Goal: Task Accomplishment & Management: Complete application form

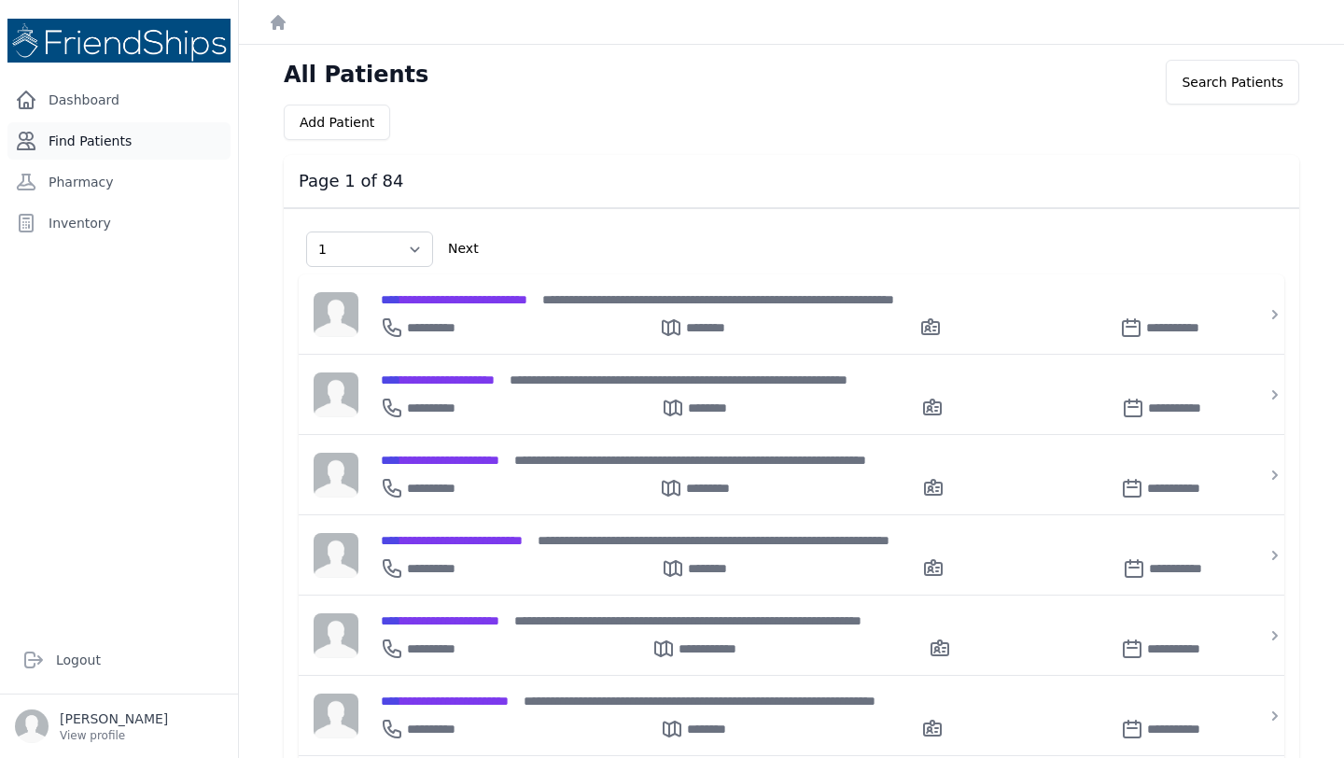
click at [118, 140] on link "Find Patients" at bounding box center [118, 140] width 223 height 37
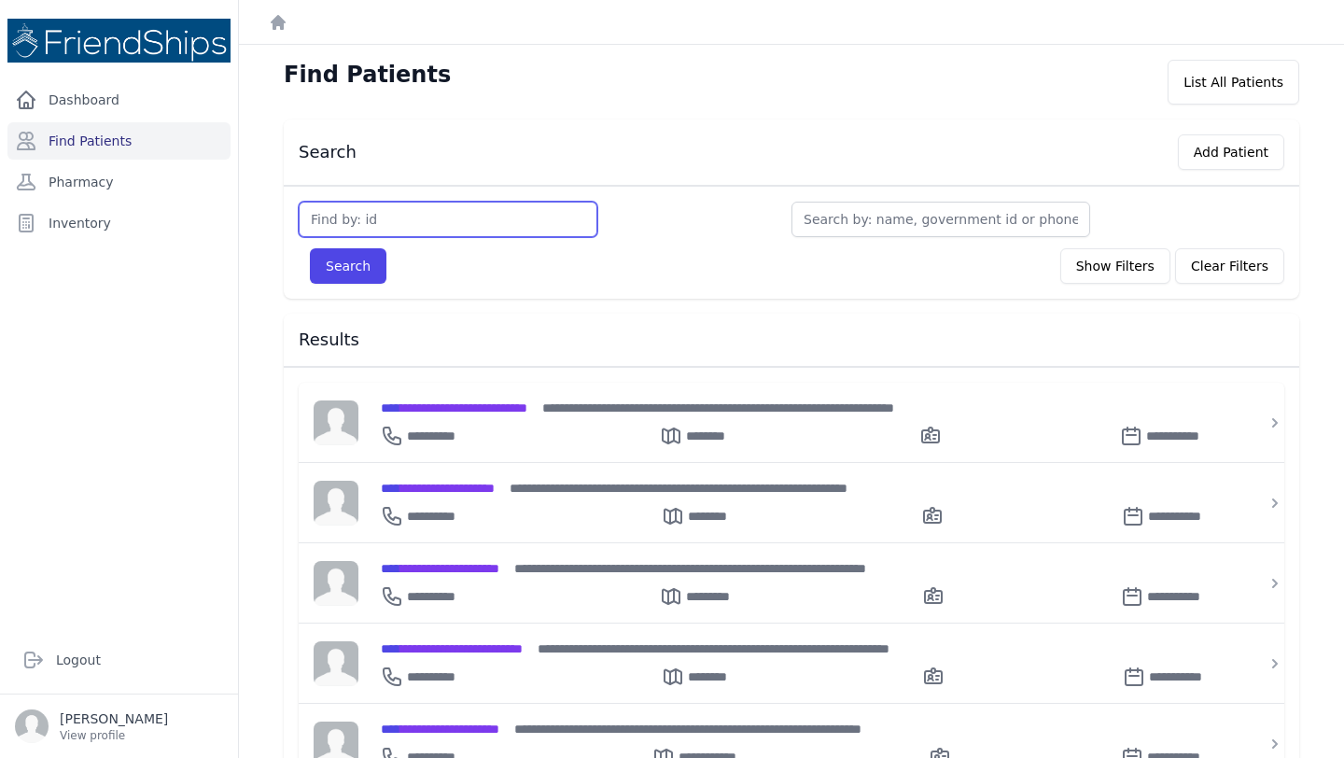
click at [414, 222] on input "text" at bounding box center [448, 219] width 299 height 35
type input "103"
click at [310, 248] on button "Search" at bounding box center [348, 265] width 77 height 35
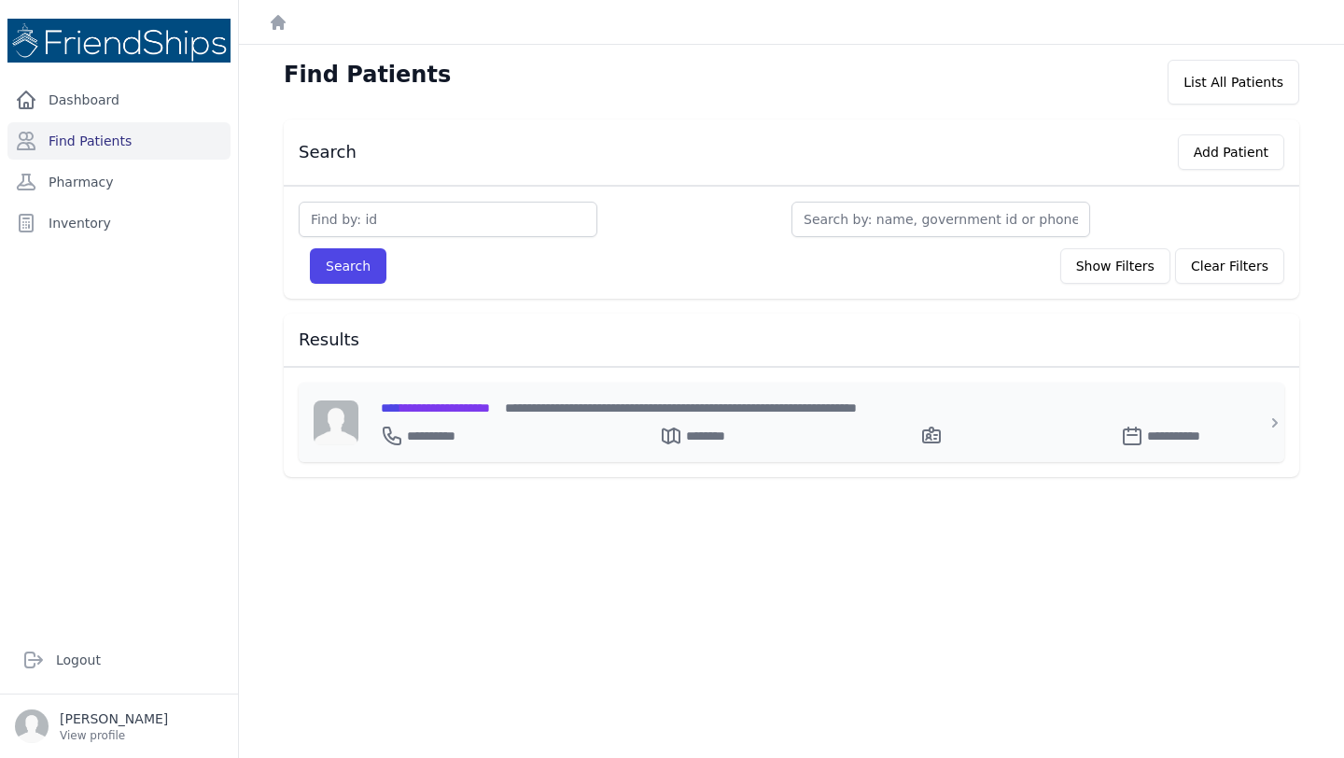
click at [474, 425] on div "**********" at bounding box center [433, 436] width 105 height 22
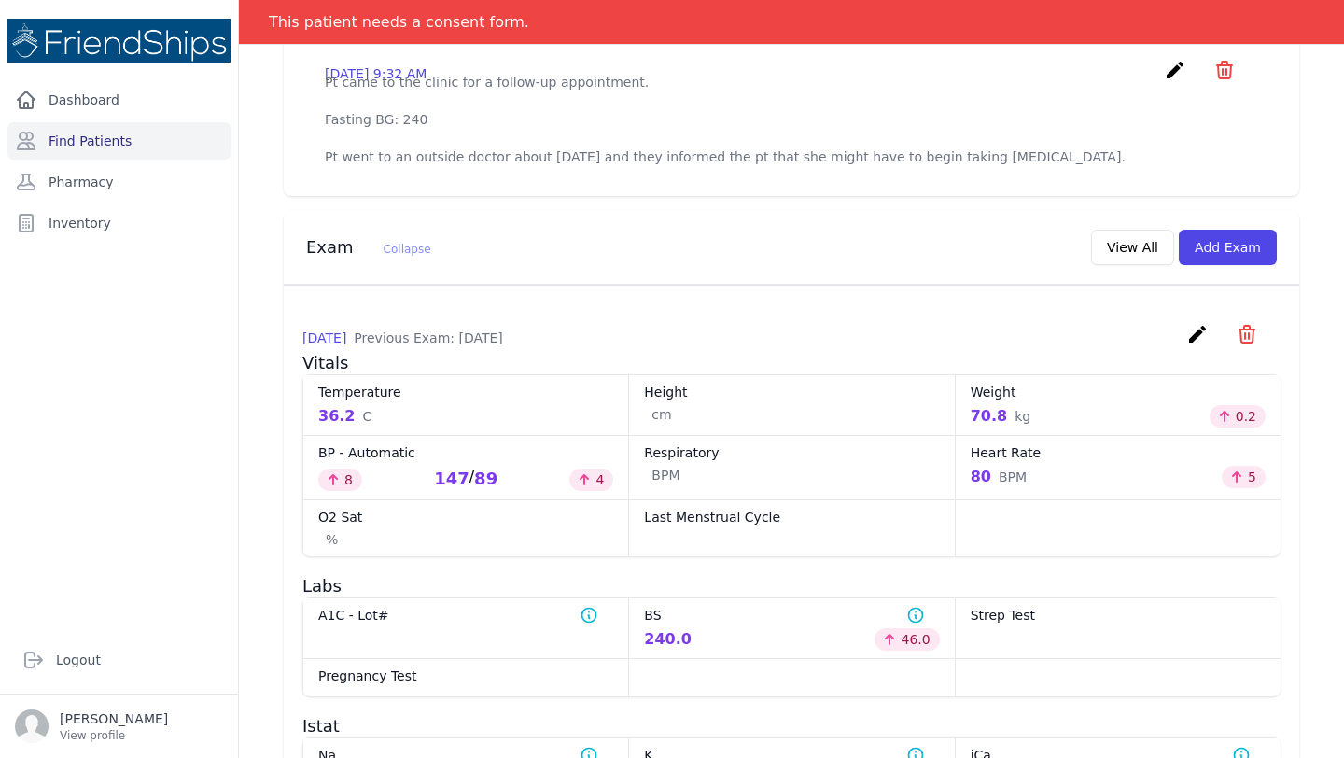
scroll to position [684, 0]
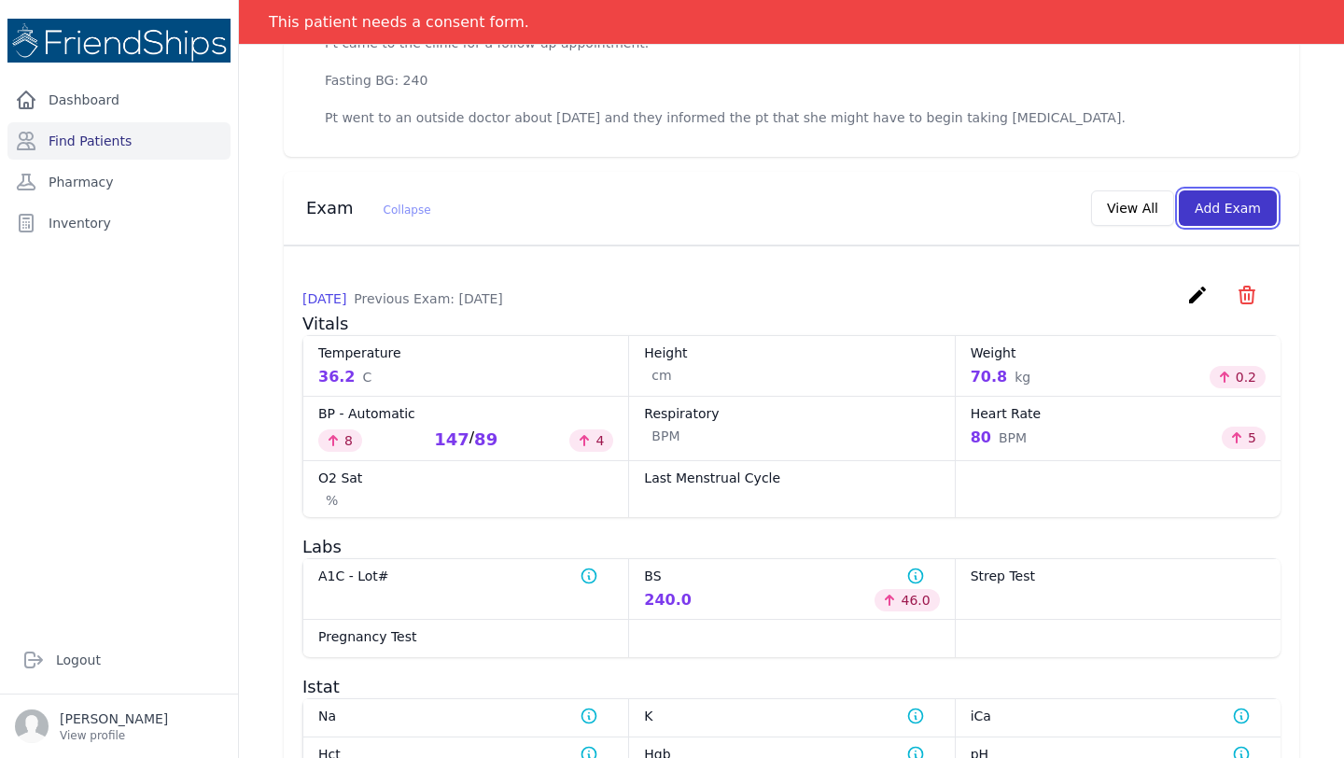
click at [1223, 223] on button "Add Exam" at bounding box center [1228, 207] width 98 height 35
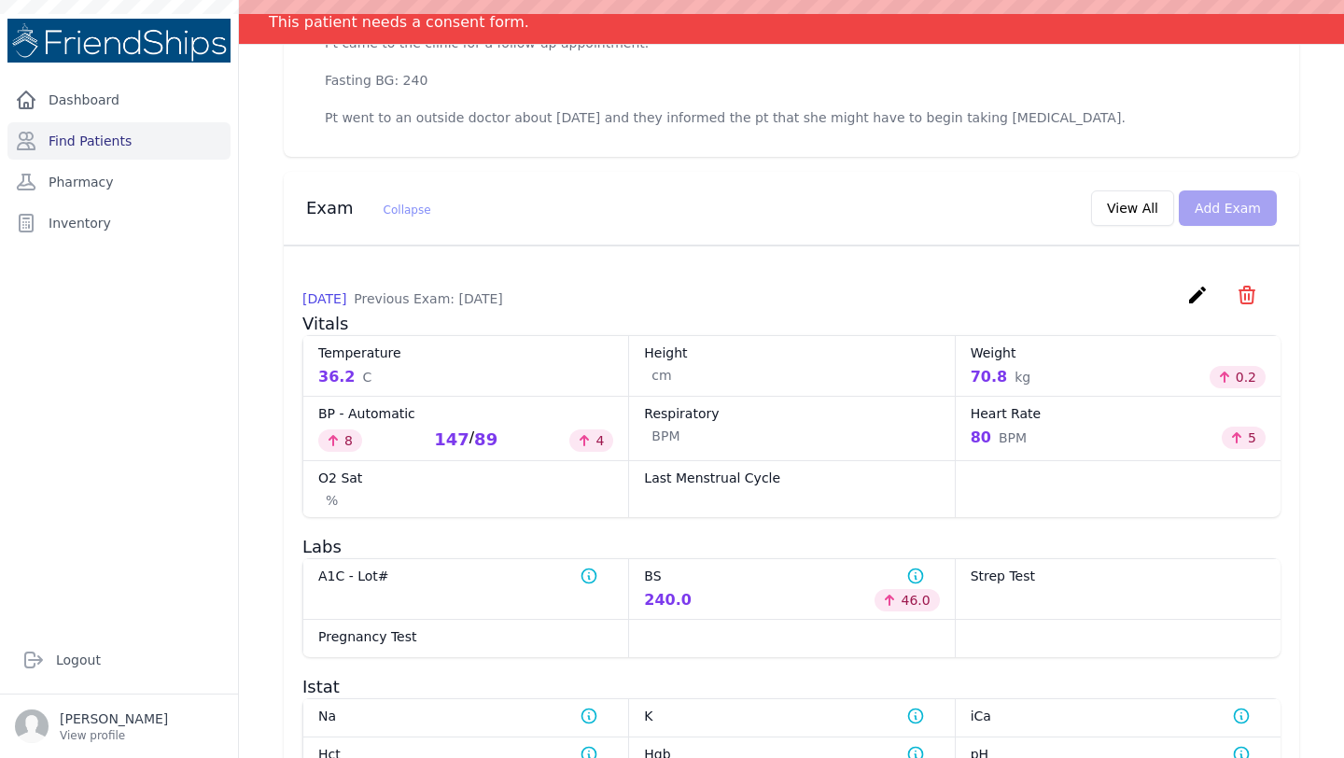
scroll to position [0, 0]
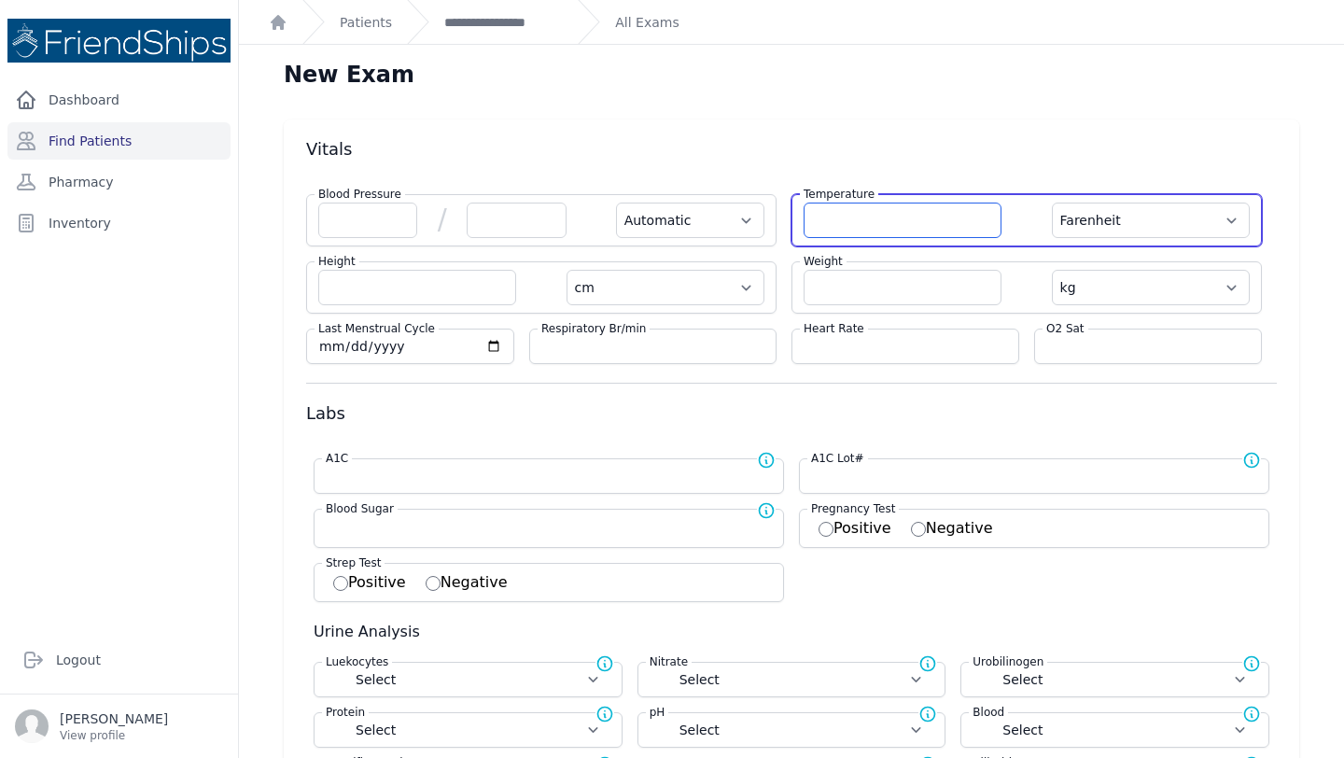
click at [872, 230] on input "number" at bounding box center [902, 220] width 198 height 35
click at [1120, 217] on select "Farenheit Celcius" at bounding box center [1151, 220] width 198 height 35
select select "C"
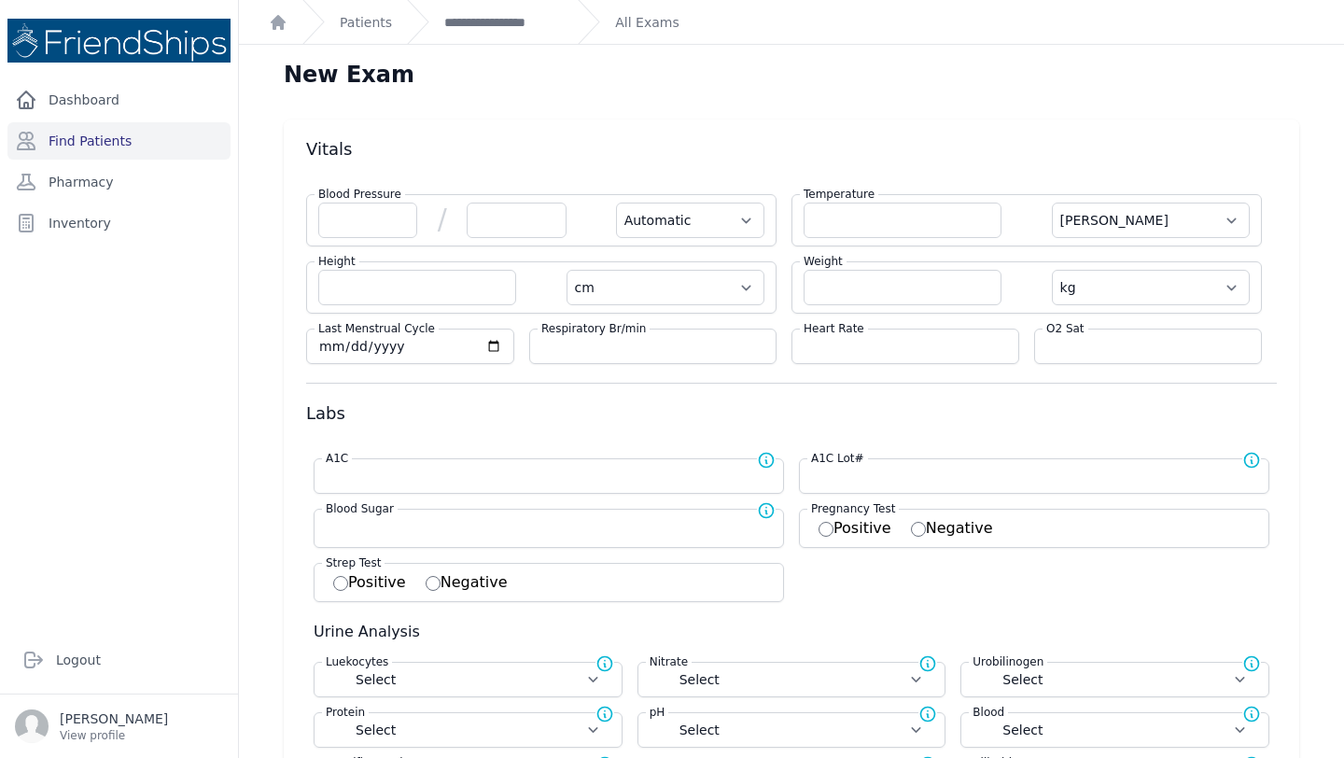
select select "Automatic"
select select "cm"
select select "kg"
select select
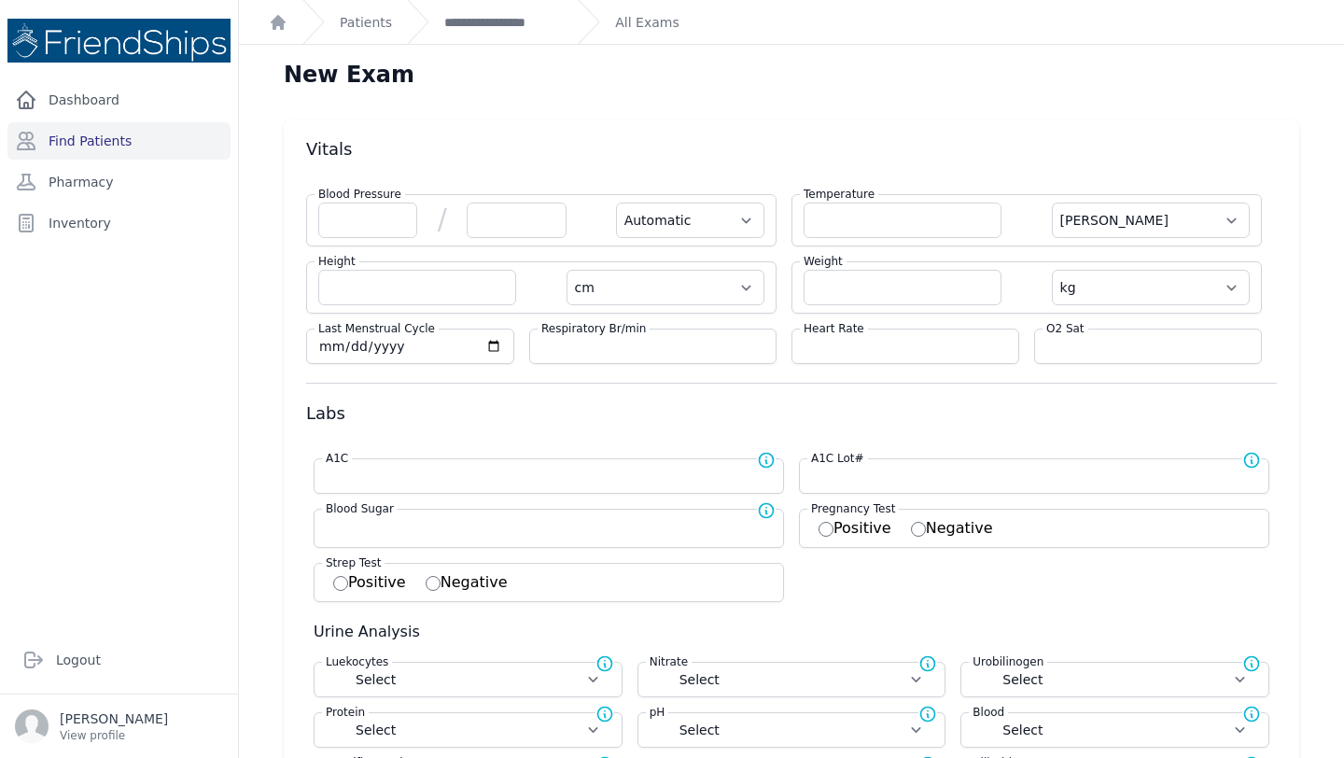
select select
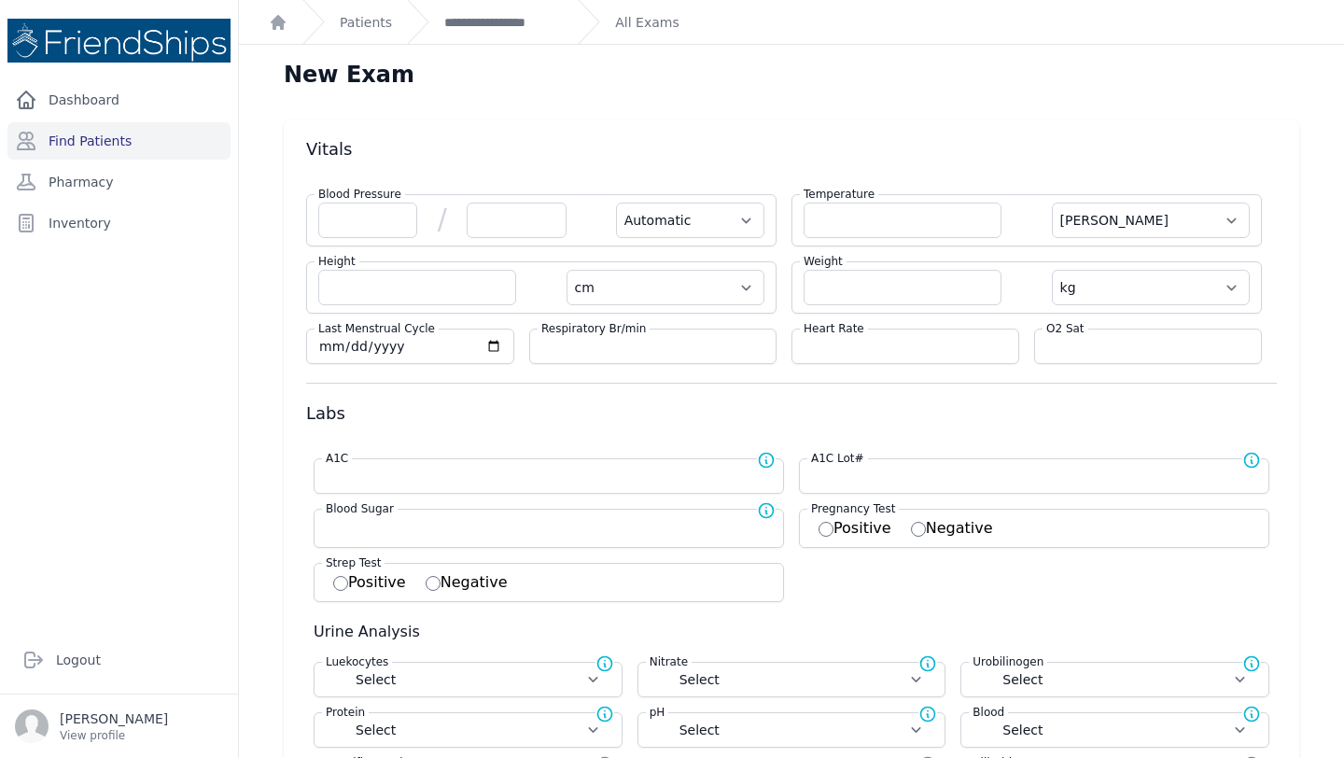
select select
select select "C"
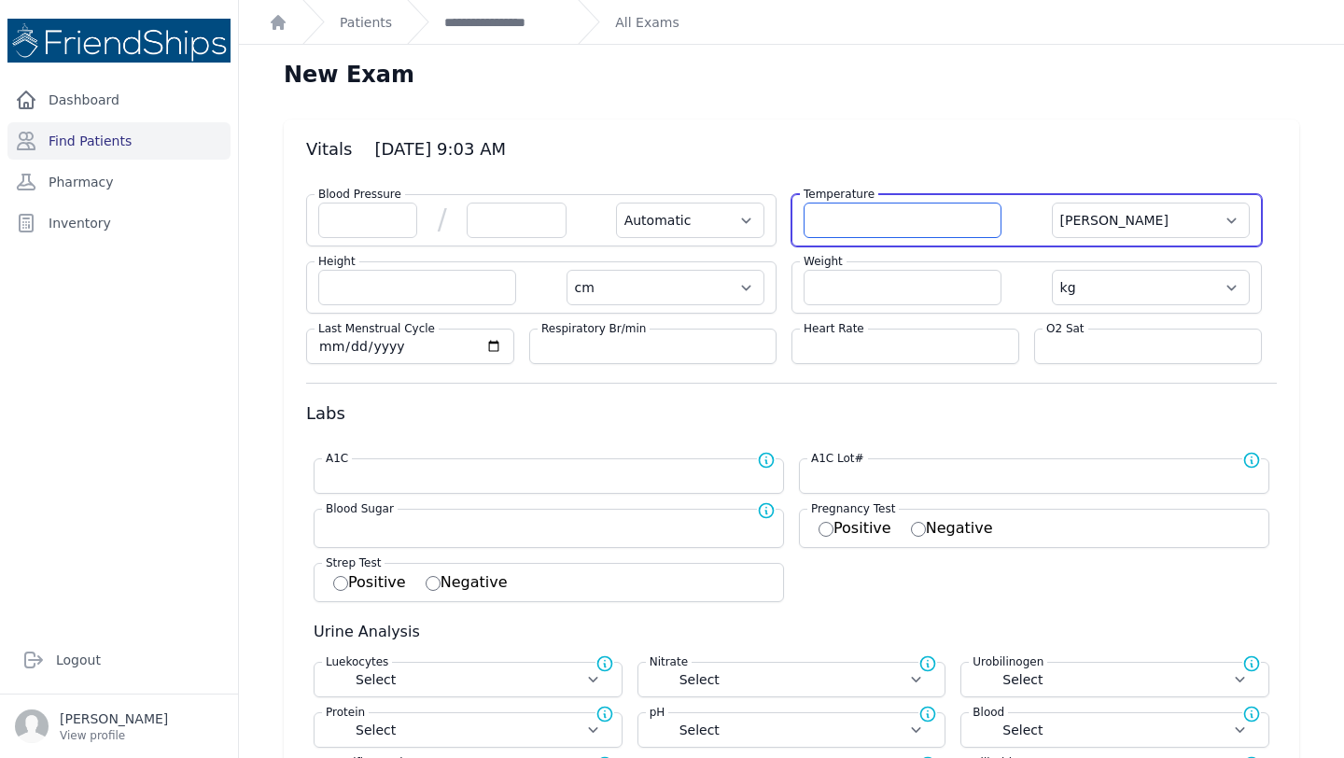
click at [920, 220] on input "number" at bounding box center [902, 220] width 198 height 35
type input "36.5"
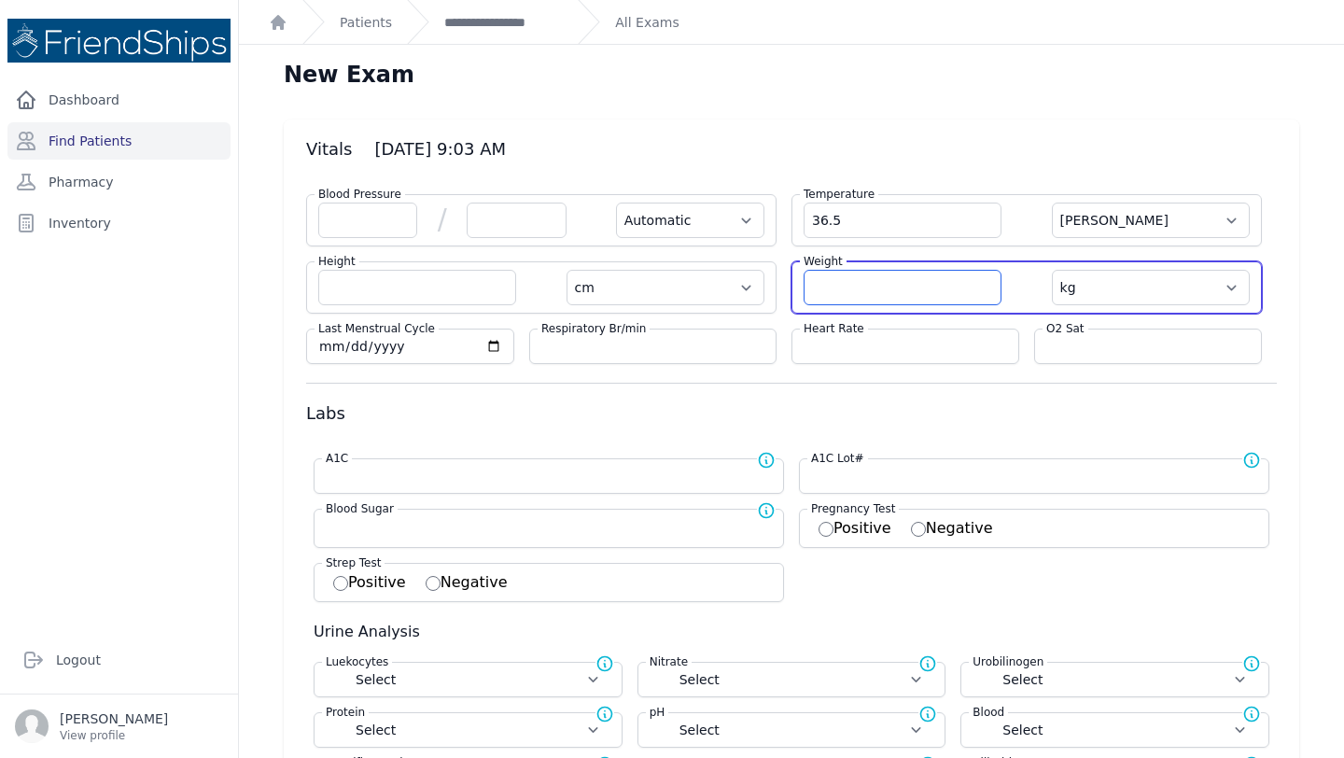
click at [873, 286] on input "number" at bounding box center [902, 287] width 198 height 35
select select "Automatic"
select select "C"
select select "cm"
select select "kg"
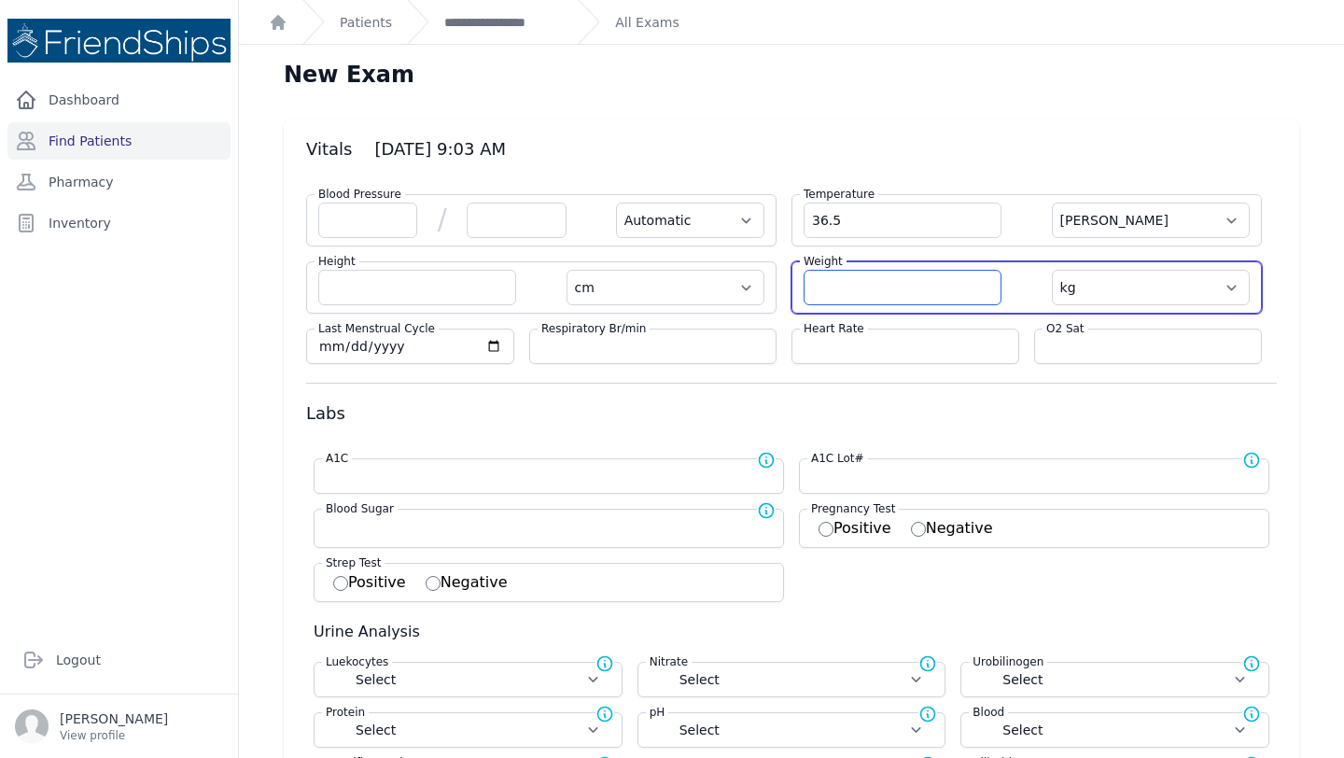
select select
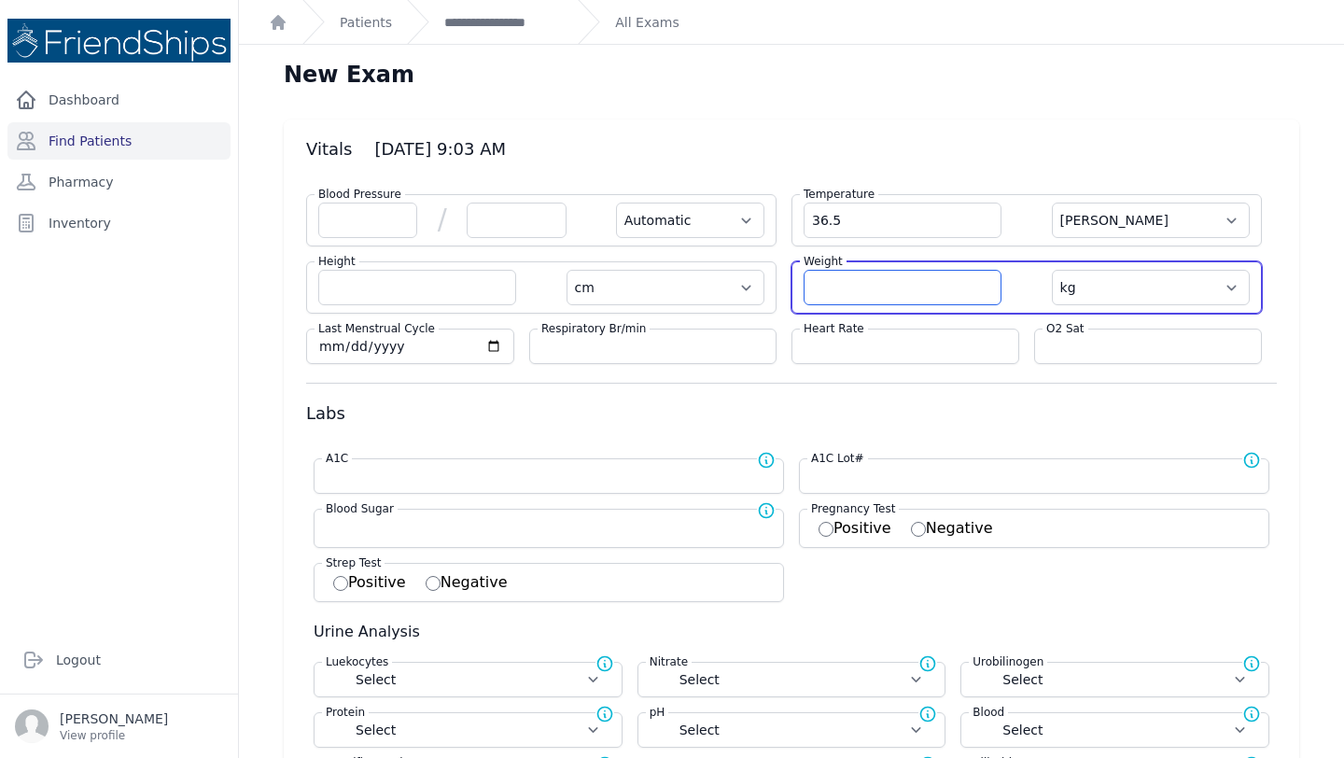
select select
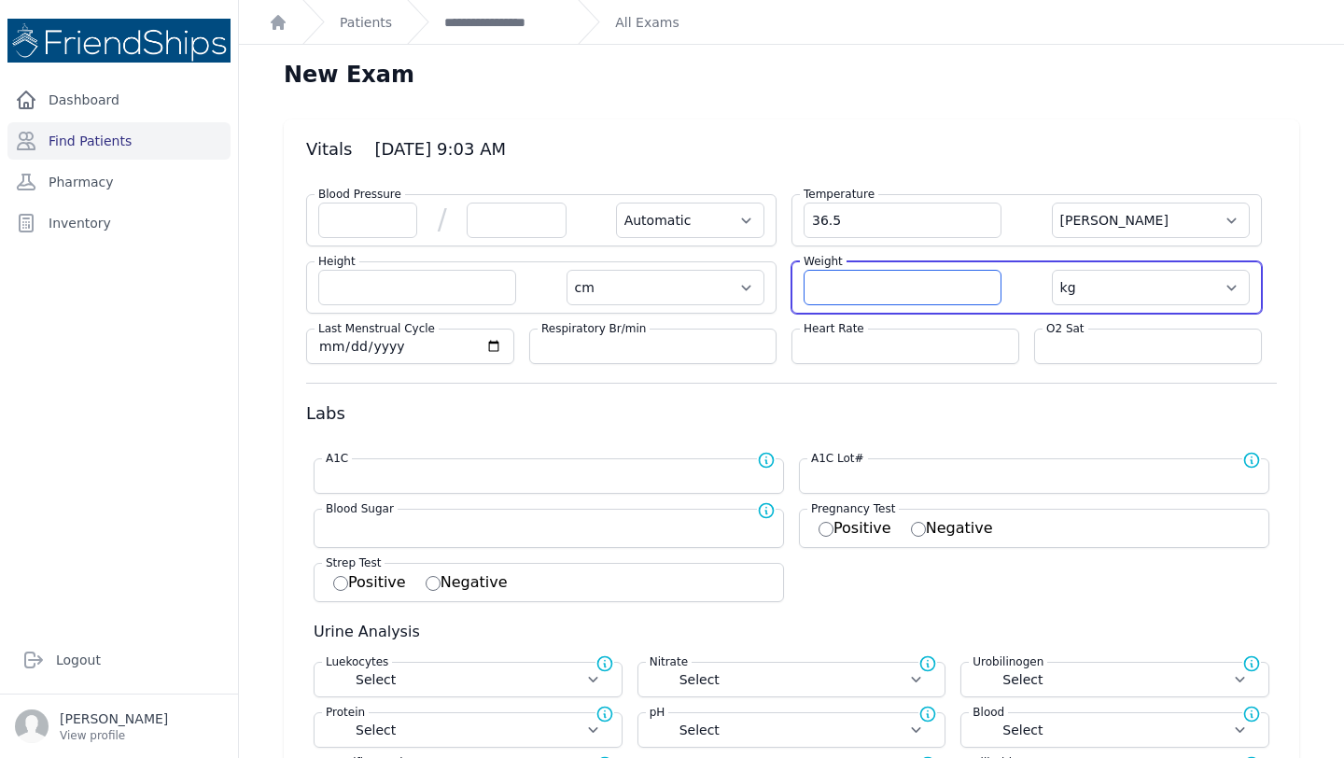
type input "8"
type input "70.9"
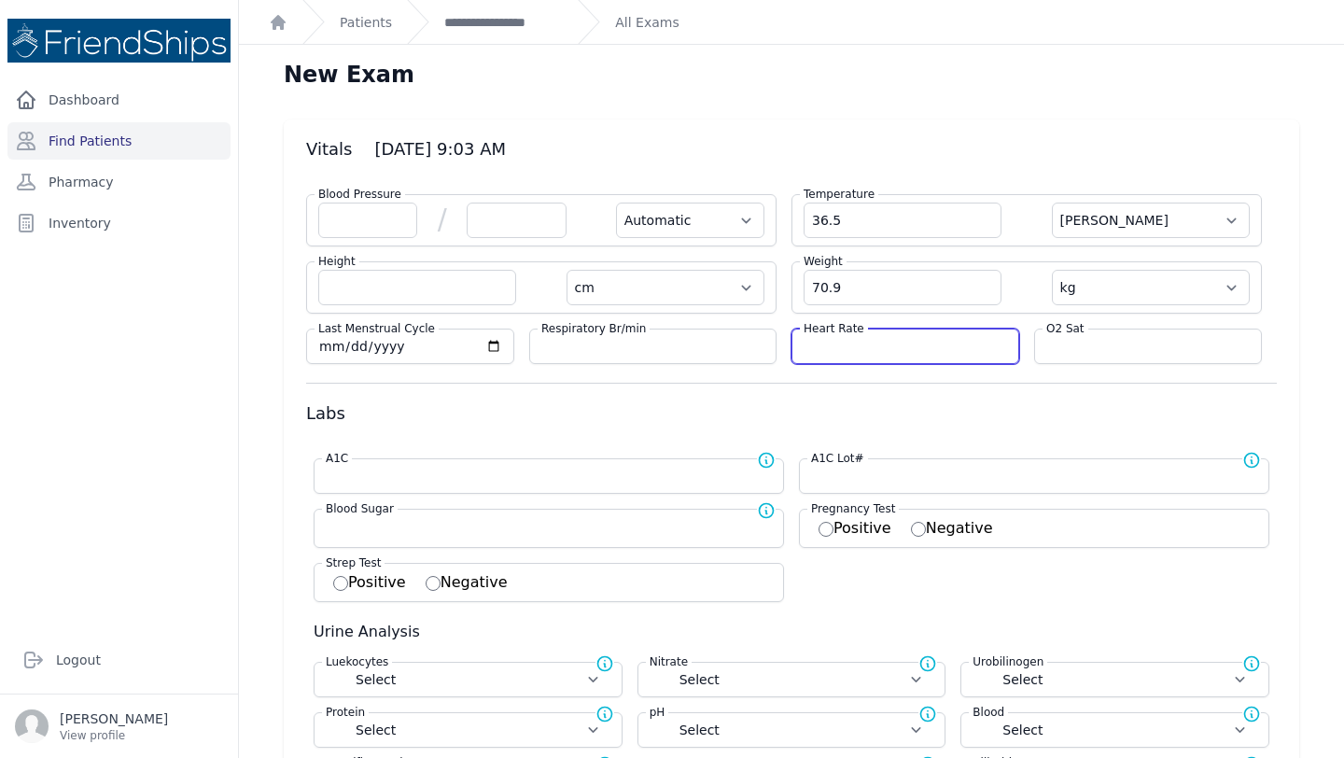
click at [854, 339] on input "number" at bounding box center [904, 346] width 203 height 19
select select "Automatic"
select select "C"
select select "cm"
select select "kg"
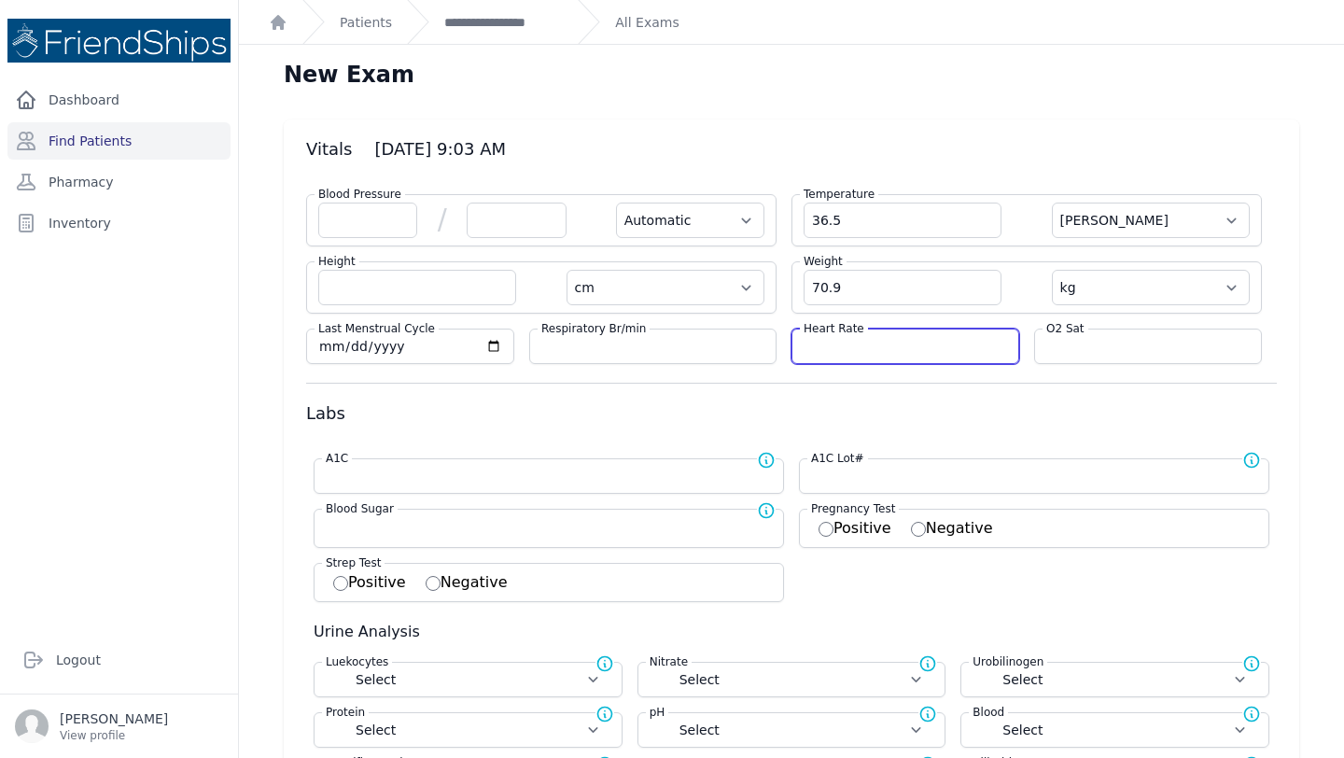
select select
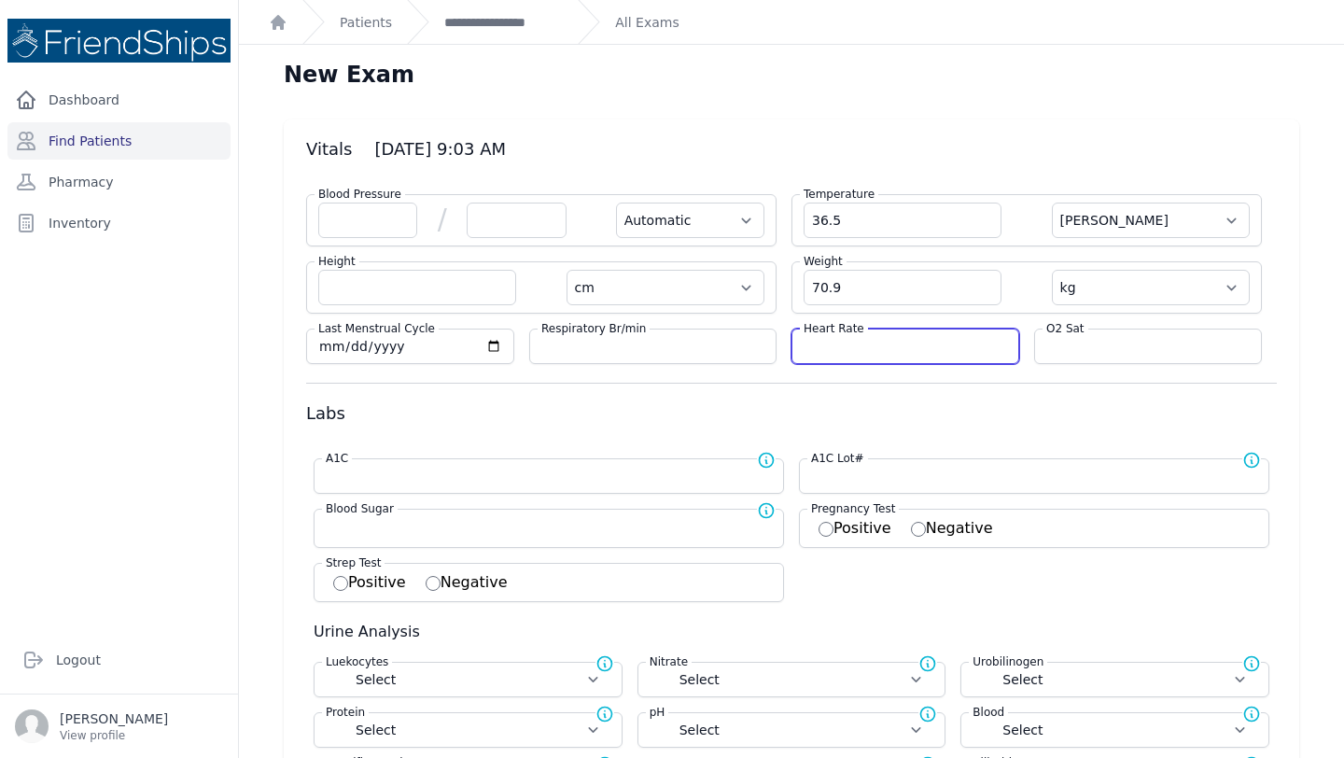
select select
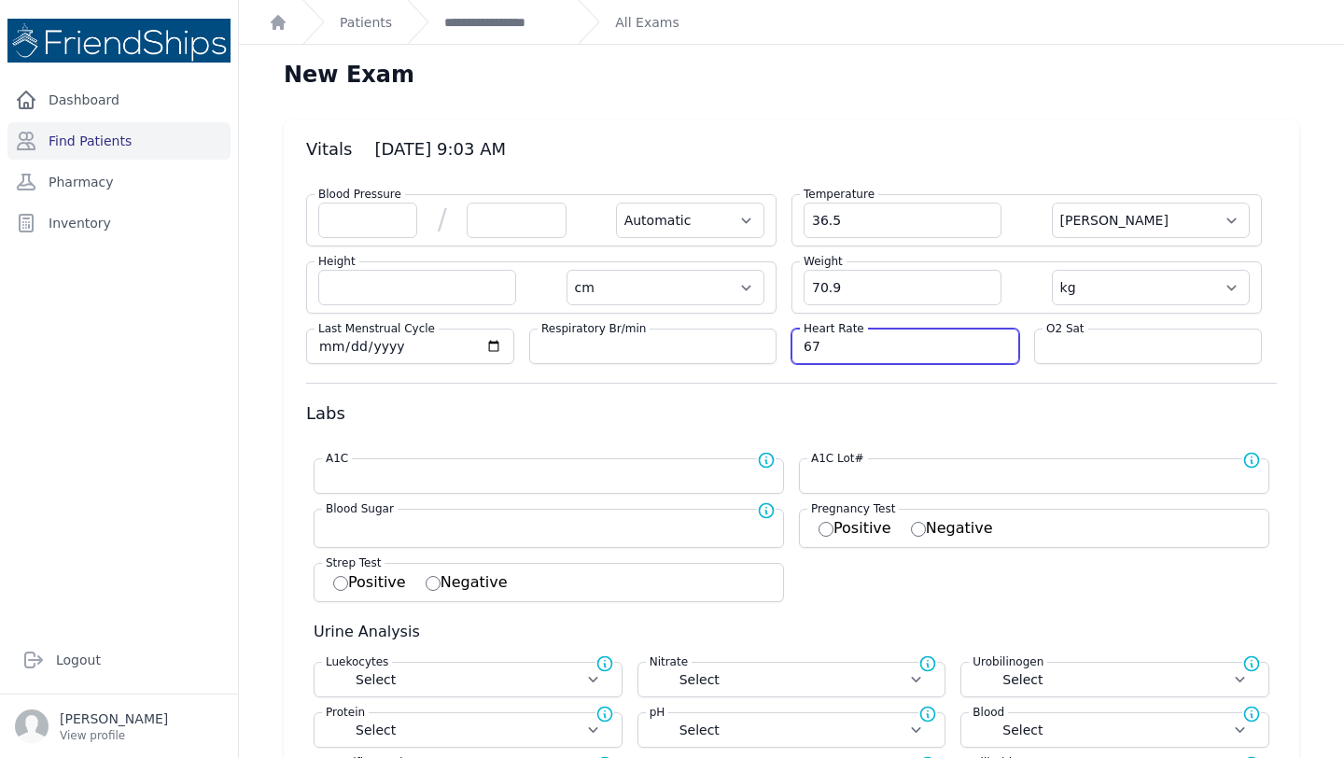
type input "67"
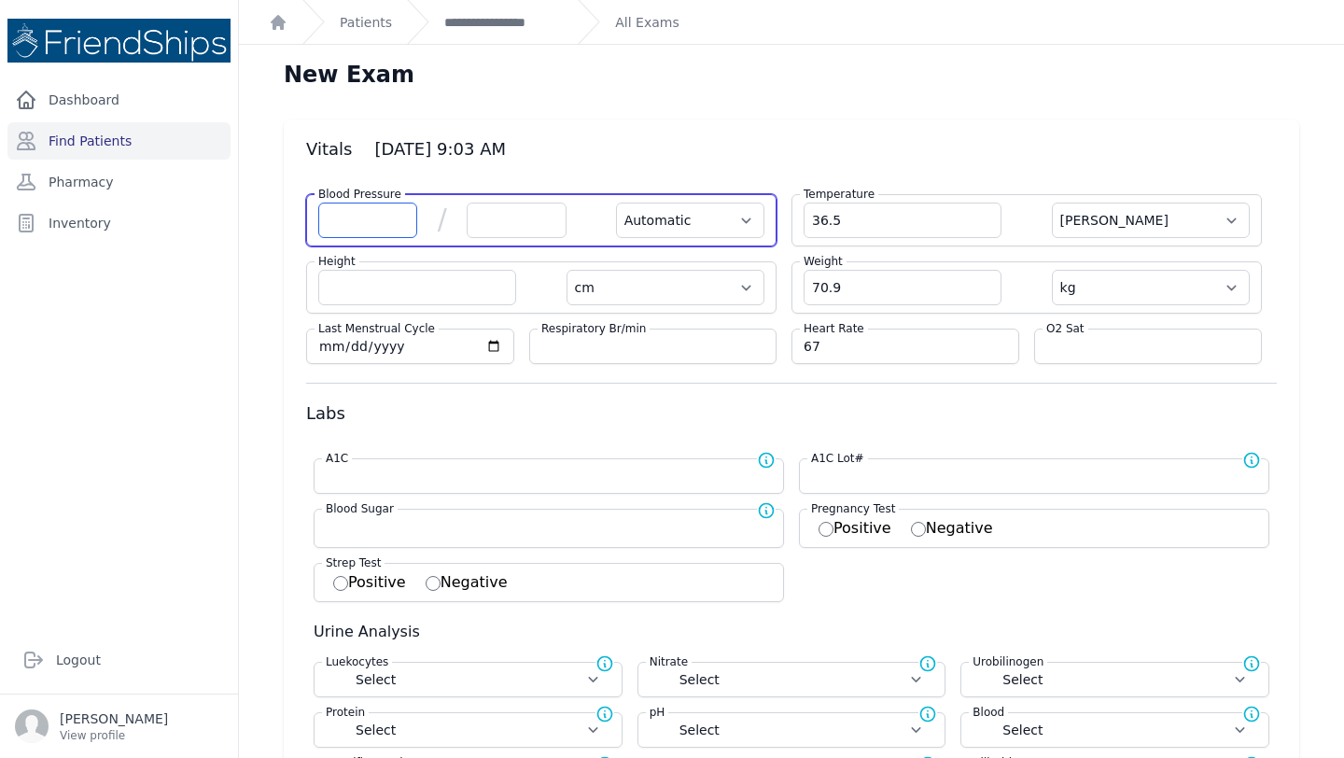
click at [364, 221] on input "number" at bounding box center [367, 220] width 99 height 35
select select "Automatic"
select select "C"
select select "cm"
select select "kg"
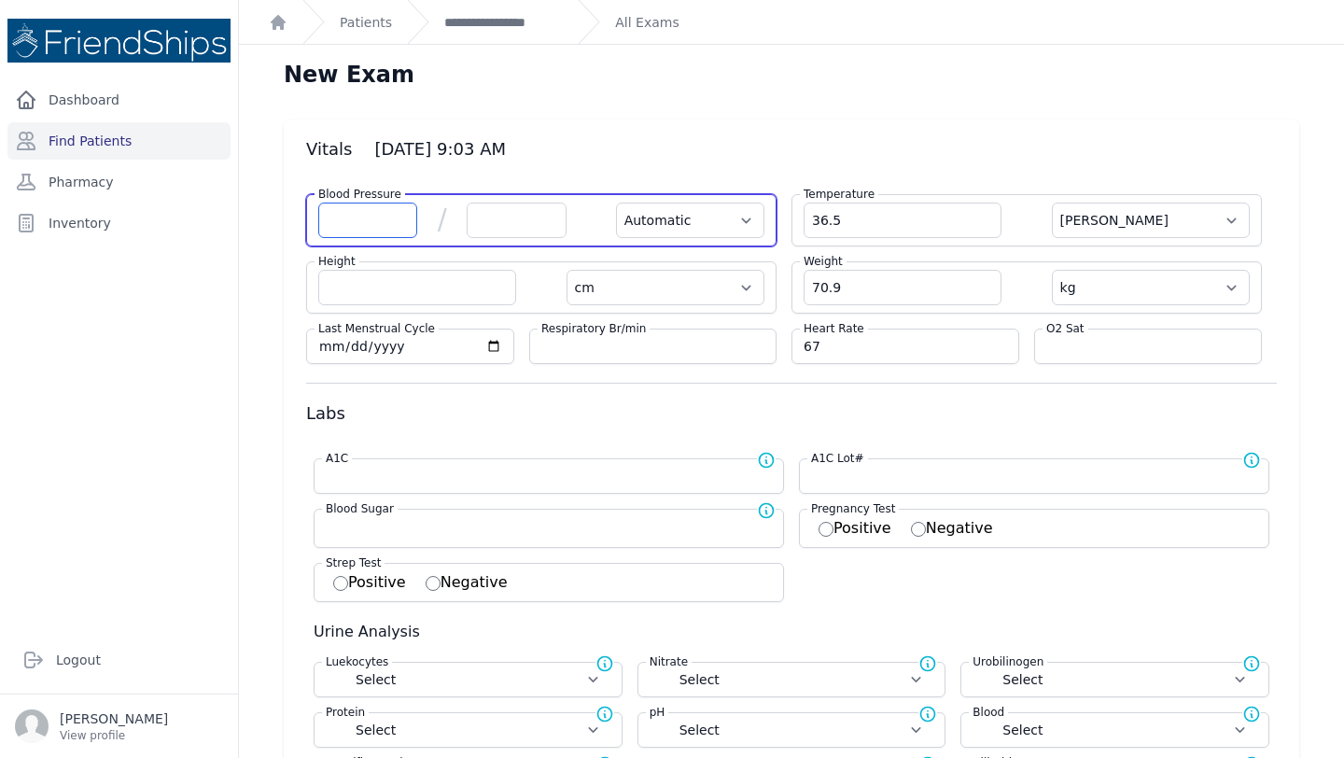
select select
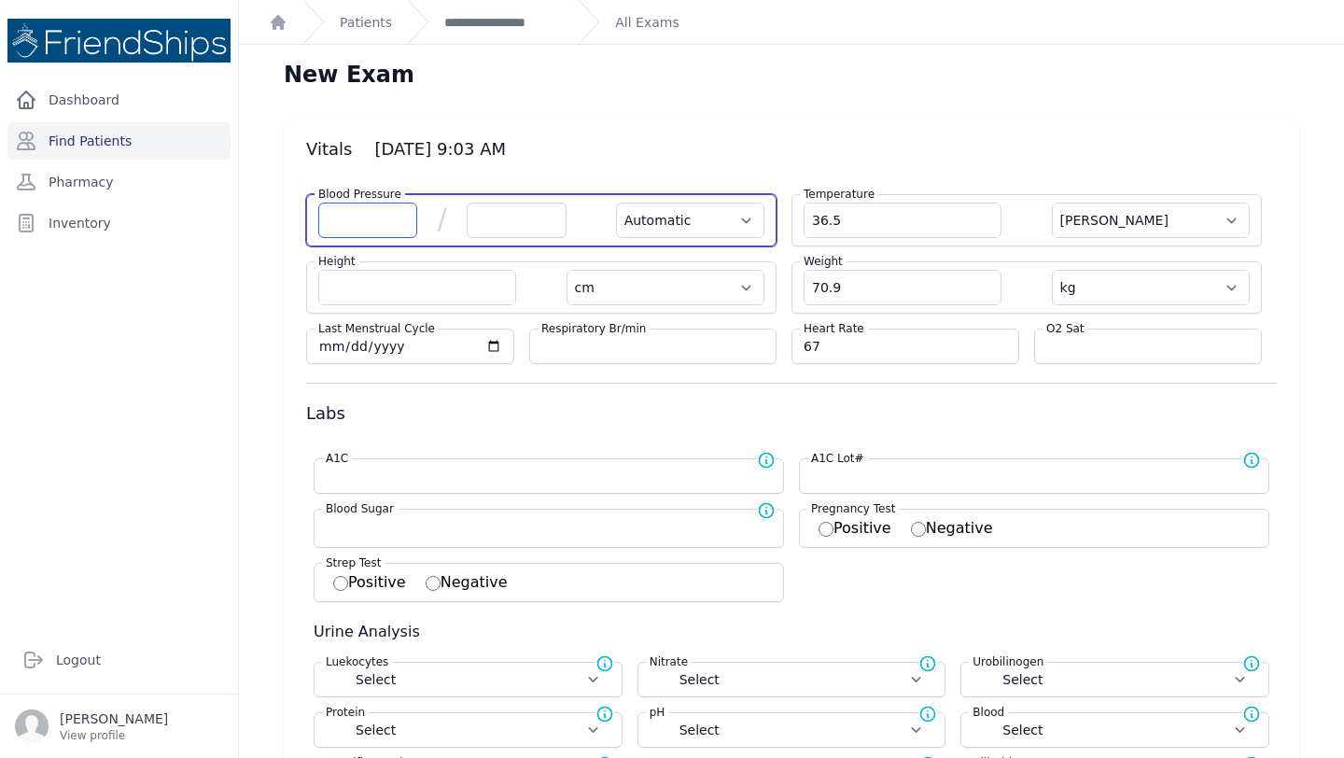
select select
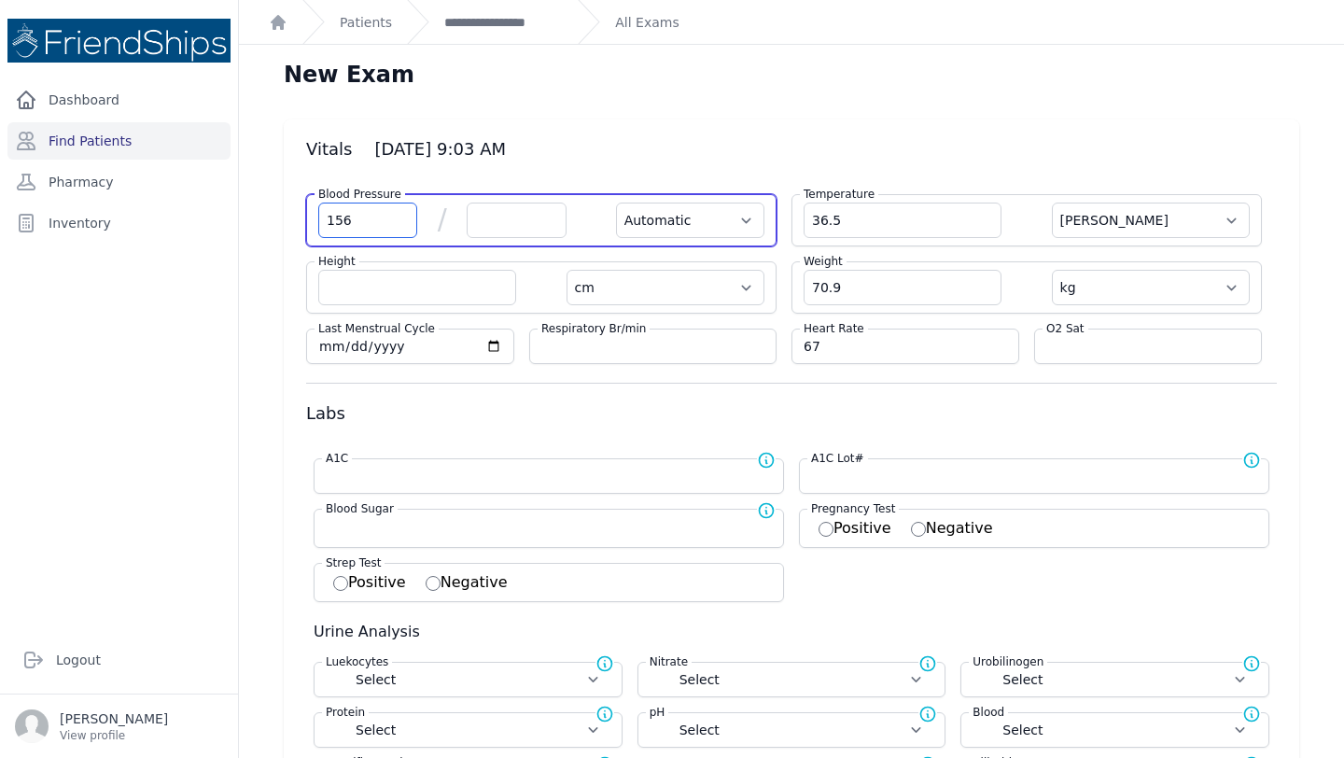
type input "156"
click at [510, 220] on input "number" at bounding box center [516, 220] width 99 height 35
select select "Automatic"
select select "C"
select select "cm"
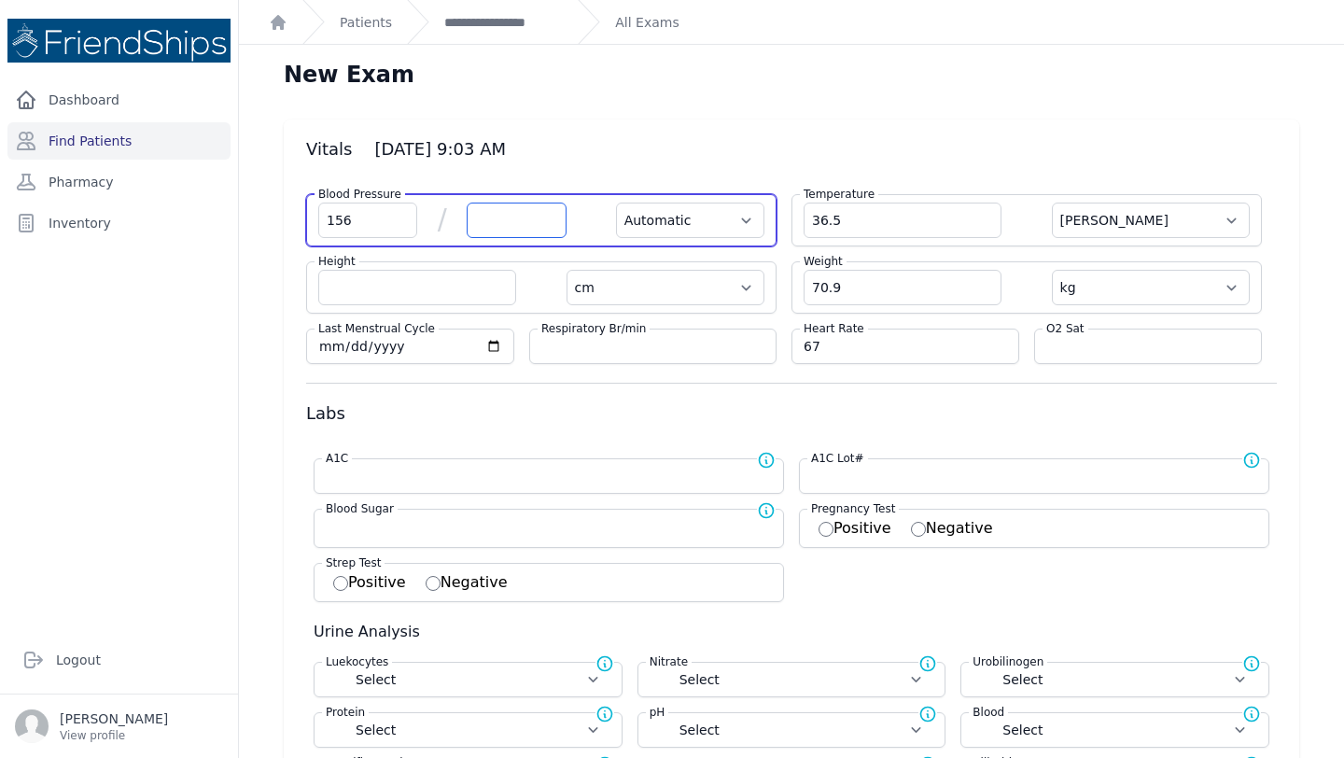
select select "kg"
select select
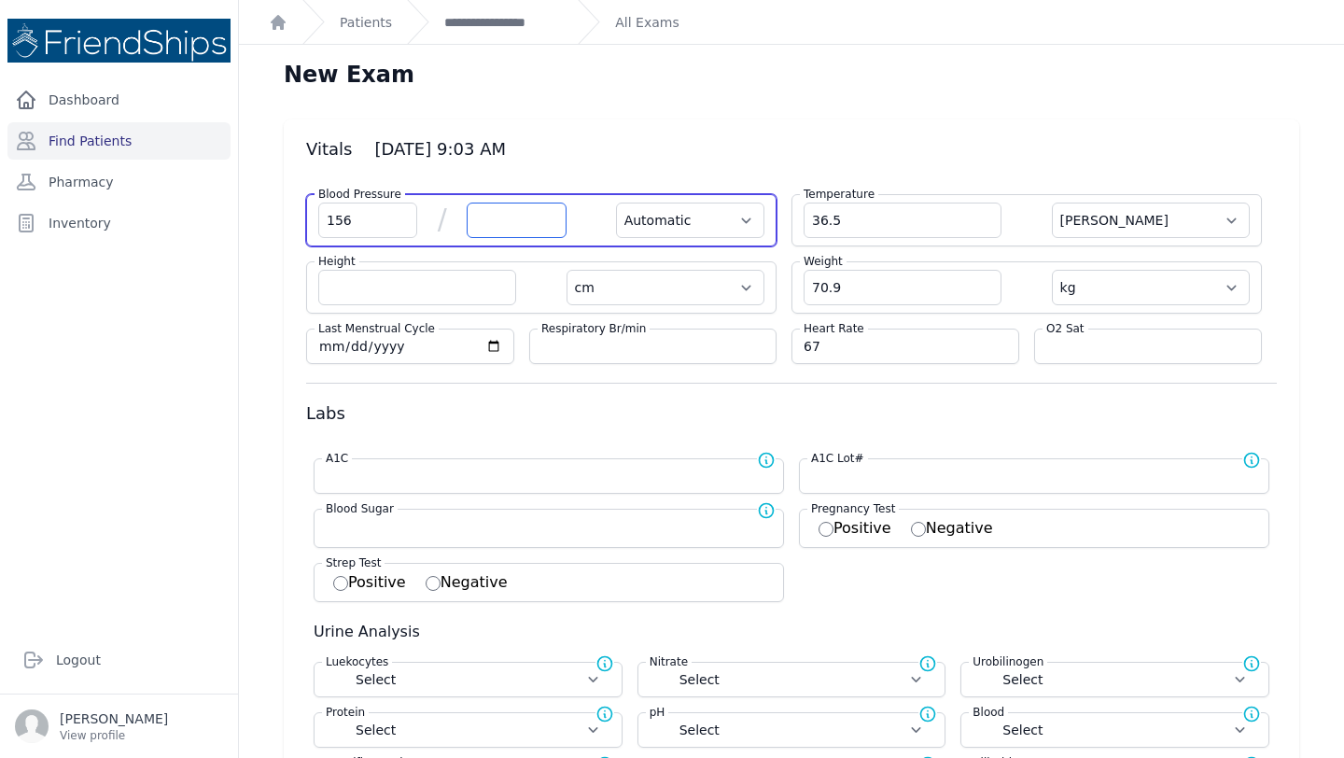
select select
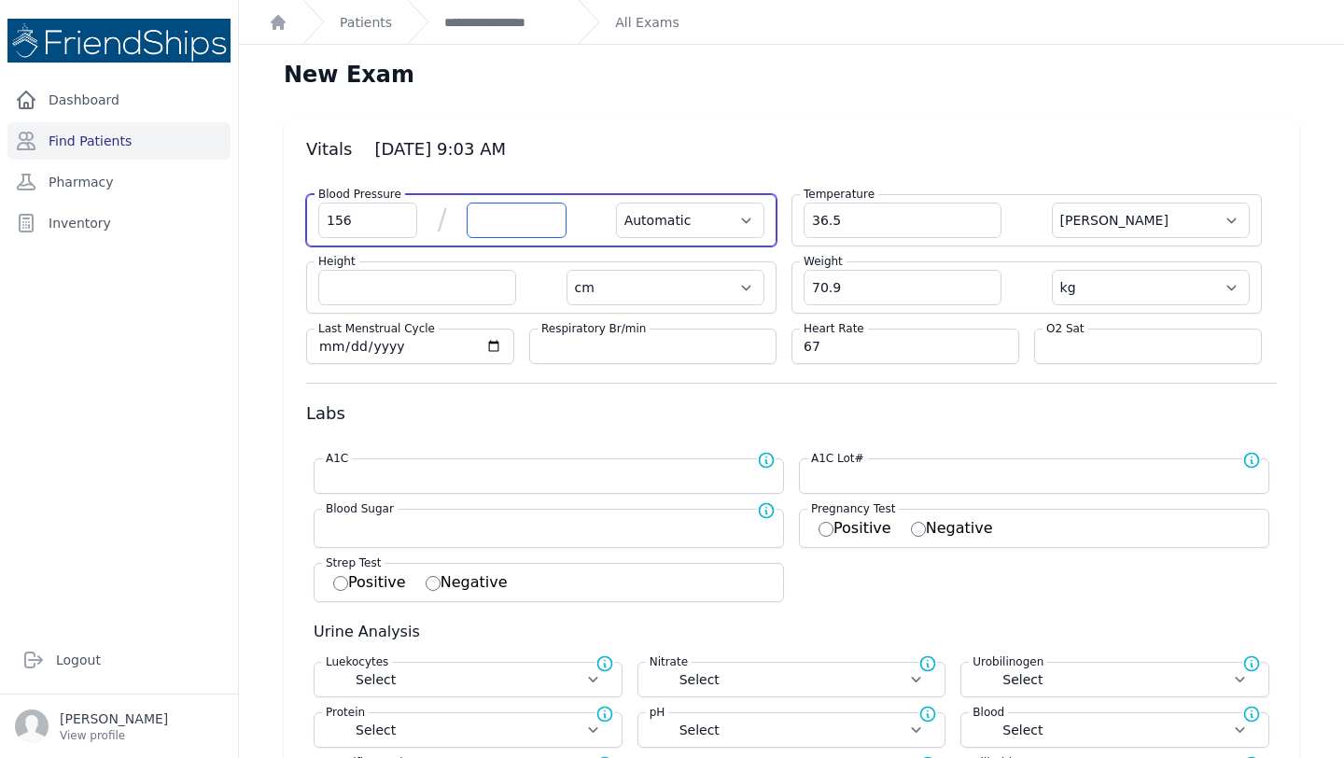
select select
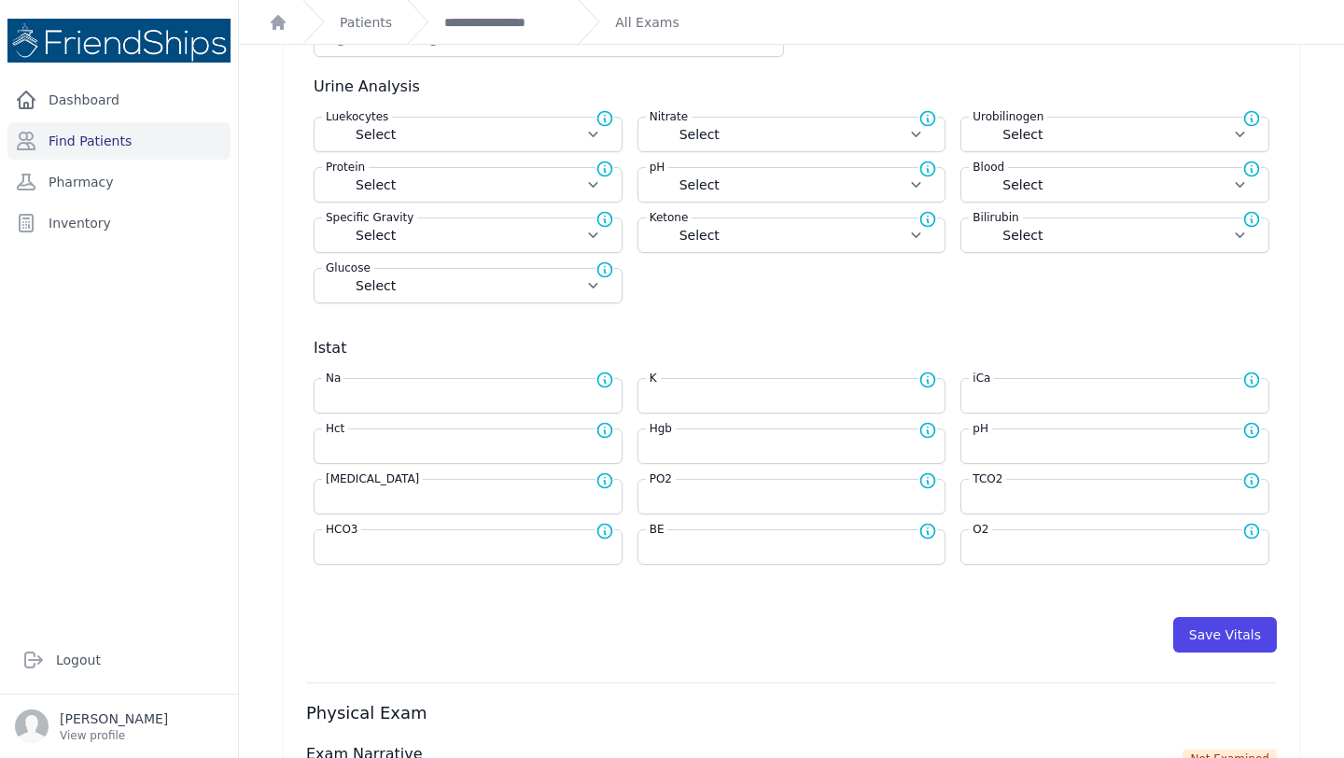
scroll to position [587, 0]
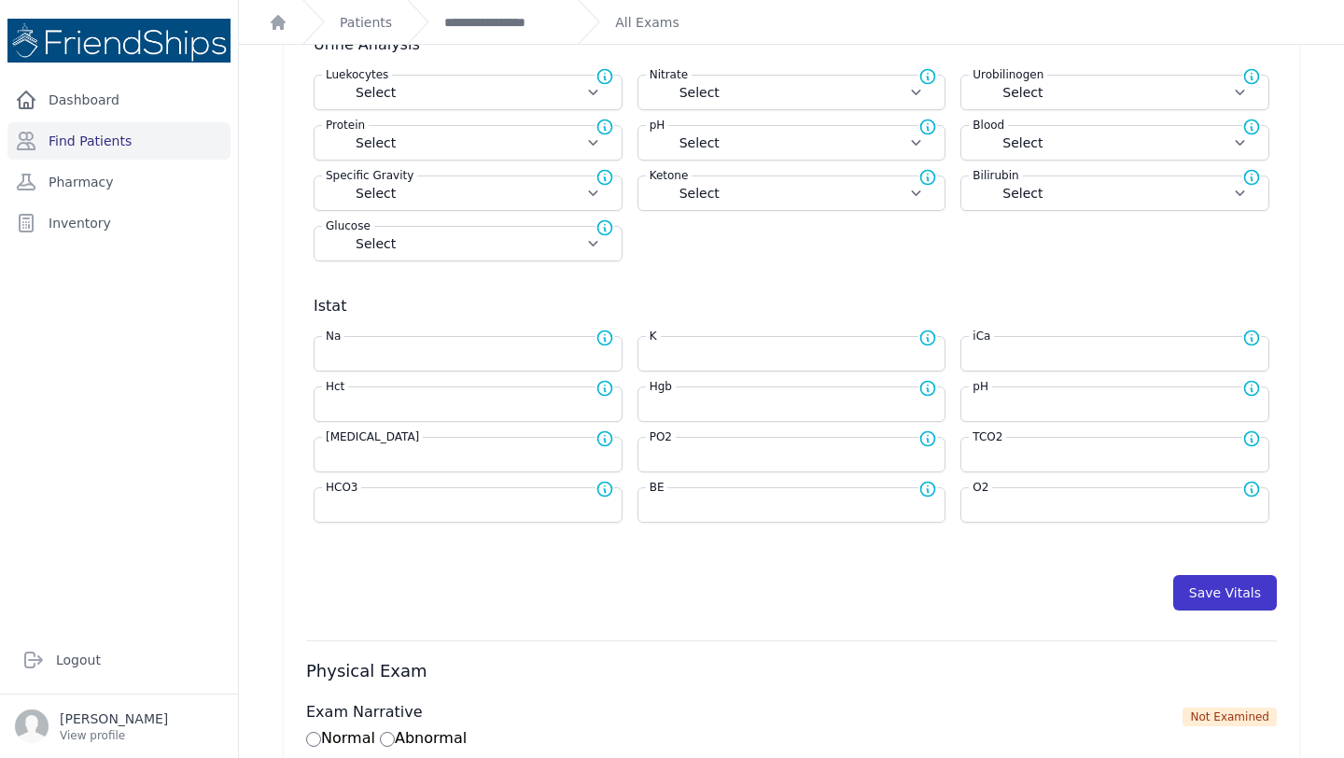
type input "84"
click at [1229, 601] on button "Save Vitals" at bounding box center [1225, 592] width 104 height 35
select select "Automatic"
select select "cm"
select select "kg"
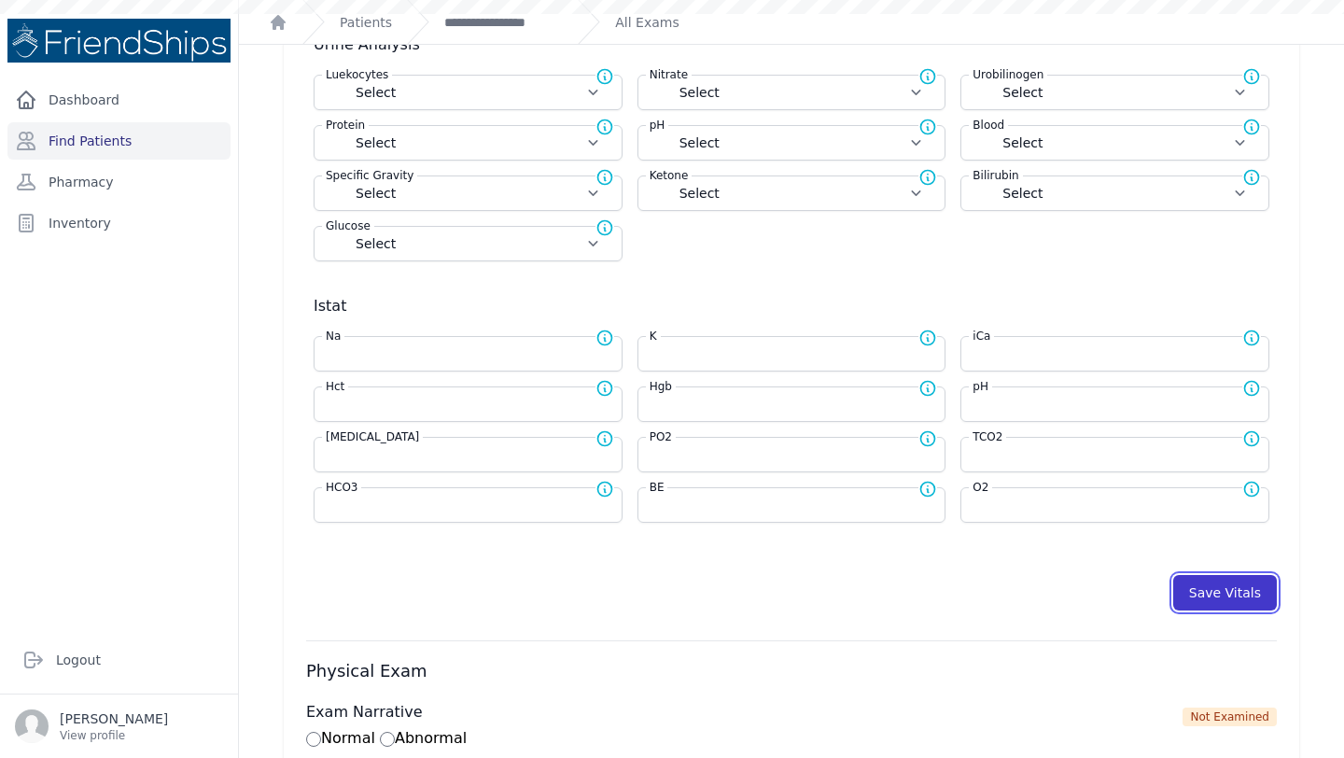
select select
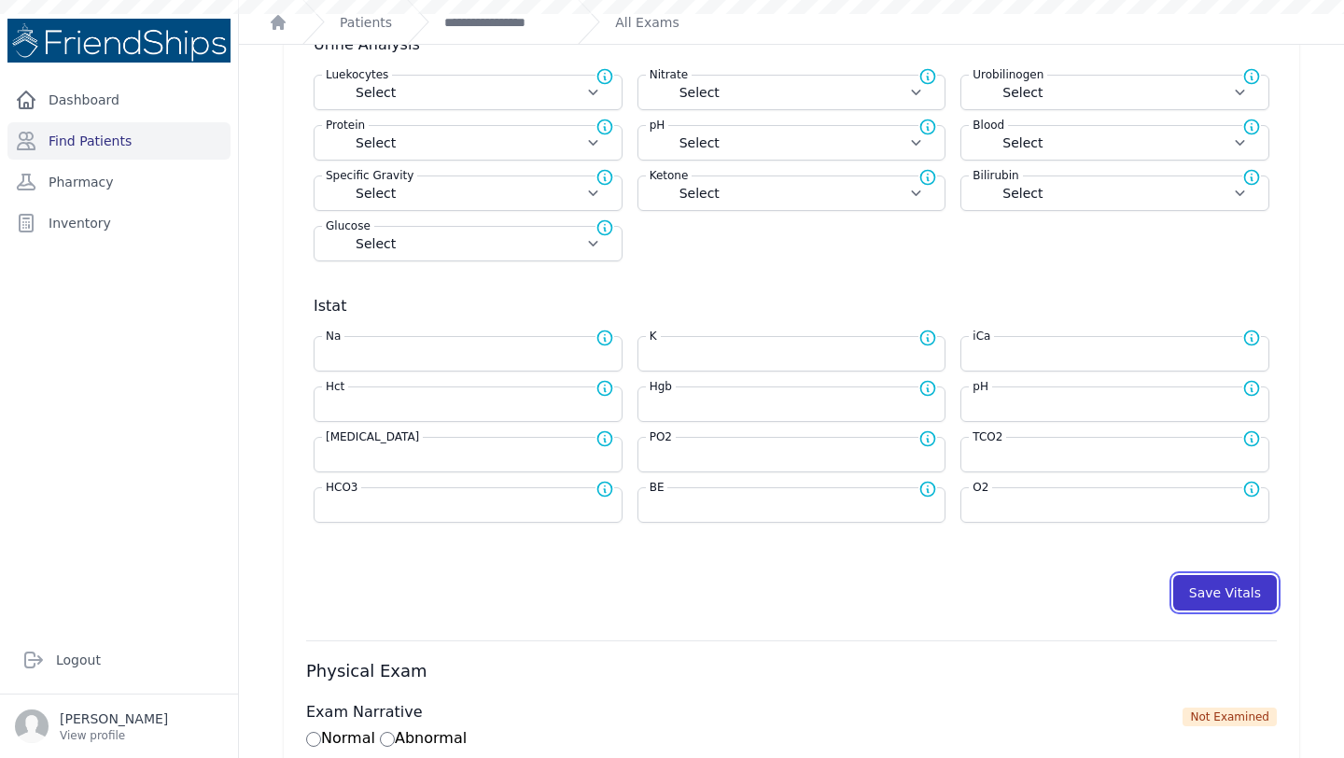
select select
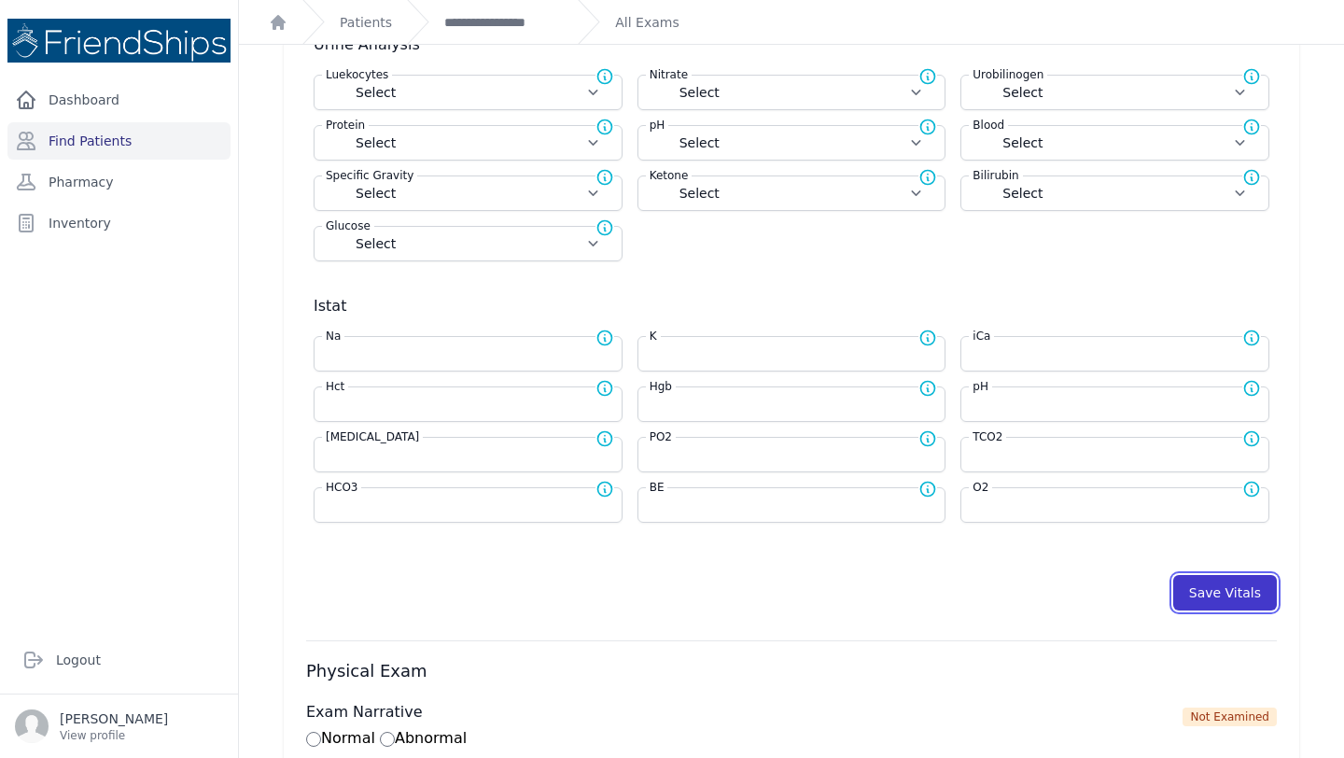
click at [1215, 586] on button "Save Vitals" at bounding box center [1225, 592] width 104 height 35
click at [484, 26] on link "**********" at bounding box center [503, 22] width 119 height 19
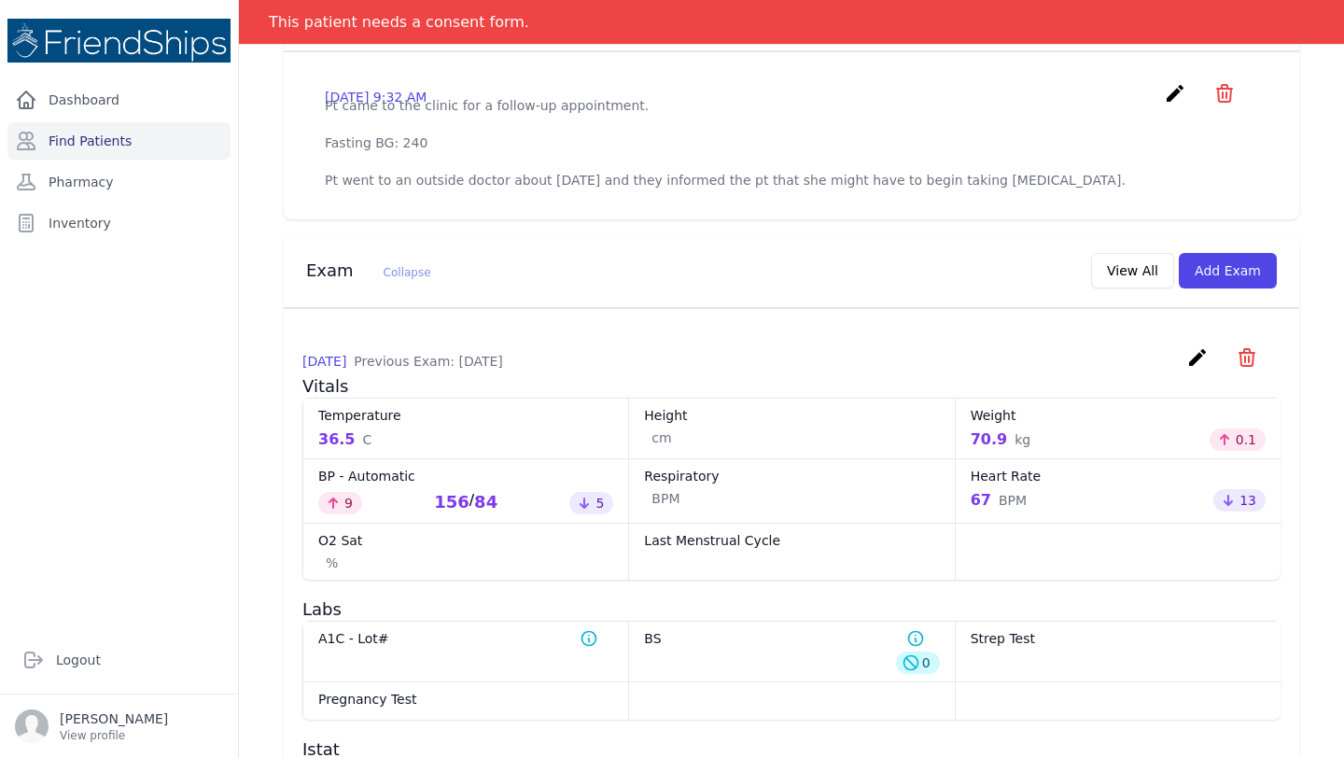
scroll to position [658, 0]
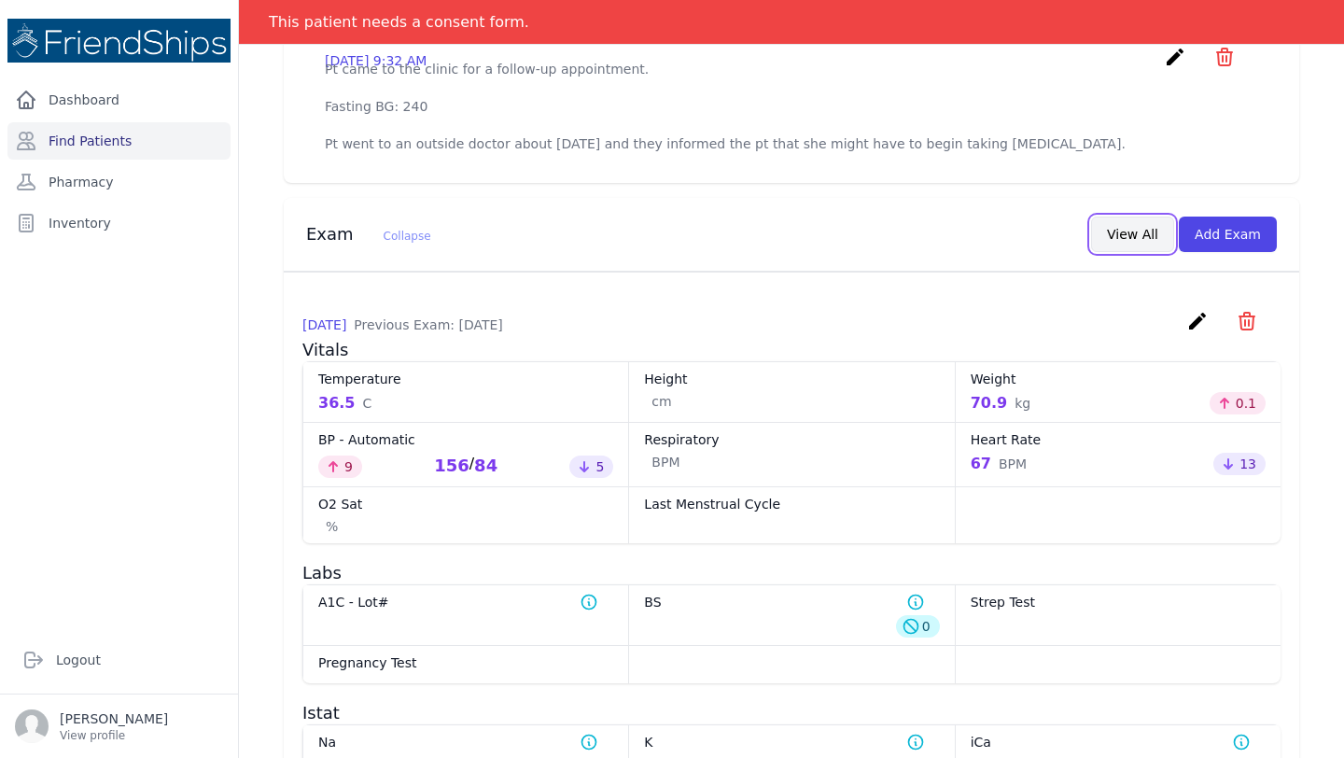
click at [1119, 252] on button "View All" at bounding box center [1132, 234] width 83 height 35
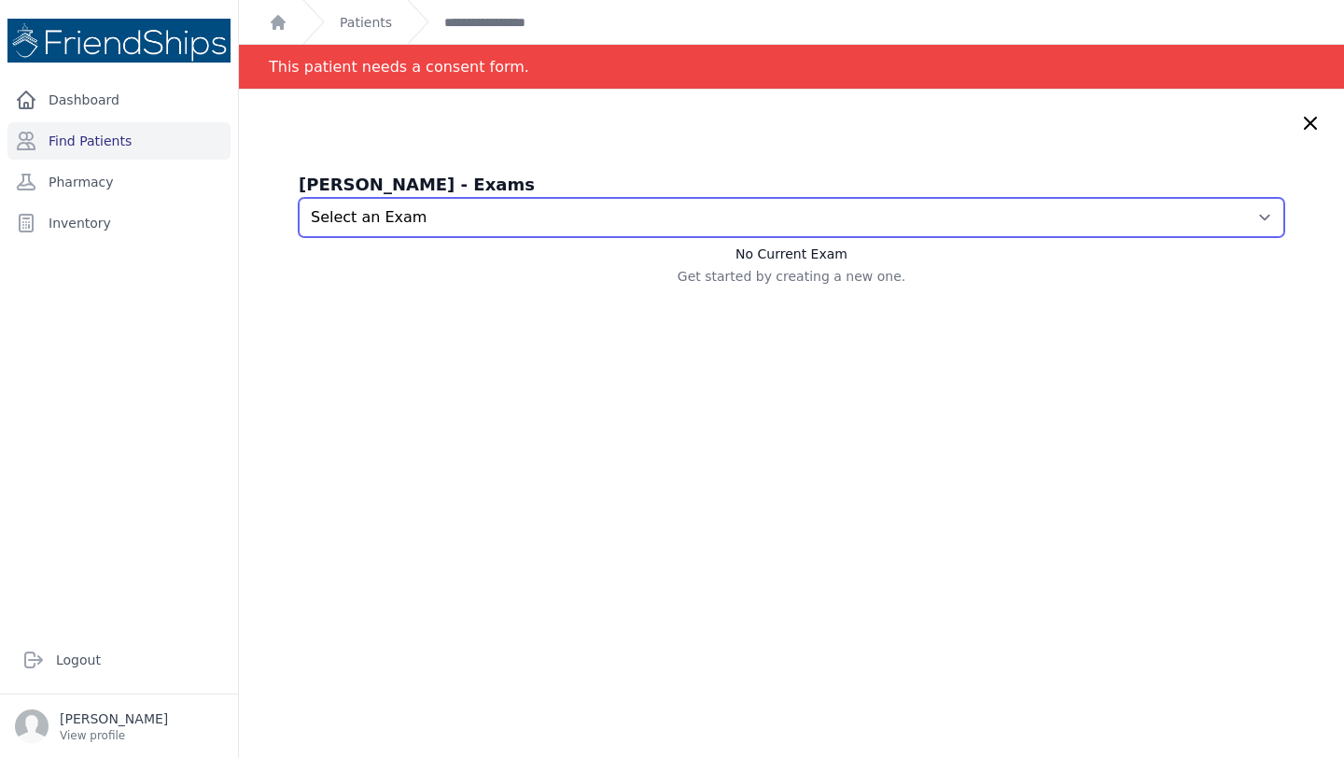
click at [962, 222] on select "Select an Exam 2025-Oct-14 9:03 AM 2025-Sep-29 9:04 AM 2025-Sep-16 10:52 AM 202…" at bounding box center [791, 217] width 985 height 39
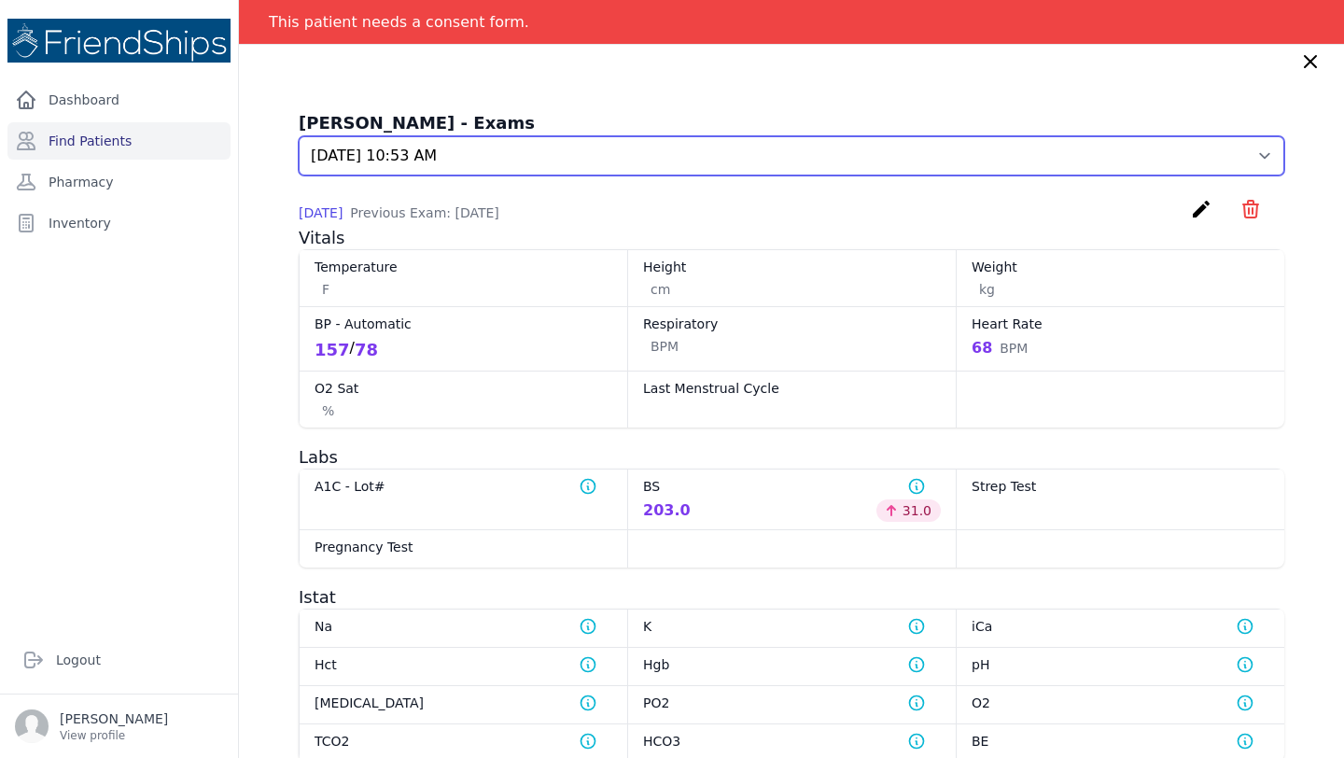
scroll to position [67, 0]
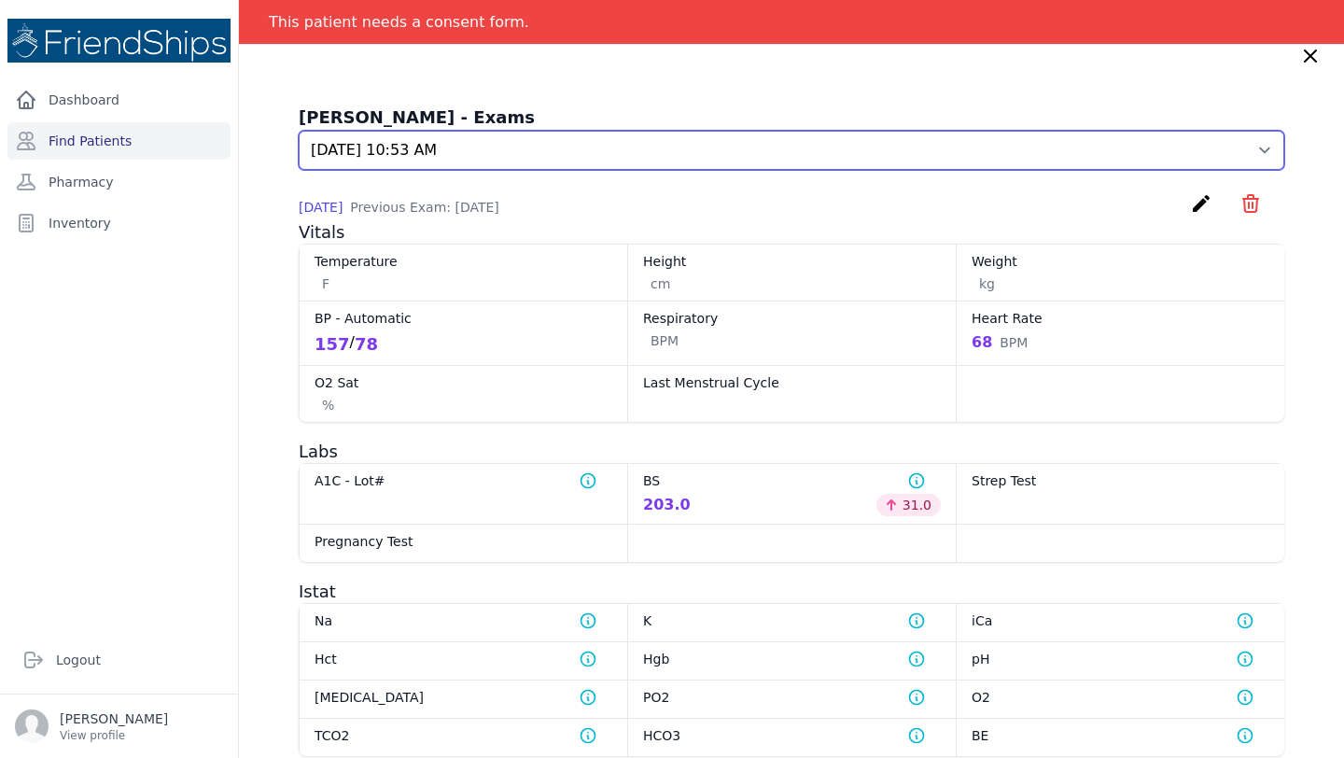
click at [742, 138] on select "Select an Exam 2025-Oct-14 9:03 AM 2025-Sep-29 9:04 AM 2025-Sep-16 10:52 AM 202…" at bounding box center [791, 150] width 985 height 39
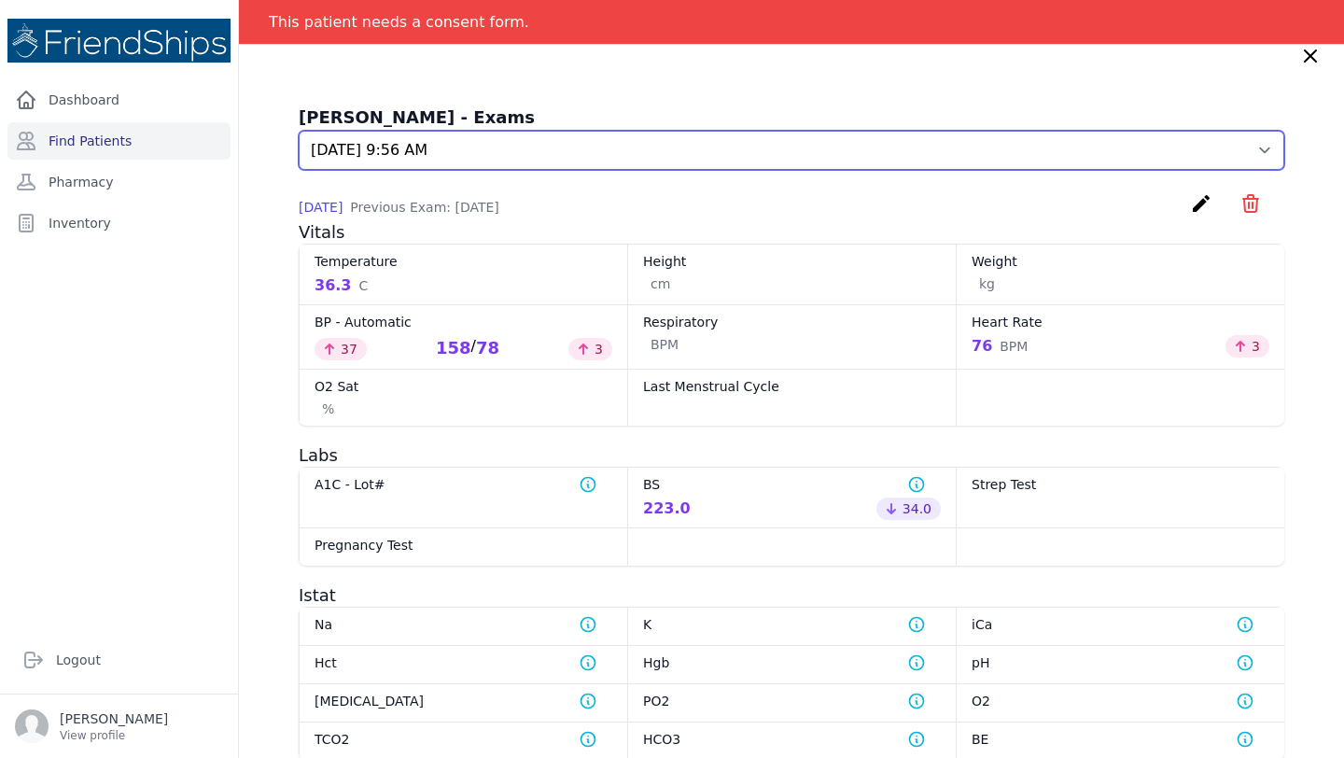
click at [701, 163] on select "Select an Exam 2025-Oct-14 9:03 AM 2025-Sep-29 9:04 AM 2025-Sep-16 10:52 AM 202…" at bounding box center [791, 150] width 985 height 39
click at [707, 145] on select "Select an Exam 2025-Oct-14 9:03 AM 2025-Sep-29 9:04 AM 2025-Sep-16 10:52 AM 202…" at bounding box center [791, 150] width 985 height 39
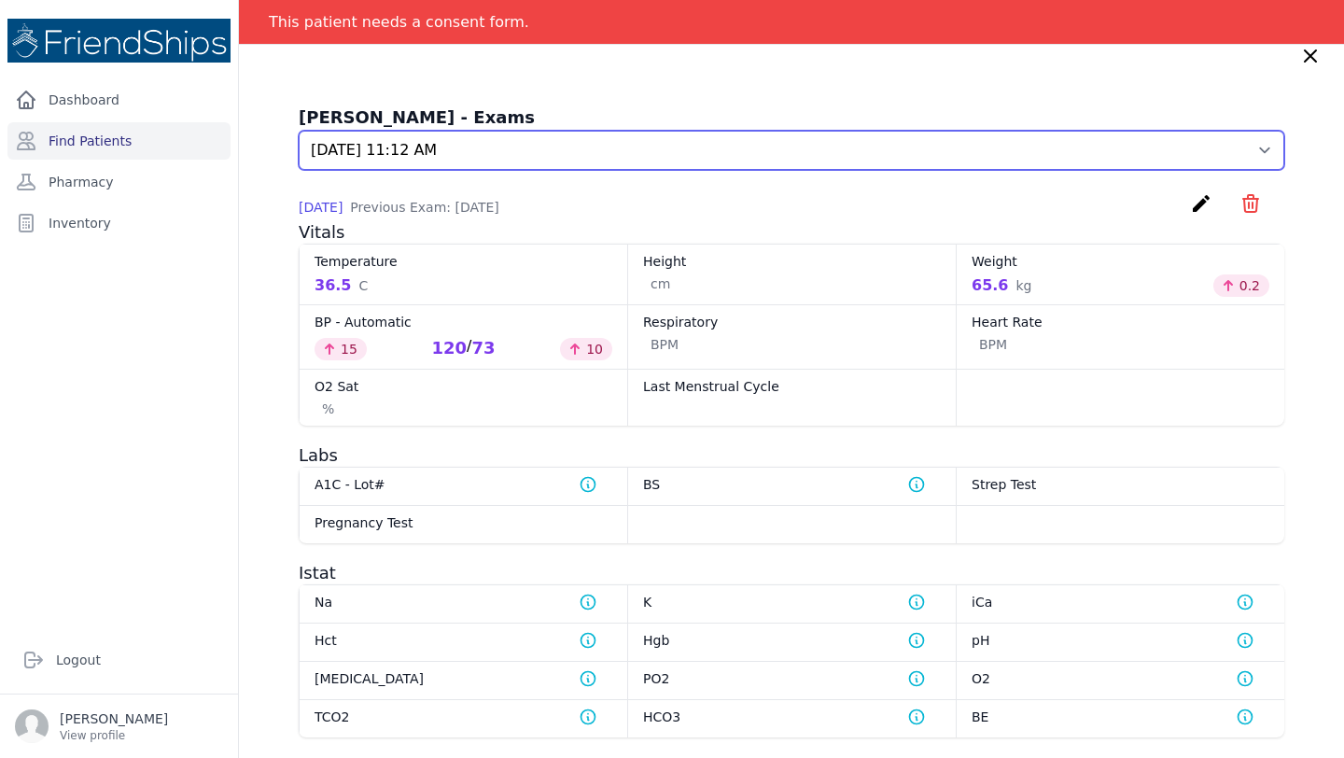
click at [683, 142] on select "Select an Exam 2025-Oct-14 9:03 AM 2025-Sep-29 9:04 AM 2025-Sep-16 10:52 AM 202…" at bounding box center [791, 150] width 985 height 39
click at [653, 145] on select "Select an Exam 2025-Oct-14 9:03 AM 2025-Sep-29 9:04 AM 2025-Sep-16 10:52 AM 202…" at bounding box center [791, 150] width 985 height 39
click at [552, 141] on select "Select an Exam 2025-Oct-14 9:03 AM 2025-Sep-29 9:04 AM 2025-Sep-16 10:52 AM 202…" at bounding box center [791, 150] width 985 height 39
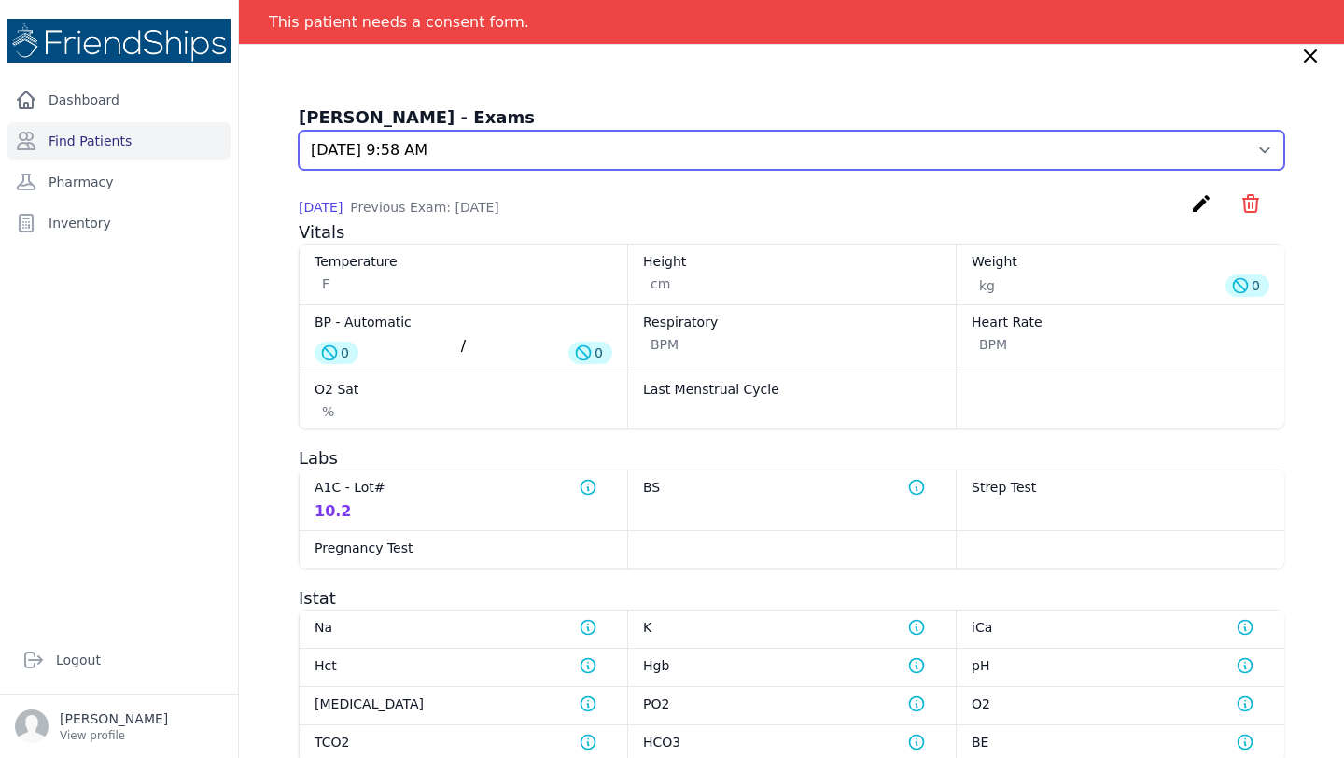
click at [530, 161] on select "Select an Exam 2025-Oct-14 9:03 AM 2025-Sep-29 9:04 AM 2025-Sep-16 10:52 AM 202…" at bounding box center [791, 150] width 985 height 39
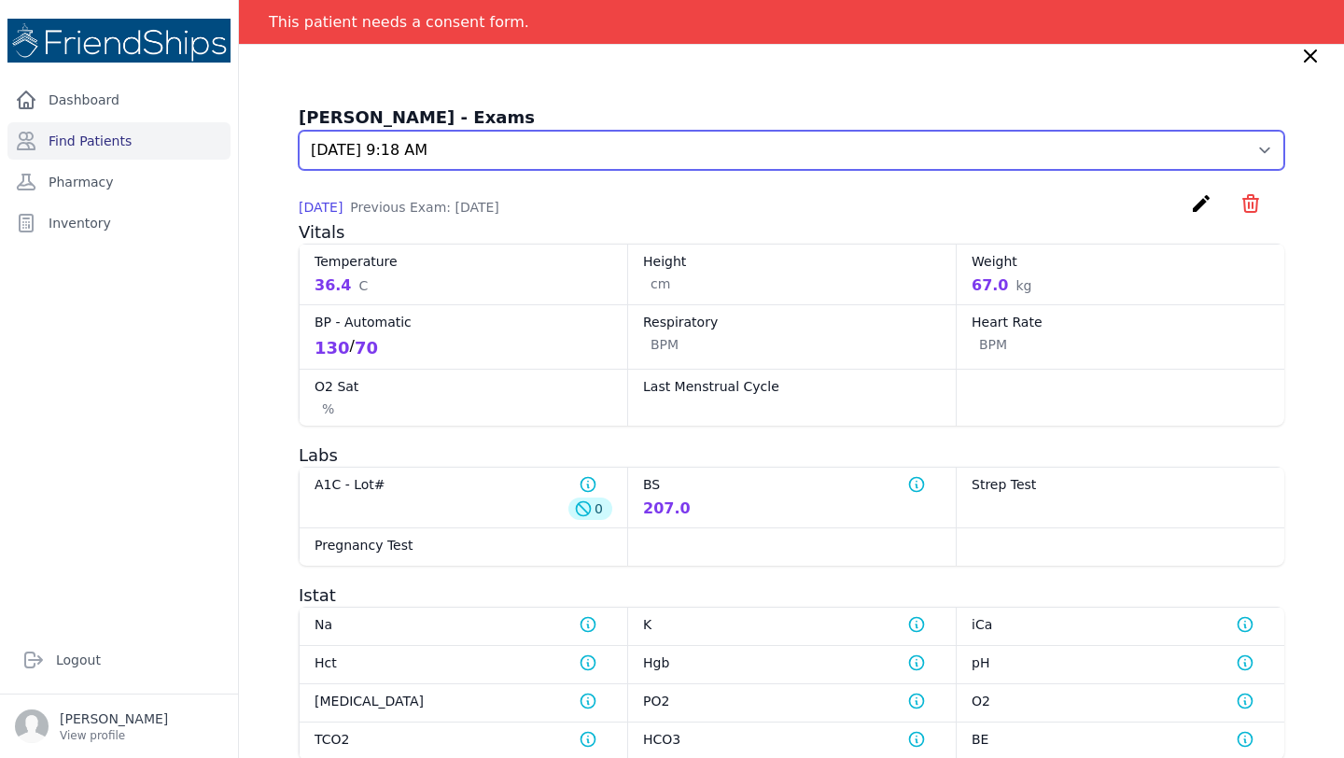
click at [519, 136] on select "Select an Exam 2025-Oct-14 9:03 AM 2025-Sep-29 9:04 AM 2025-Sep-16 10:52 AM 202…" at bounding box center [791, 150] width 985 height 39
click at [516, 134] on select "Select an Exam 2025-Oct-14 9:03 AM 2025-Sep-29 9:04 AM 2025-Sep-16 10:52 AM 202…" at bounding box center [791, 150] width 985 height 39
click at [528, 133] on select "Select an Exam 2025-Oct-14 9:03 AM 2025-Sep-29 9:04 AM 2025-Sep-16 10:52 AM 202…" at bounding box center [791, 150] width 985 height 39
select select "874"
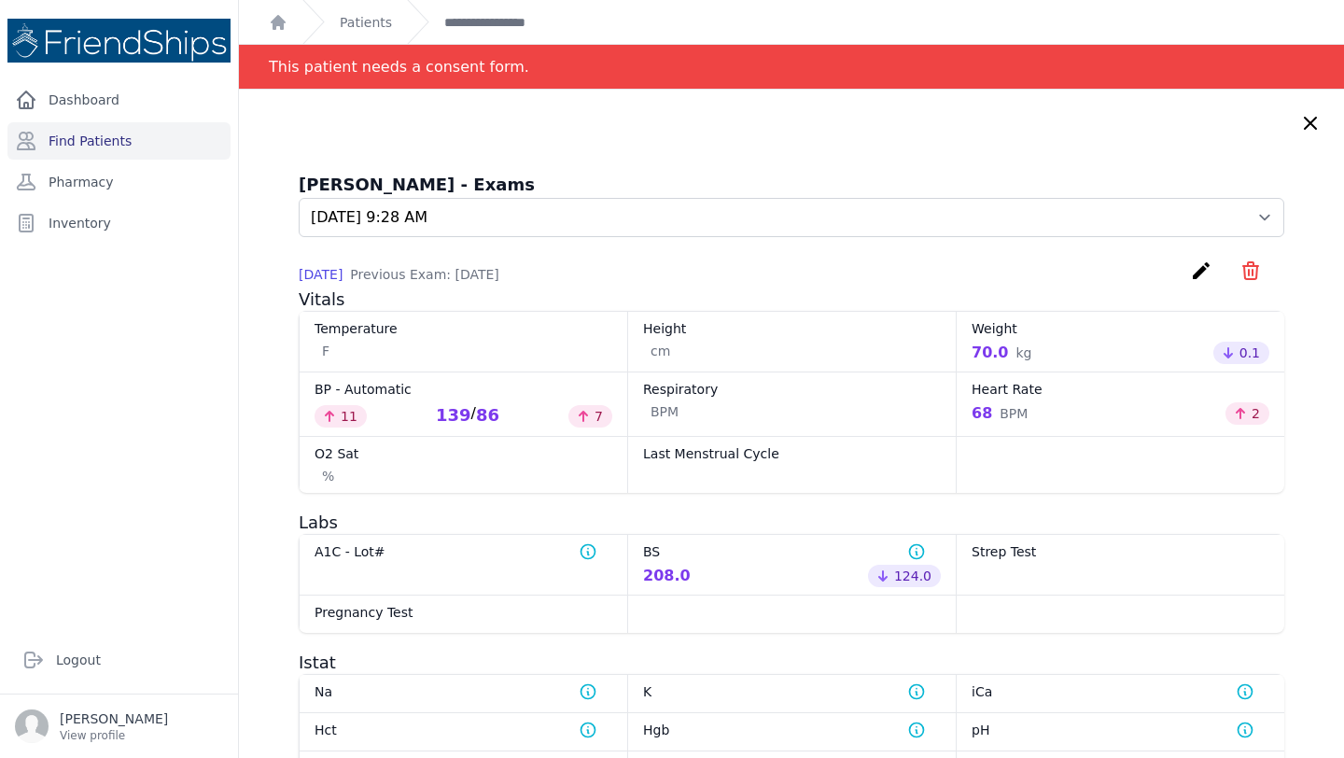
click at [1308, 121] on icon at bounding box center [1310, 123] width 11 height 11
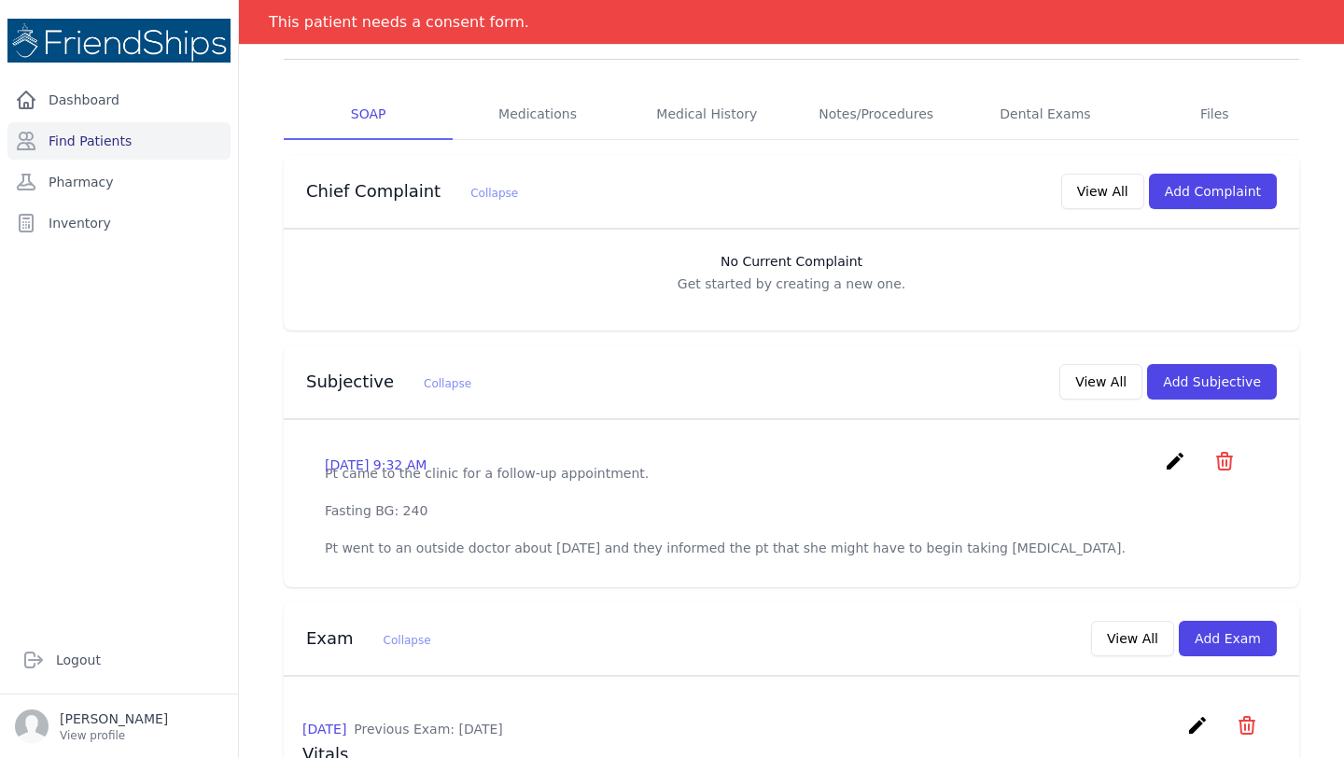
scroll to position [419, 0]
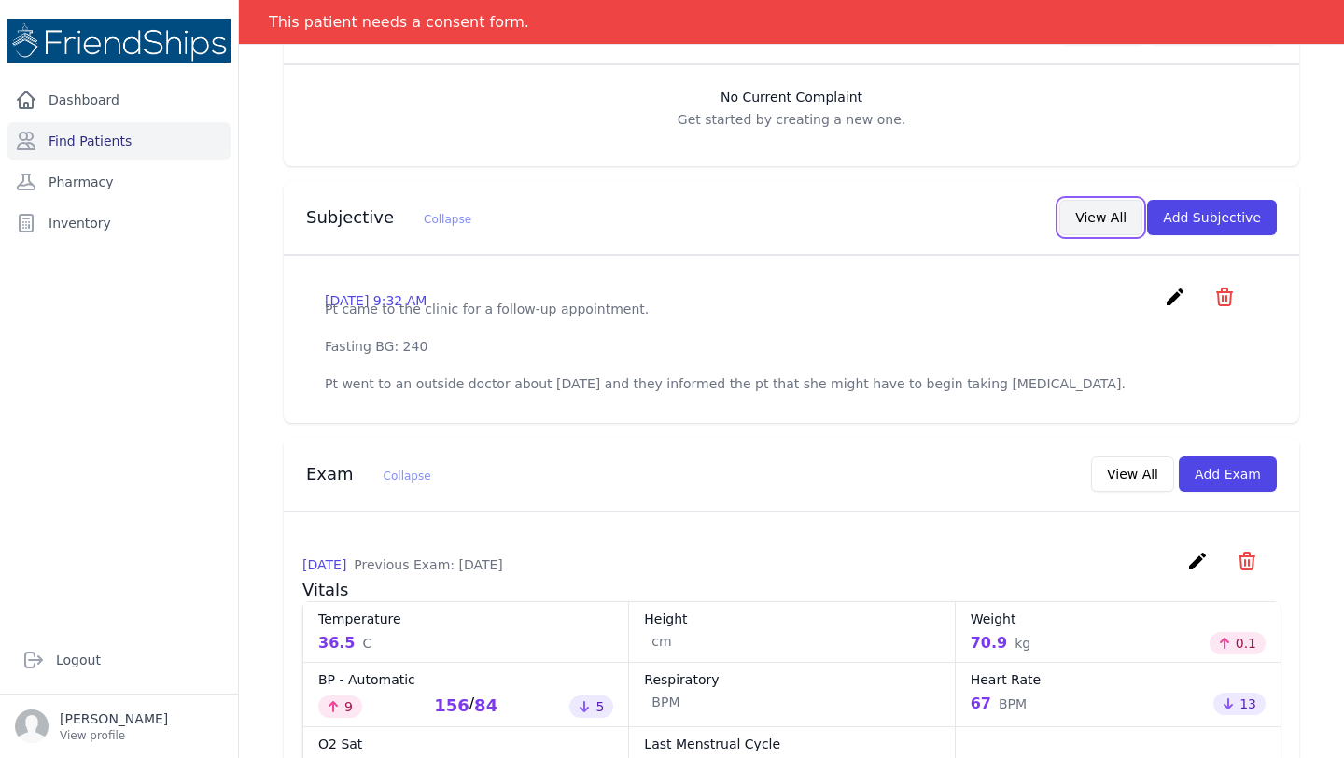
click at [1099, 217] on button "View All" at bounding box center [1100, 217] width 83 height 35
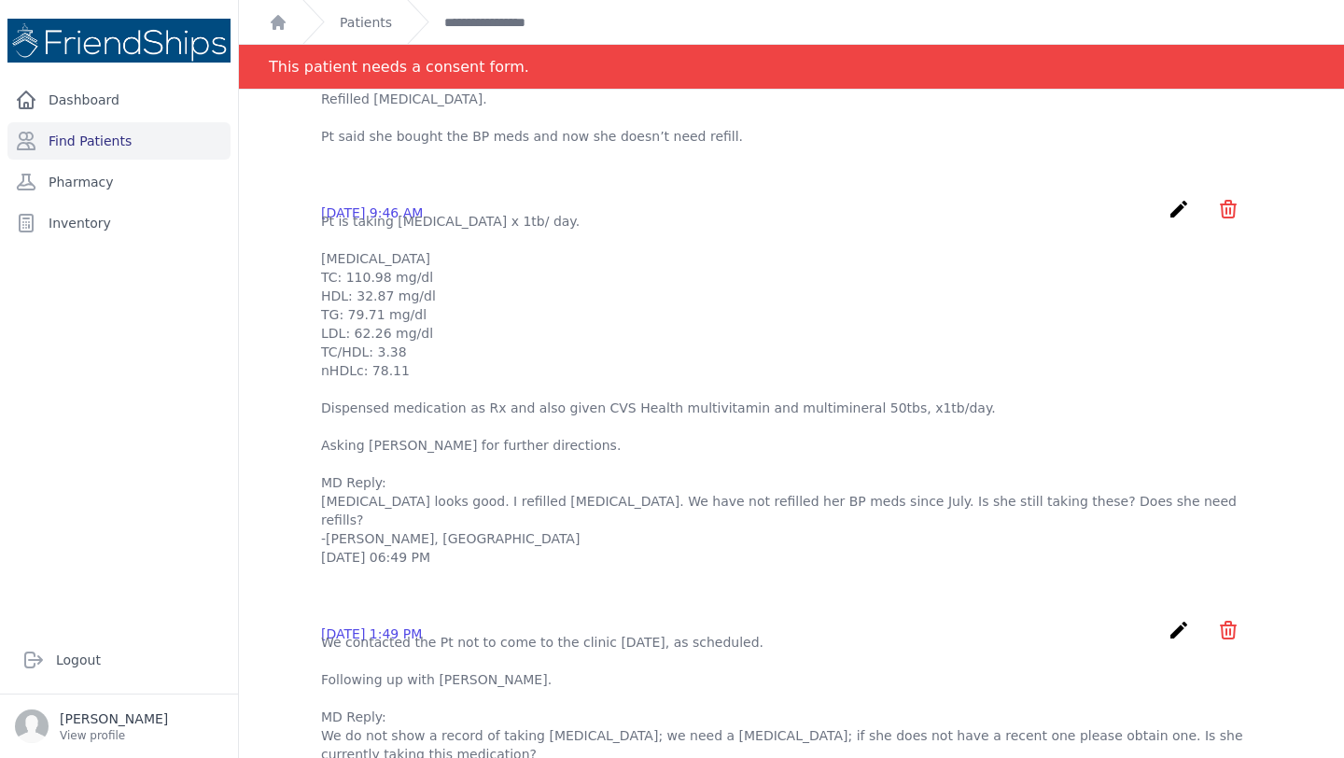
scroll to position [0, 0]
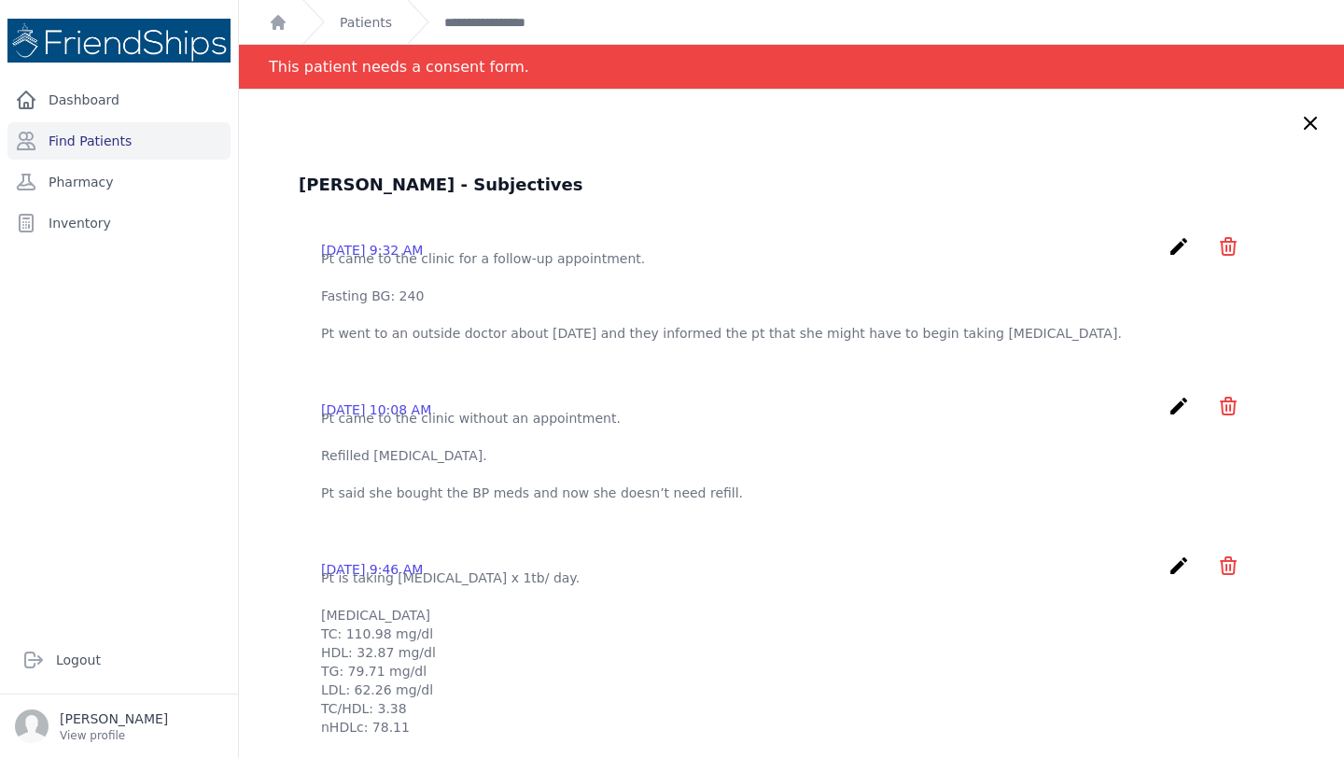
click at [1315, 120] on icon at bounding box center [1310, 123] width 22 height 22
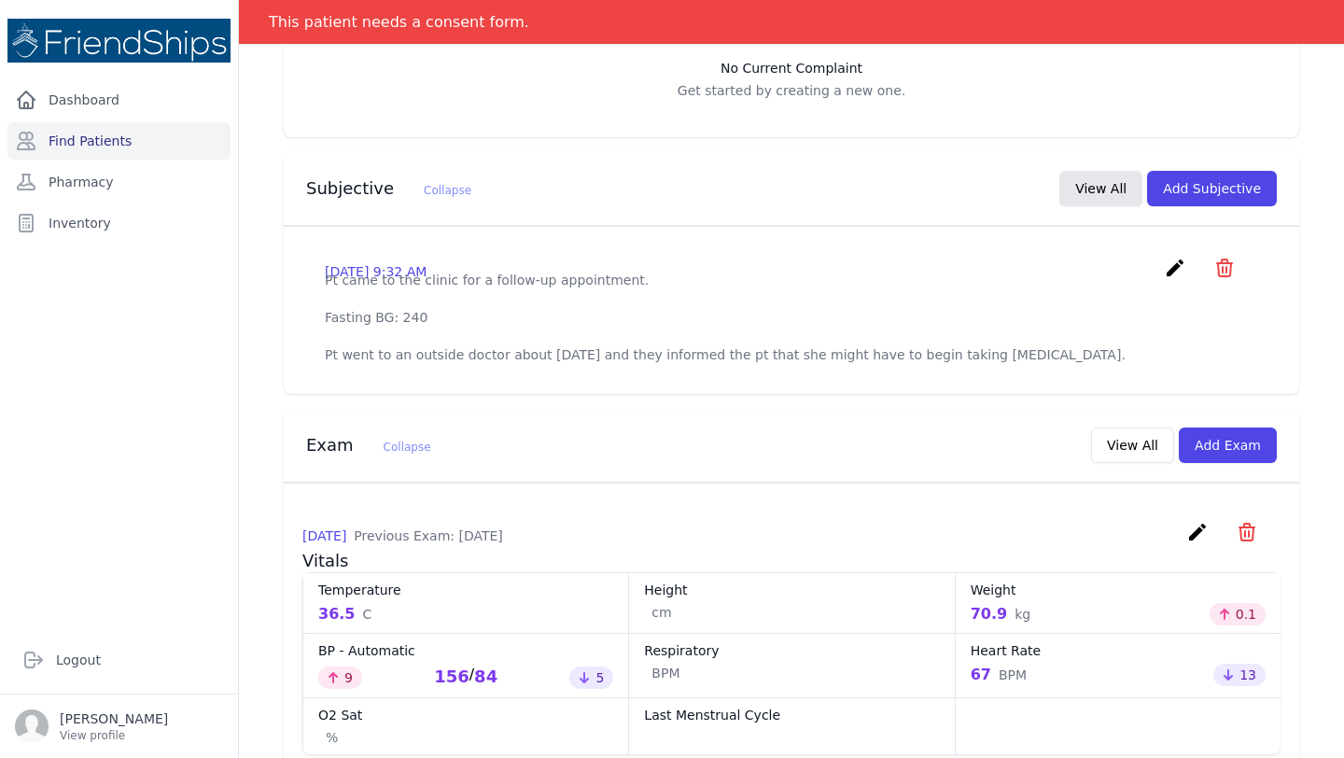
scroll to position [748, 0]
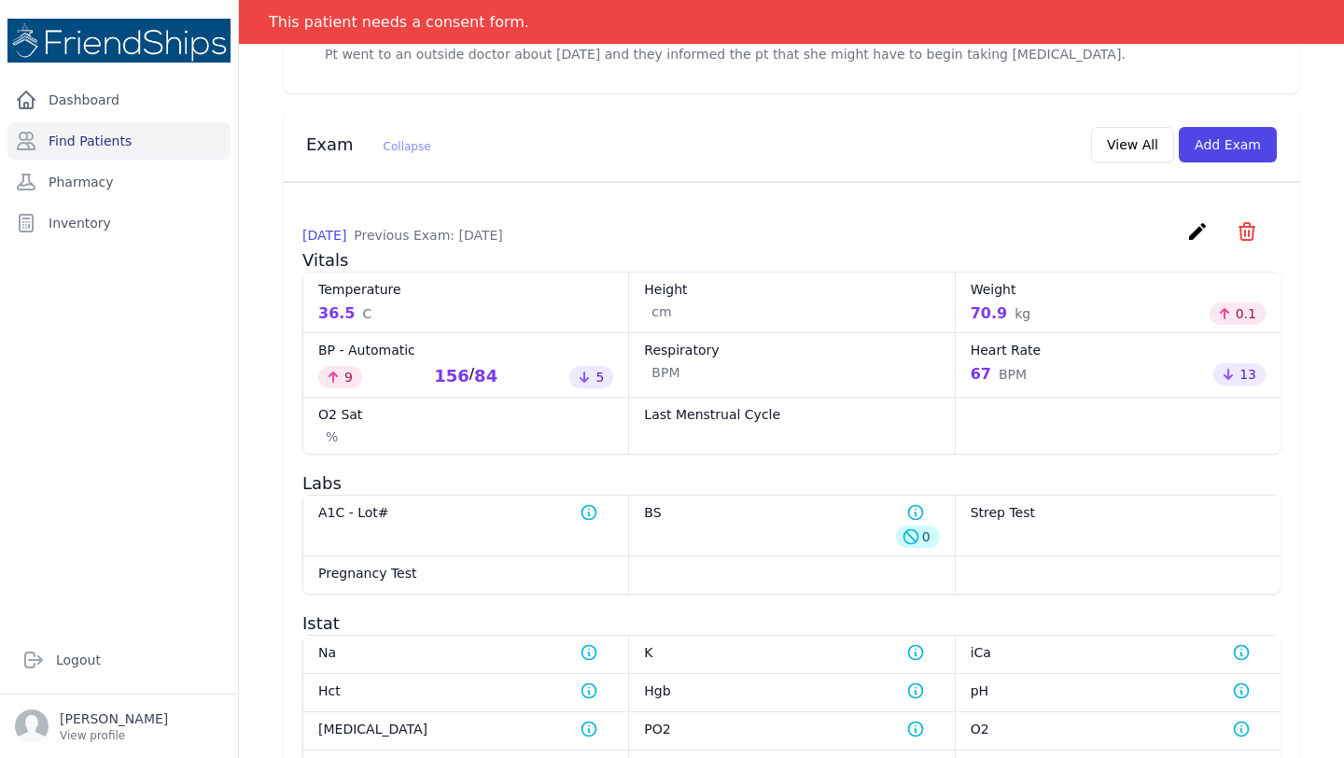
click at [1194, 243] on icon "create" at bounding box center [1197, 231] width 22 height 22
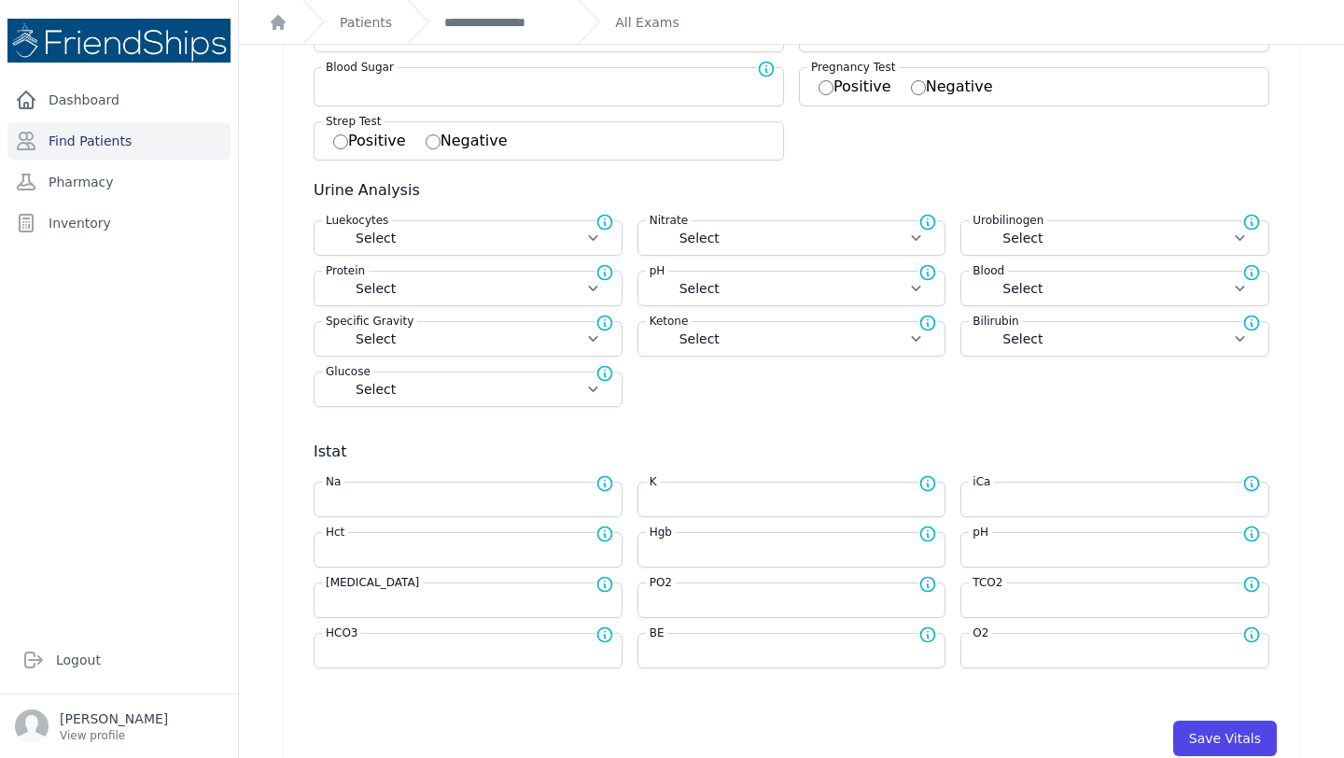
scroll to position [443, 0]
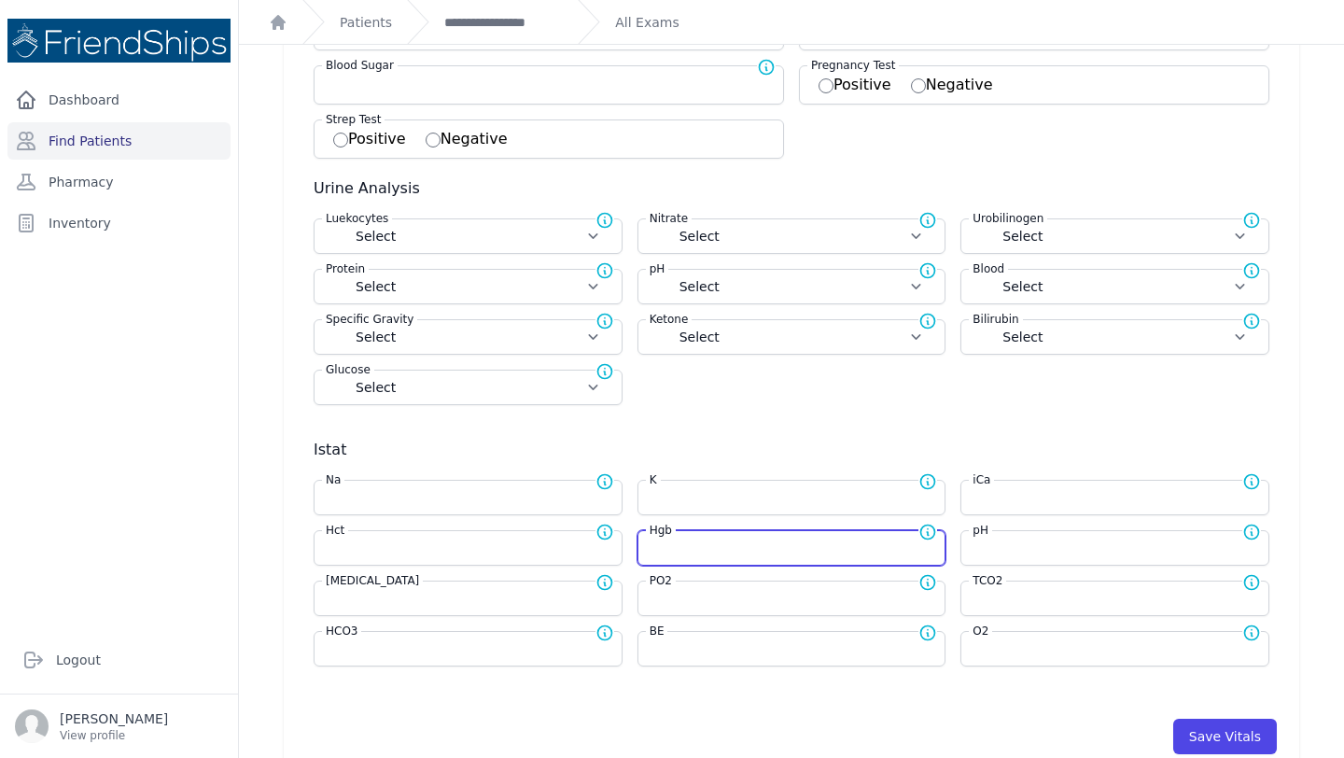
click at [700, 552] on input "number" at bounding box center [792, 547] width 285 height 19
type input "2"
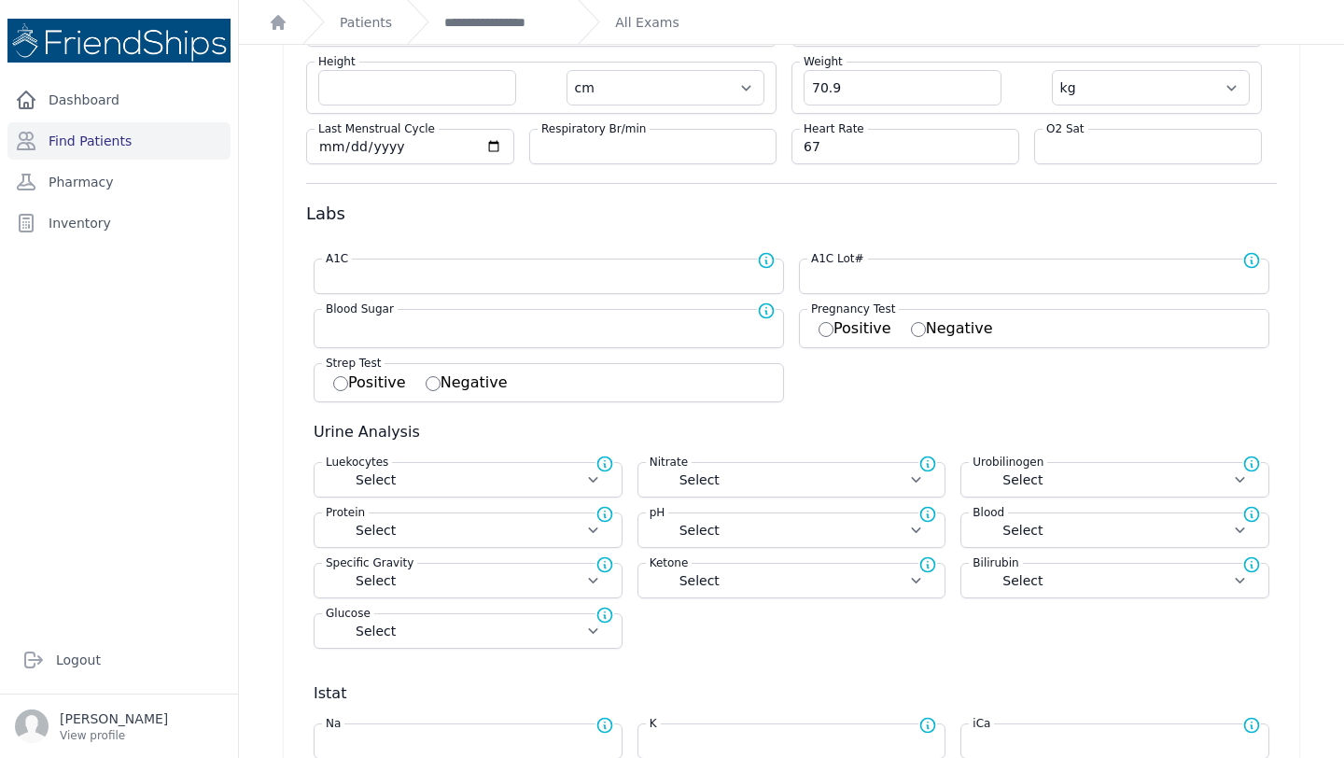
scroll to position [194, 0]
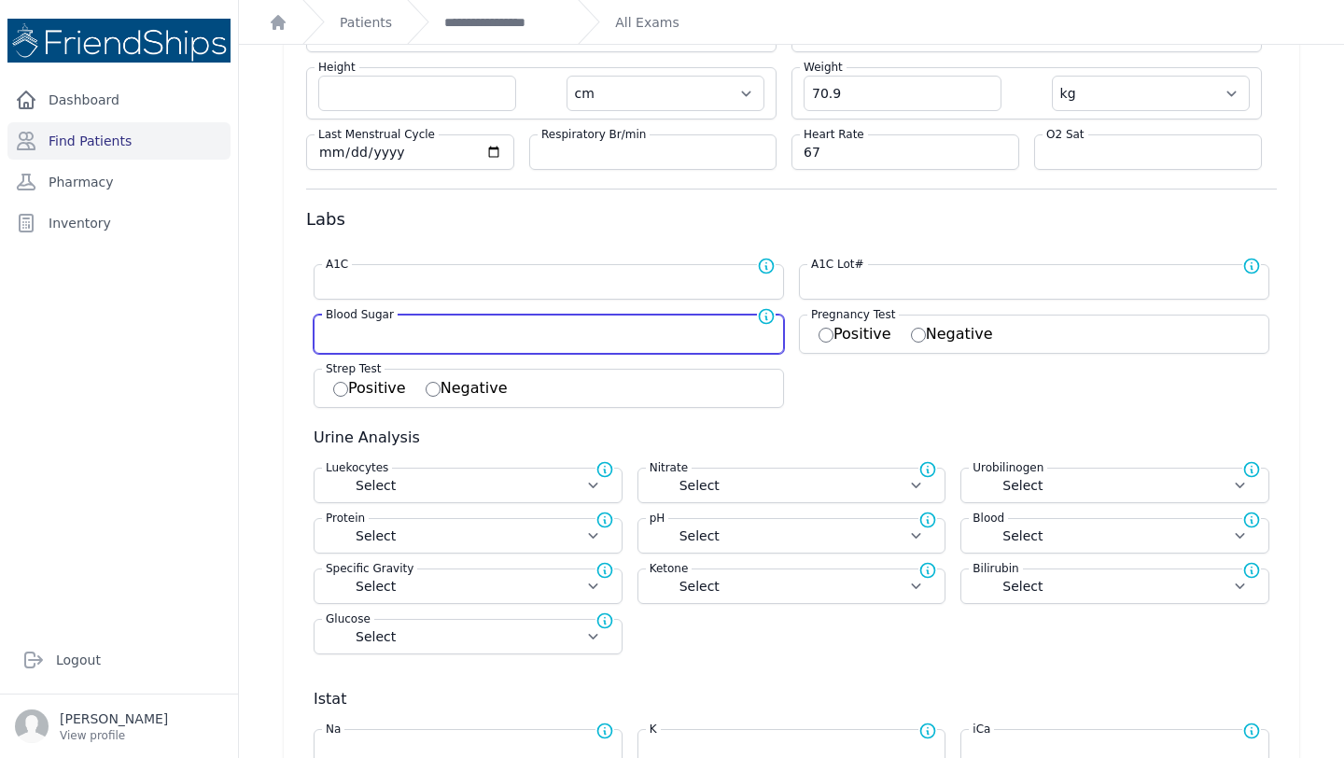
click at [456, 338] on input "number" at bounding box center [549, 332] width 446 height 19
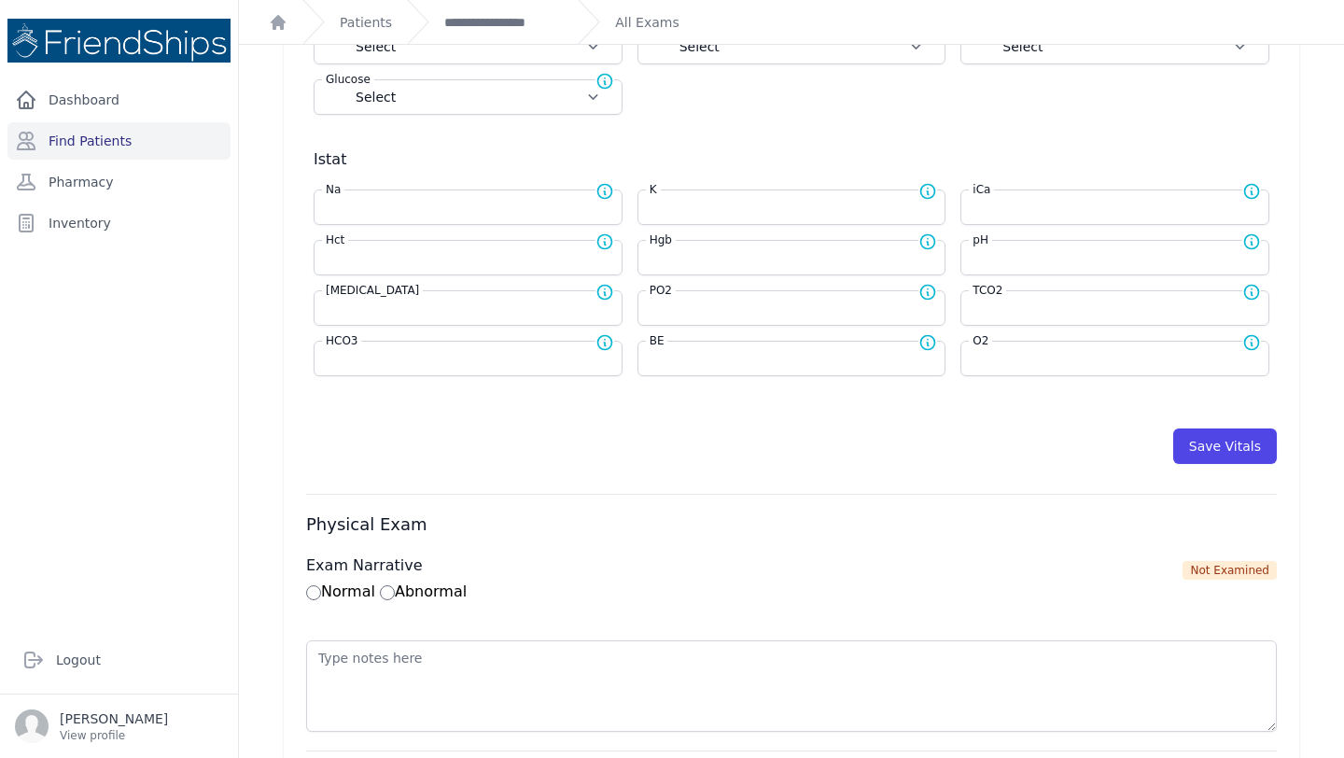
scroll to position [787, 0]
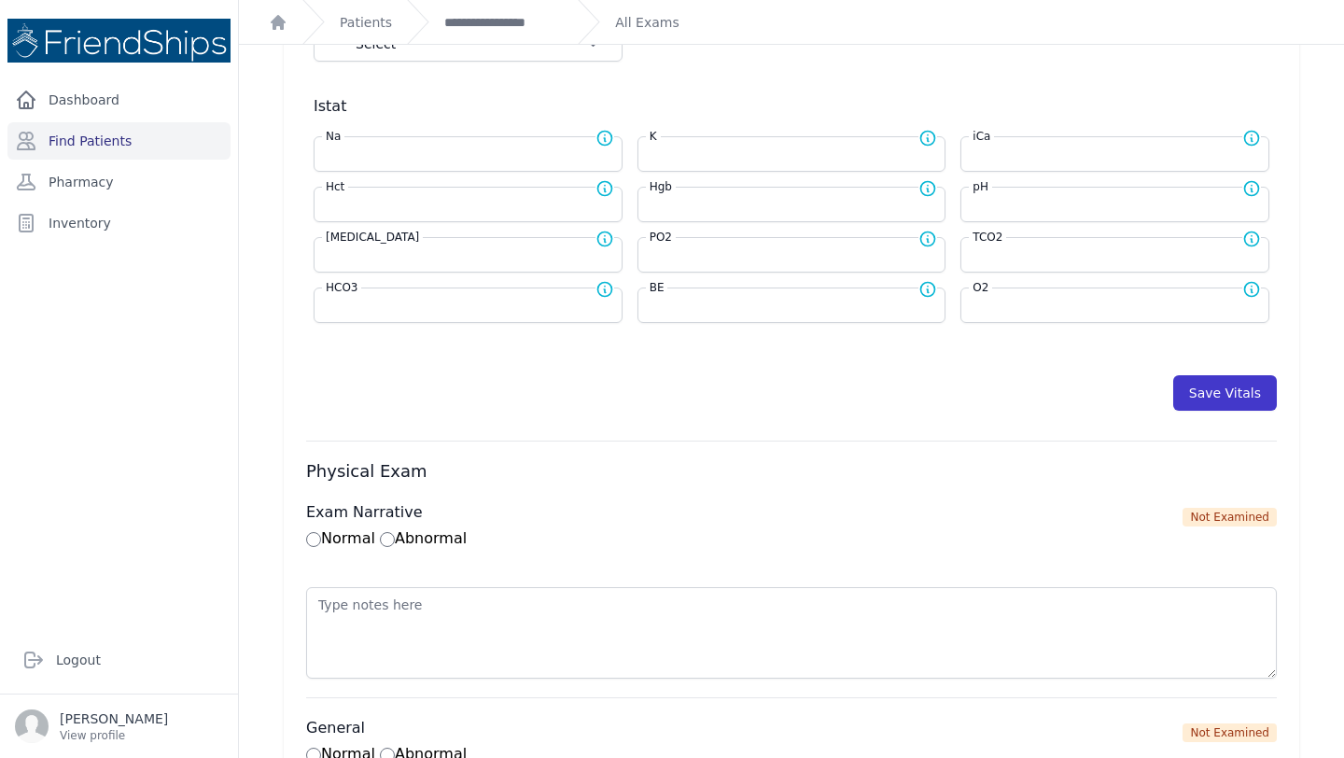
type input "219"
click at [1226, 384] on button "Save Vitals" at bounding box center [1225, 392] width 104 height 35
select select "Automatic"
select select "C"
select select "cm"
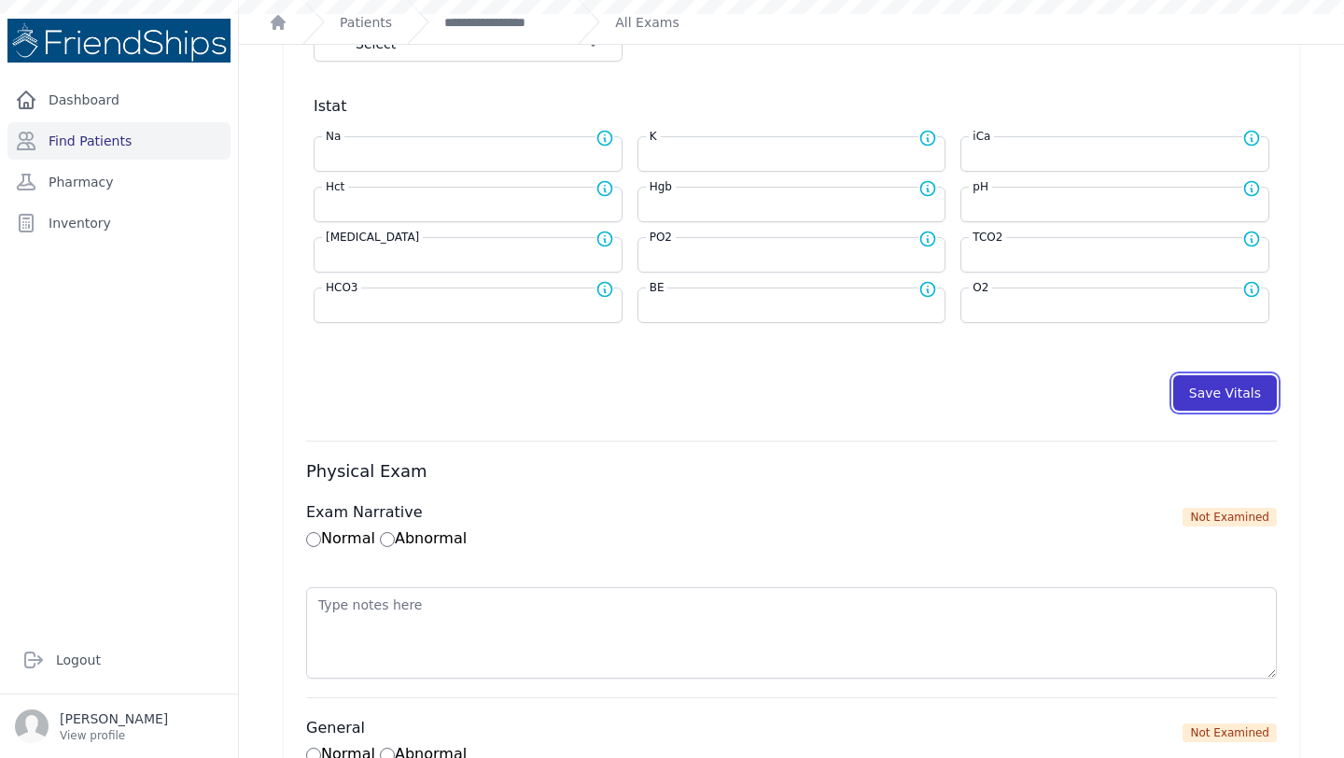
select select "kg"
type input "219.0"
select select
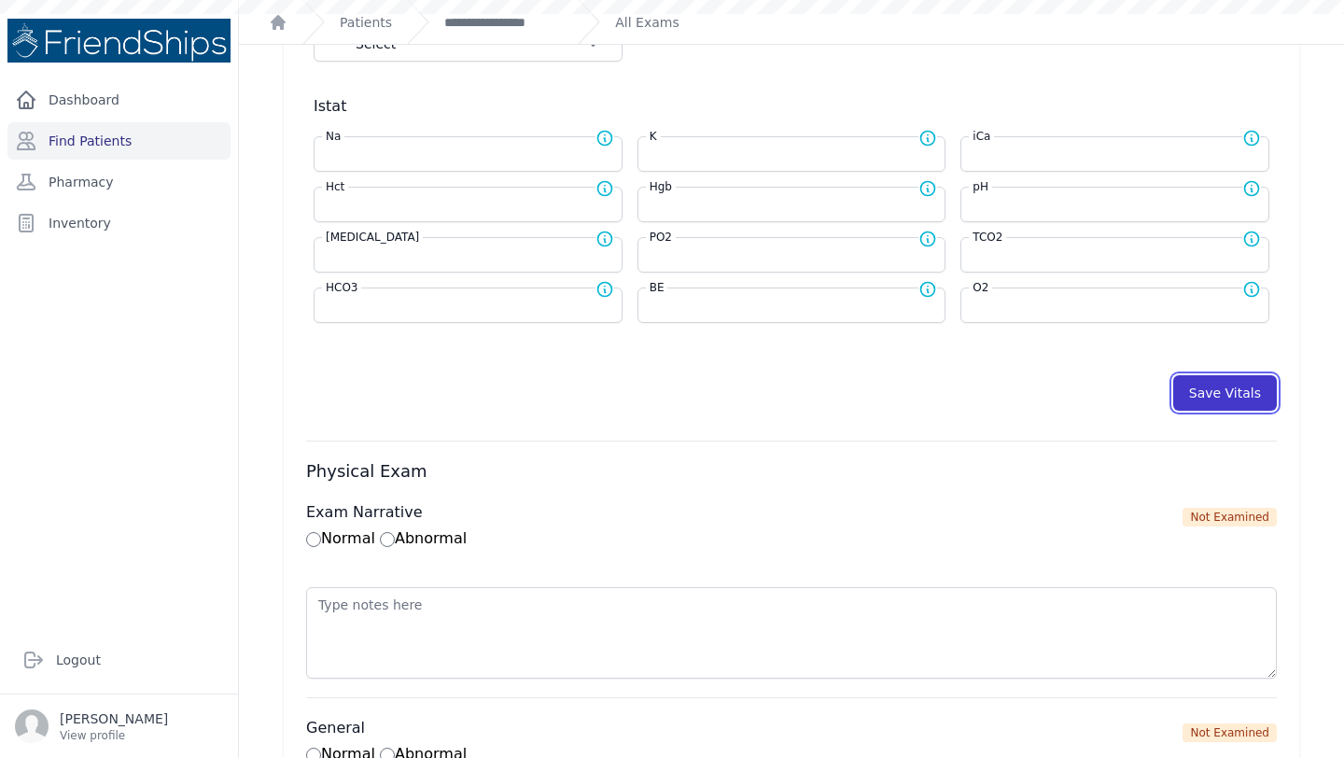
select select
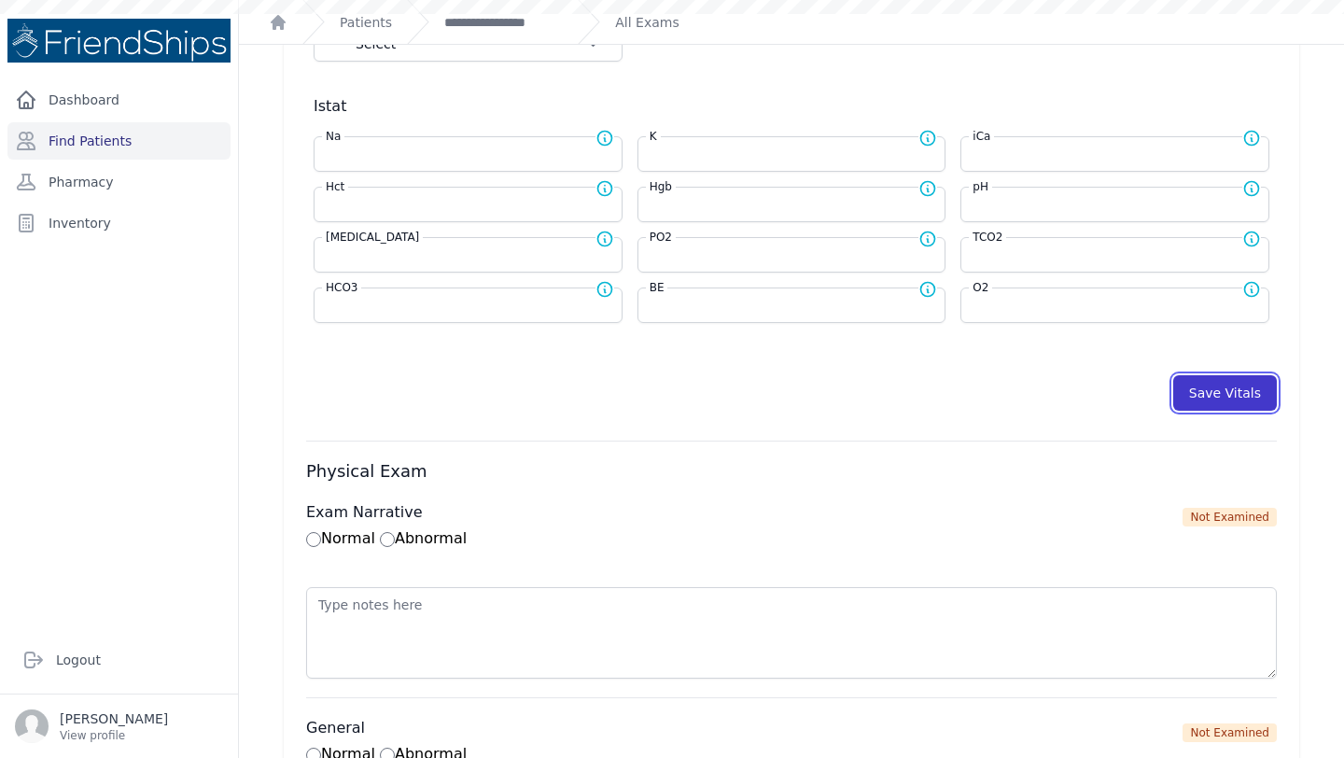
select select
click at [1226, 385] on button "Save Vitals" at bounding box center [1225, 392] width 104 height 35
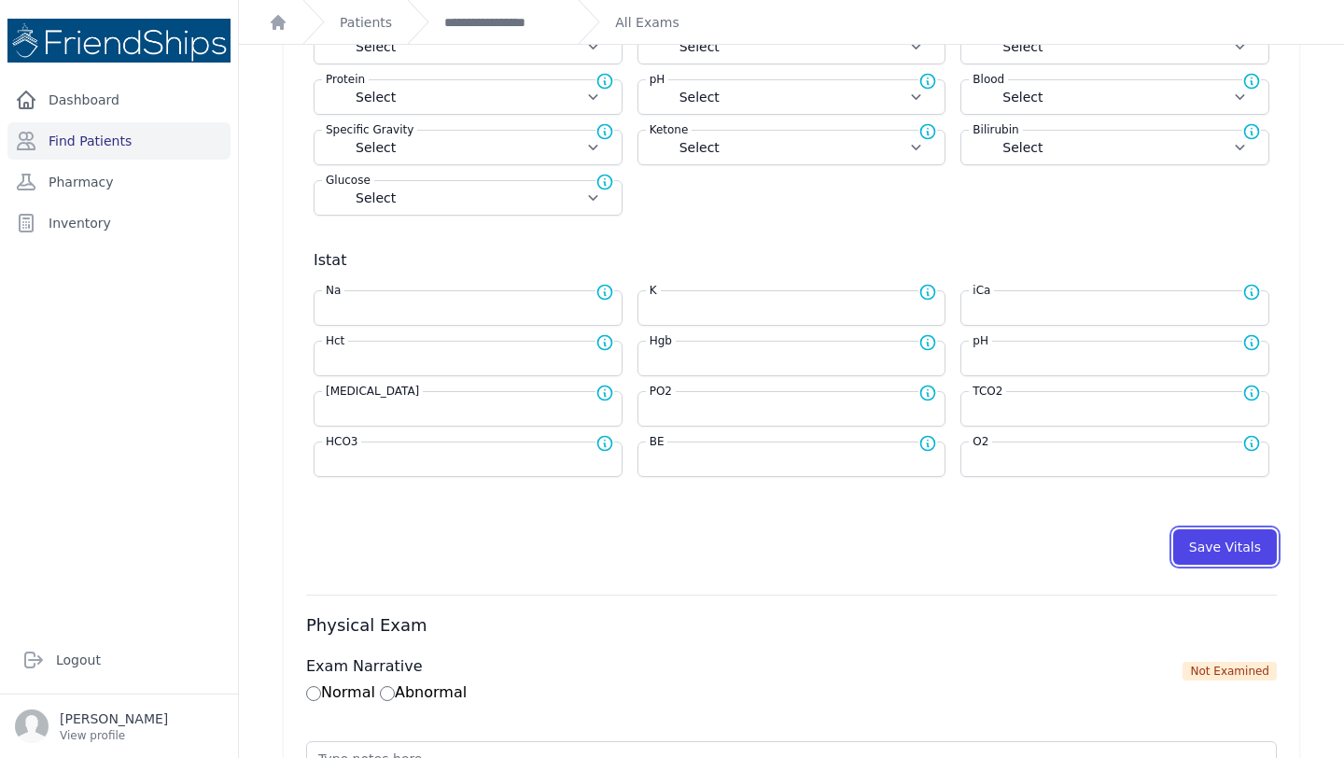
scroll to position [634, 0]
click at [1201, 539] on button "Save Vitals" at bounding box center [1225, 545] width 104 height 35
click at [503, 30] on link "**********" at bounding box center [503, 22] width 119 height 19
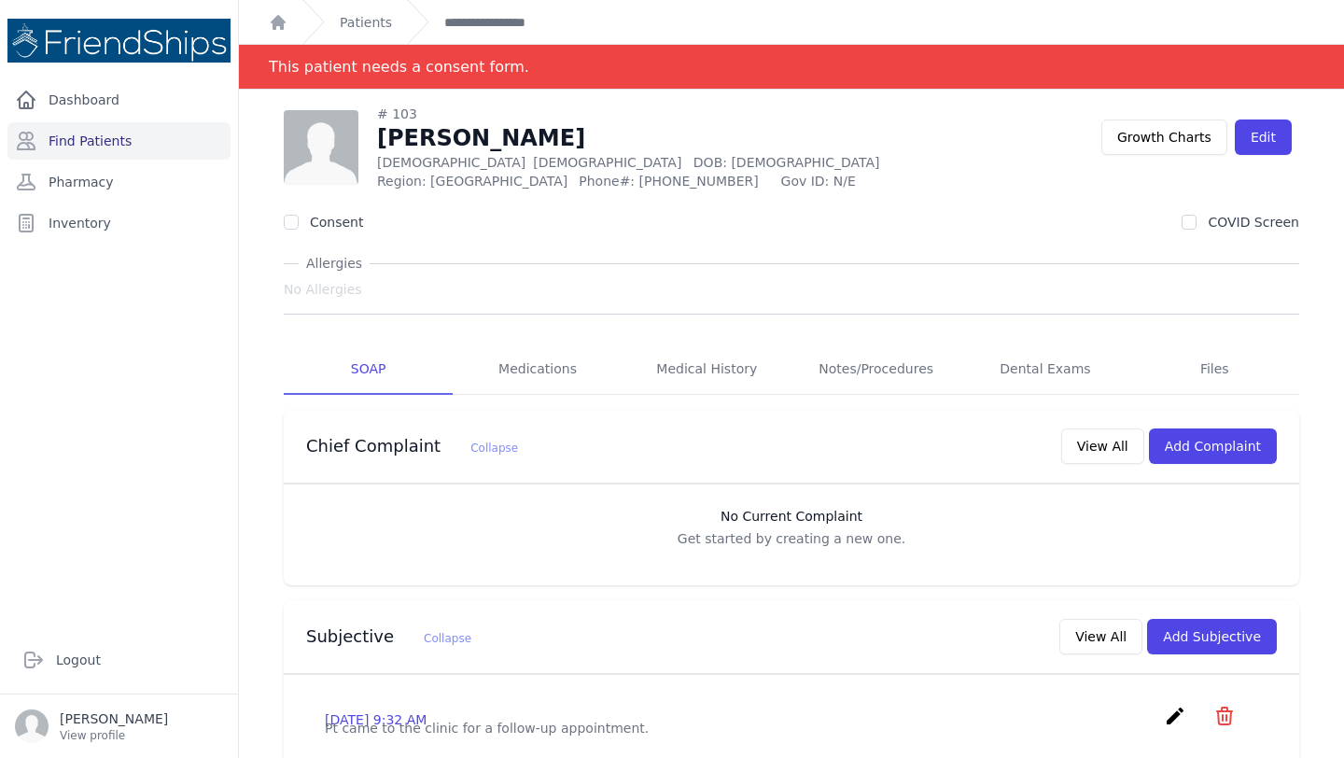
click at [181, 136] on link "Find Patients" at bounding box center [118, 140] width 223 height 37
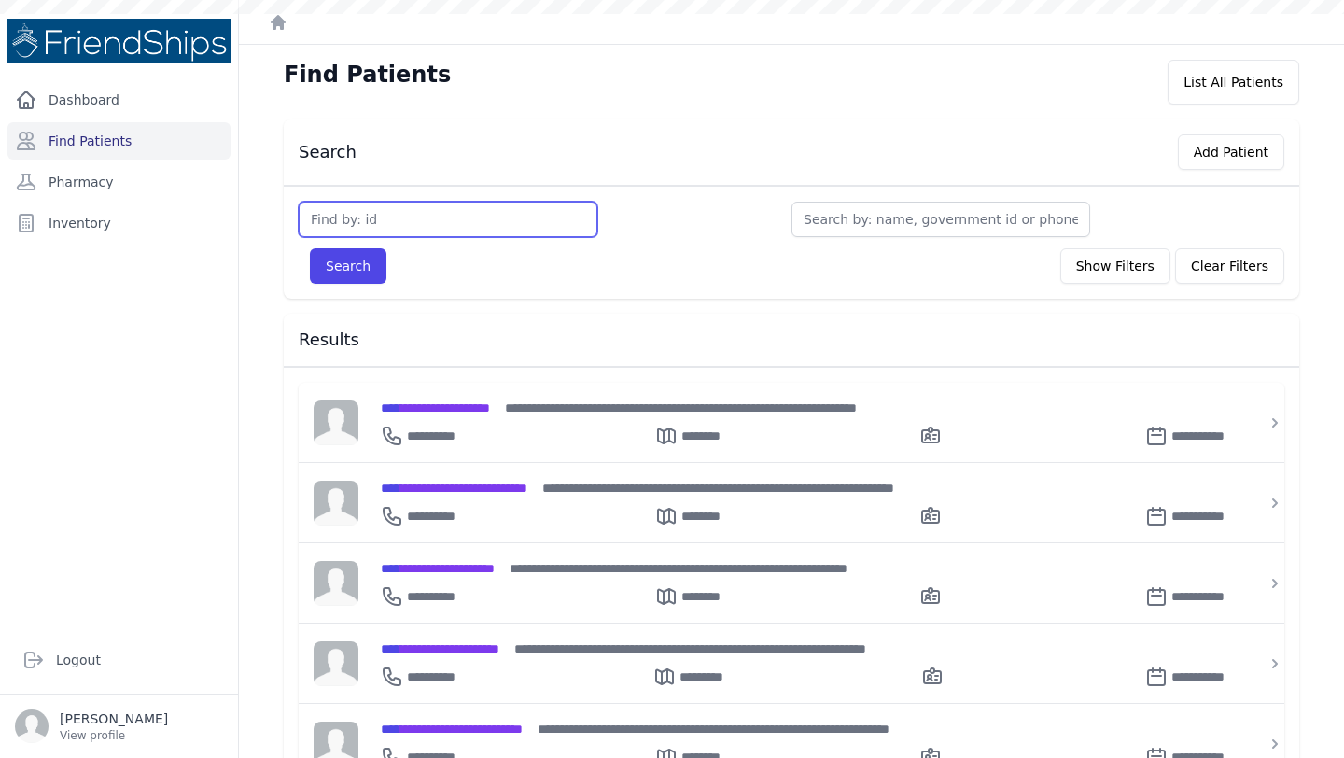
click at [370, 222] on input "text" at bounding box center [448, 219] width 299 height 35
type input "824"
click at [310, 248] on button "Search" at bounding box center [348, 265] width 77 height 35
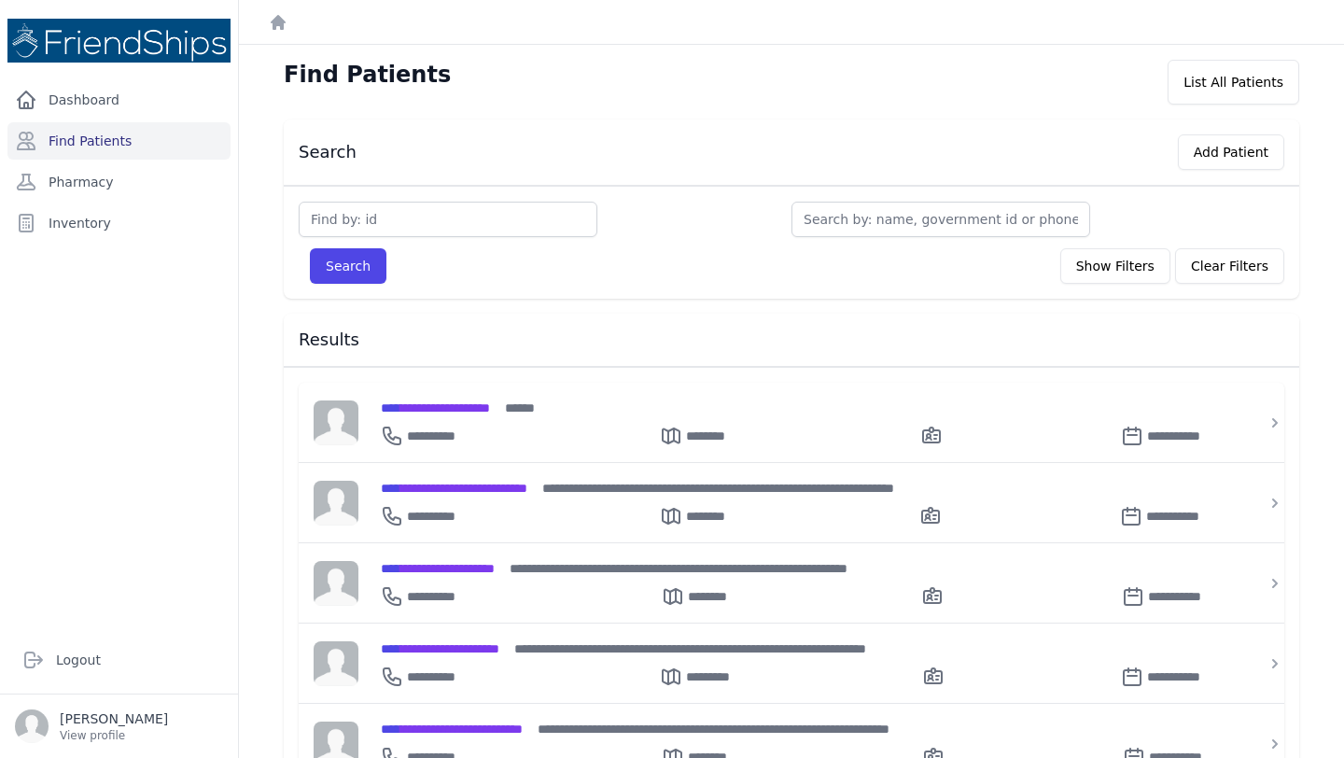
click at [396, 230] on input "text" at bounding box center [448, 219] width 299 height 35
type input "824"
click at [349, 274] on button "Search" at bounding box center [348, 265] width 77 height 35
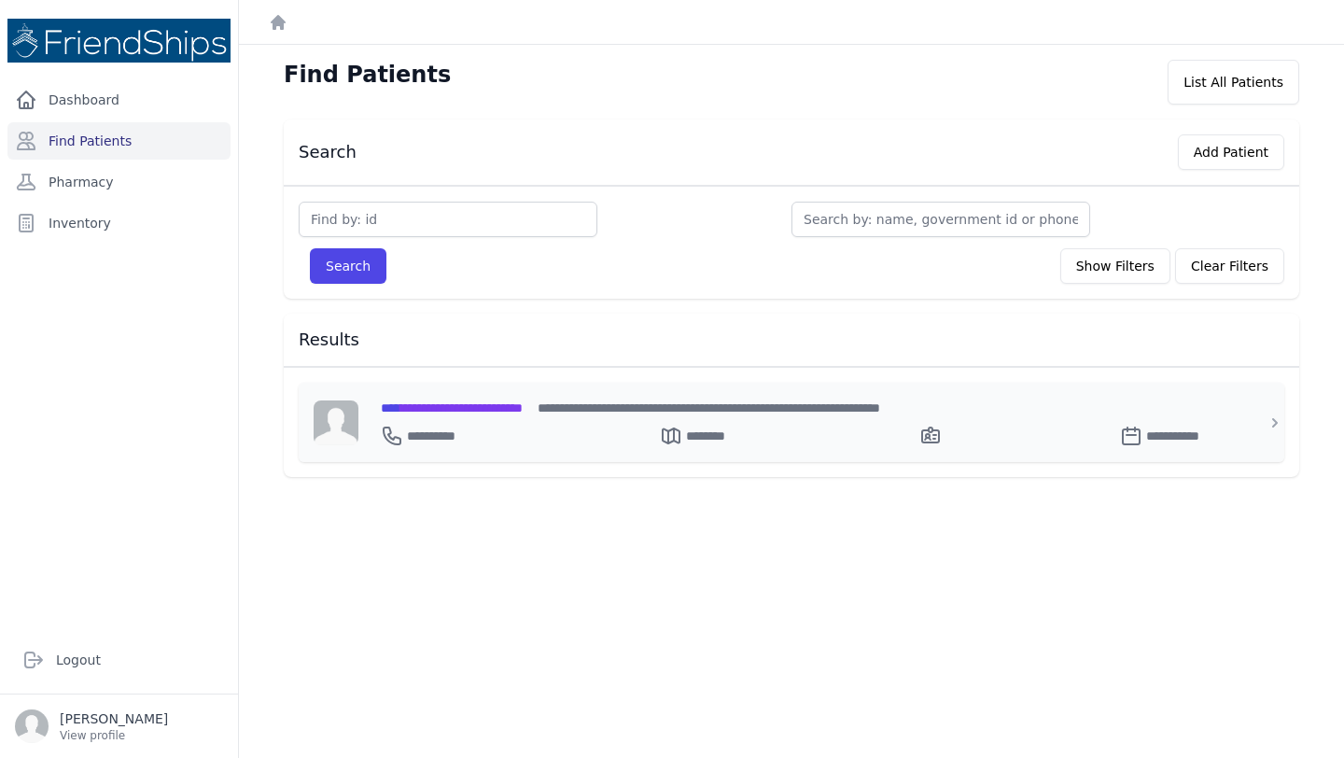
click at [440, 406] on span "**********" at bounding box center [452, 407] width 142 height 13
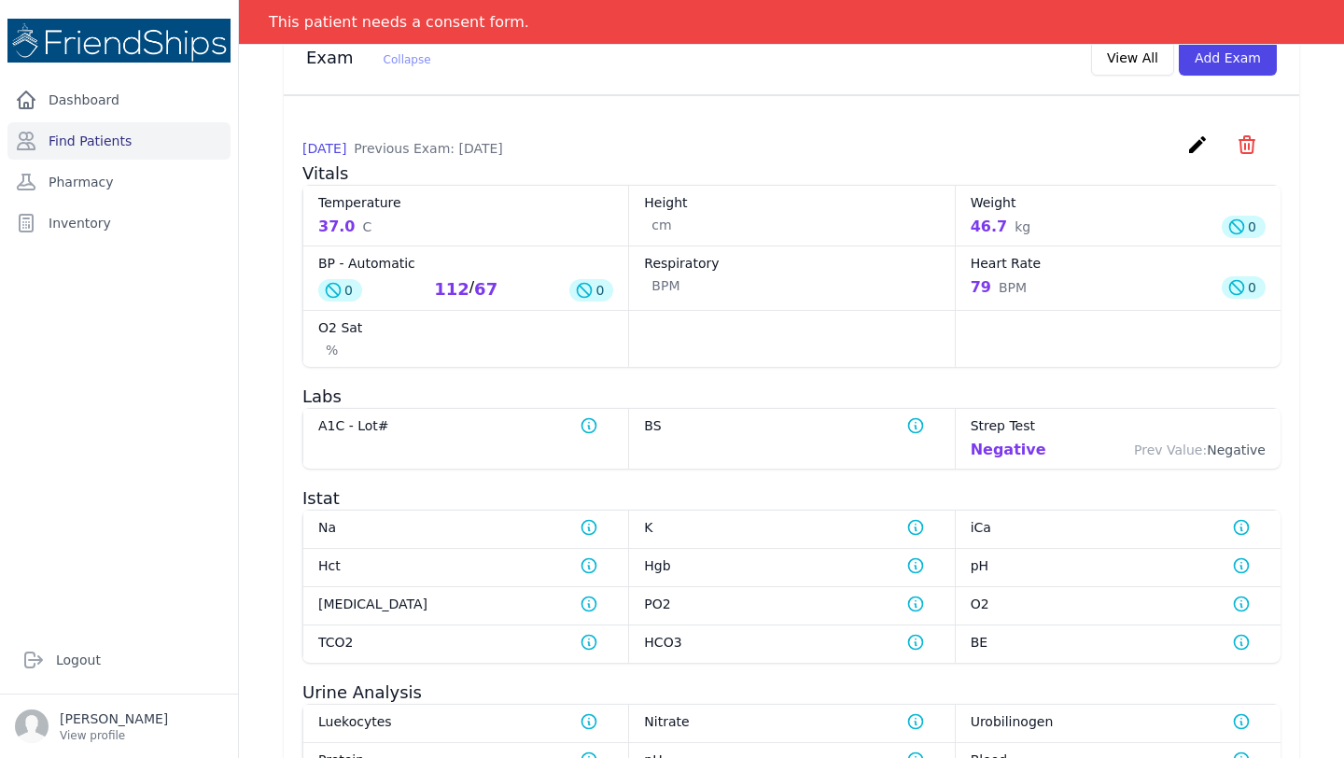
scroll to position [779, 0]
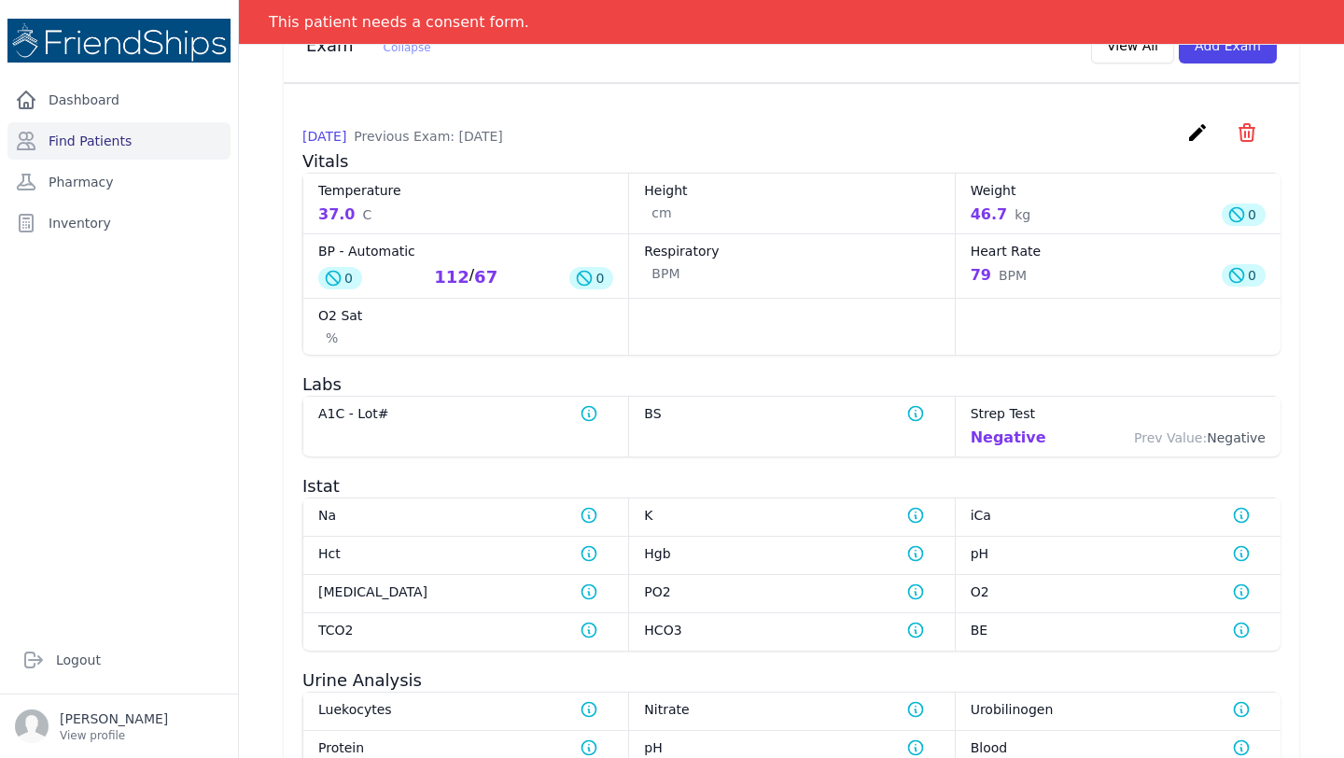
click at [556, 607] on div "PCO2 Normal range for PCO2 is 35 - 45" at bounding box center [465, 593] width 326 height 38
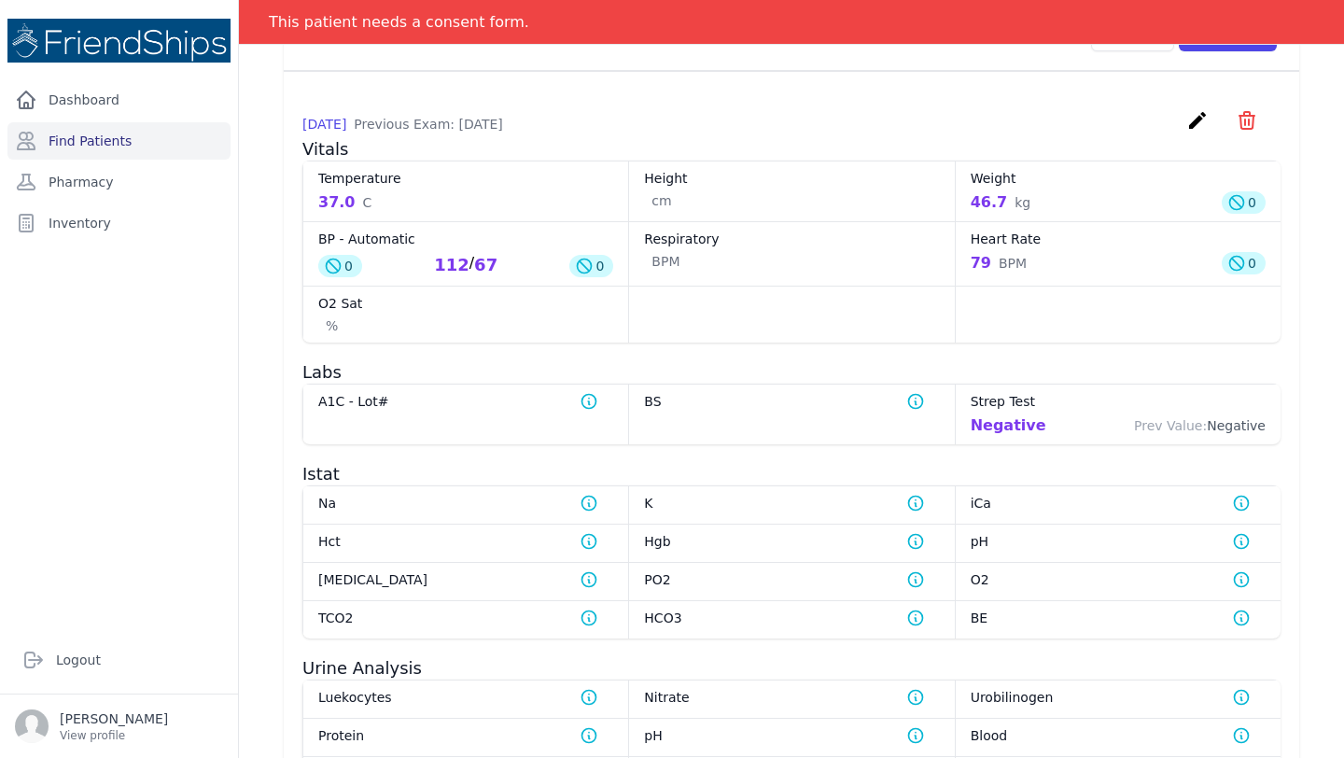
scroll to position [0, 0]
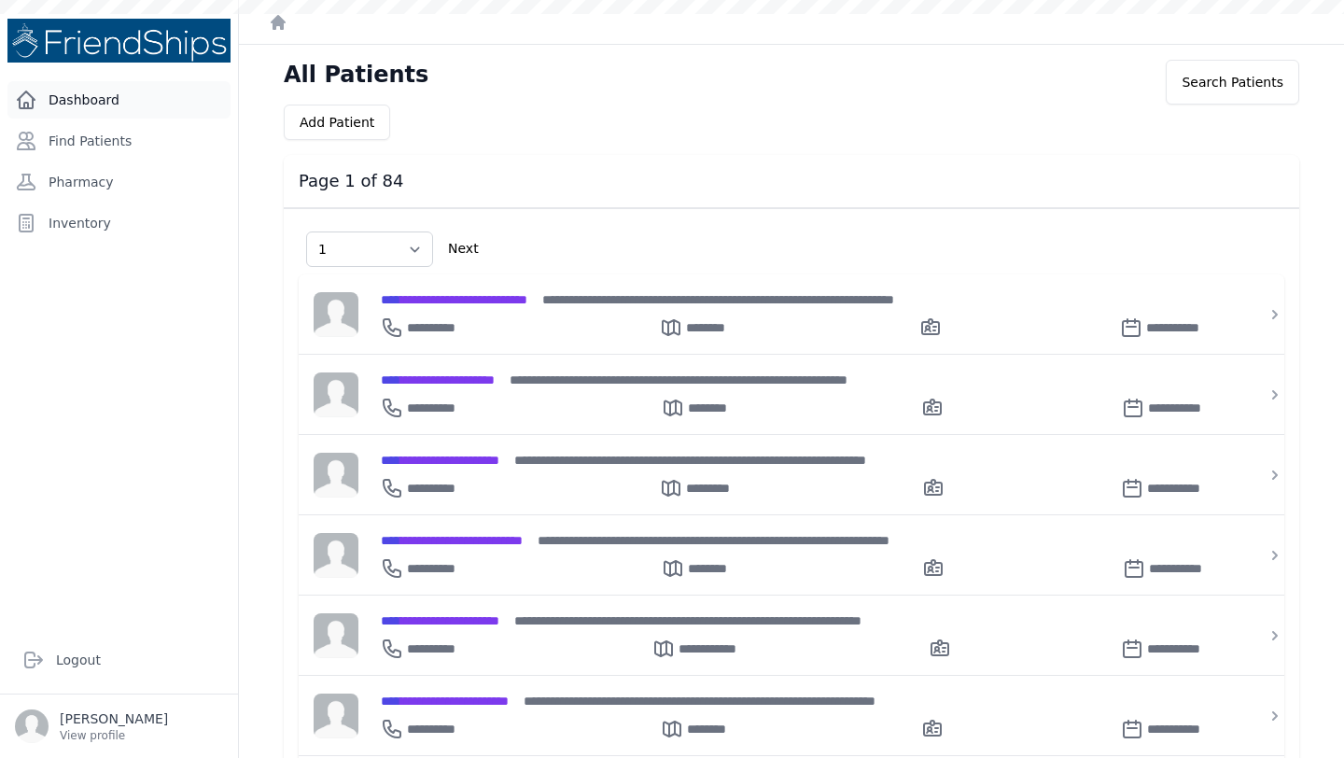
select select "1"
click at [94, 115] on link "Dashboard" at bounding box center [118, 99] width 223 height 37
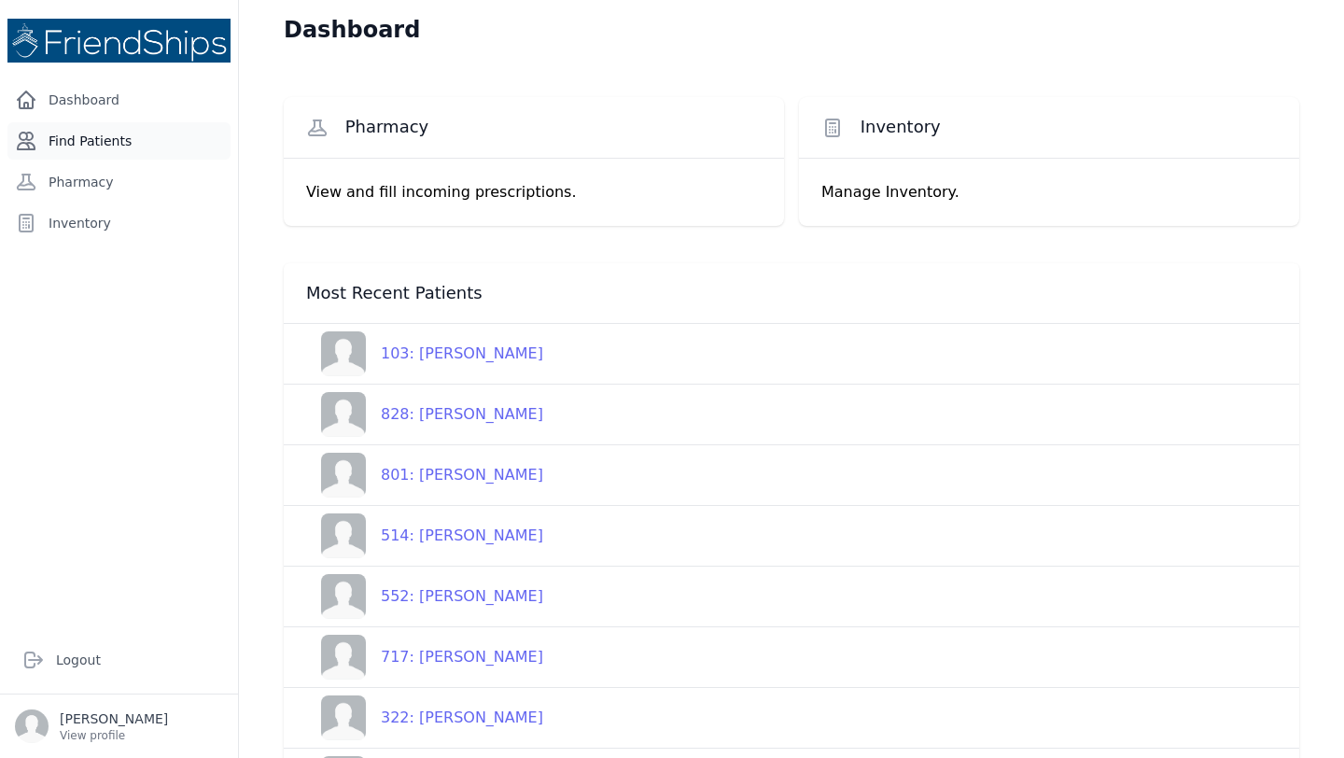
click at [92, 147] on link "Find Patients" at bounding box center [118, 140] width 223 height 37
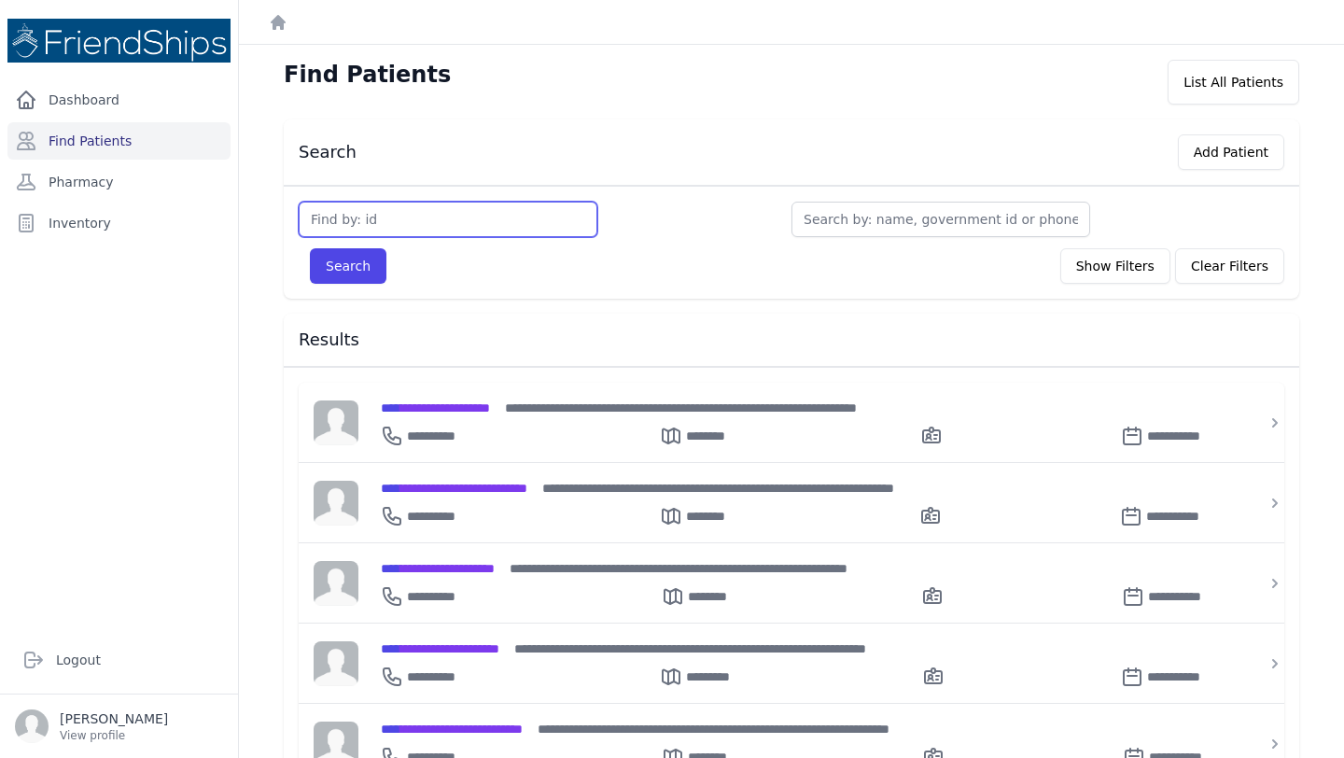
click at [454, 222] on input "text" at bounding box center [448, 219] width 299 height 35
type input "838"
click at [310, 248] on button "Search" at bounding box center [348, 265] width 77 height 35
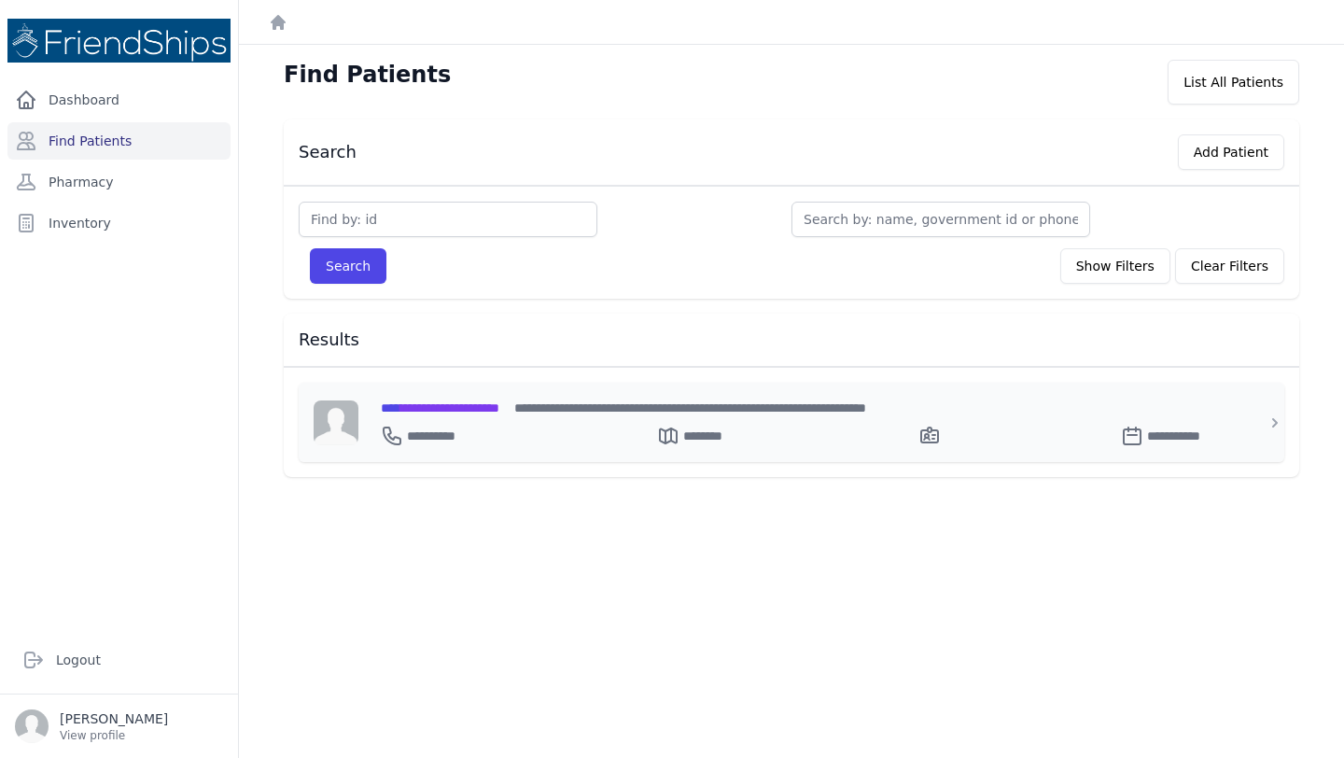
click at [488, 396] on div "**********" at bounding box center [802, 422] width 888 height 79
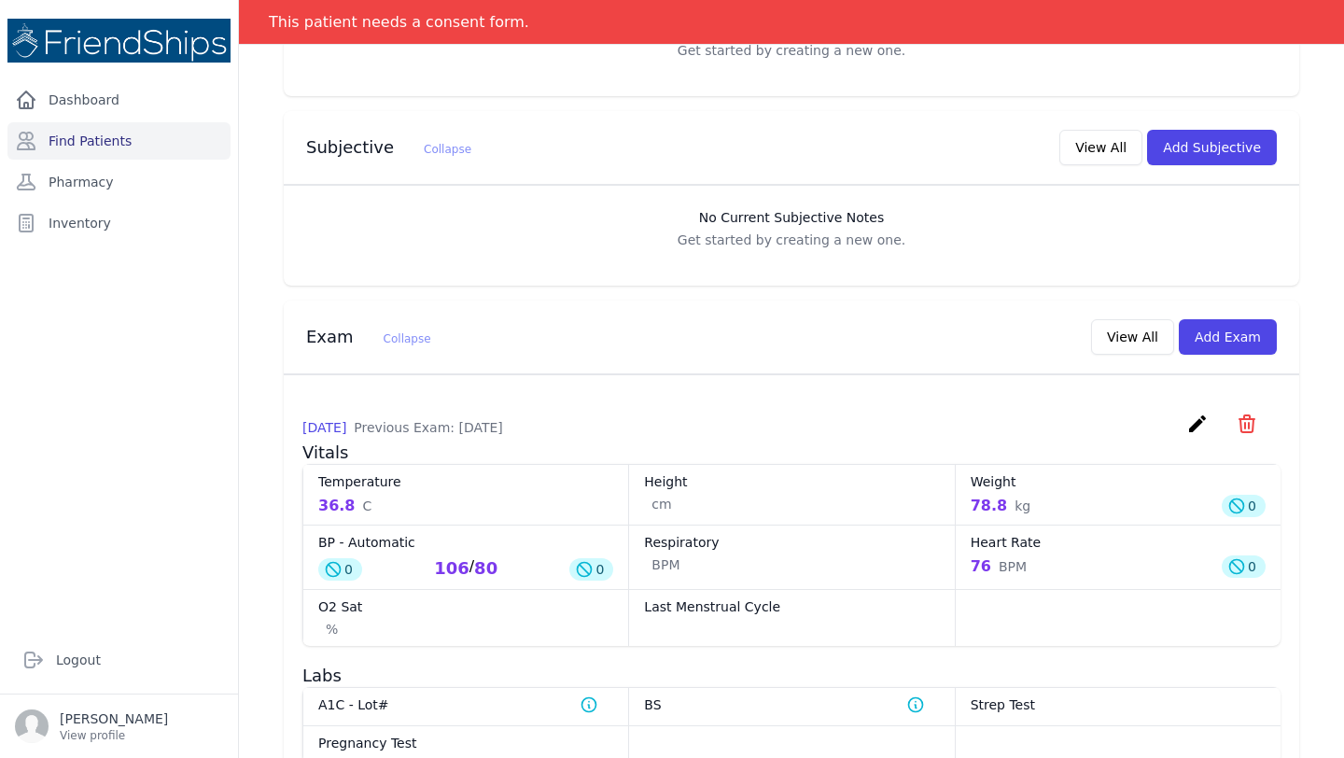
scroll to position [483, 0]
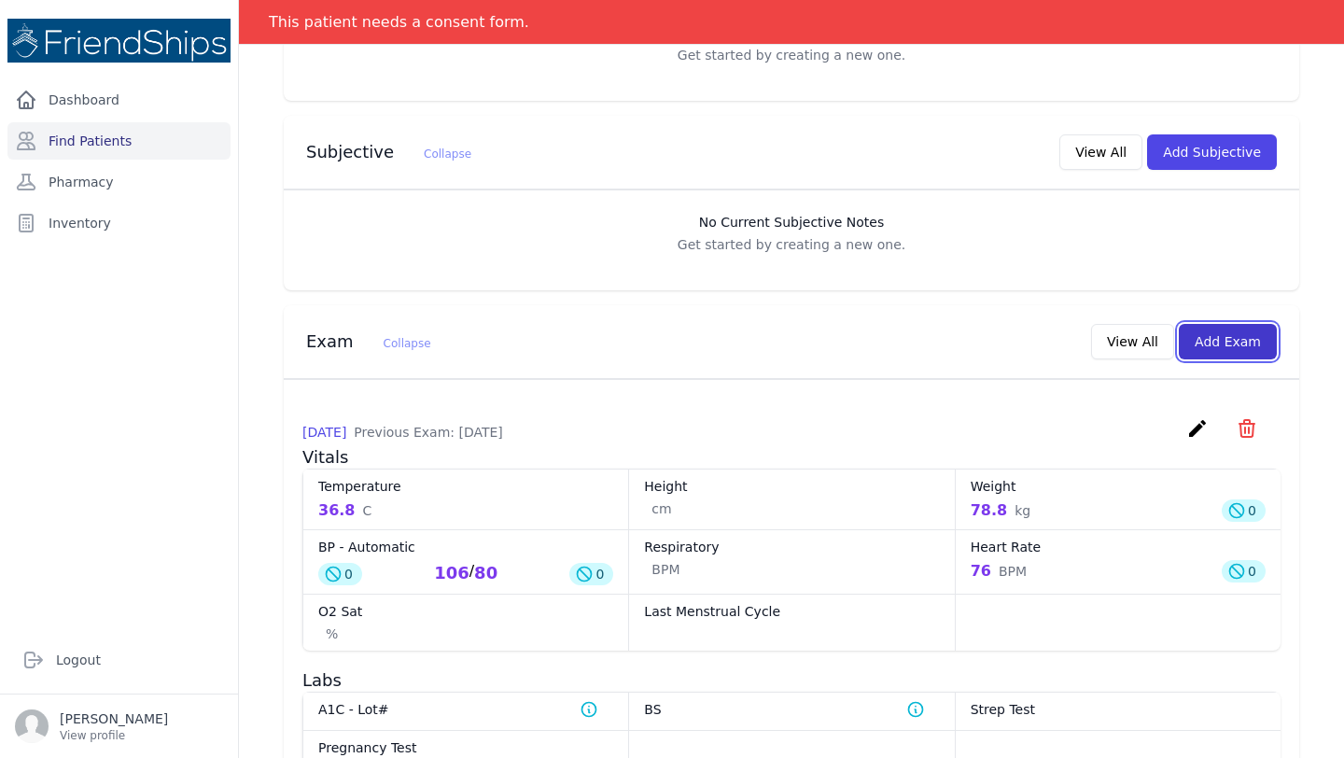
click at [1222, 342] on button "Add Exam" at bounding box center [1228, 341] width 98 height 35
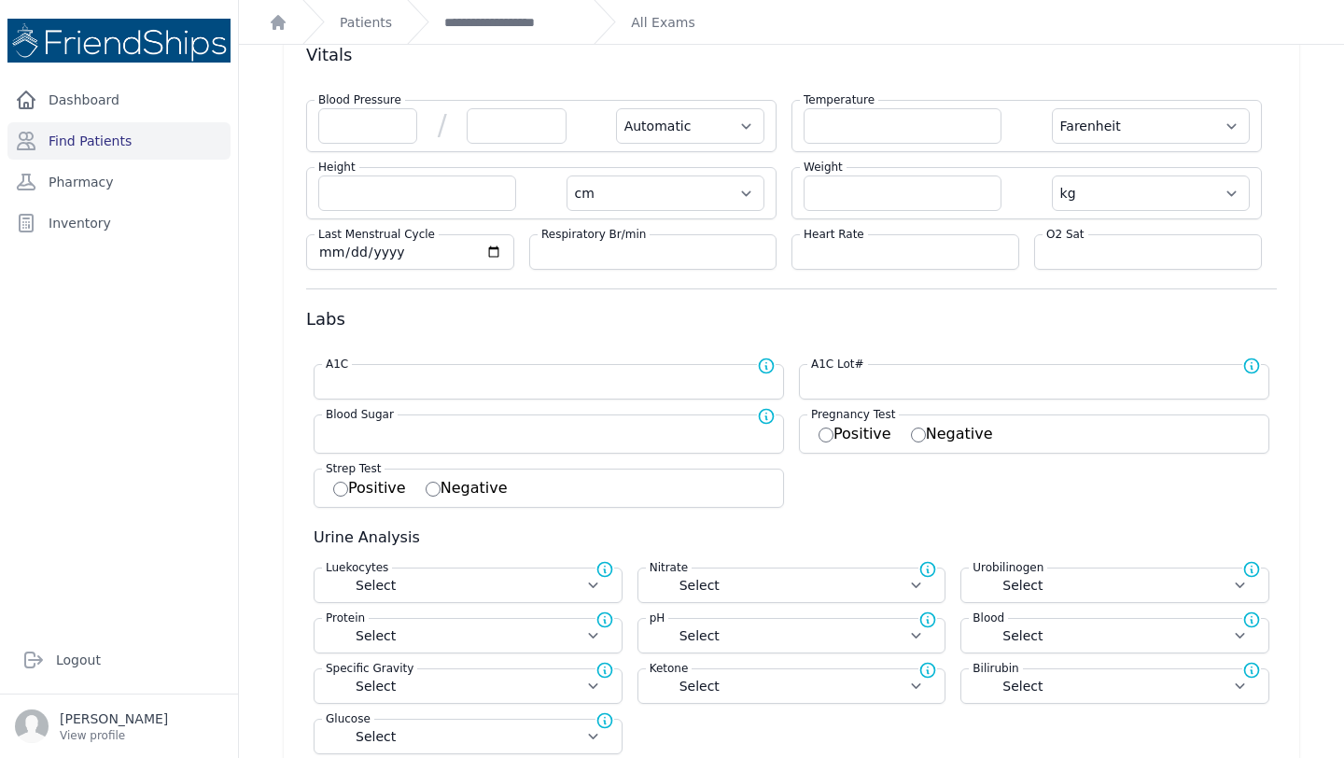
scroll to position [126, 0]
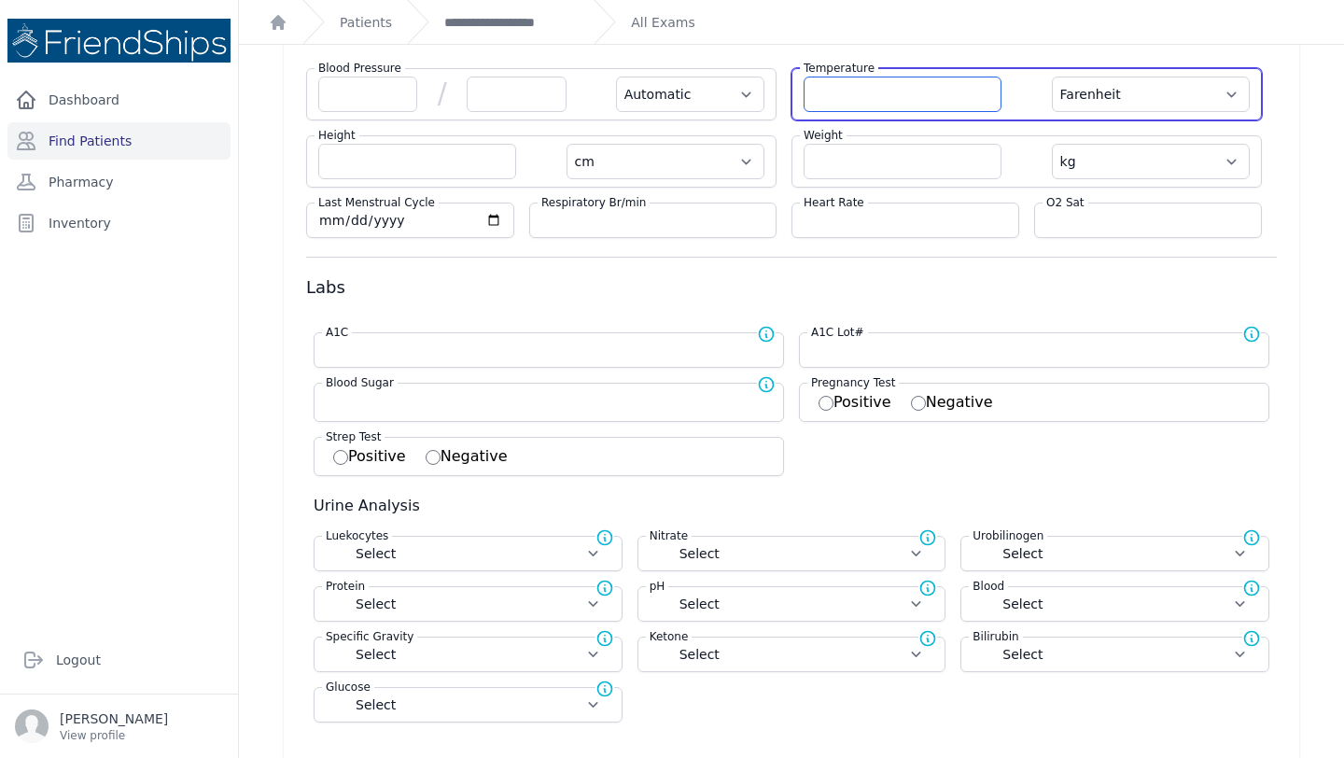
click at [899, 93] on input "number" at bounding box center [902, 94] width 198 height 35
click at [1086, 92] on select "Farenheit Celcius" at bounding box center [1151, 94] width 198 height 35
select select "C"
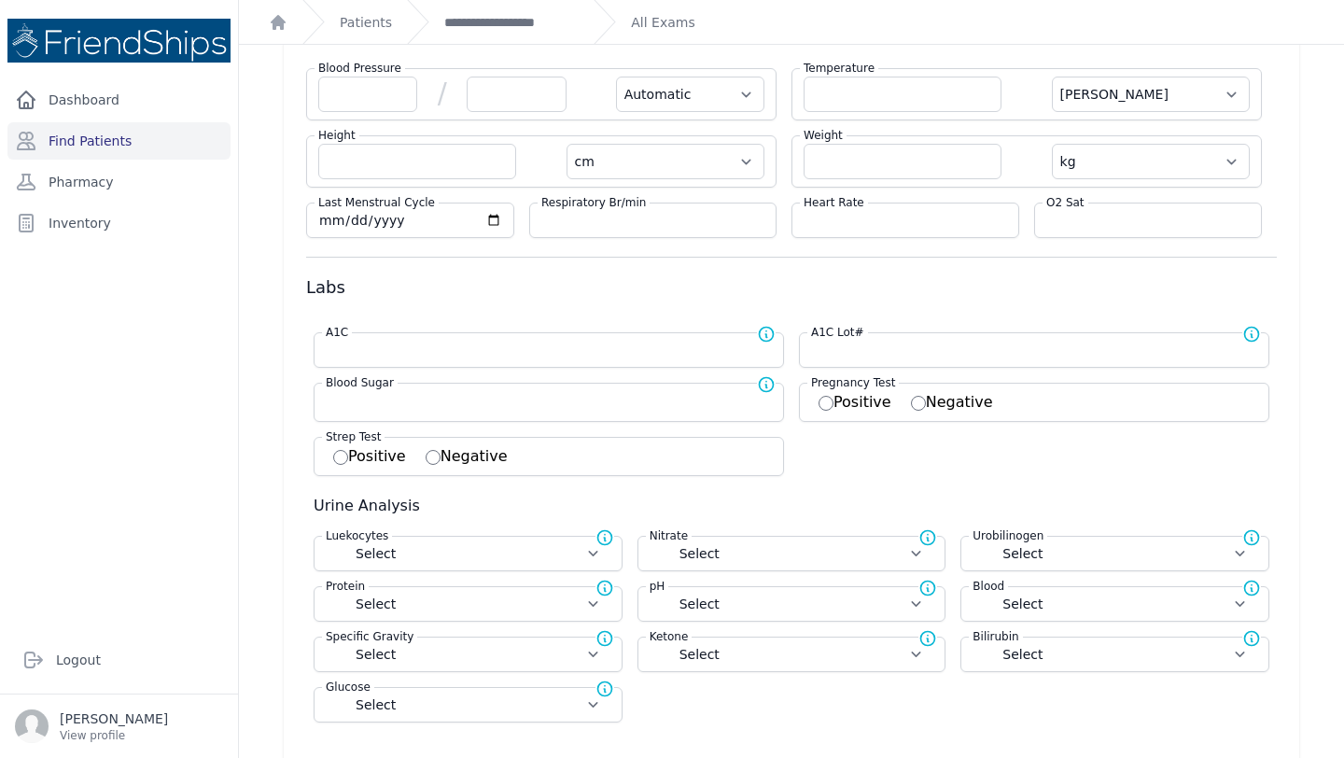
select select "Automatic"
select select "cm"
select select "kg"
select select
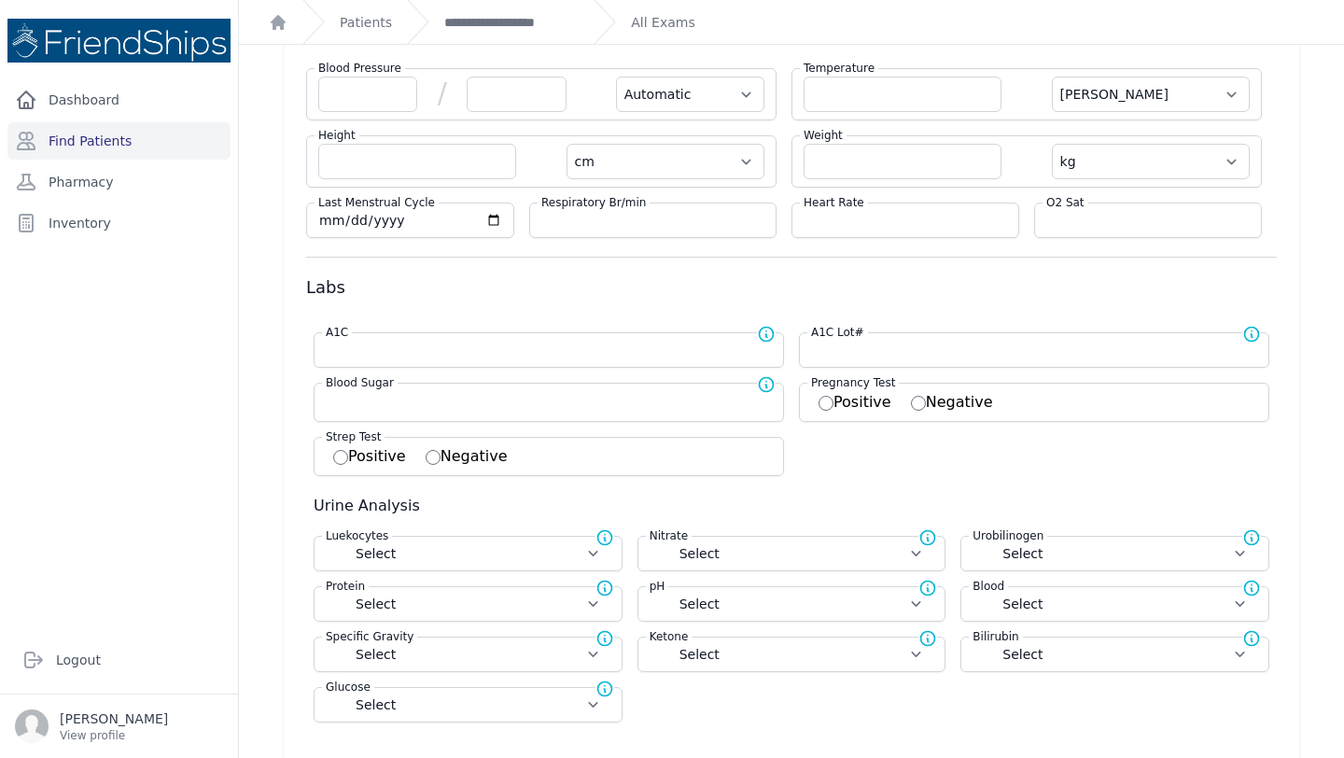
select select
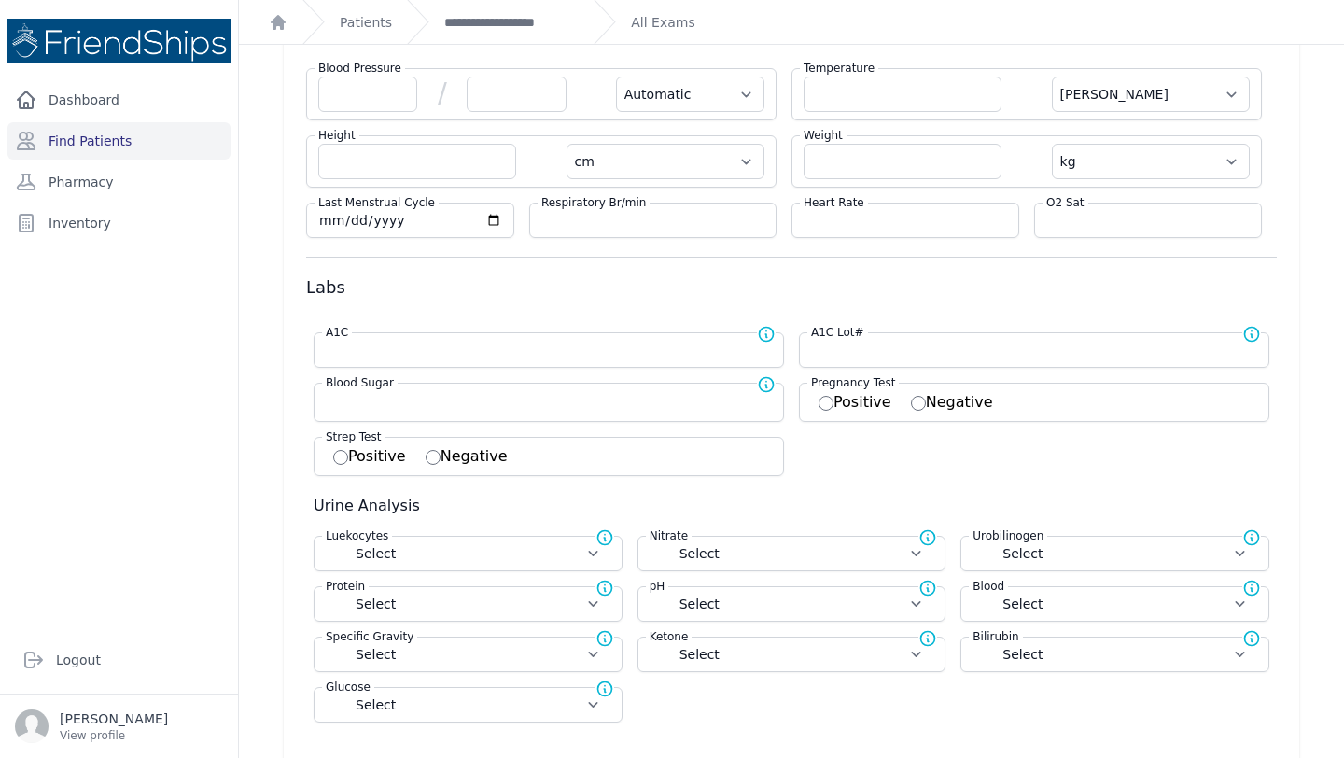
select select
select select "C"
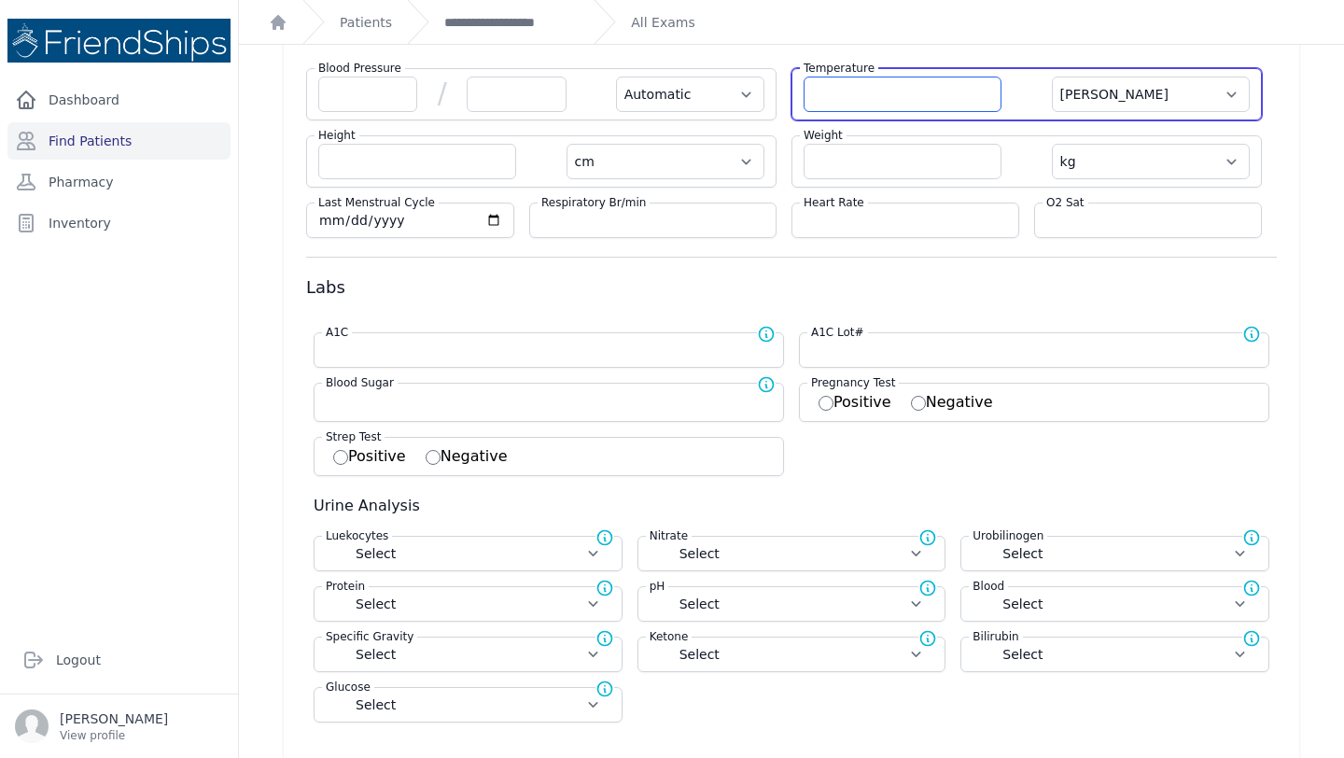
click at [925, 91] on input "number" at bounding box center [902, 94] width 198 height 35
type input "36.5"
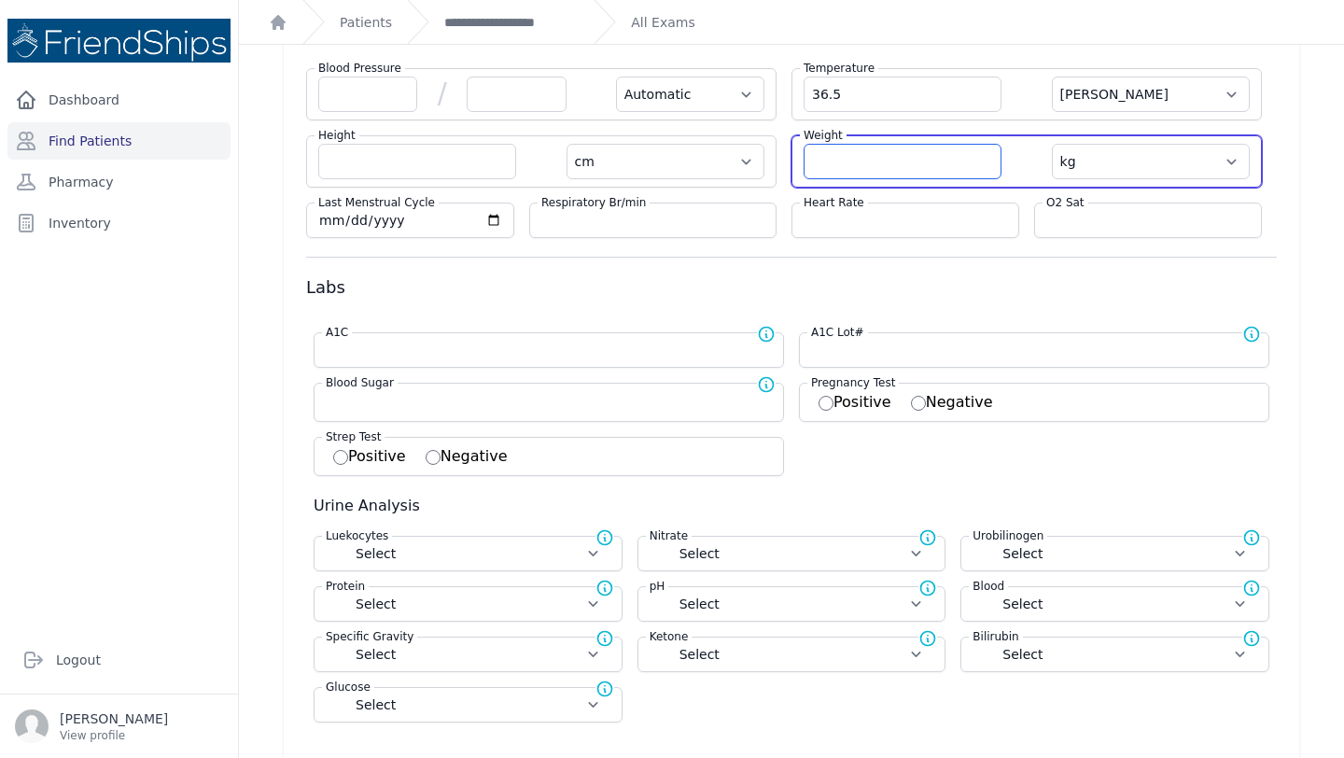
click at [862, 171] on input "number" at bounding box center [902, 161] width 198 height 35
select select "Automatic"
select select "C"
select select "cm"
select select "kg"
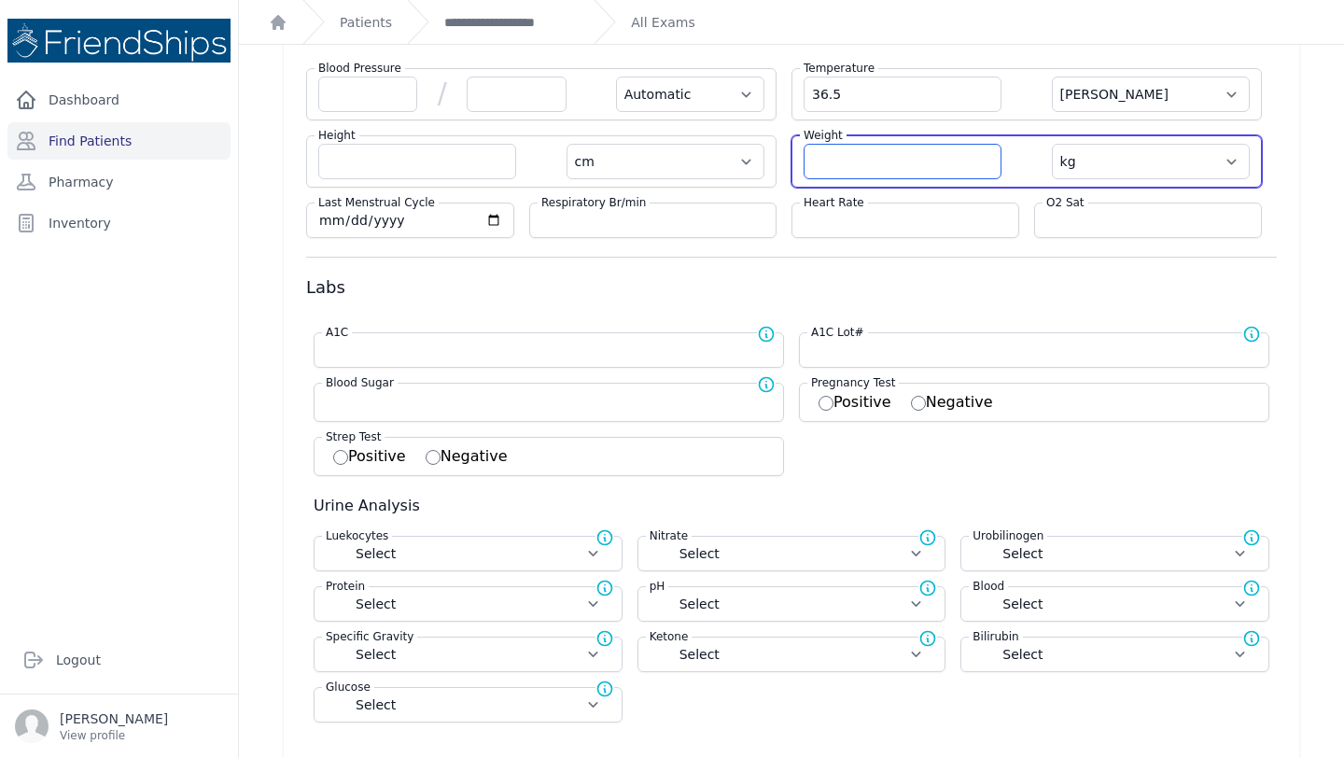
select select
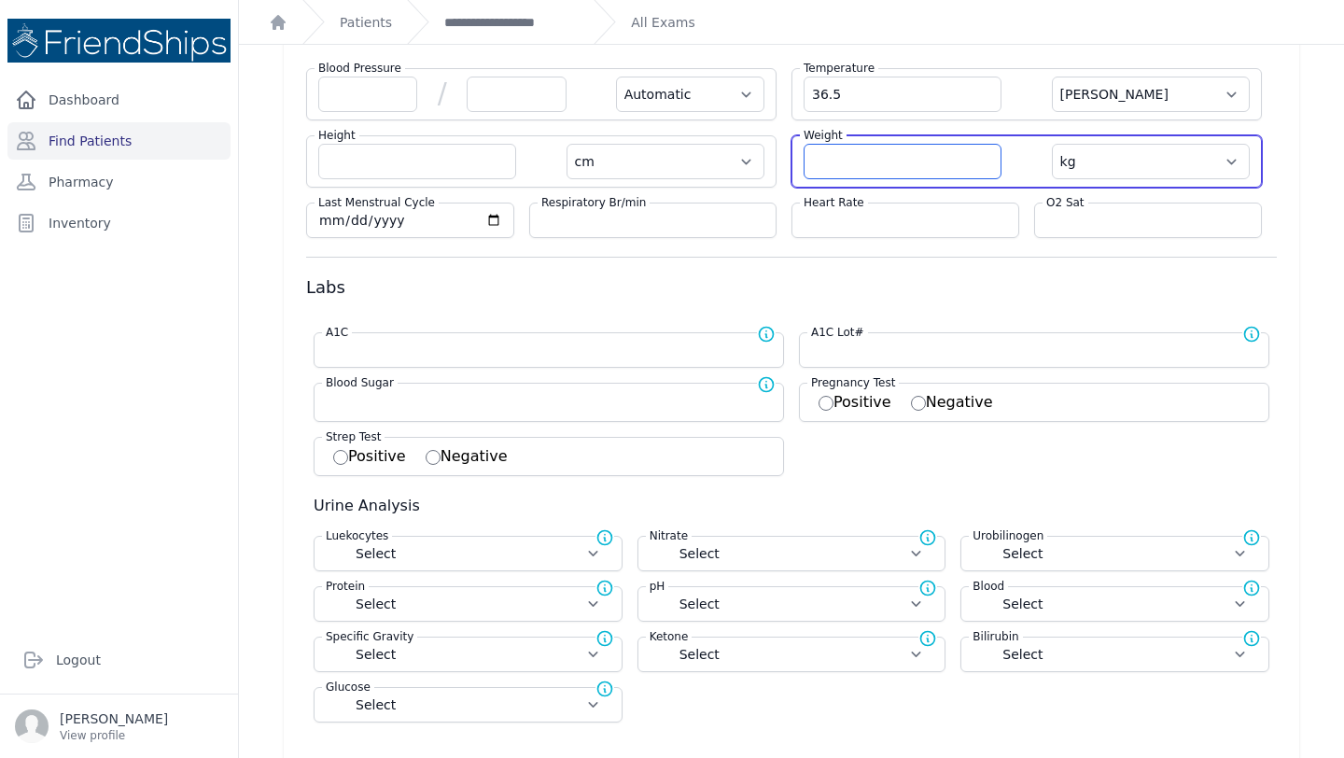
select select
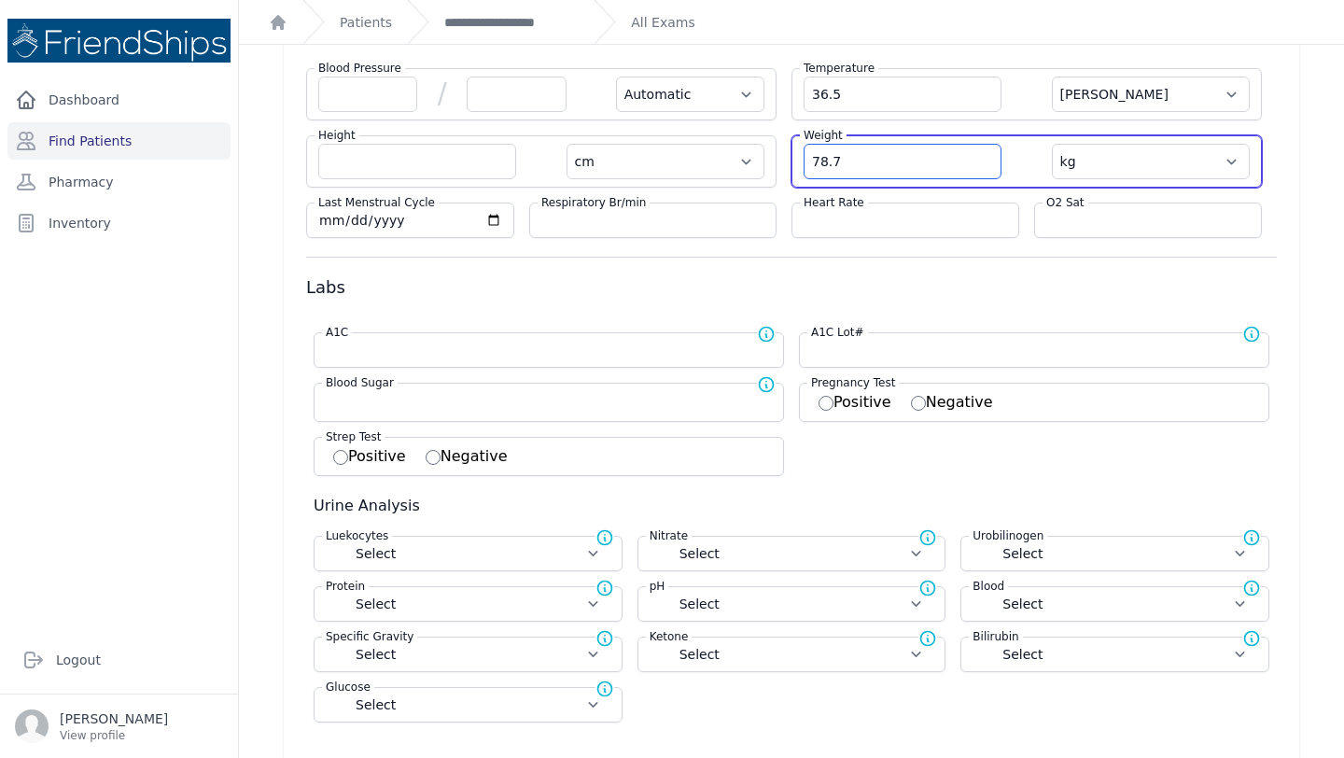
type input "78.7"
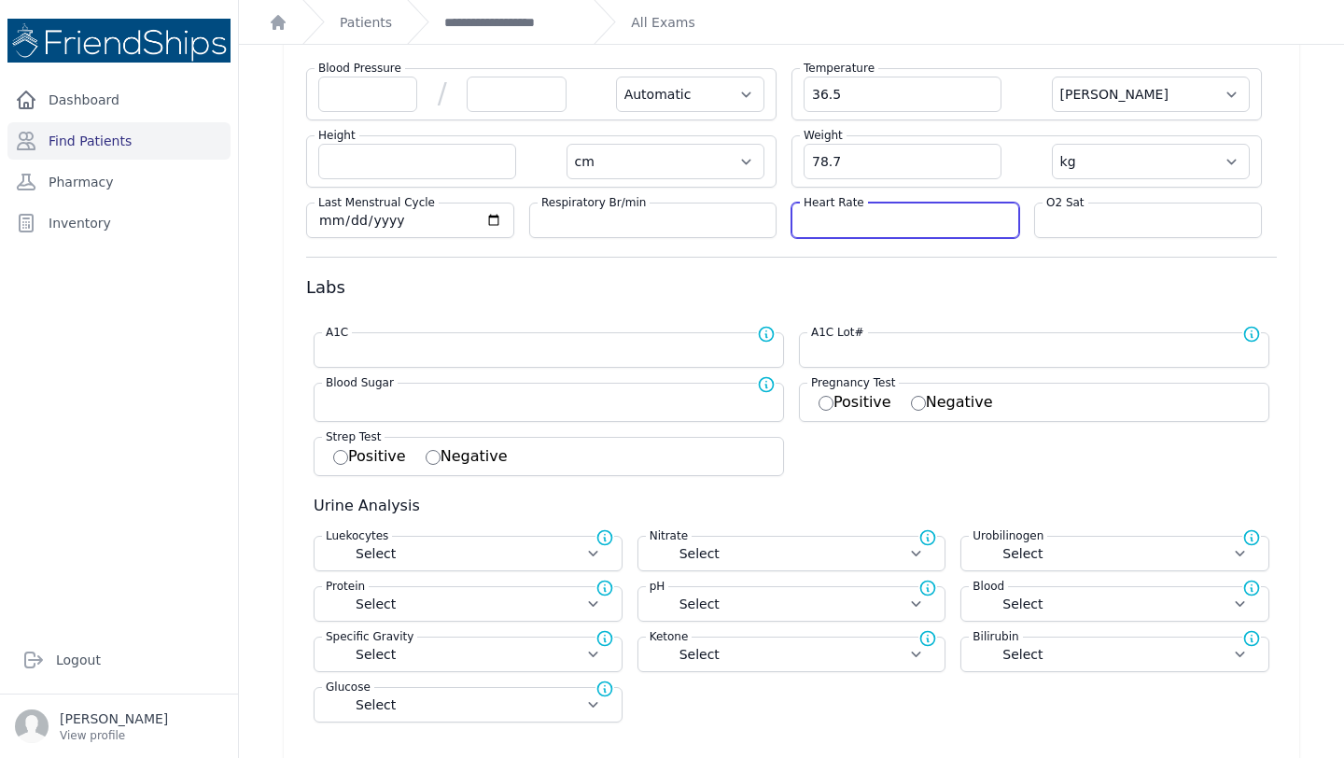
click at [849, 218] on input "number" at bounding box center [904, 220] width 203 height 19
select select "Automatic"
select select "C"
select select "cm"
select select "kg"
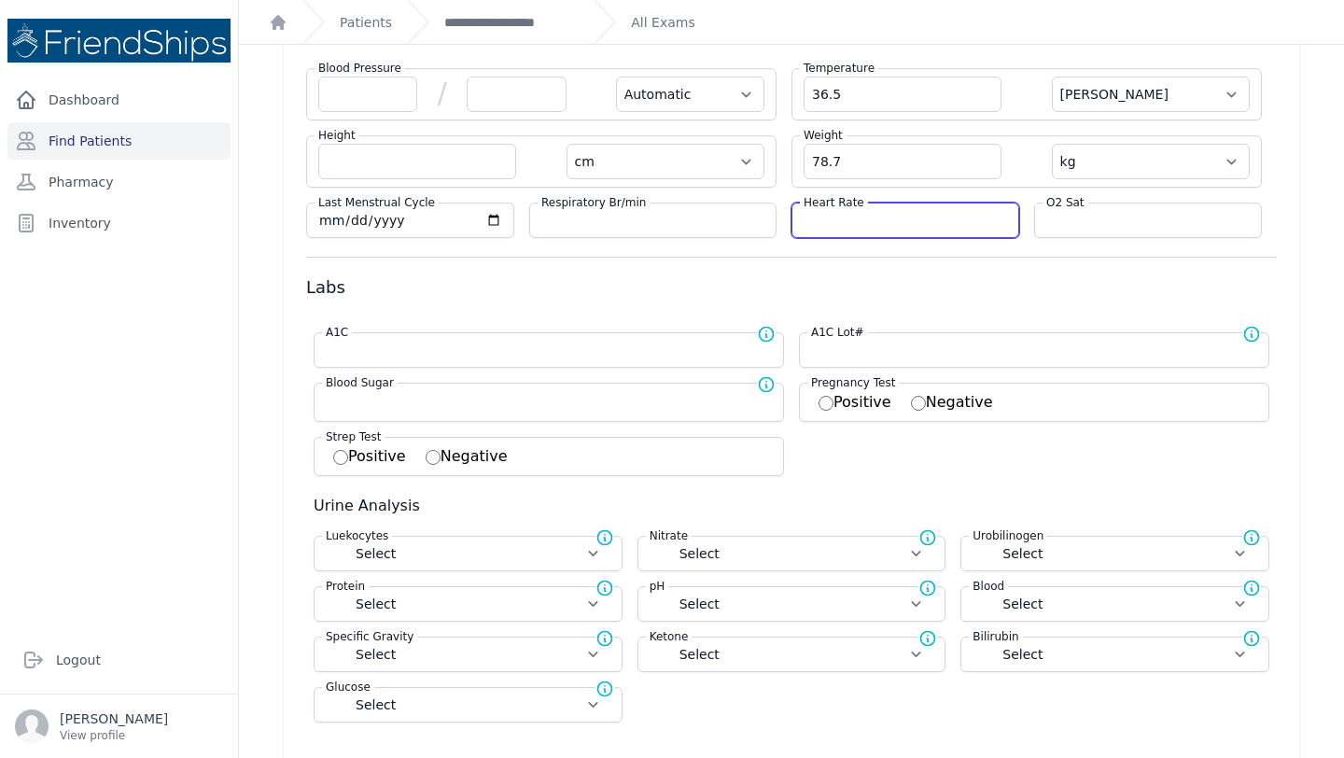
select select
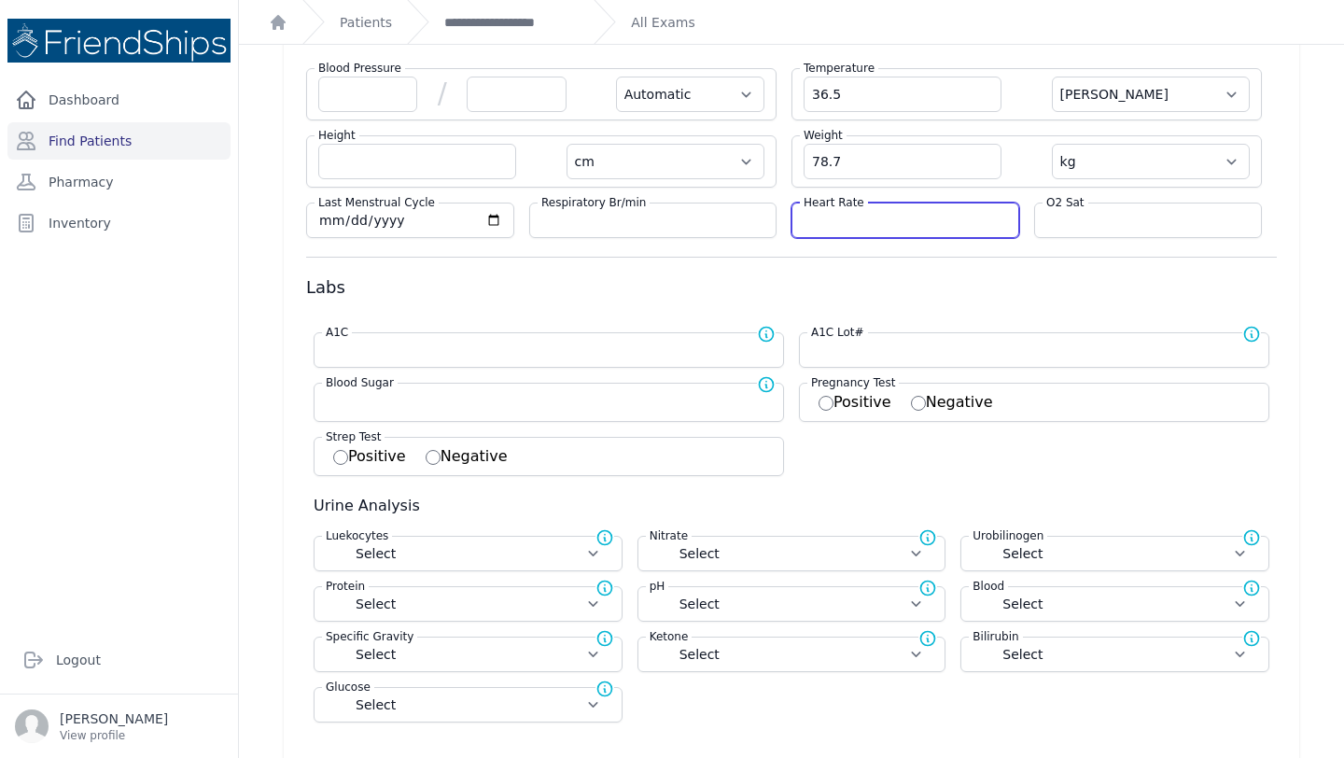
select select
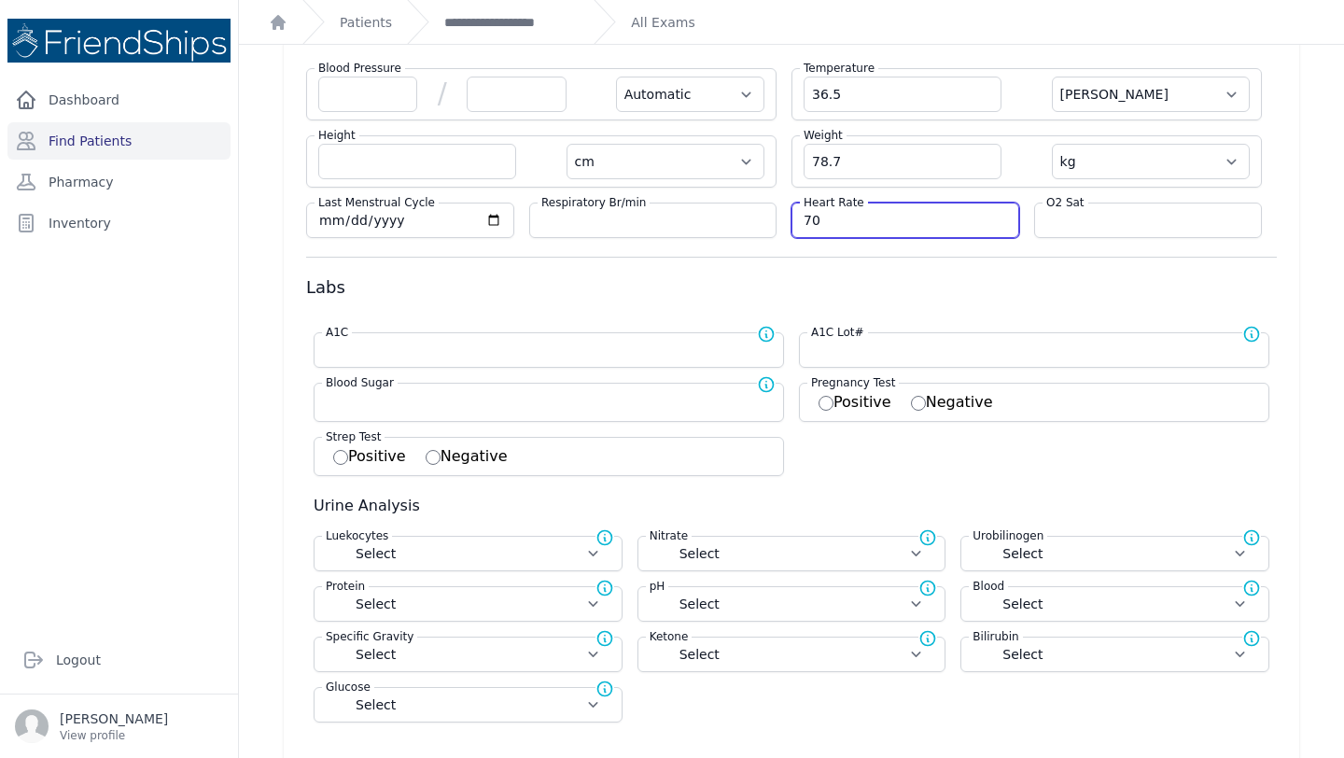
type input "70"
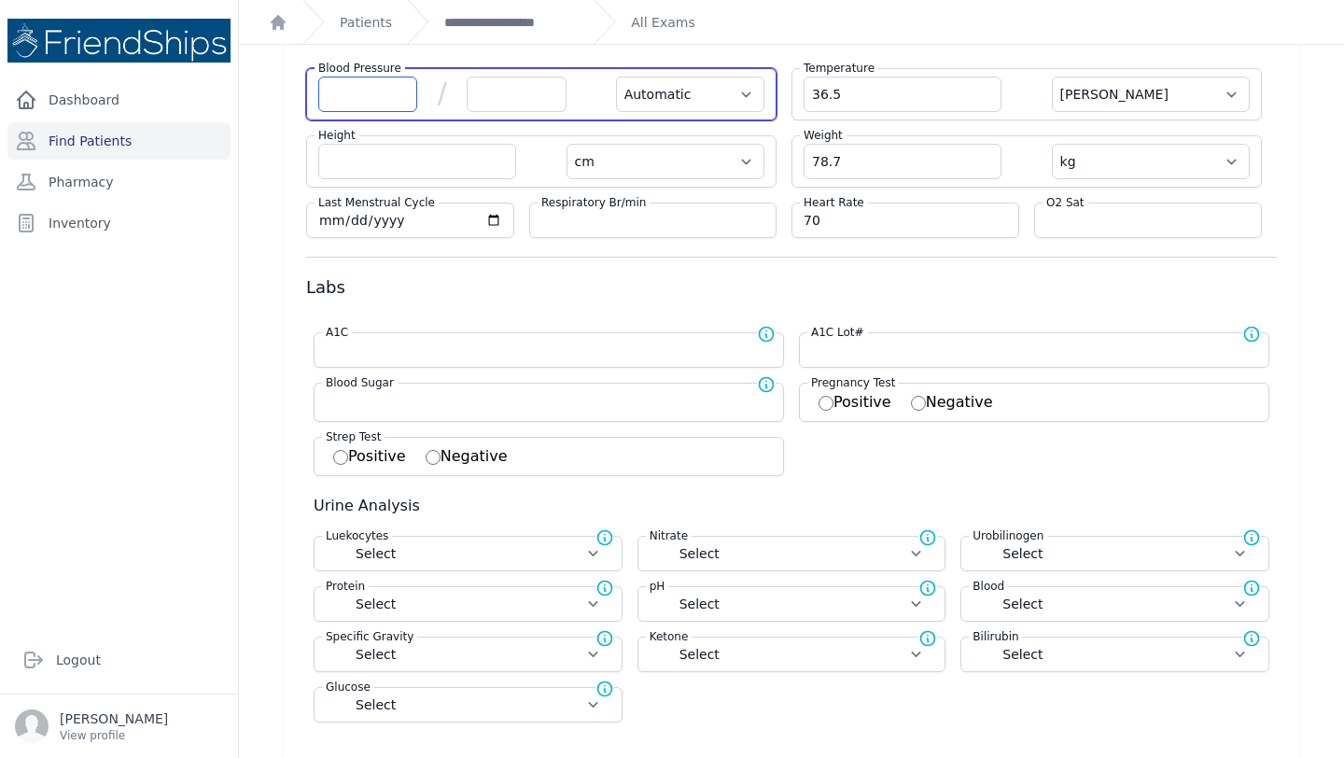
click at [370, 88] on input "number" at bounding box center [367, 94] width 99 height 35
select select "Automatic"
select select "C"
select select "cm"
select select "kg"
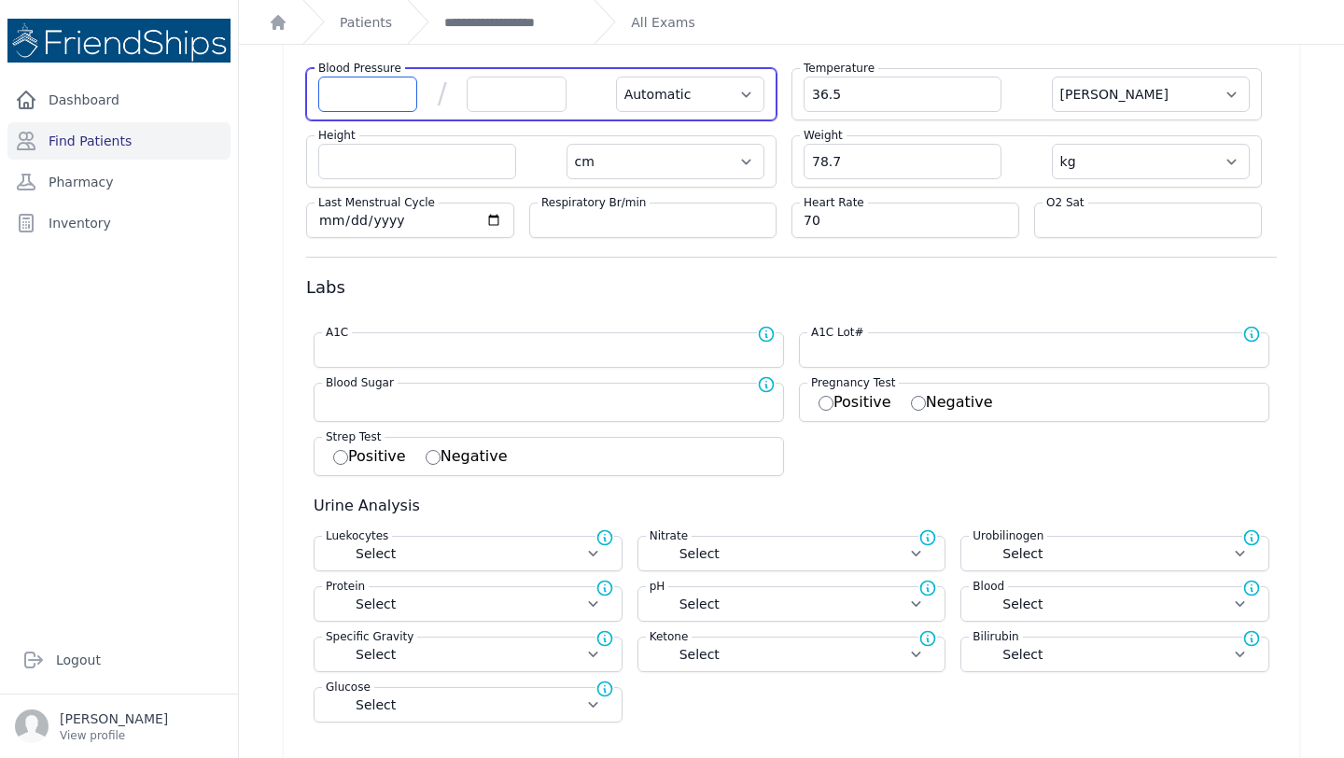
select select
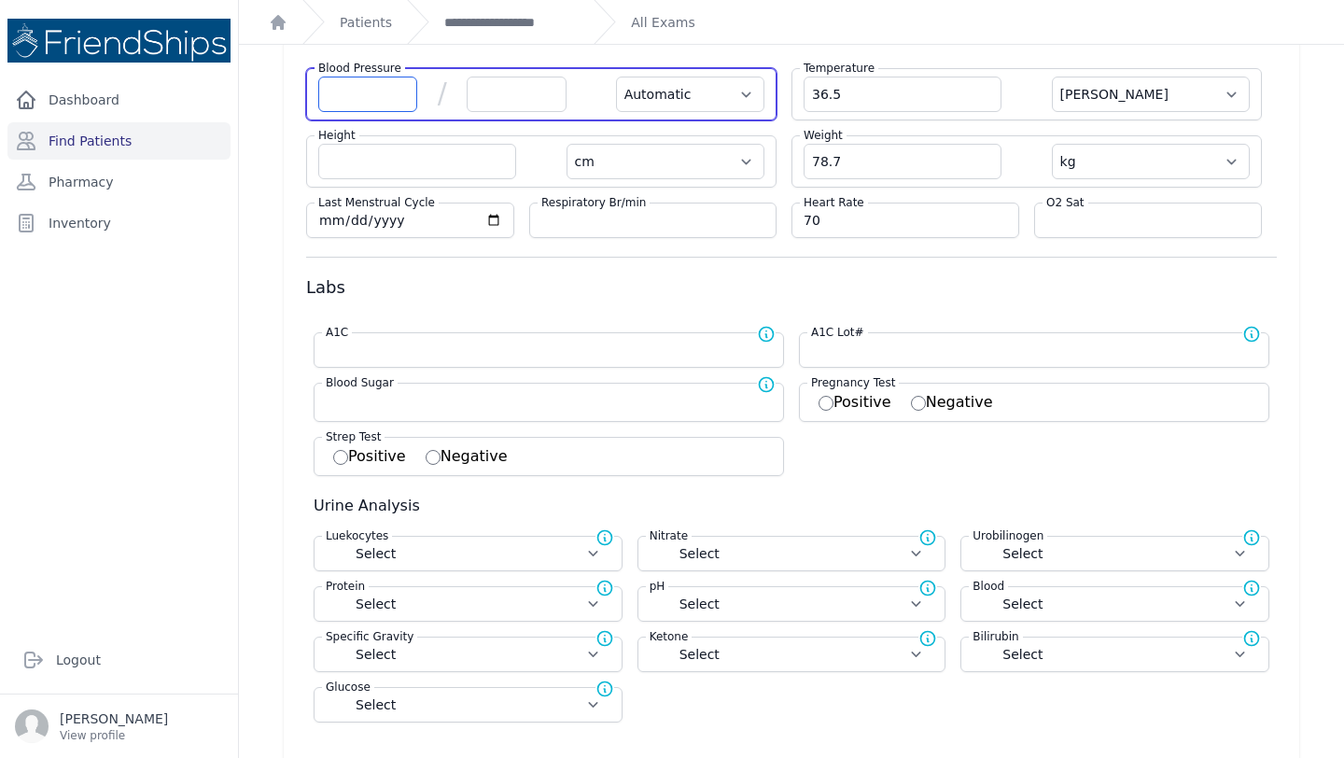
select select
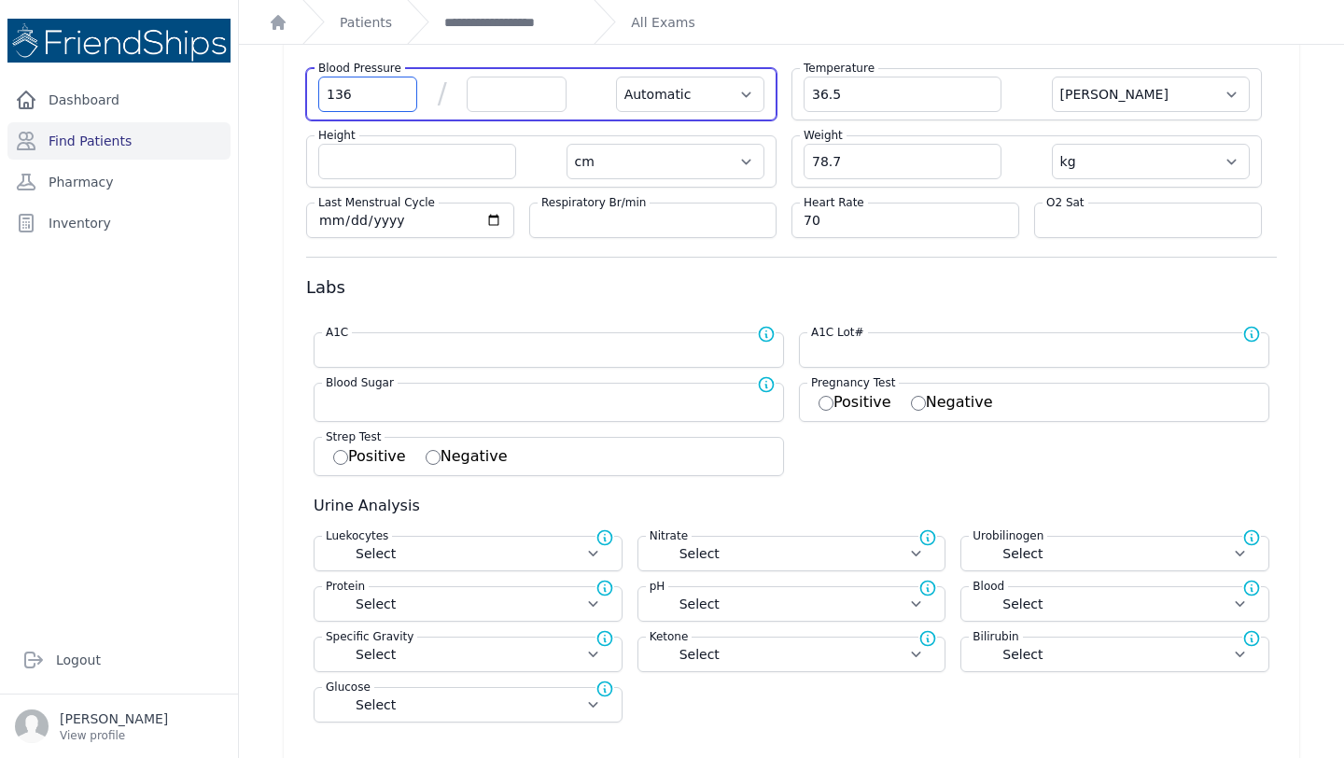
type input "136"
click at [492, 103] on input "number" at bounding box center [516, 94] width 99 height 35
select select "Automatic"
select select "C"
select select "cm"
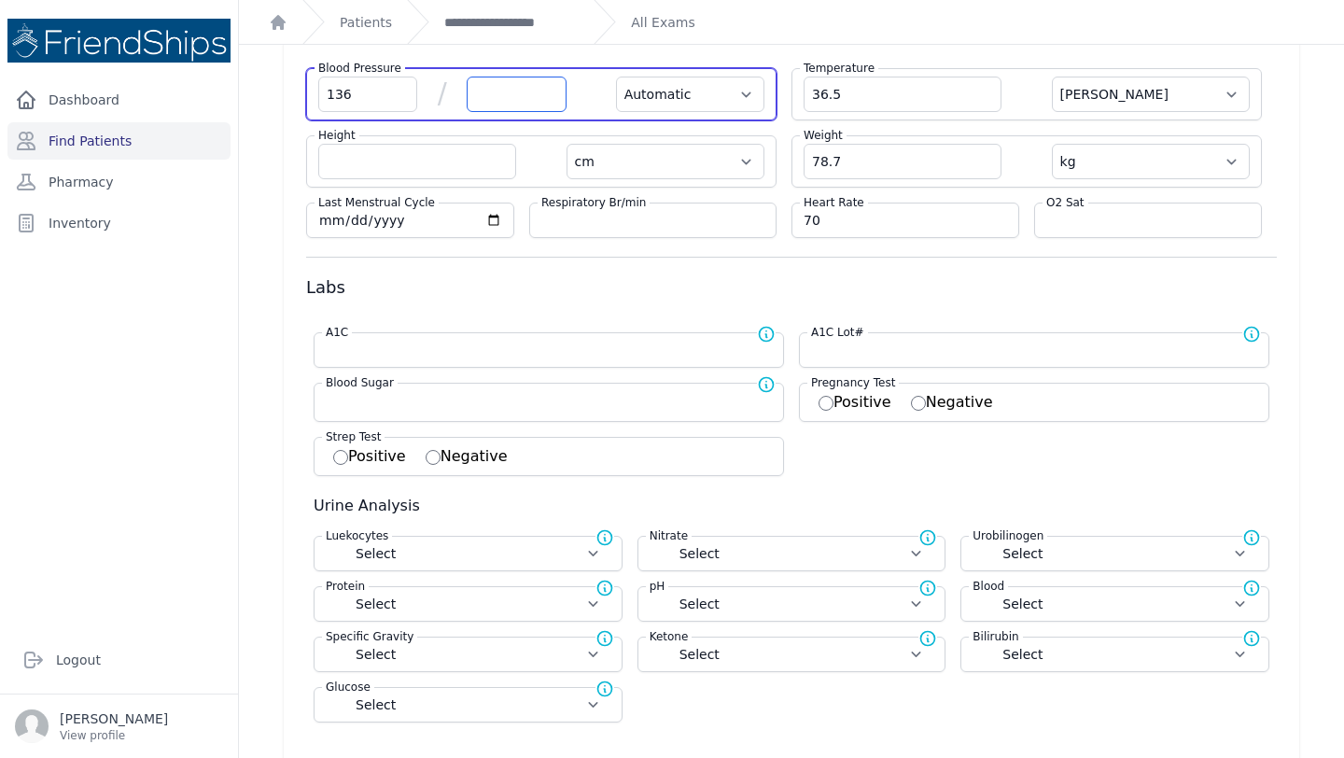
select select "kg"
select select
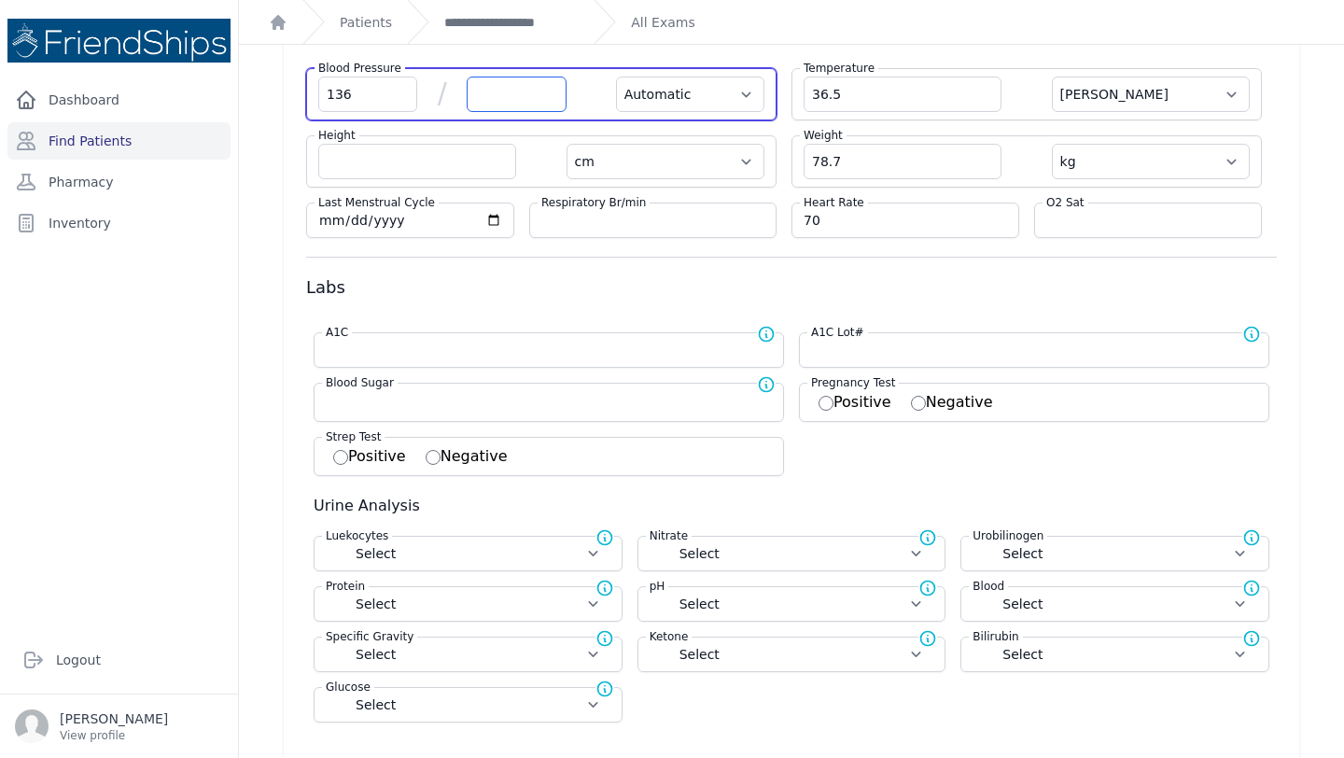
select select
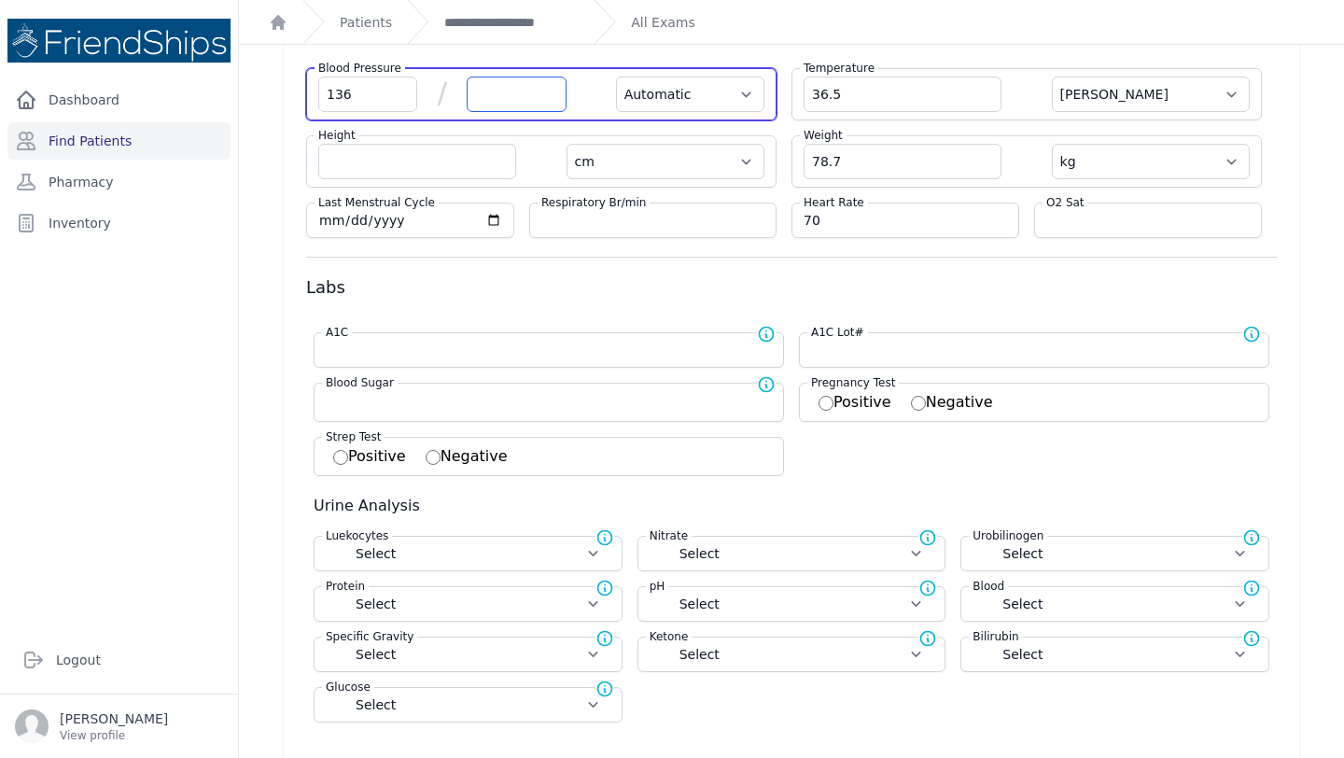
select select
type input "83"
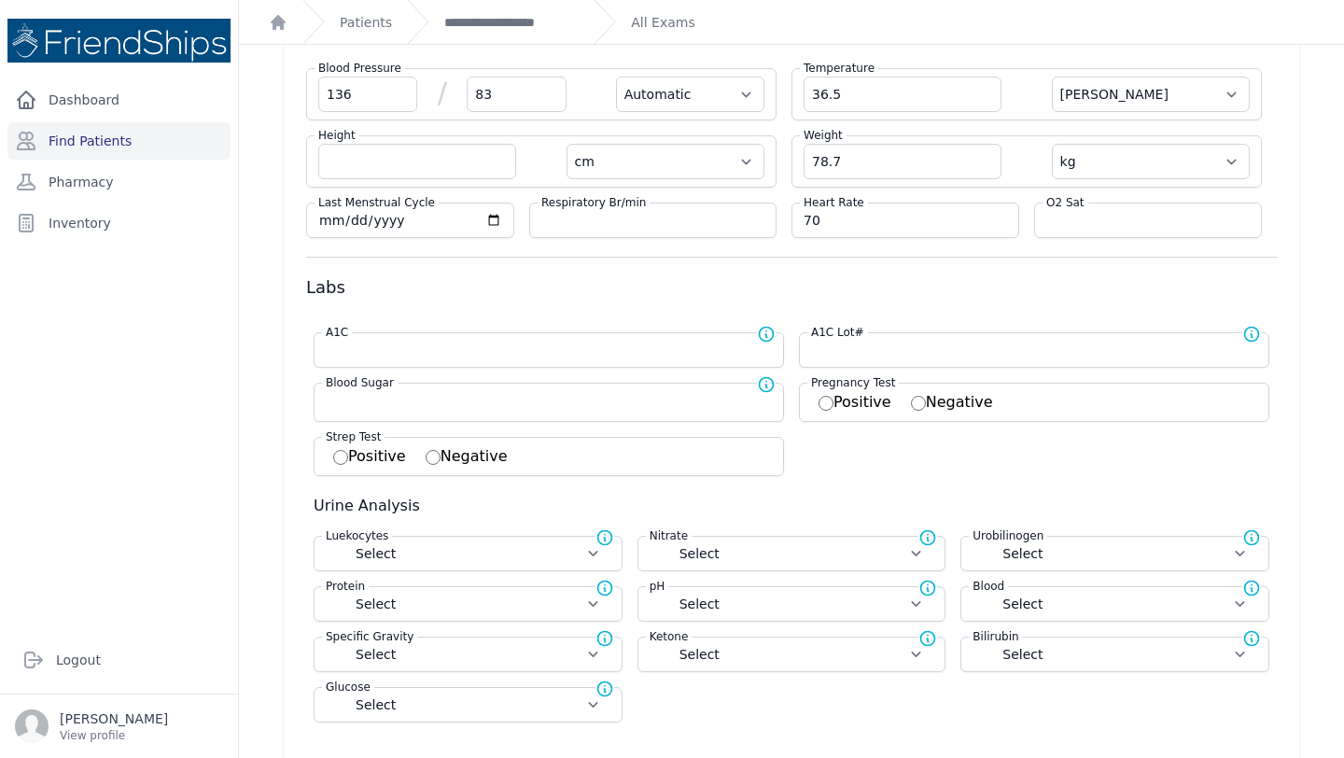
click at [587, 286] on h3 "Labs" at bounding box center [791, 287] width 971 height 22
select select "Automatic"
select select "cm"
select select "kg"
select select
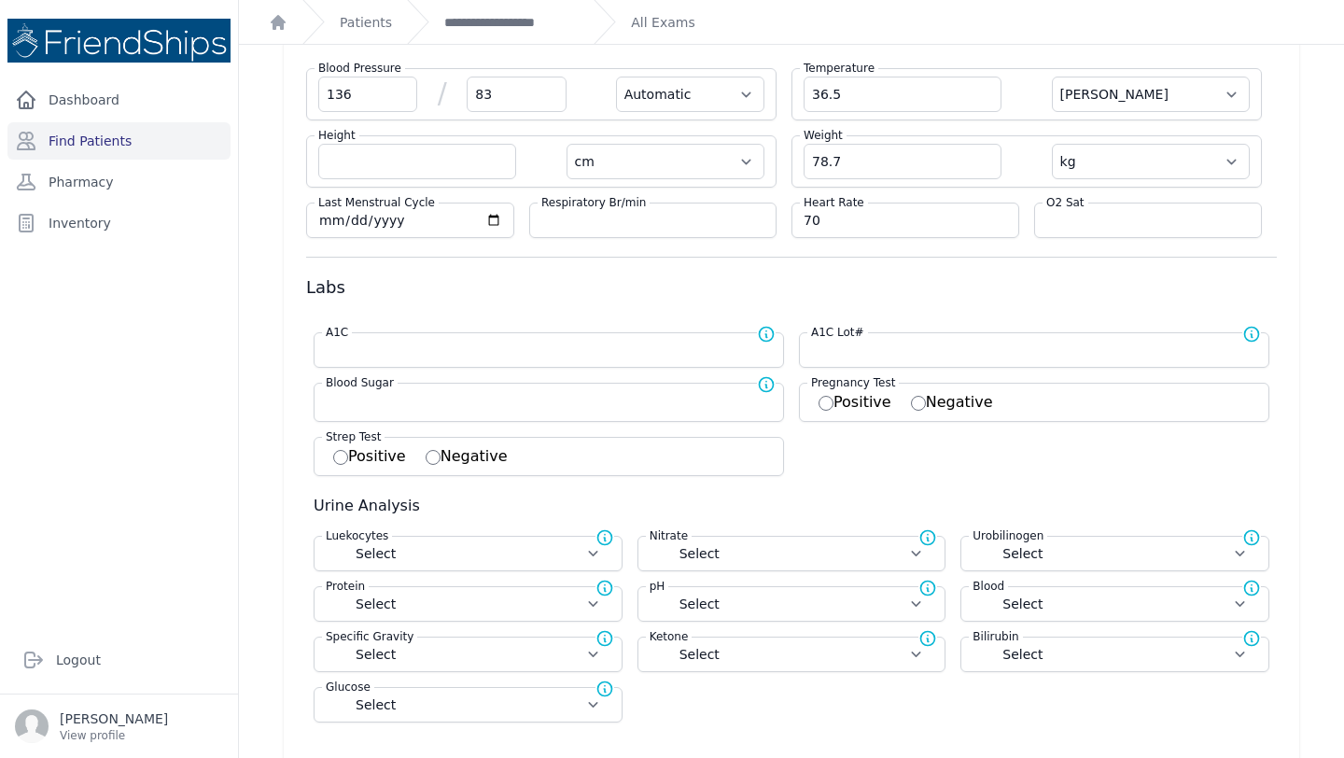
select select
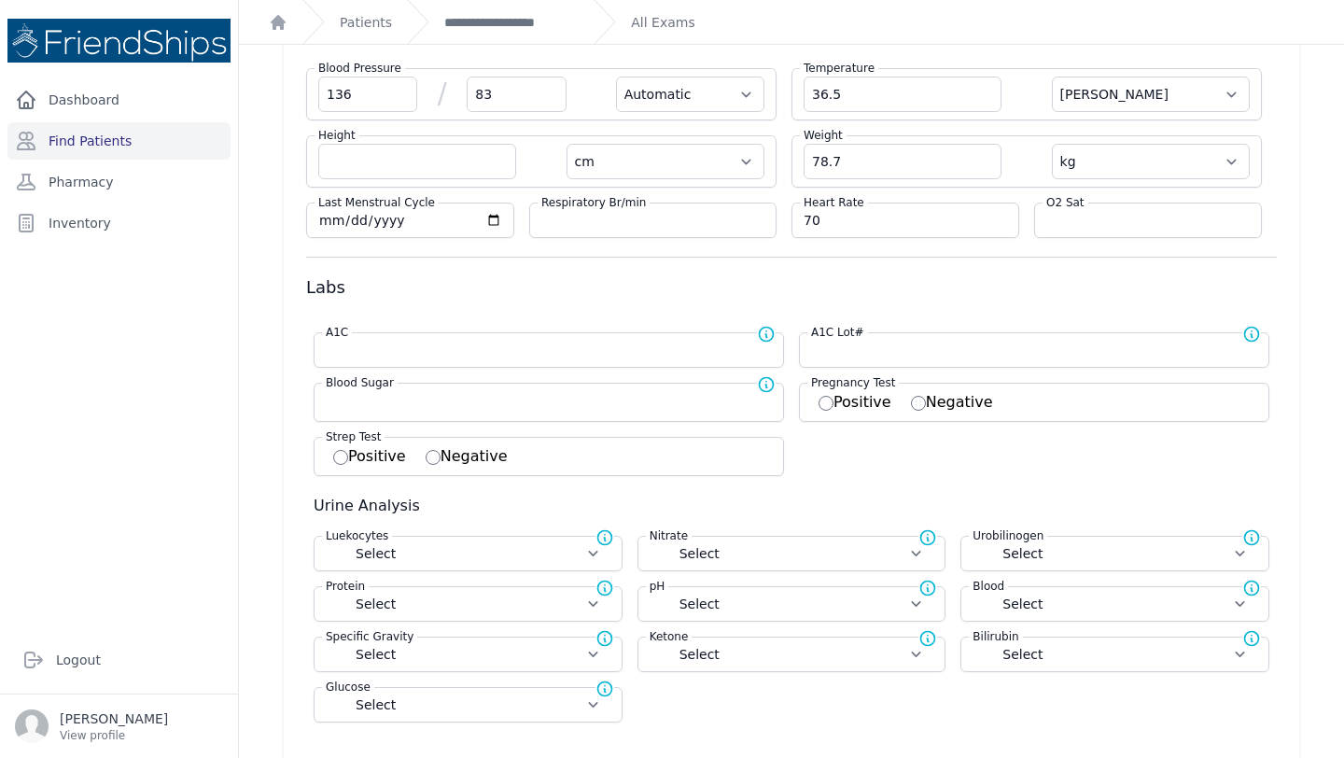
select select
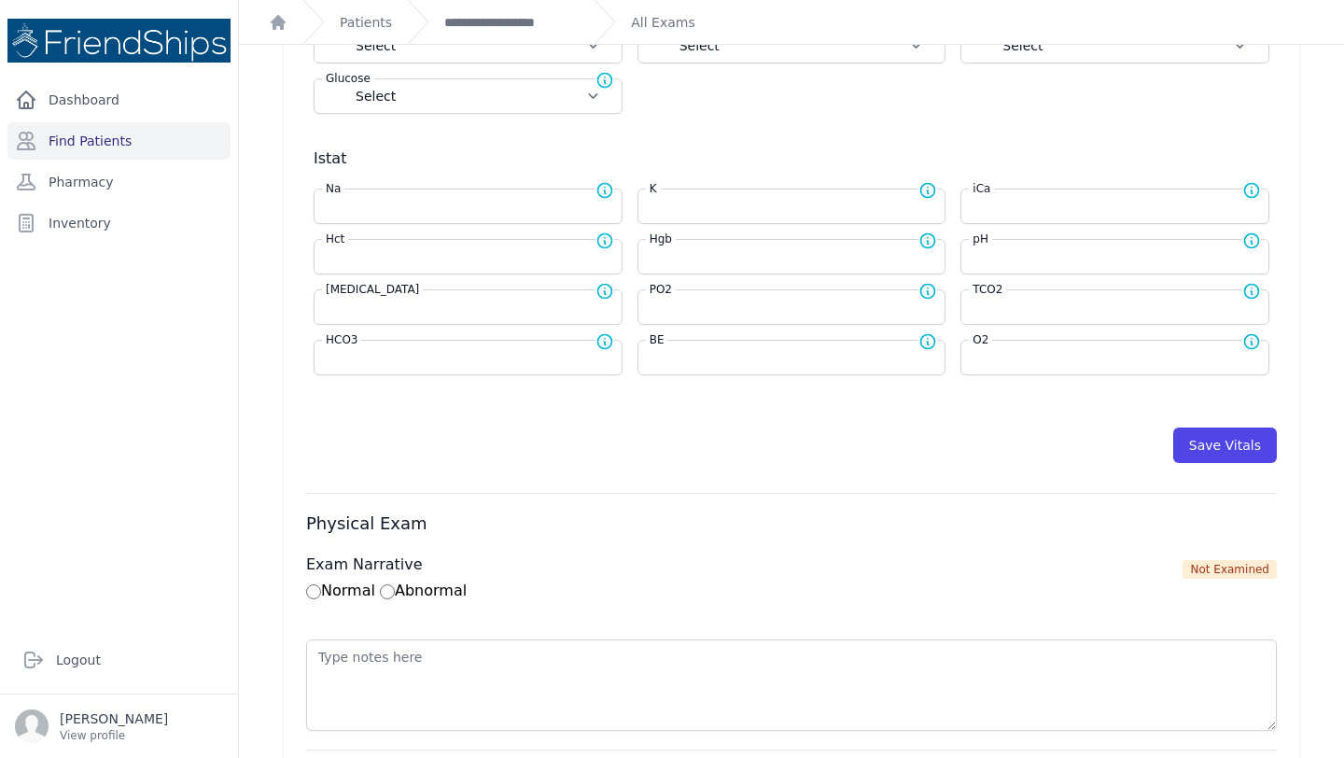
scroll to position [751, 0]
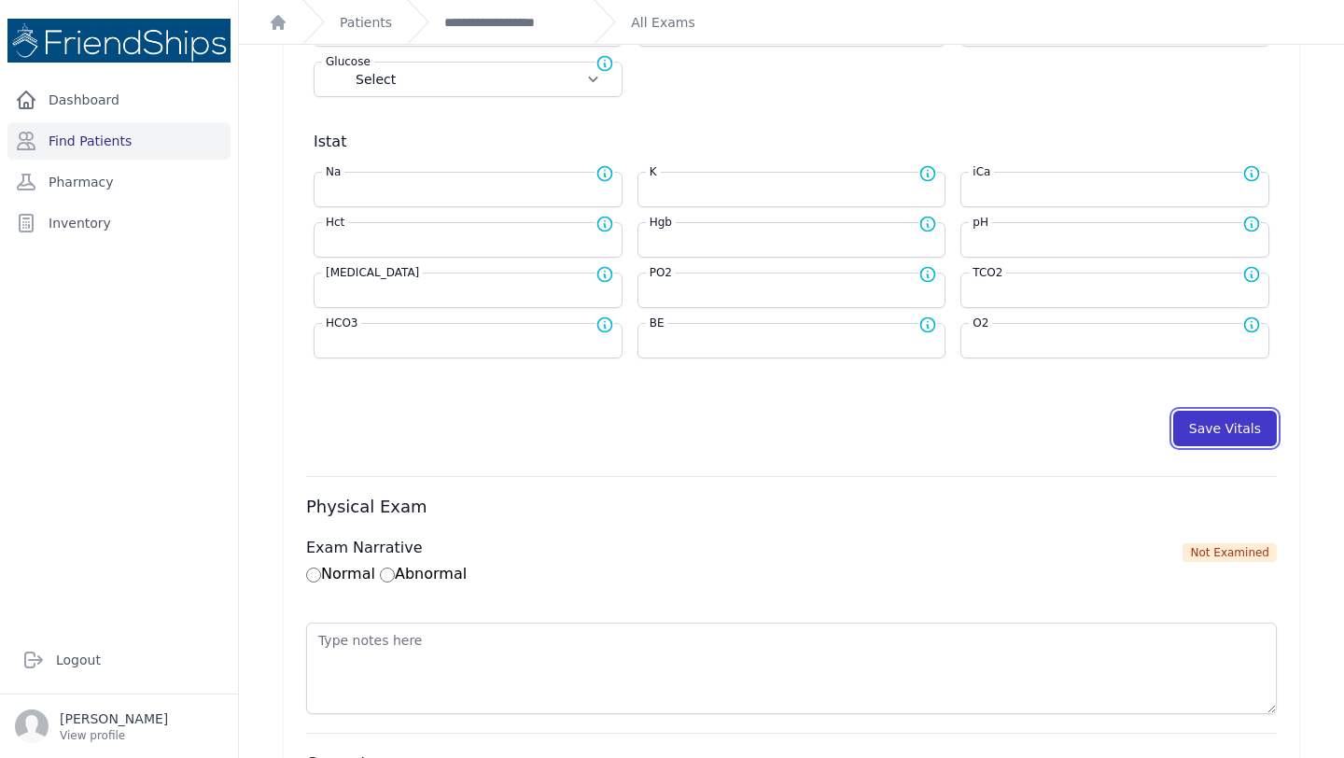
click at [1203, 426] on button "Save Vitals" at bounding box center [1225, 428] width 104 height 35
click at [1237, 429] on button "Save Vitals" at bounding box center [1225, 428] width 104 height 35
click at [481, 30] on link "**********" at bounding box center [511, 22] width 134 height 19
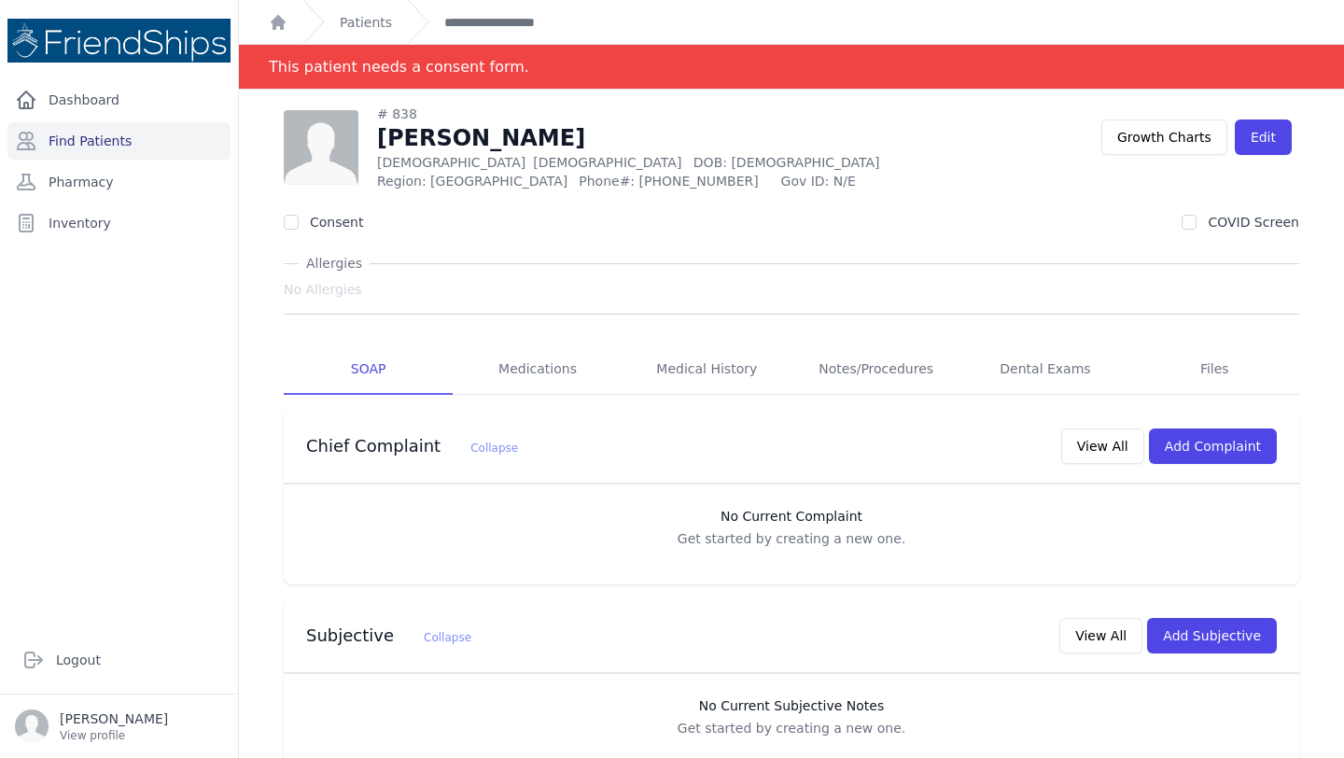
click at [840, 264] on div "Allergies" at bounding box center [791, 263] width 1015 height 19
click at [852, 228] on div "Consent COVID Screen" at bounding box center [791, 222] width 1015 height 19
click at [77, 137] on link "Find Patients" at bounding box center [118, 140] width 223 height 37
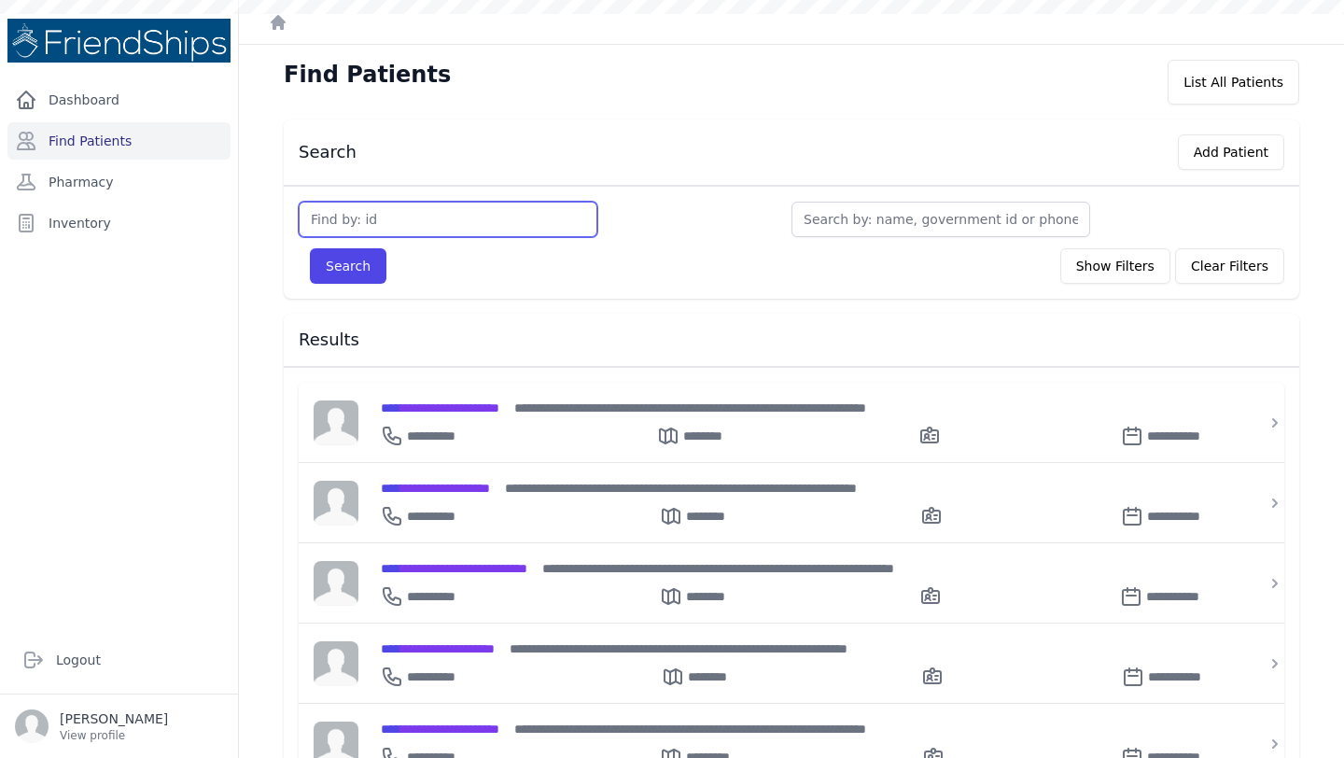
click at [457, 216] on input "text" at bounding box center [448, 219] width 299 height 35
type input "84"
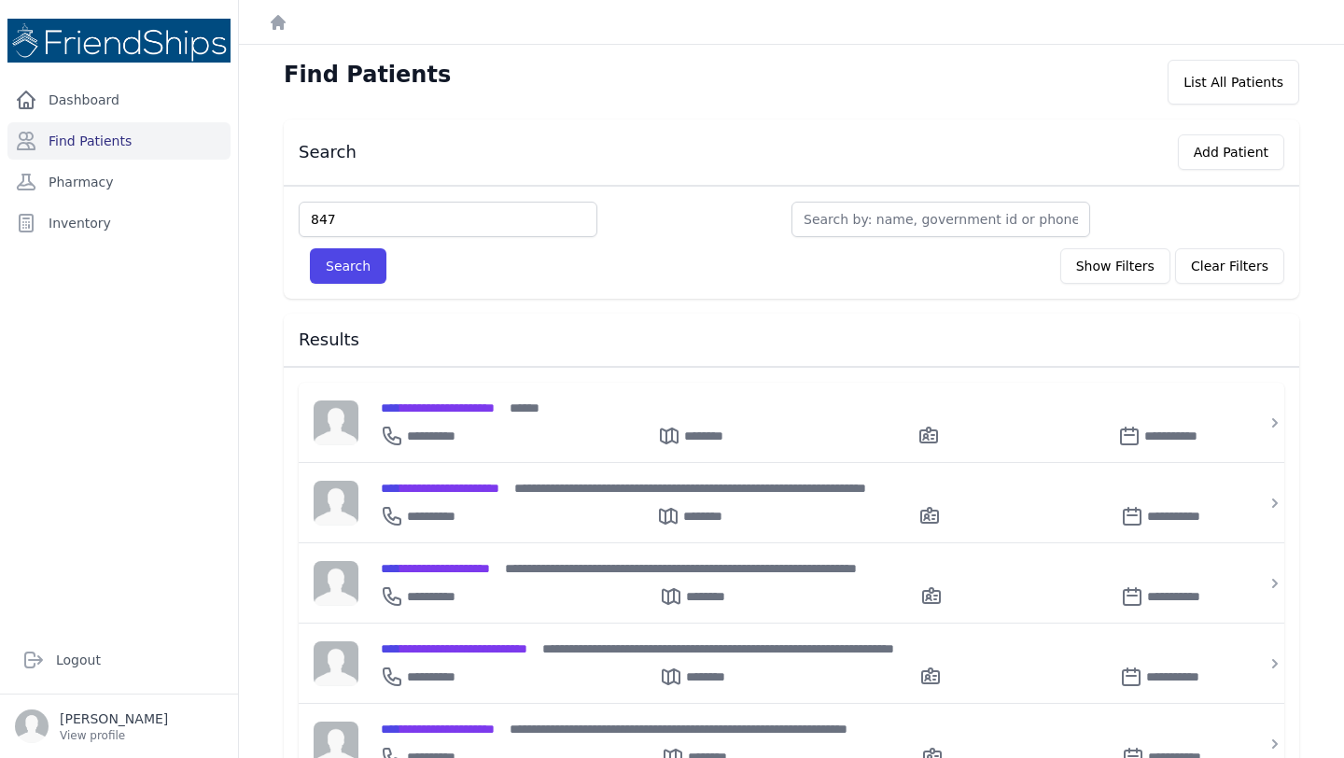
type input "847"
click at [310, 248] on button "Search" at bounding box center [348, 265] width 77 height 35
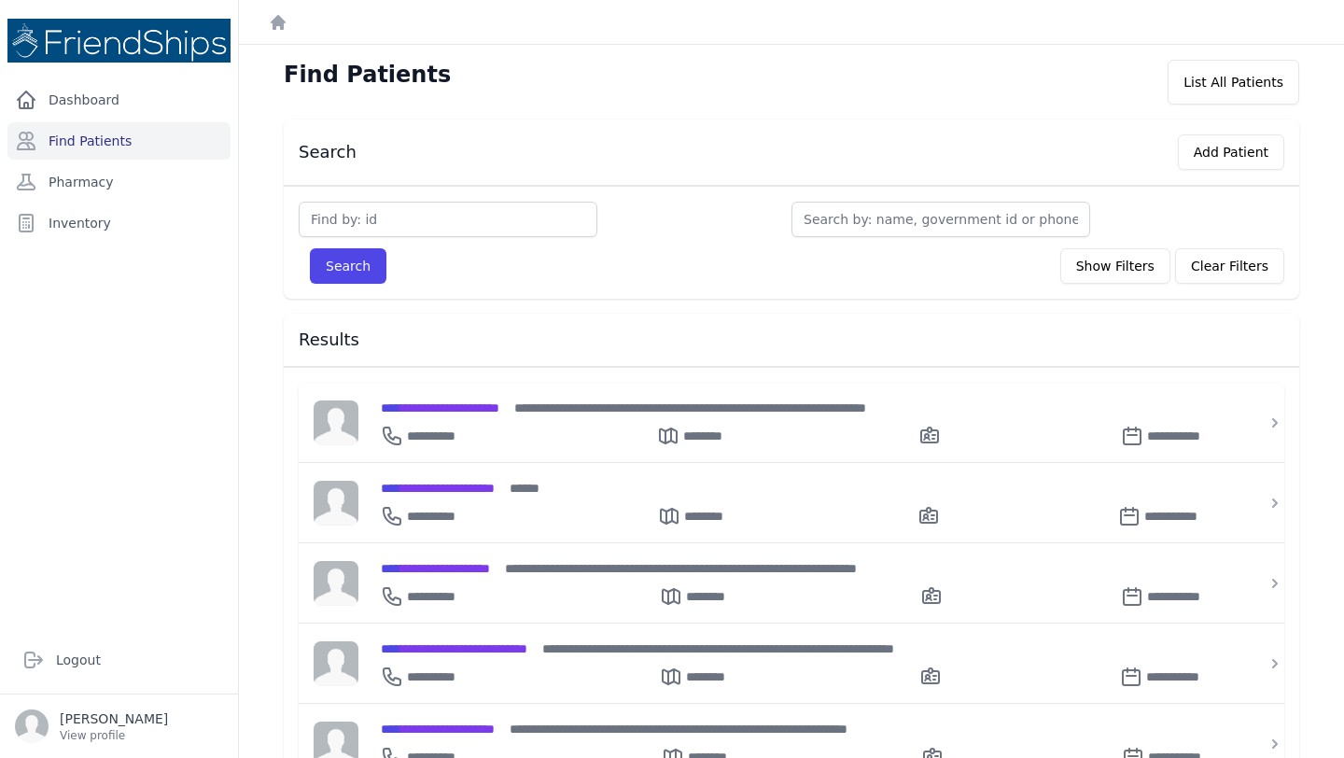
click at [367, 206] on input "text" at bounding box center [448, 219] width 299 height 35
type input "847"
click at [310, 248] on button "Search" at bounding box center [348, 265] width 77 height 35
click at [385, 223] on input "text" at bounding box center [448, 219] width 299 height 35
type input "847"
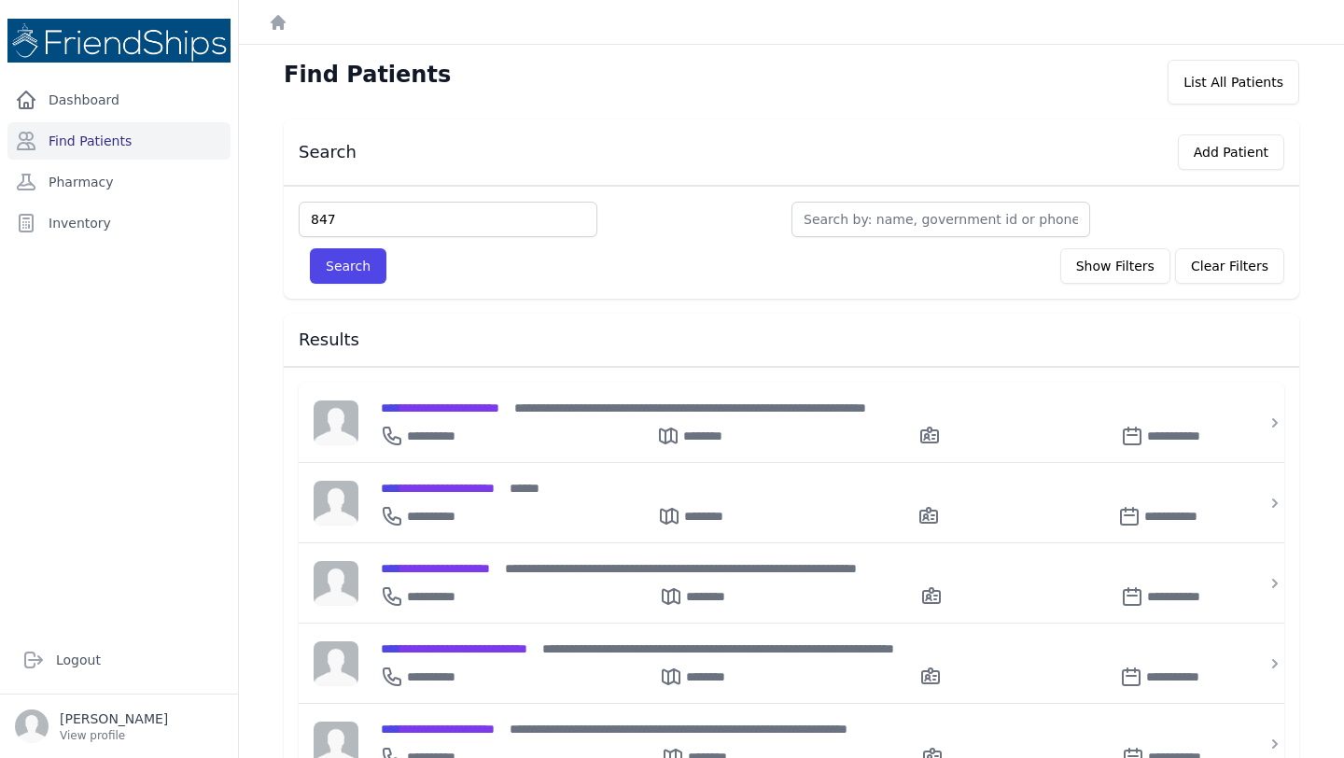
click at [310, 248] on button "Search" at bounding box center [348, 265] width 77 height 35
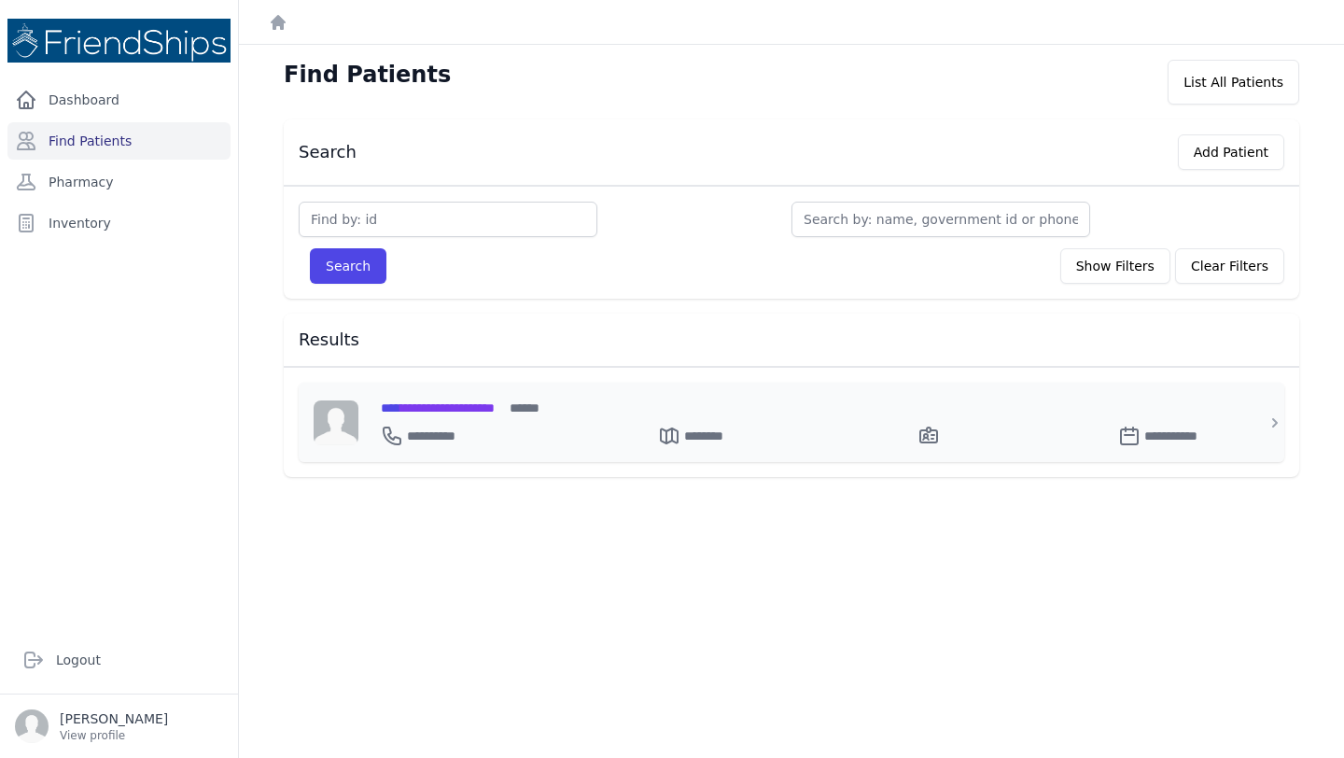
click at [460, 423] on div "**********" at bounding box center [803, 432] width 844 height 30
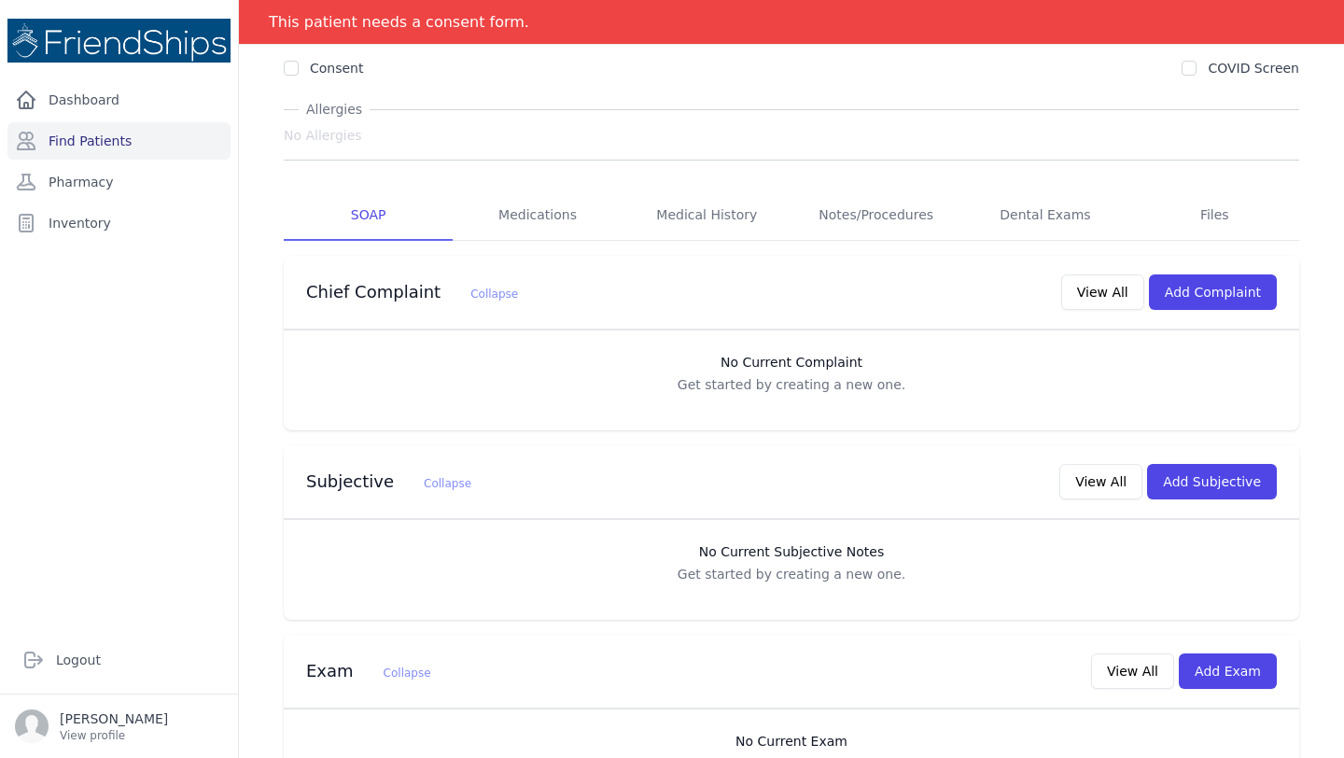
scroll to position [156, 0]
click at [1196, 474] on button "Add Subjective" at bounding box center [1212, 479] width 130 height 35
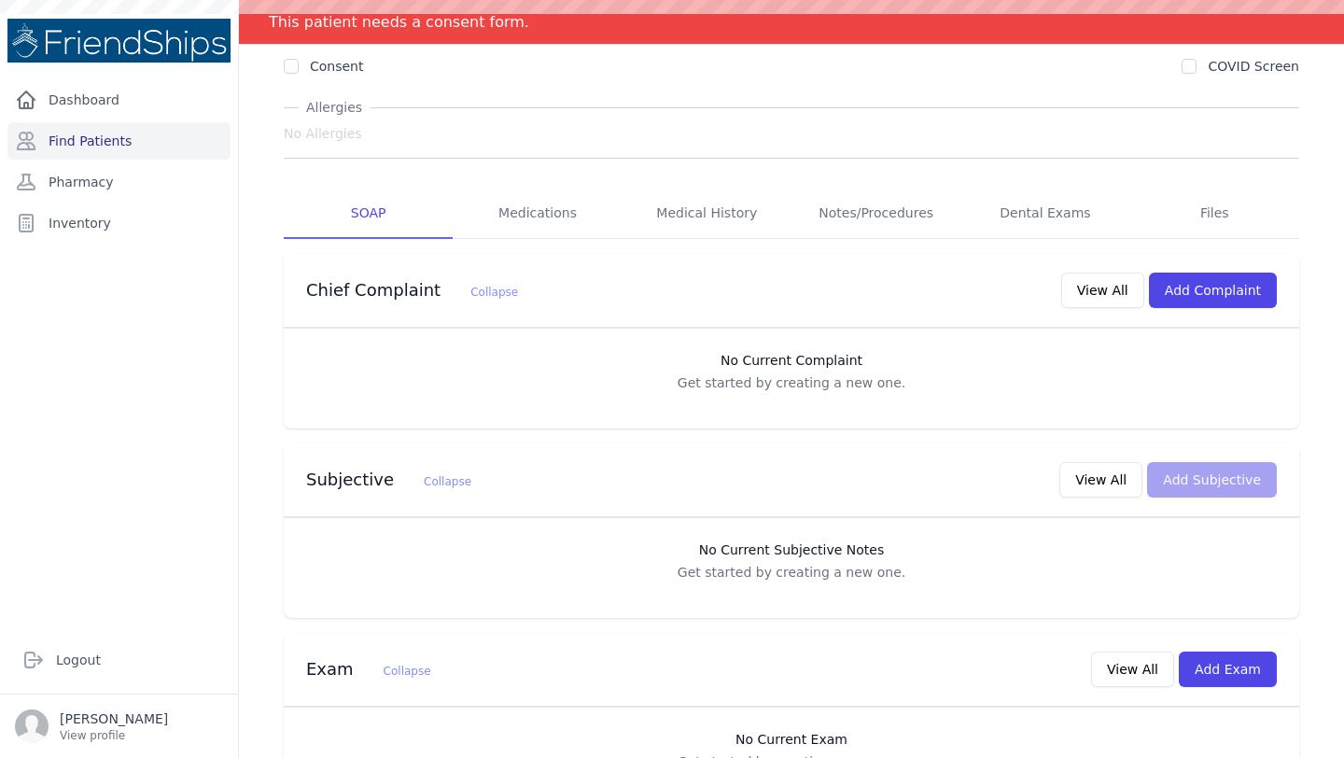
scroll to position [0, 0]
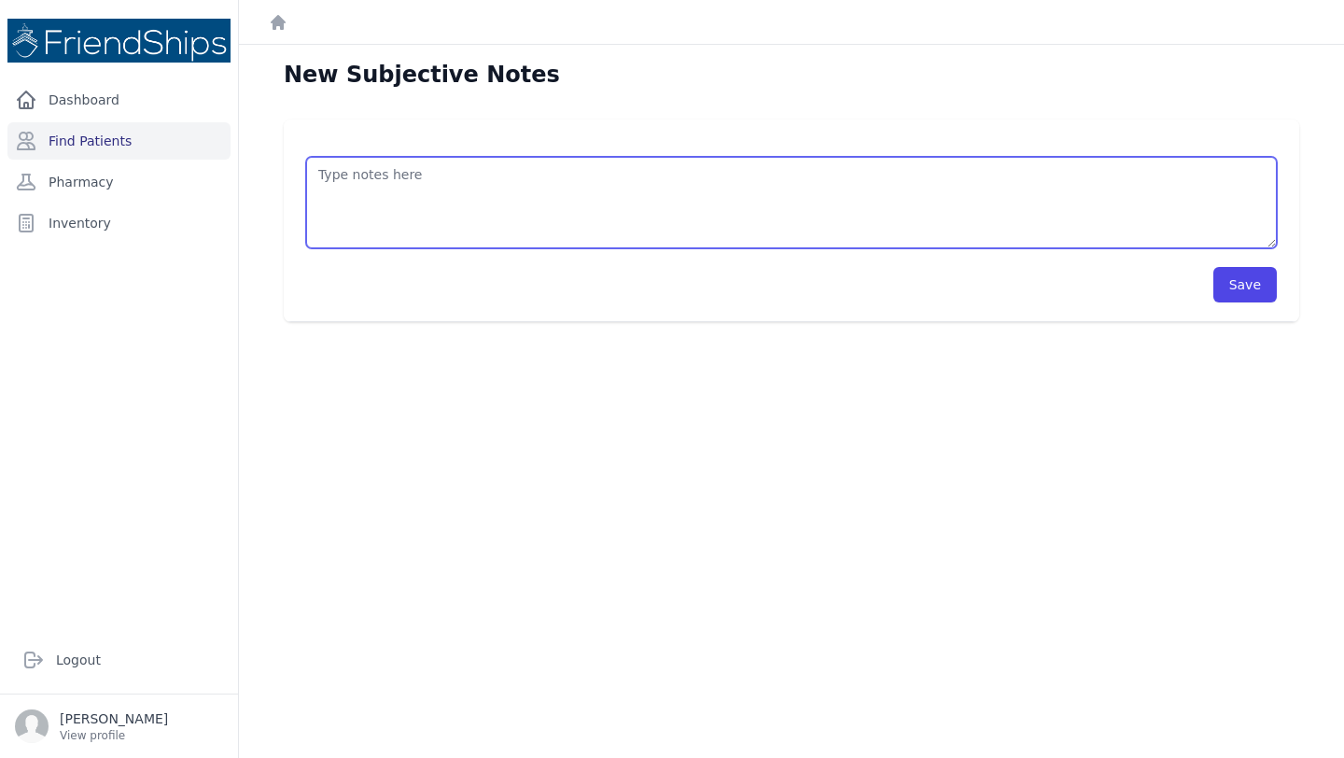
click at [417, 193] on textarea at bounding box center [791, 202] width 971 height 91
click at [441, 169] on textarea "Pt reports joint pain. Scheduled an appointment for [DATE]." at bounding box center [791, 202] width 971 height 91
click at [462, 177] on textarea "Pt reports joint pain. Scheduled an appointment for [DATE]." at bounding box center [791, 202] width 971 height 91
click at [453, 178] on textarea "Pt reports joint pain. Scheduled an appointment for [DATE]." at bounding box center [791, 202] width 971 height 91
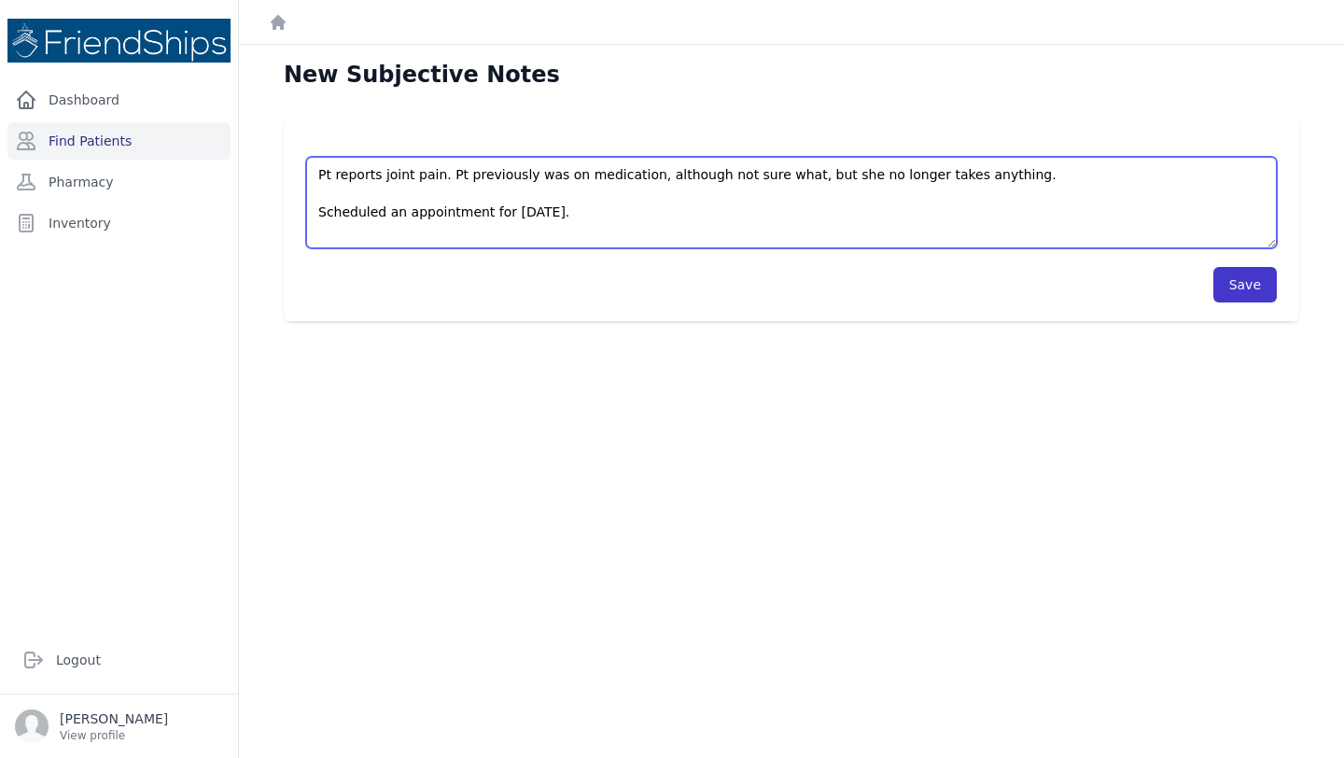
type textarea "Pt reports joint pain. Pt previously was on medication, although not sure what,…"
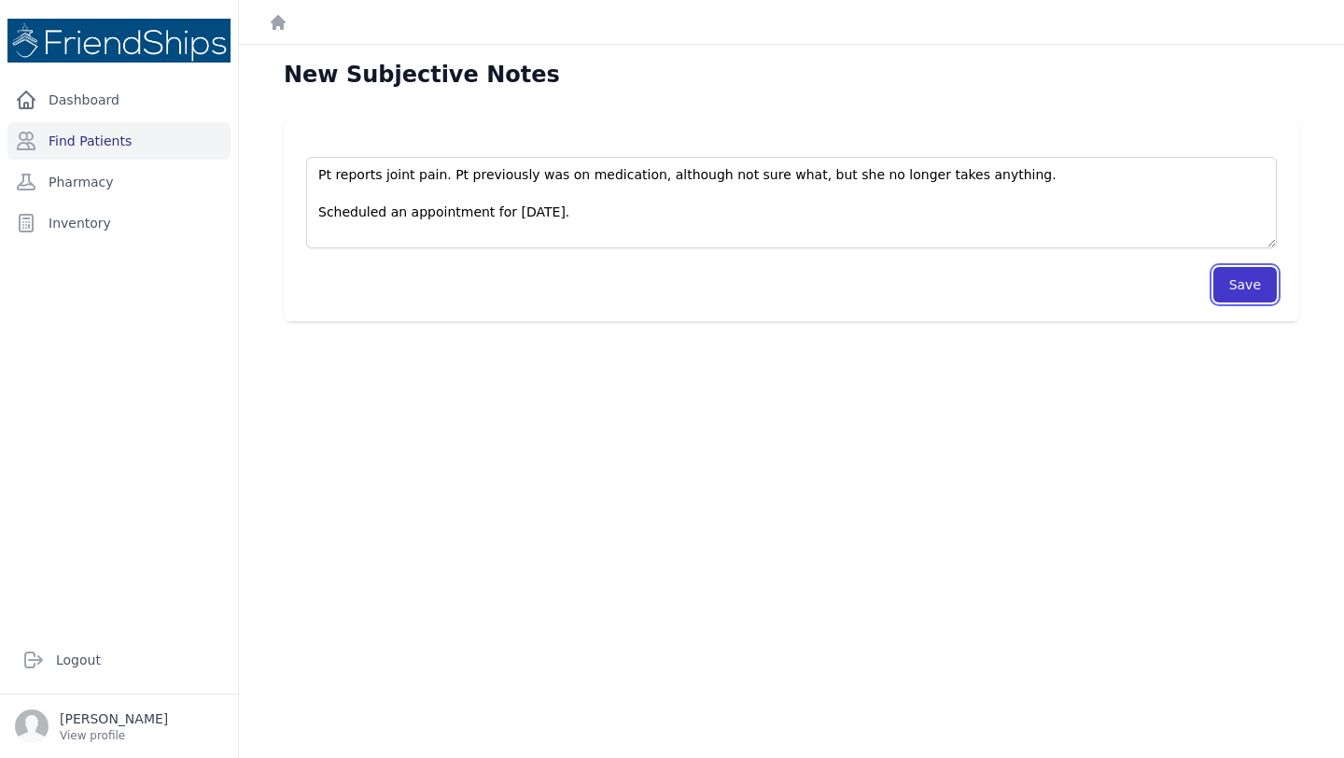
click at [1251, 284] on button "Save" at bounding box center [1244, 284] width 63 height 35
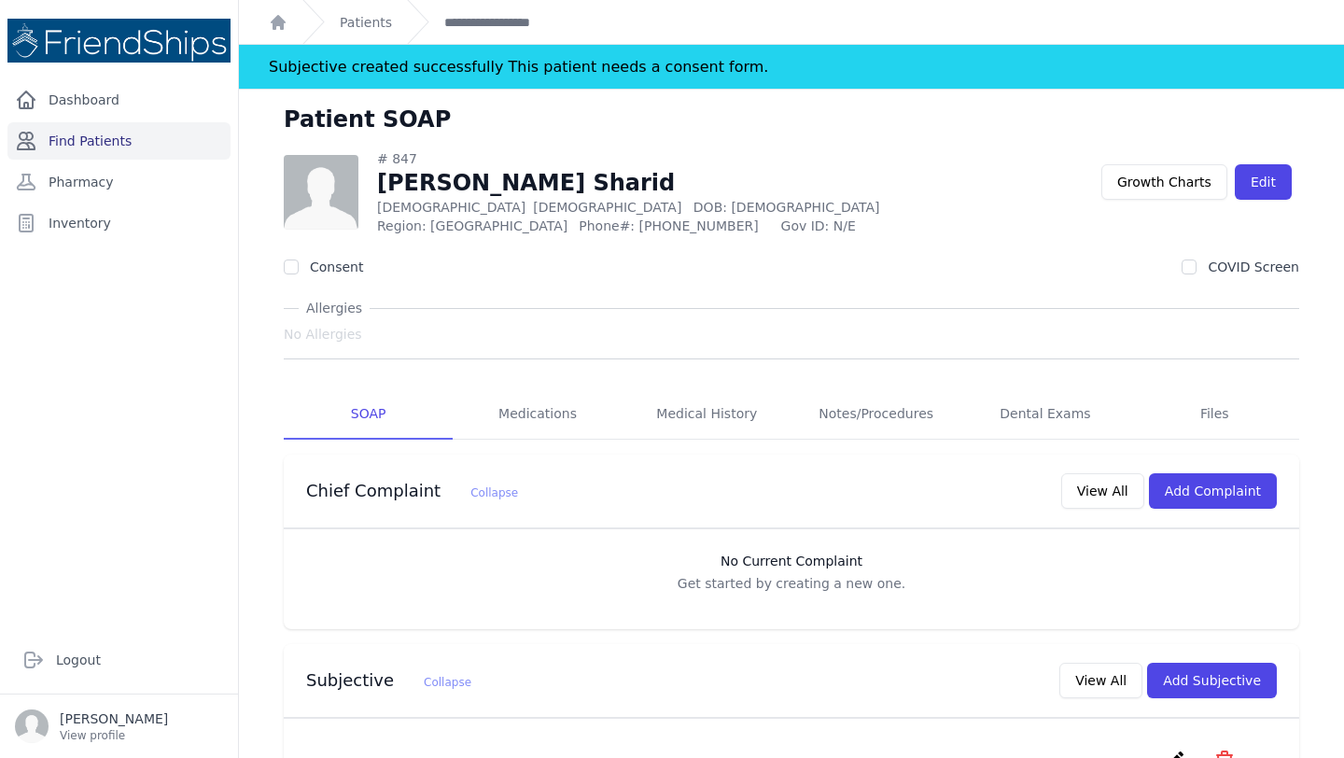
click at [128, 133] on link "Find Patients" at bounding box center [118, 140] width 223 height 37
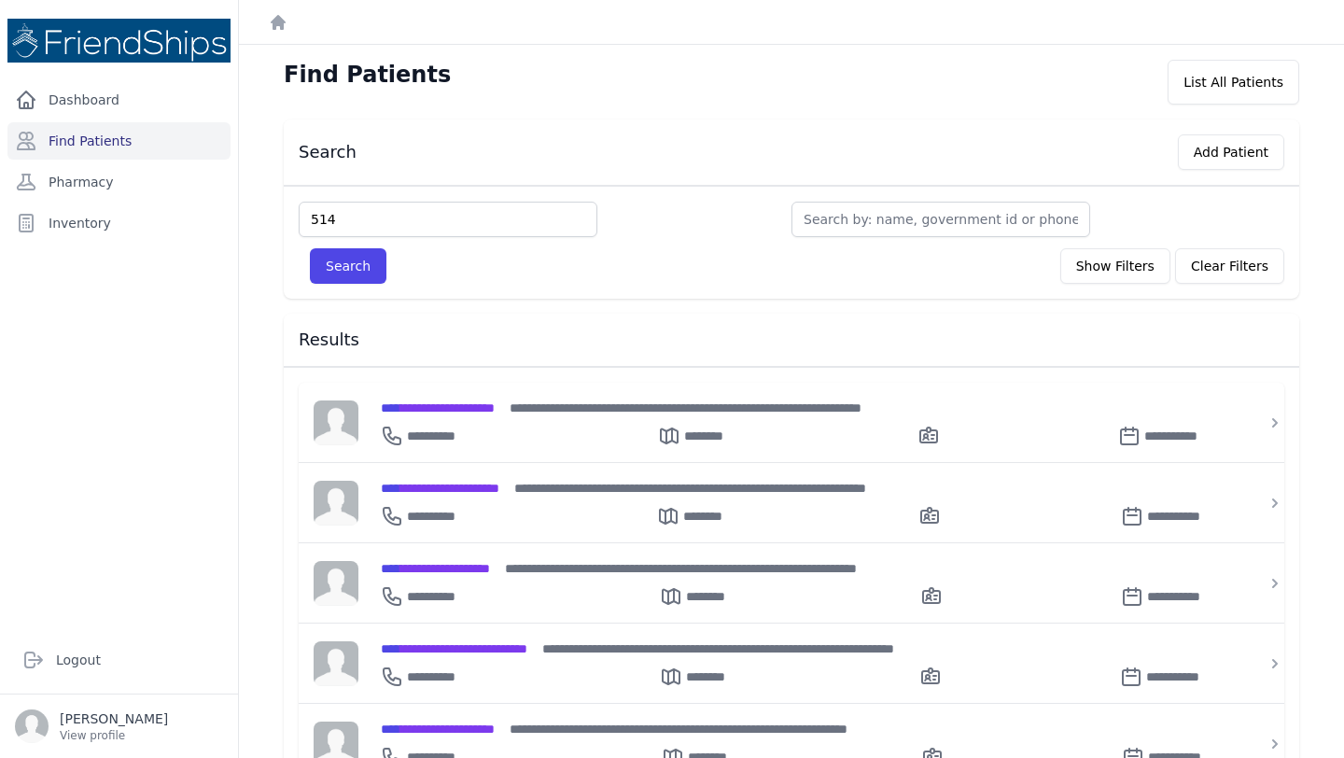
type input "514"
click at [310, 248] on button "Search" at bounding box center [348, 265] width 77 height 35
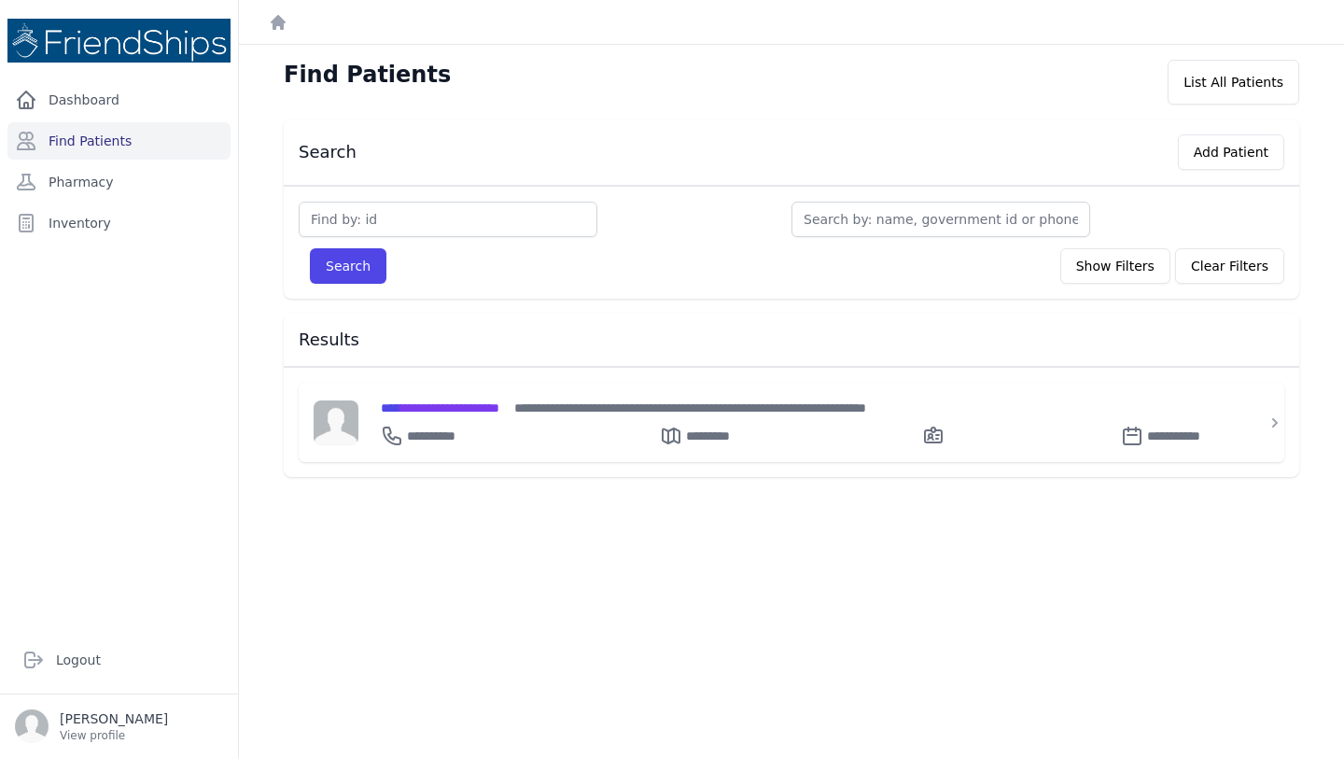
click at [365, 219] on input "text" at bounding box center [448, 219] width 299 height 35
type input "823"
click at [310, 248] on button "Search" at bounding box center [348, 265] width 77 height 35
click at [449, 401] on span "**********" at bounding box center [449, 407] width 137 height 13
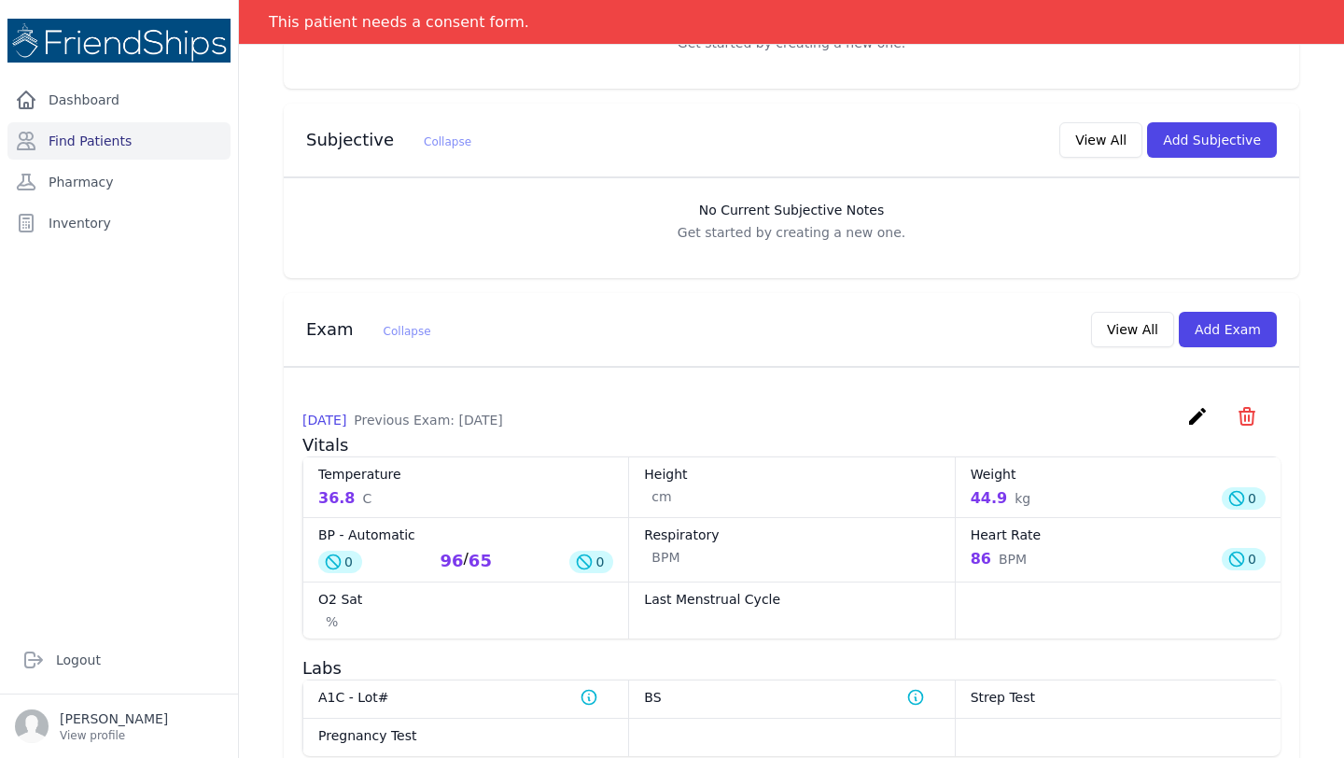
scroll to position [497, 0]
click at [1220, 323] on button "Add Exam" at bounding box center [1228, 327] width 98 height 35
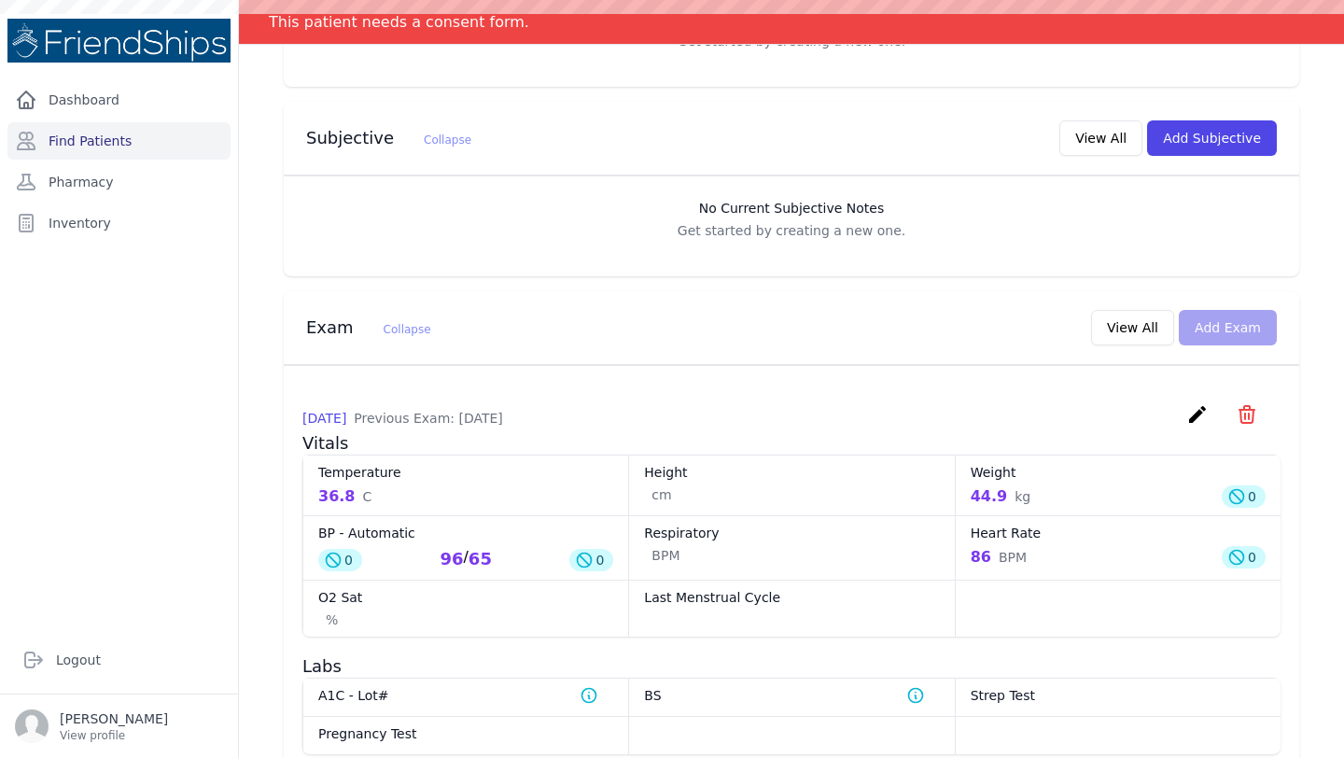
scroll to position [0, 0]
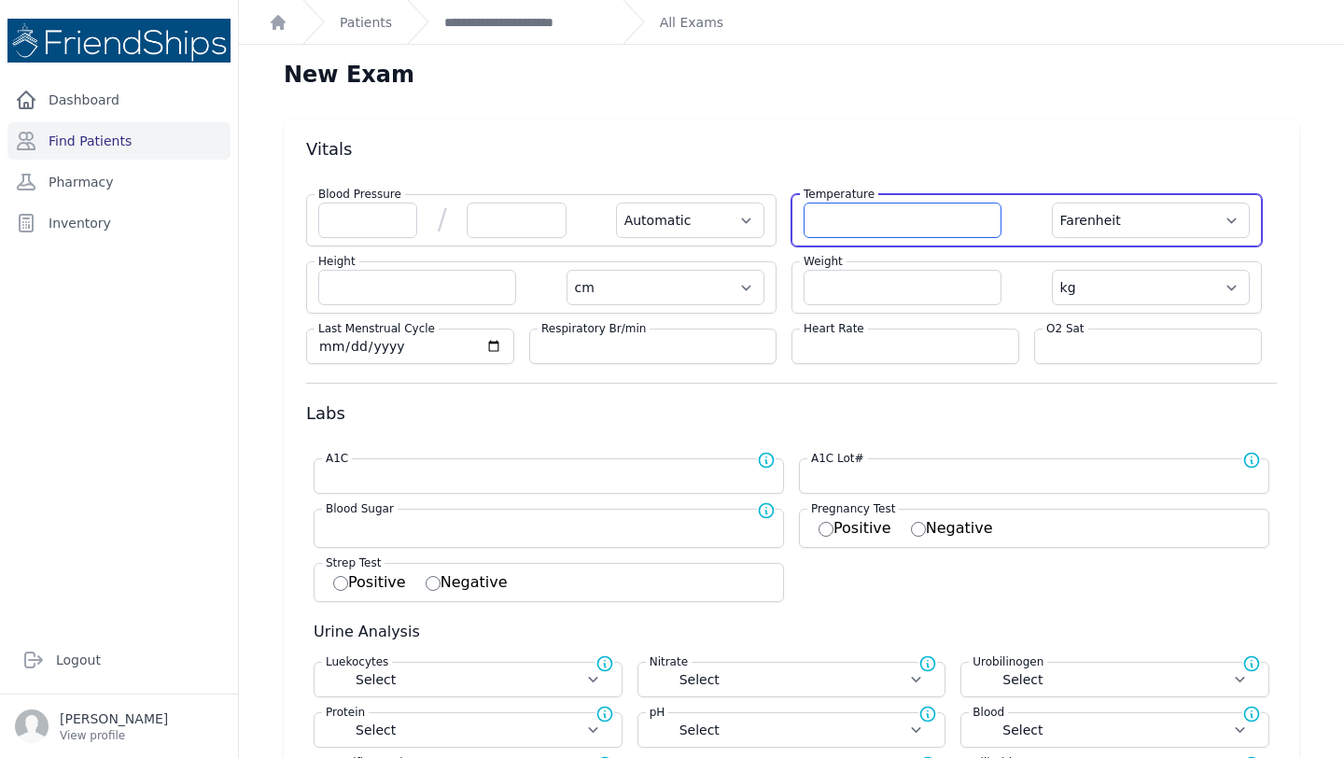
click at [822, 209] on input "number" at bounding box center [902, 220] width 198 height 35
type input "36.5"
click at [1124, 225] on select "Farenheit Celcius" at bounding box center [1151, 220] width 198 height 35
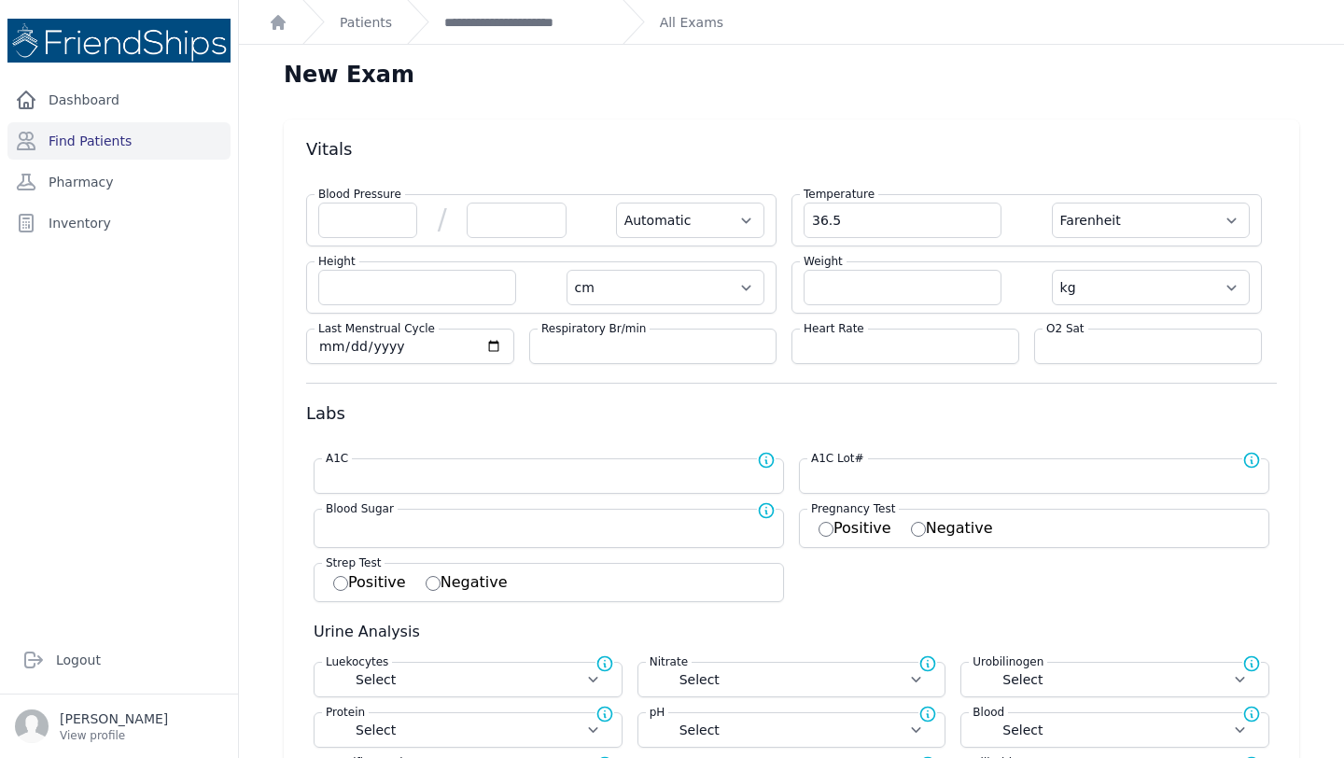
select select "Automatic"
select select "cm"
select select "kg"
select select
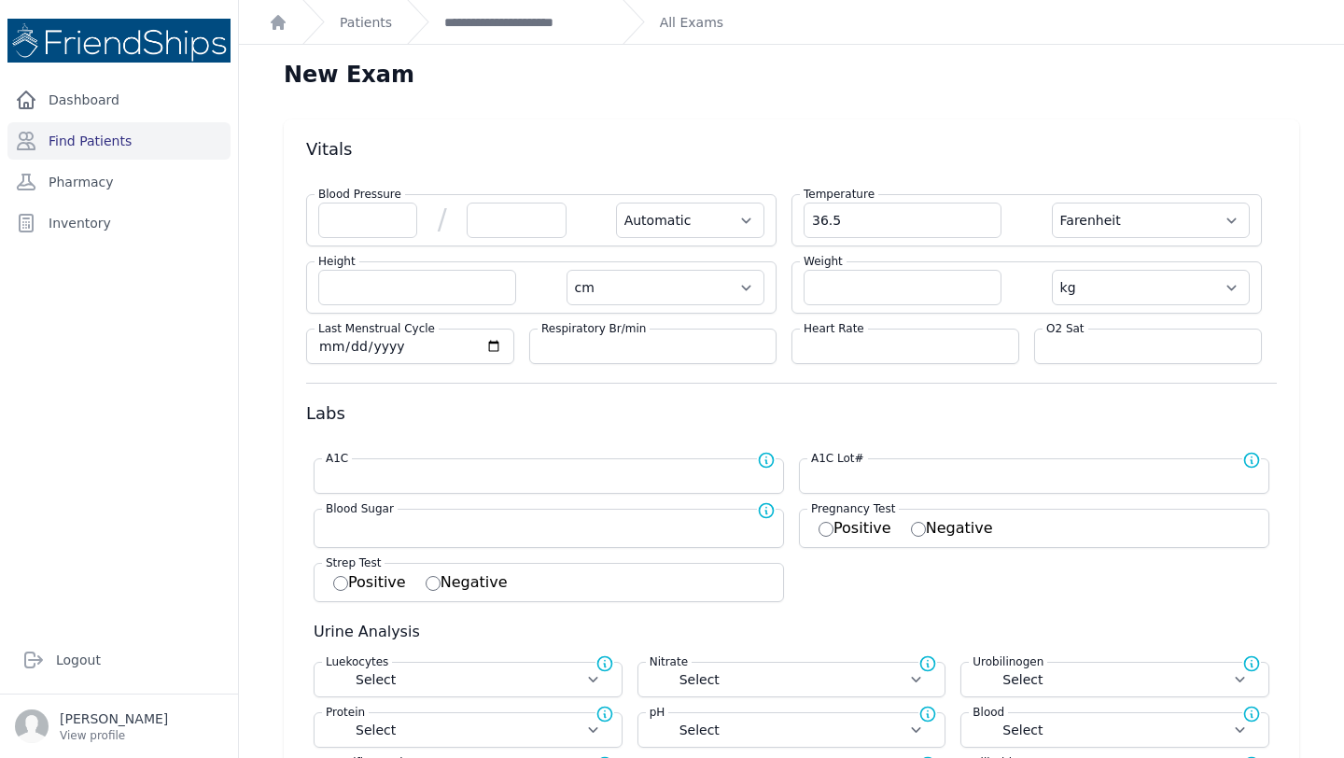
select select
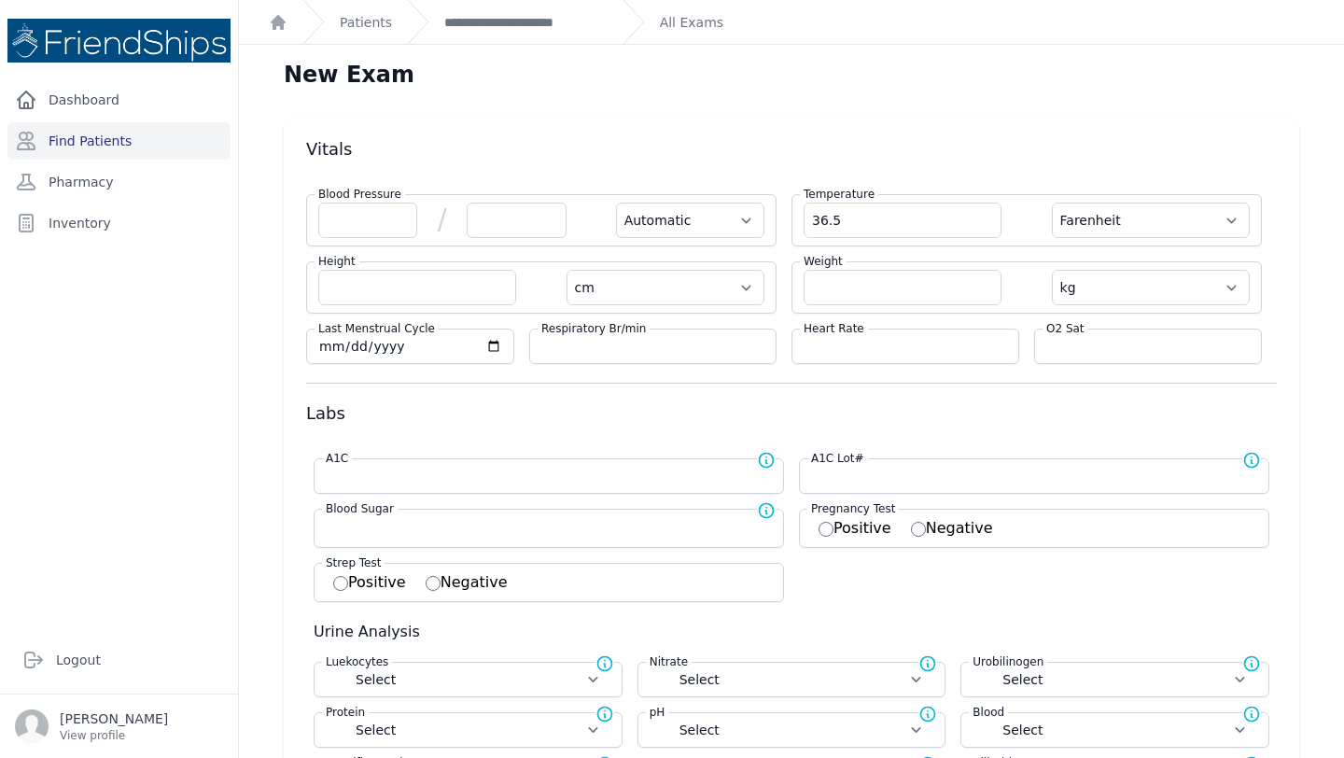
select select
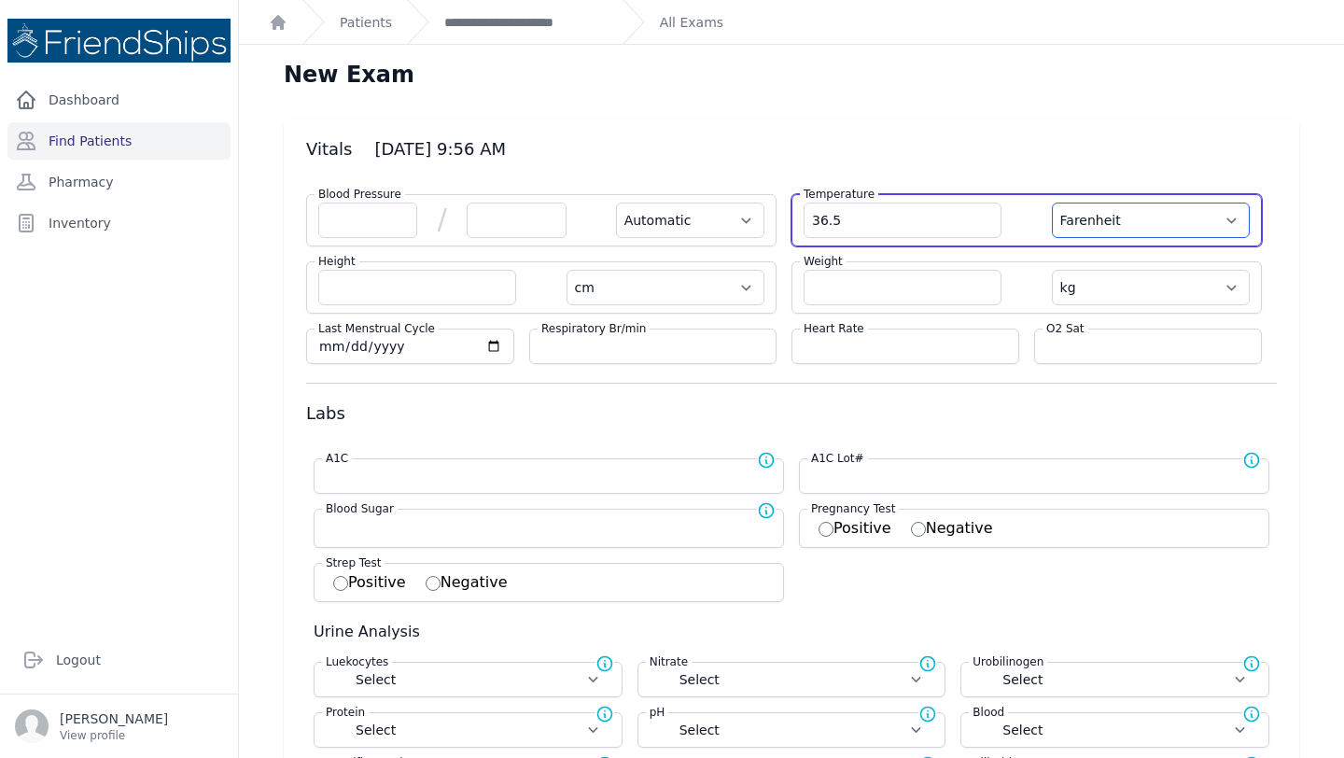
click at [1113, 223] on select "Farenheit [PERSON_NAME]" at bounding box center [1151, 220] width 198 height 35
select select "C"
select select "Automatic"
select select "cm"
select select "kg"
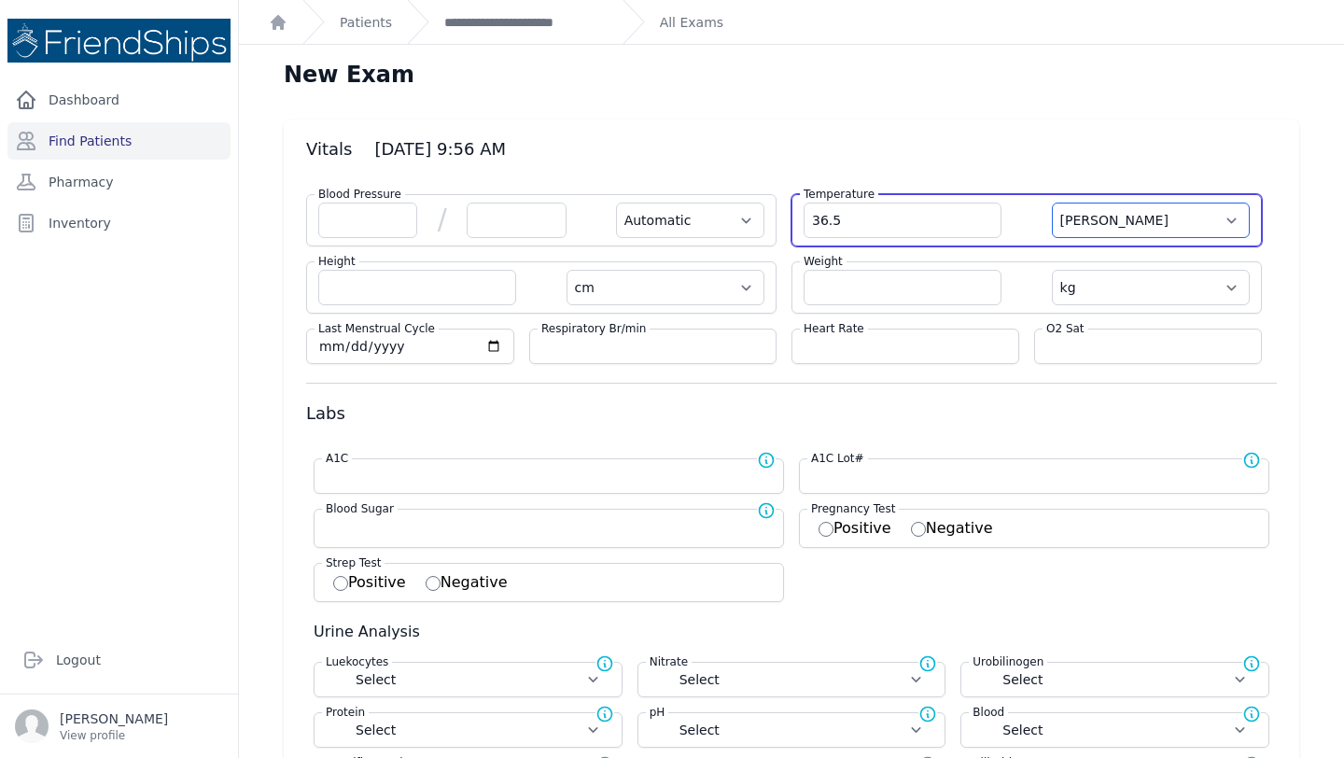
select select
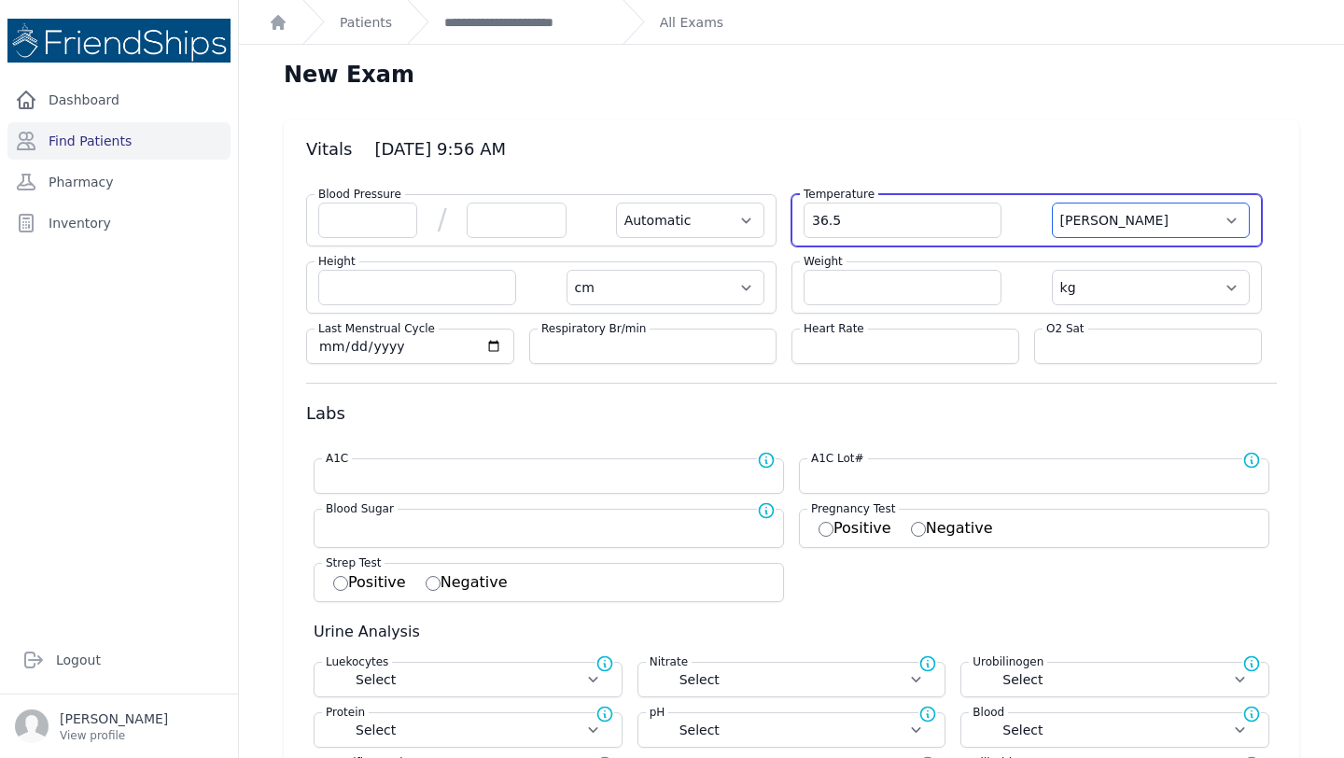
select select
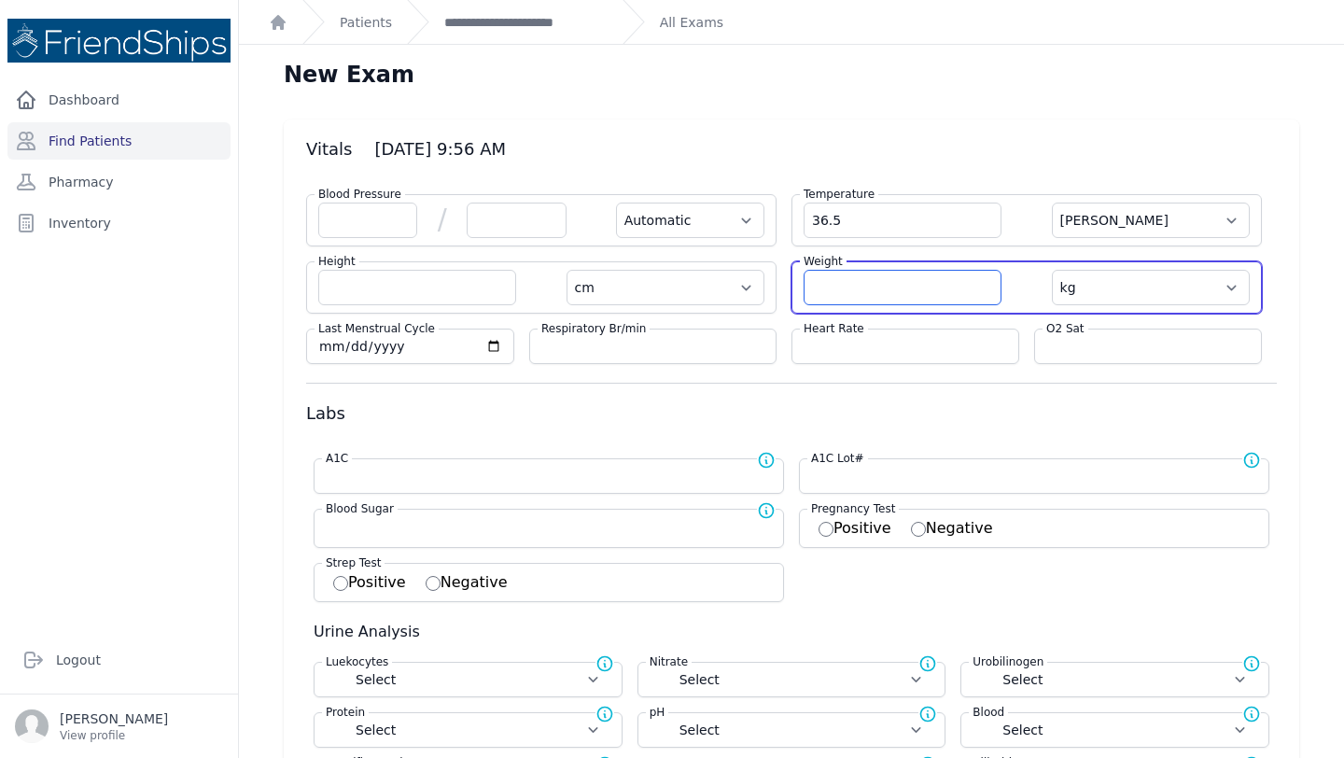
click at [863, 286] on input "number" at bounding box center [902, 287] width 198 height 35
type input "43.2"
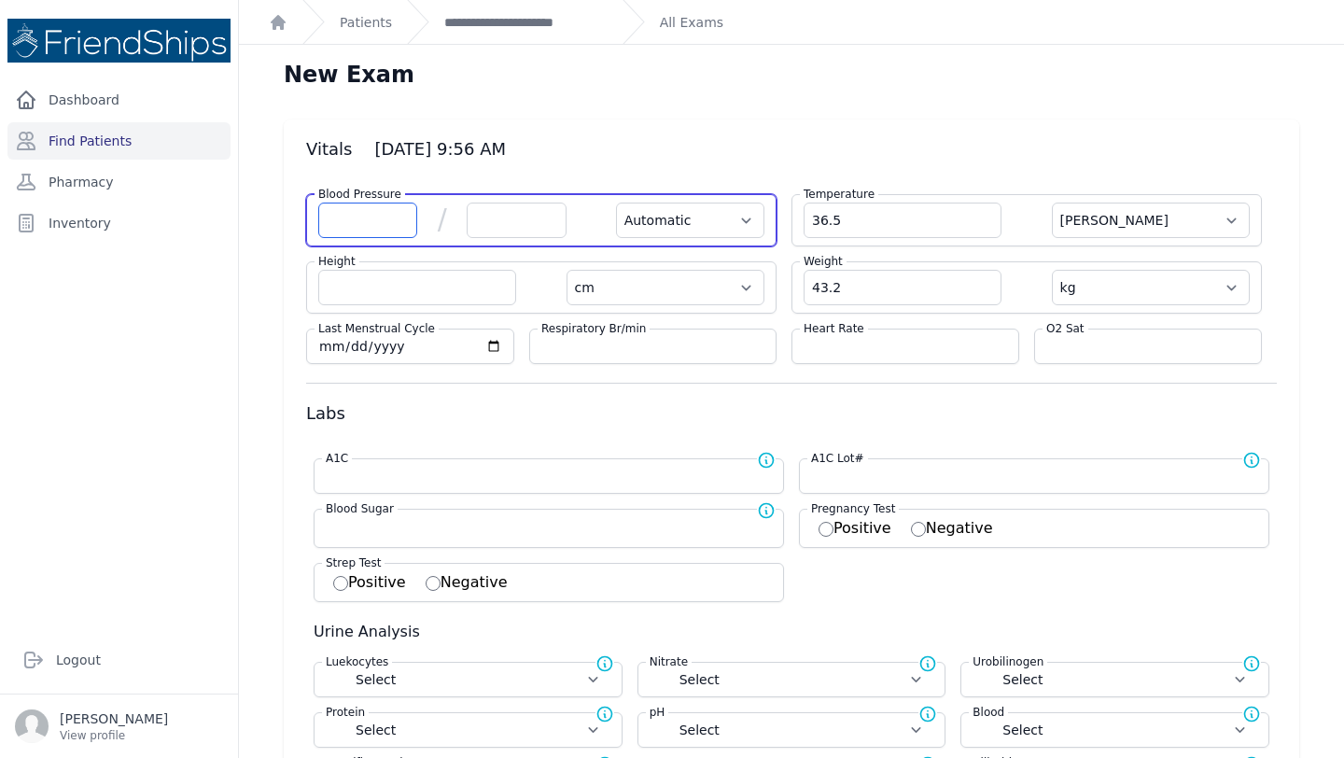
click at [319, 219] on input "number" at bounding box center [367, 220] width 99 height 35
select select "Automatic"
select select "C"
select select "cm"
select select "kg"
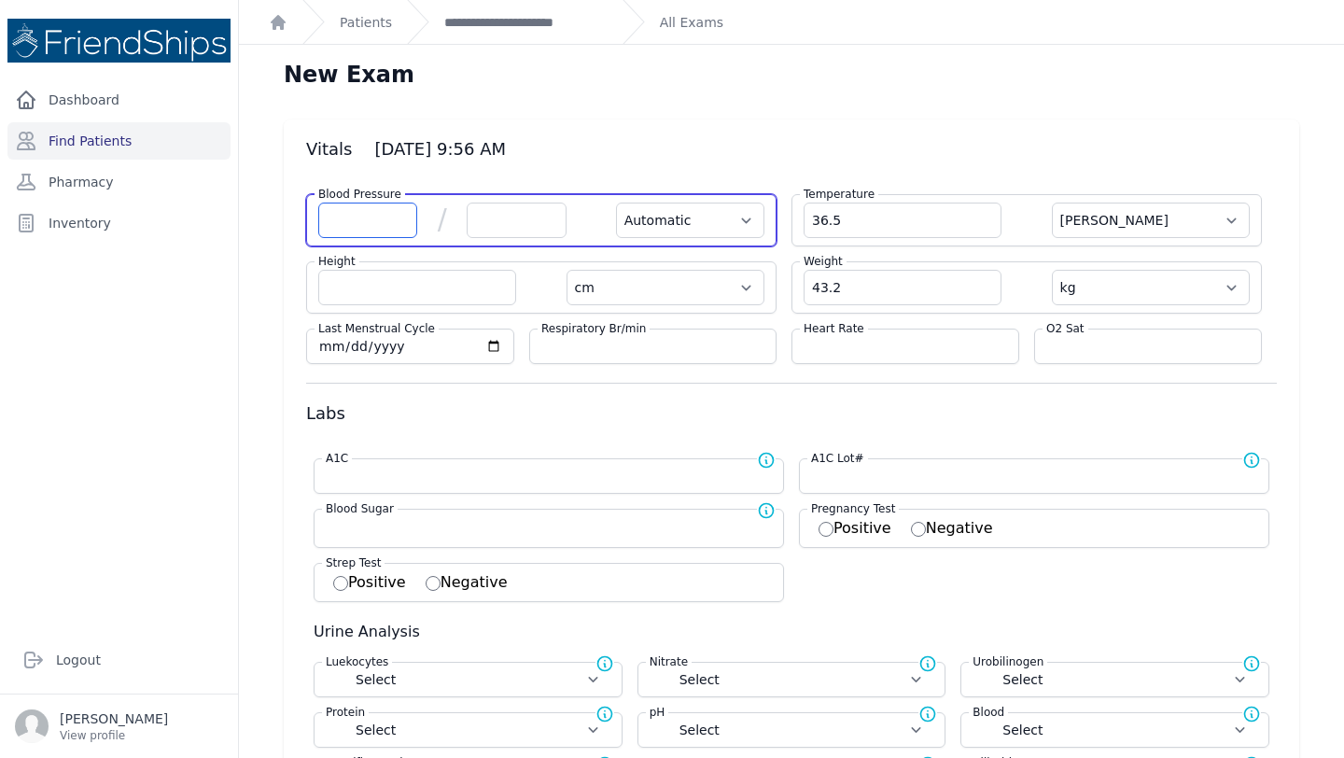
select select
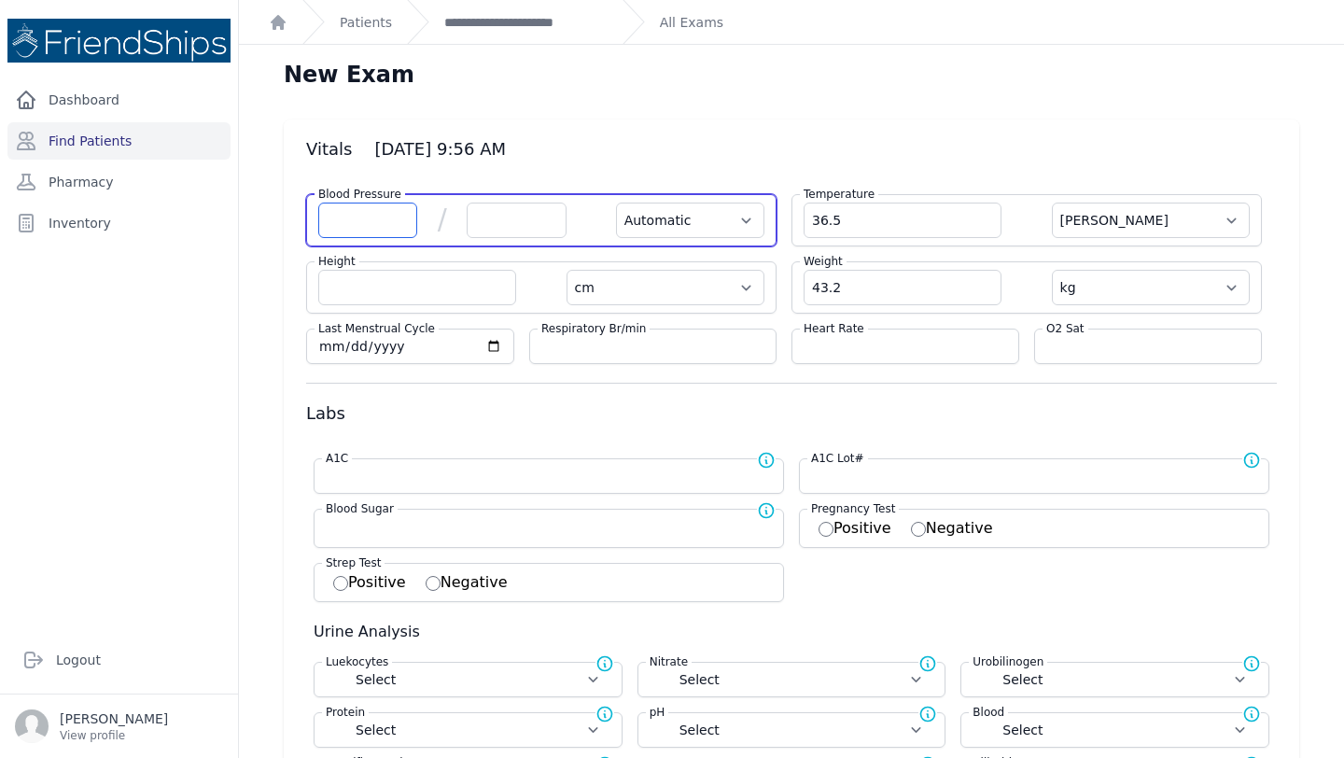
select select
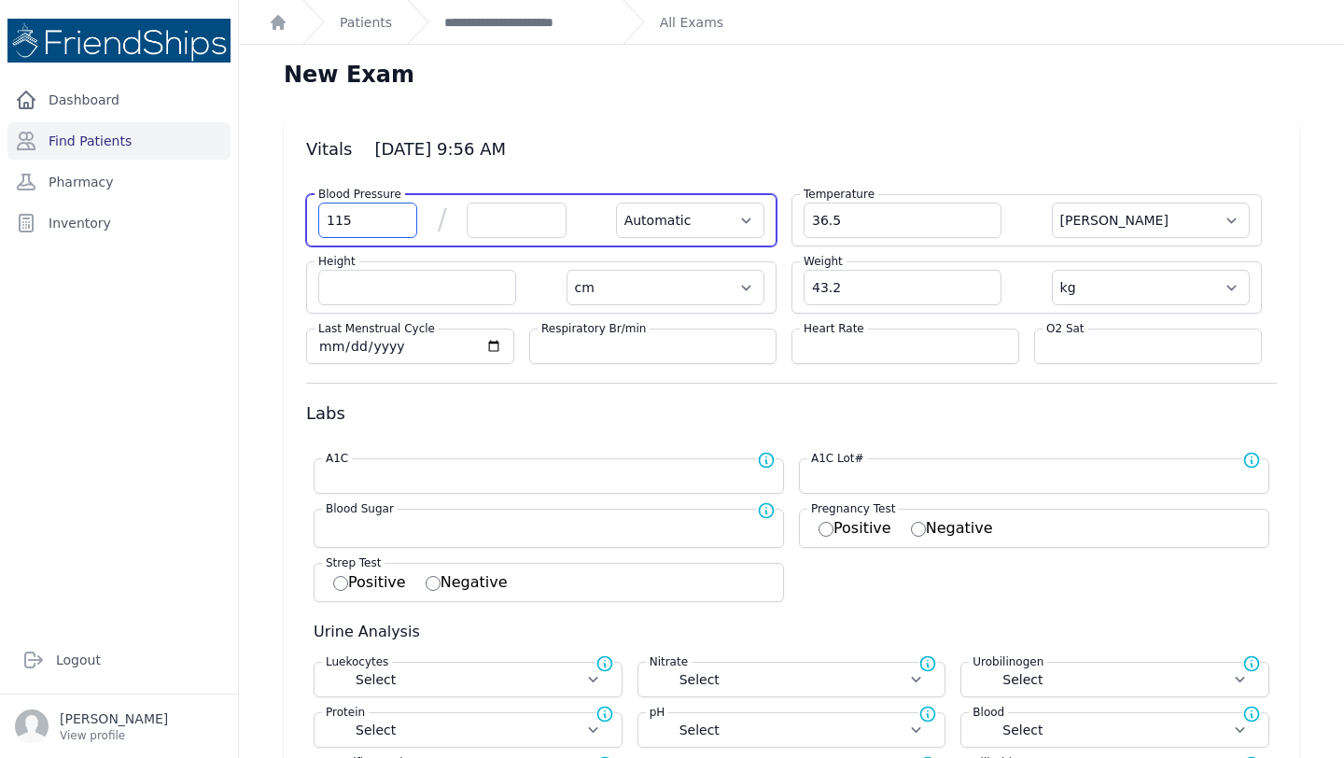
type input "115"
click at [484, 217] on input "number" at bounding box center [516, 220] width 99 height 35
select select "Automatic"
select select "C"
select select "cm"
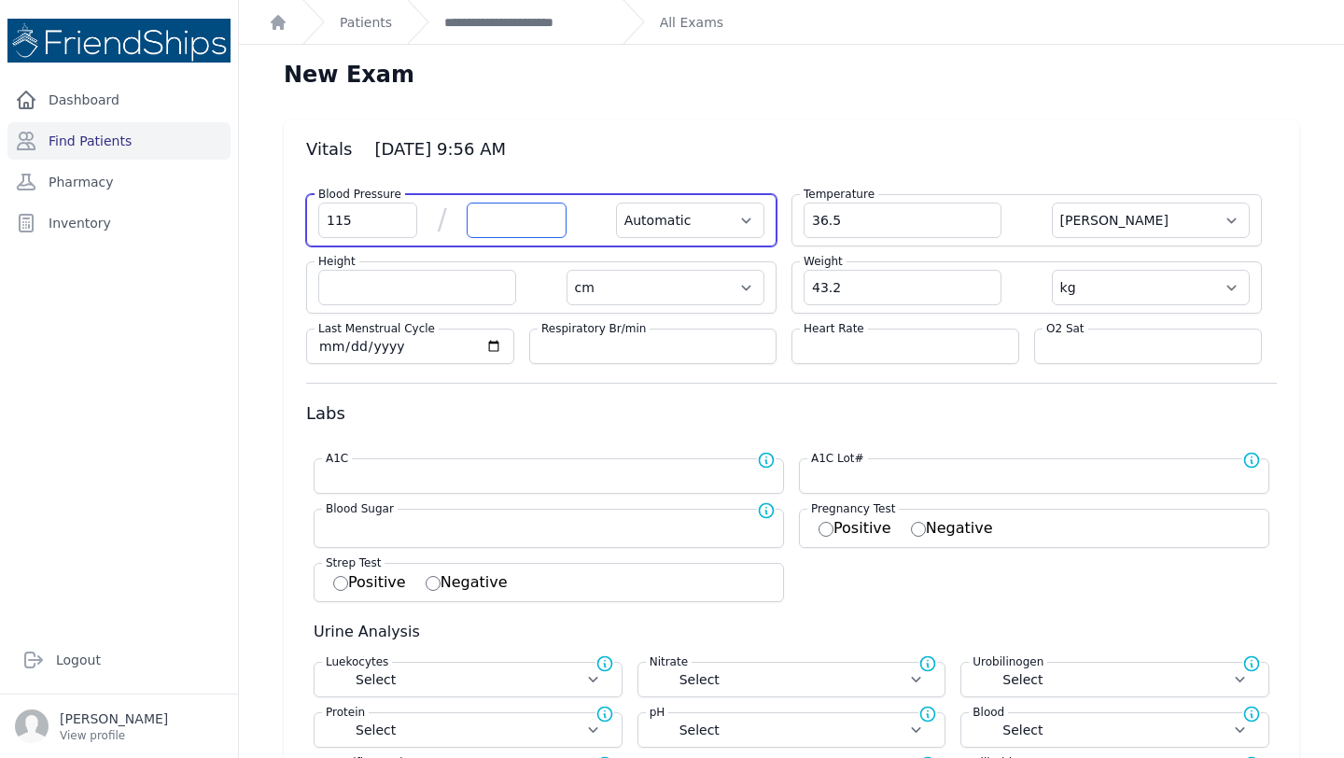
select select "kg"
select select
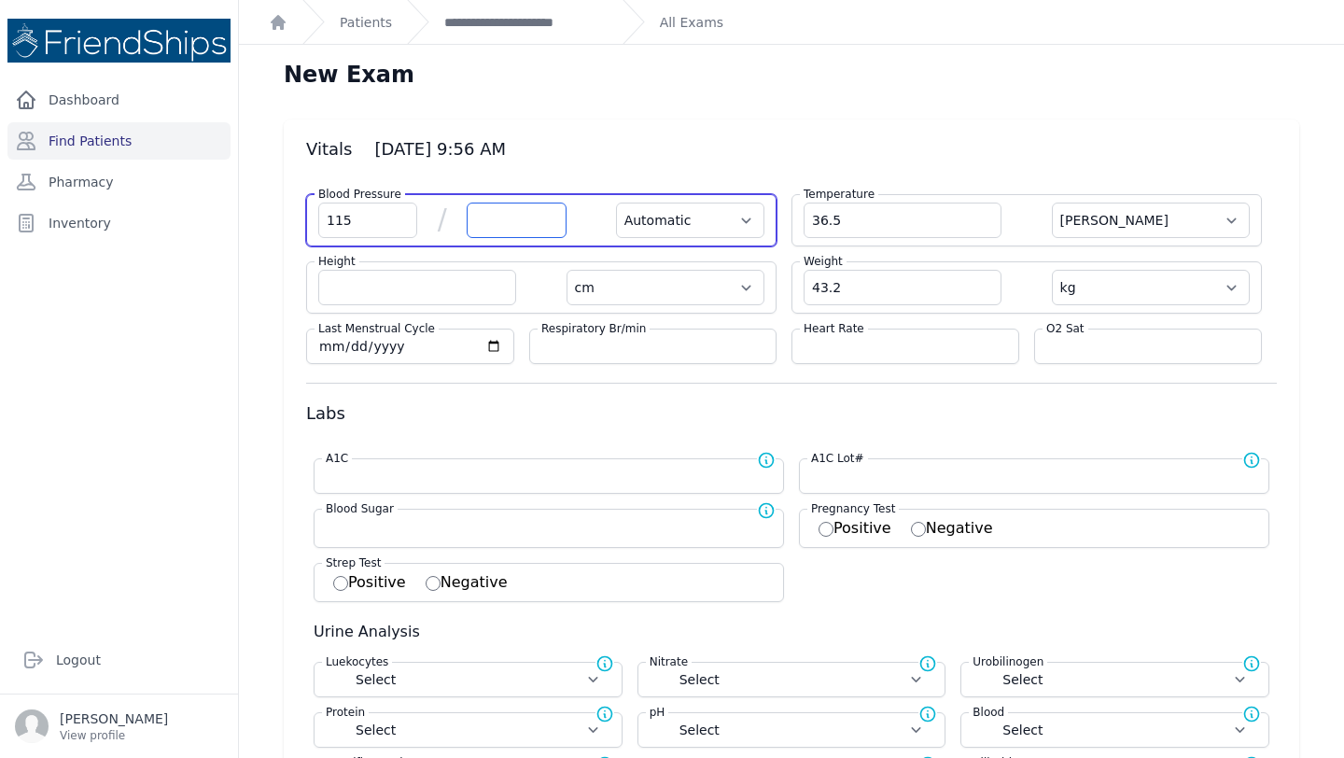
select select
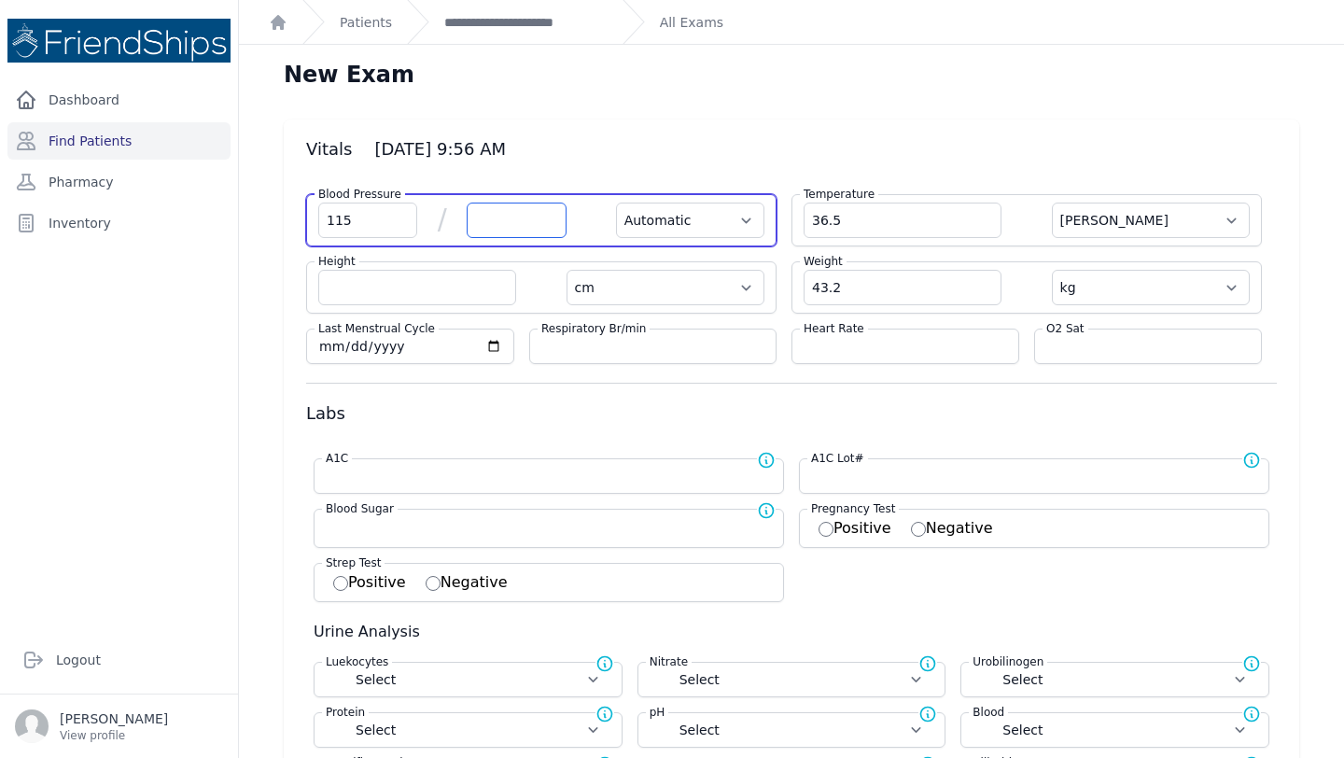
select select
type input "74"
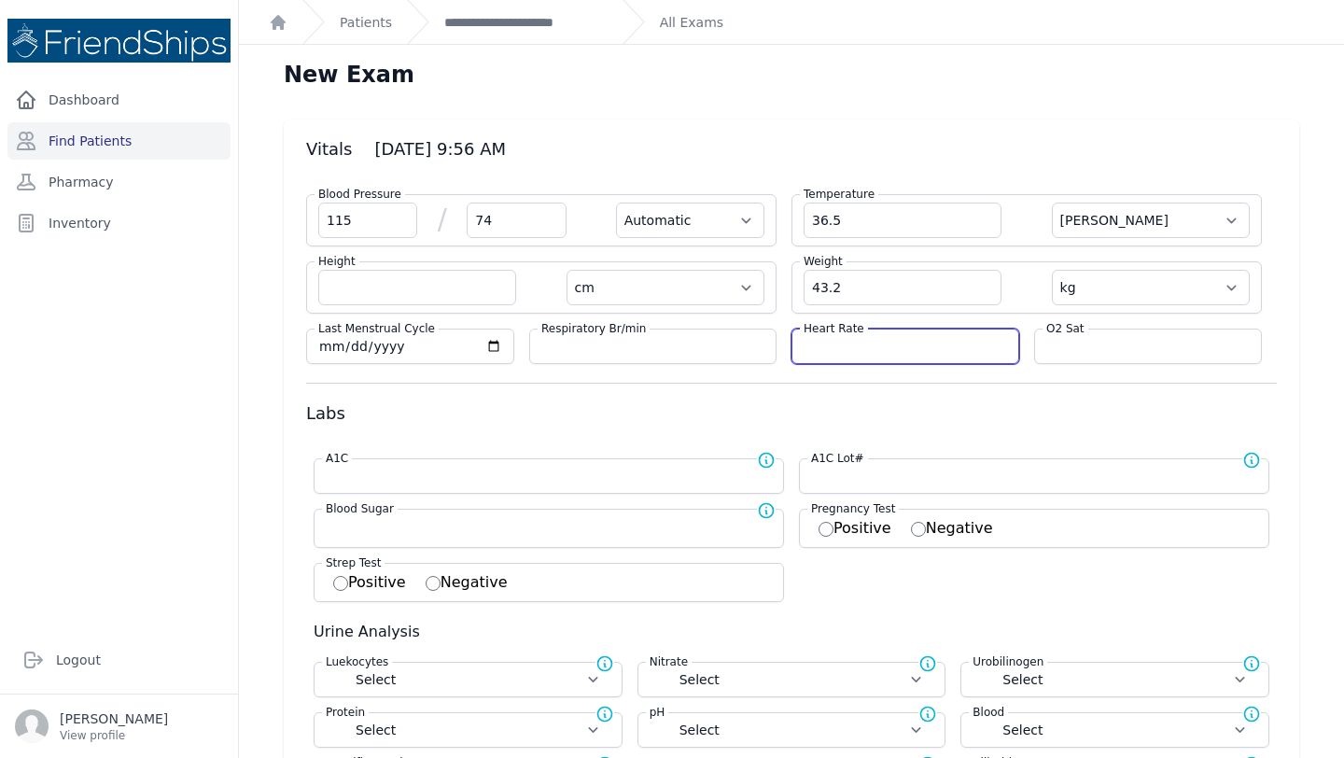
click at [817, 353] on input "number" at bounding box center [904, 346] width 203 height 19
select select "Automatic"
select select "C"
select select "cm"
select select "kg"
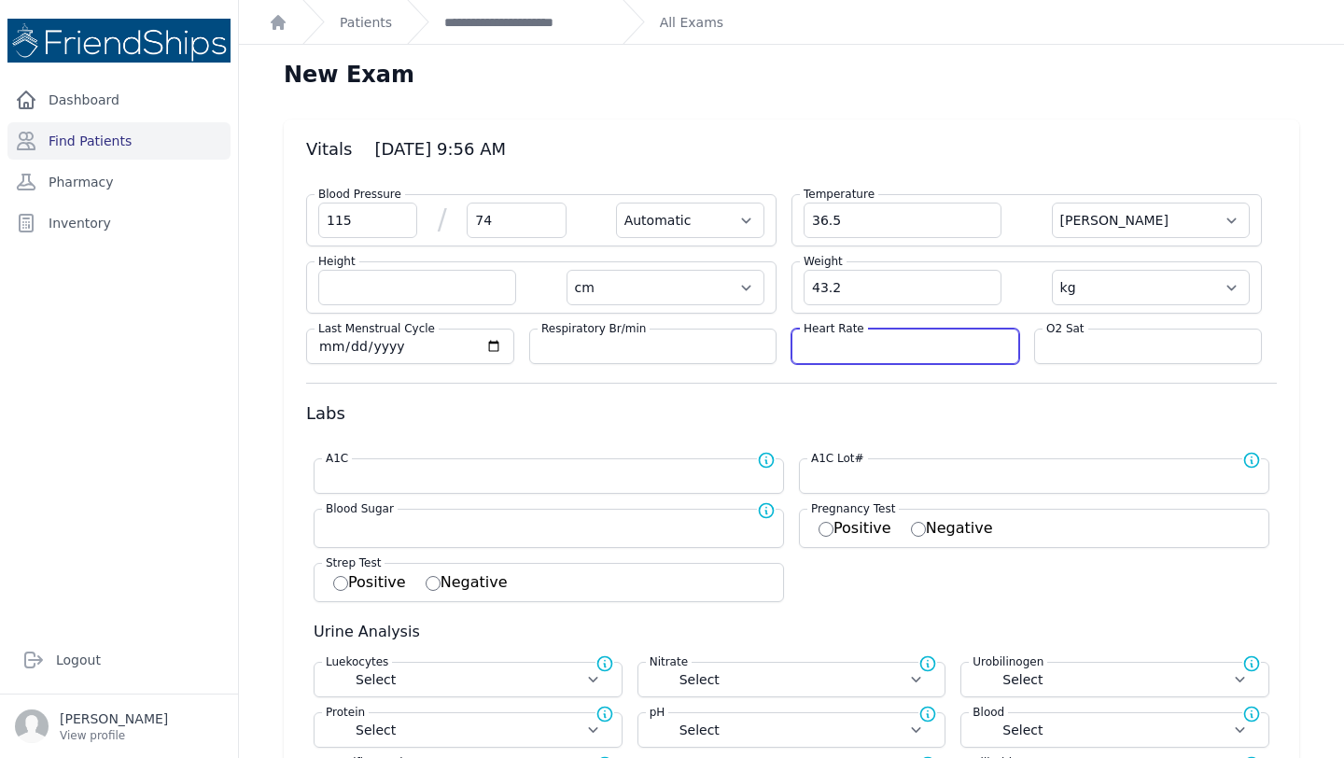
select select
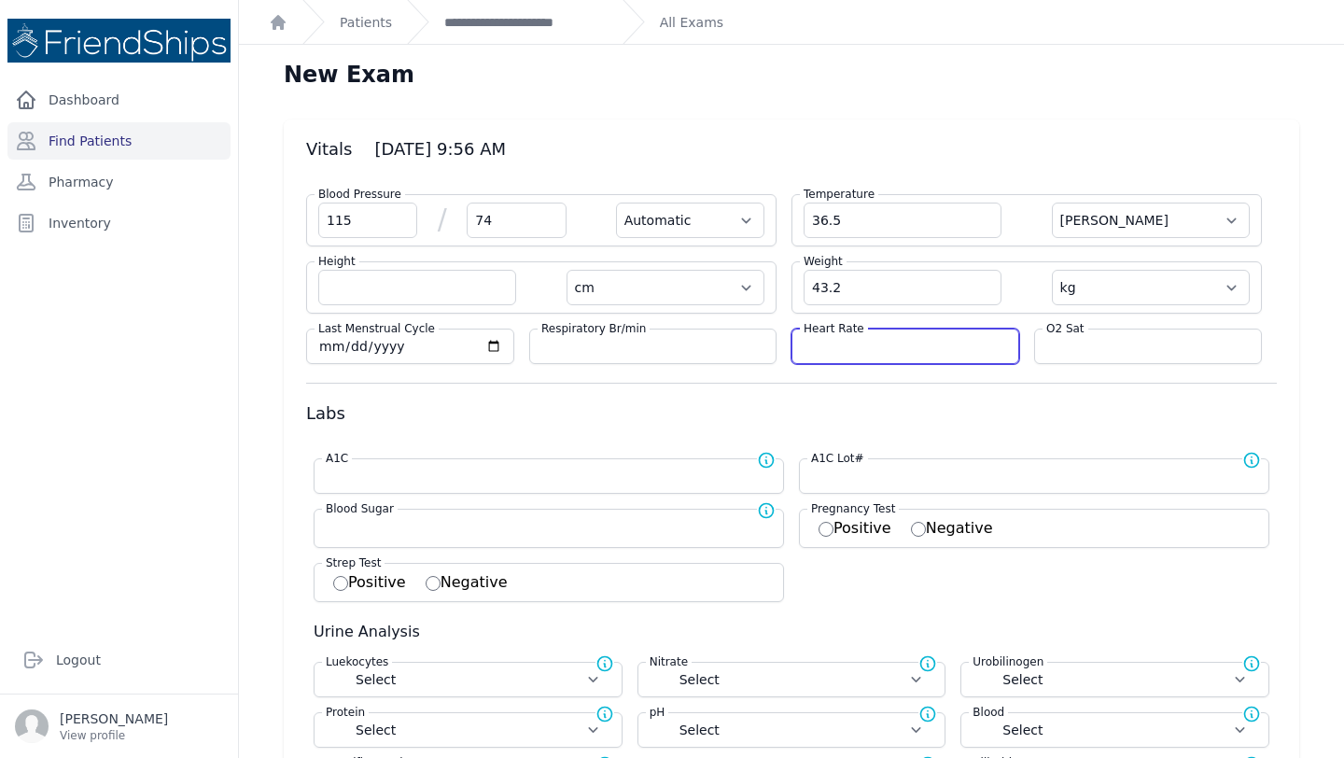
select select
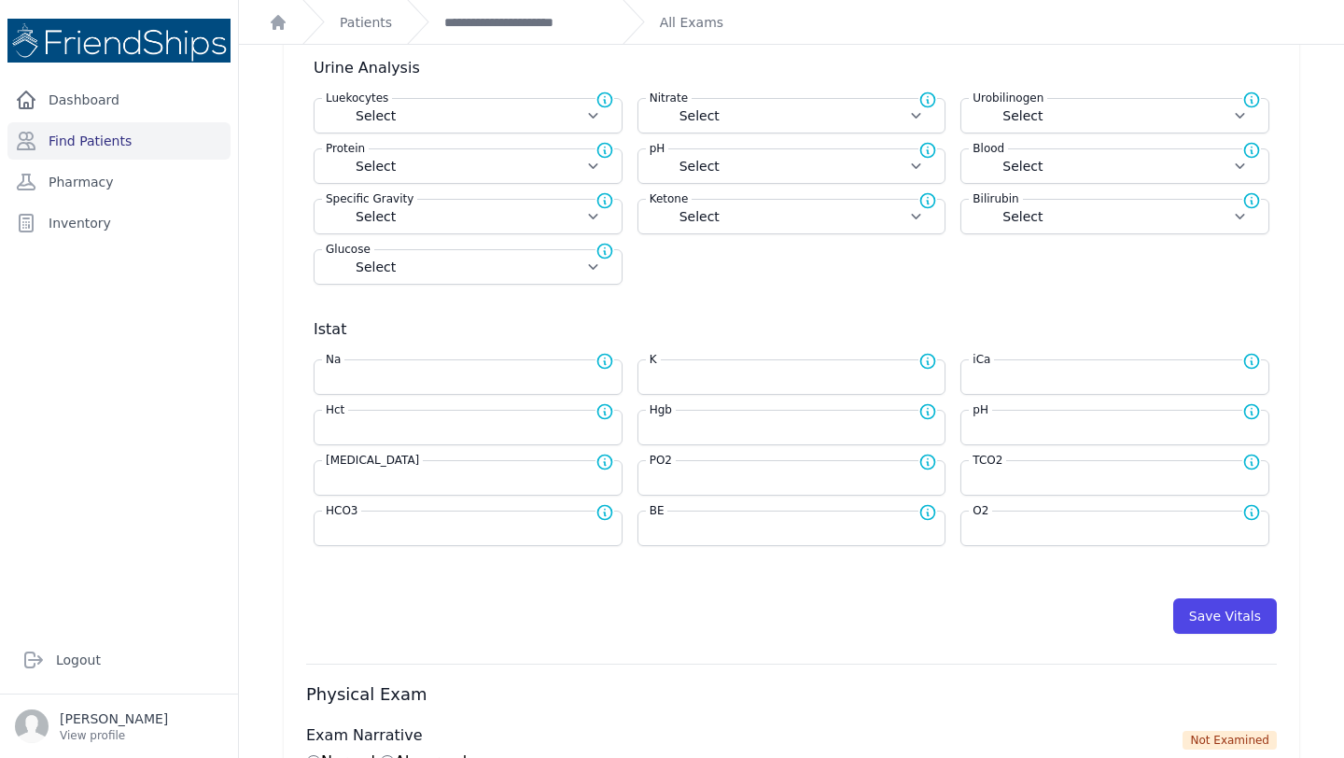
scroll to position [605, 0]
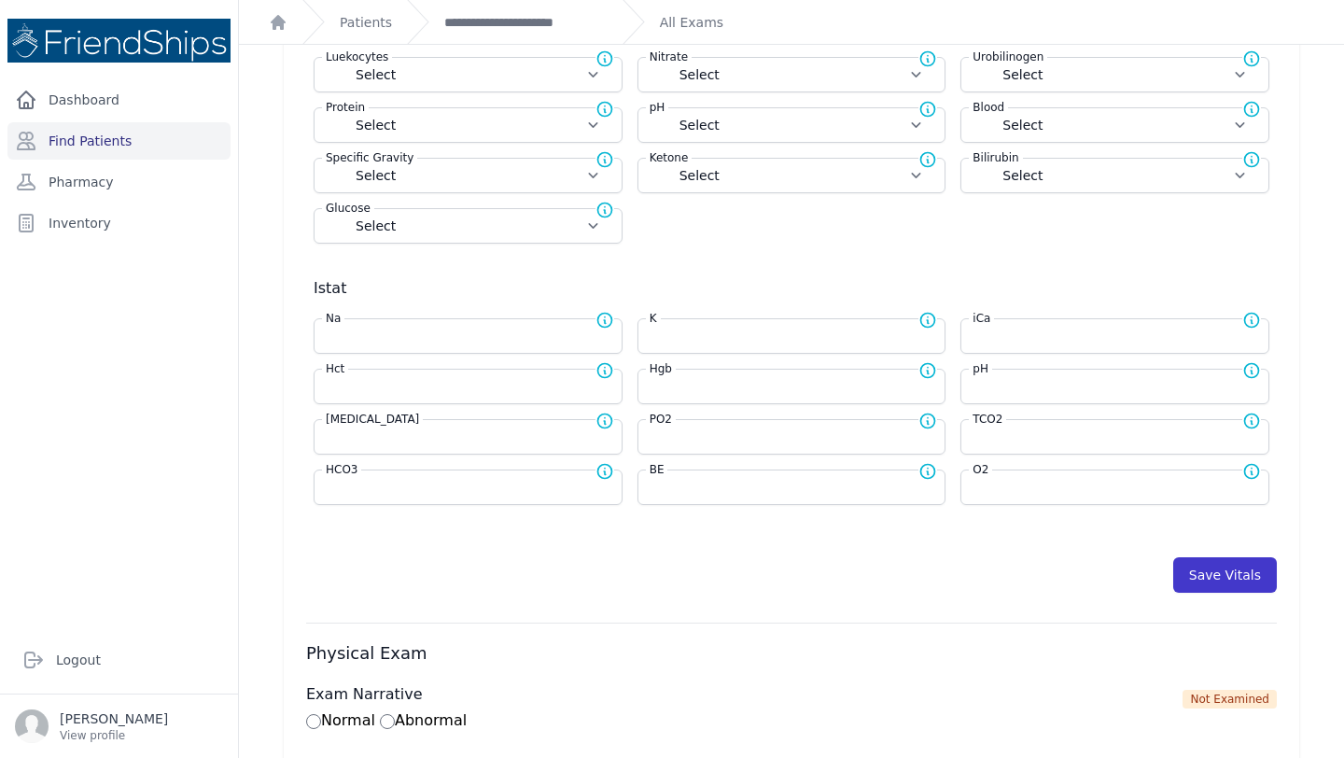
type input "99"
click at [1210, 570] on button "Save Vitals" at bounding box center [1225, 574] width 104 height 35
select select "Automatic"
select select "cm"
select select "kg"
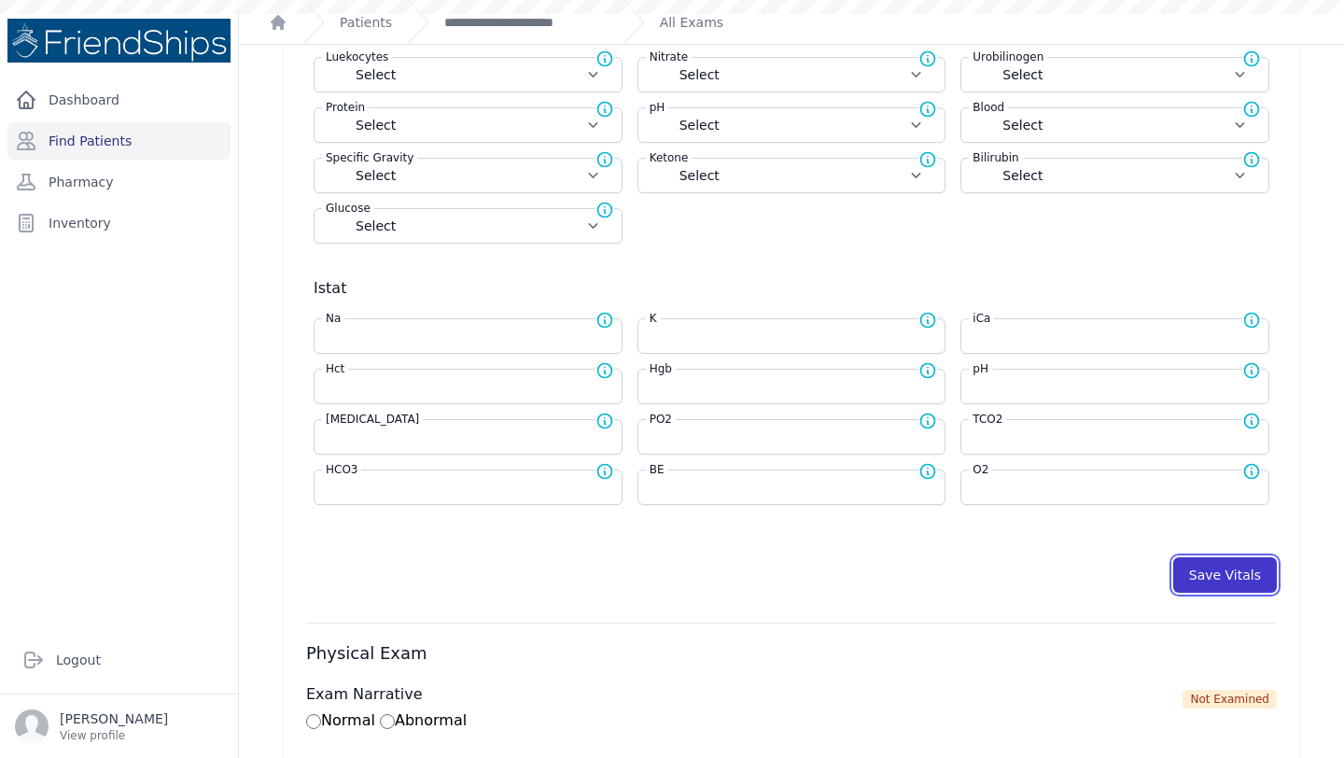
select select
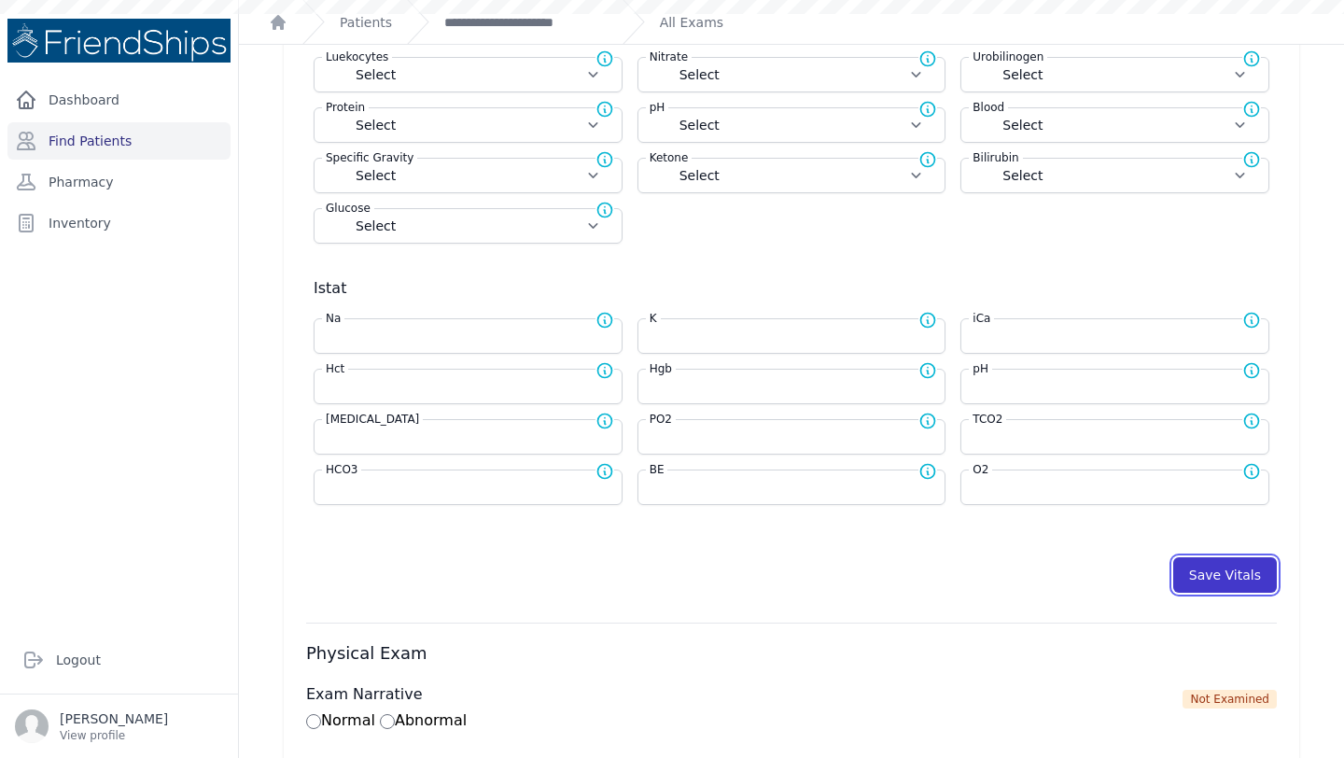
select select
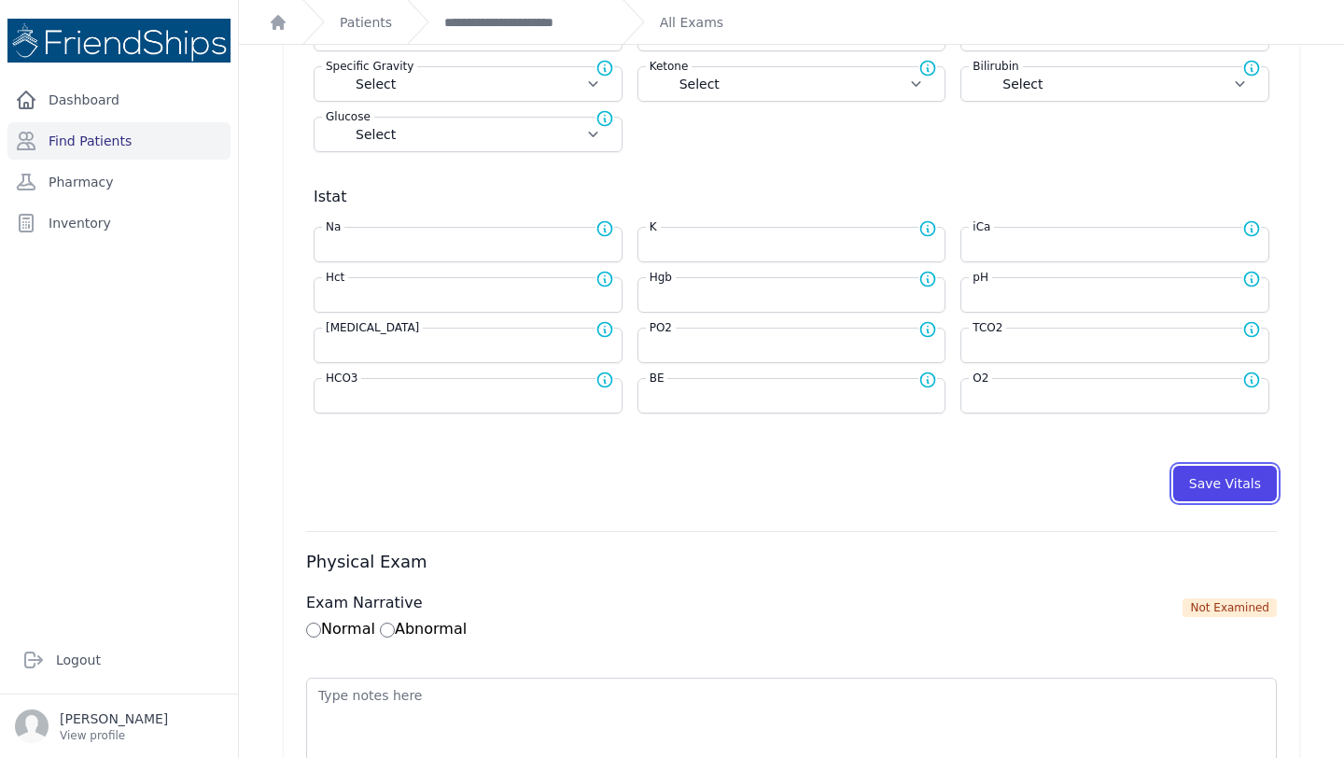
scroll to position [738, 0]
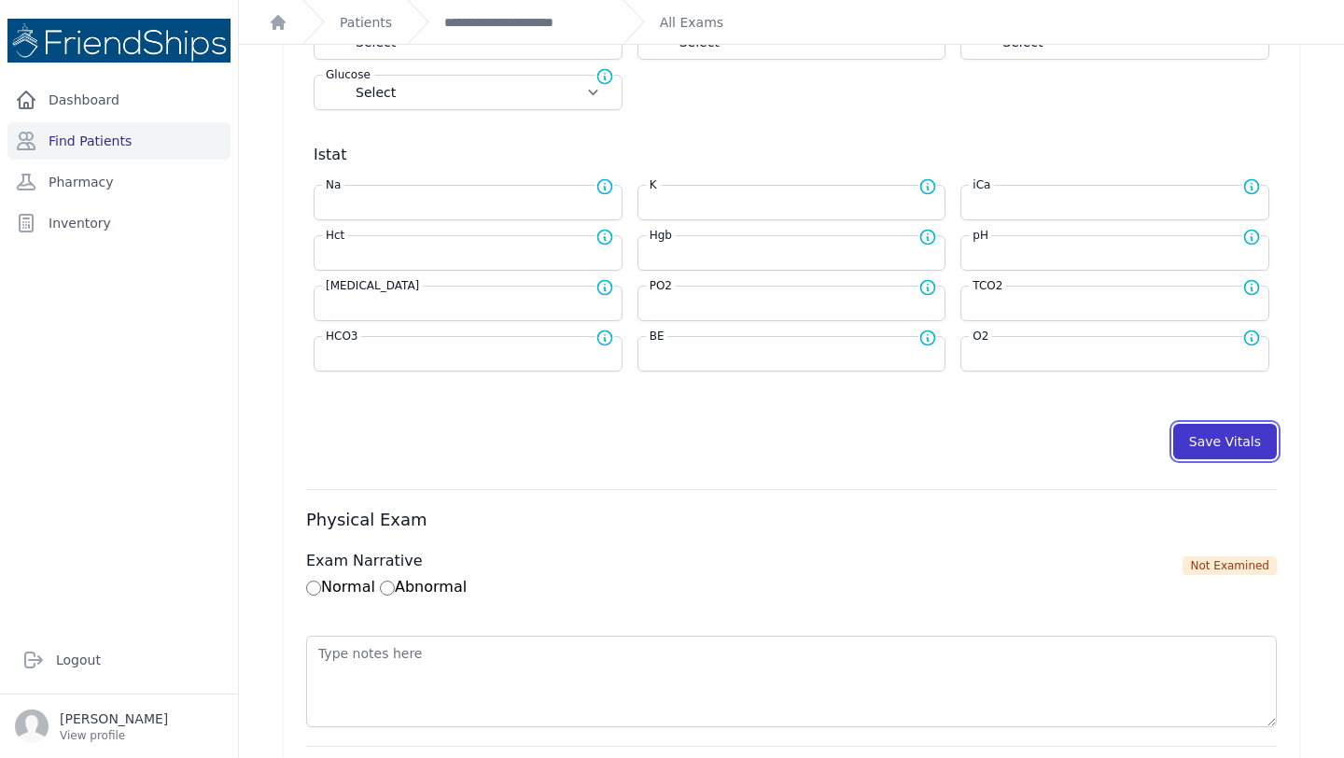
click at [1211, 441] on button "Save Vitals" at bounding box center [1225, 441] width 104 height 35
click at [559, 16] on link "**********" at bounding box center [525, 22] width 163 height 19
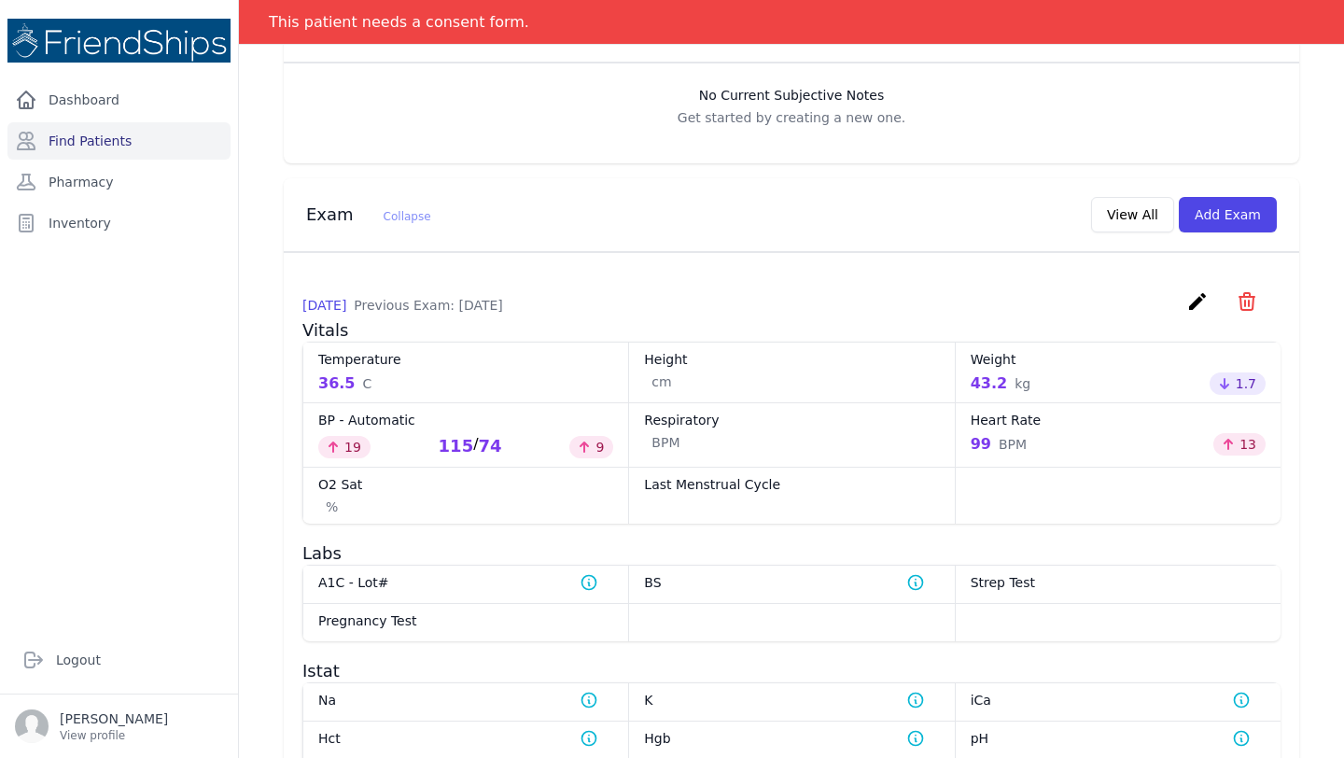
scroll to position [608, 0]
click at [1138, 217] on button "View All" at bounding box center [1132, 216] width 83 height 35
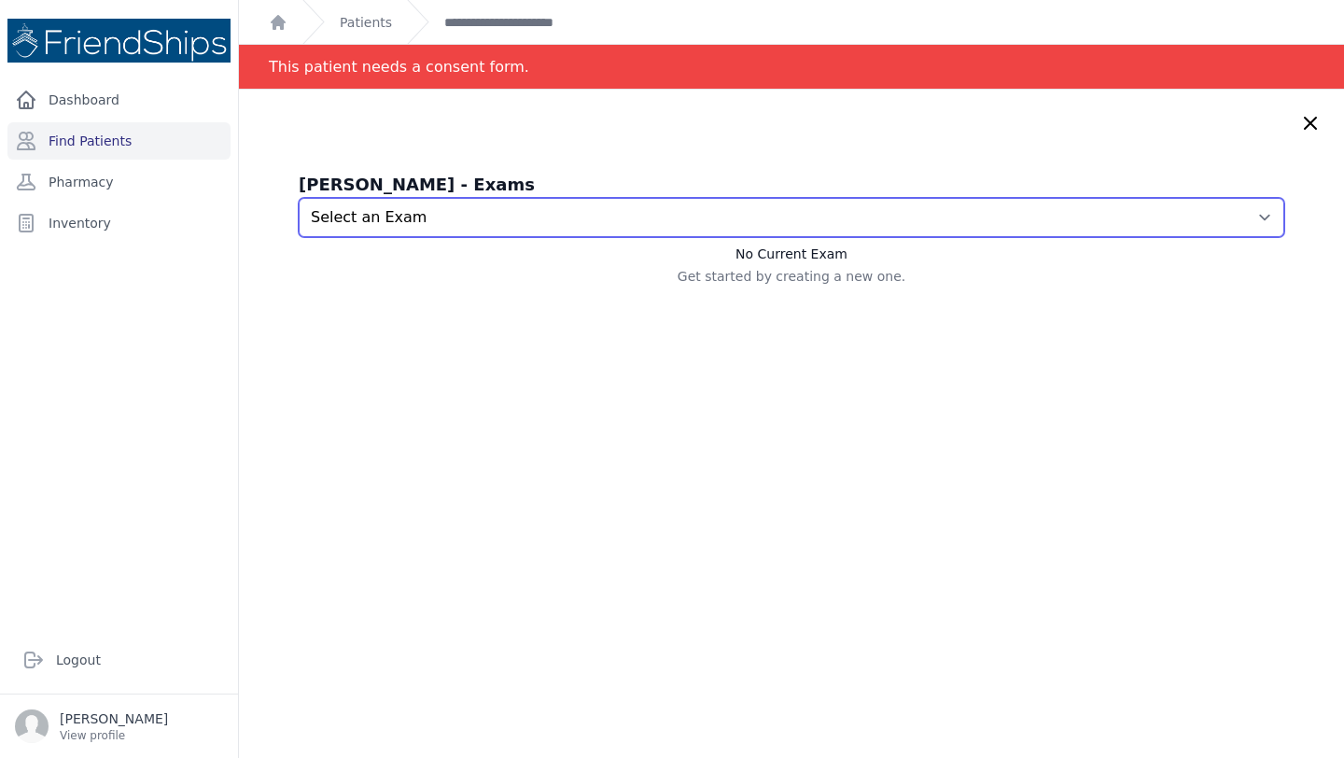
click at [1221, 218] on select "Select an Exam 2025-Oct-14 9:56 AM 2025-Oct-09 1:29 PM" at bounding box center [791, 217] width 985 height 39
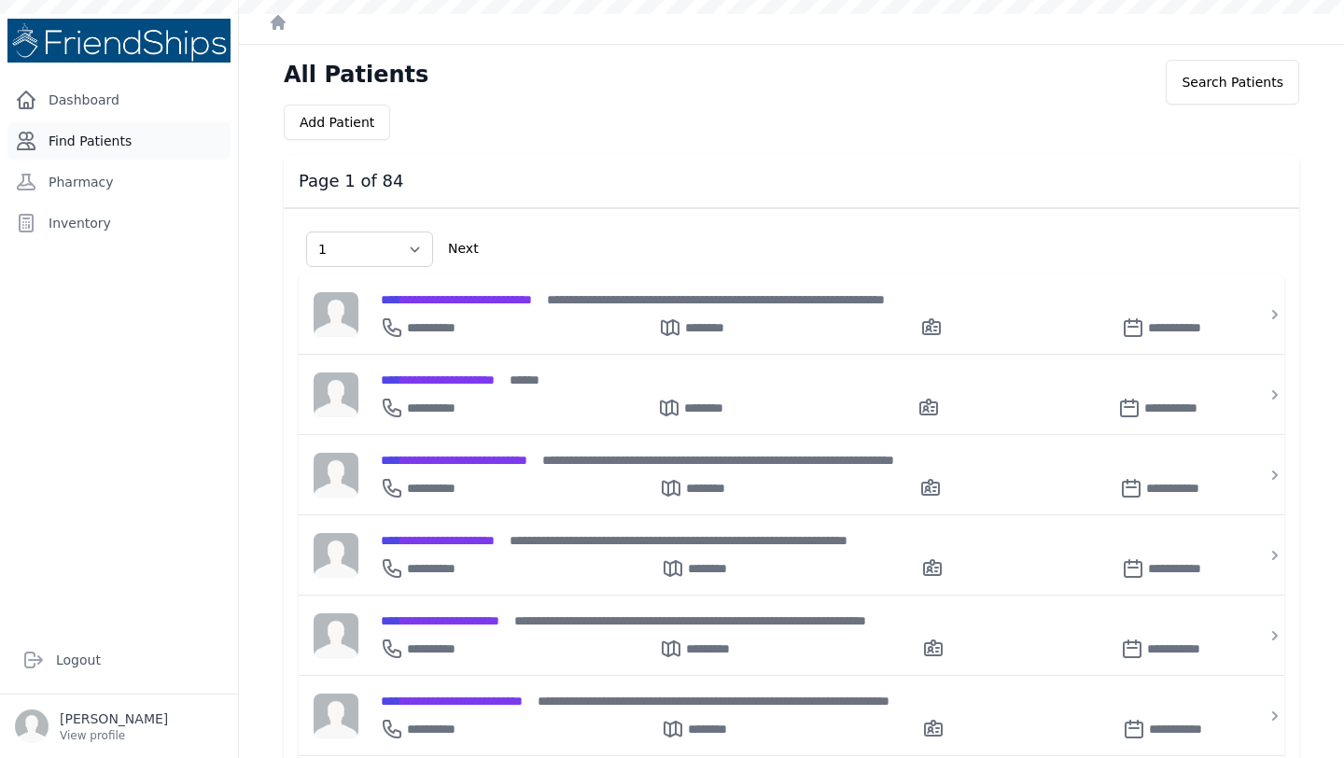
click at [87, 133] on link "Find Patients" at bounding box center [118, 140] width 223 height 37
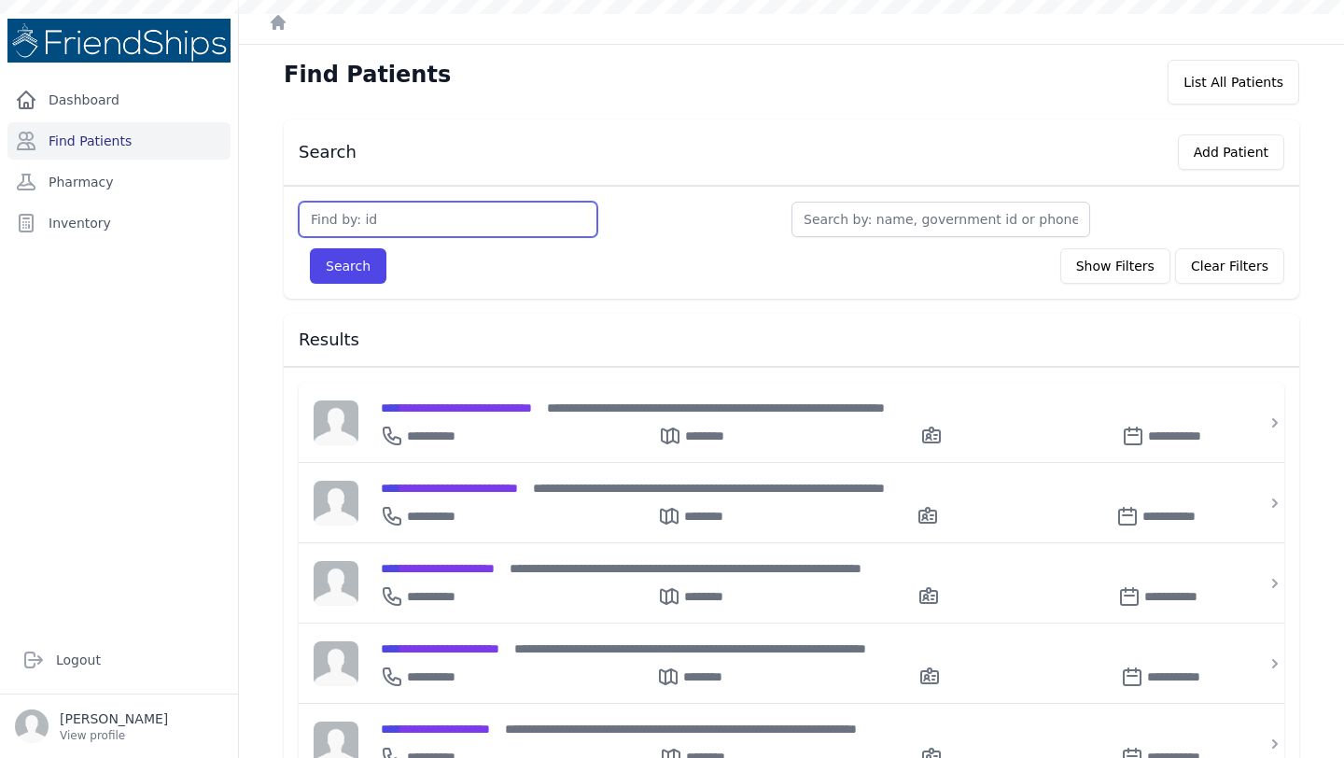
click at [385, 219] on input "text" at bounding box center [448, 219] width 299 height 35
type input "293"
click at [310, 248] on button "Search" at bounding box center [348, 265] width 77 height 35
type input "770"
click at [310, 248] on button "Search" at bounding box center [348, 265] width 77 height 35
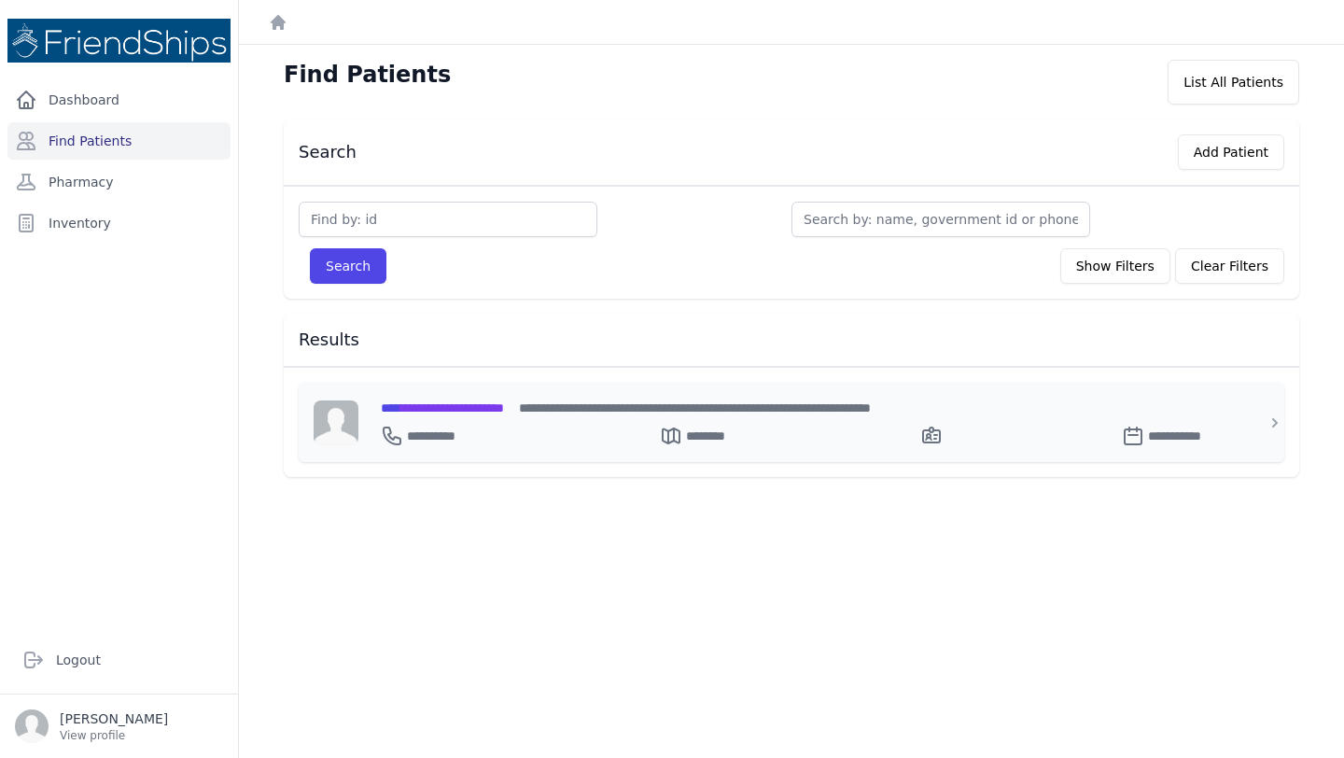
click at [477, 404] on span "**********" at bounding box center [442, 407] width 123 height 13
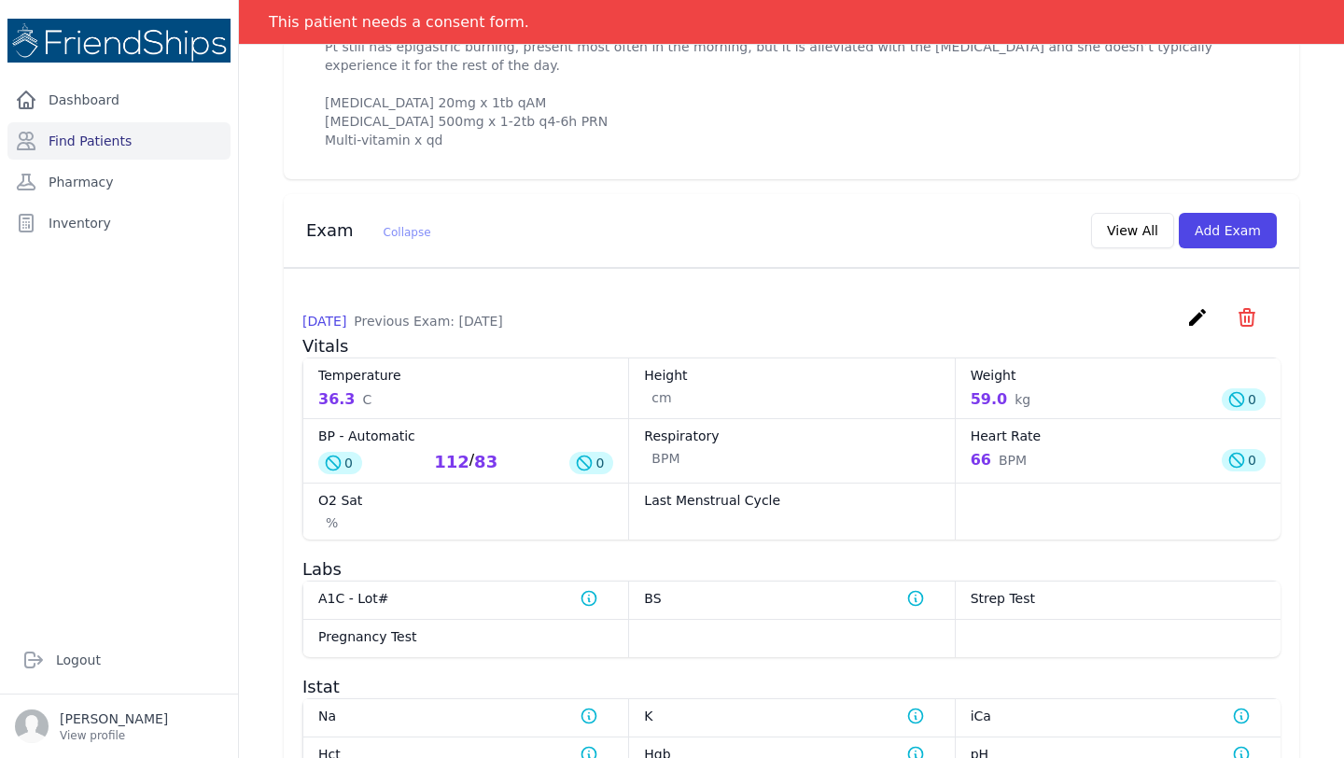
scroll to position [733, 0]
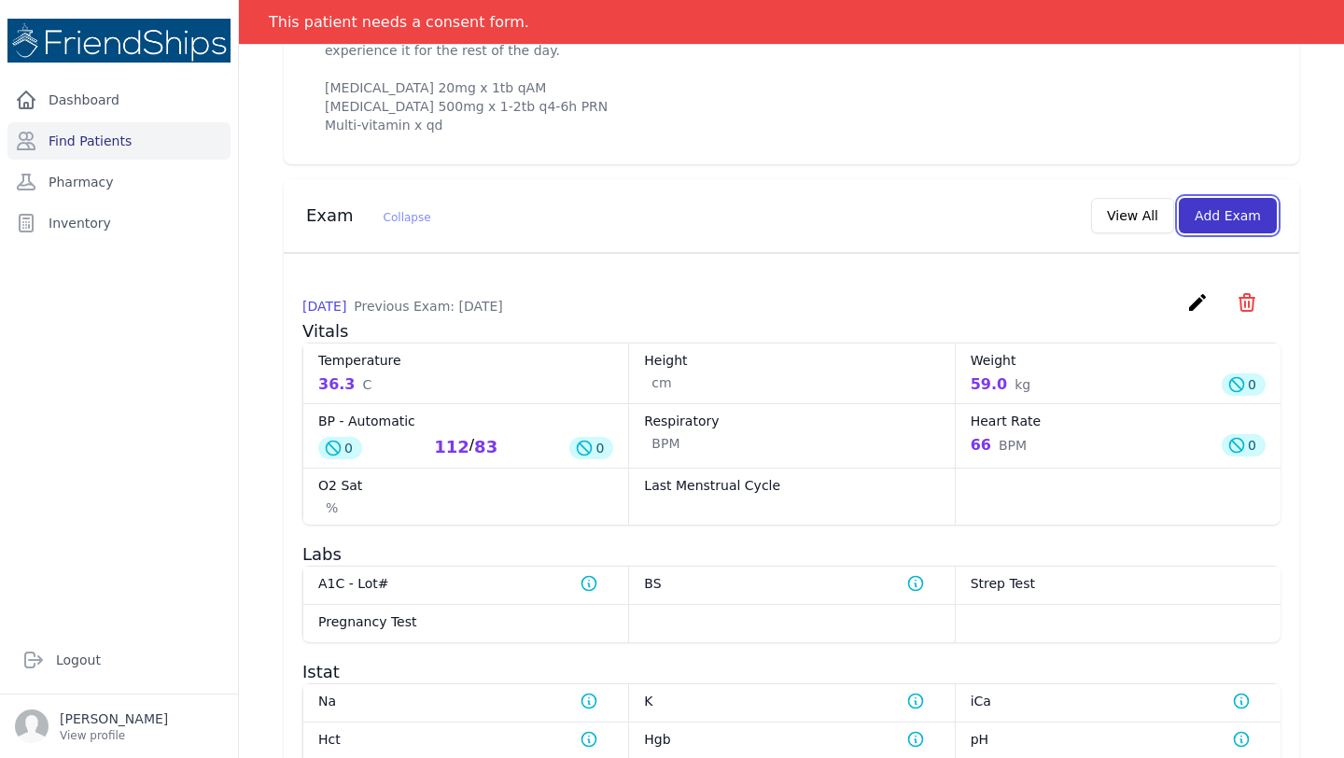
click at [1216, 233] on button "Add Exam" at bounding box center [1228, 215] width 98 height 35
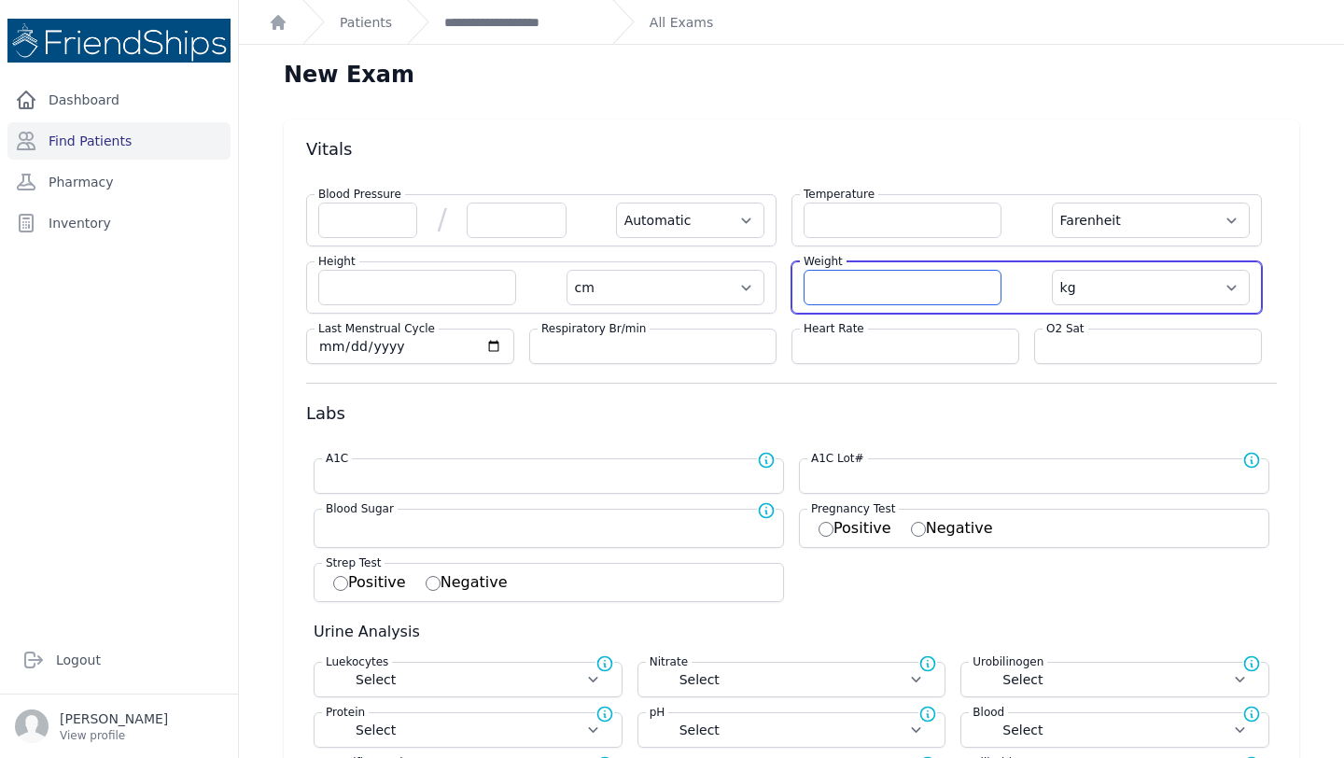
click at [844, 290] on input "number" at bounding box center [902, 287] width 198 height 35
type input "59.5"
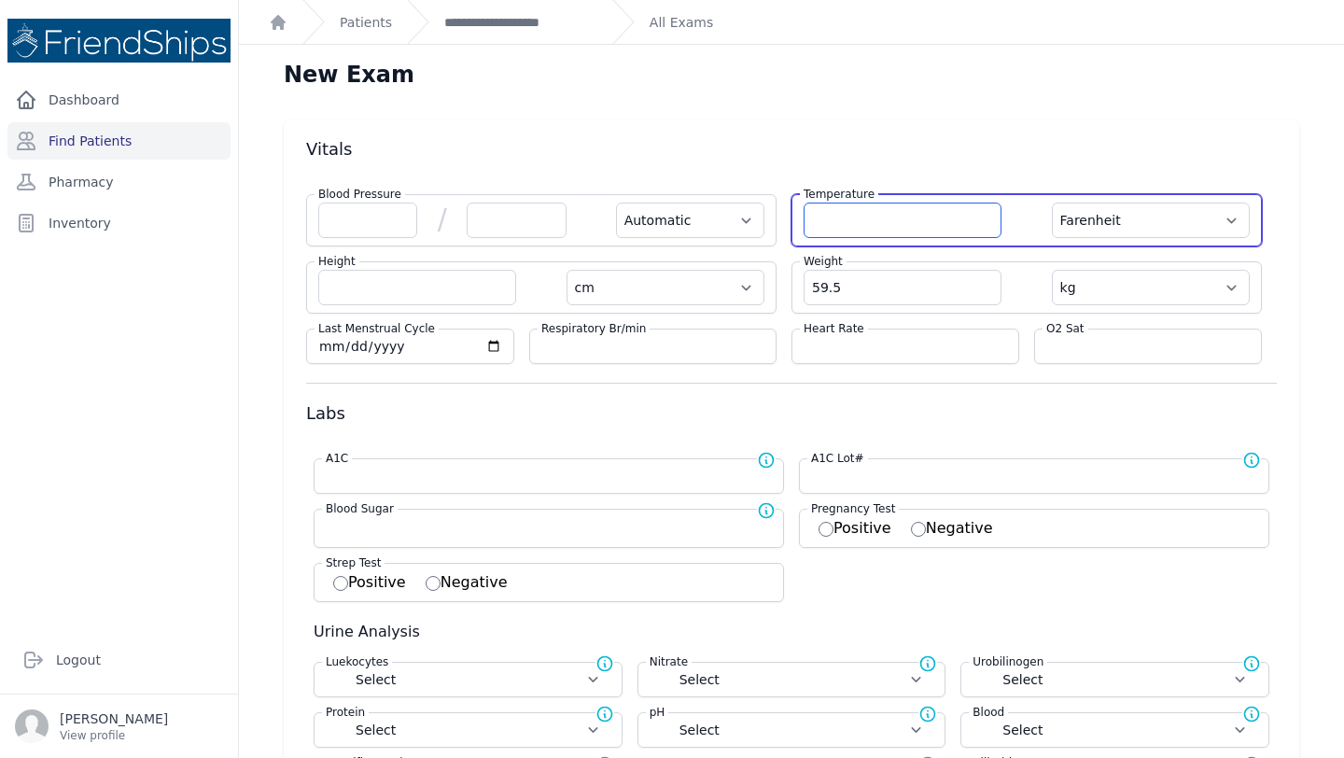
click at [843, 203] on input "number" at bounding box center [902, 220] width 198 height 35
select select "Automatic"
select select "F"
select select "cm"
select select "kg"
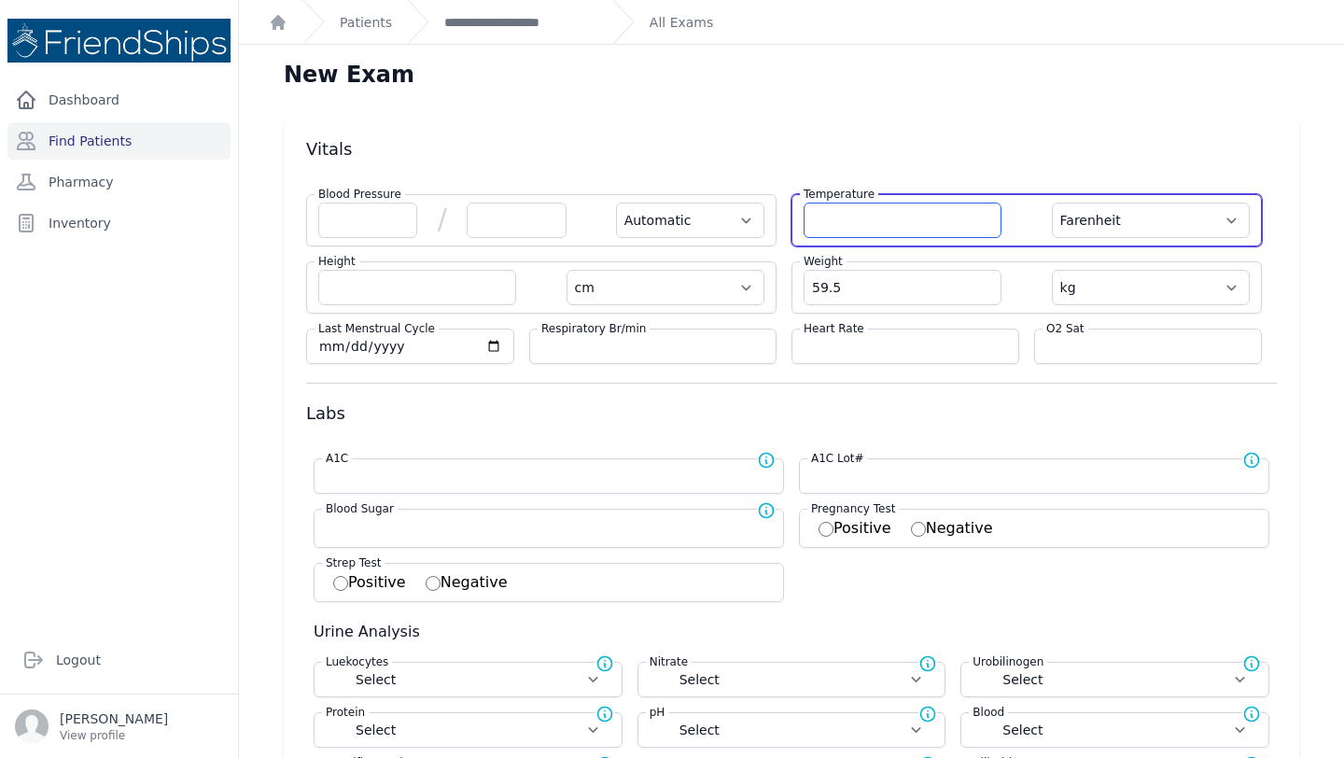
select select
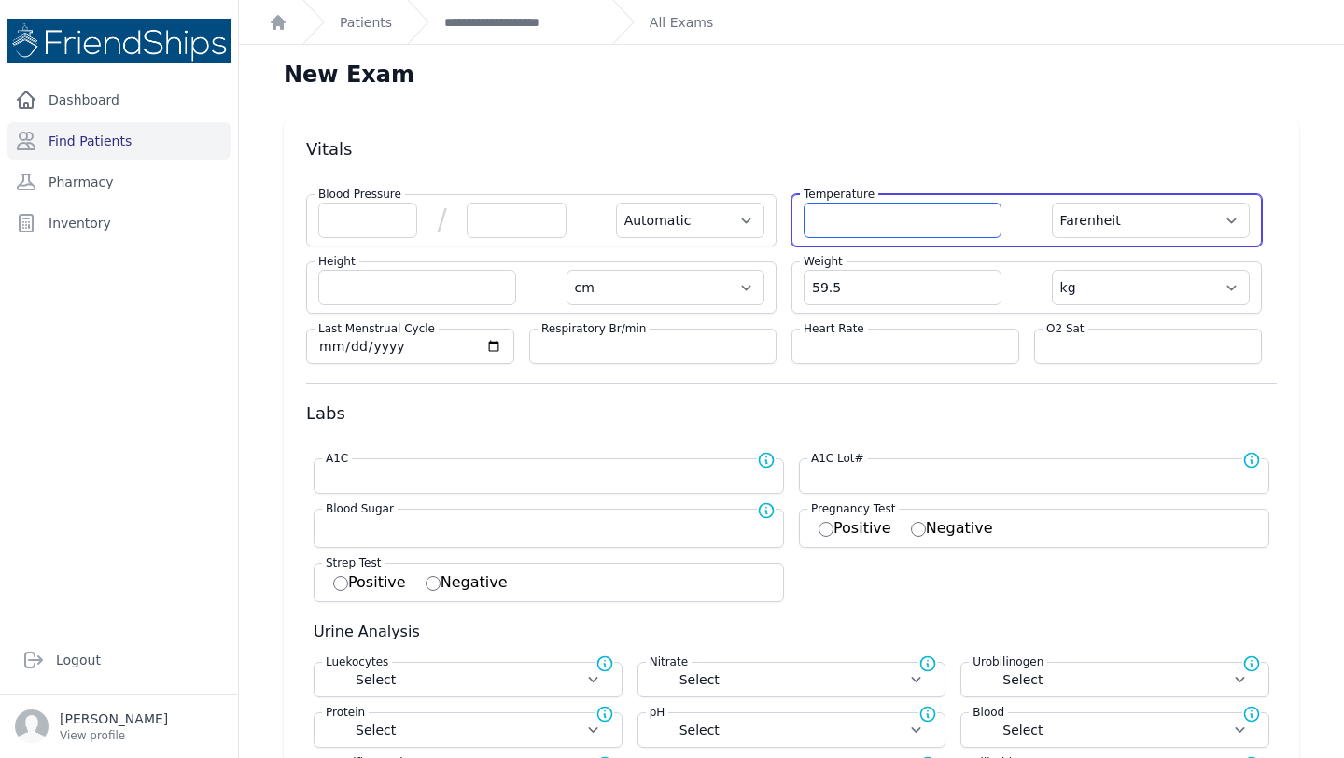
select select
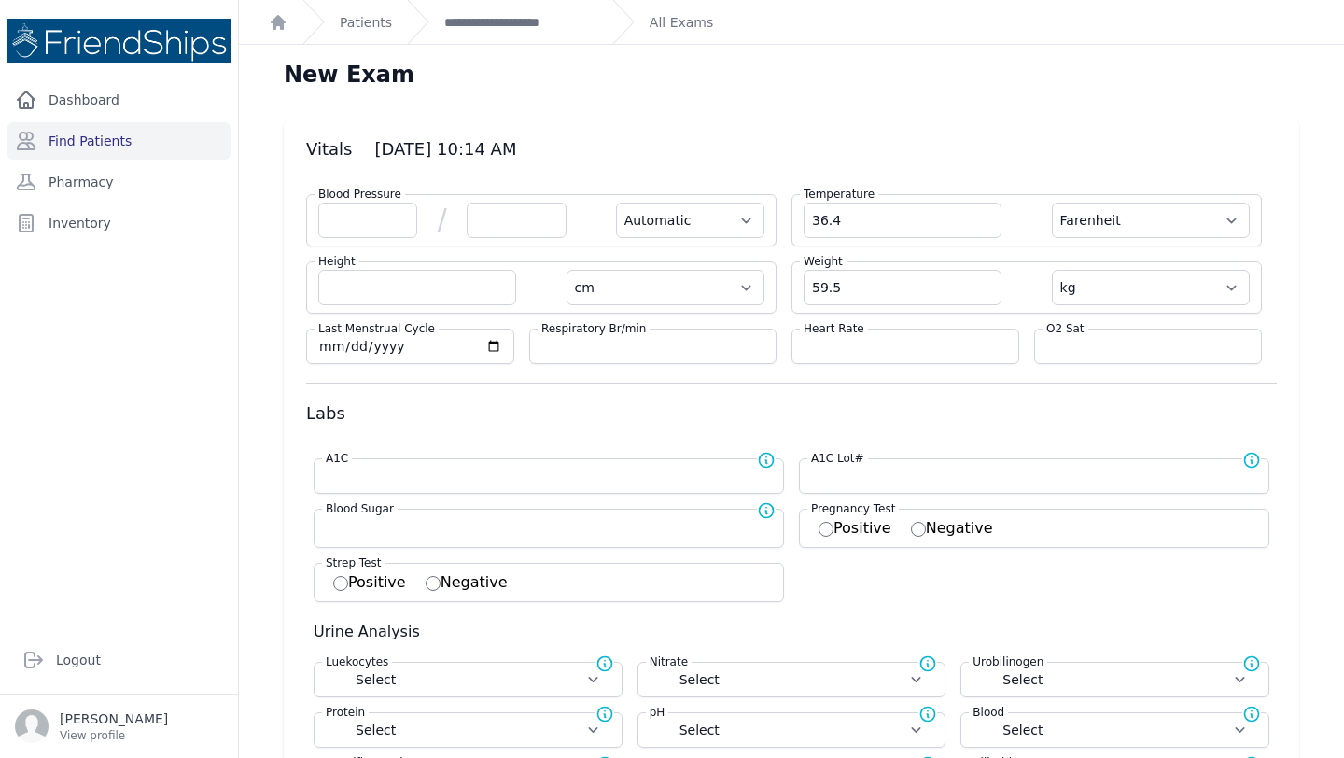
type input "36.4"
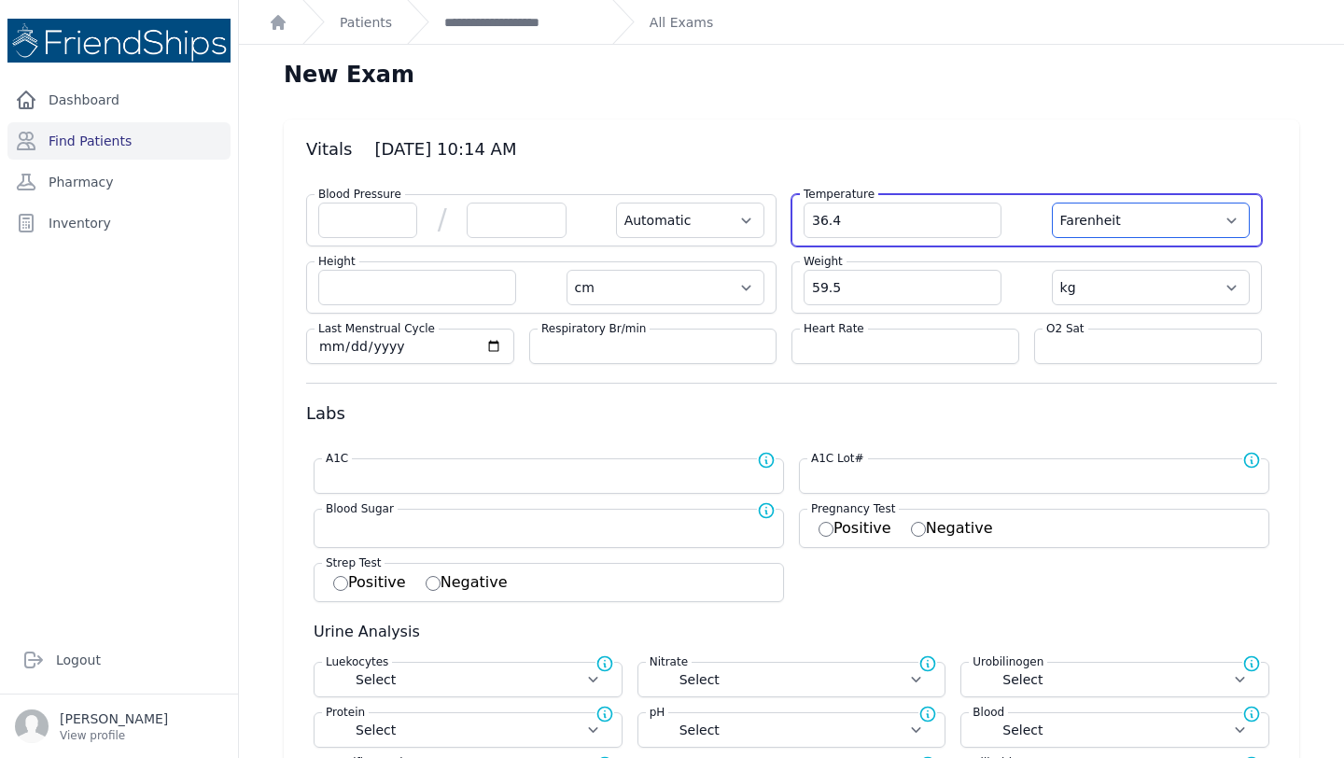
click at [1197, 213] on select "Farenheit [PERSON_NAME]" at bounding box center [1151, 220] width 198 height 35
select select "Automatic"
select select "cm"
select select "kg"
select select
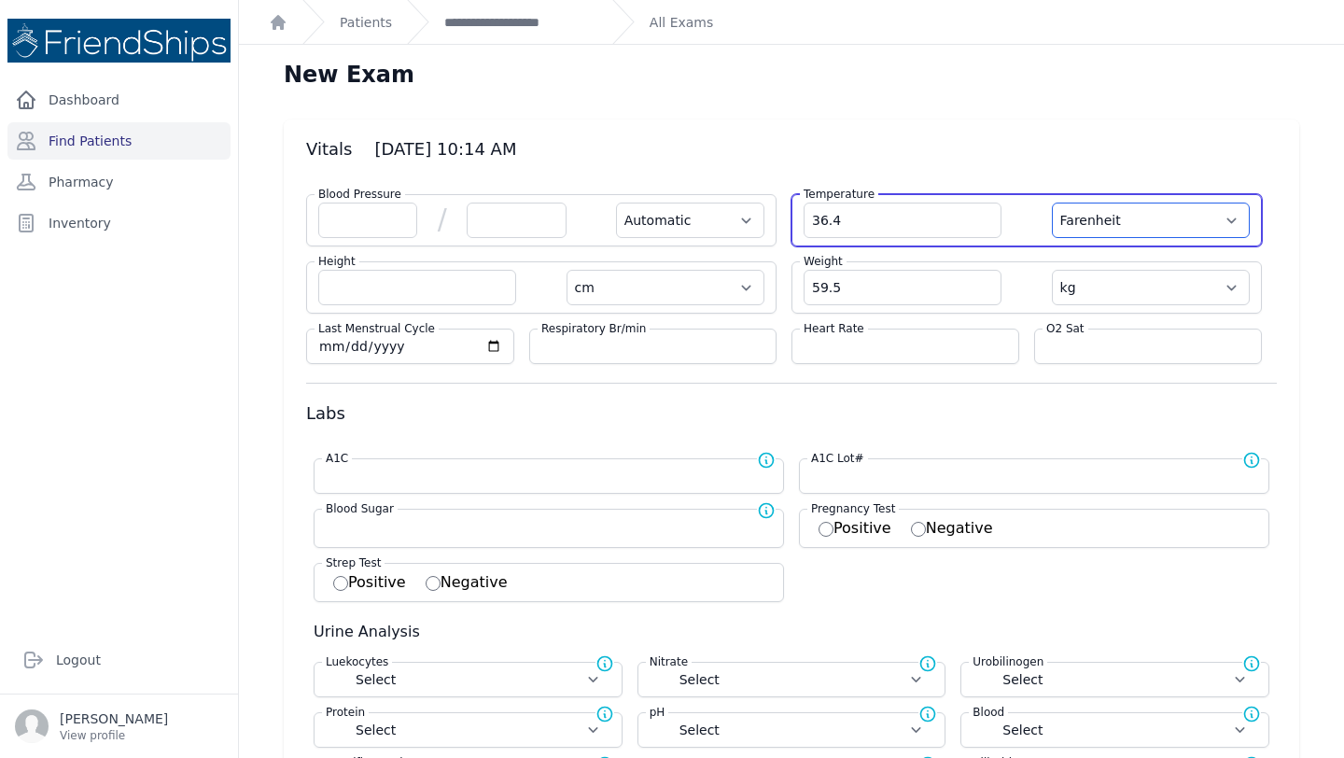
select select
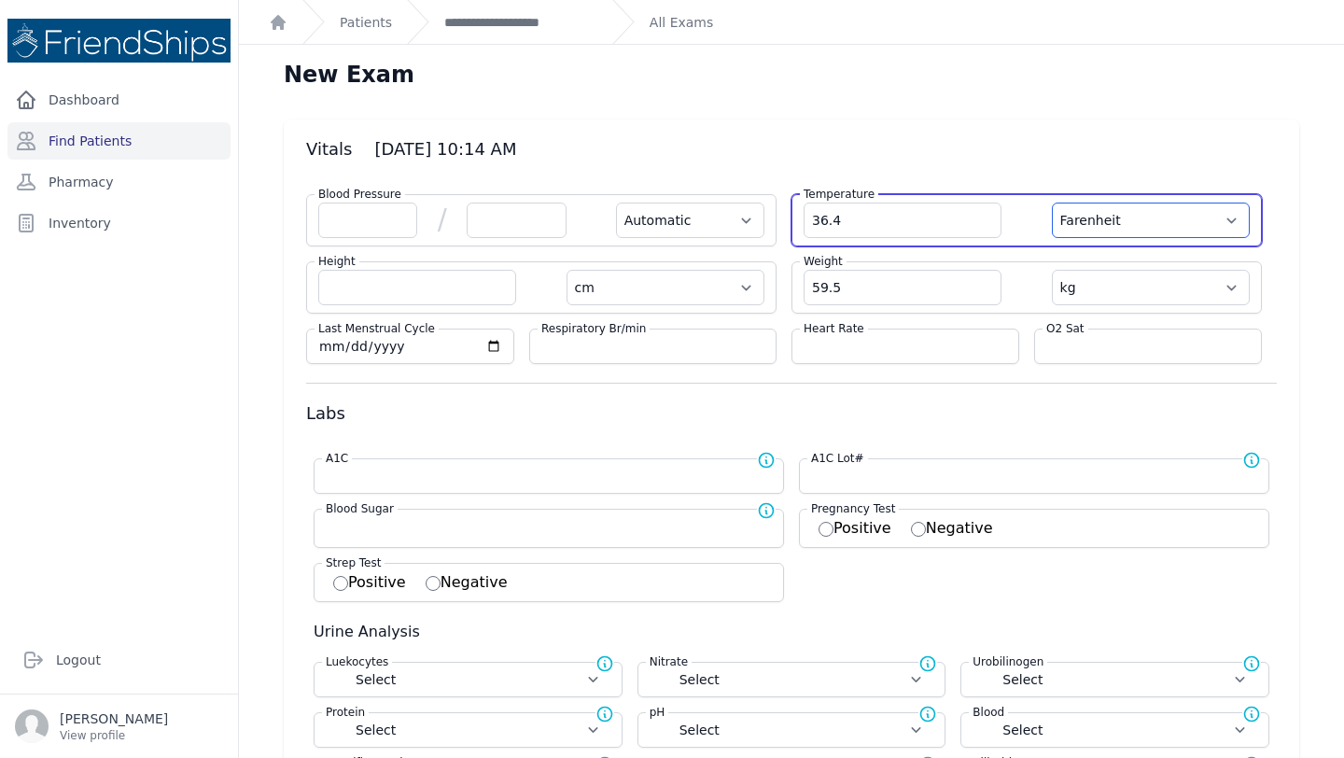
select select
select select "C"
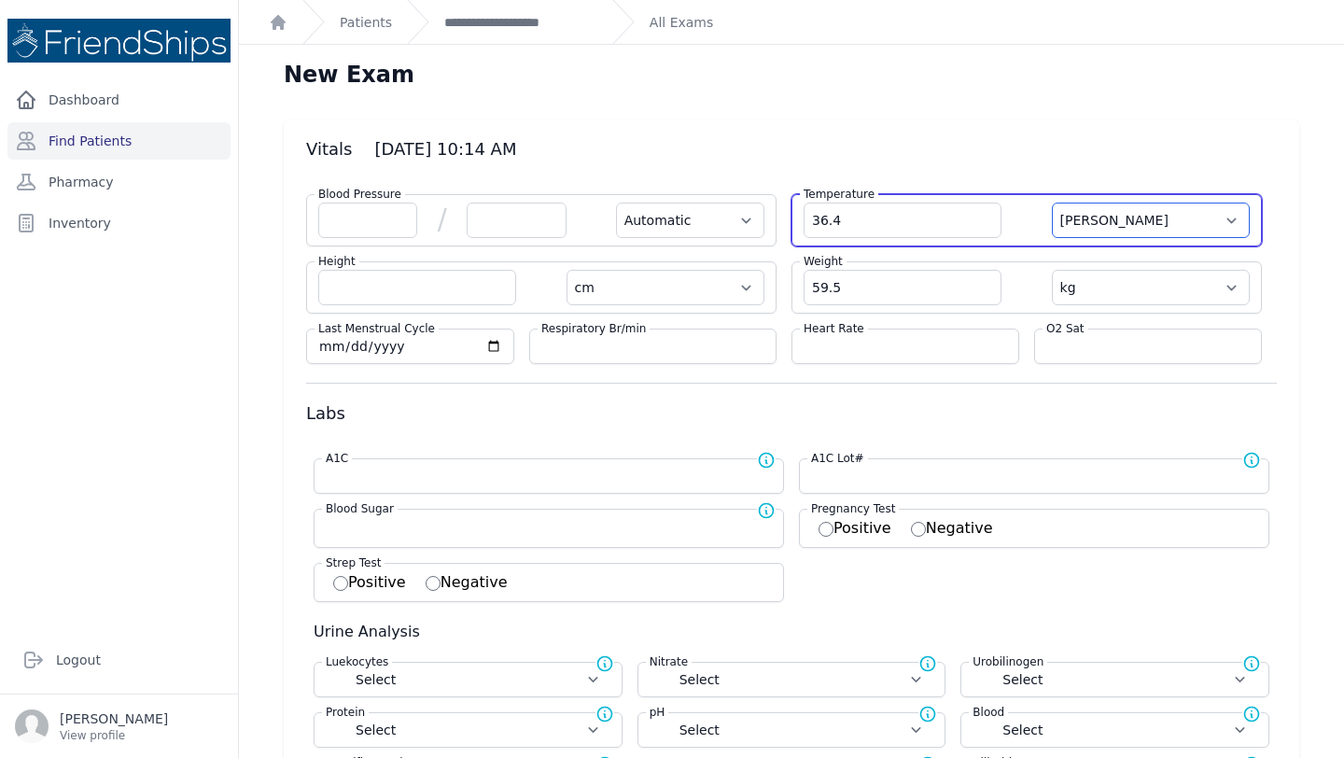
select select "Automatic"
select select "cm"
select select "kg"
select select
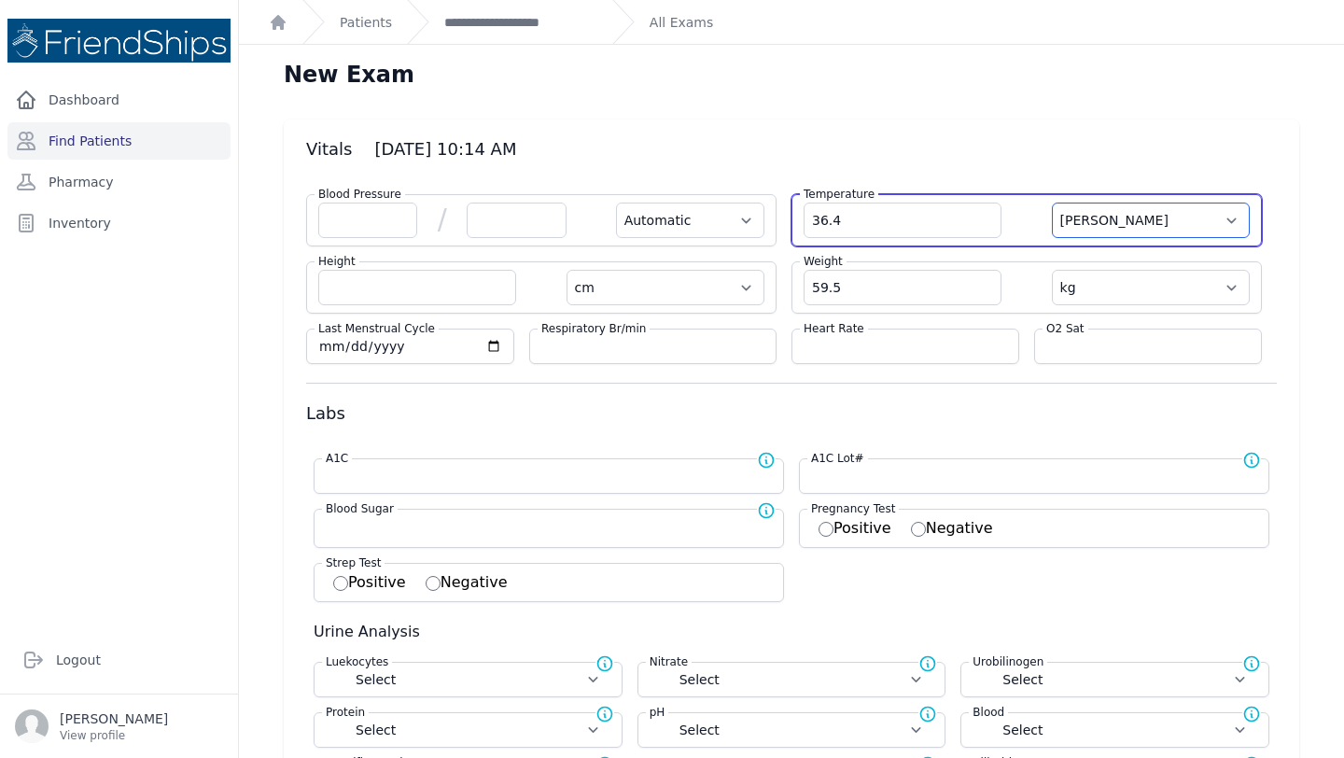
select select
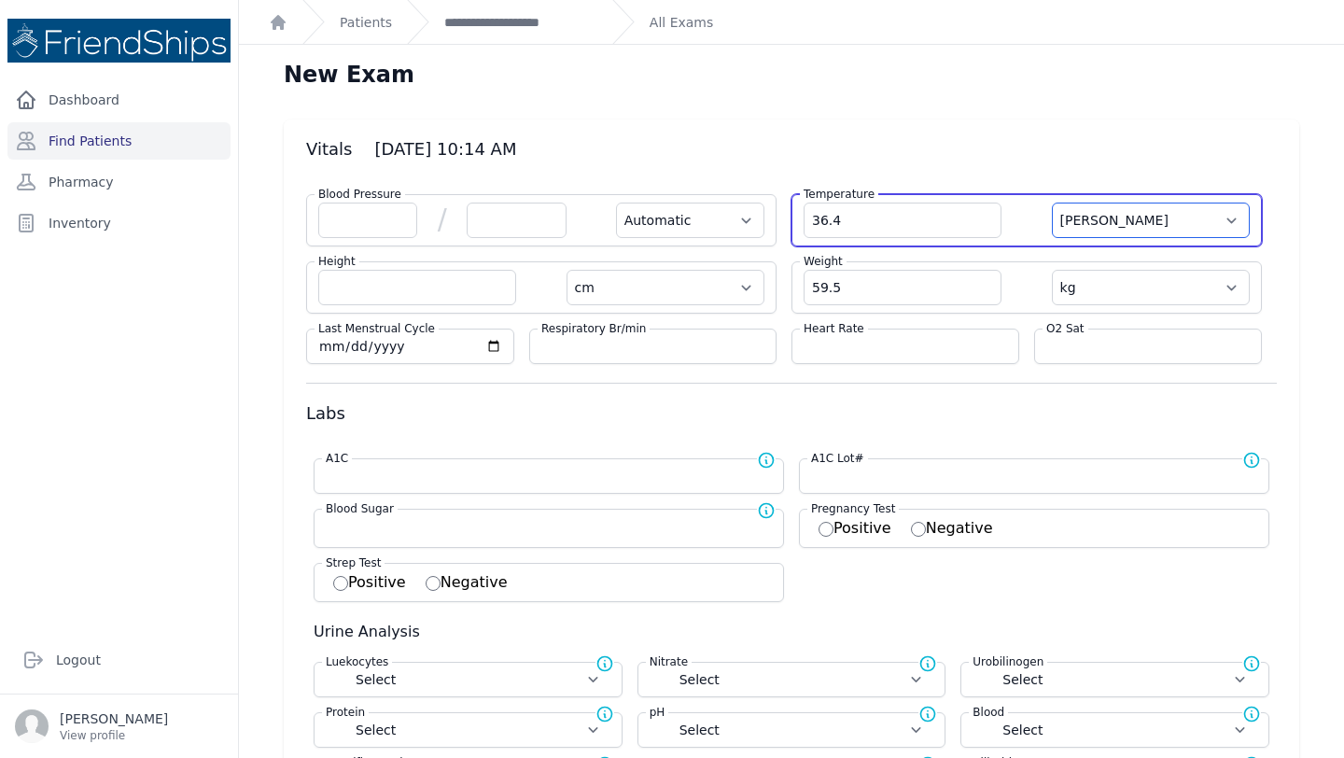
select select
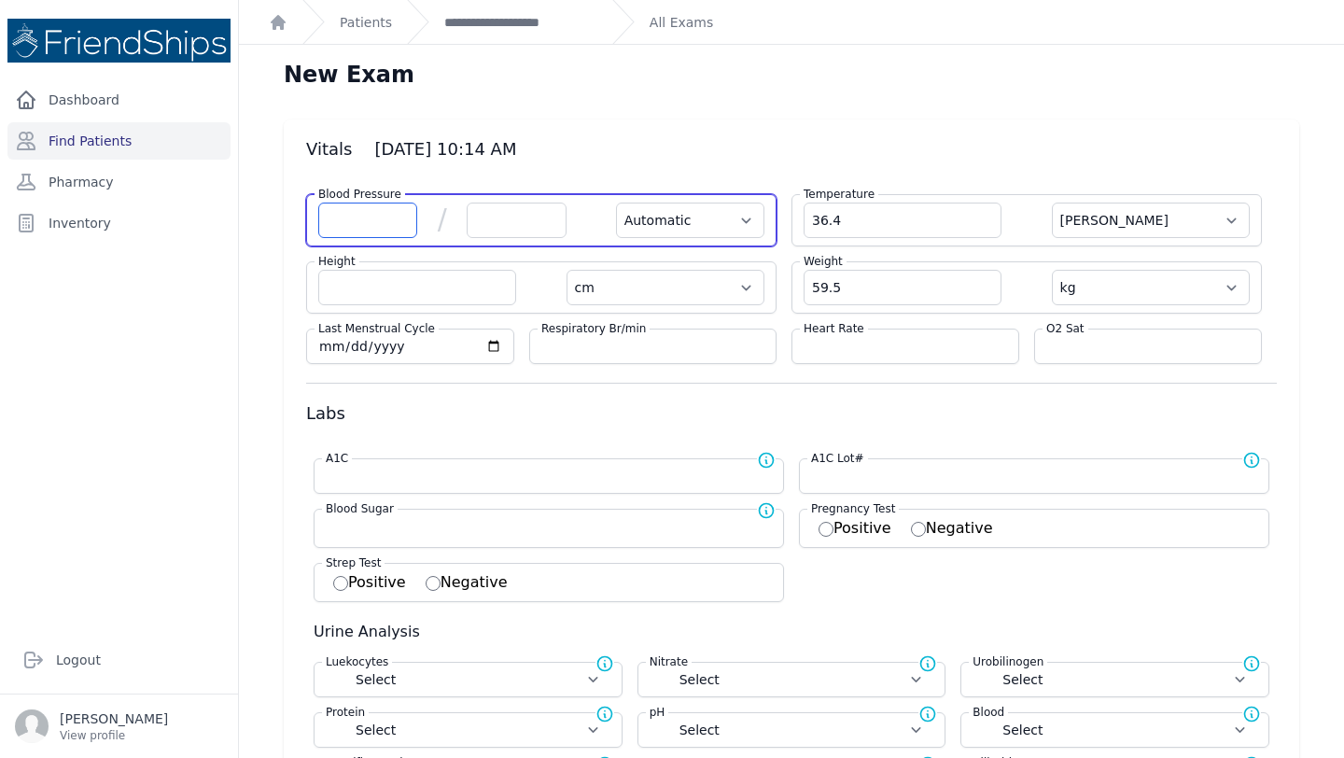
click at [384, 230] on input "number" at bounding box center [367, 220] width 99 height 35
type input "113"
click at [490, 212] on input "number" at bounding box center [516, 220] width 99 height 35
select select "Automatic"
select select "C"
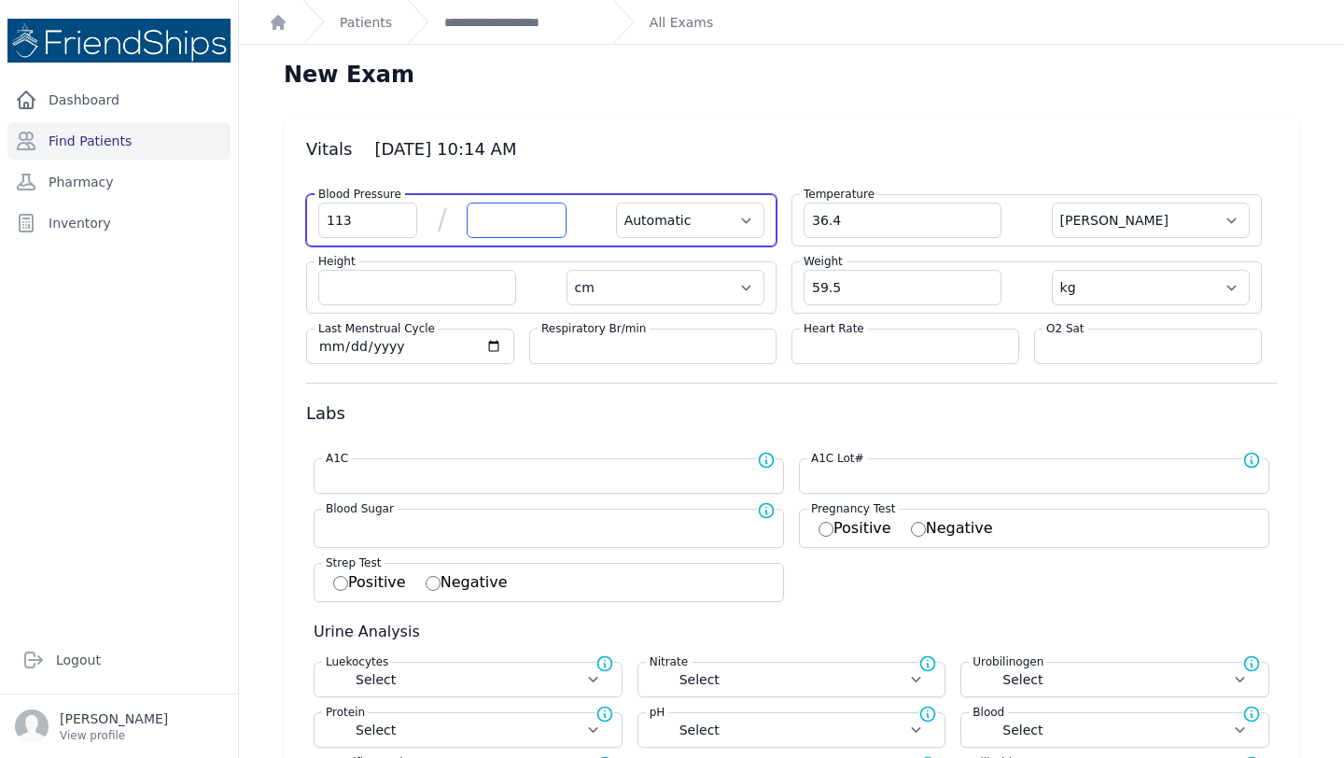
select select "cm"
select select "kg"
select select
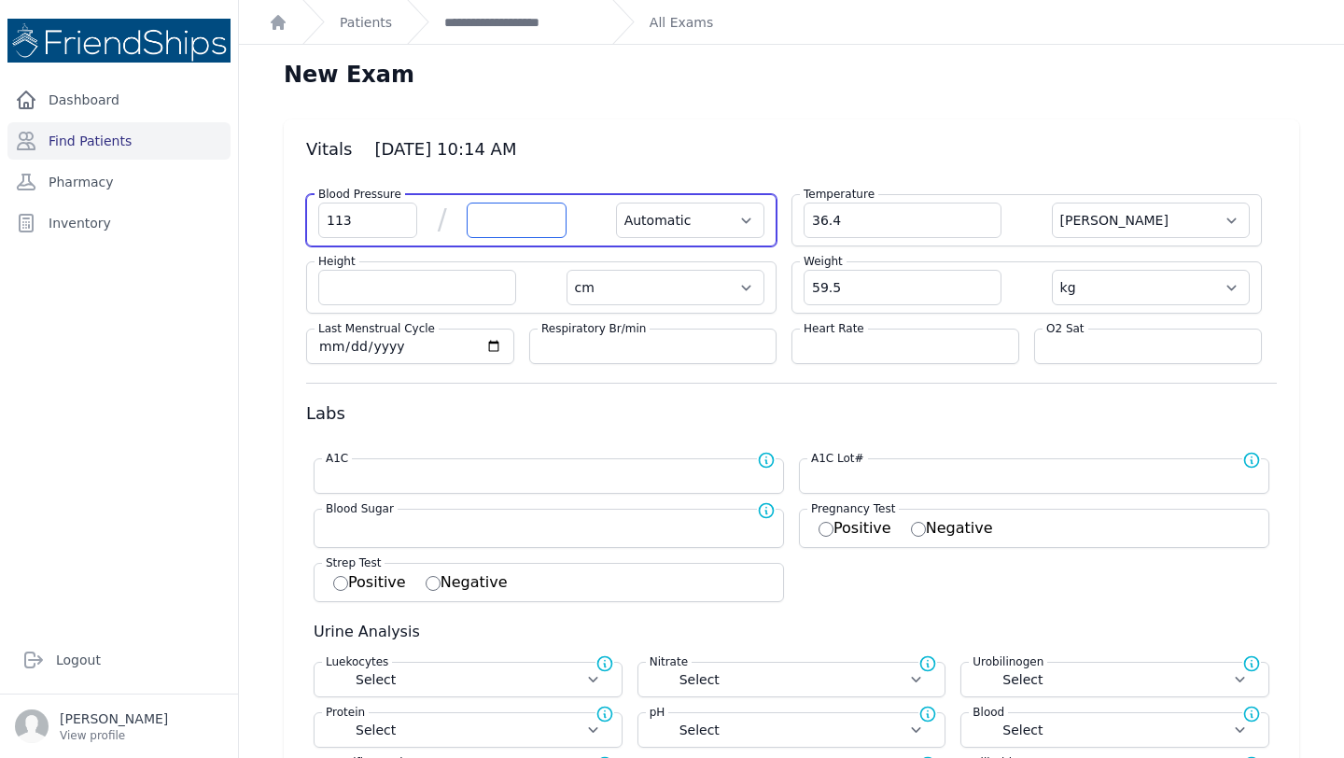
select select
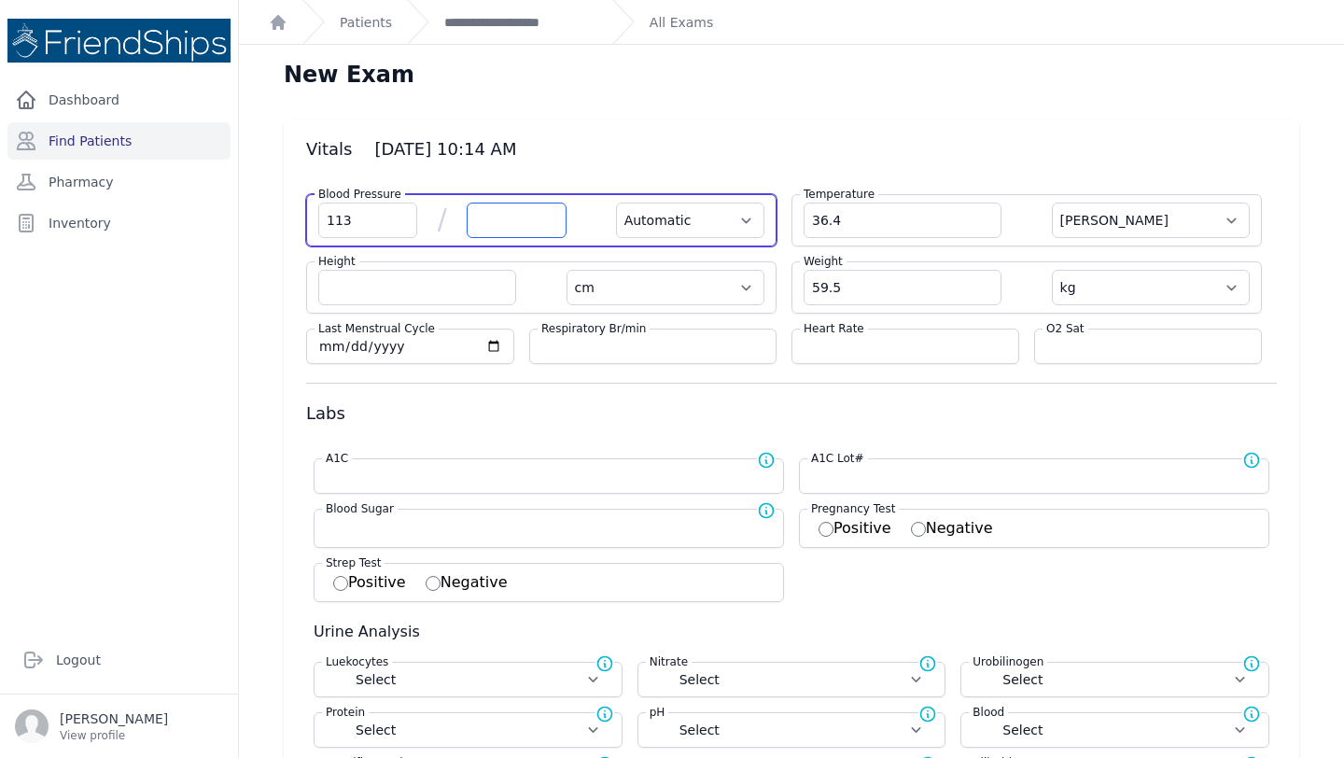
select select
type input "68"
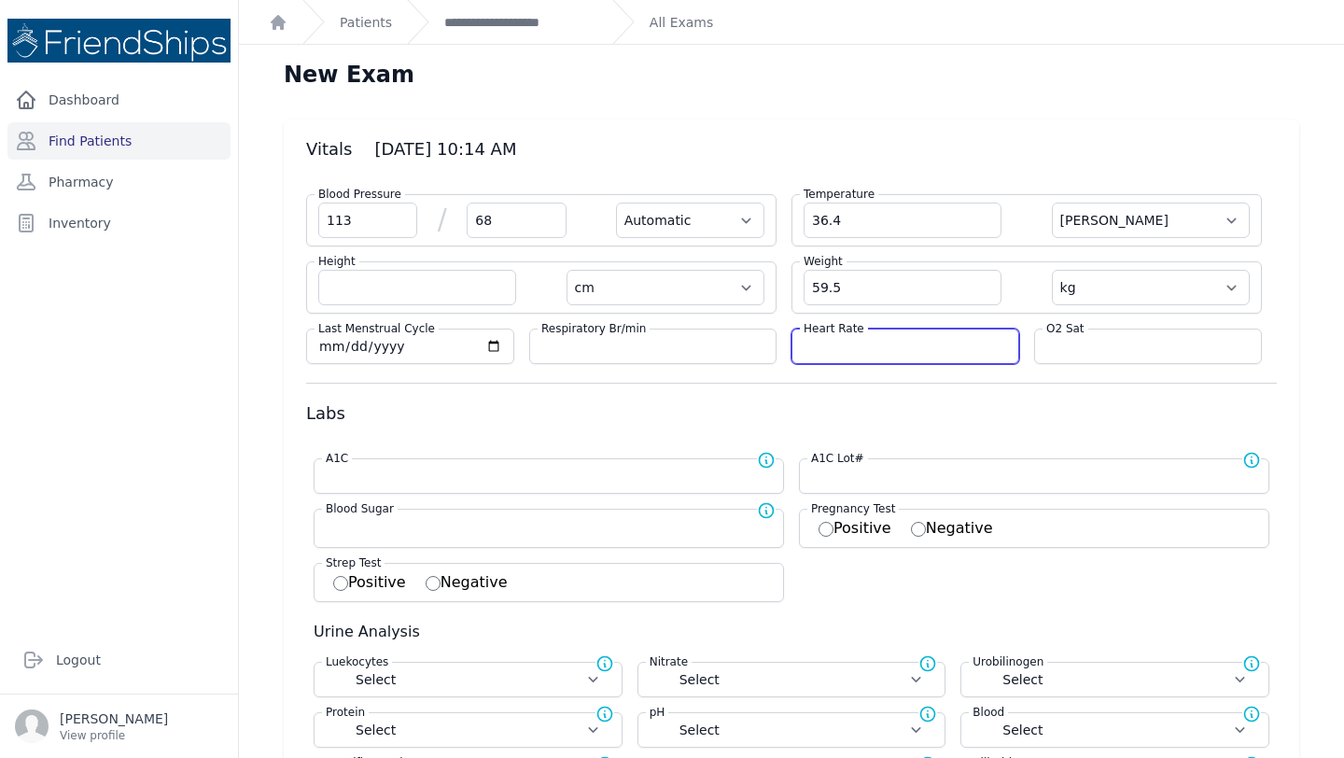
click at [849, 345] on input "number" at bounding box center [904, 346] width 203 height 19
select select "Automatic"
select select "C"
select select "cm"
select select "kg"
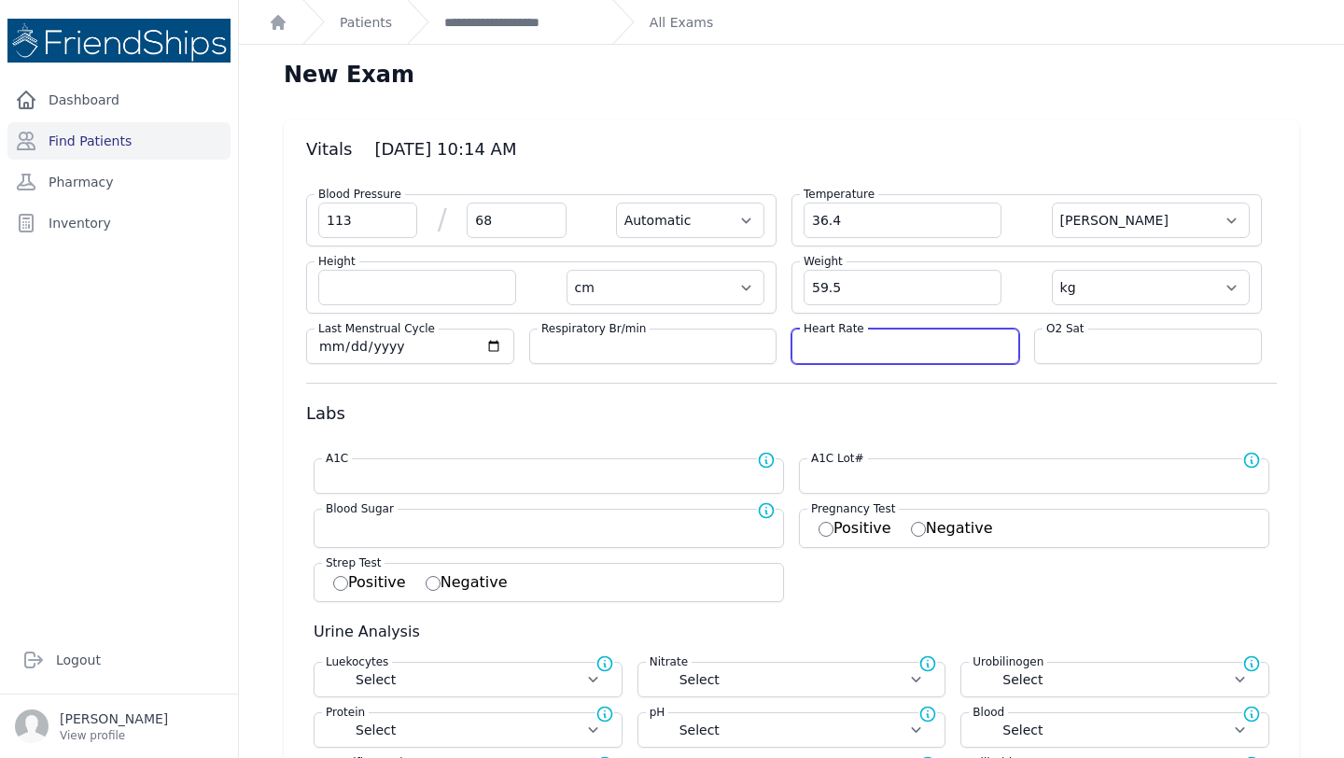
select select
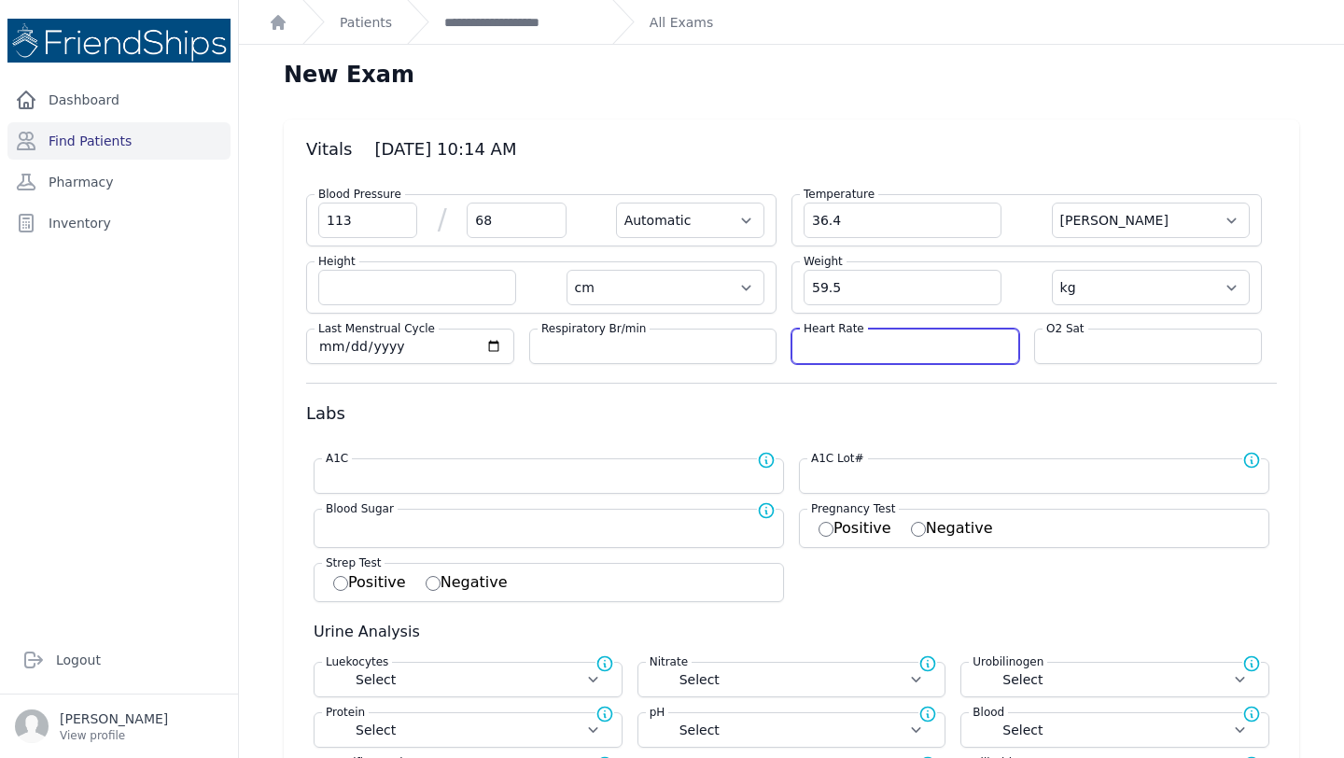
select select
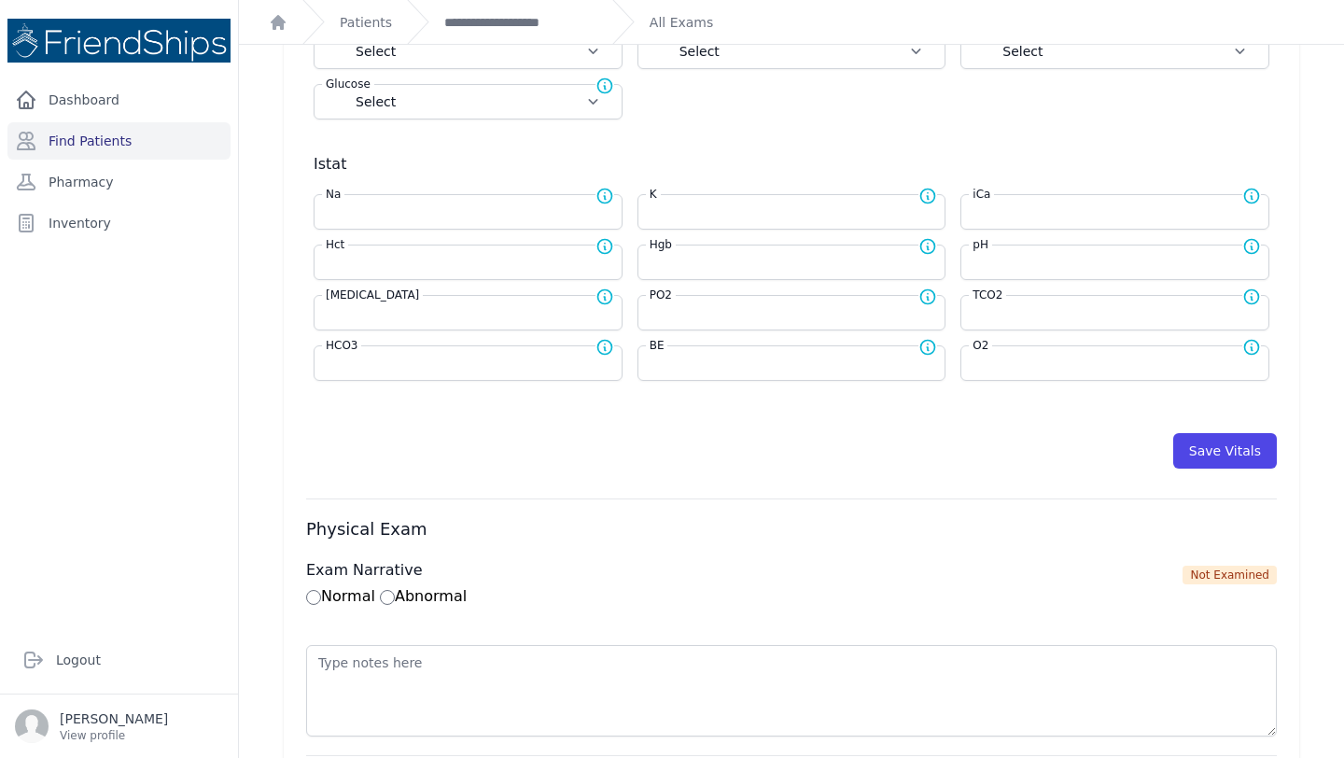
scroll to position [745, 0]
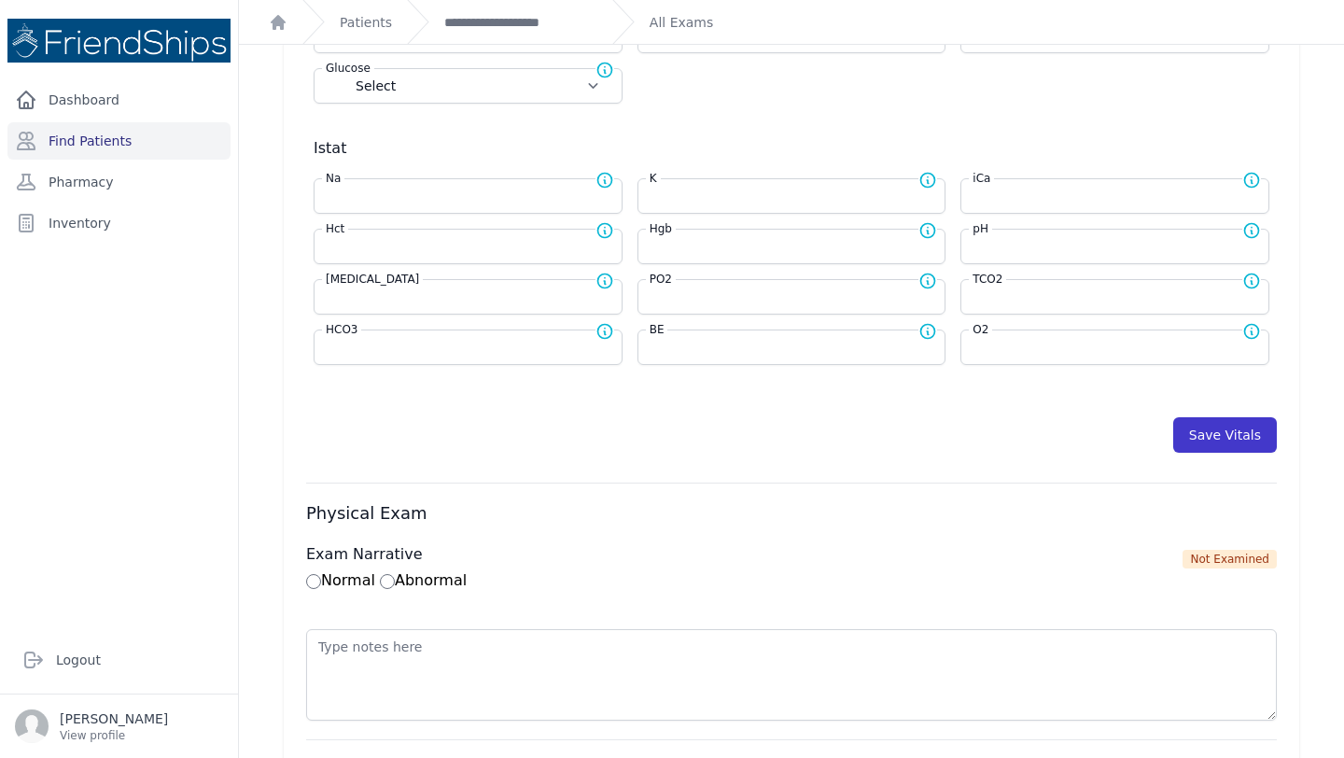
type input "82"
click at [1240, 431] on button "Save Vitals" at bounding box center [1225, 434] width 104 height 35
select select "Automatic"
select select "cm"
select select "kg"
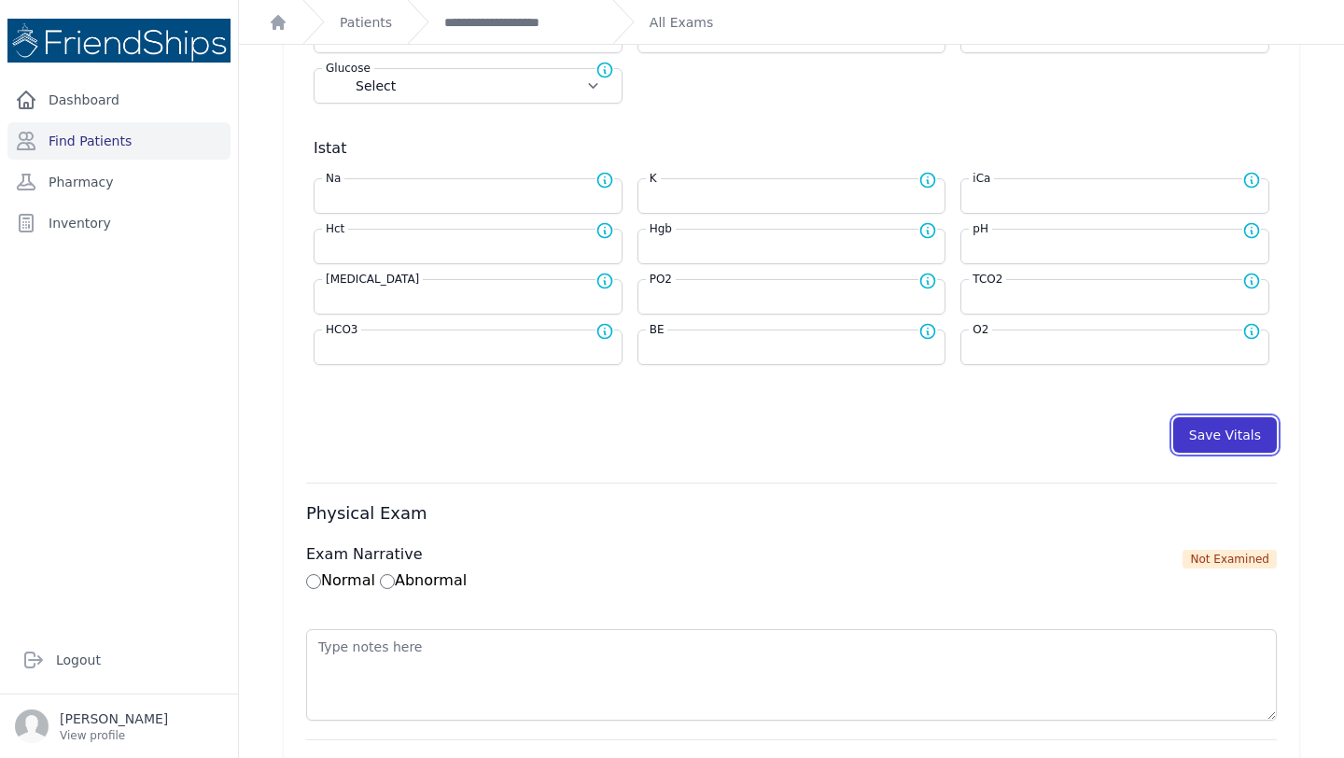
select select
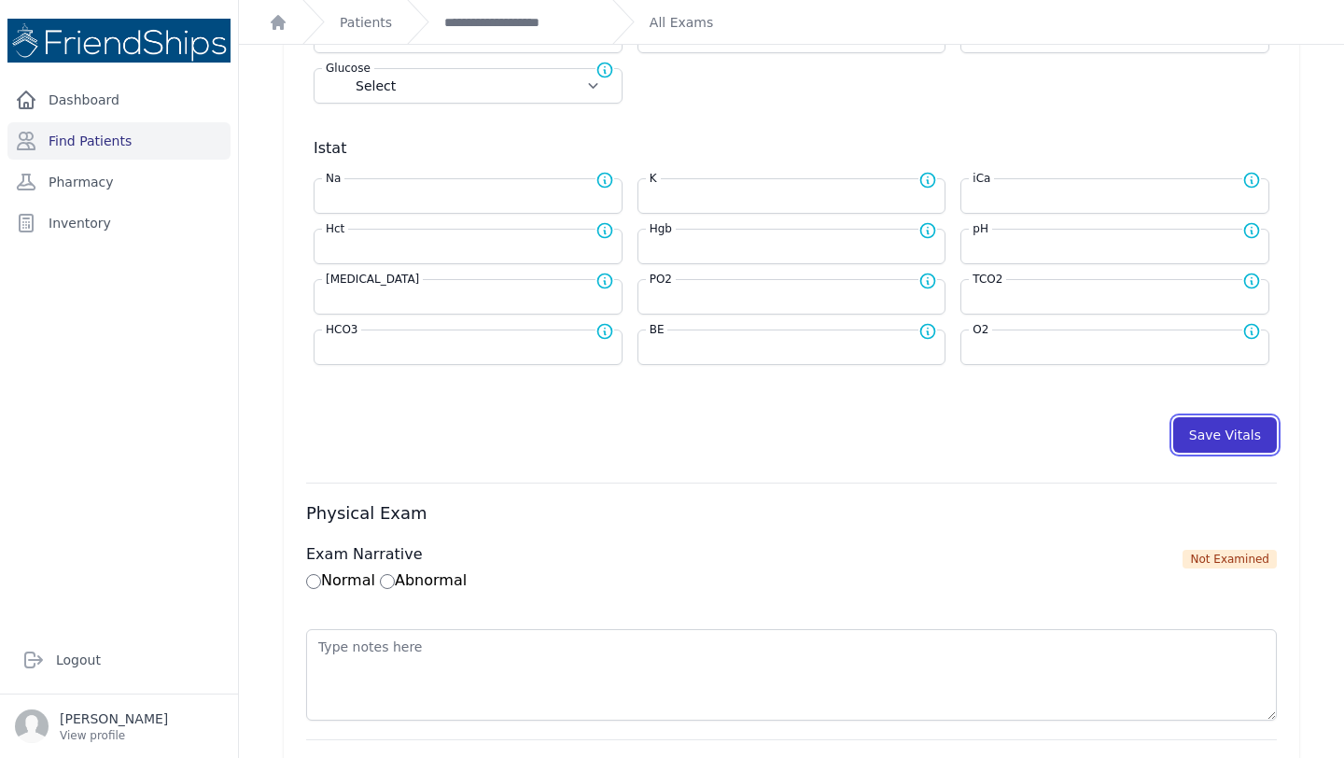
select select
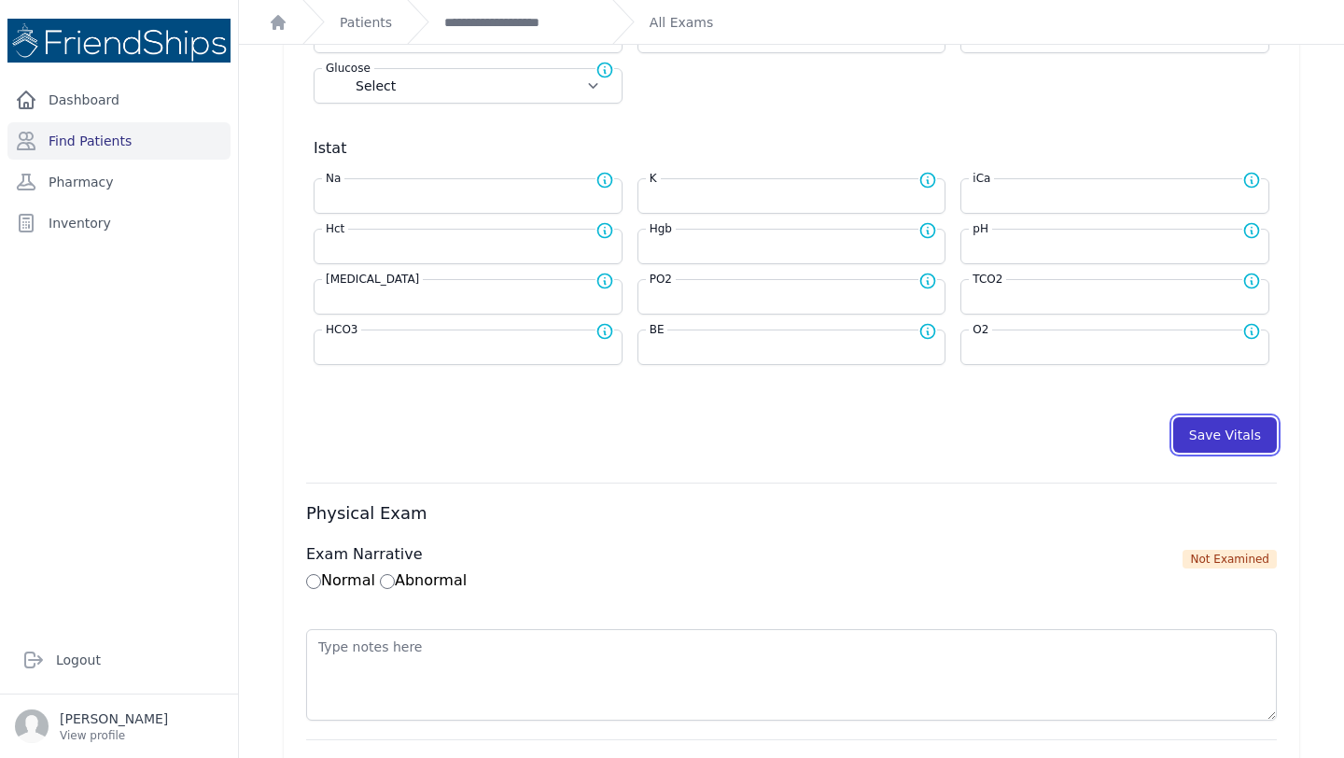
click at [1240, 431] on button "Save Vitals" at bounding box center [1225, 434] width 104 height 35
click at [475, 10] on div "**********" at bounding box center [502, 22] width 190 height 44
click at [477, 20] on link "**********" at bounding box center [520, 22] width 153 height 19
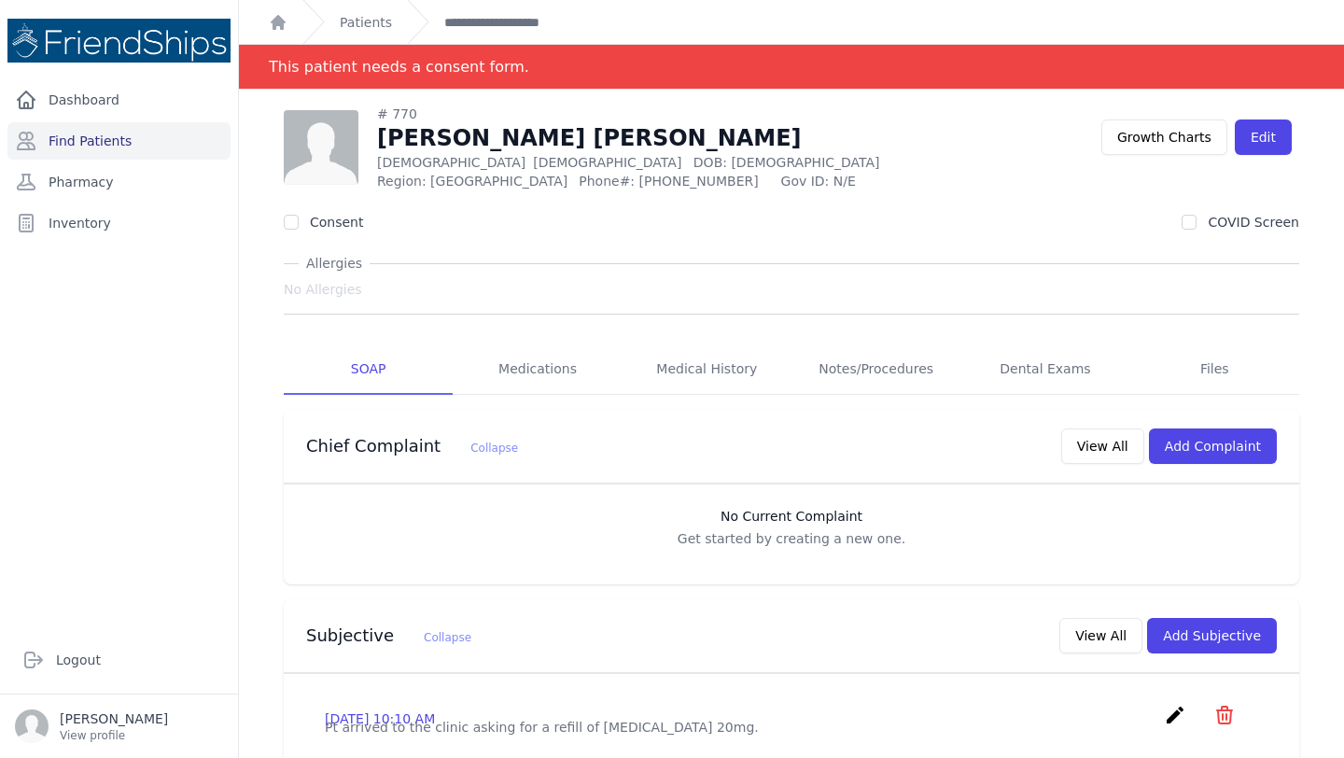
scroll to position [7, 0]
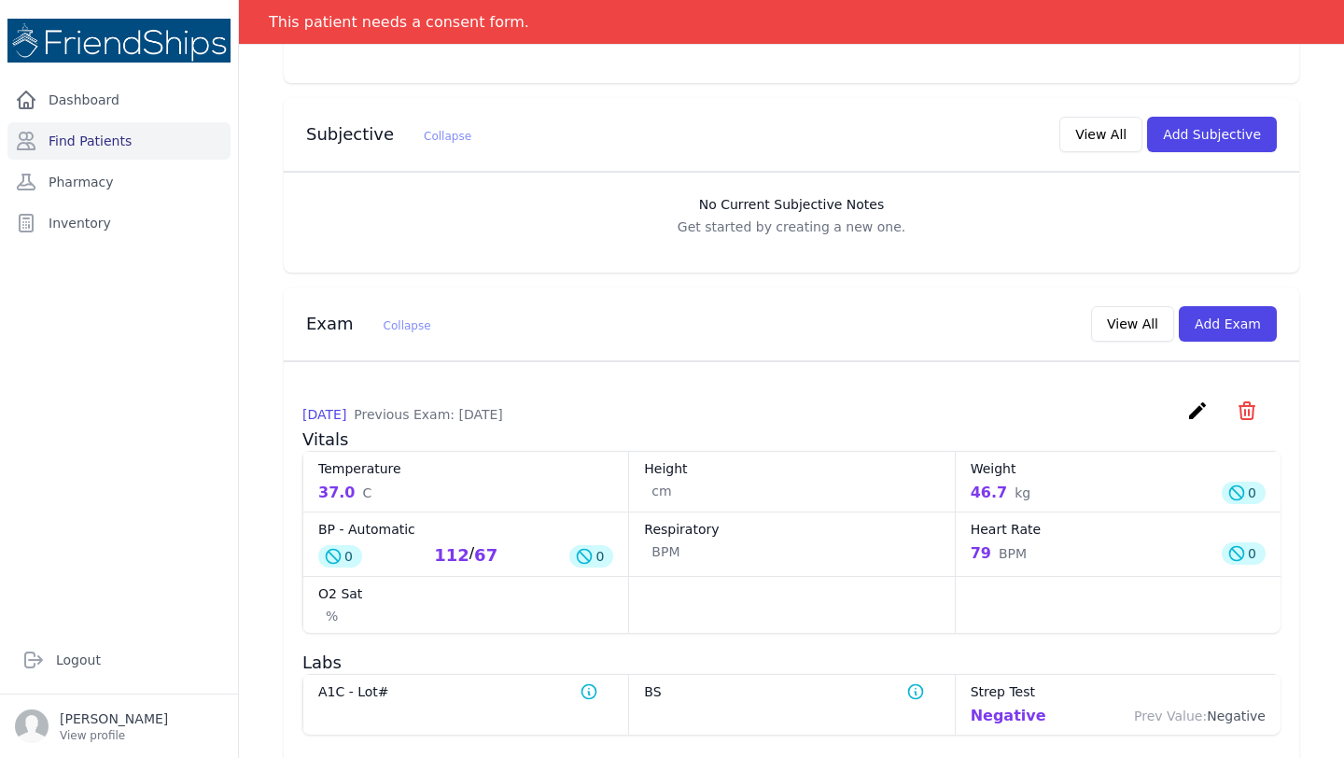
scroll to position [507, 0]
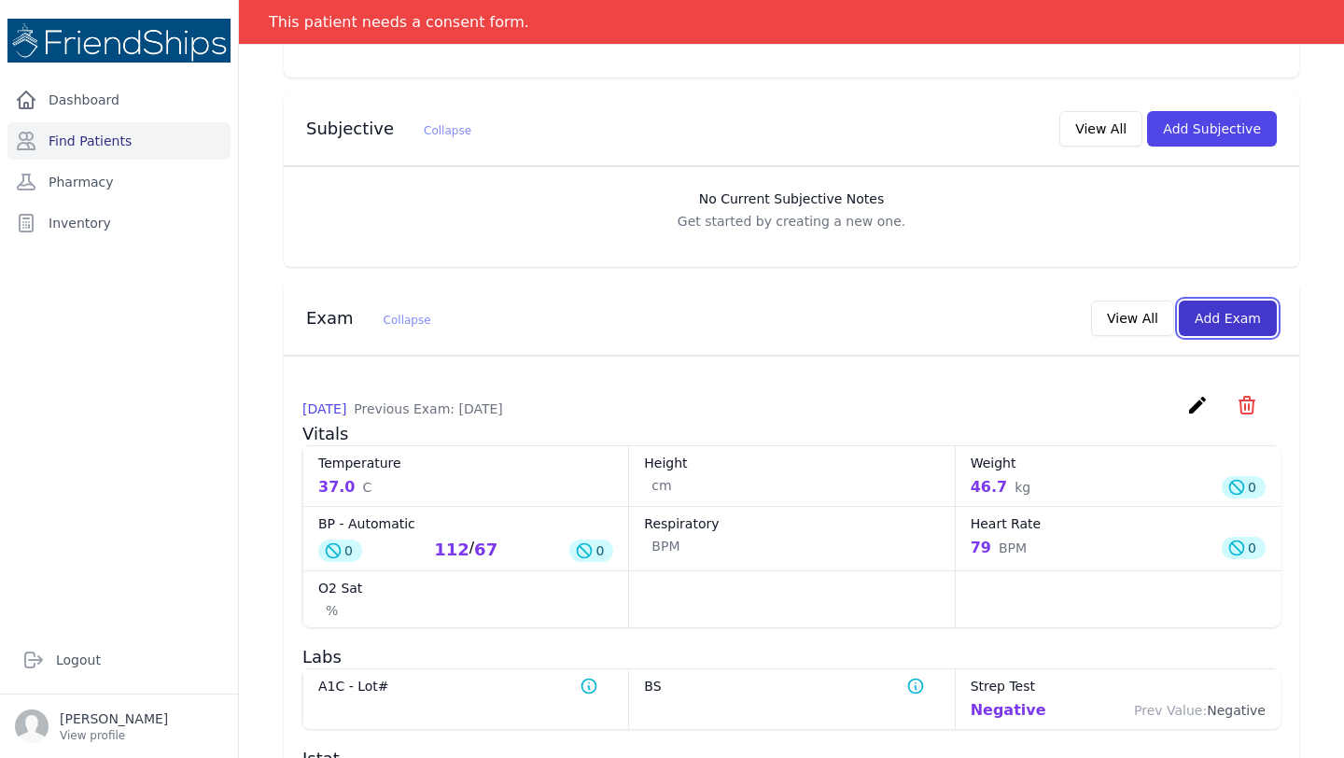
click at [1225, 309] on button "Add Exam" at bounding box center [1228, 317] width 98 height 35
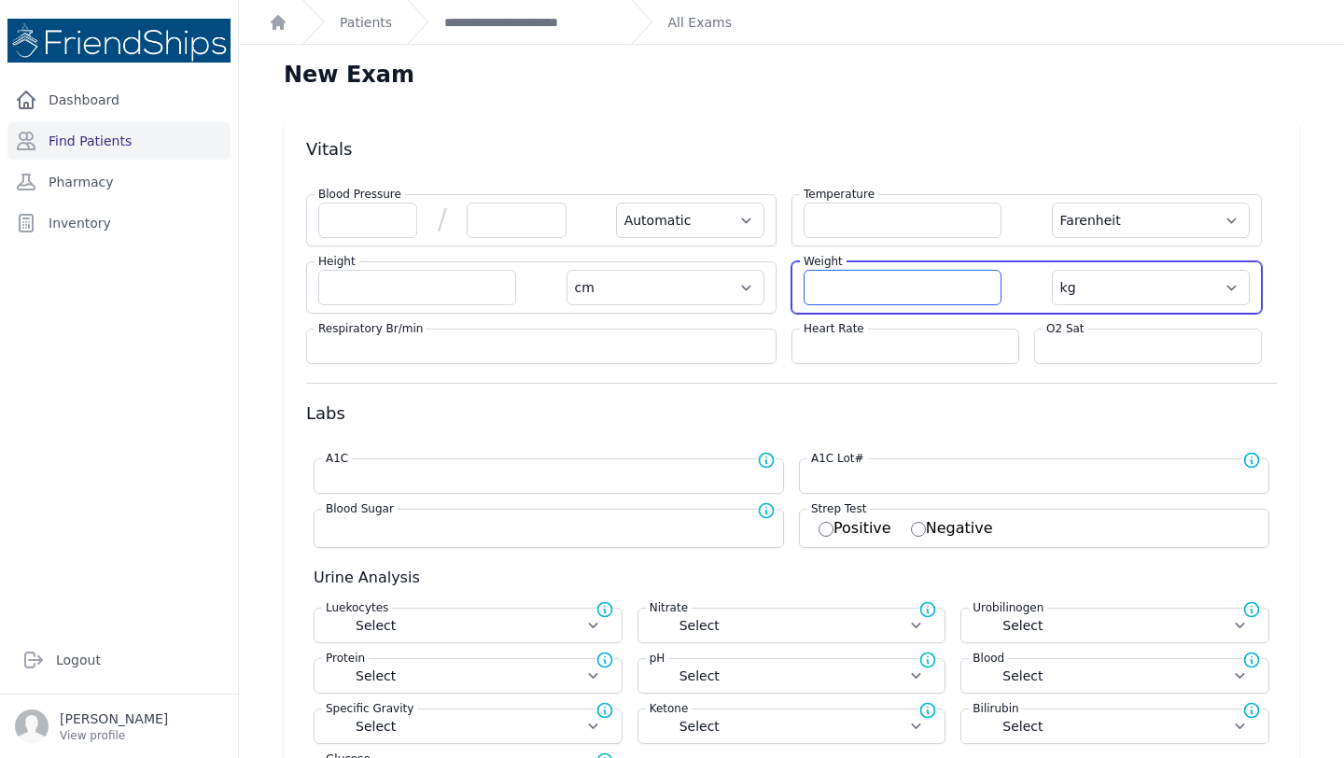
click at [858, 286] on input "number" at bounding box center [902, 287] width 198 height 35
type input "46.5"
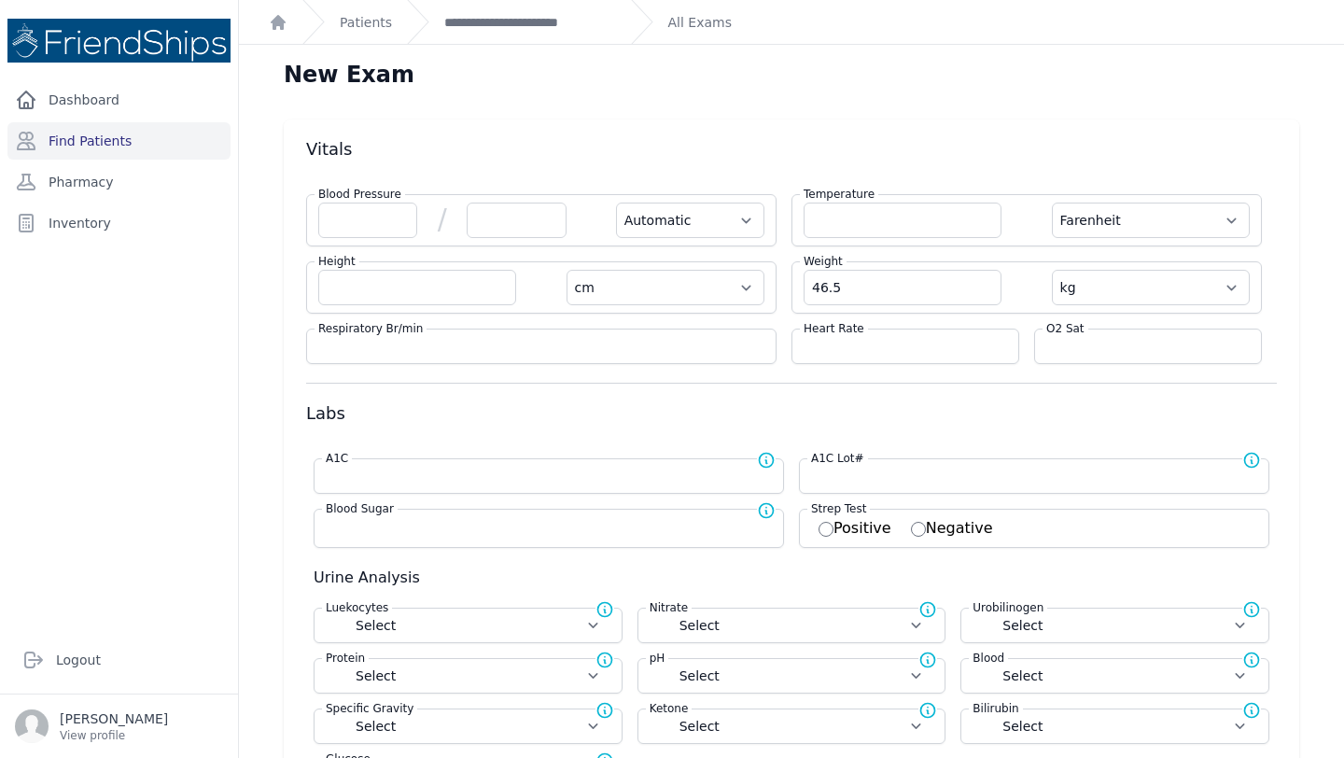
click at [773, 412] on h3 "Labs" at bounding box center [791, 413] width 971 height 22
select select "Automatic"
select select "F"
select select "cm"
select select "kg"
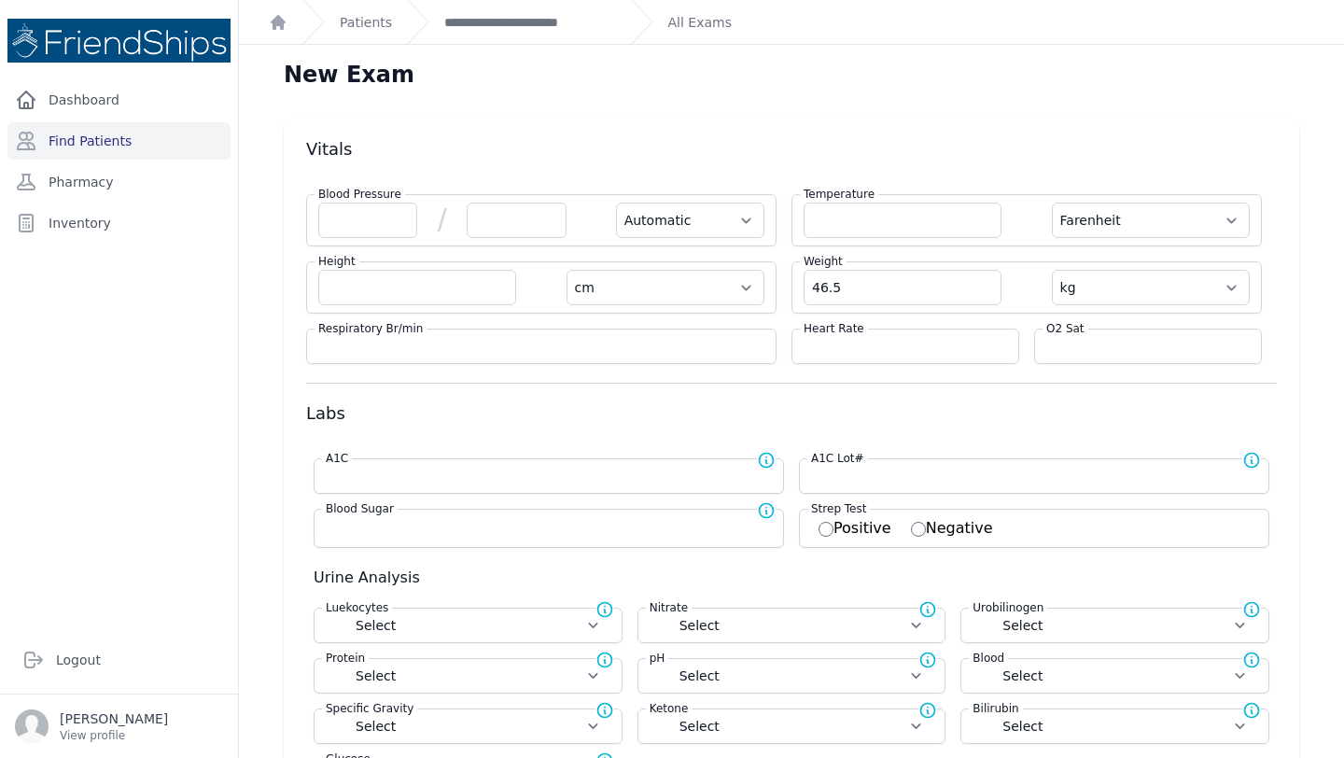
select select
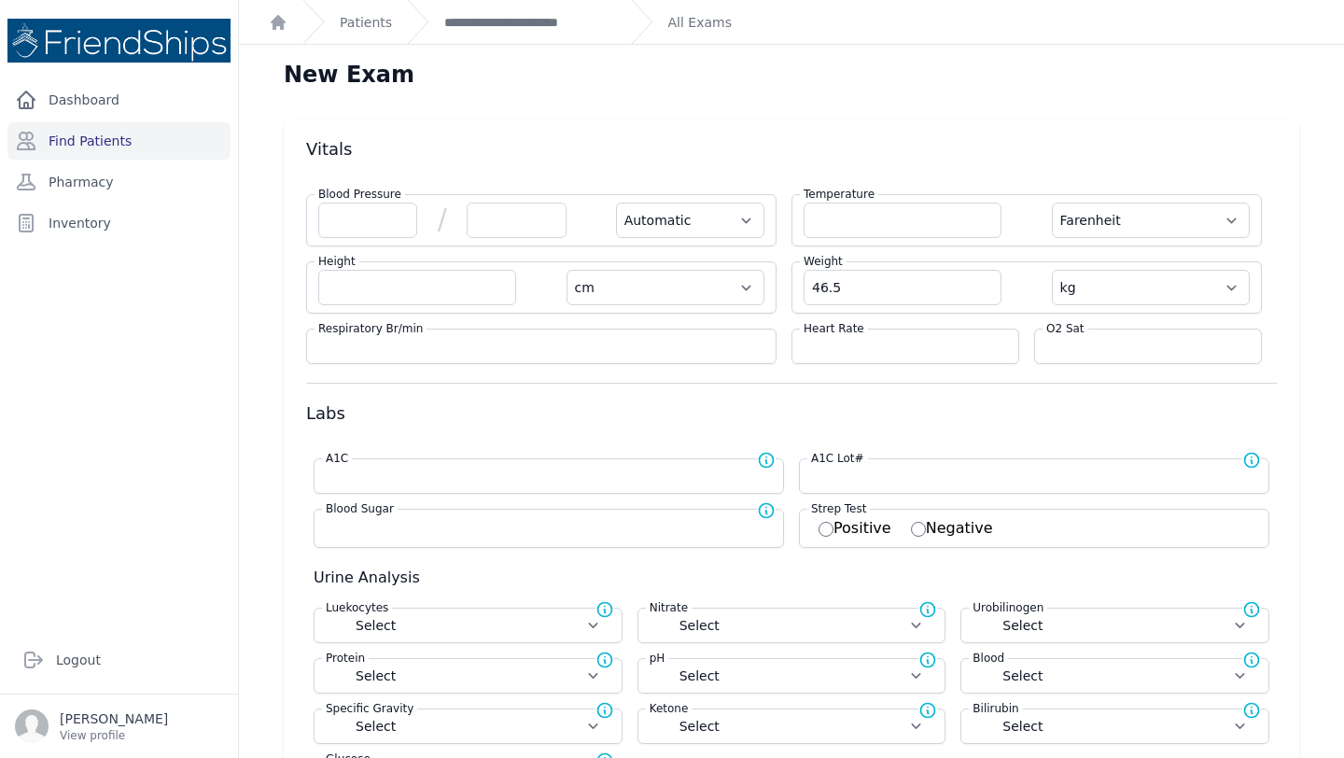
select select
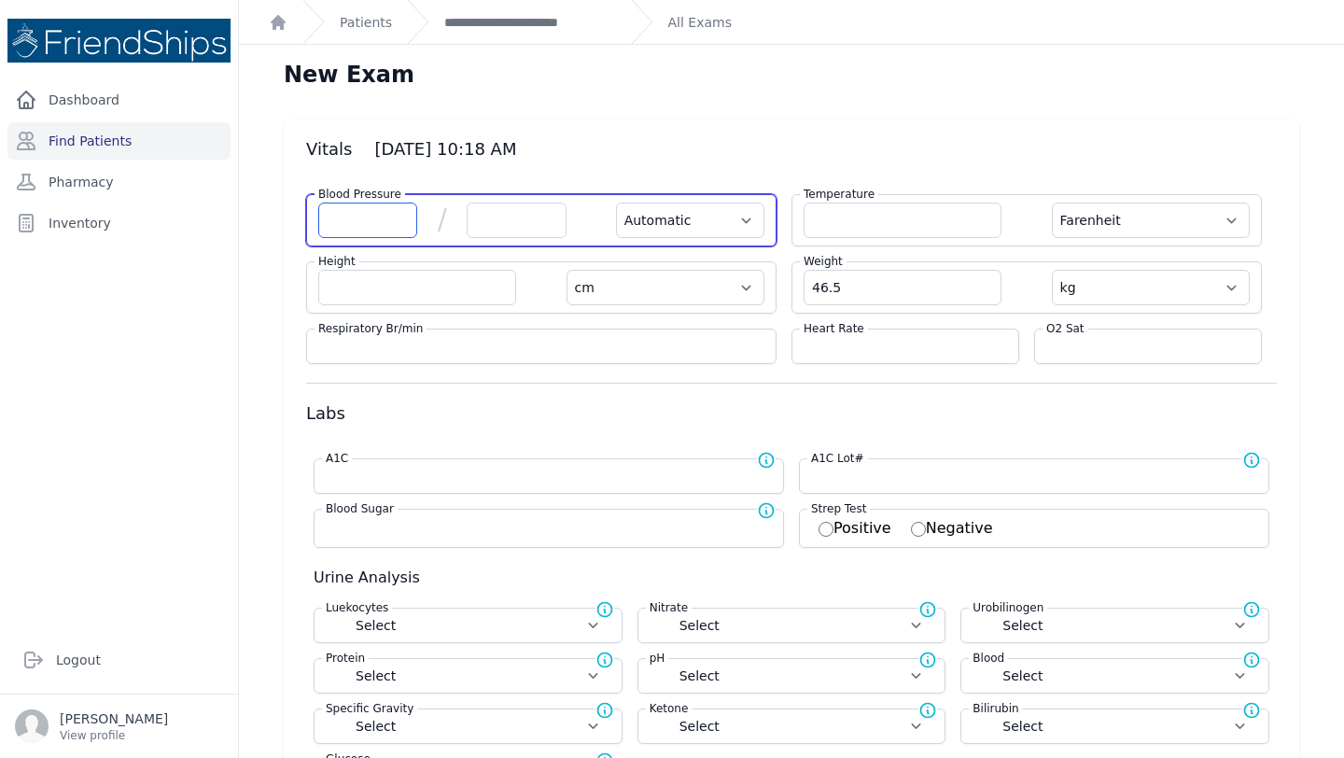
click at [369, 225] on input "number" at bounding box center [367, 220] width 99 height 35
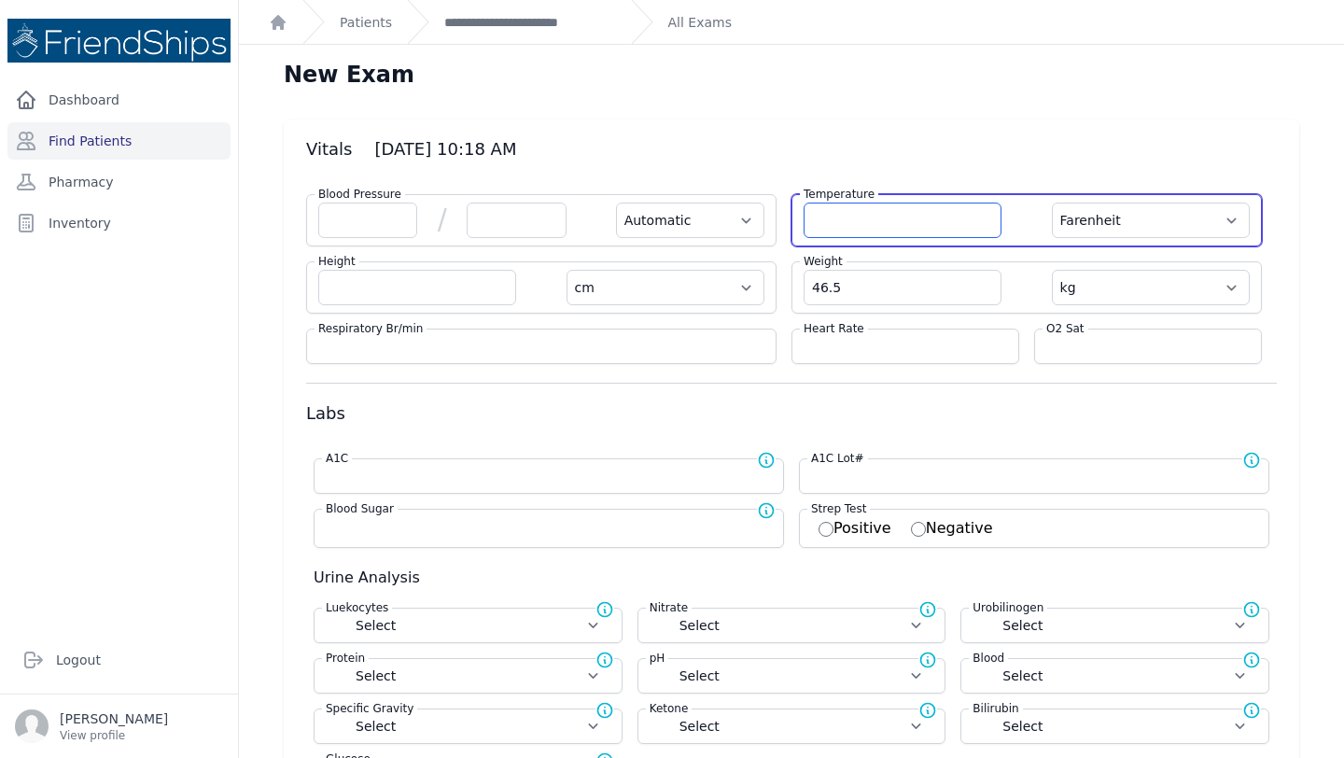
click at [883, 203] on input "number" at bounding box center [902, 220] width 198 height 35
type input "37"
click at [1100, 216] on select "Farenheit [PERSON_NAME]" at bounding box center [1151, 220] width 198 height 35
select select "Automatic"
type input "37.0"
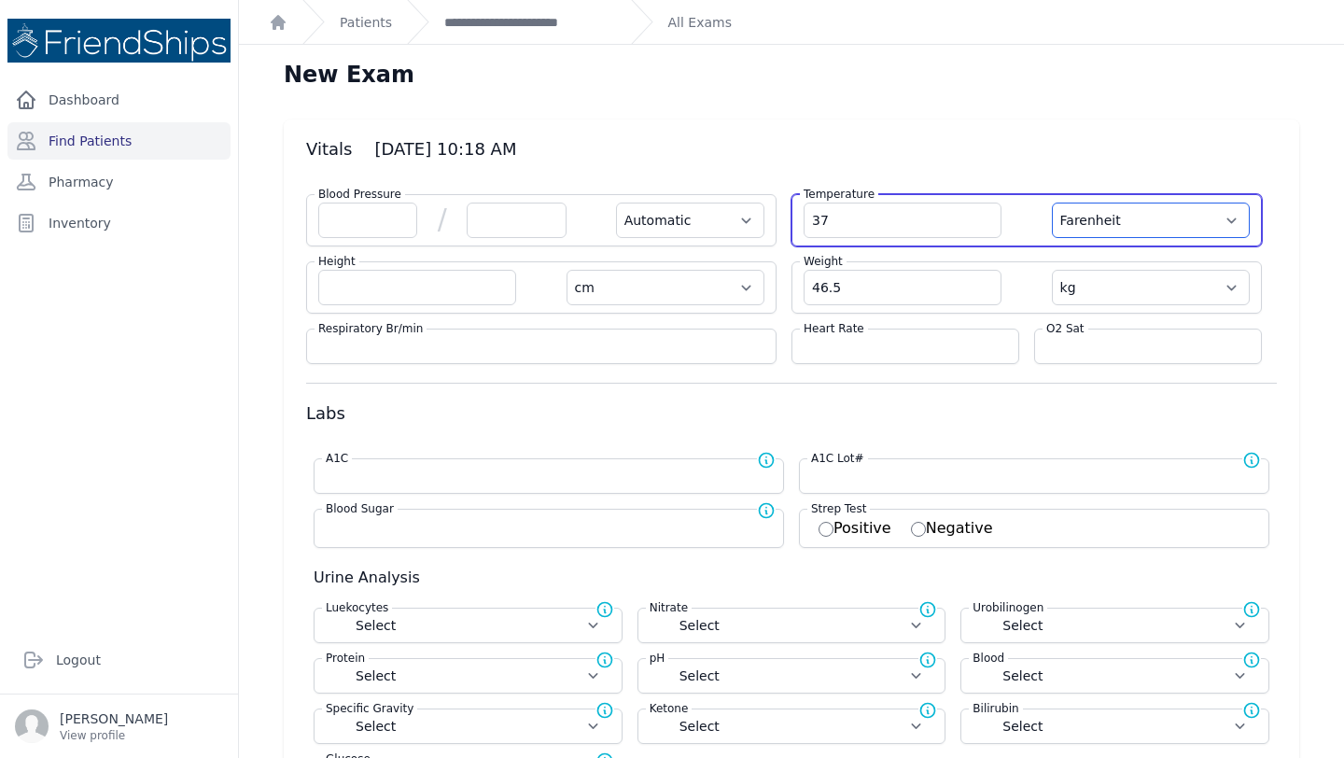
select select "cm"
select select "kg"
select select
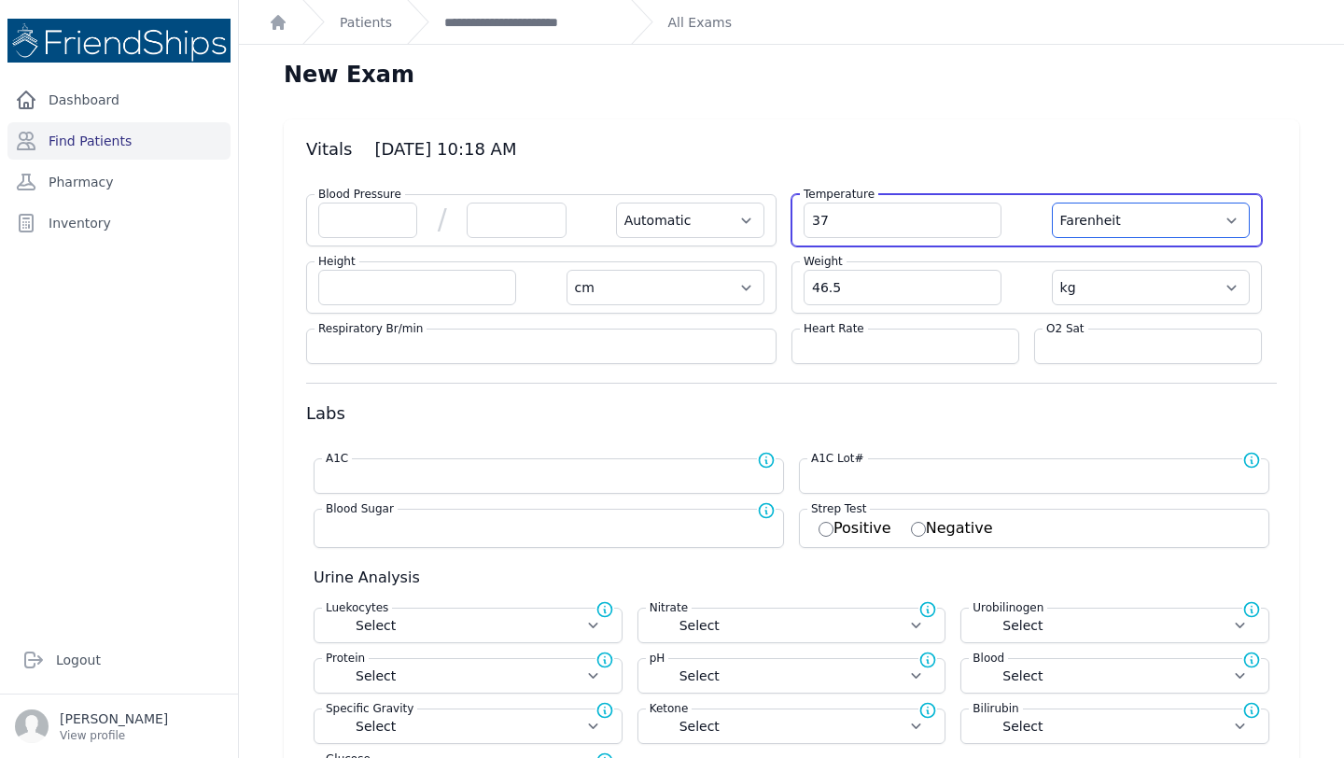
select select
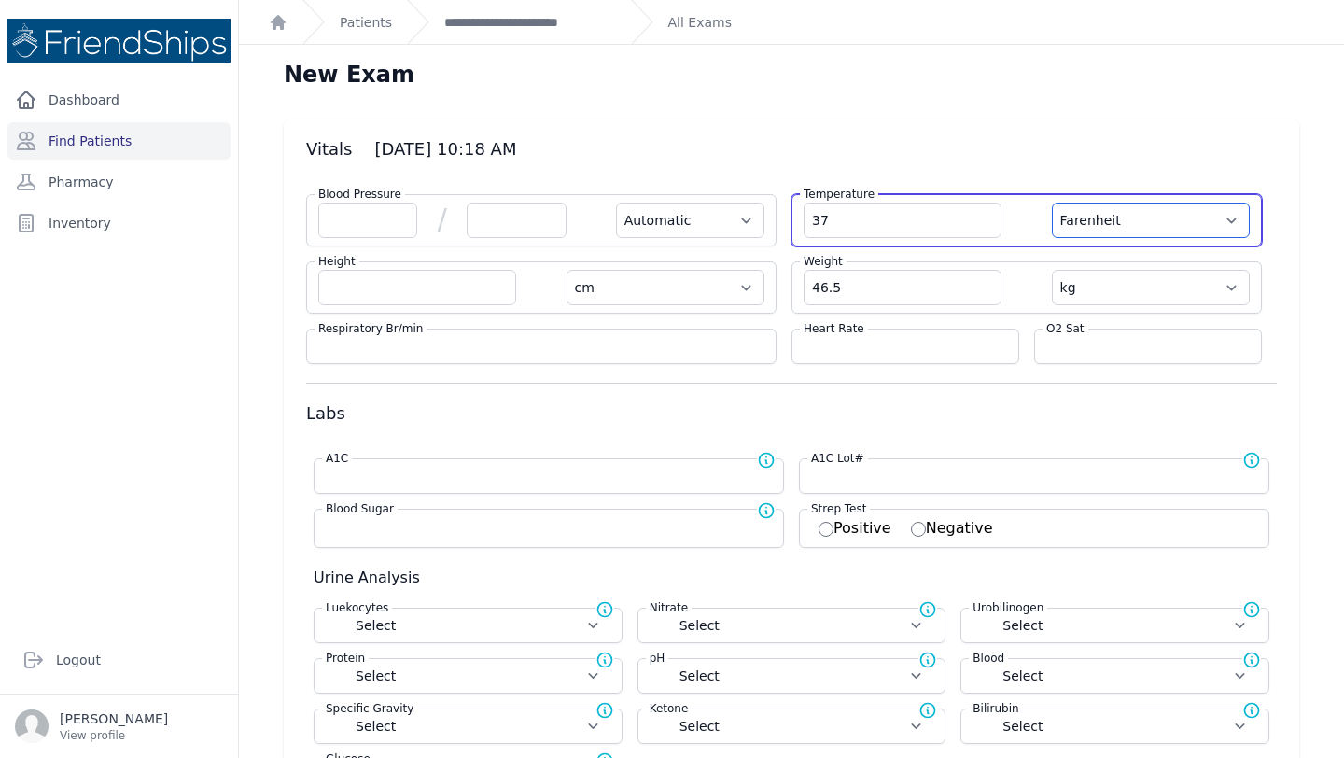
select select
select select "C"
select select "Automatic"
select select "cm"
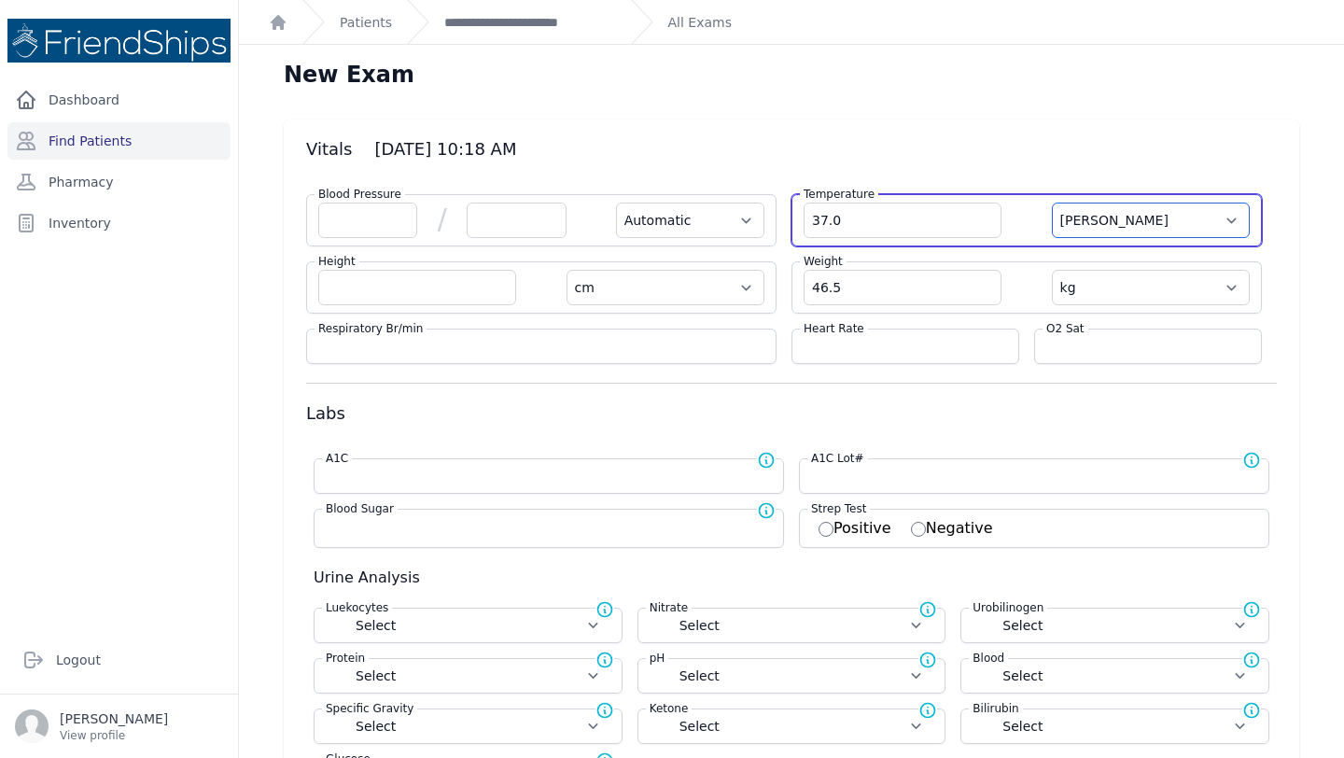
select select "kg"
select select
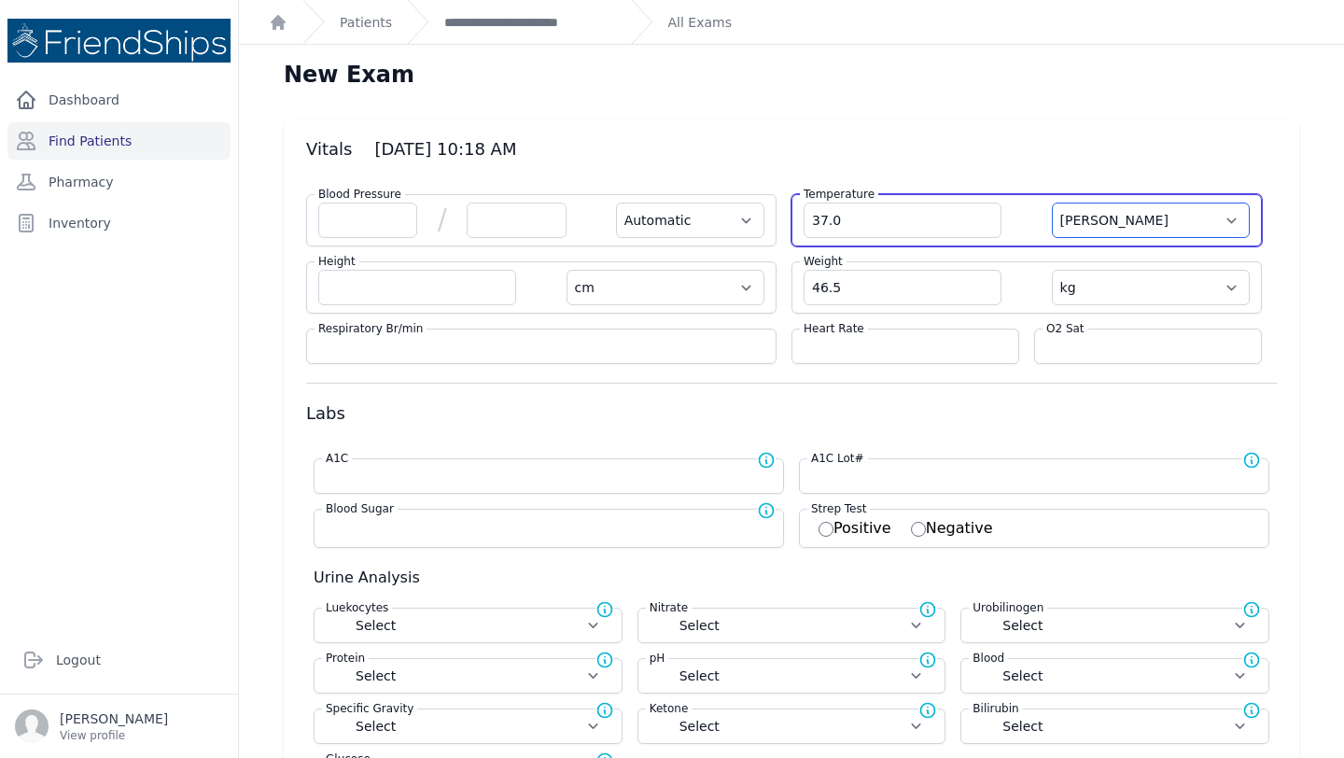
select select
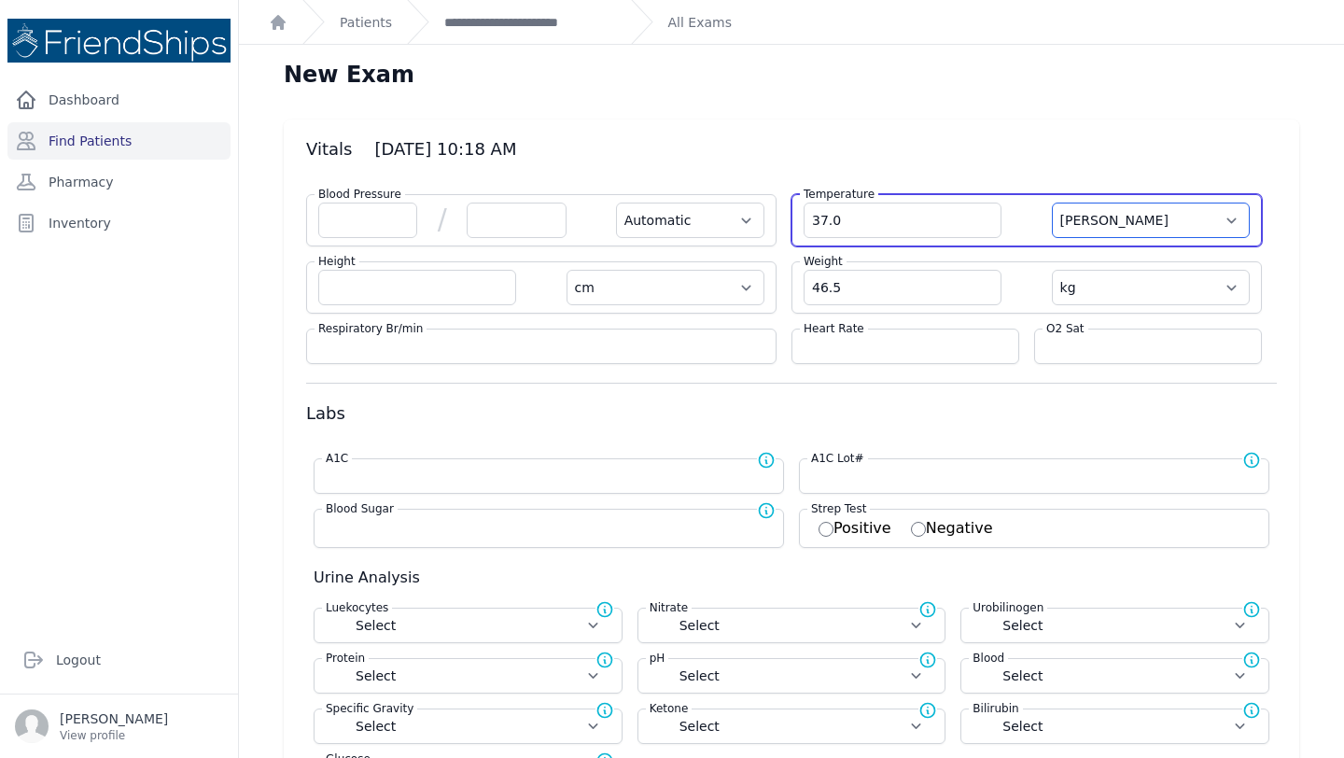
select select
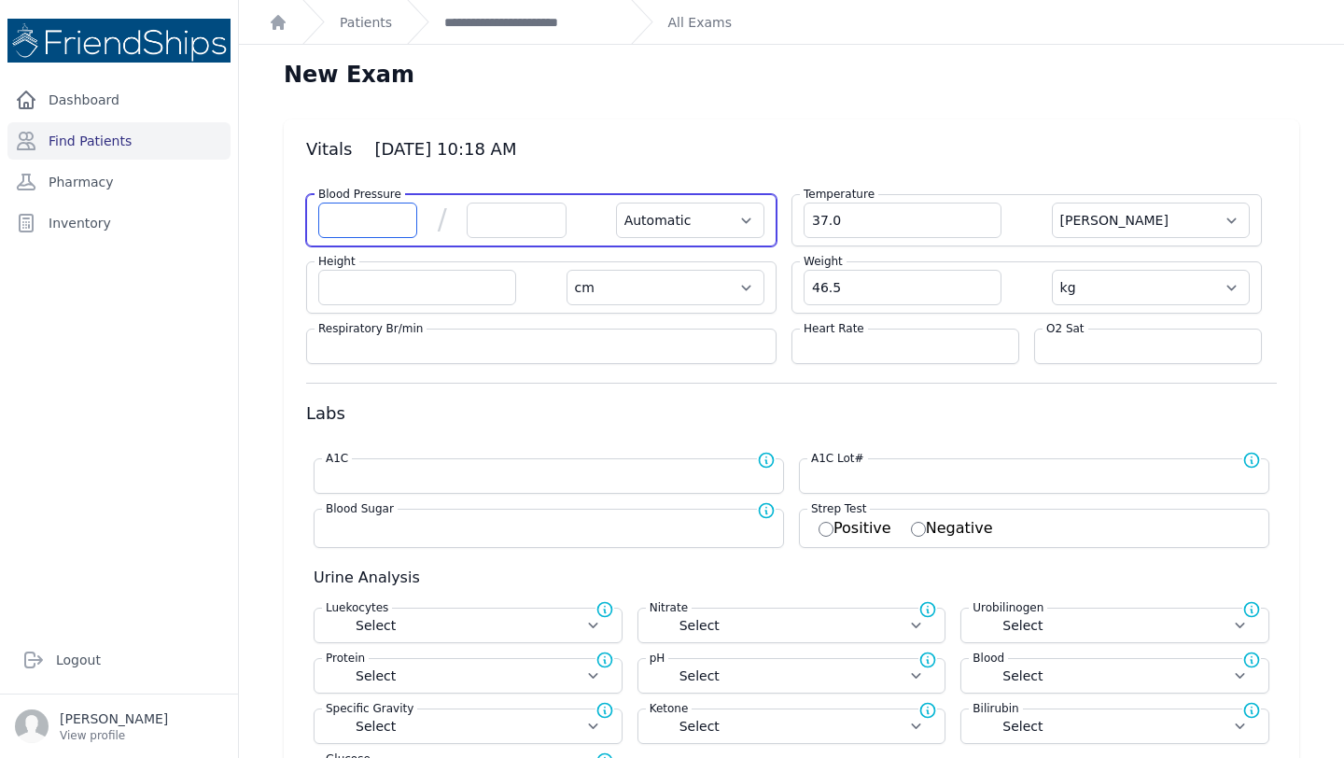
click at [382, 222] on input "number" at bounding box center [367, 220] width 99 height 35
type input "112"
click at [505, 213] on input "number" at bounding box center [516, 220] width 99 height 35
select select "Automatic"
select select "C"
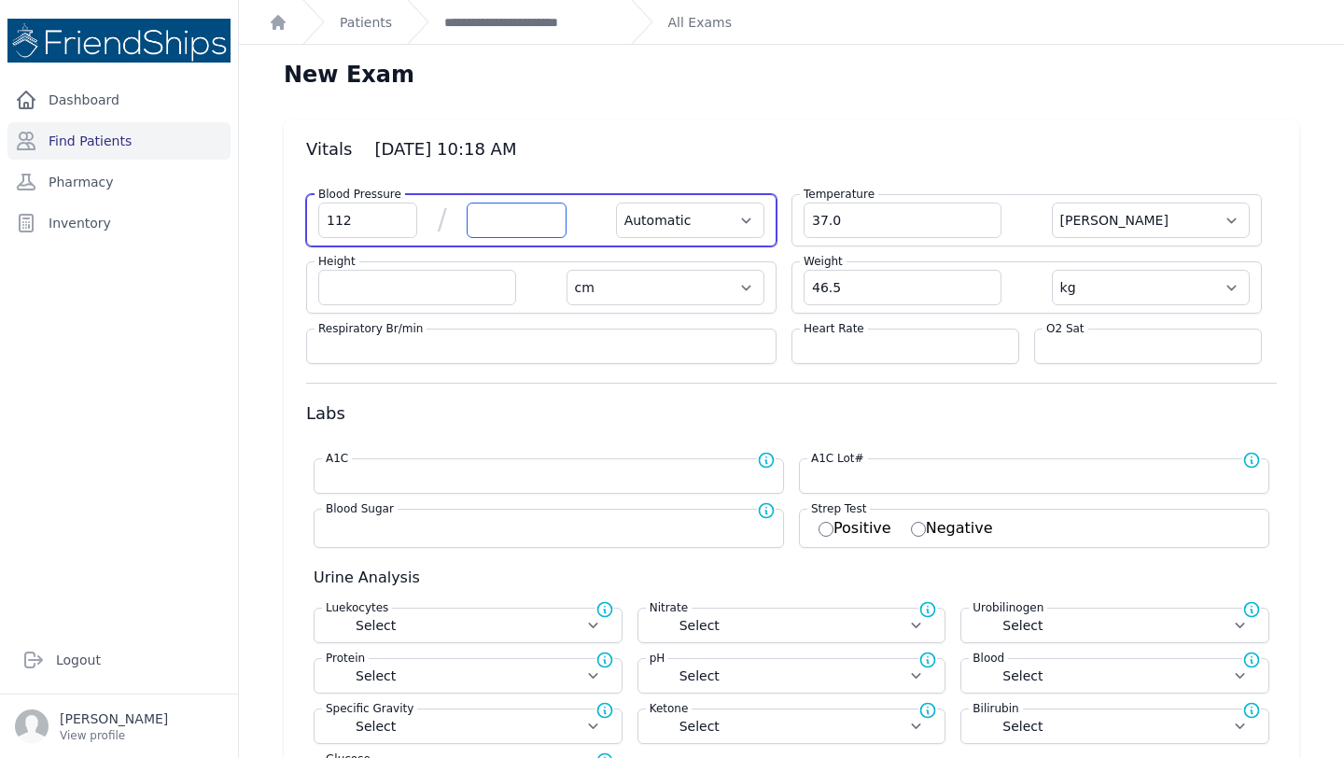
select select "cm"
select select "kg"
select select
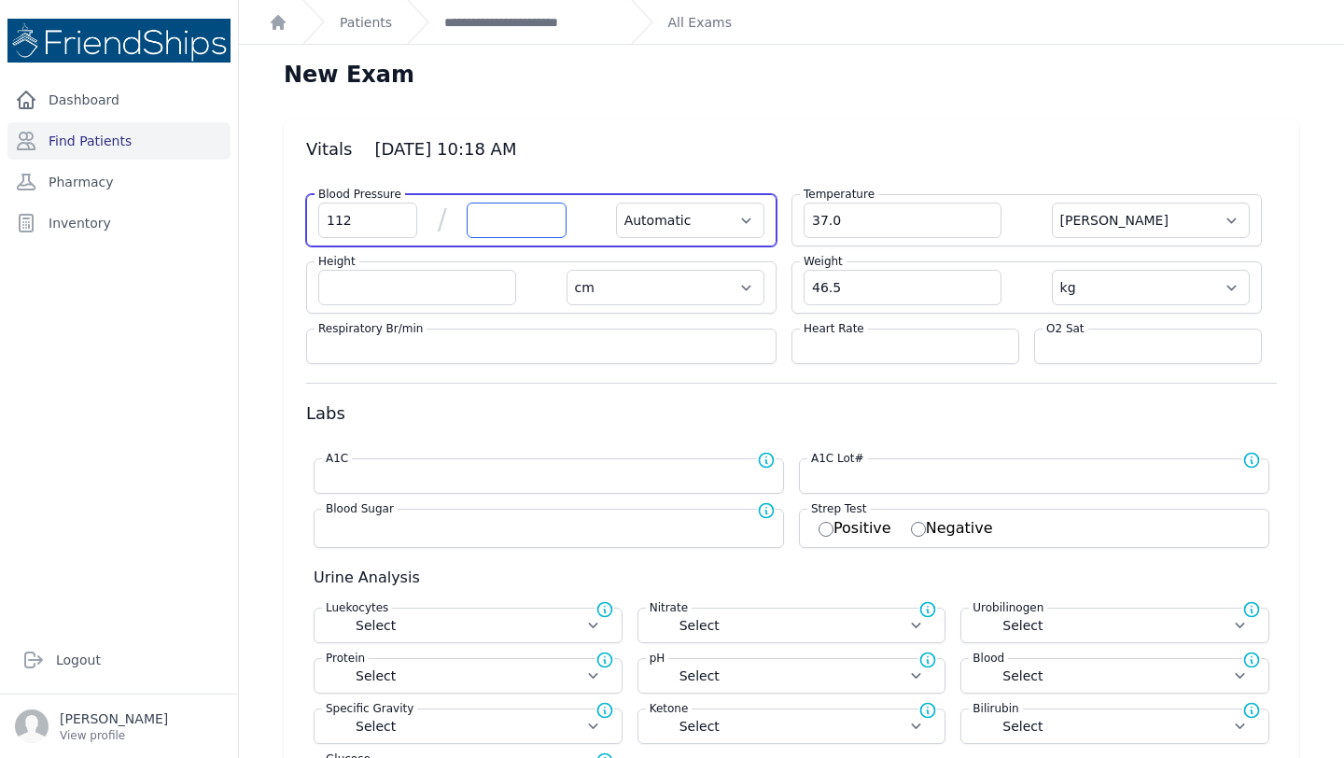
select select
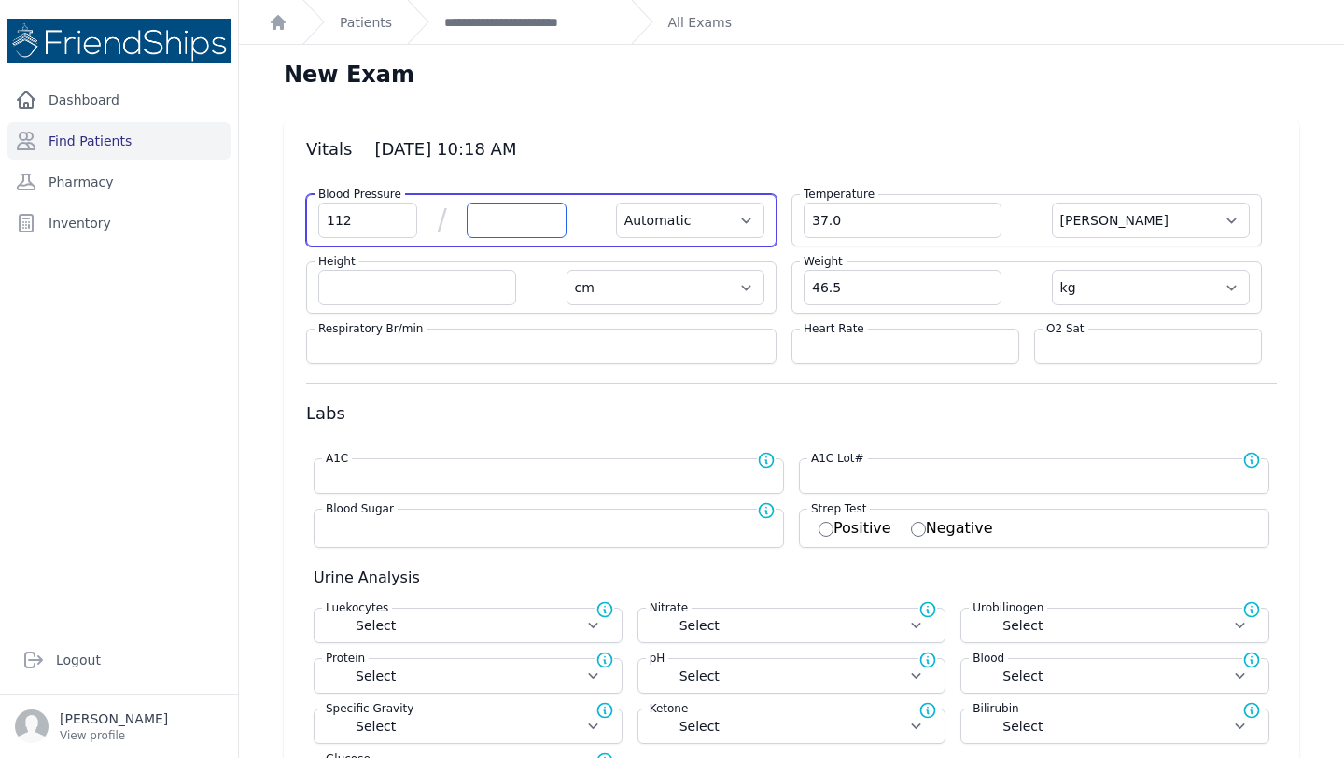
select select
type input "65"
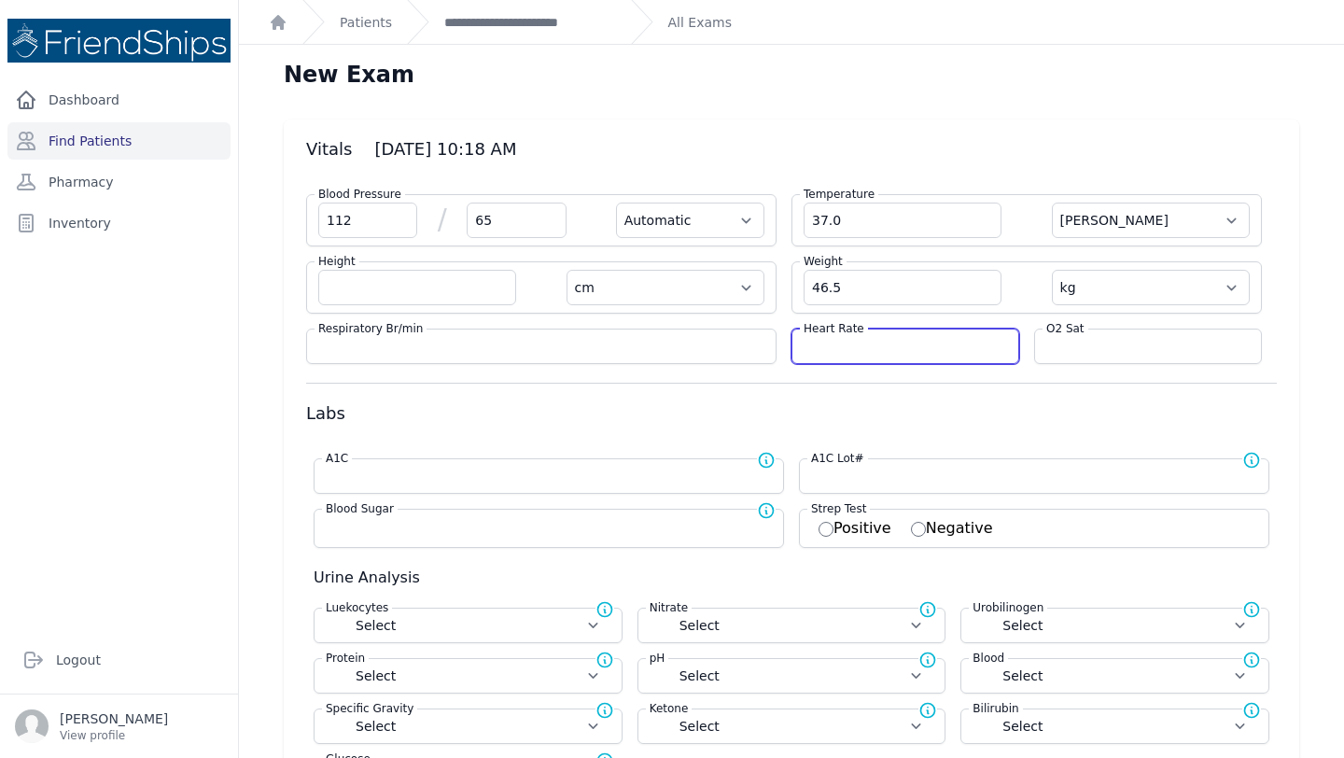
click at [848, 341] on input "number" at bounding box center [904, 346] width 203 height 19
select select "Automatic"
select select "C"
select select "cm"
select select "kg"
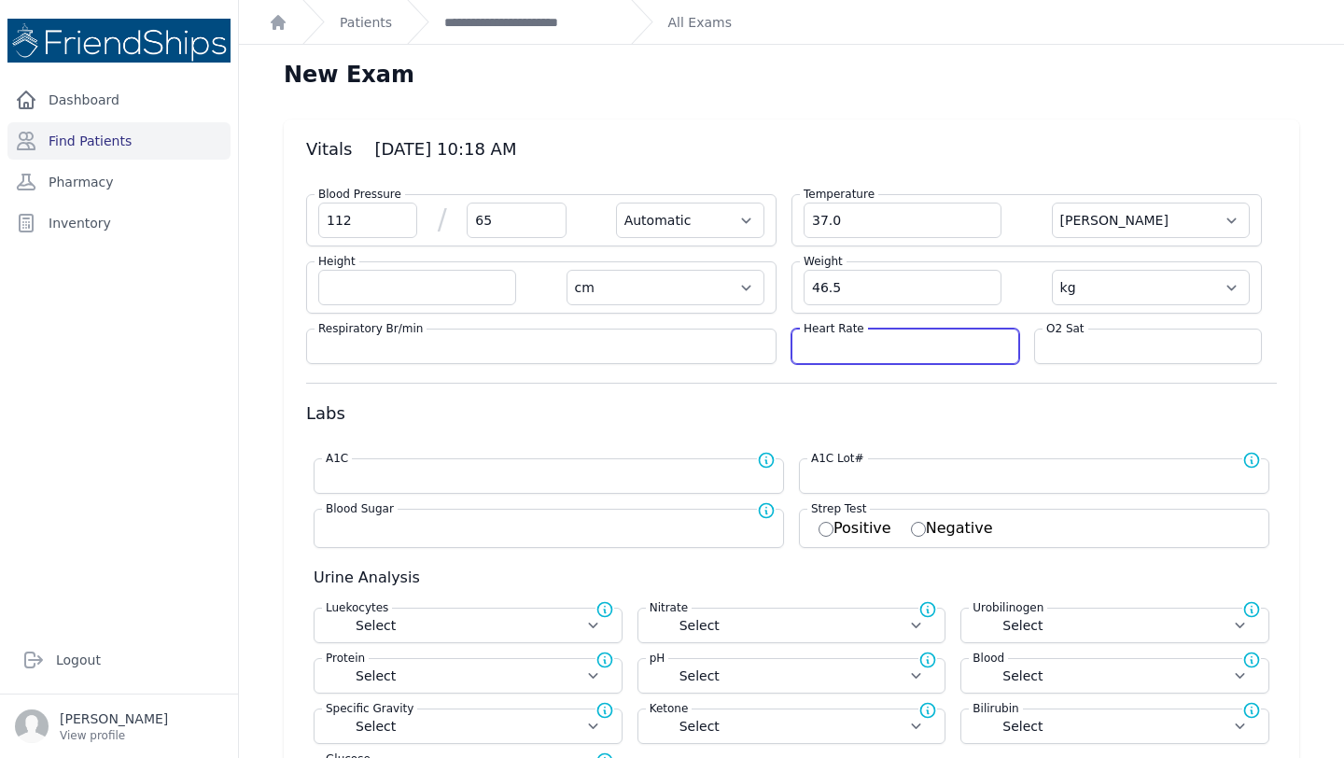
select select
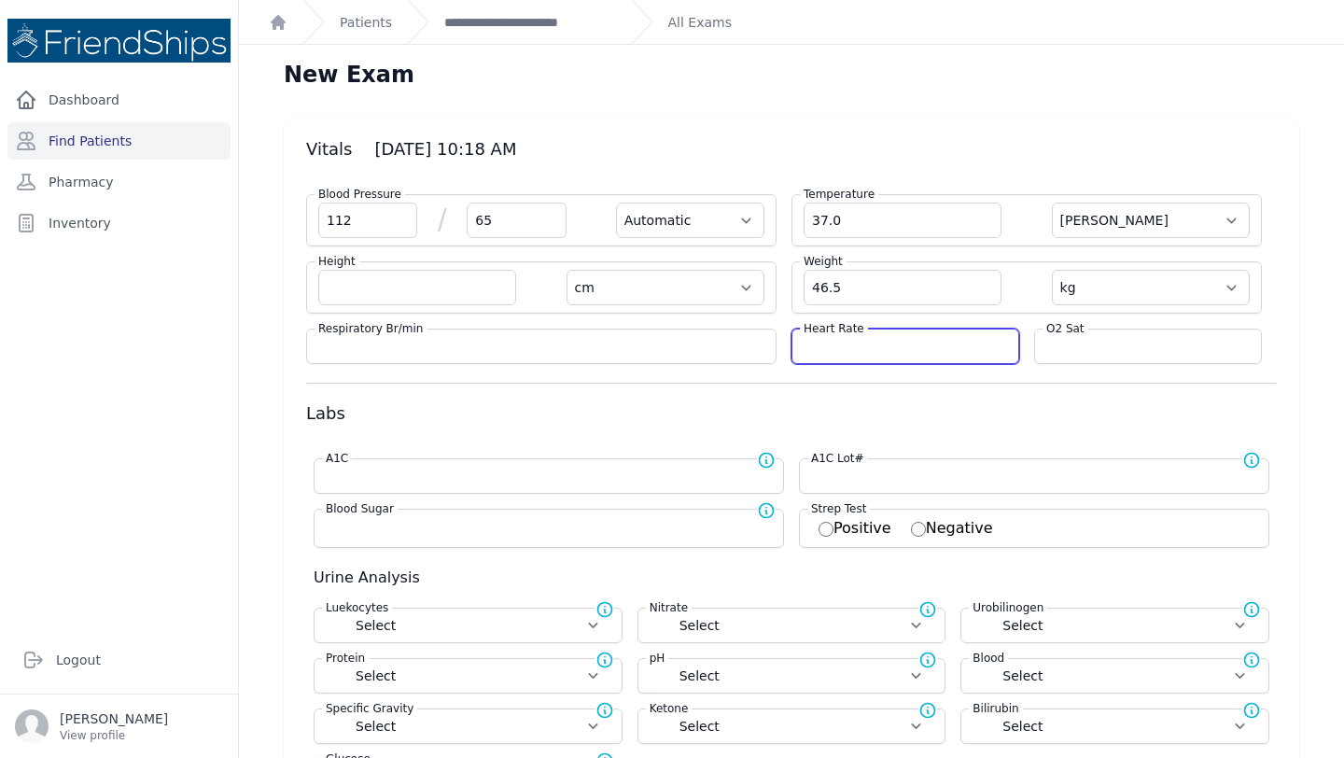
select select
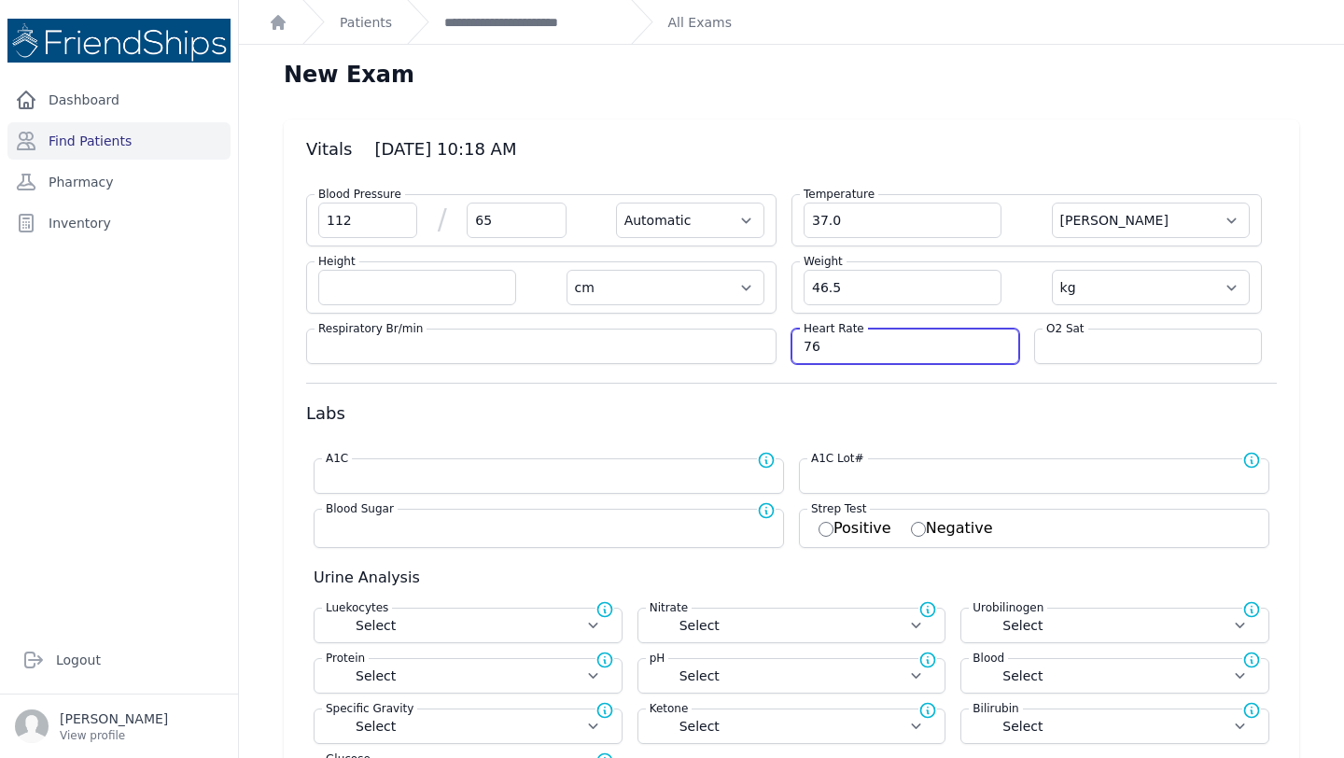
type input "76"
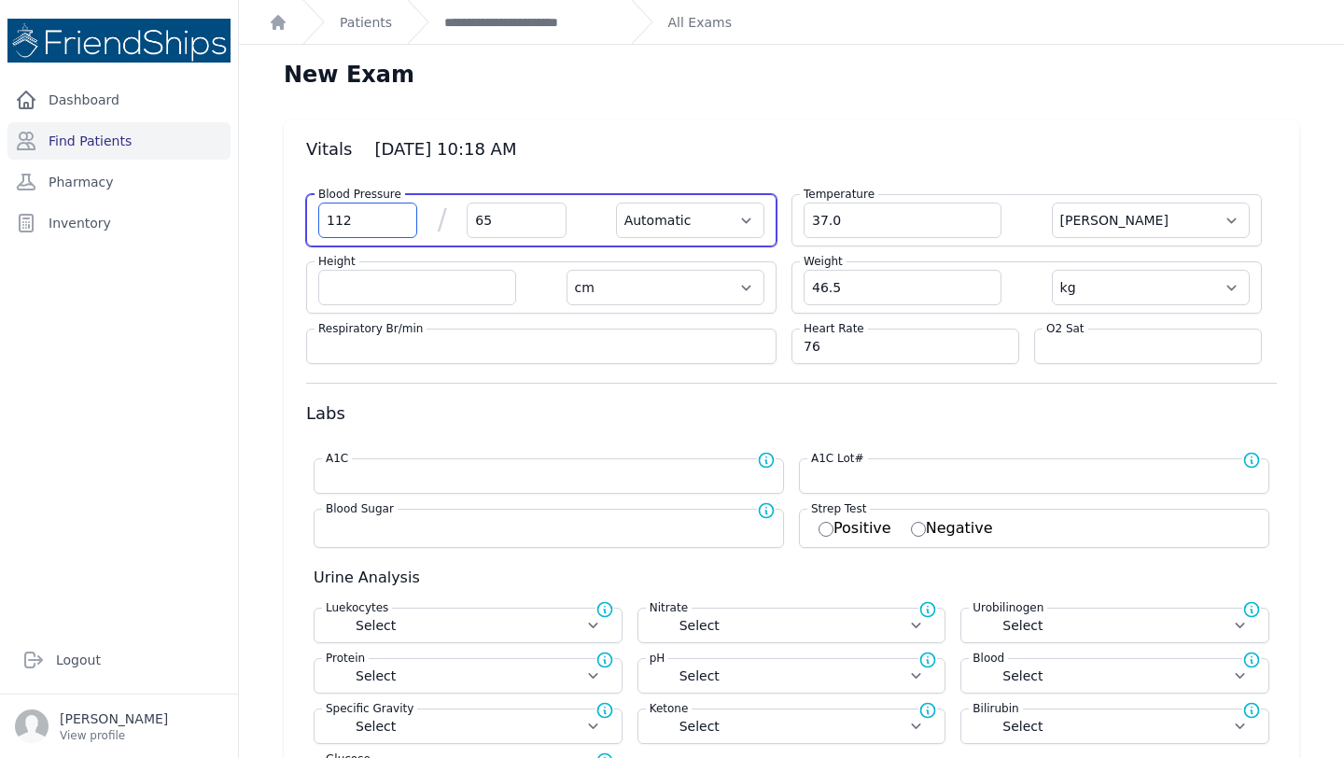
click at [365, 232] on input "112" at bounding box center [367, 220] width 99 height 35
type input "1"
select select "Automatic"
select select "C"
select select "cm"
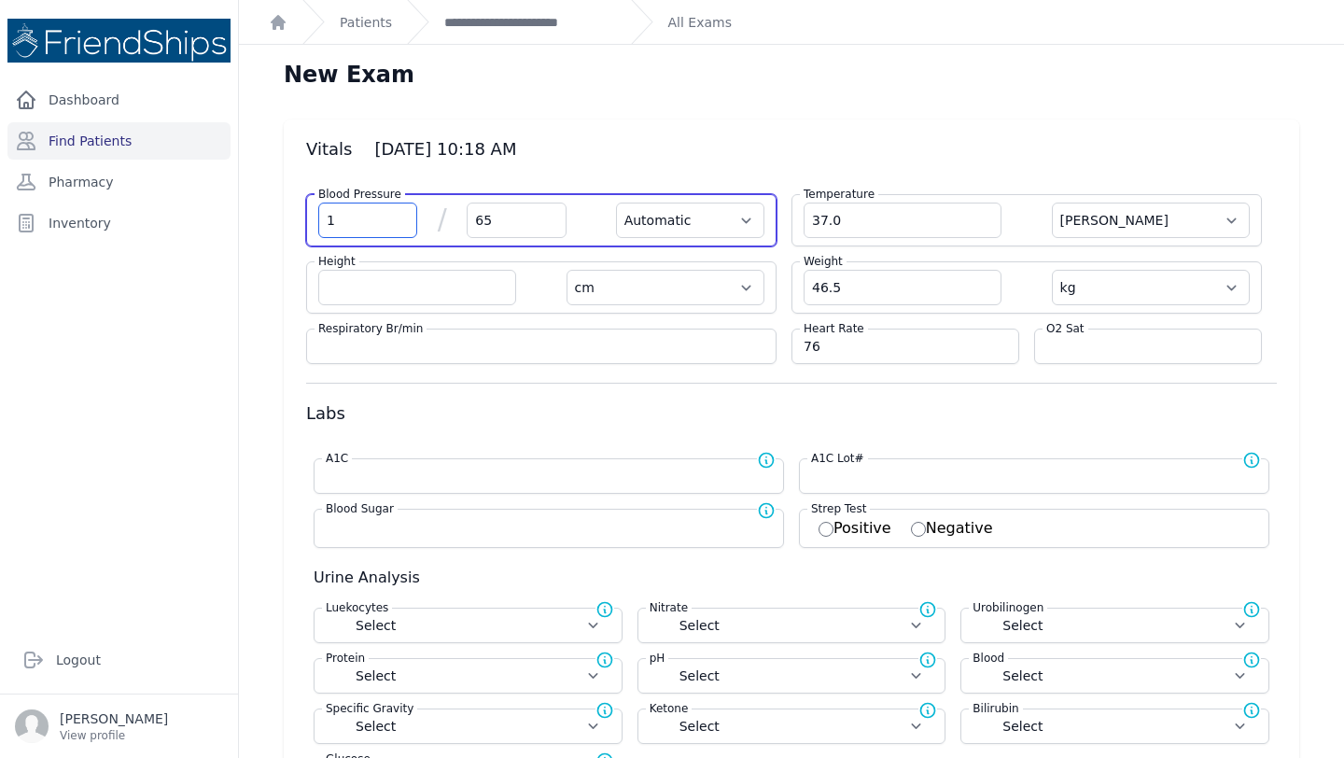
select select "kg"
select select
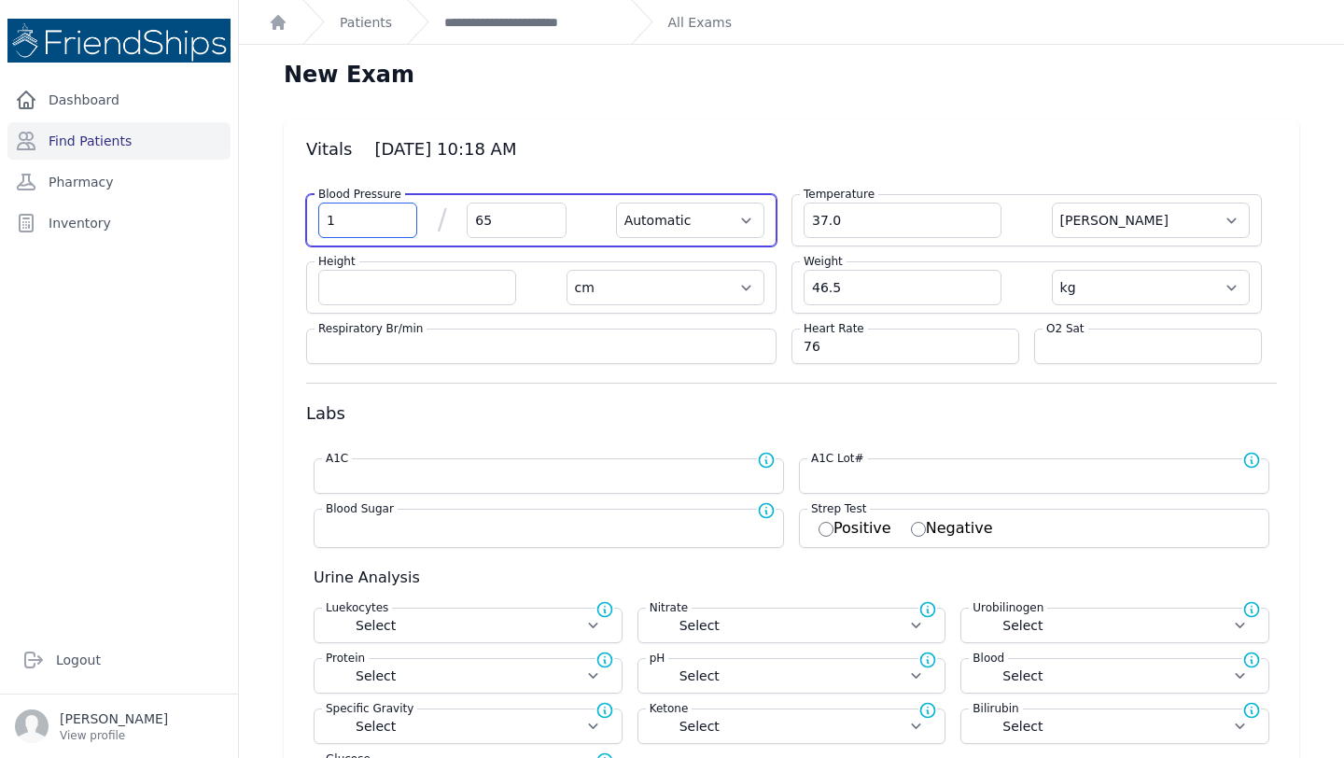
select select
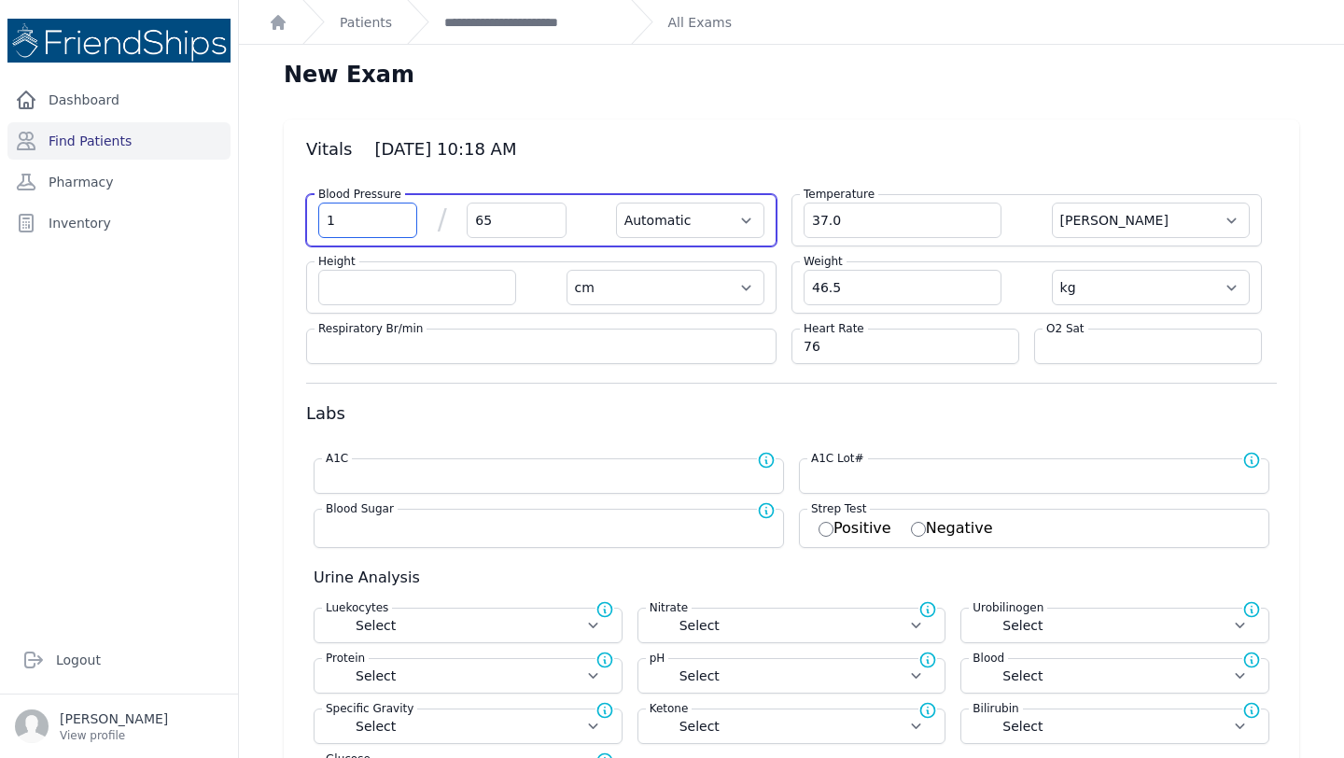
select select
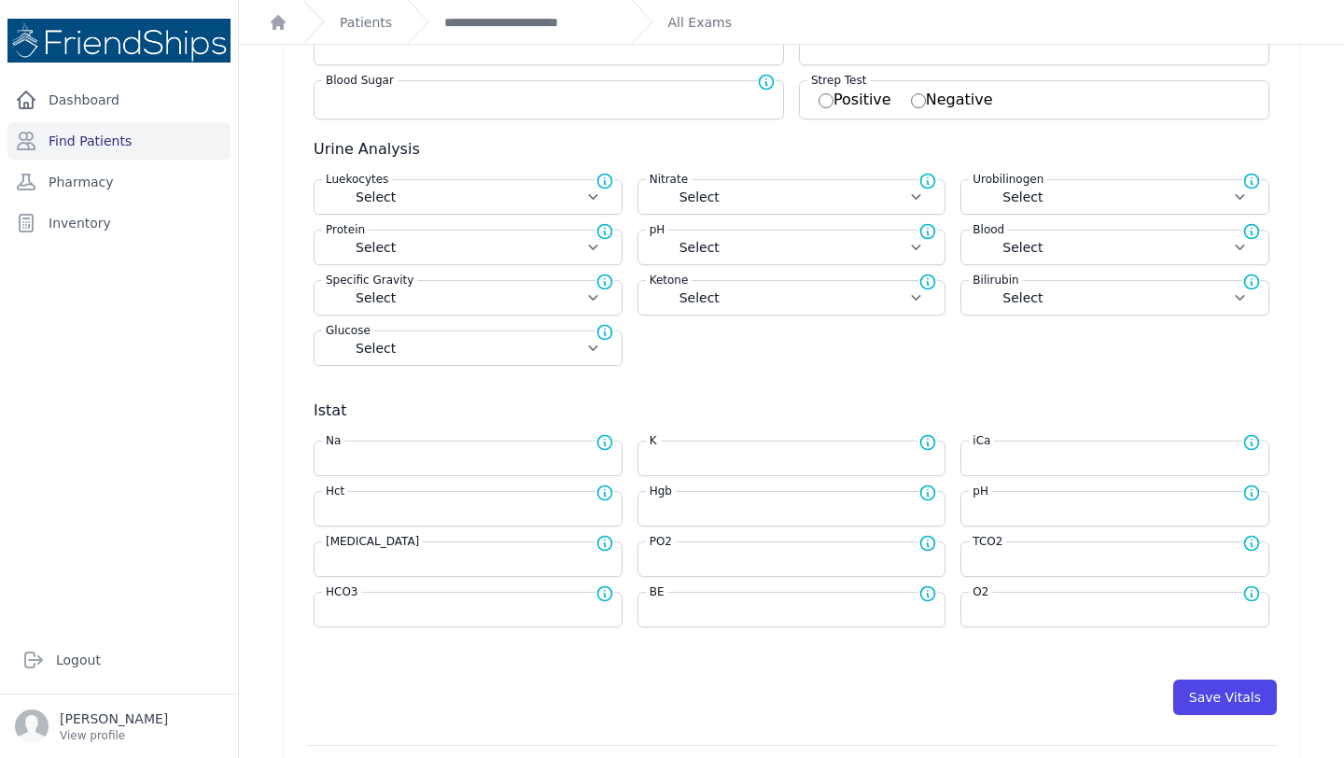
scroll to position [489, 0]
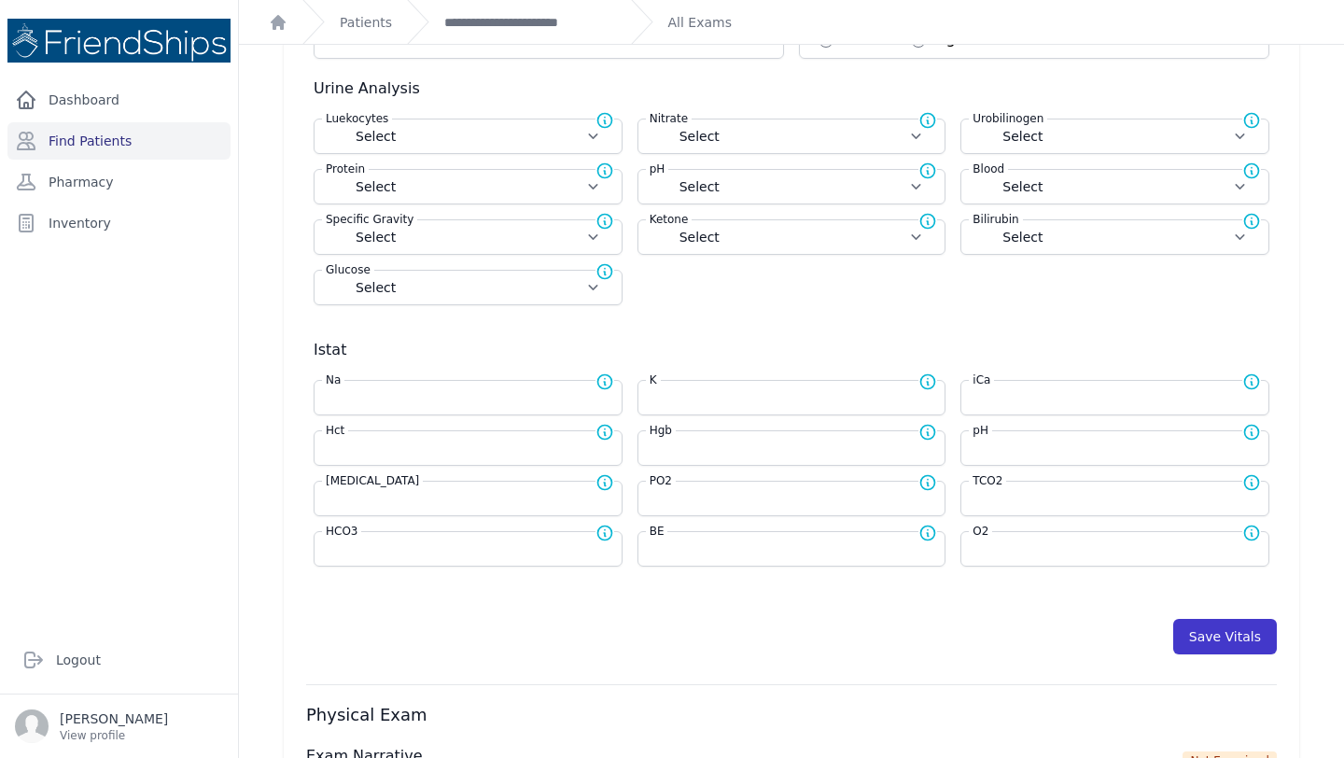
type input "104"
click at [1212, 630] on button "Save Vitals" at bounding box center [1225, 636] width 104 height 35
select select "Automatic"
select select "cm"
select select "kg"
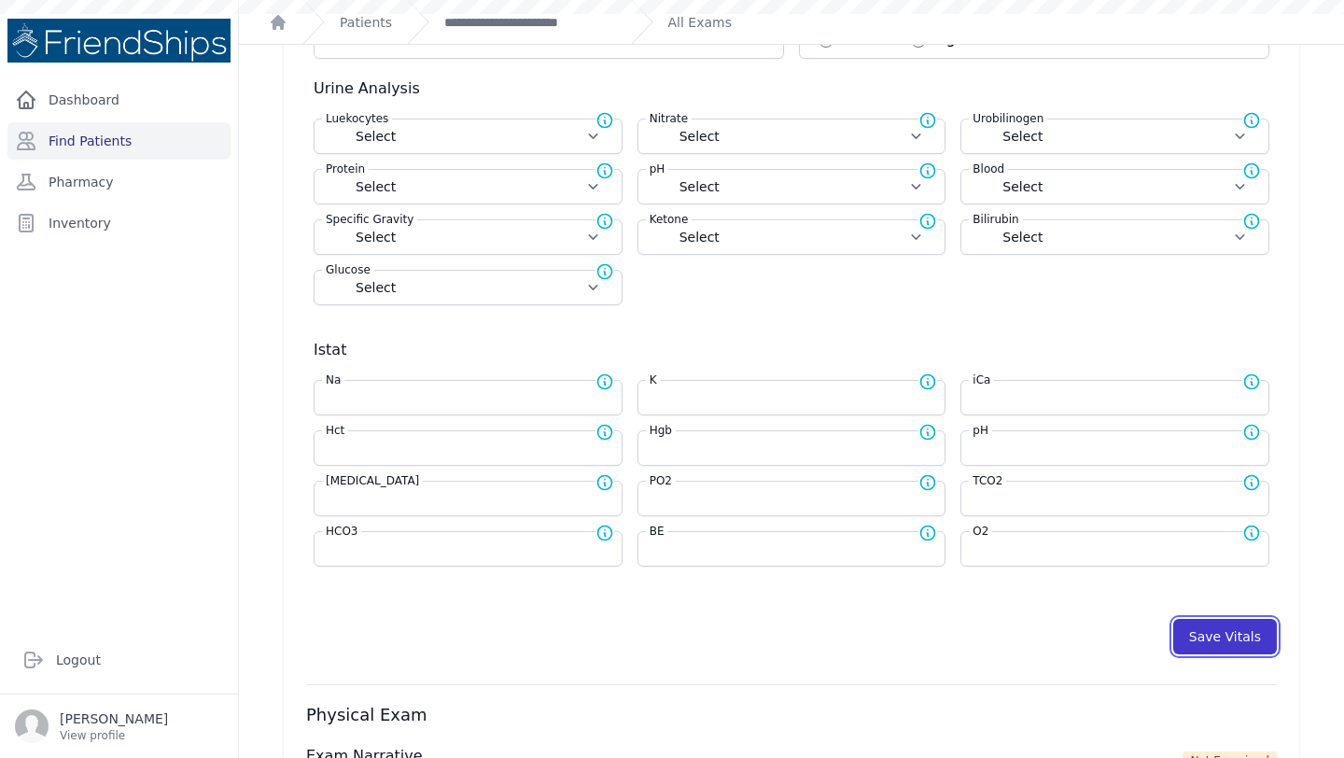
select select
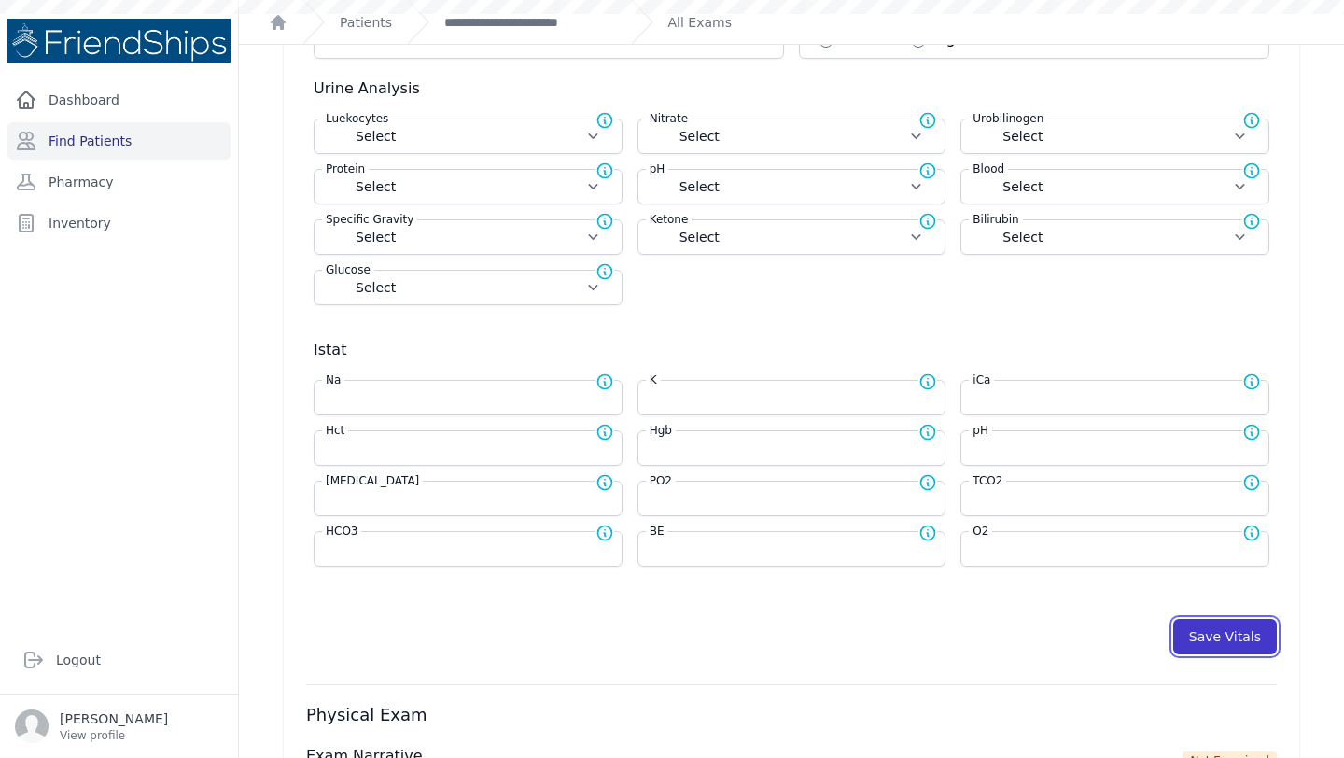
select select
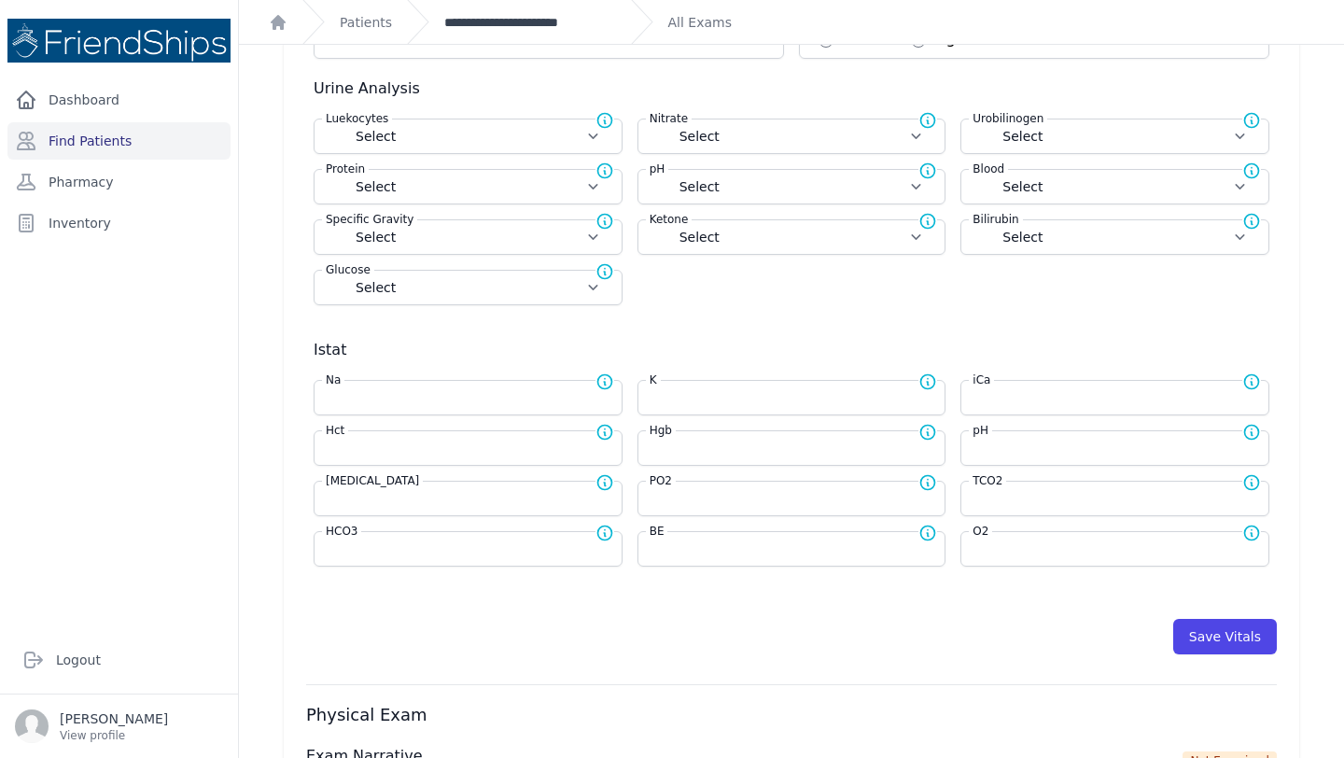
click at [570, 15] on link "**********" at bounding box center [530, 22] width 172 height 19
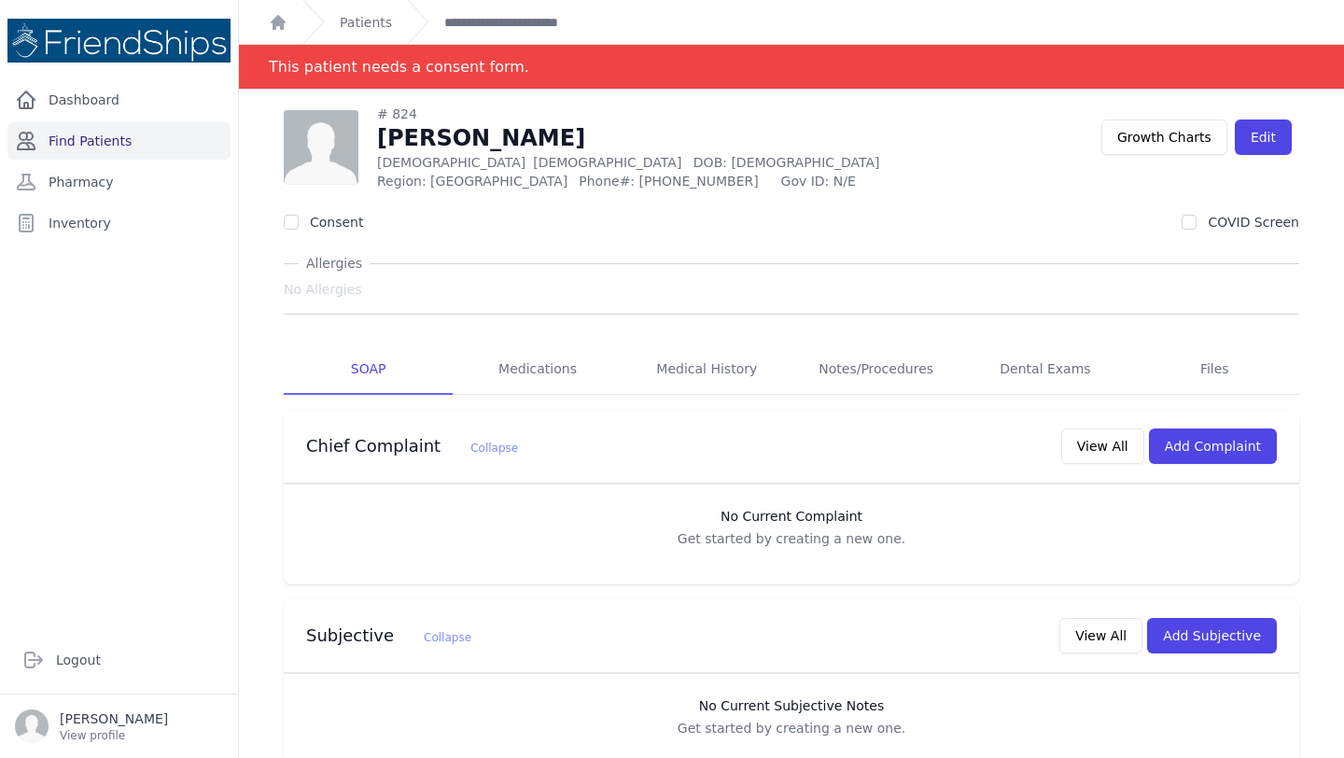
click at [126, 139] on link "Find Patients" at bounding box center [118, 140] width 223 height 37
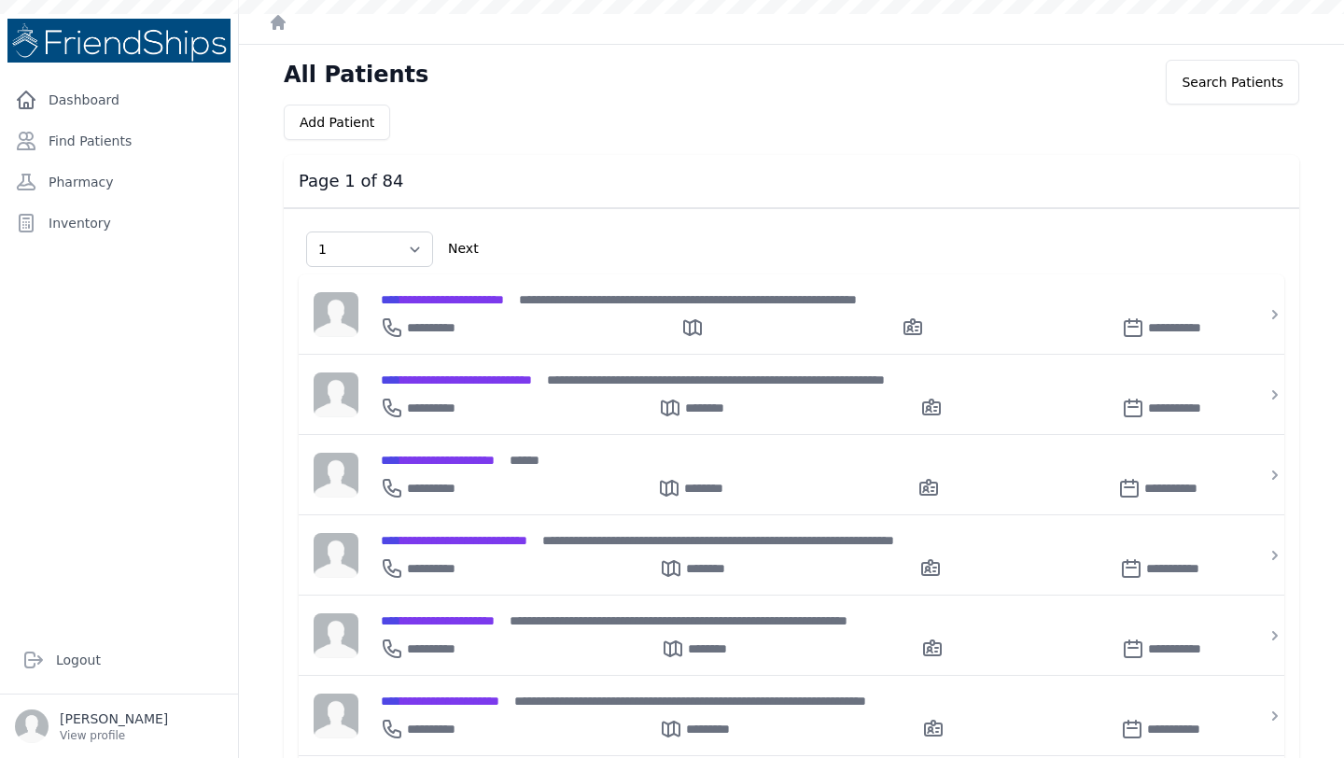
select select "1"
click at [98, 137] on link "Find Patients" at bounding box center [118, 140] width 223 height 37
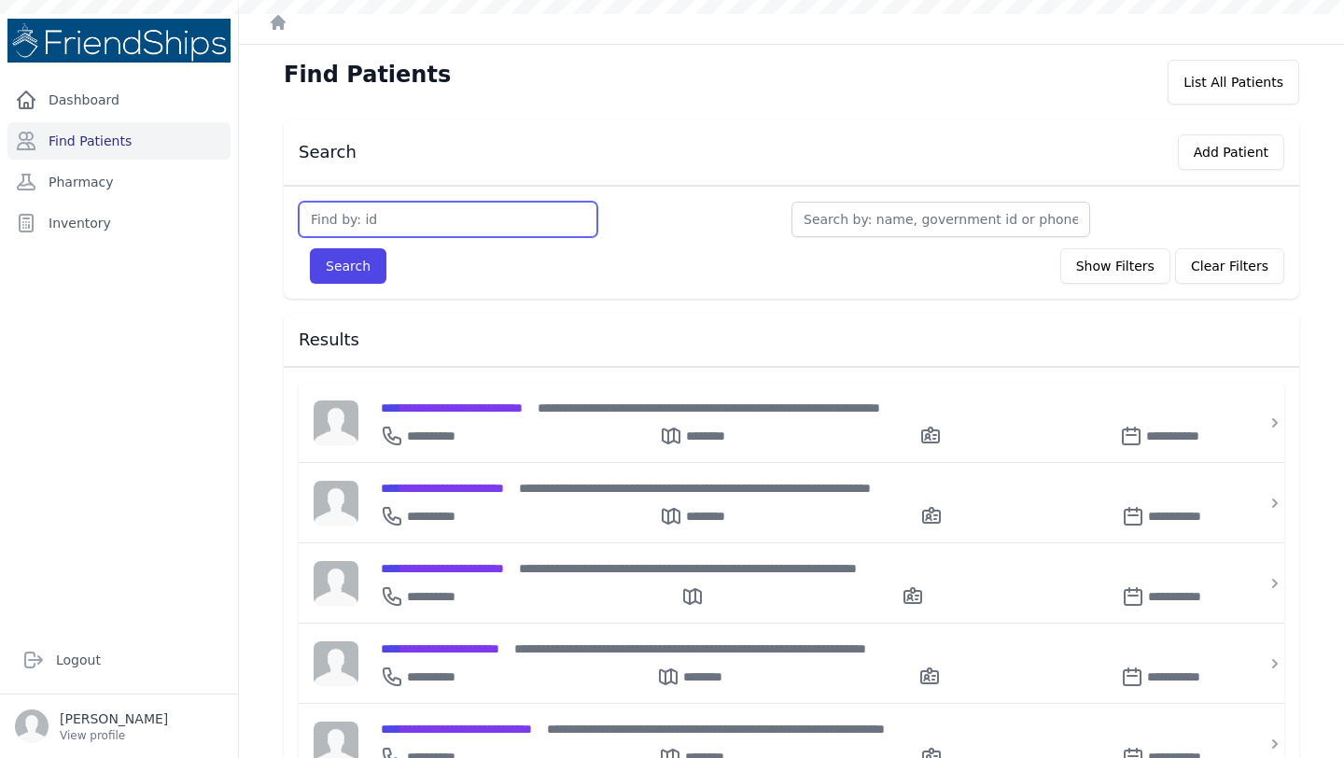
click at [465, 214] on input "text" at bounding box center [448, 219] width 299 height 35
type input "824"
click at [310, 248] on button "Search" at bounding box center [348, 265] width 77 height 35
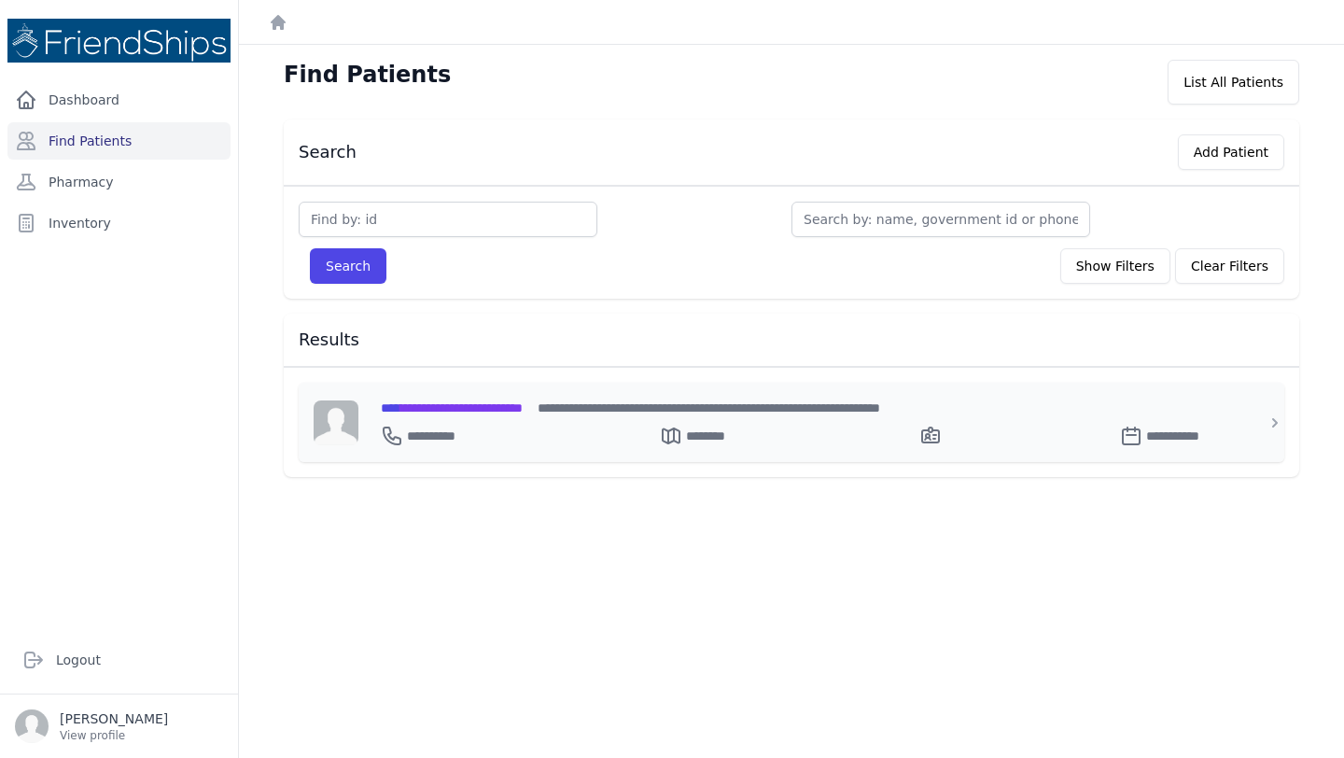
click at [523, 410] on span "**********" at bounding box center [452, 407] width 142 height 13
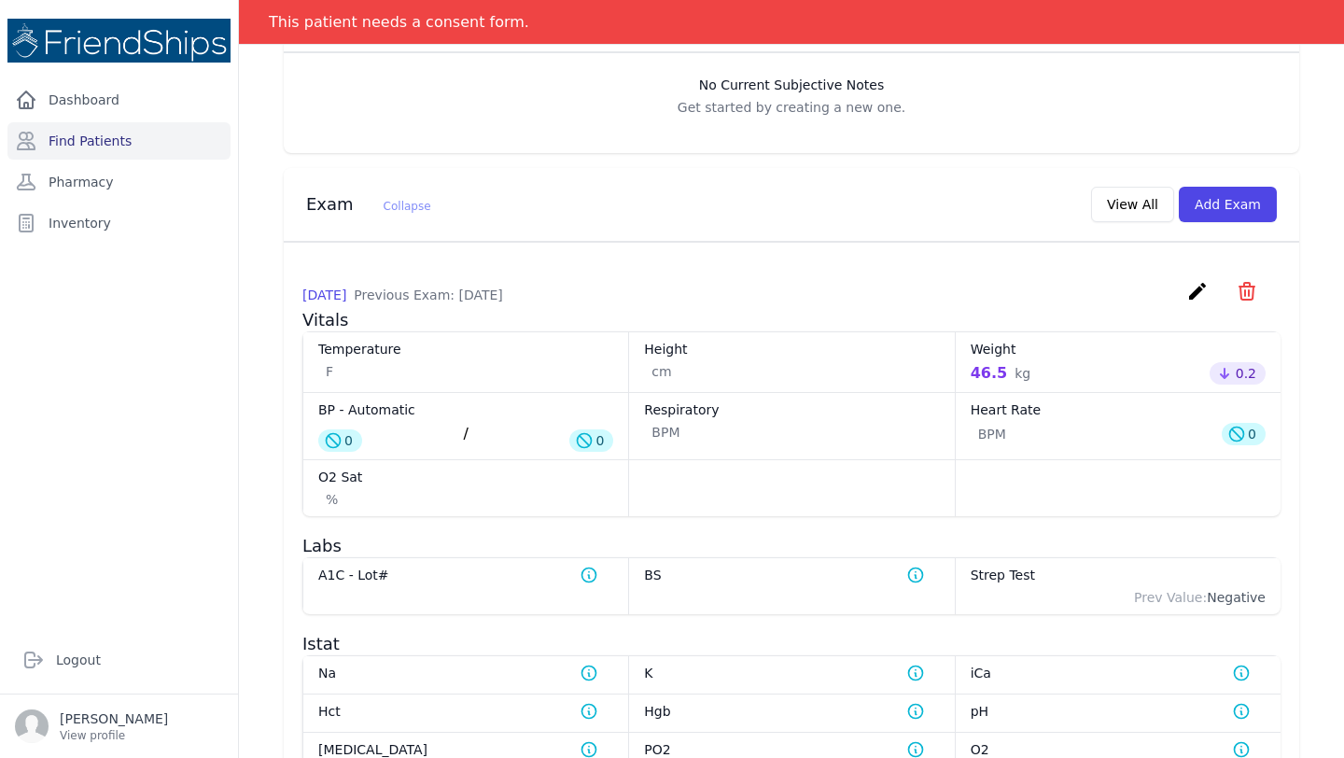
scroll to position [622, 0]
click at [1113, 202] on button "View All" at bounding box center [1132, 202] width 83 height 35
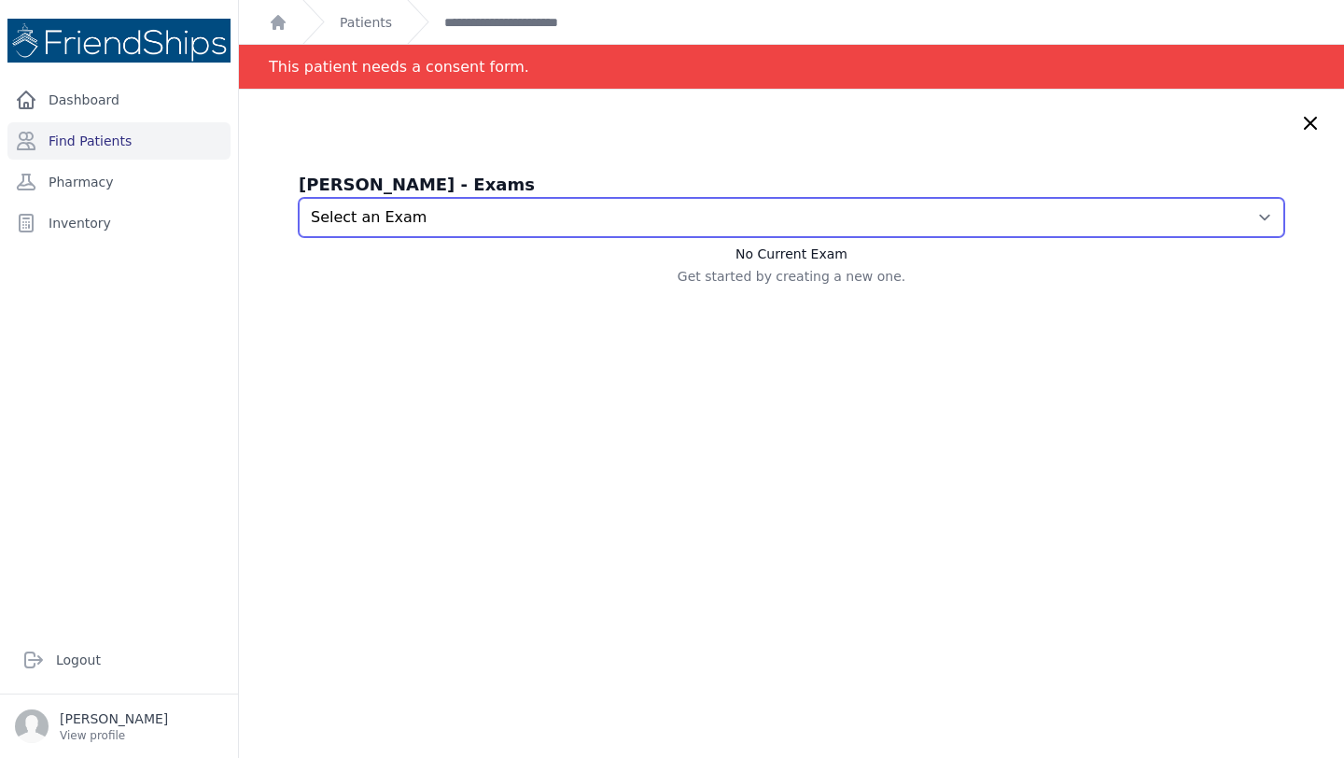
click at [943, 212] on select "Select an Exam [DATE] 10:18 AM [DATE] 1:19 PM" at bounding box center [791, 217] width 985 height 39
select select "1162"
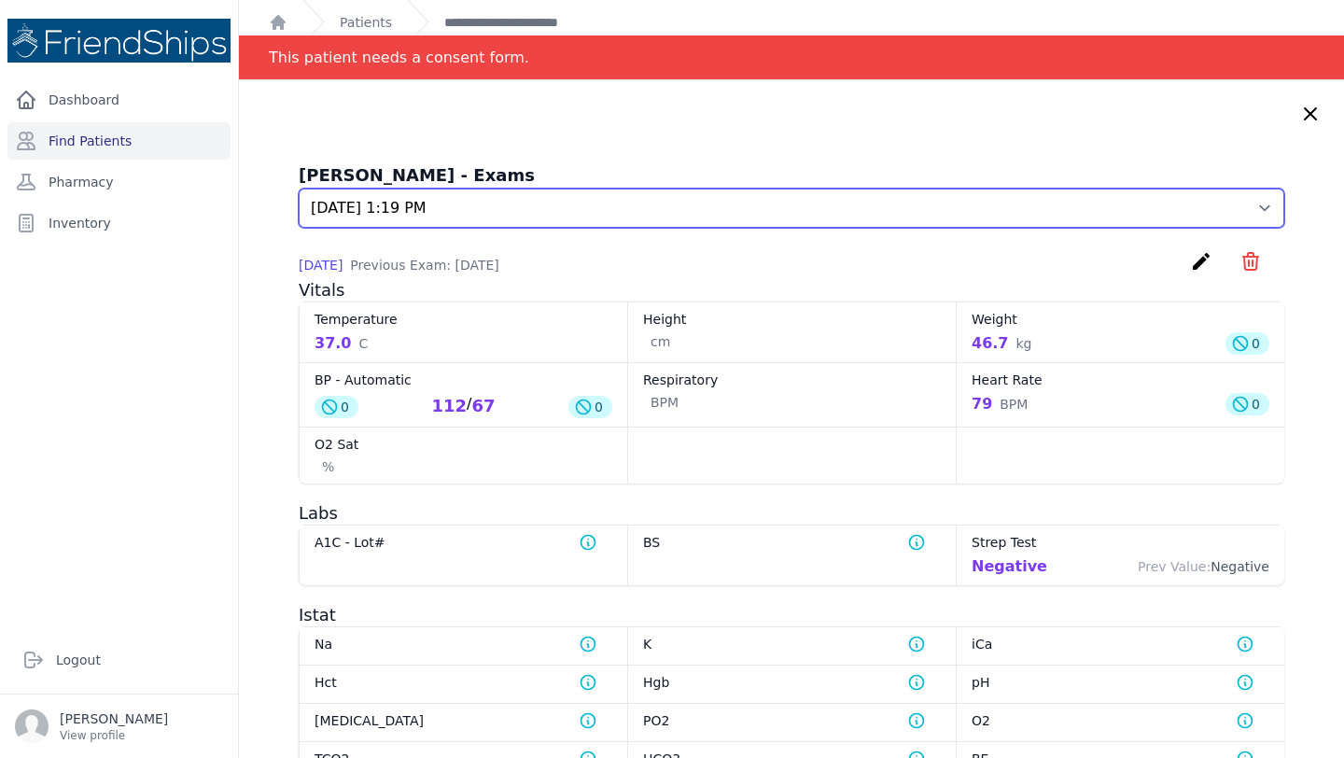
scroll to position [10, 0]
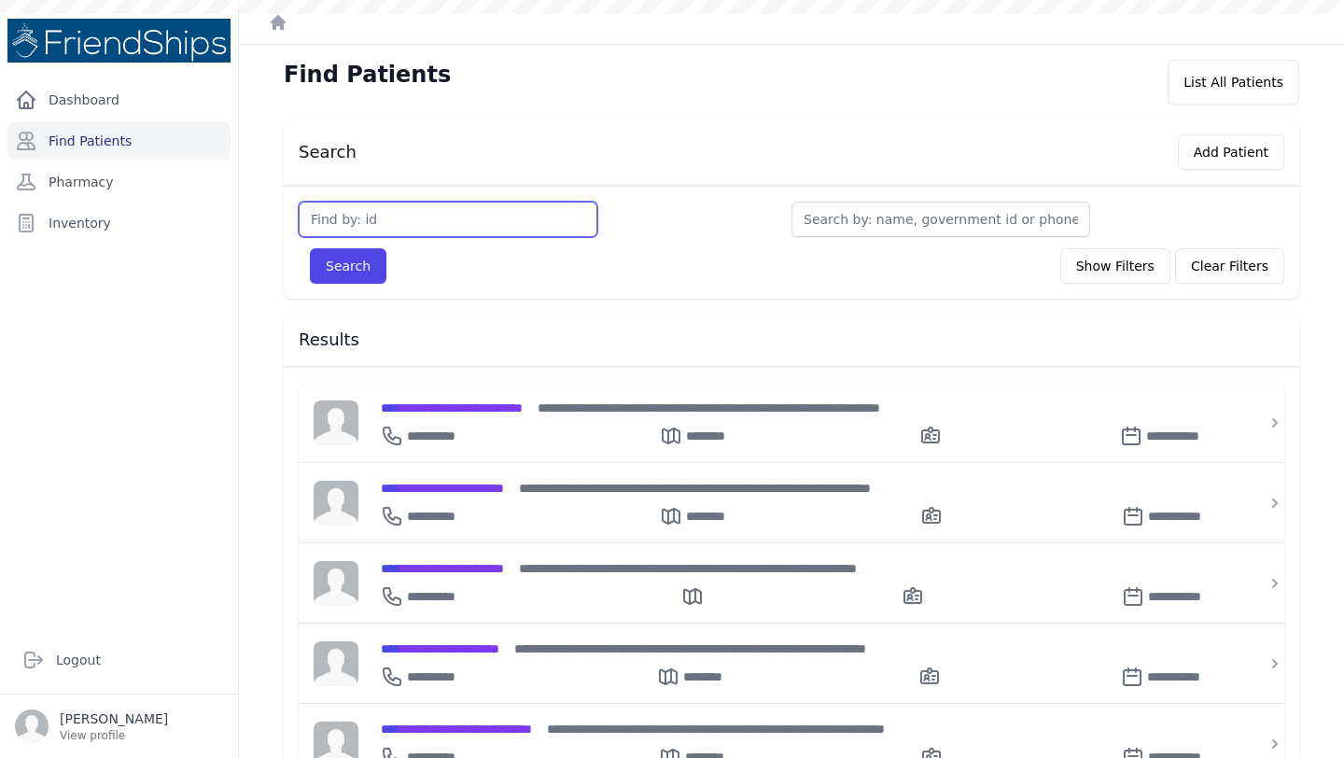
click at [410, 209] on input "text" at bounding box center [448, 219] width 299 height 35
type input "588"
click at [310, 248] on button "Search" at bounding box center [348, 265] width 77 height 35
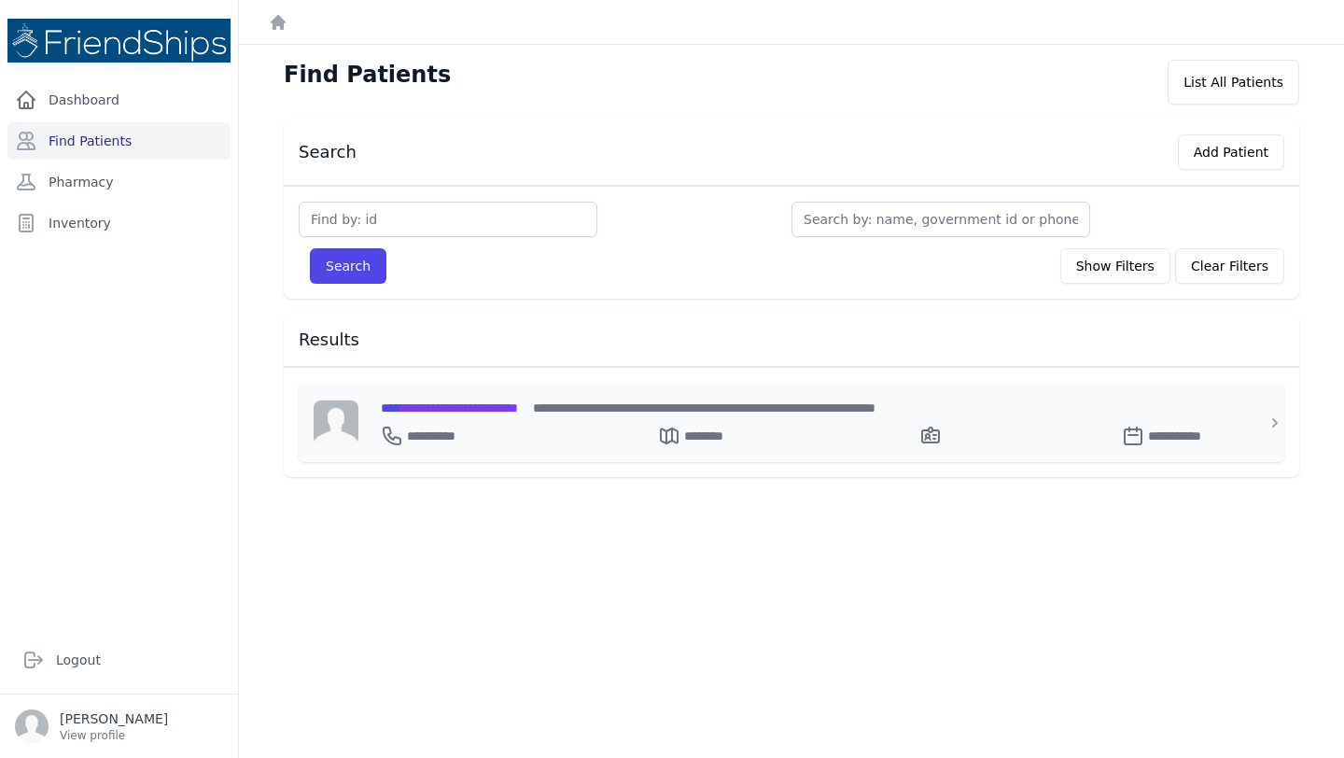
click at [481, 406] on span "**********" at bounding box center [449, 407] width 137 height 13
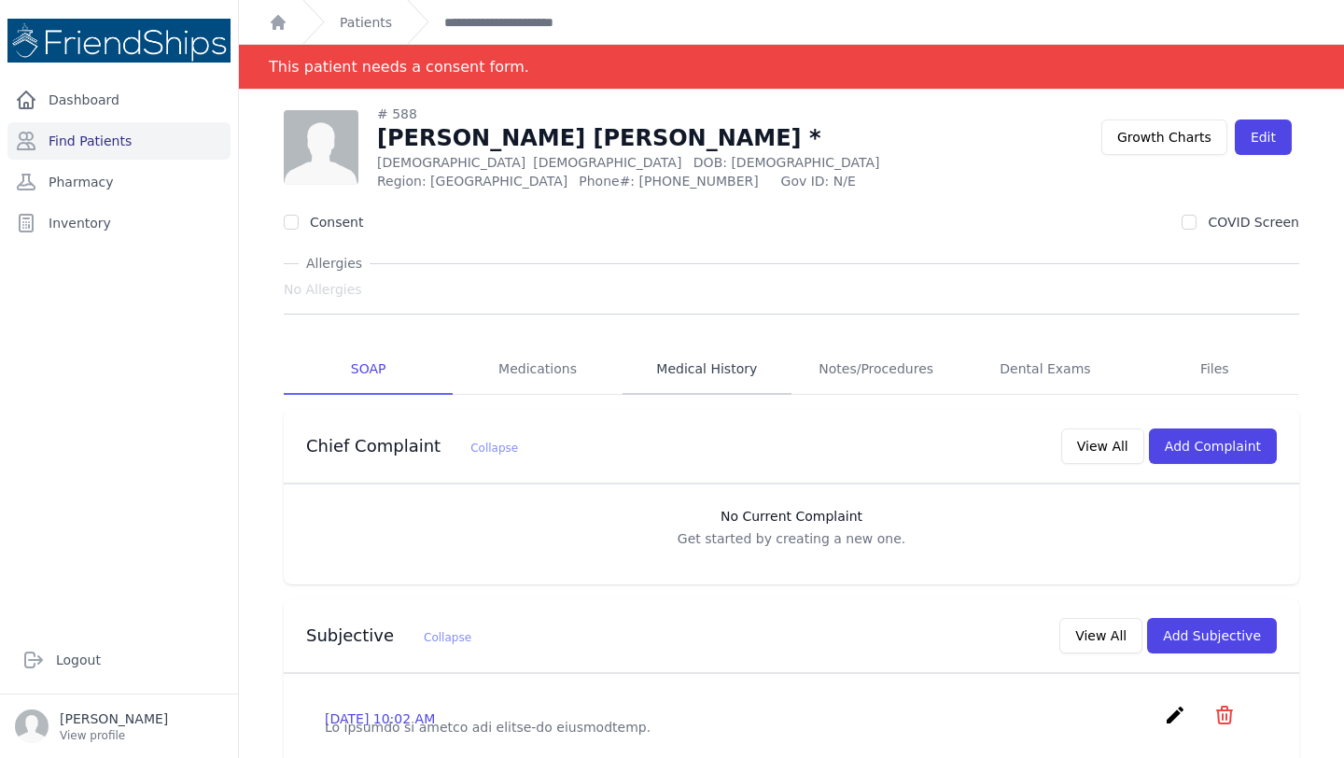
scroll to position [9, 0]
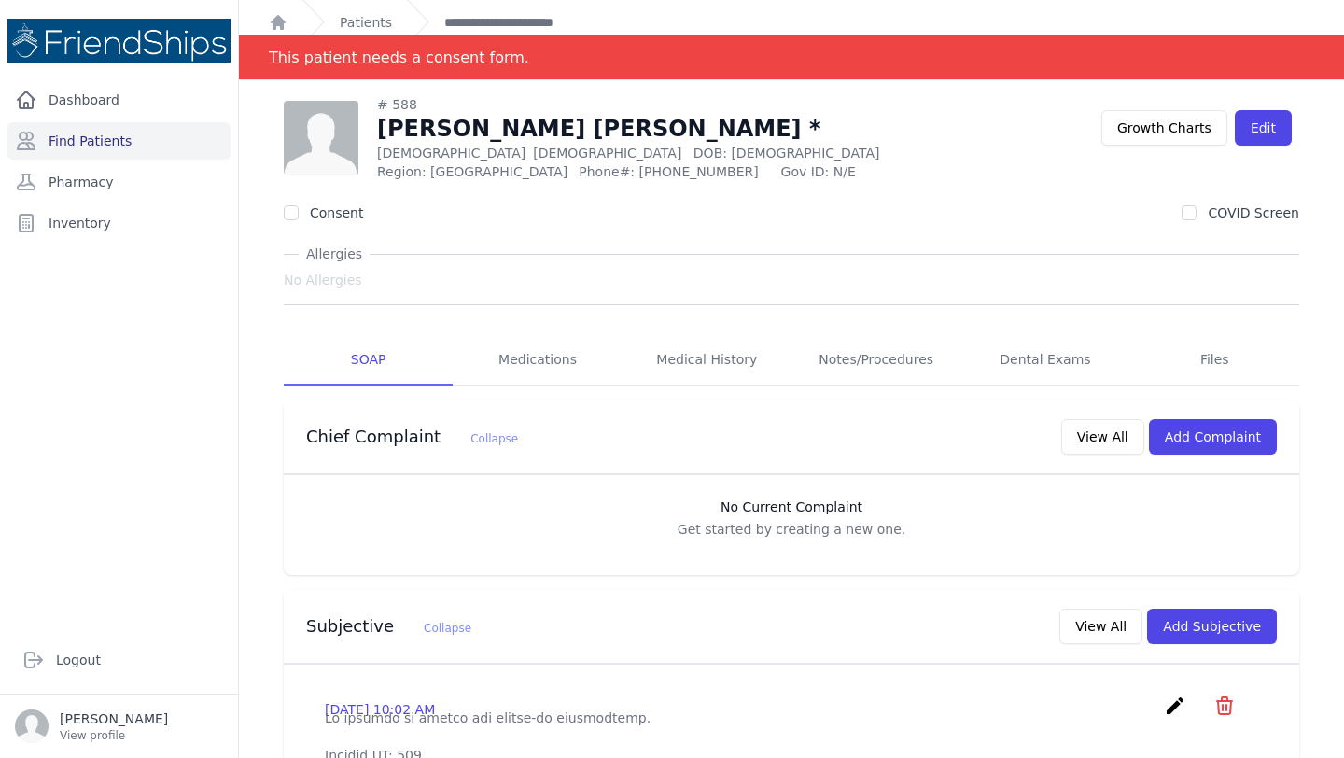
click at [873, 209] on div "Consent COVID Screen" at bounding box center [791, 212] width 1015 height 19
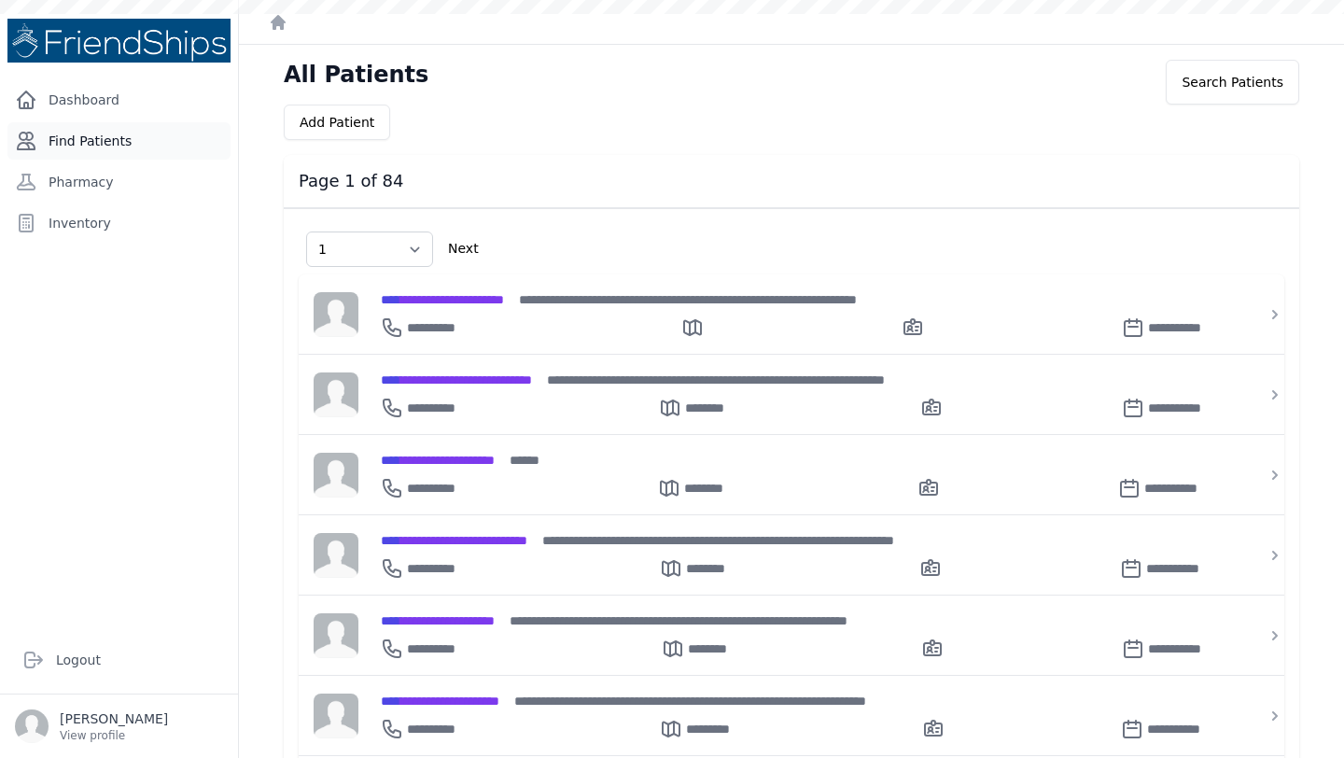
select select "1"
click at [114, 147] on link "Find Patients" at bounding box center [118, 140] width 223 height 37
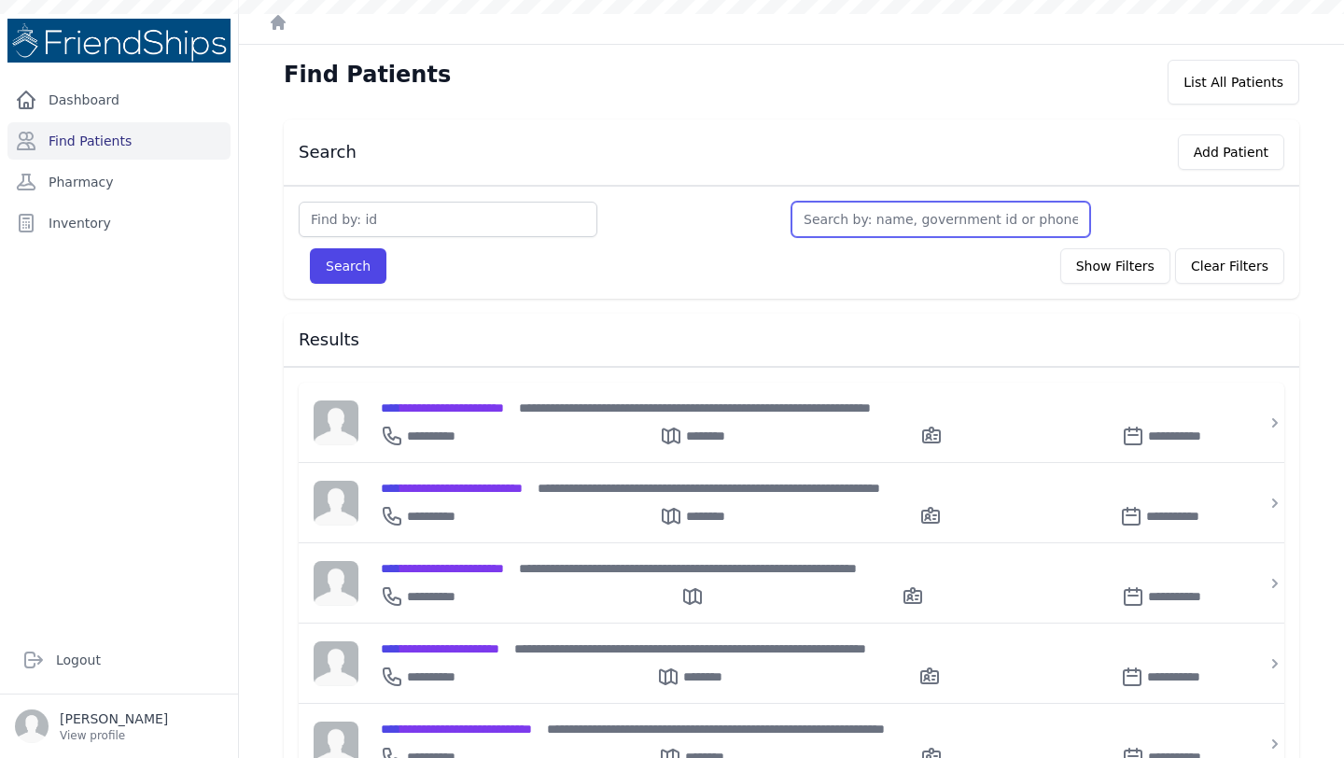
click at [875, 224] on input "text" at bounding box center [940, 219] width 299 height 35
type input "a"
type input "amr"
type input "amra"
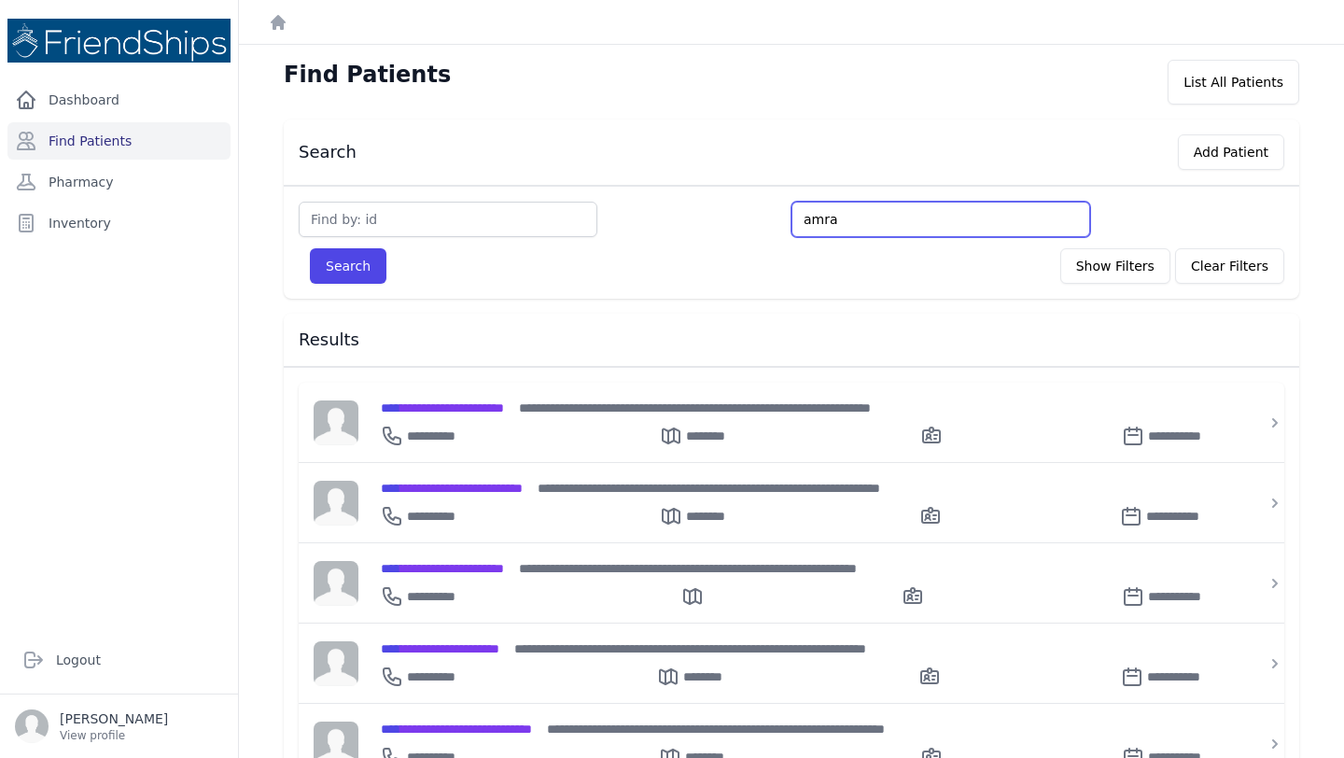
type input "amra d"
type input "amra di"
type input "amra dia"
type input "amra diab"
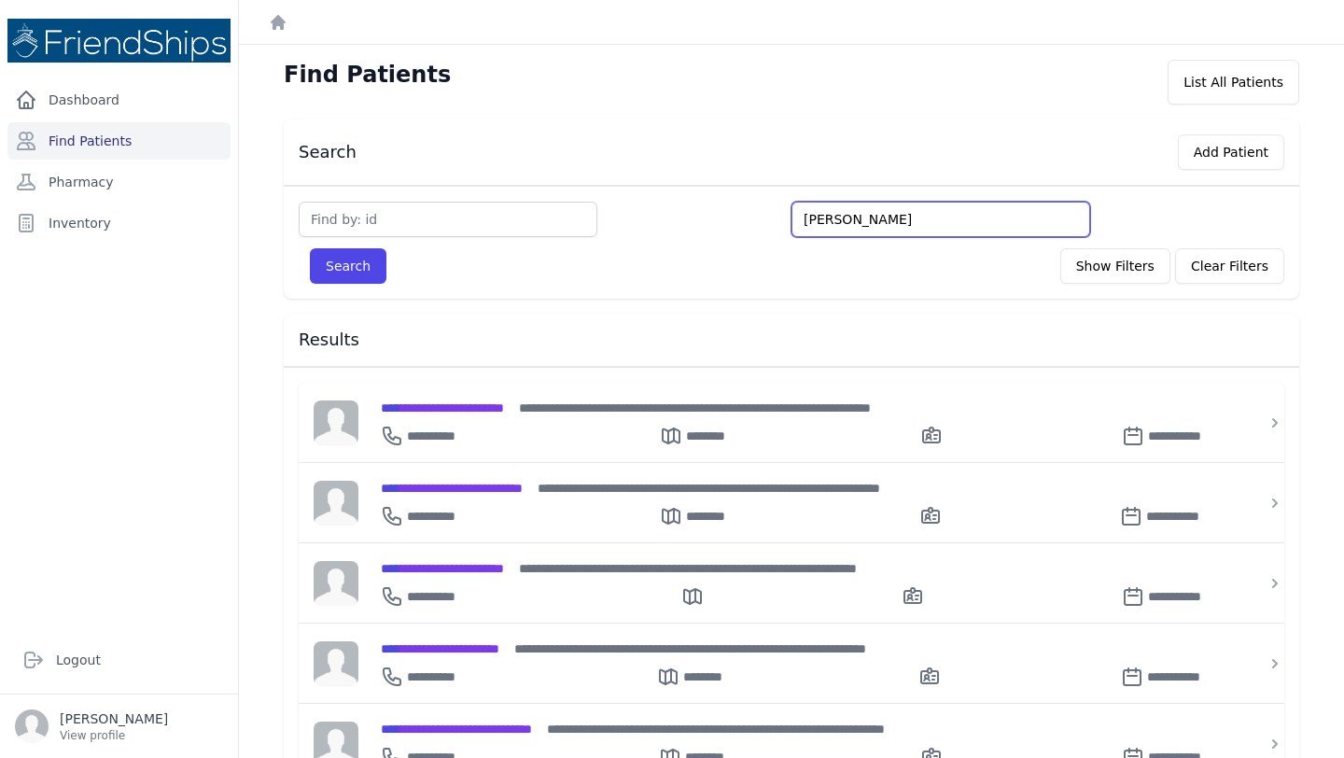
click at [310, 248] on button "Search" at bounding box center [348, 265] width 77 height 35
click at [887, 225] on input "amra diab" at bounding box center [940, 219] width 299 height 35
click at [310, 248] on button "Search" at bounding box center [348, 265] width 77 height 35
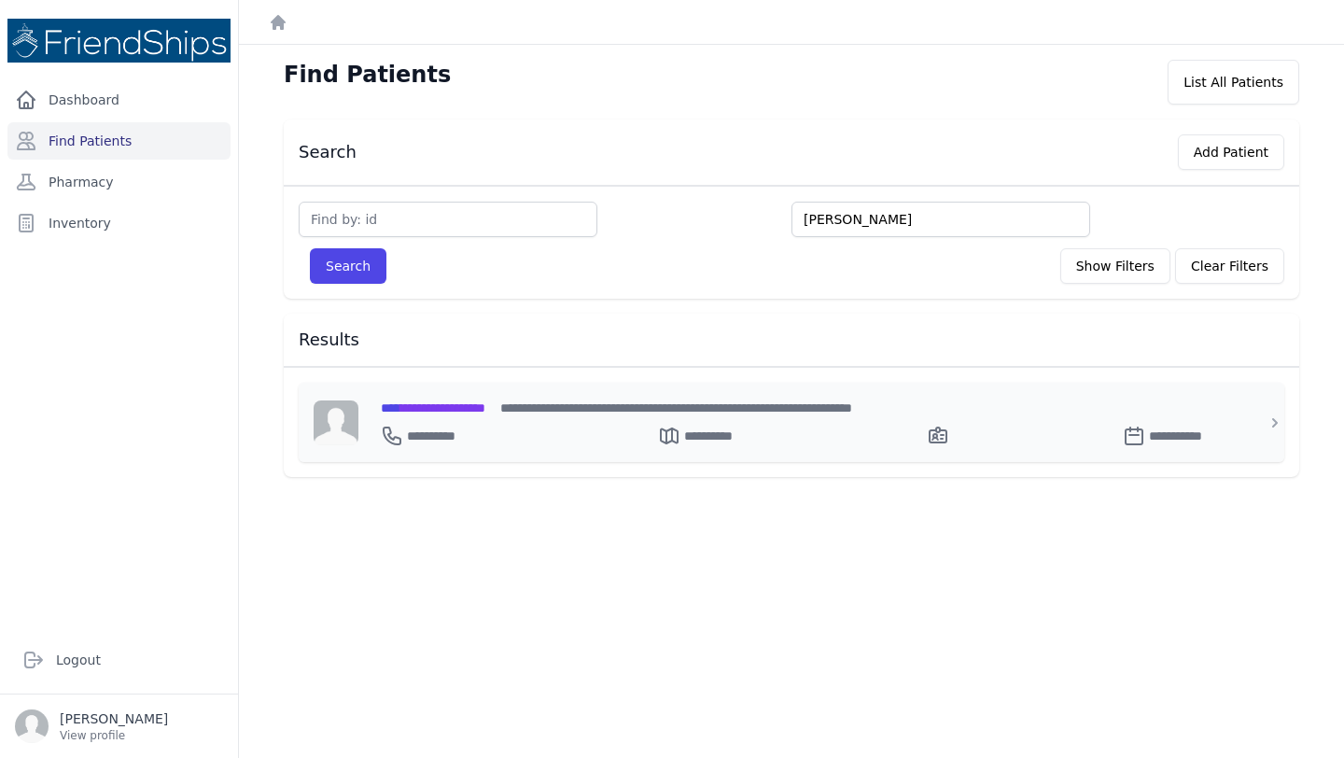
click at [455, 408] on span "**********" at bounding box center [433, 407] width 105 height 13
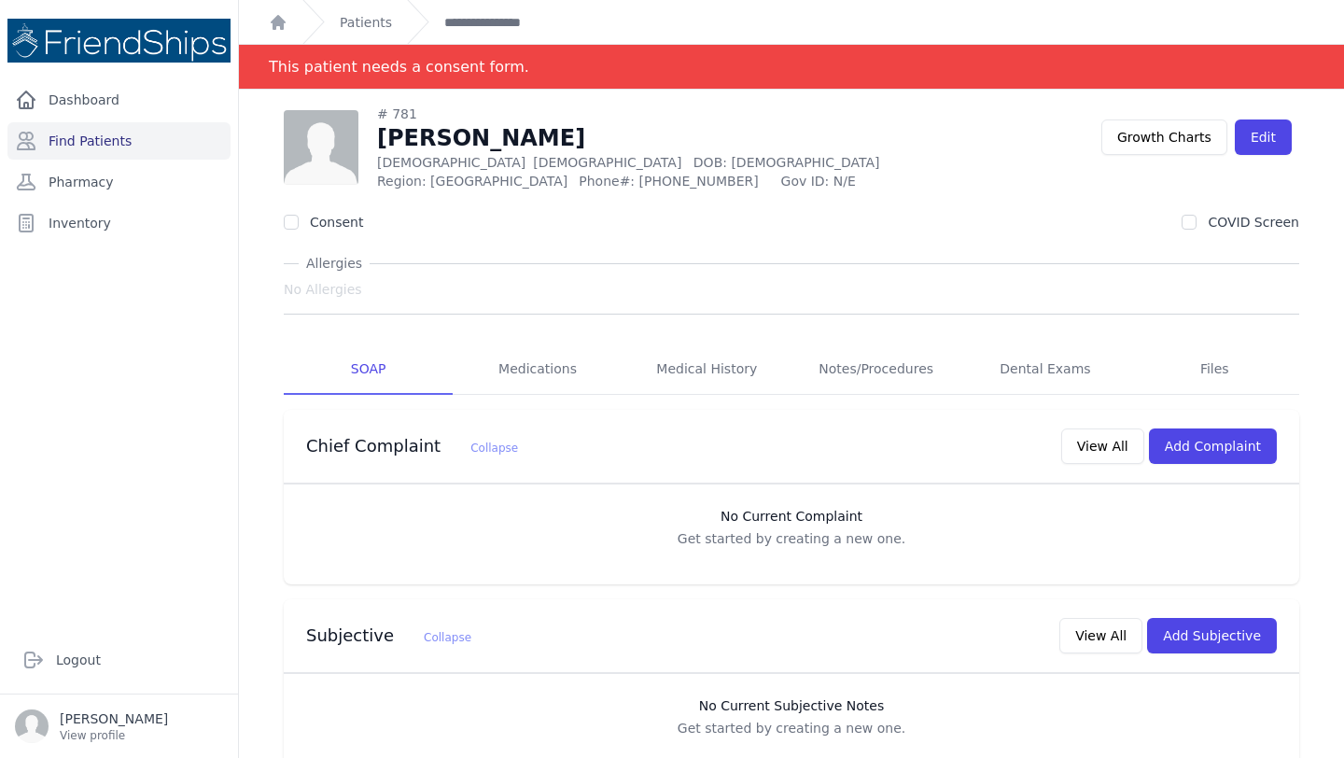
drag, startPoint x: 376, startPoint y: 141, endPoint x: 569, endPoint y: 142, distance: 193.2
click at [569, 142] on div "# 781 Amra Saleh Dhiab Female 64 Years Old DOB: 1961-Jan-01 Region: Samadaniah …" at bounding box center [692, 148] width 817 height 86
click at [406, 164] on p "Female 64 Years Old DOB: 1961-Jan-01" at bounding box center [680, 162] width 606 height 19
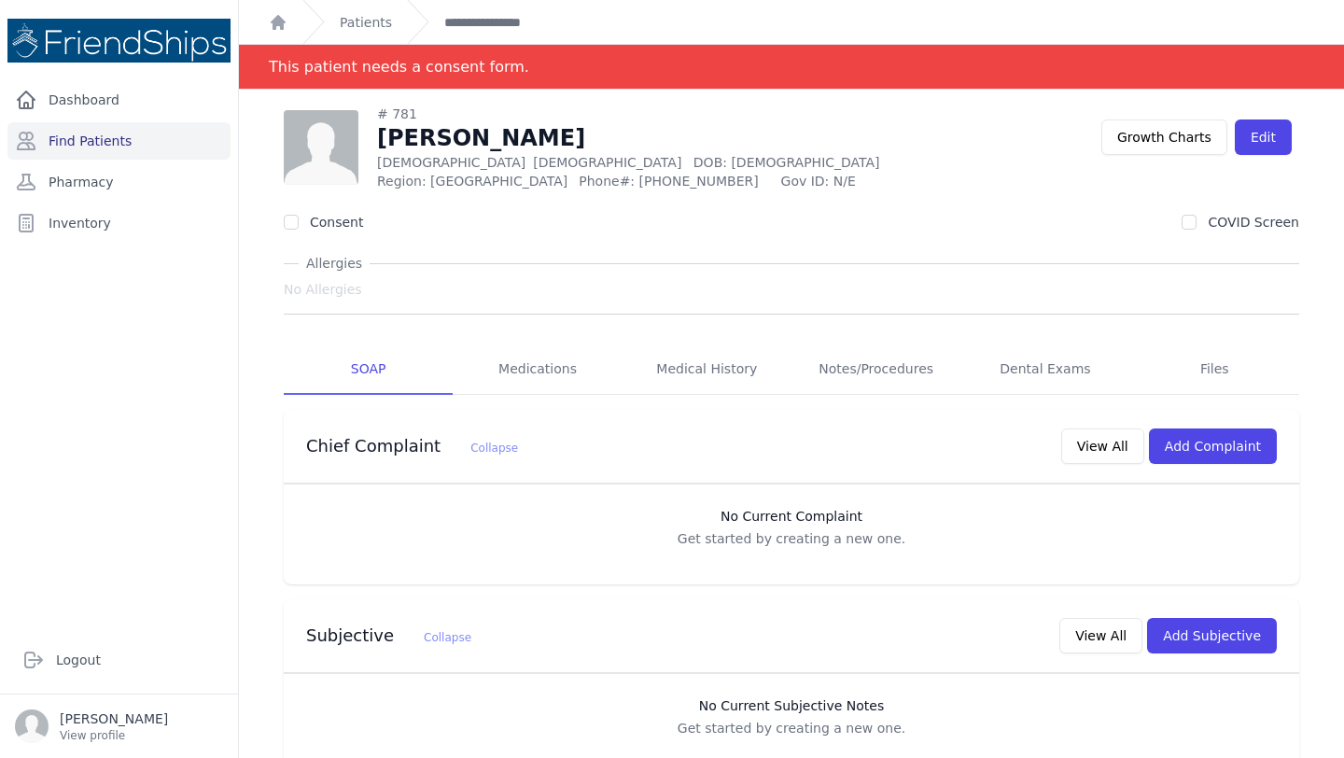
click at [443, 181] on span "Region: Samadaniah" at bounding box center [472, 181] width 190 height 19
click at [470, 220] on div "Consent COVID Screen" at bounding box center [791, 222] width 1015 height 19
click at [639, 177] on span "Phone#: 0993866383" at bounding box center [674, 181] width 190 height 19
click at [638, 175] on span "Phone#: 0993866383" at bounding box center [674, 181] width 190 height 19
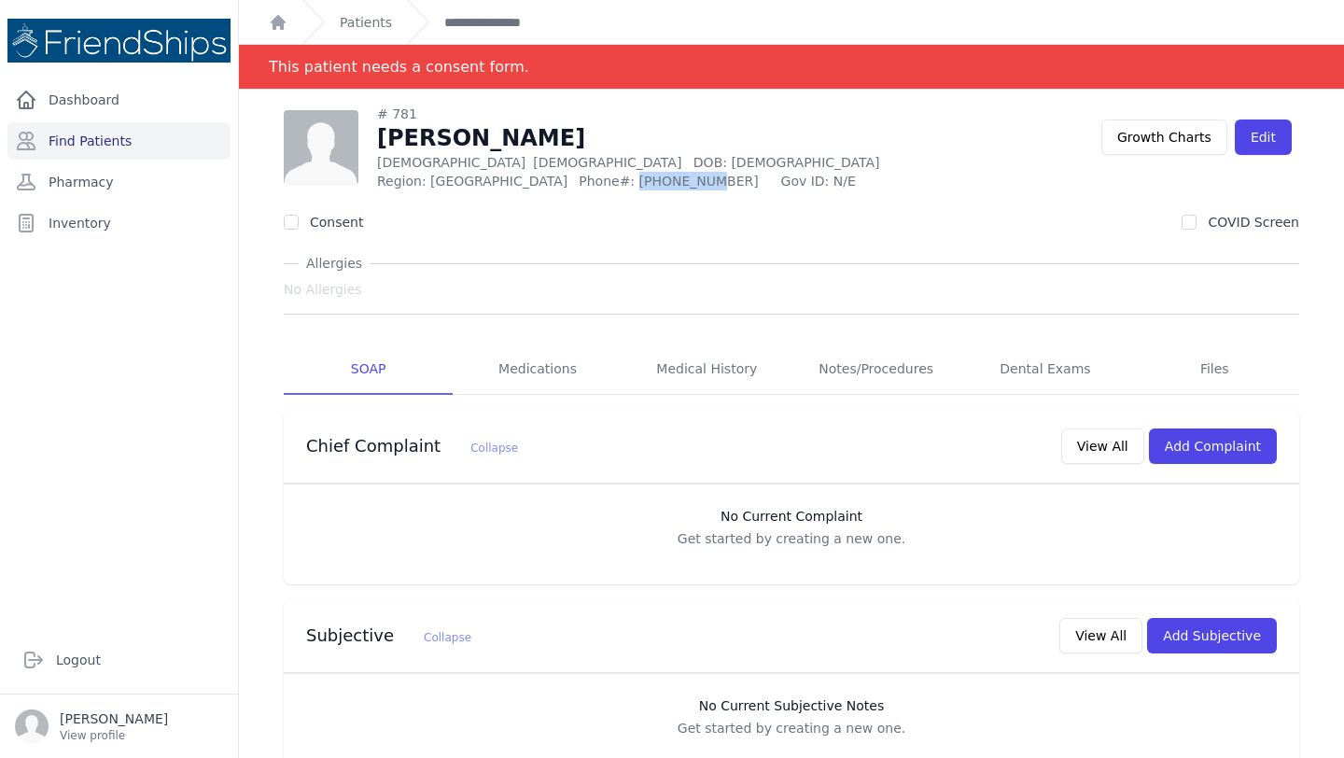
drag, startPoint x: 638, startPoint y: 175, endPoint x: 650, endPoint y: 176, distance: 11.2
click at [650, 176] on span "Phone#: 0993866383" at bounding box center [674, 181] width 190 height 19
click at [638, 223] on div "Consent COVID Screen" at bounding box center [791, 222] width 1015 height 19
click at [1234, 627] on button "Add Subjective" at bounding box center [1212, 635] width 130 height 35
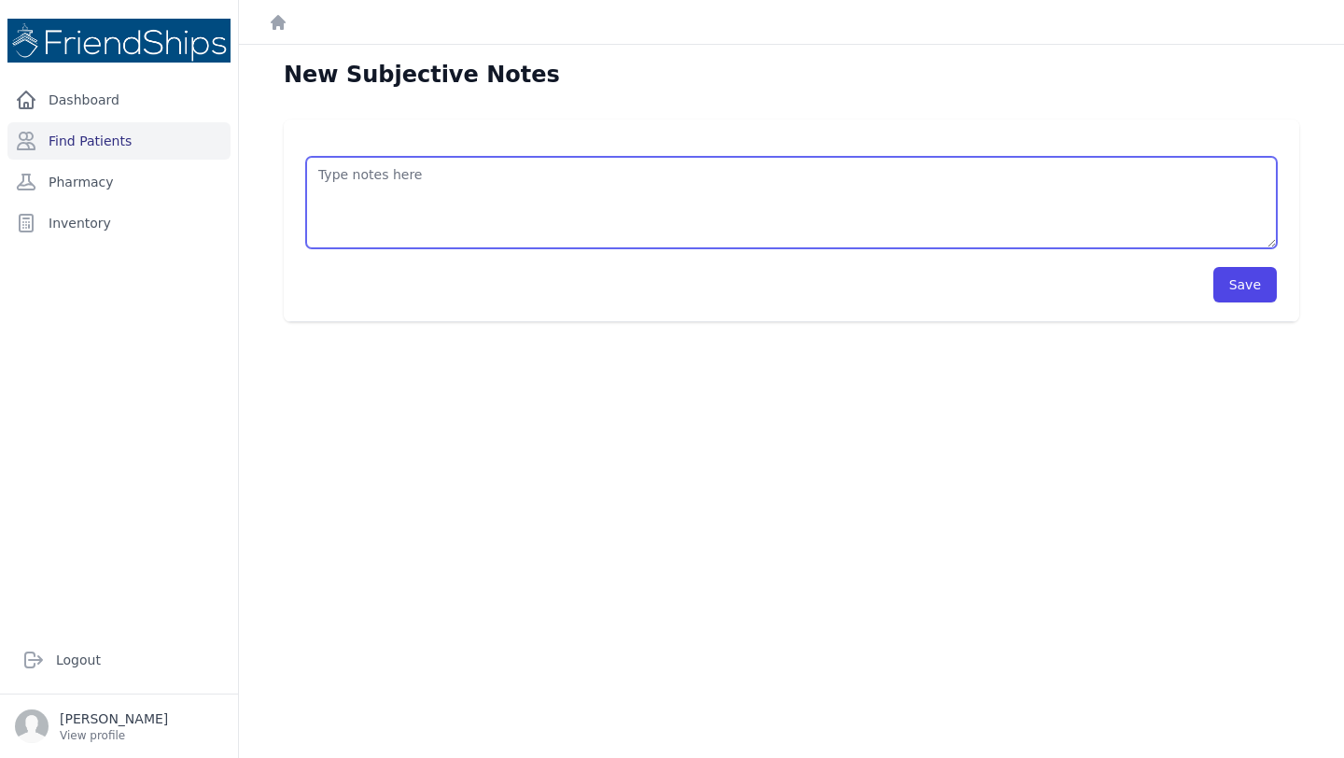
click at [516, 169] on textarea at bounding box center [791, 202] width 971 height 91
type textarea "Pt has pain in her knees (joints/muscles) (?). Scheduled an appointment for tom…"
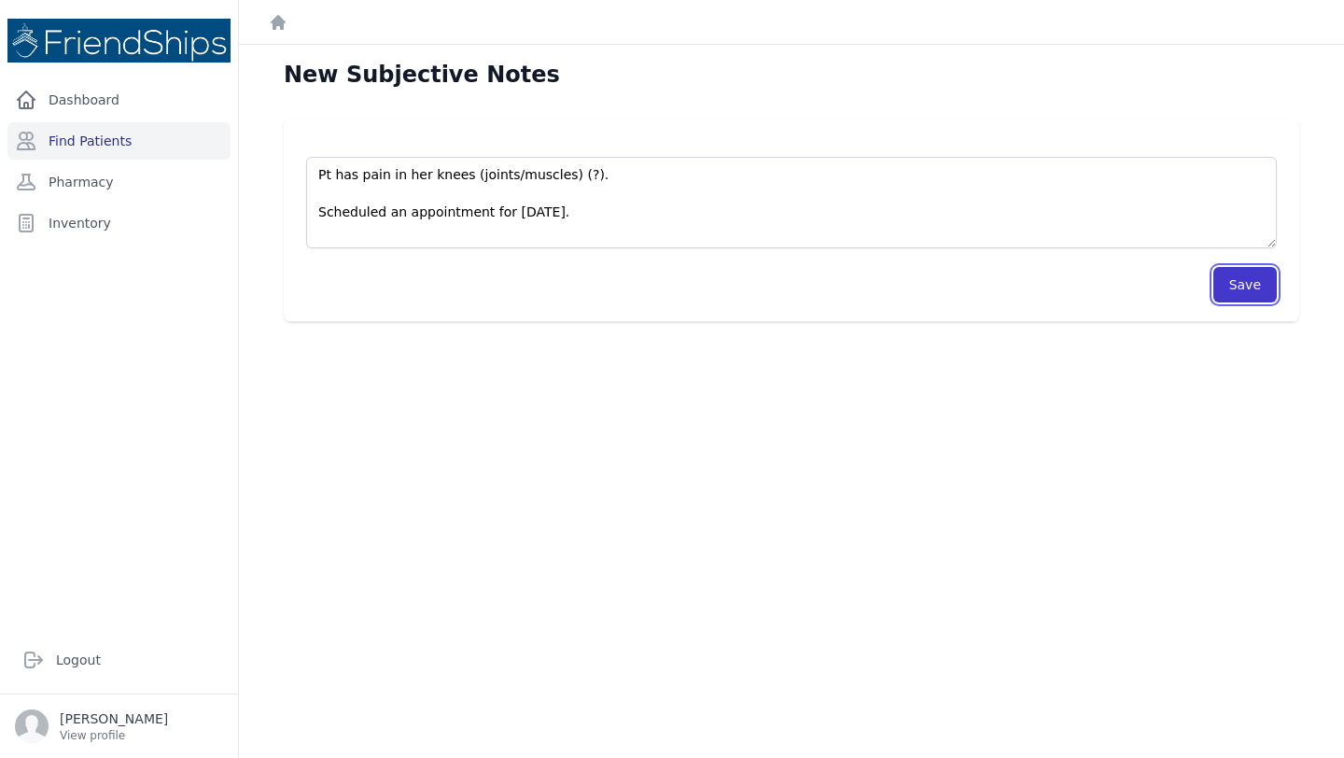
click at [1248, 292] on button "Save" at bounding box center [1244, 284] width 63 height 35
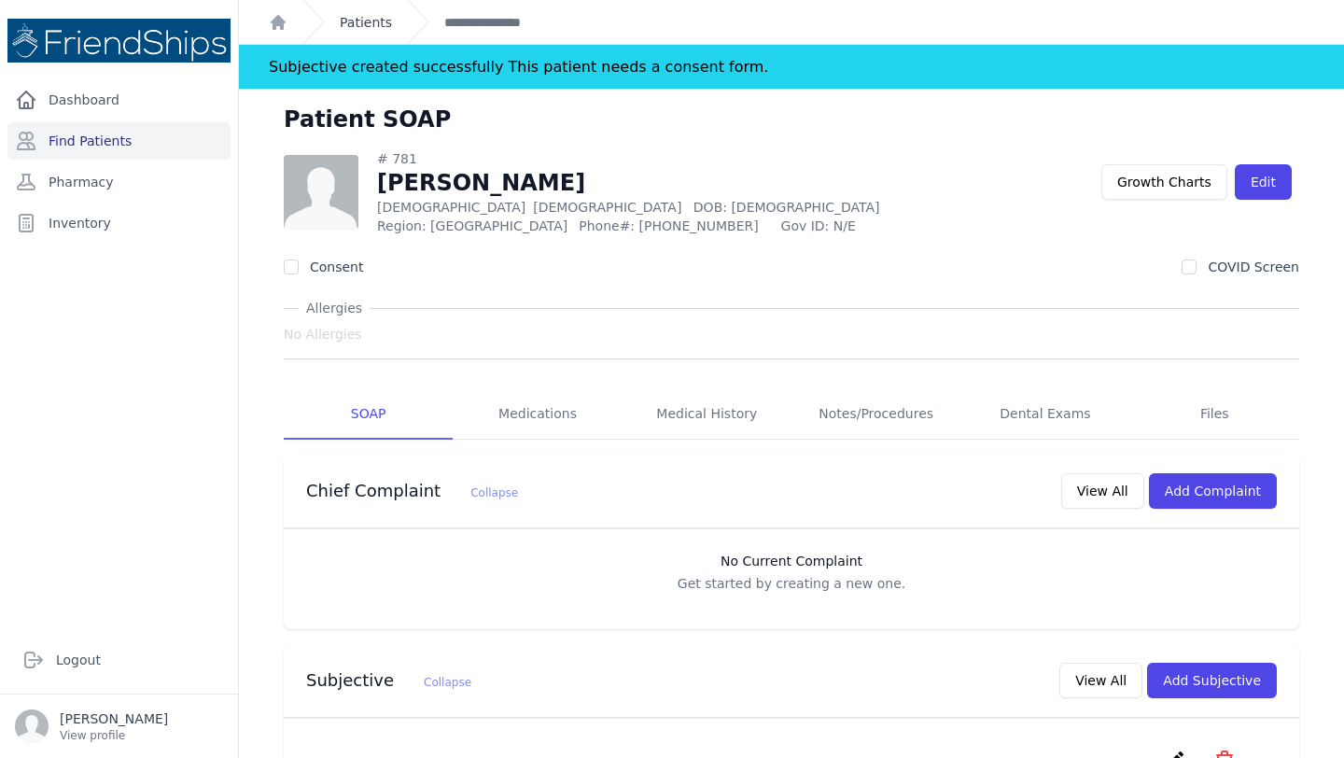
click at [348, 20] on link "Patients" at bounding box center [366, 22] width 52 height 19
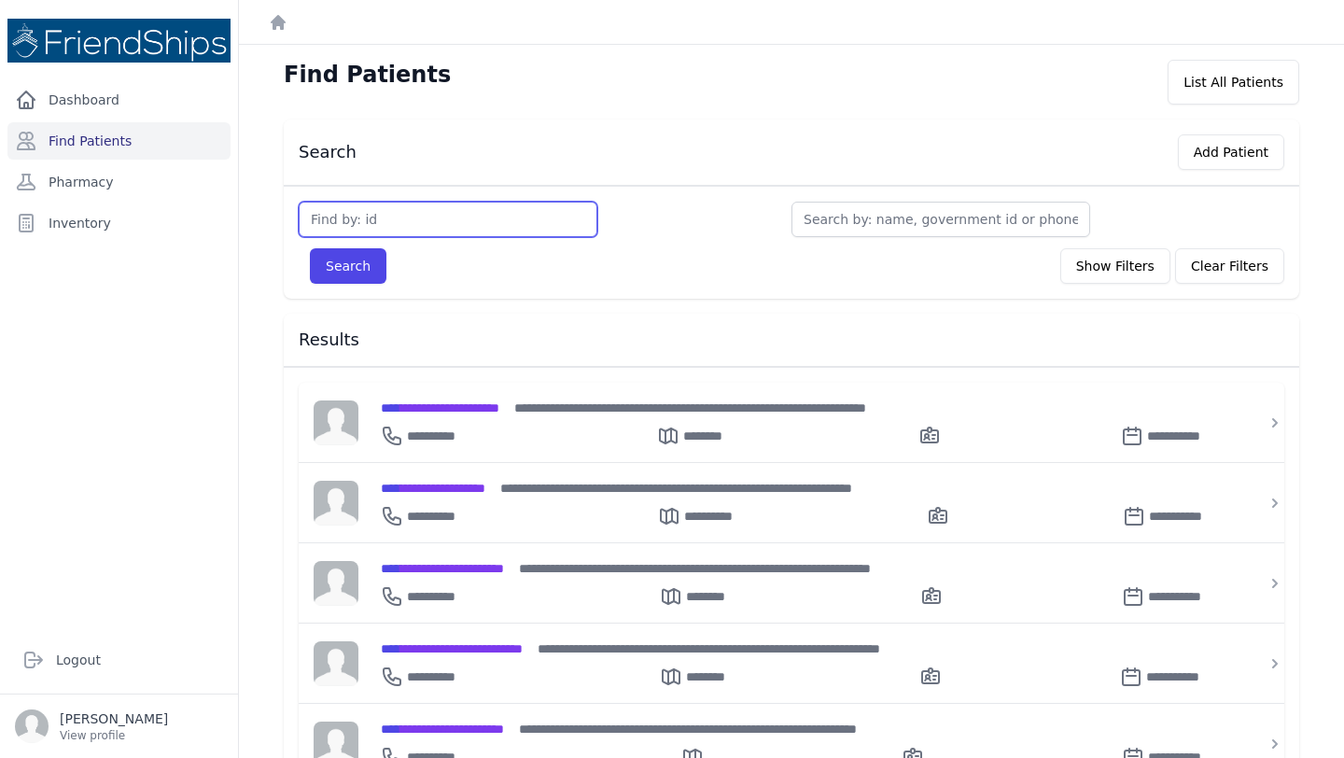
click at [389, 218] on input "text" at bounding box center [448, 219] width 299 height 35
type input "293"
click at [310, 248] on button "Search" at bounding box center [348, 265] width 77 height 35
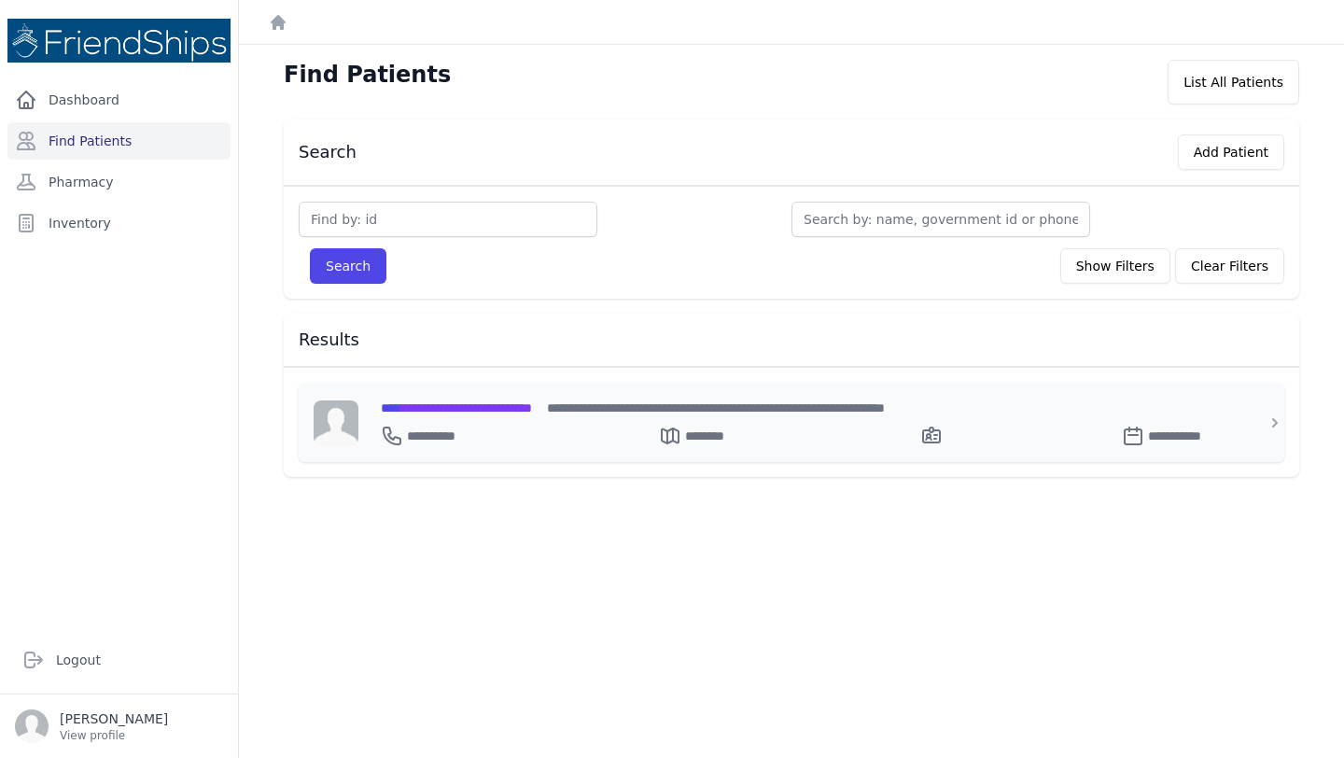
click at [442, 396] on div "**********" at bounding box center [802, 422] width 888 height 79
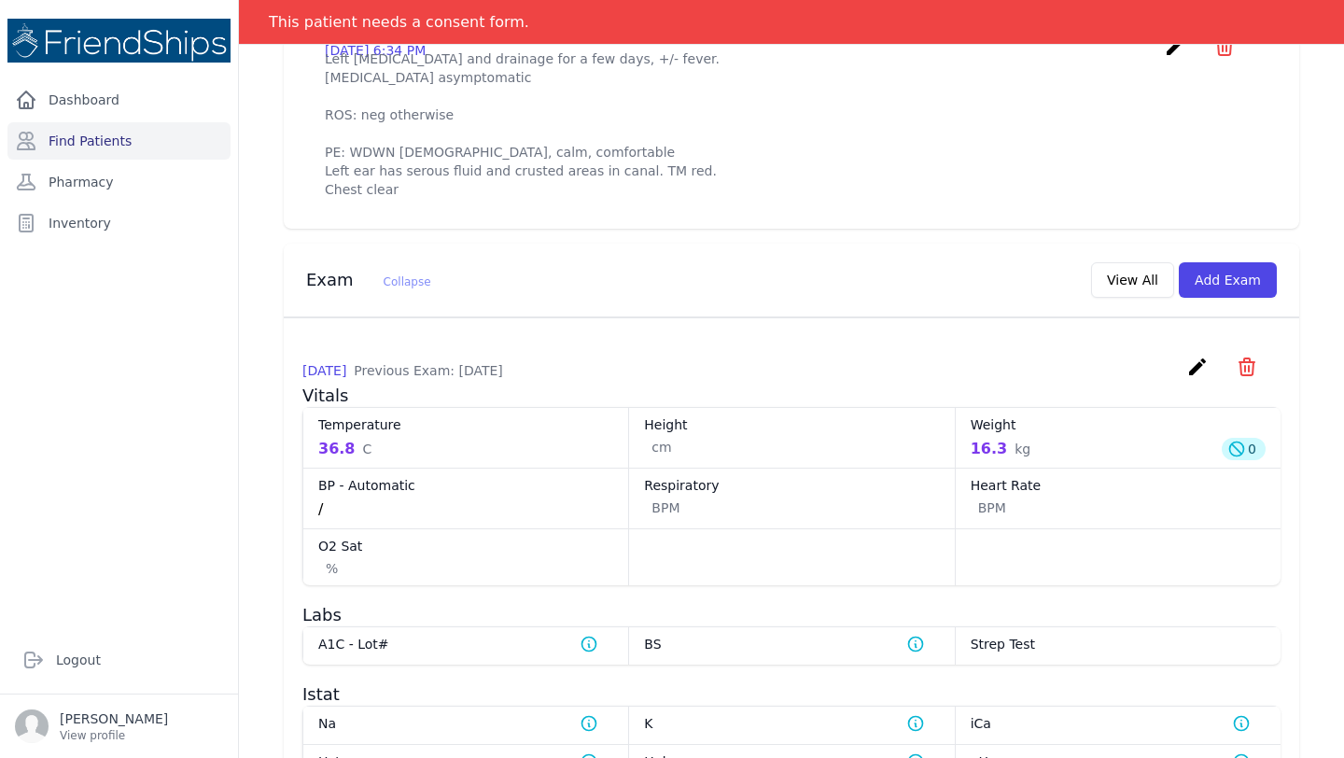
scroll to position [681, 0]
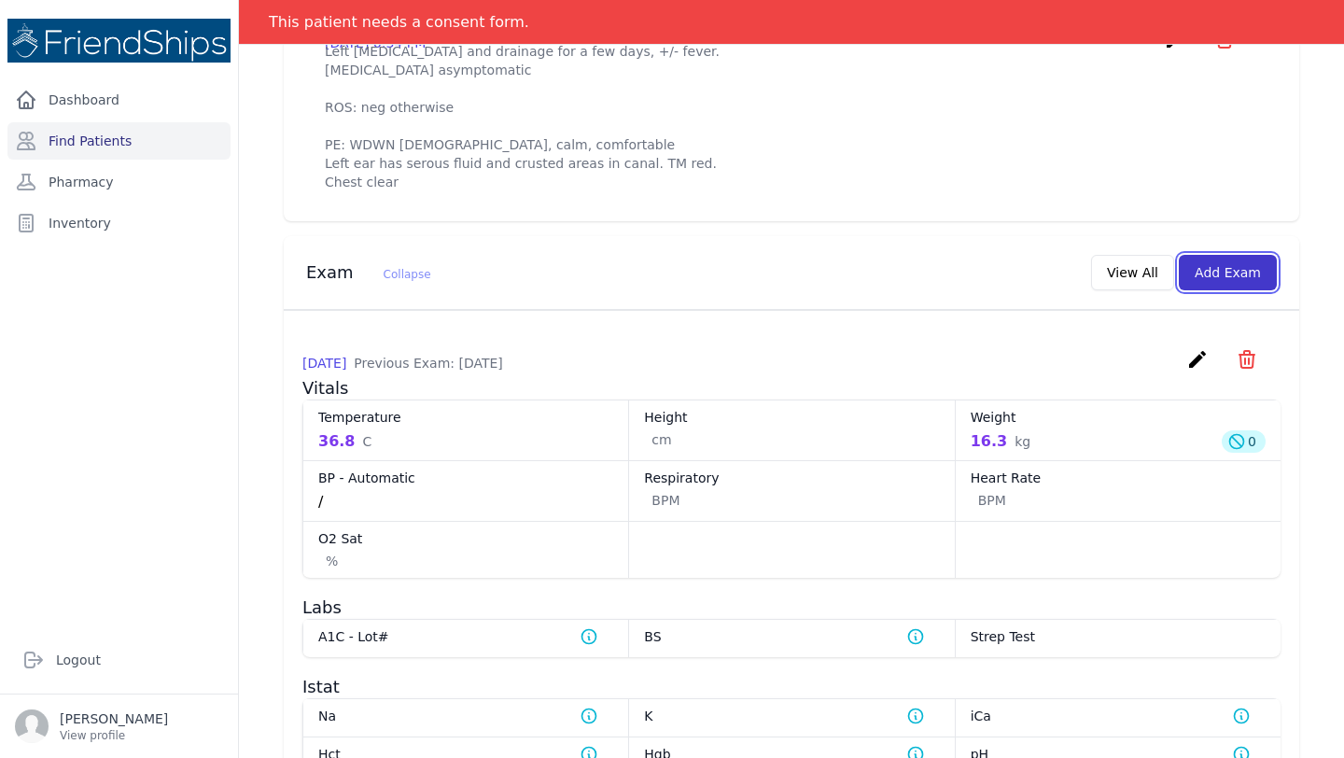
click at [1214, 290] on button "Add Exam" at bounding box center [1228, 272] width 98 height 35
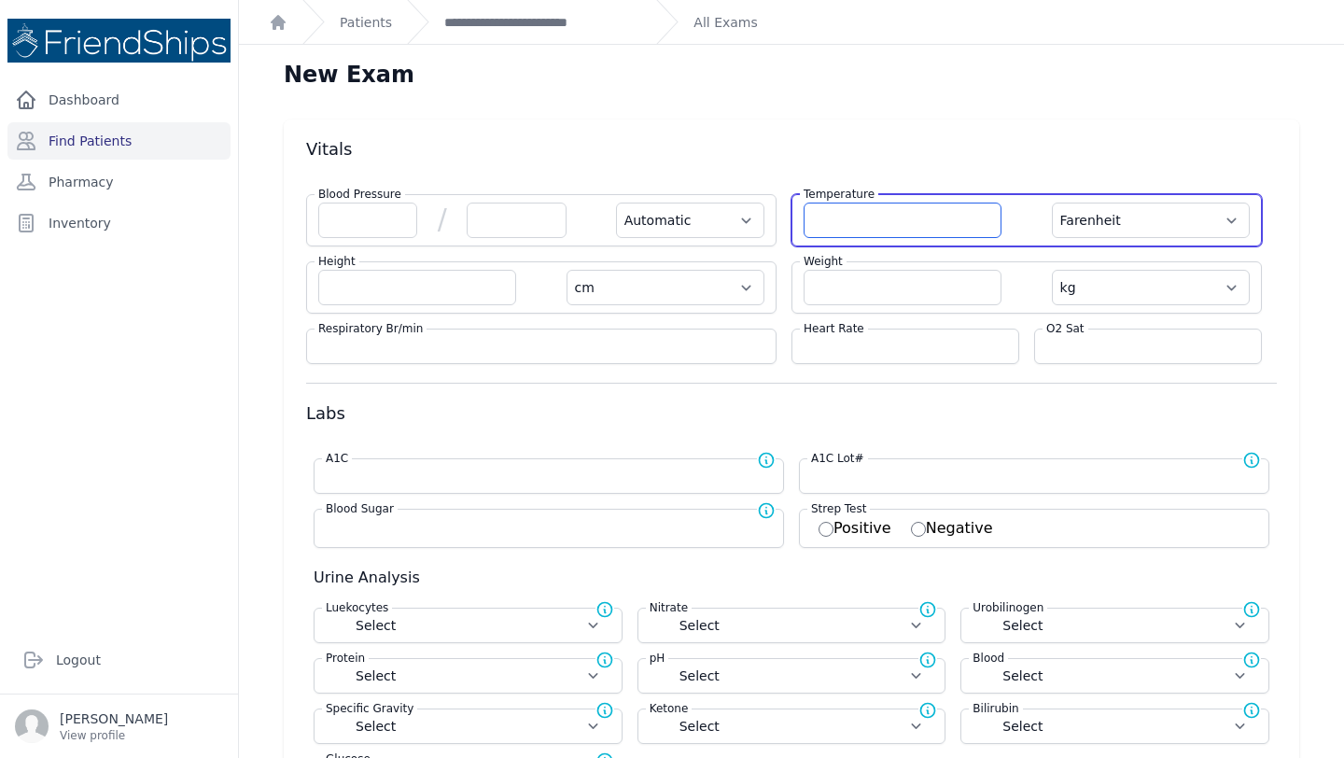
click at [880, 220] on input "number" at bounding box center [902, 220] width 198 height 35
type input "36.6"
click at [1197, 226] on select "Farenheit [PERSON_NAME]" at bounding box center [1151, 220] width 198 height 35
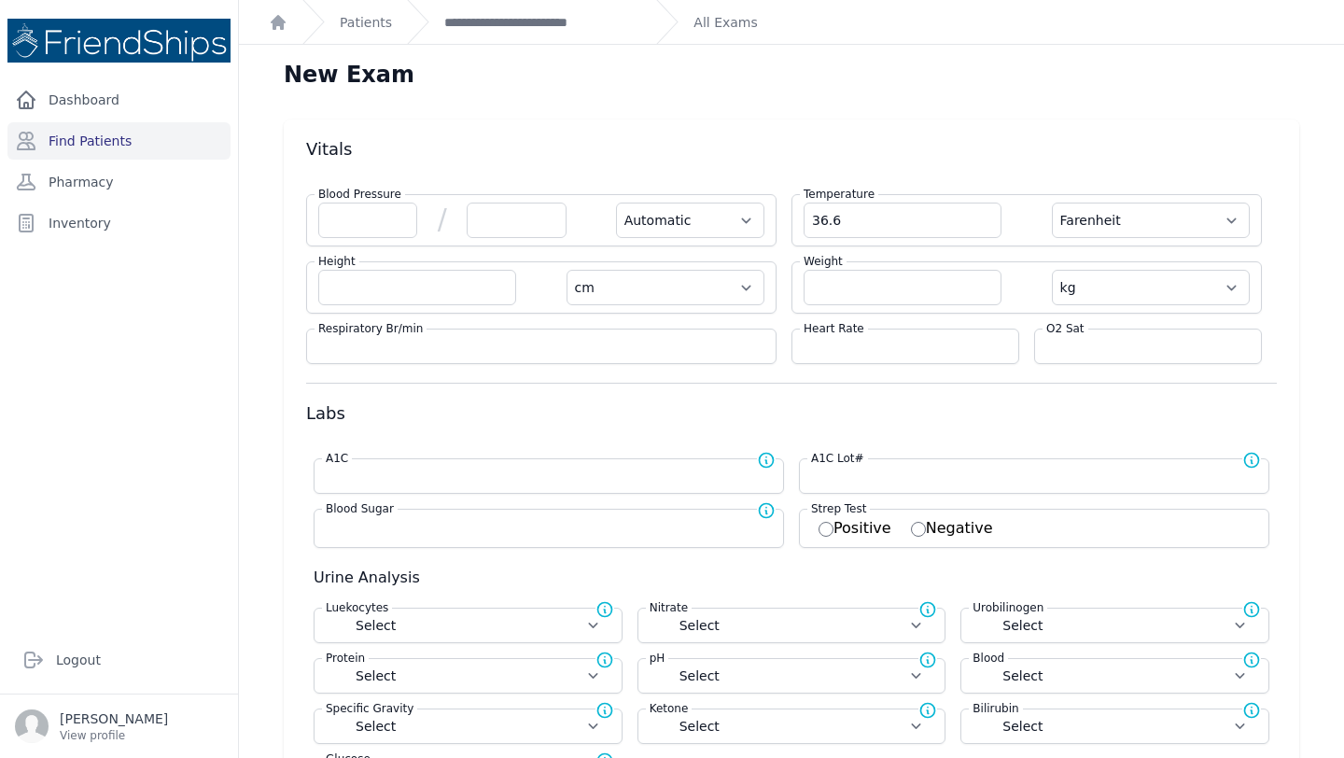
select select "Automatic"
select select "cm"
select select "kg"
select select
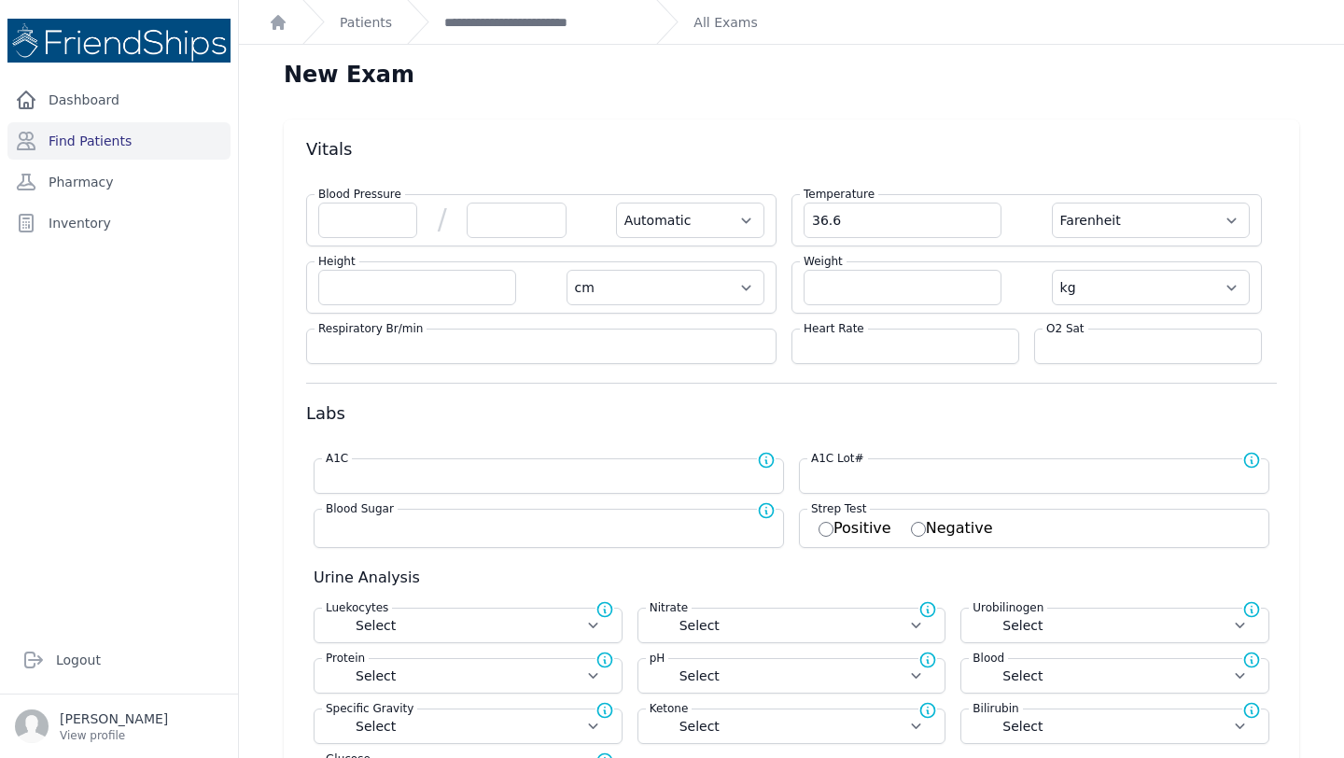
select select
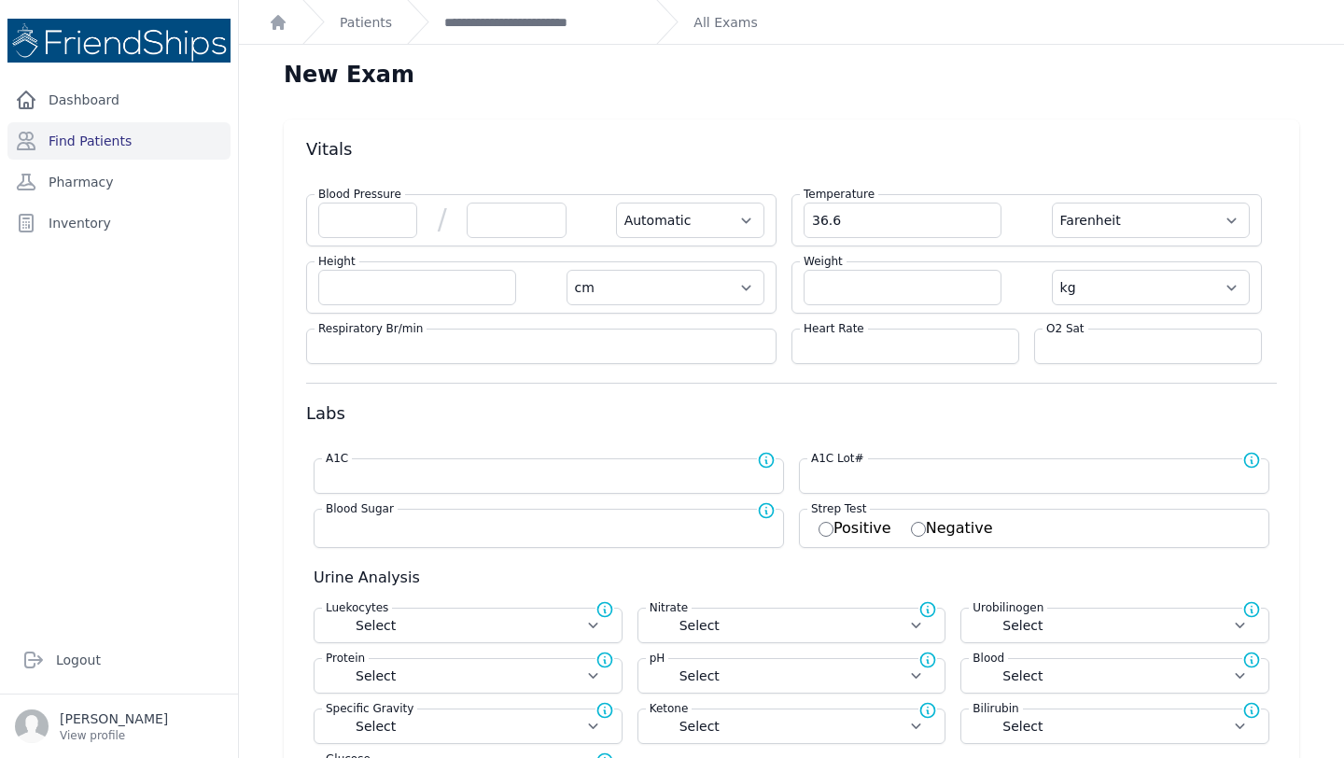
select select
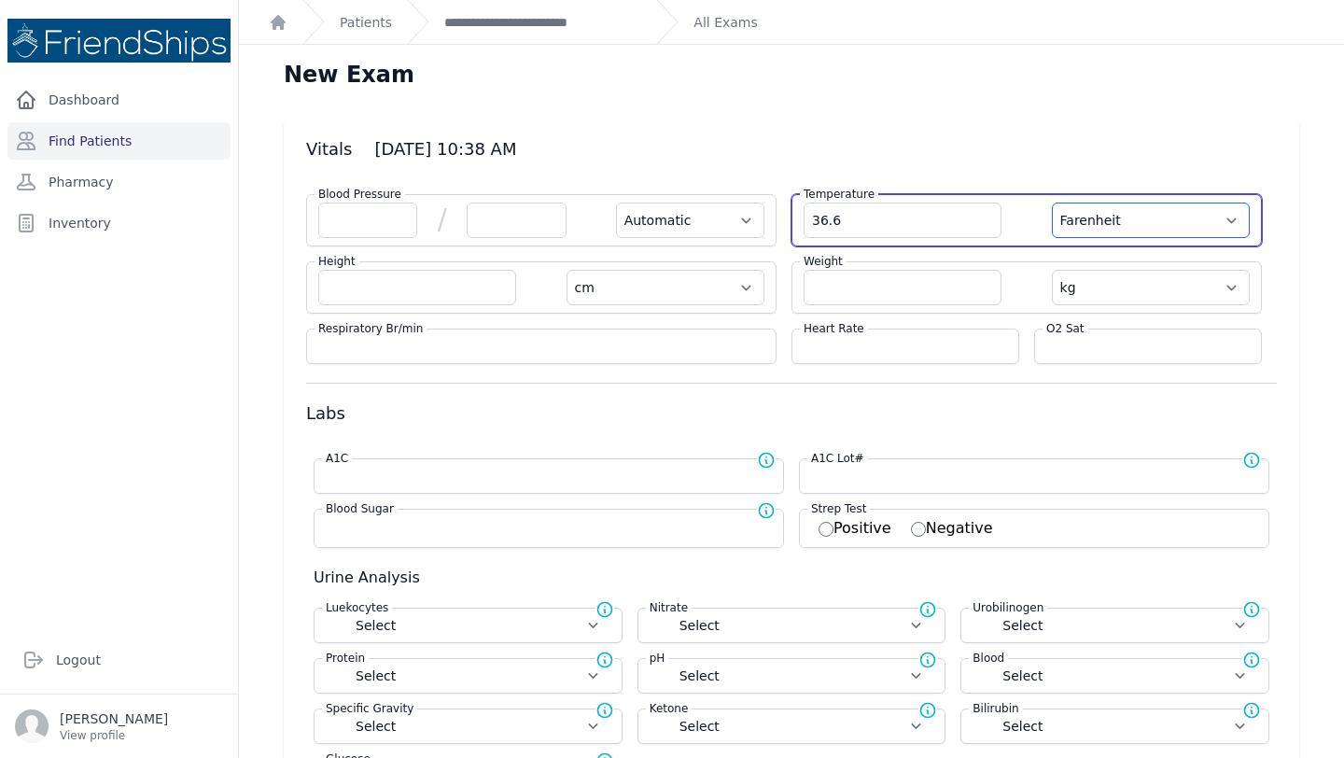
click at [1154, 235] on select "Farenheit [PERSON_NAME]" at bounding box center [1151, 220] width 198 height 35
select select "C"
select select "Automatic"
select select "cm"
select select "kg"
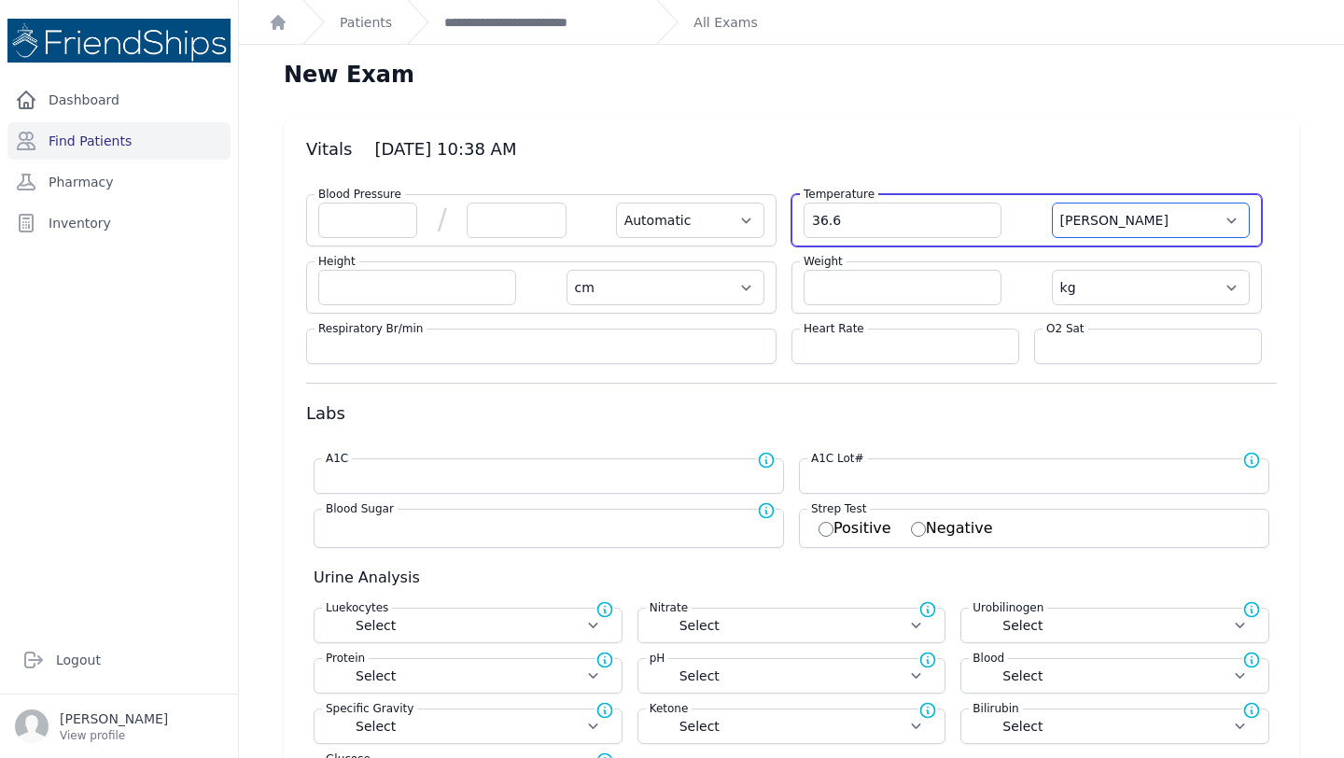
select select
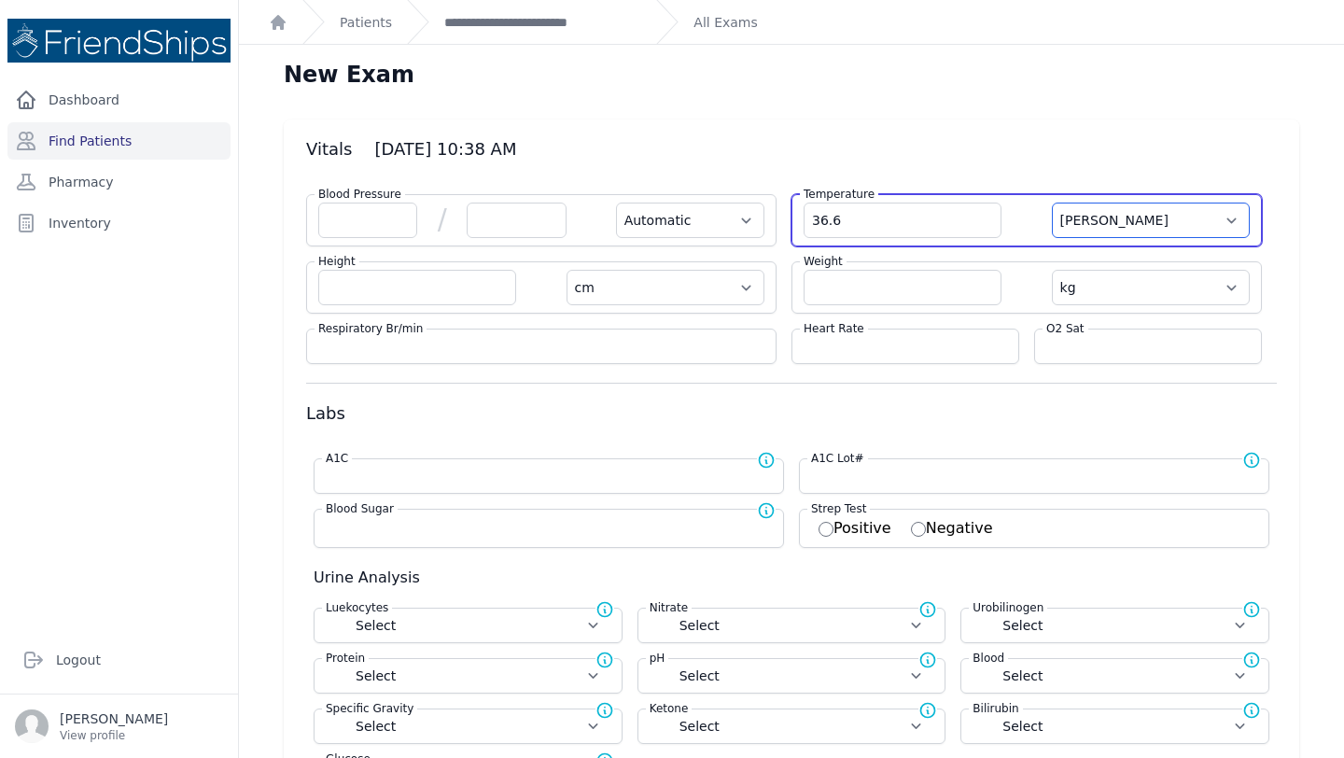
select select
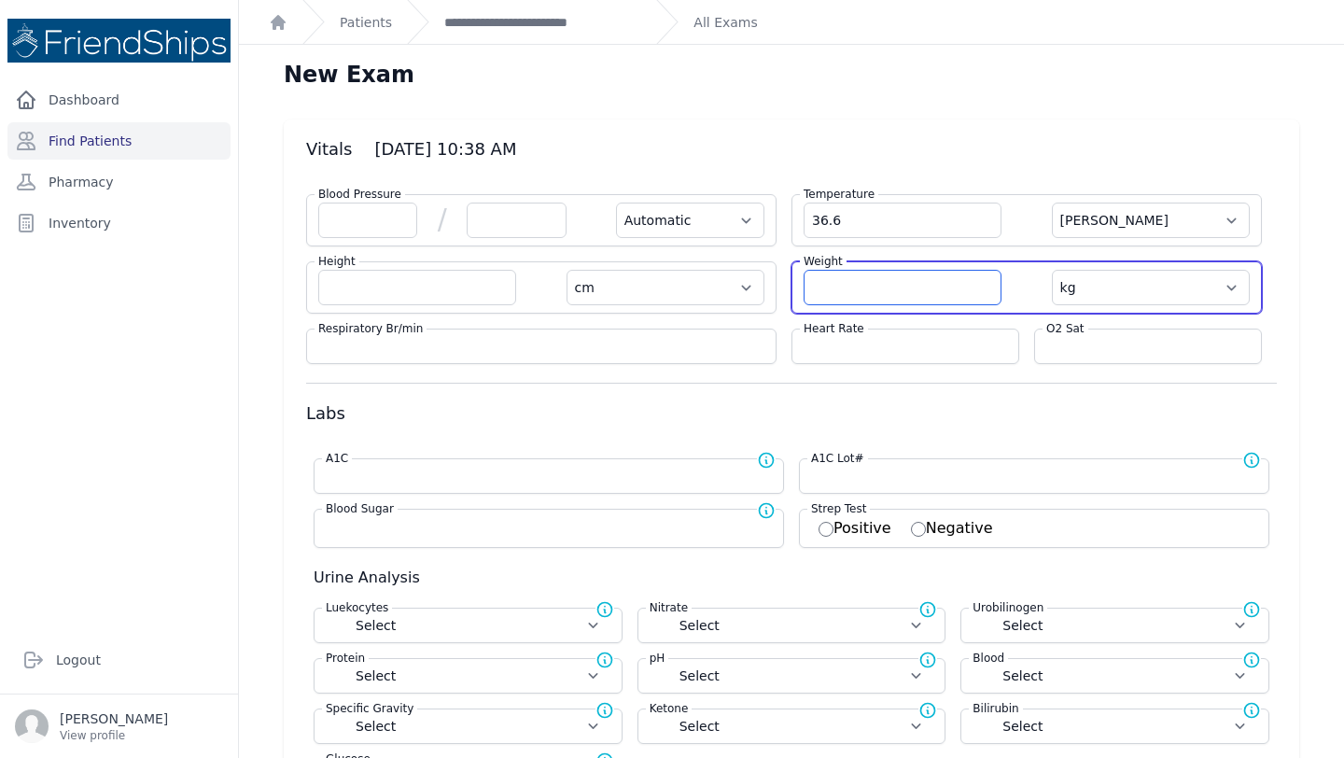
click at [859, 280] on input "number" at bounding box center [902, 287] width 198 height 35
type input "17.2"
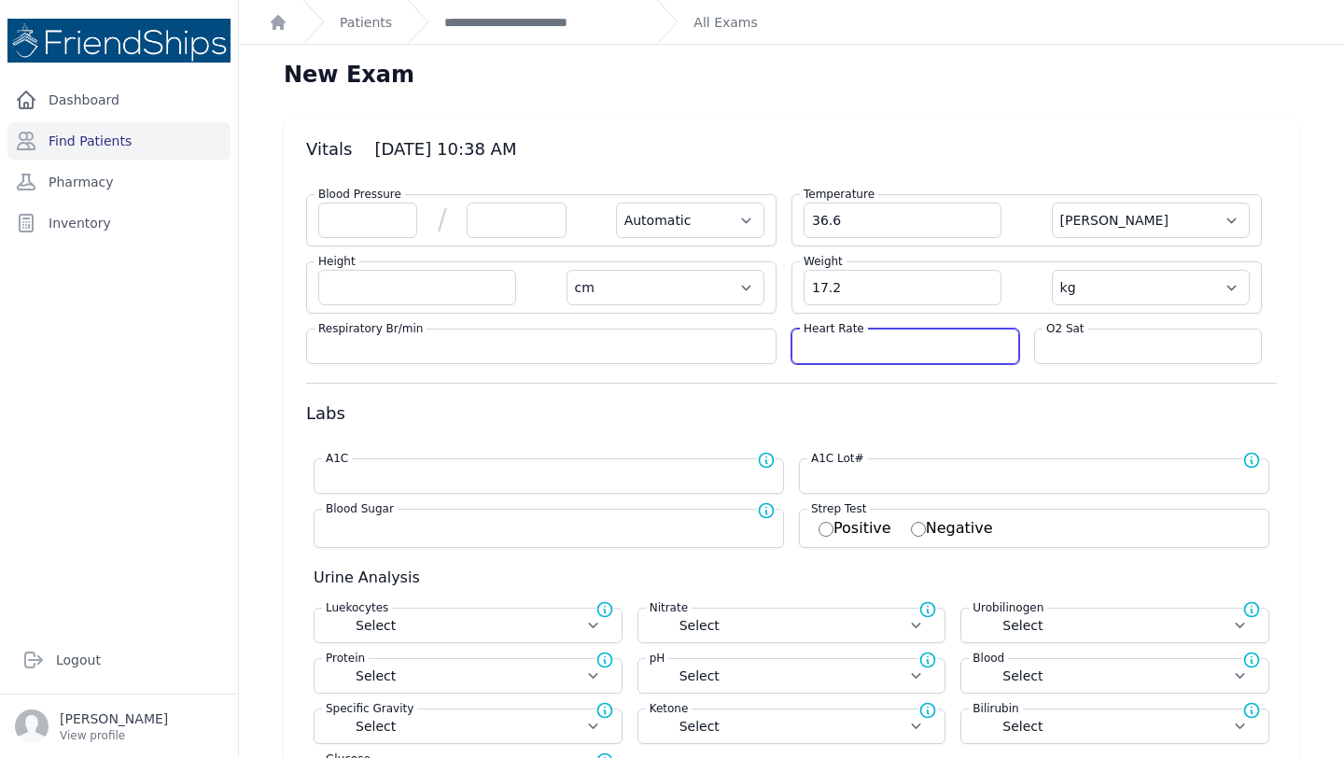
click at [831, 345] on input "number" at bounding box center [904, 346] width 203 height 19
select select "Automatic"
select select "C"
select select "cm"
select select "kg"
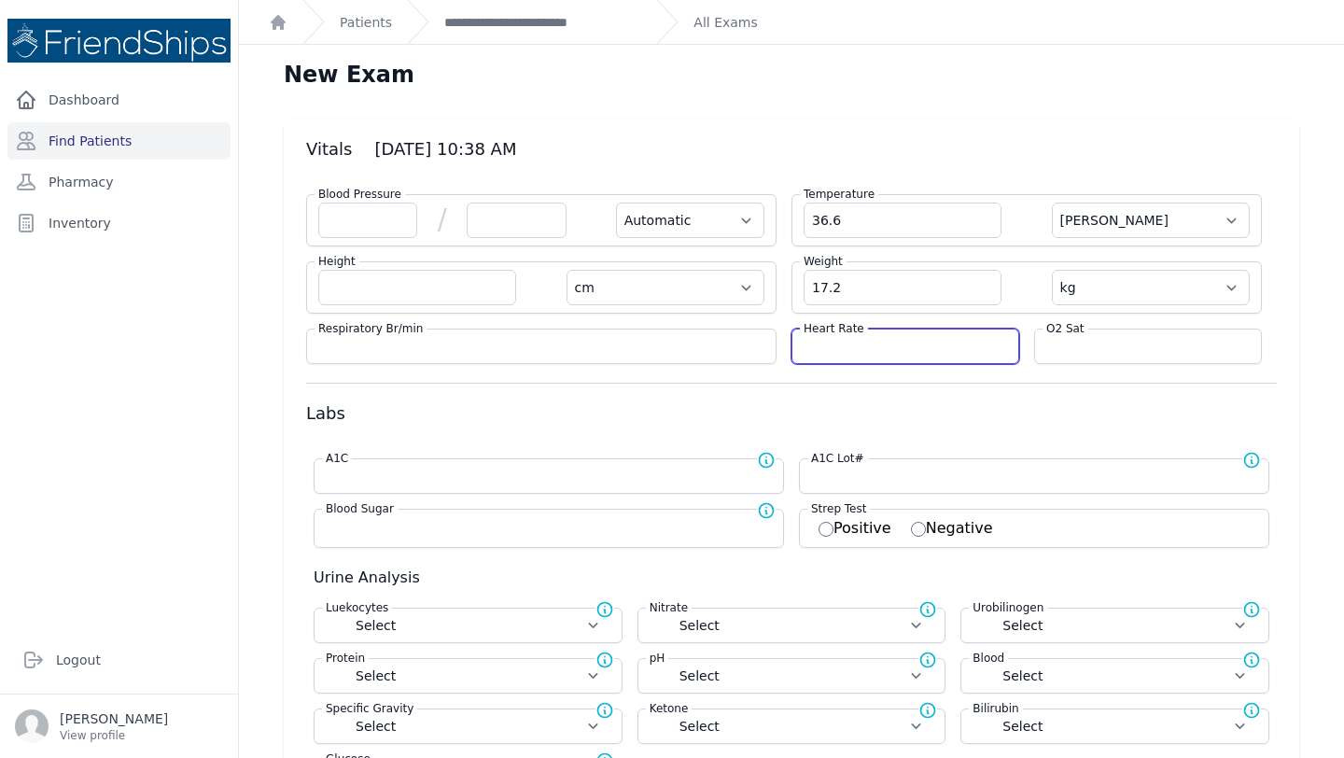
select select
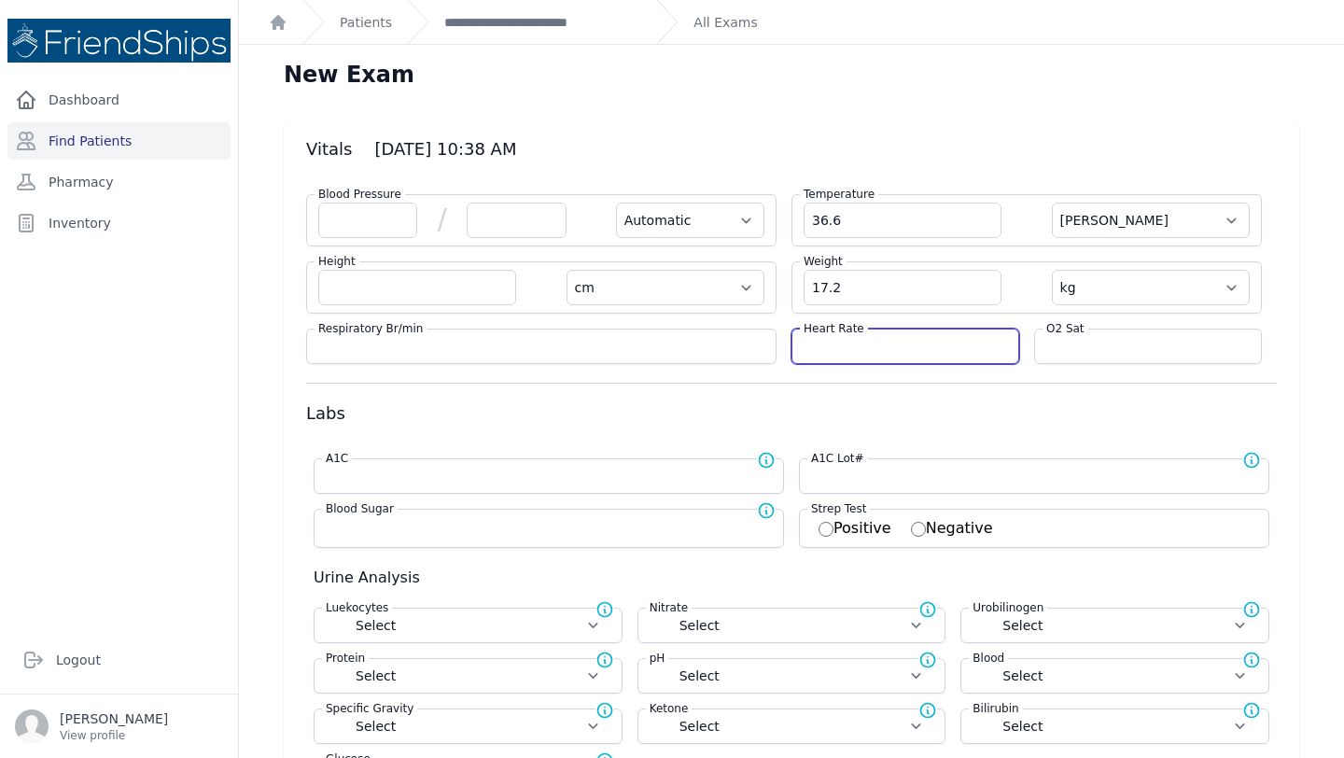
select select
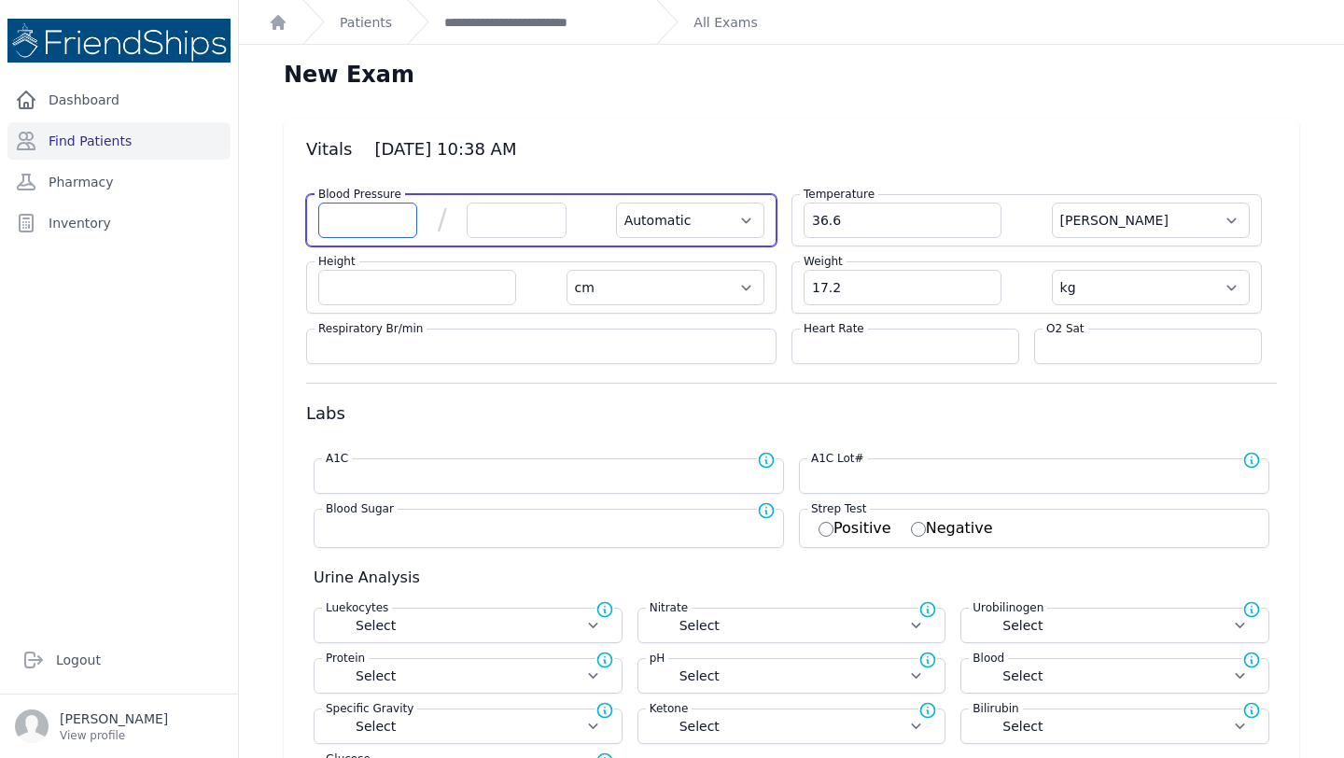
click at [359, 209] on input "number" at bounding box center [367, 220] width 99 height 35
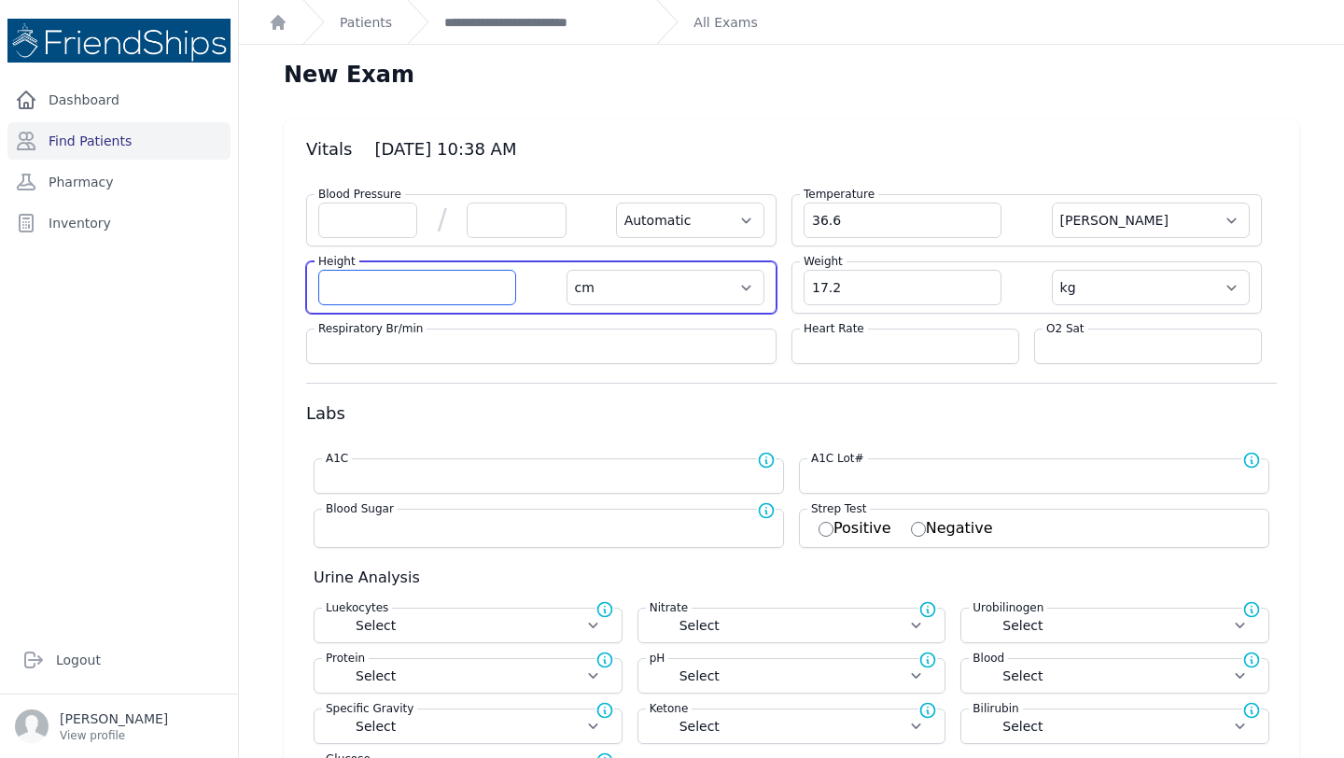
click at [367, 288] on input "number" at bounding box center [417, 287] width 198 height 35
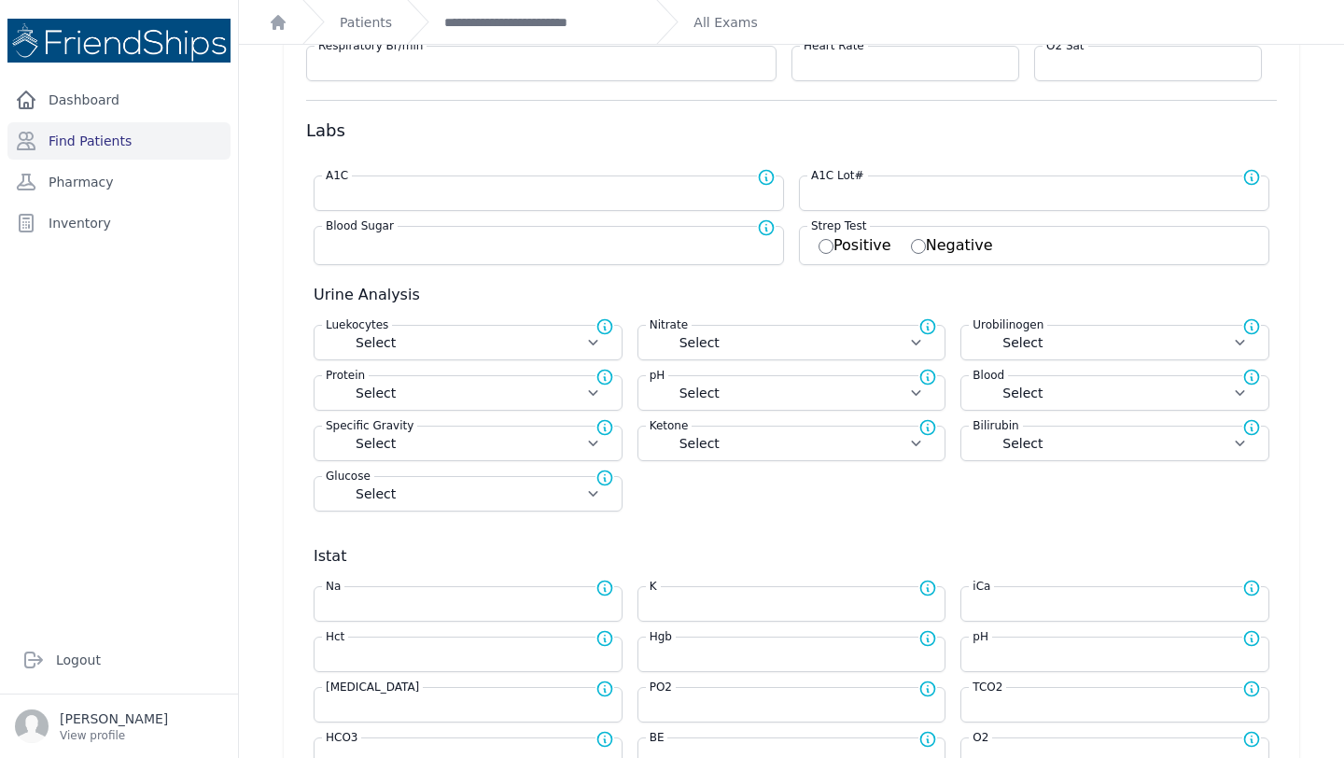
scroll to position [430, 0]
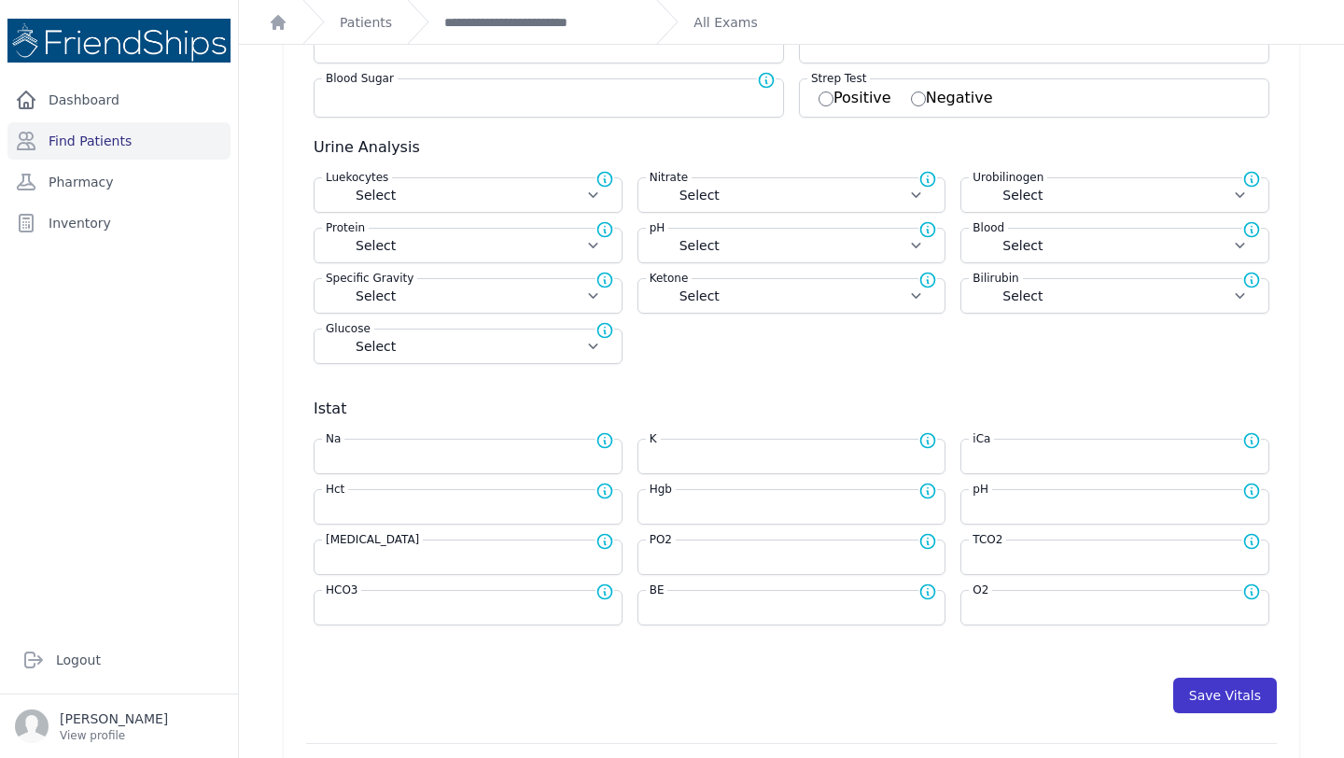
type input "105.2"
click at [1206, 691] on button "Save Vitals" at bounding box center [1225, 695] width 104 height 35
select select "Automatic"
select select "cm"
select select "kg"
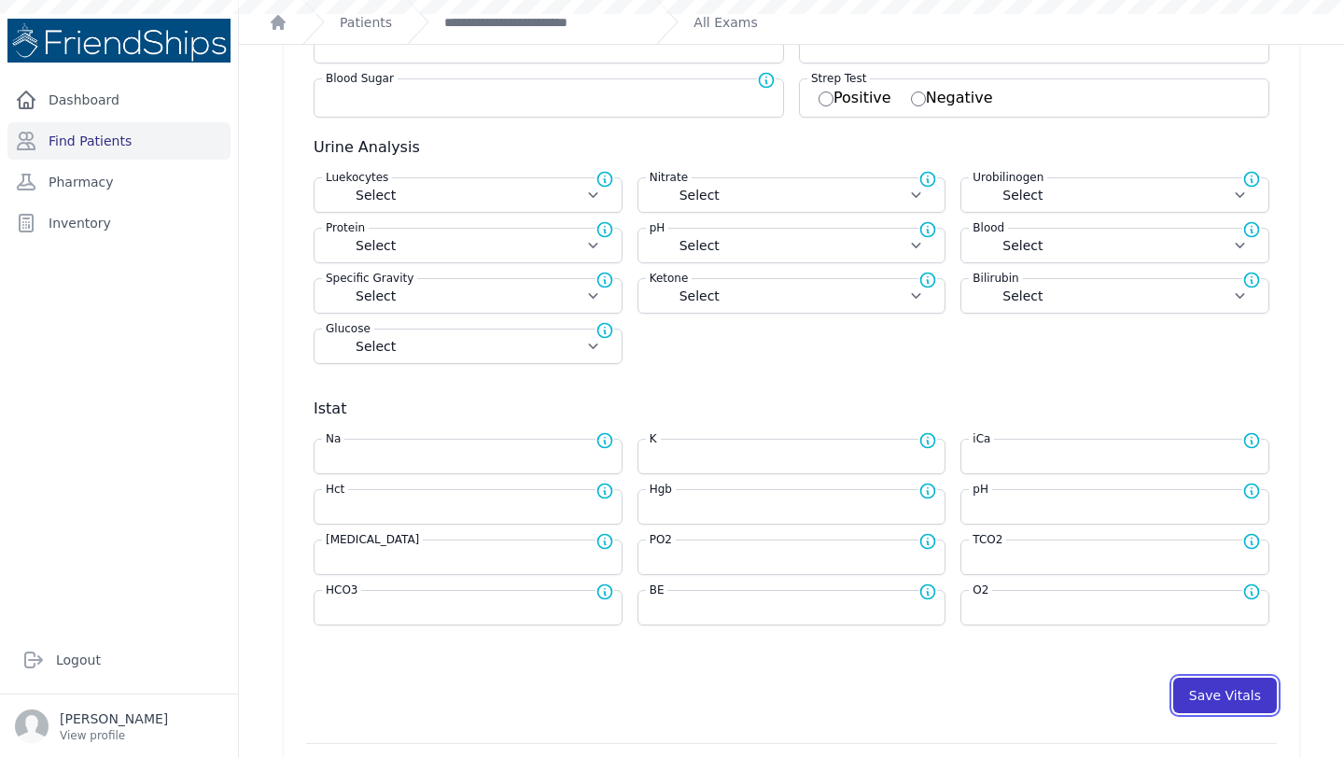
select select
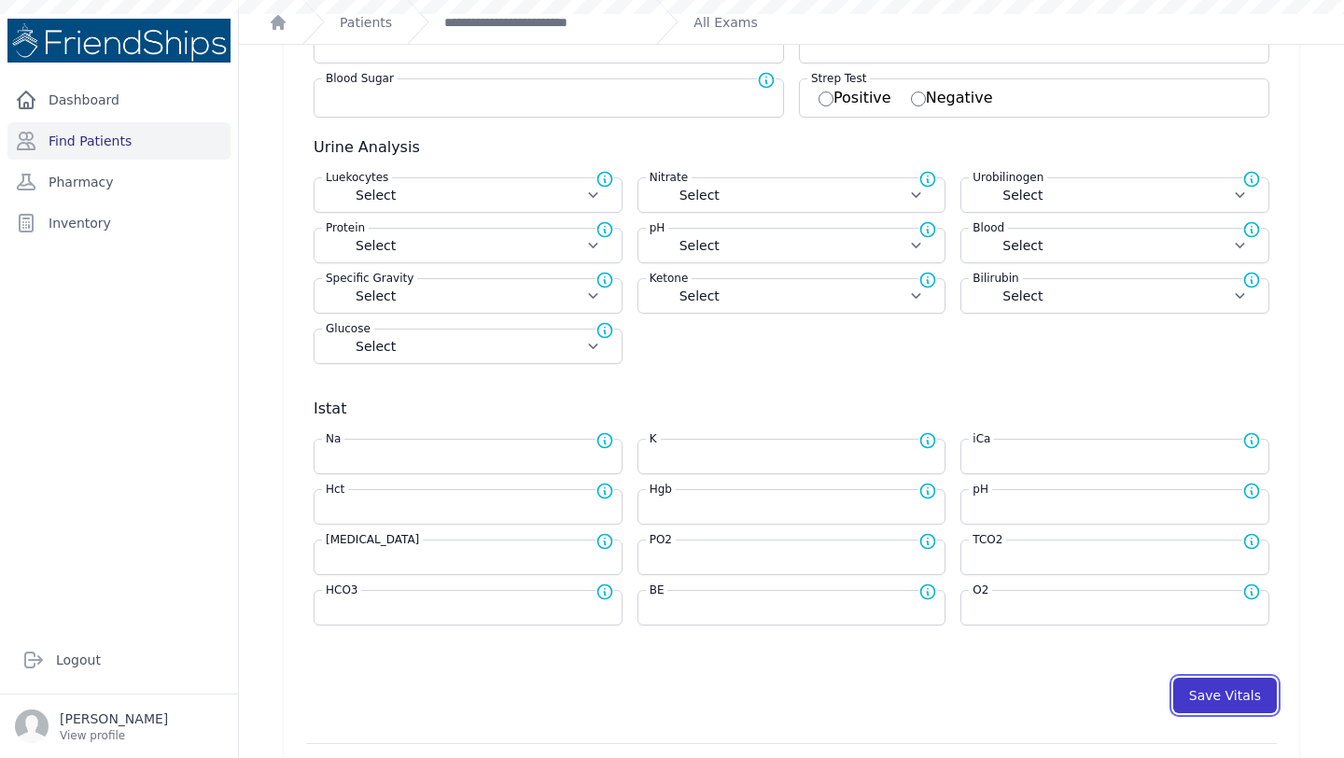
select select
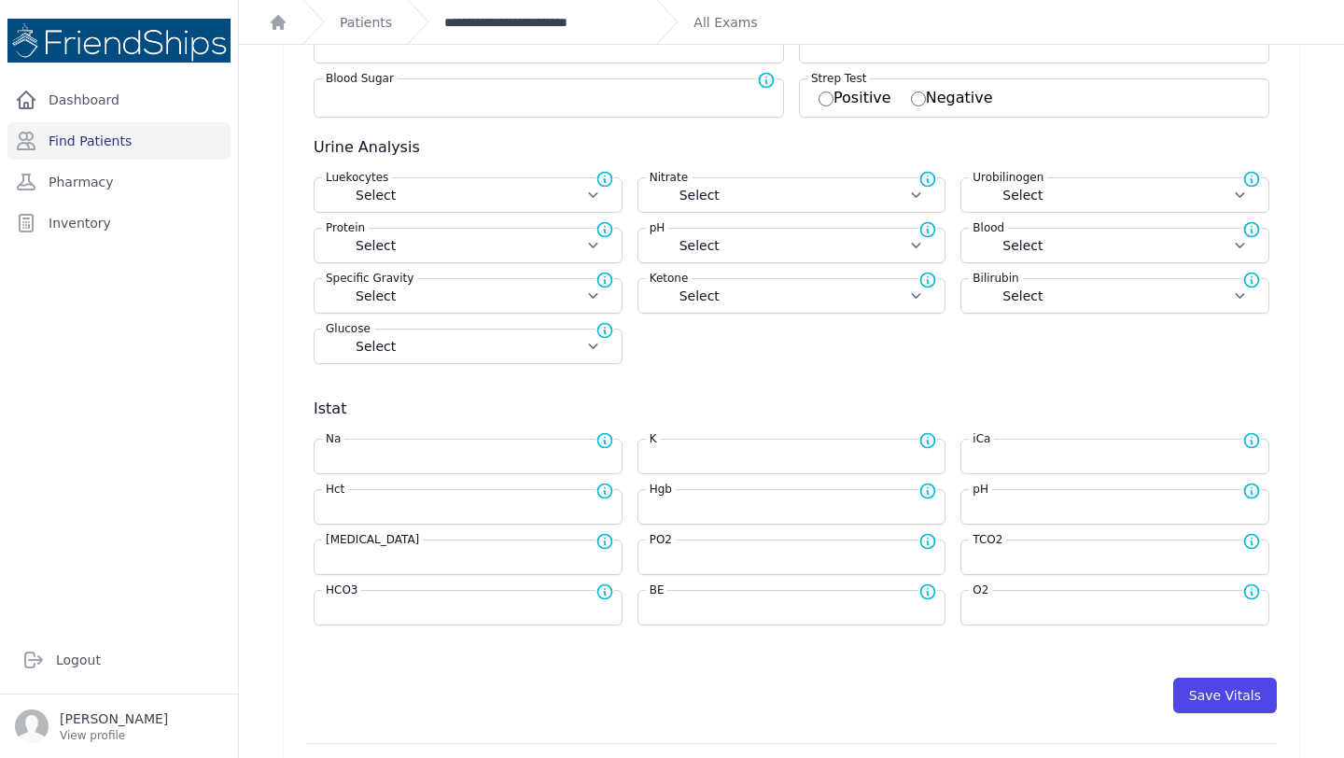
click at [524, 17] on link "**********" at bounding box center [542, 22] width 197 height 19
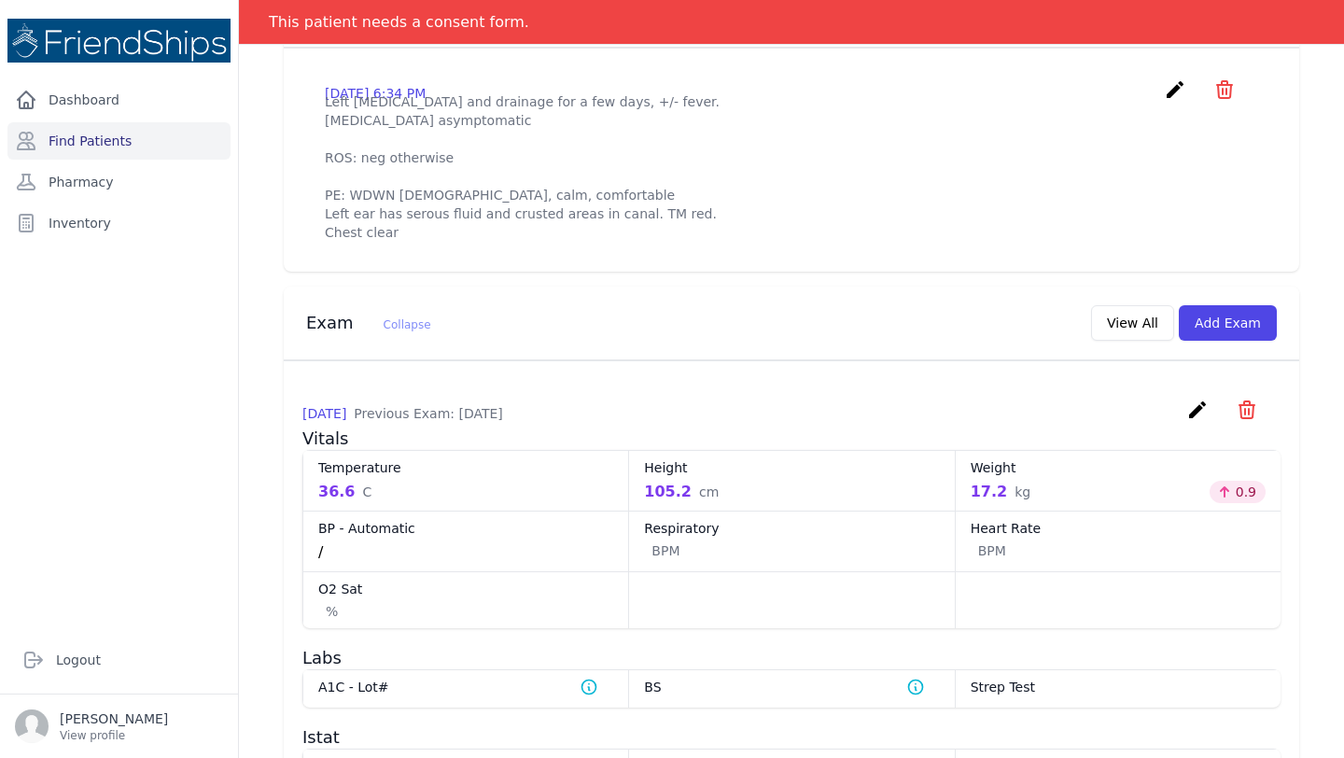
scroll to position [634, 0]
click at [1229, 338] on button "Add Exam" at bounding box center [1228, 319] width 98 height 35
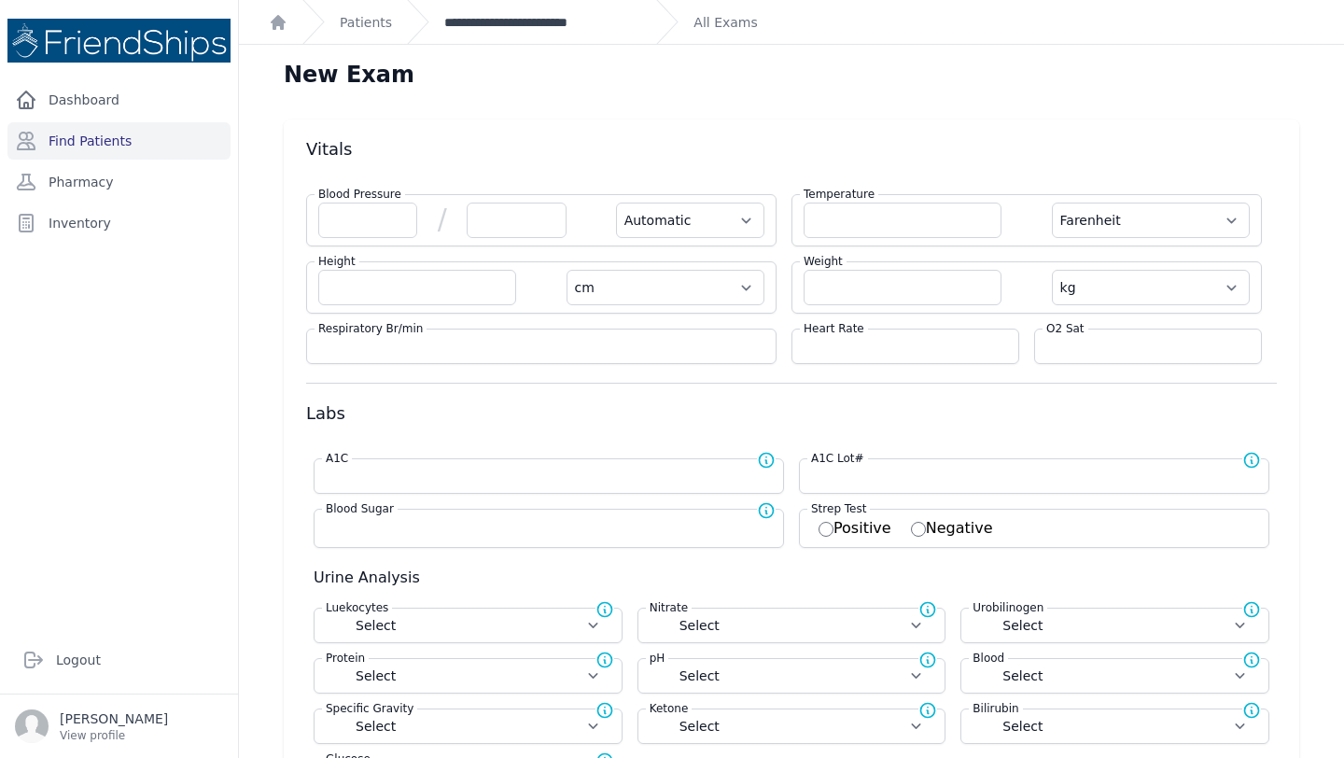
click at [559, 21] on link "**********" at bounding box center [542, 22] width 197 height 19
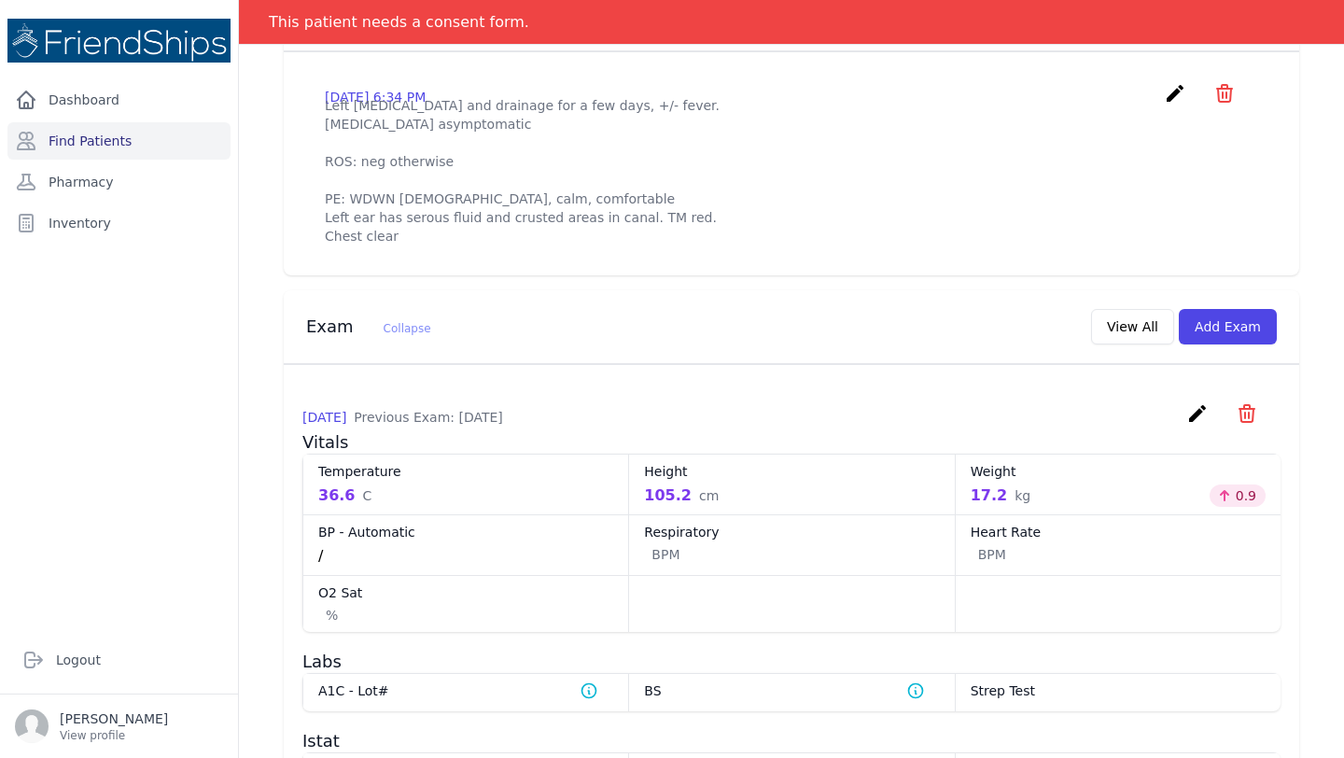
scroll to position [625, 0]
click at [1192, 426] on icon "create" at bounding box center [1197, 415] width 22 height 22
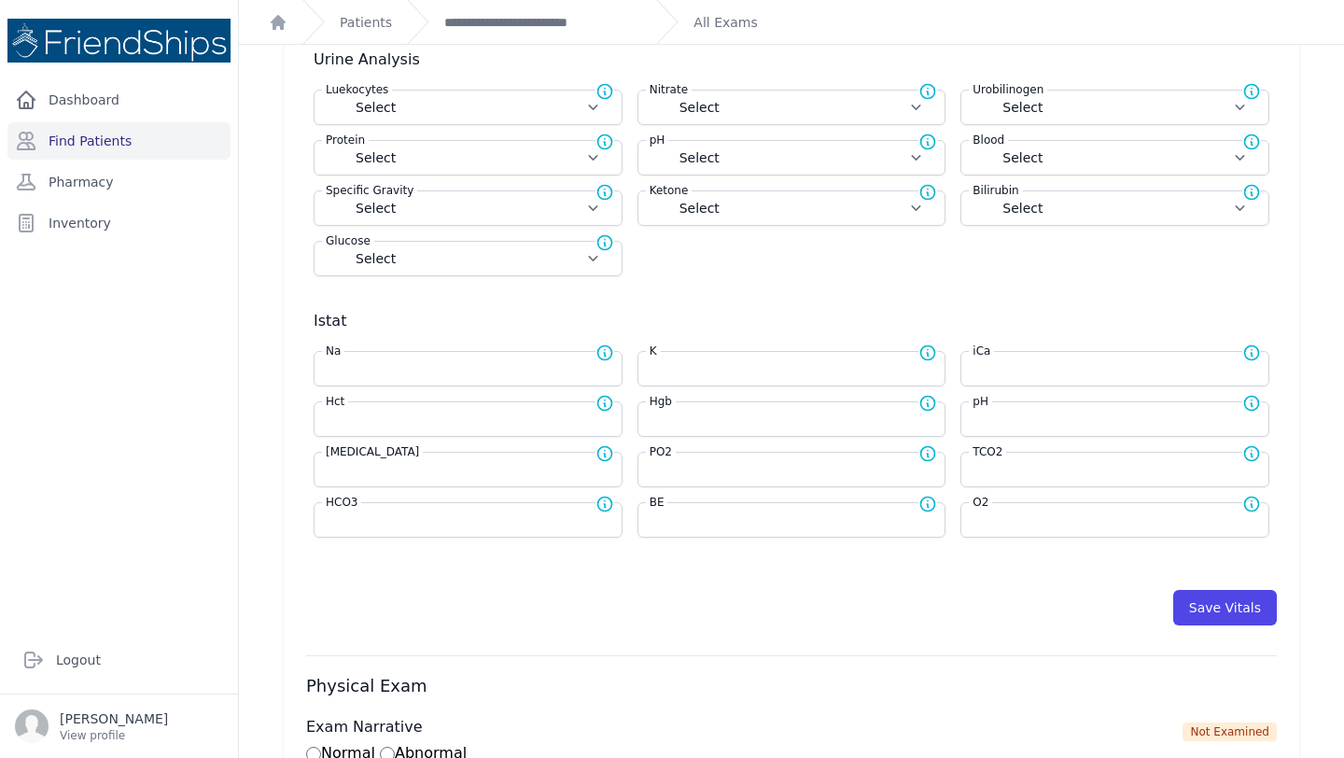
scroll to position [541, 0]
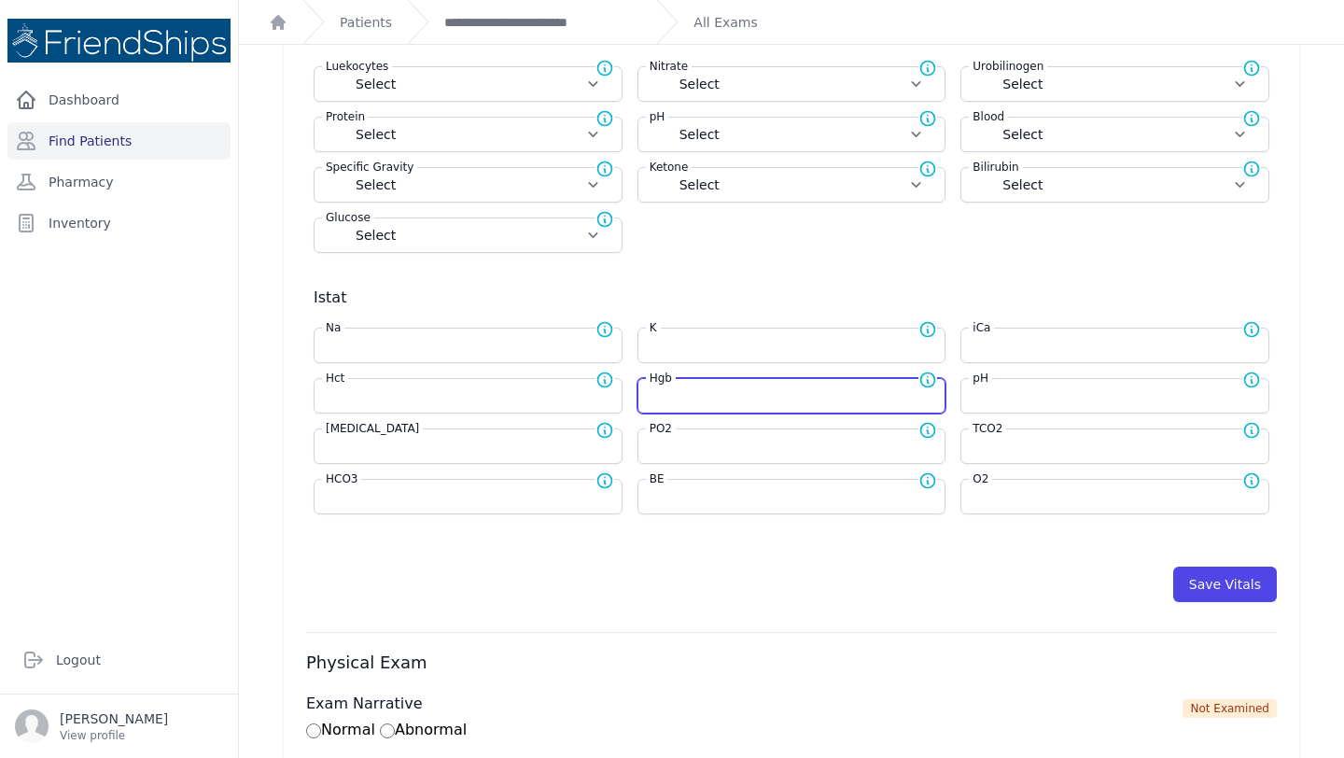
click at [693, 392] on input "number" at bounding box center [792, 395] width 285 height 19
type input "12.8"
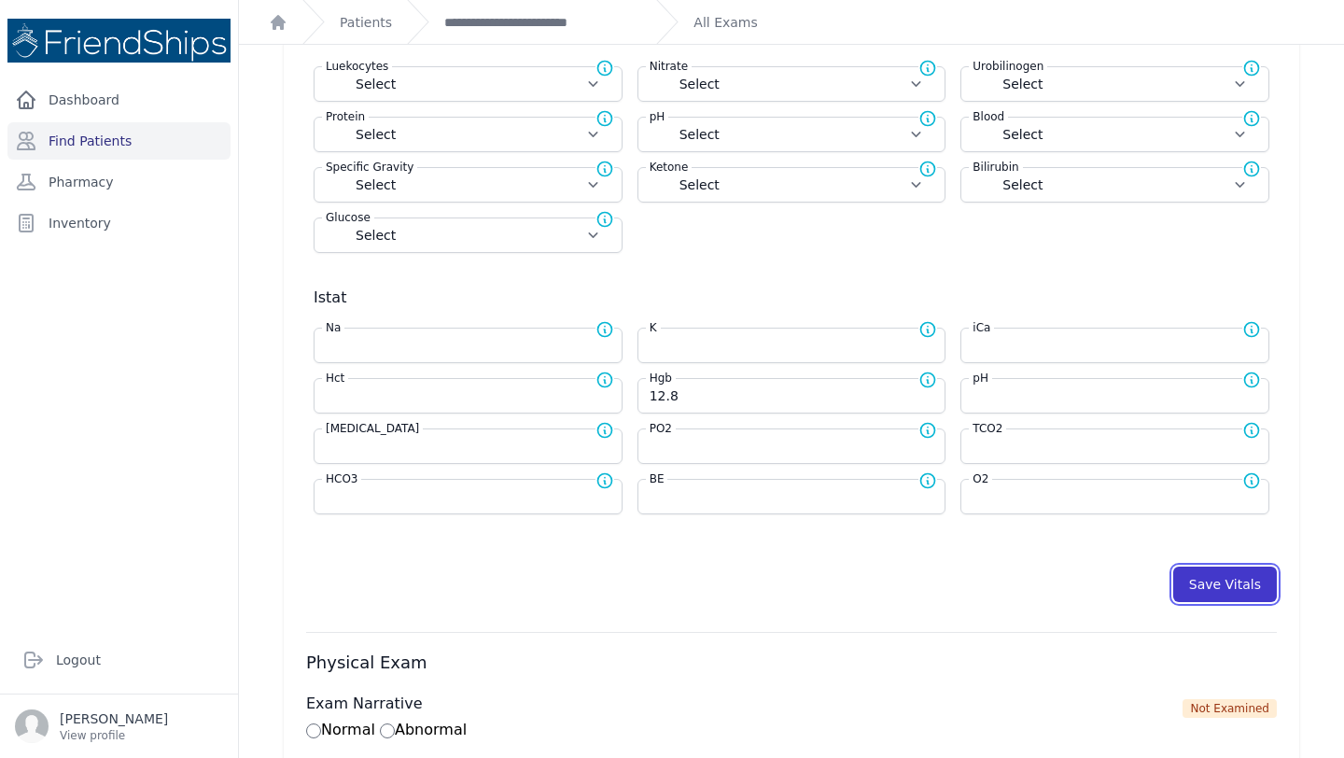
click at [1223, 574] on button "Save Vitals" at bounding box center [1225, 583] width 104 height 35
select select "Automatic"
select select "C"
select select "cm"
select select "kg"
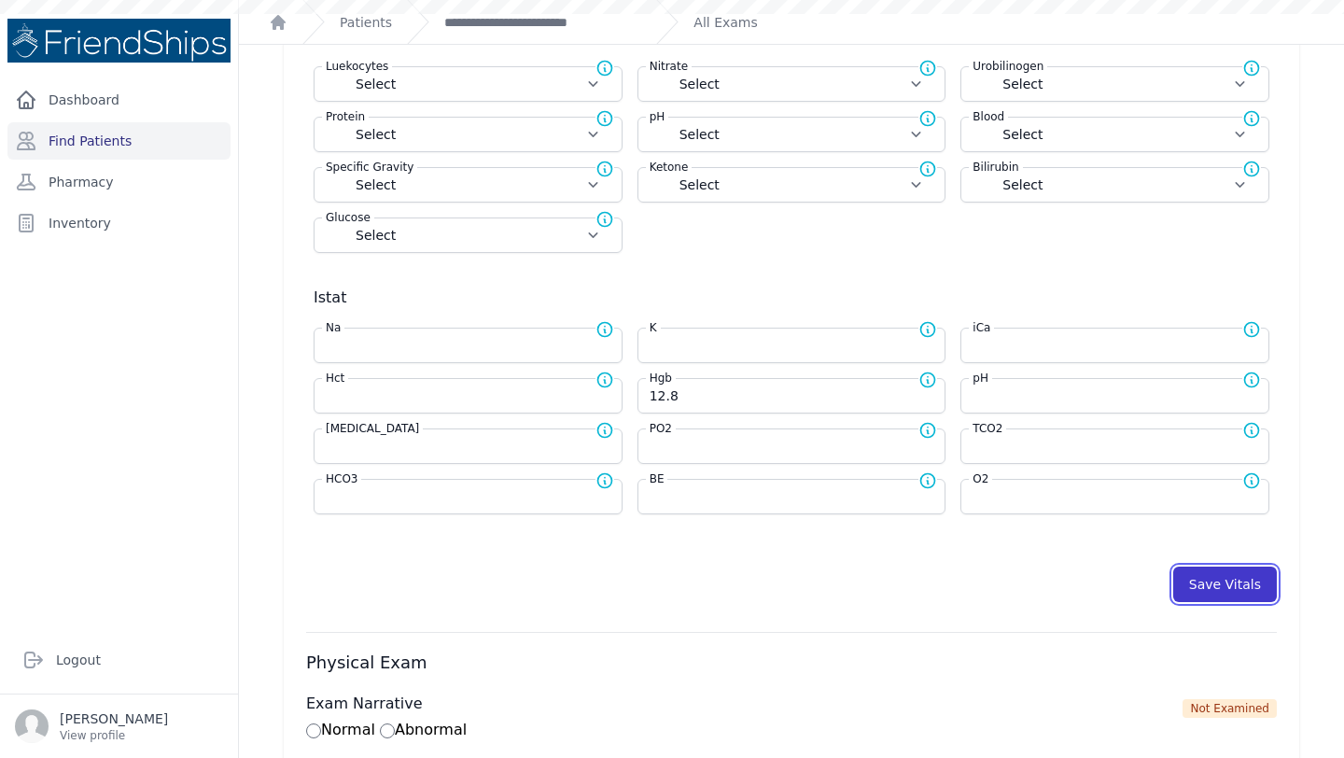
select select
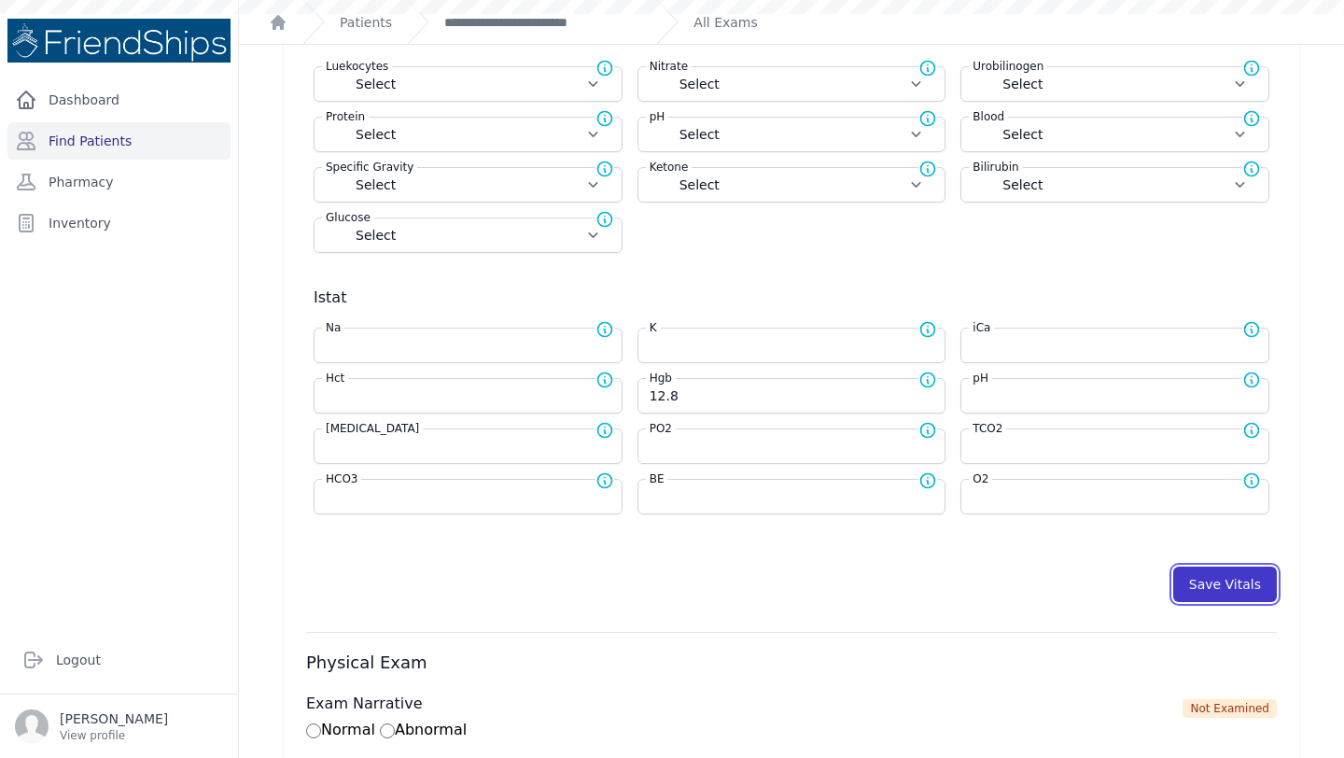
select select
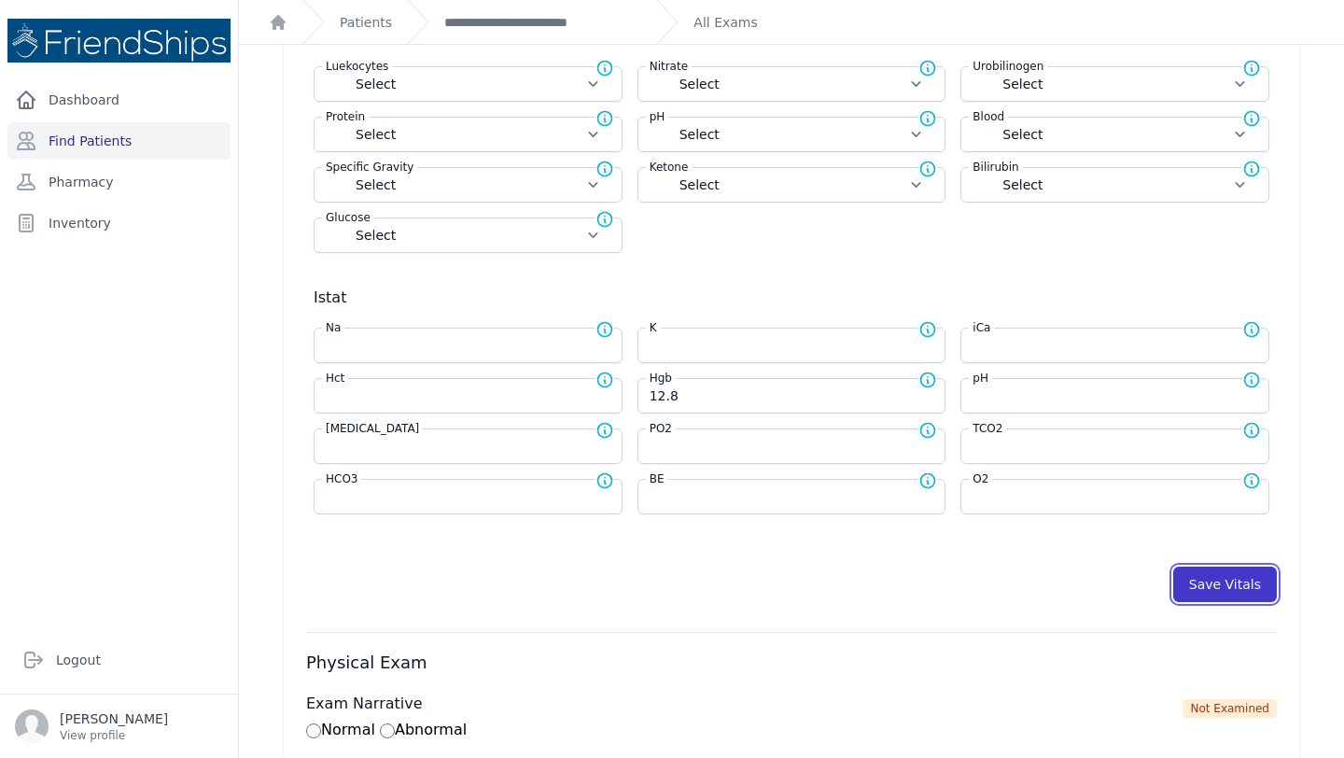
click at [1209, 587] on button "Save Vitals" at bounding box center [1225, 583] width 104 height 35
click at [485, 23] on link "**********" at bounding box center [542, 22] width 197 height 19
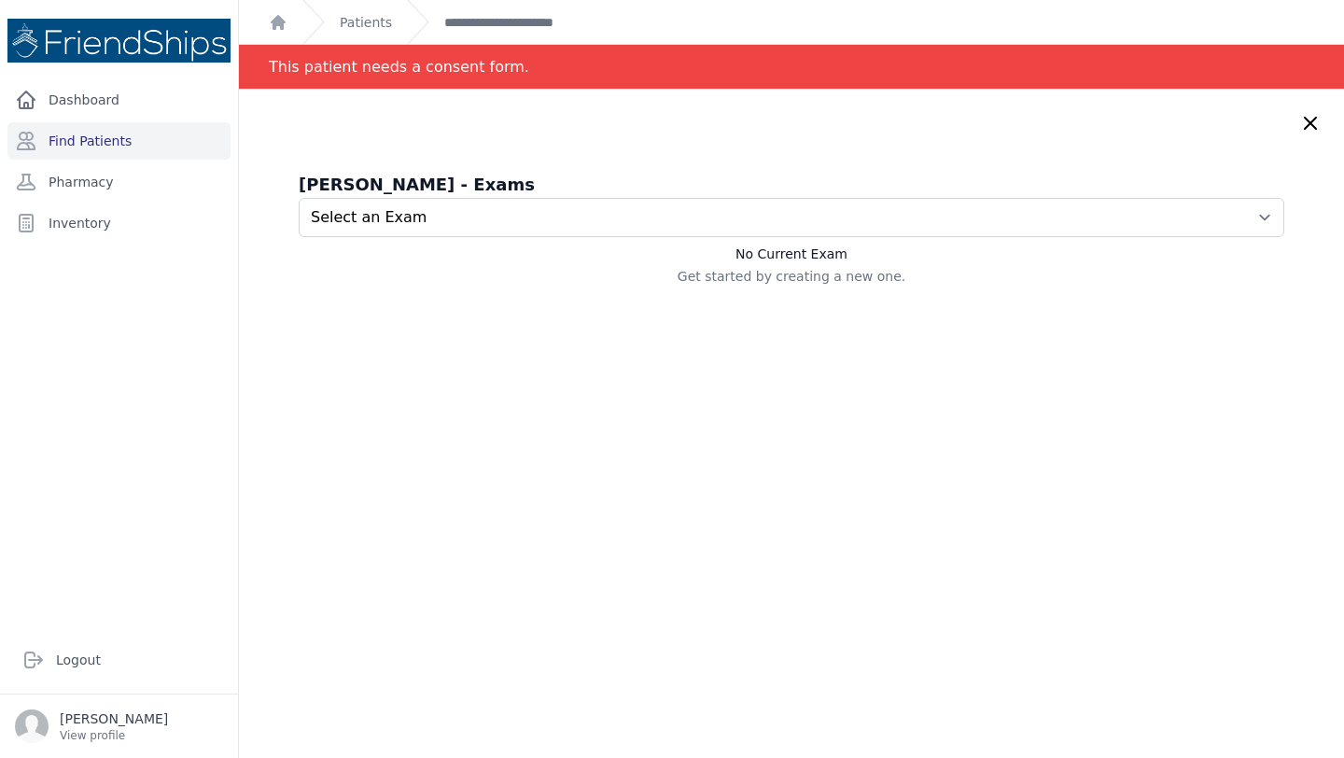
click at [605, 216] on select "Select an Exam [DATE] 9:56 AM [DATE] 1:29 PM" at bounding box center [791, 217] width 985 height 39
click at [1303, 118] on icon at bounding box center [1310, 123] width 22 height 22
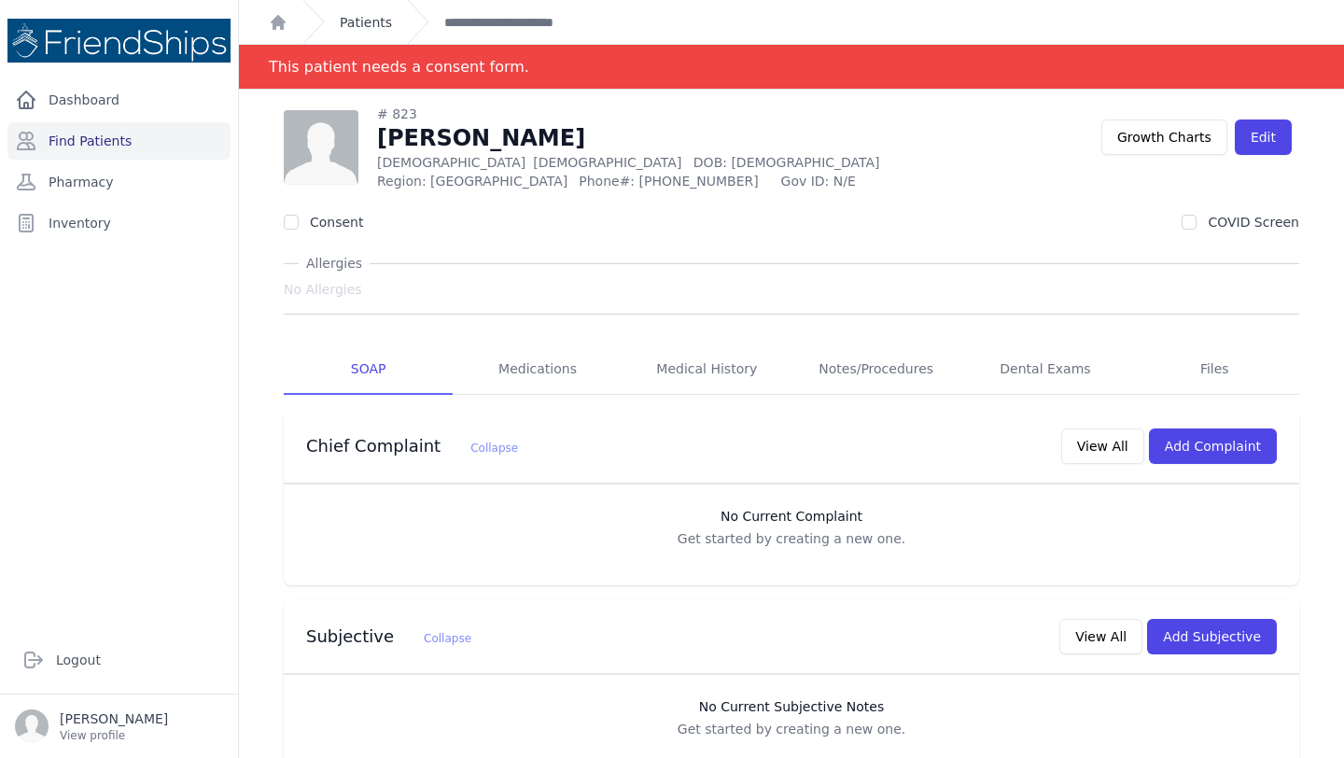
click at [380, 20] on link "Patients" at bounding box center [366, 22] width 52 height 19
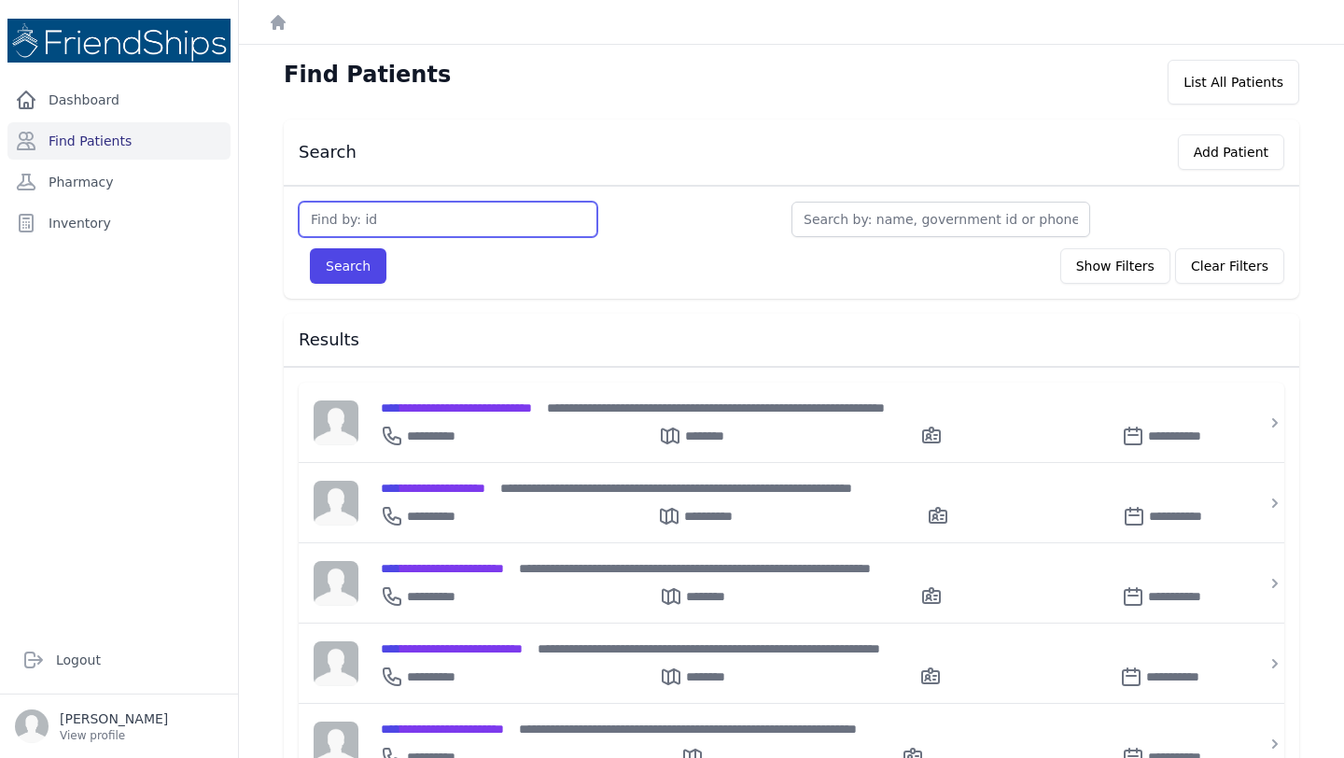
click at [466, 213] on input "text" at bounding box center [448, 219] width 299 height 35
type input "340"
click at [310, 248] on button "Search" at bounding box center [348, 265] width 77 height 35
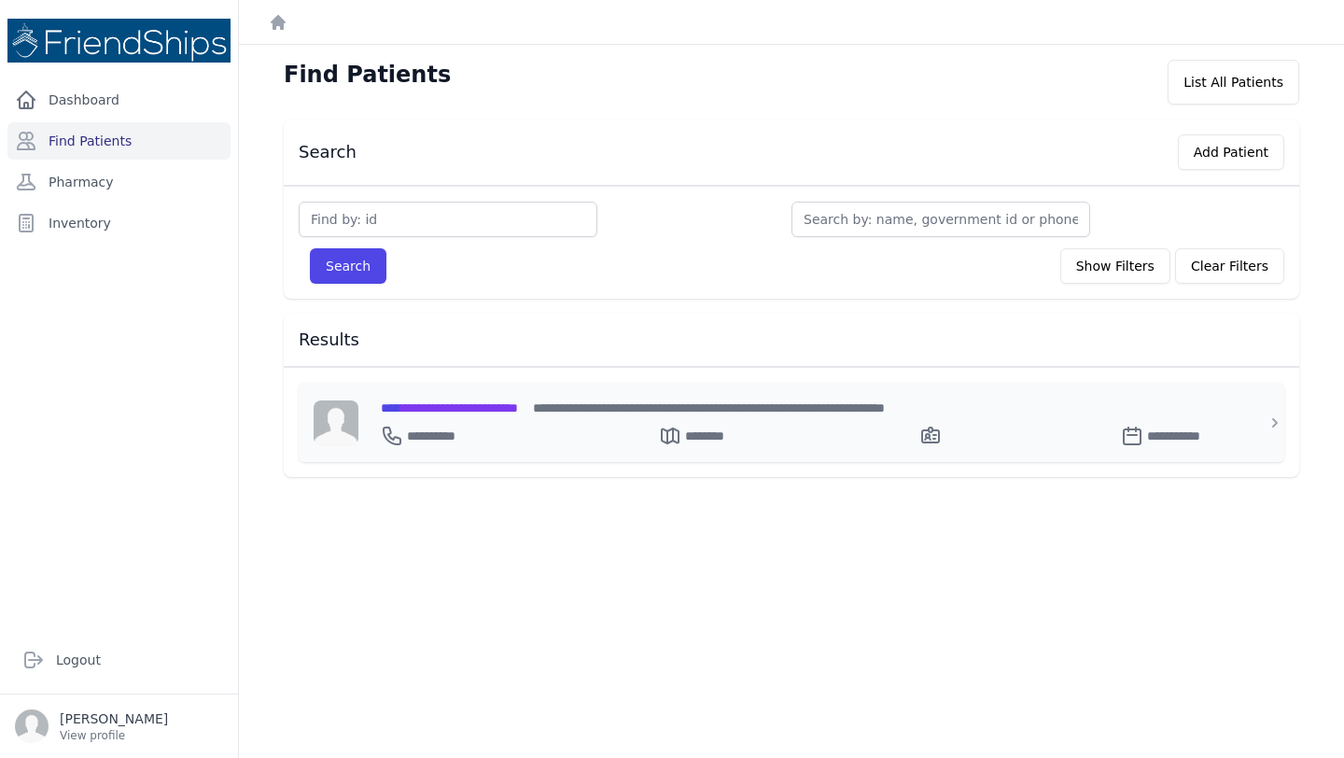
click at [531, 398] on div "**********" at bounding box center [803, 408] width 844 height 20
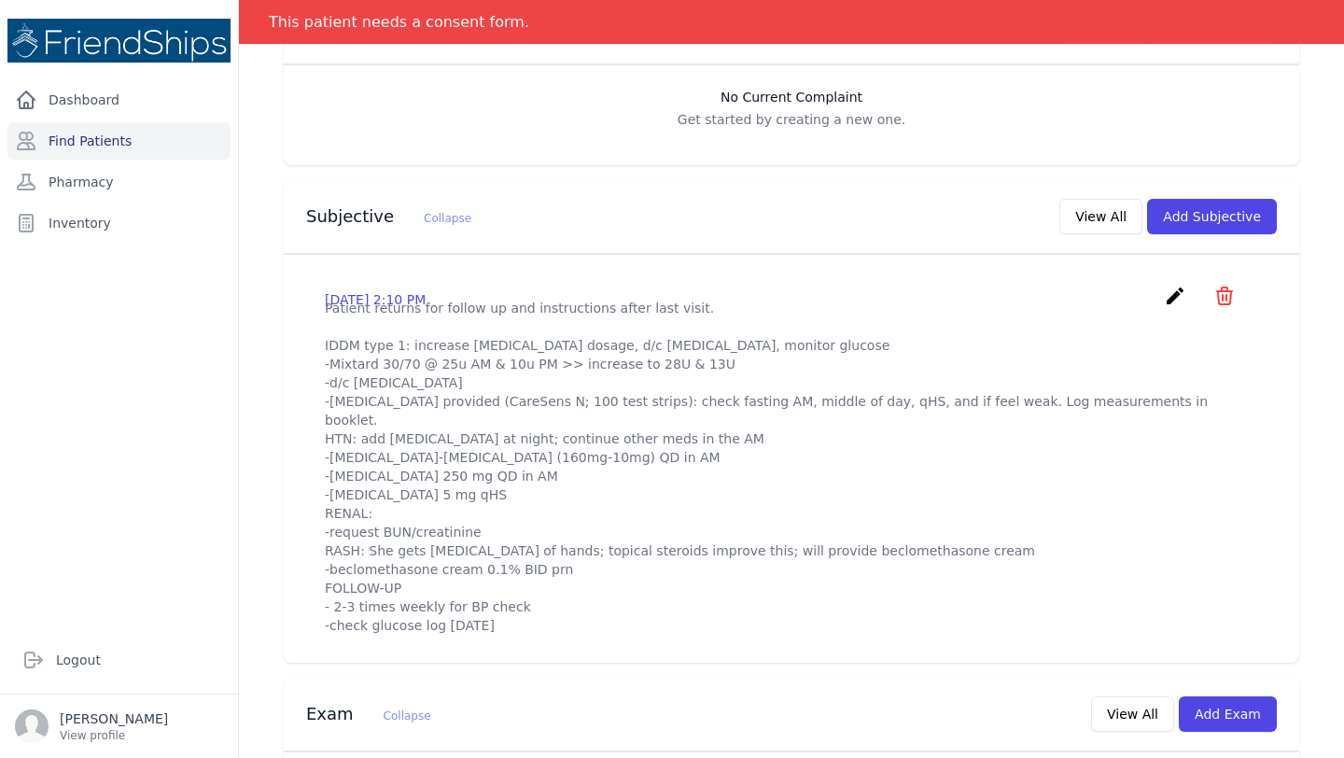
scroll to position [423, 0]
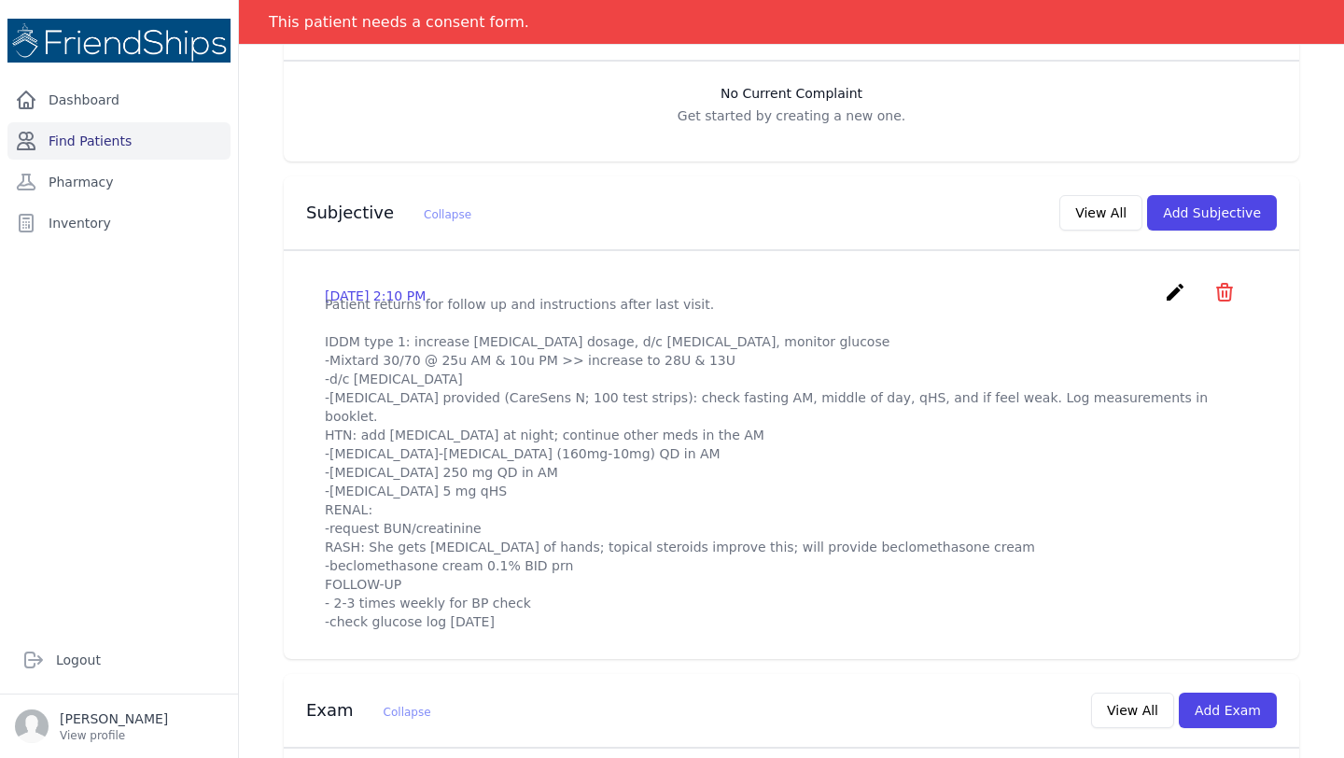
click at [88, 131] on link "Find Patients" at bounding box center [118, 140] width 223 height 37
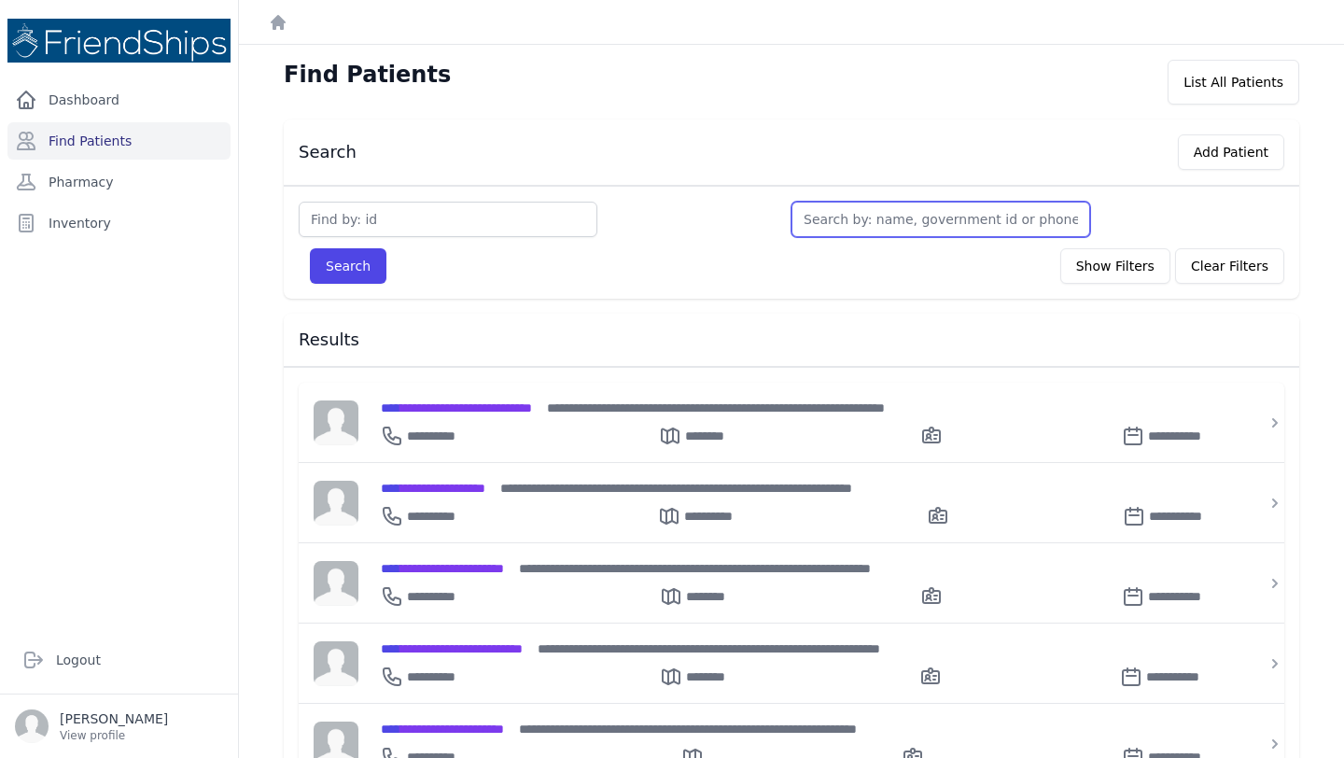
click at [855, 224] on input "text" at bounding box center [940, 219] width 299 height 35
click at [748, 163] on div "Search Add Patient" at bounding box center [784, 148] width 1000 height 43
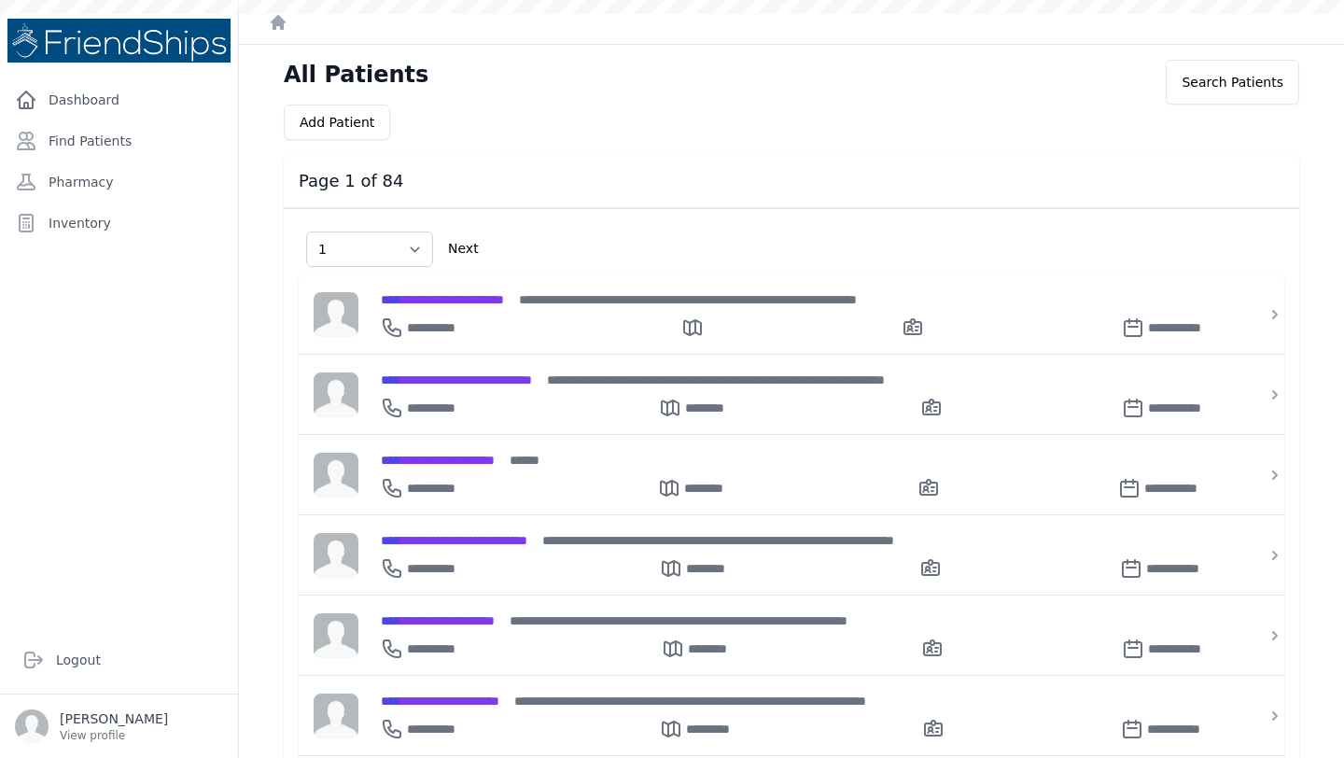
select select "1"
click at [74, 145] on link "Find Patients" at bounding box center [118, 140] width 223 height 37
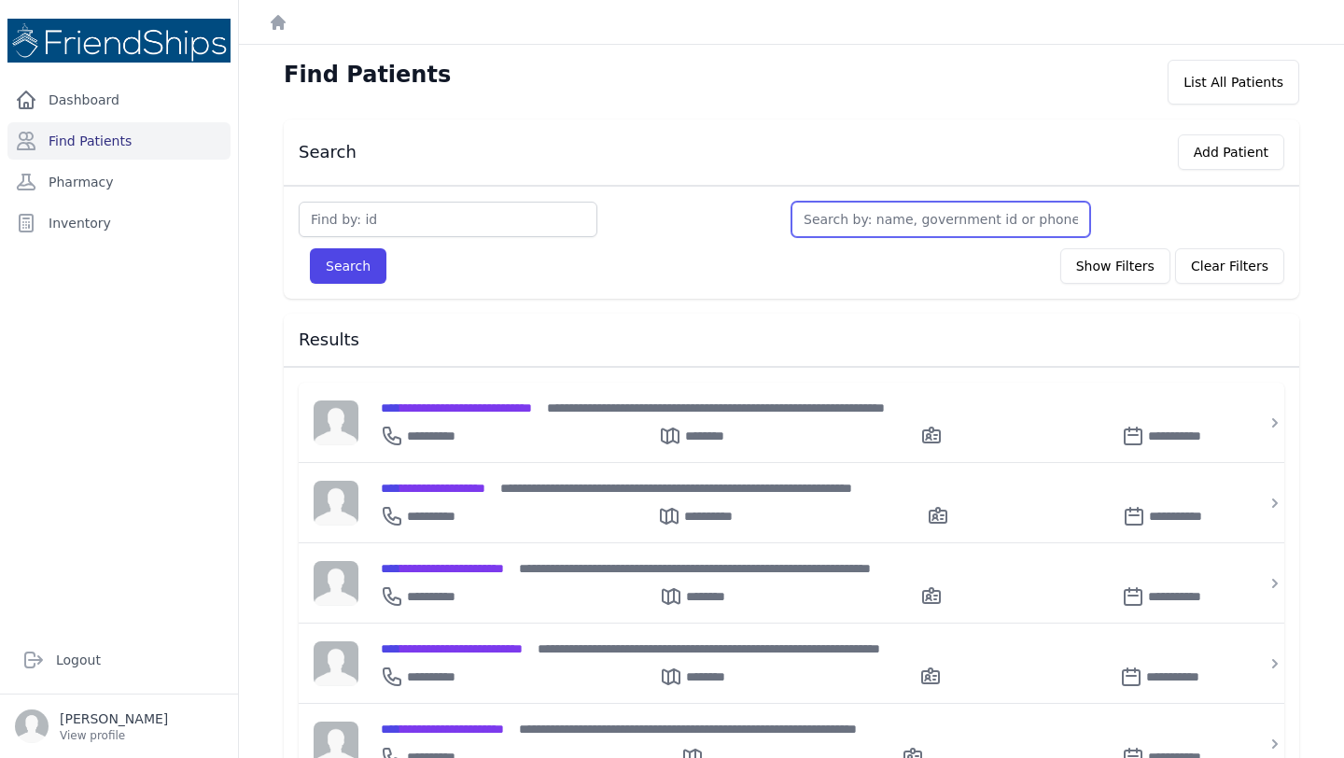
click at [858, 219] on input "text" at bounding box center [940, 219] width 299 height 35
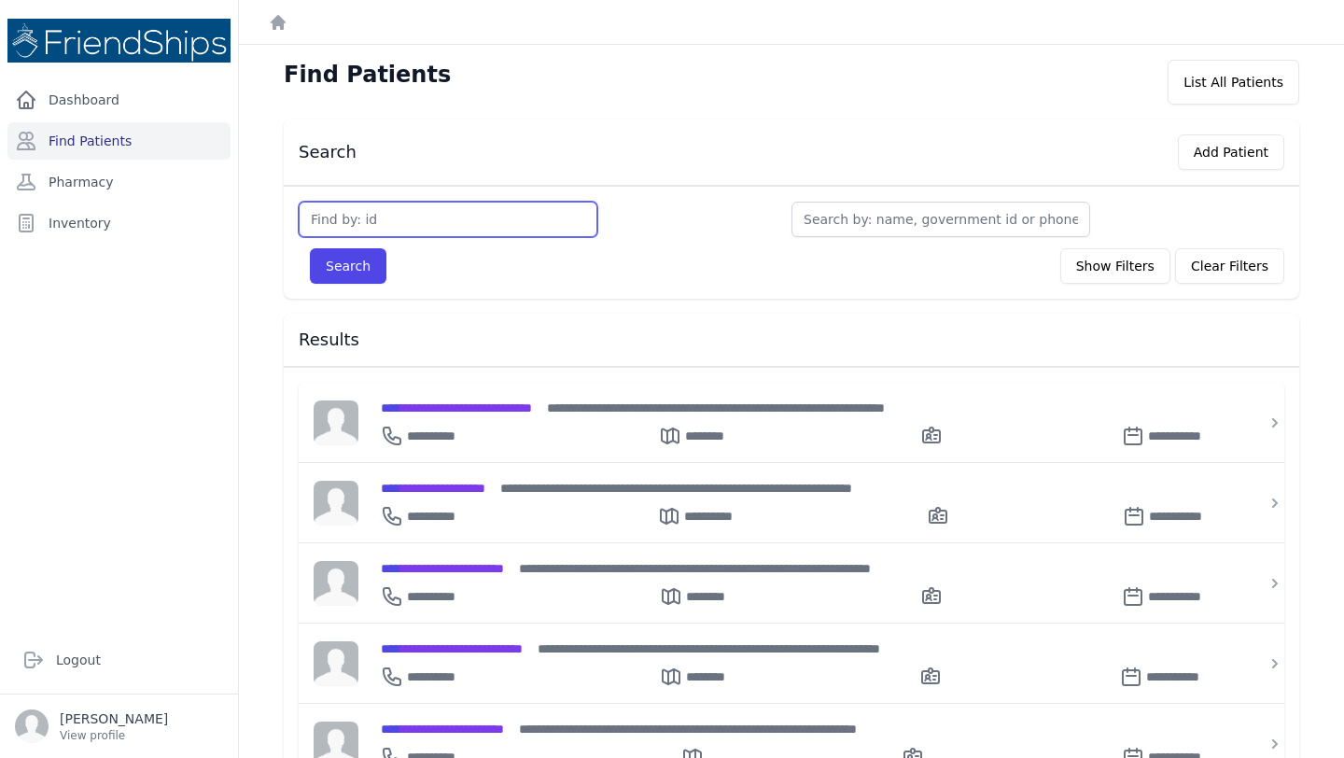
click at [387, 218] on input "text" at bounding box center [448, 219] width 299 height 35
type input "514"
click at [310, 248] on button "Search" at bounding box center [348, 265] width 77 height 35
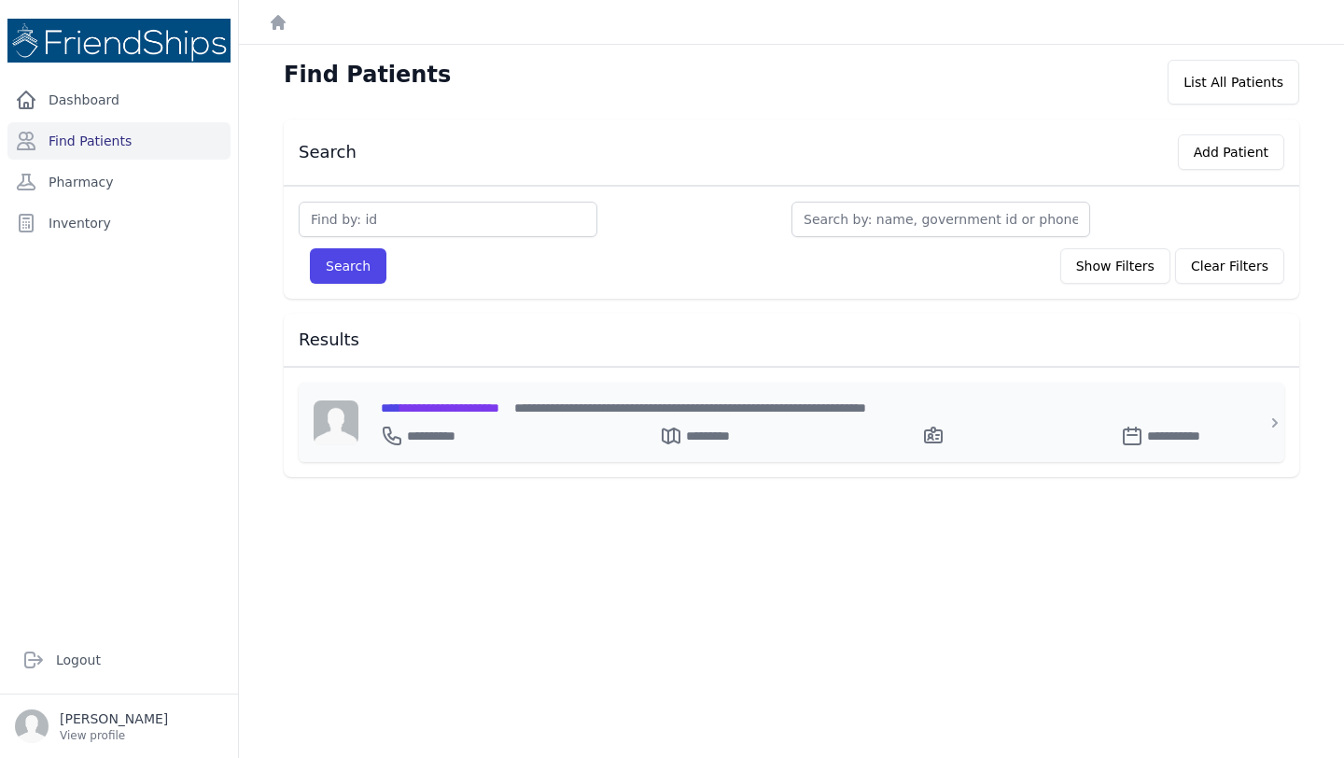
click at [499, 408] on span "**********" at bounding box center [440, 407] width 119 height 13
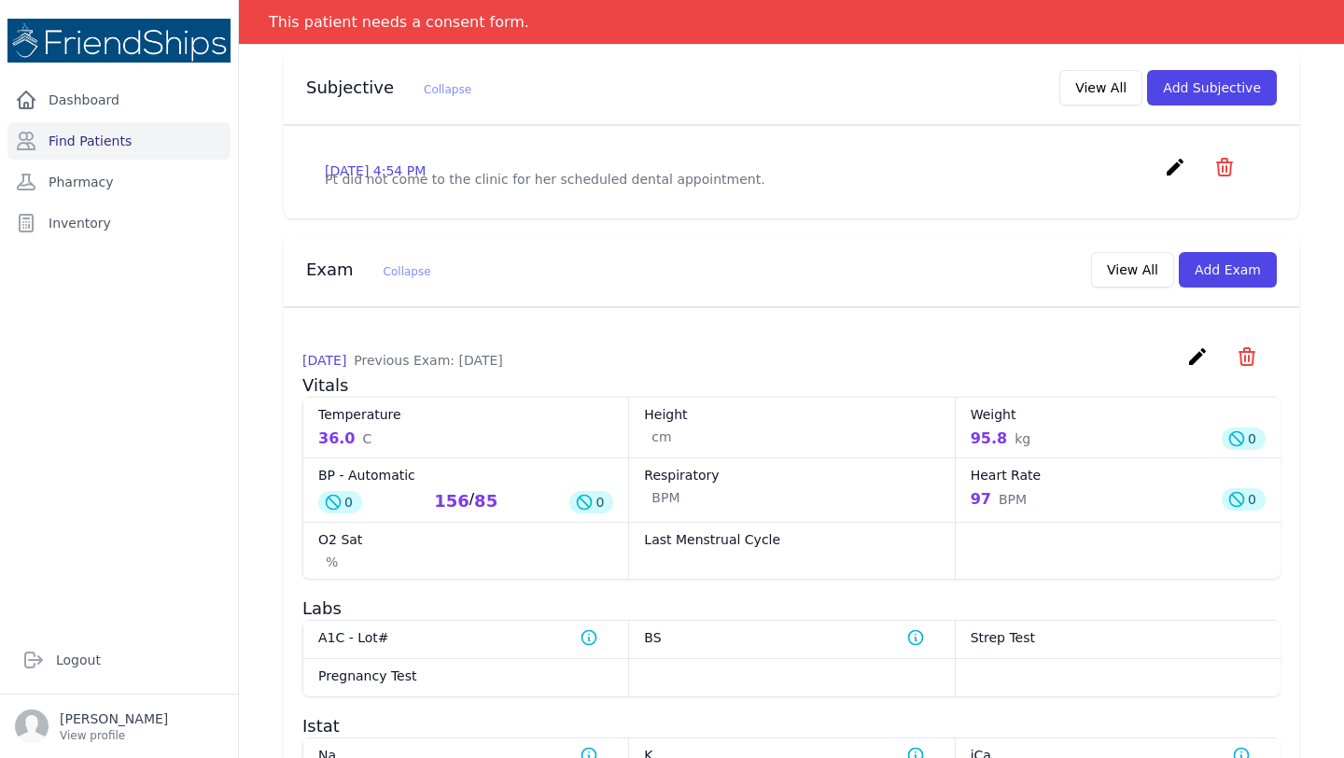
scroll to position [561, 0]
click at [1230, 286] on button "Add Exam" at bounding box center [1228, 267] width 98 height 35
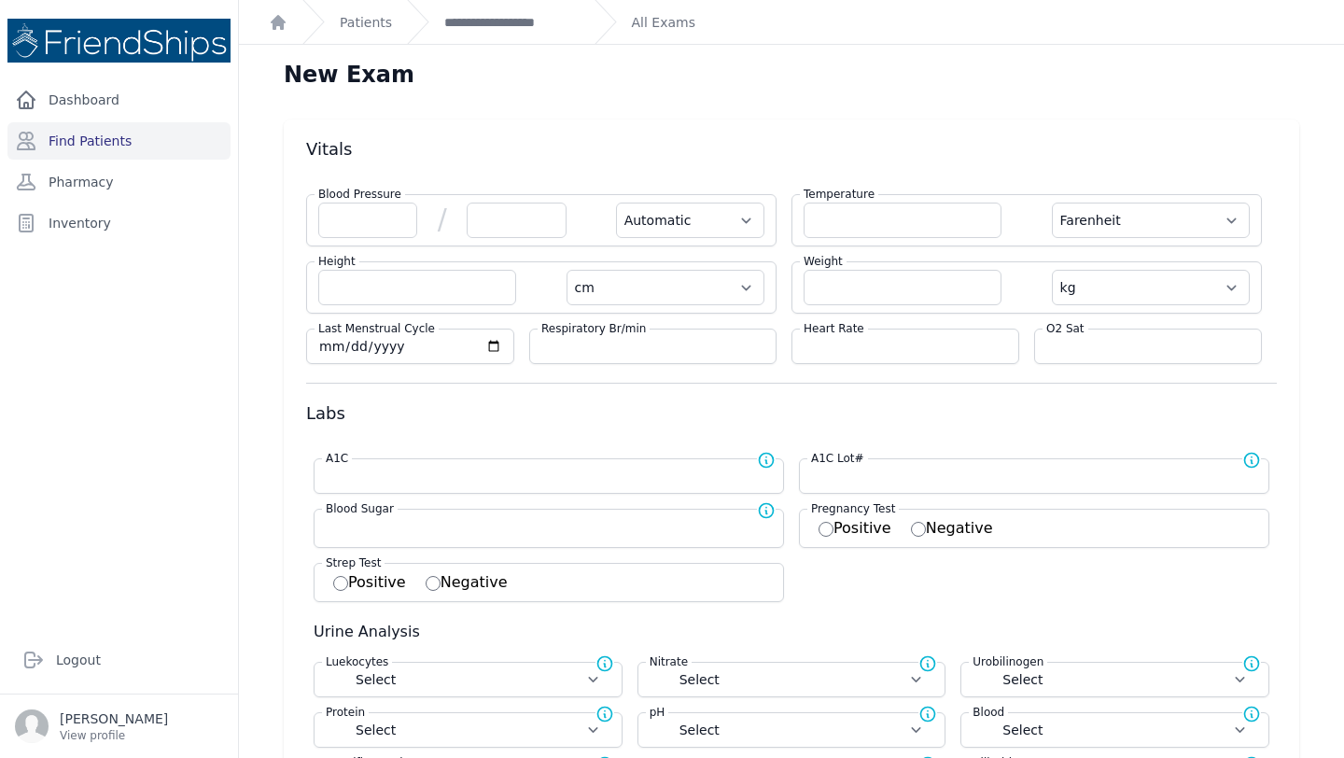
scroll to position [82, 0]
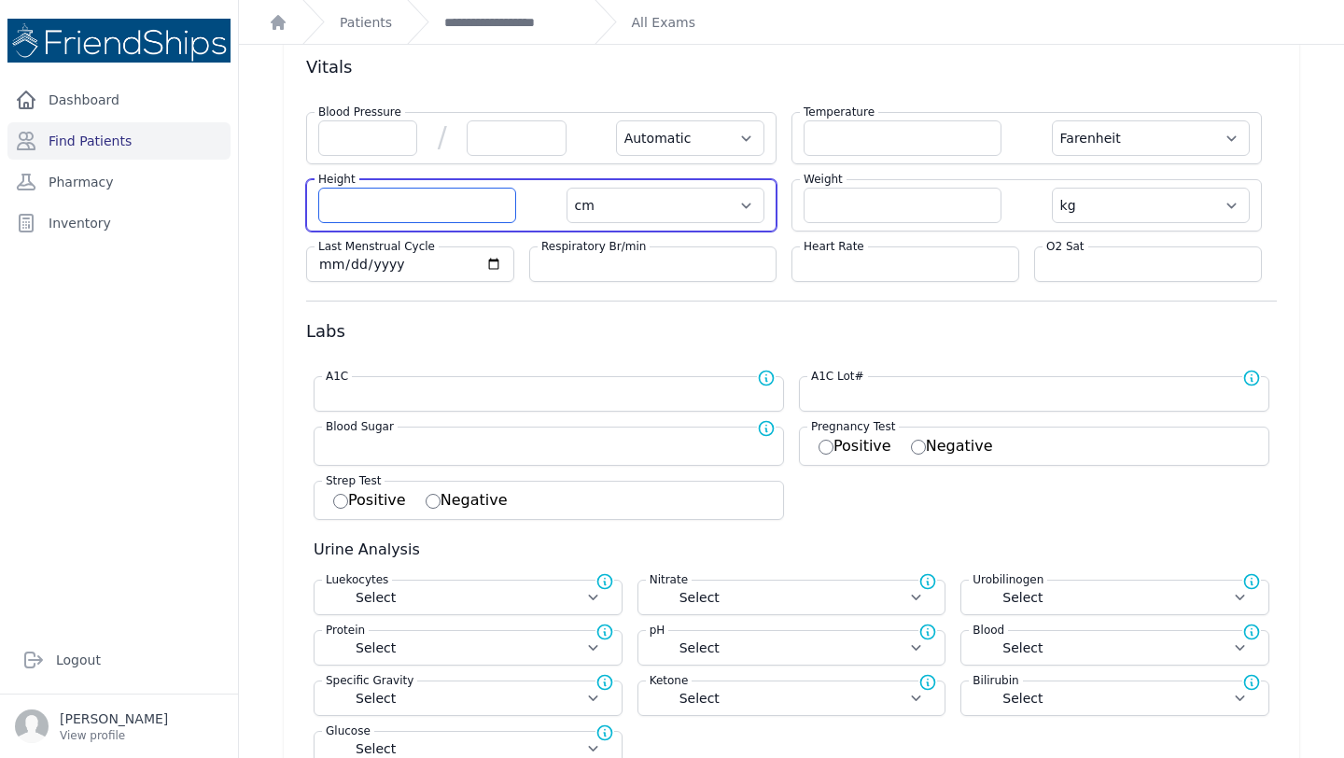
click at [381, 207] on input "number" at bounding box center [417, 205] width 198 height 35
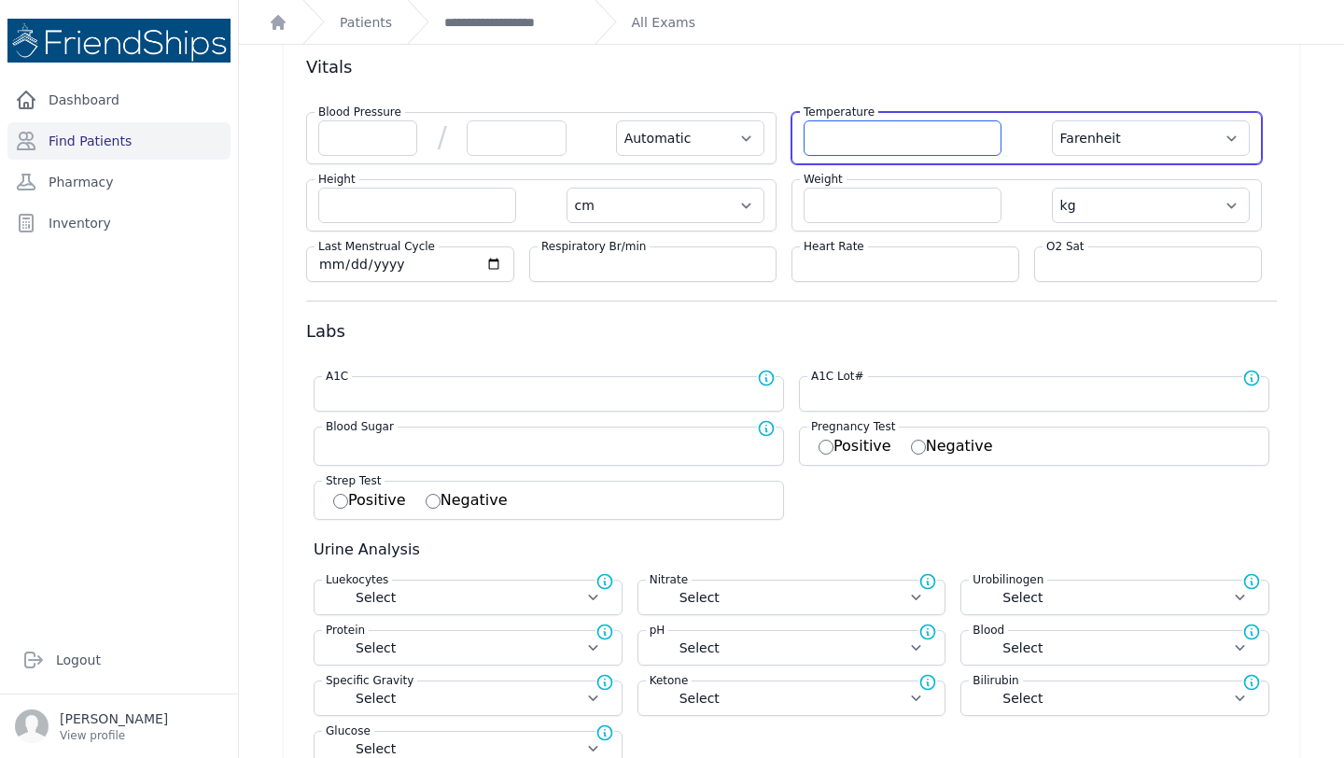
click at [847, 138] on input "number" at bounding box center [902, 137] width 198 height 35
type input "35.9"
click at [1196, 137] on select "Farenheit [PERSON_NAME]" at bounding box center [1151, 137] width 198 height 35
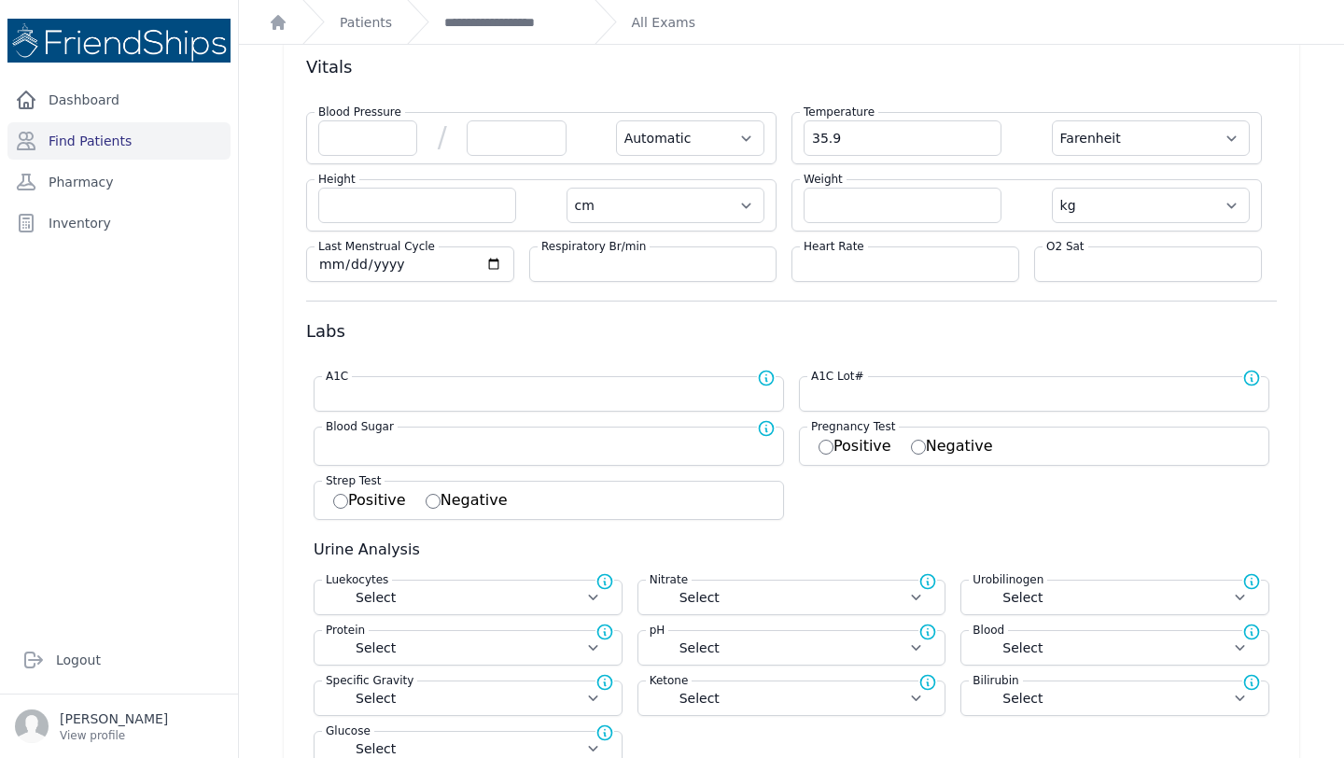
select select "Automatic"
select select "cm"
select select "kg"
select select
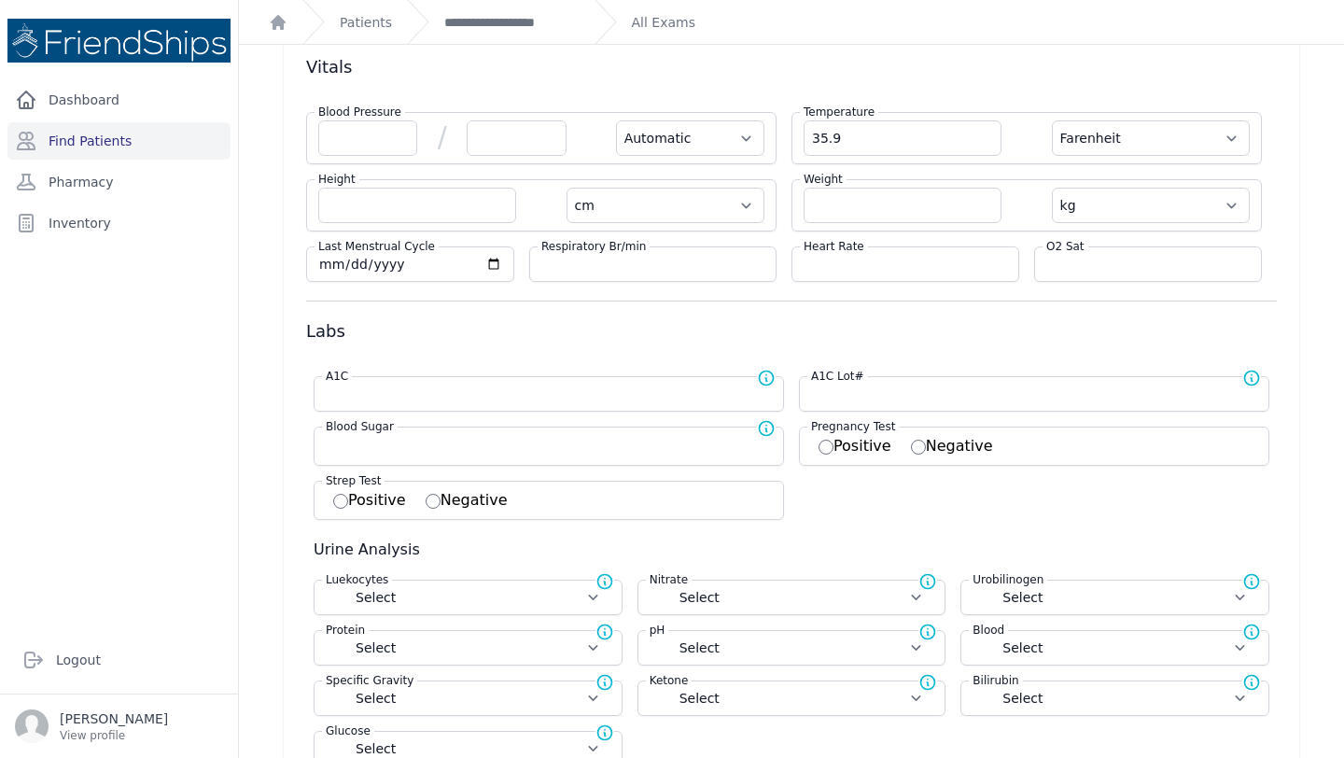
select select
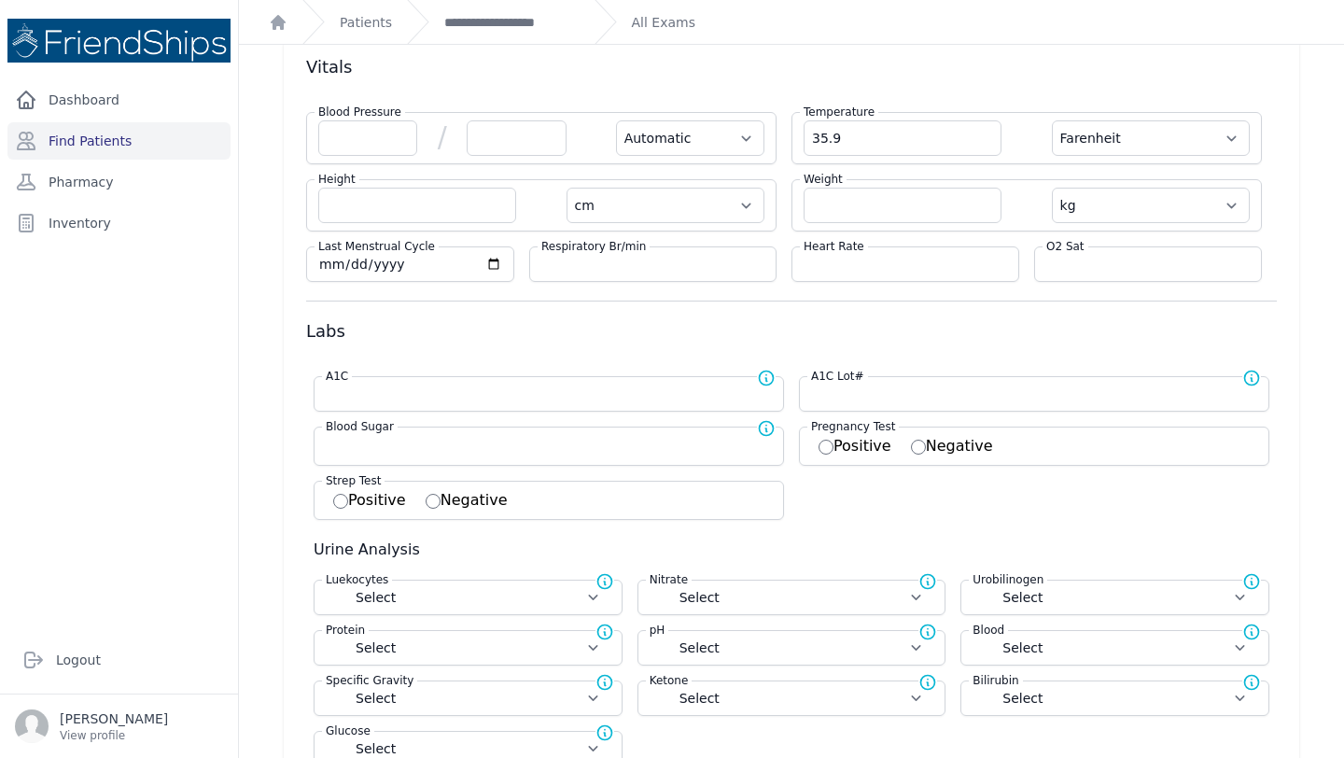
select select
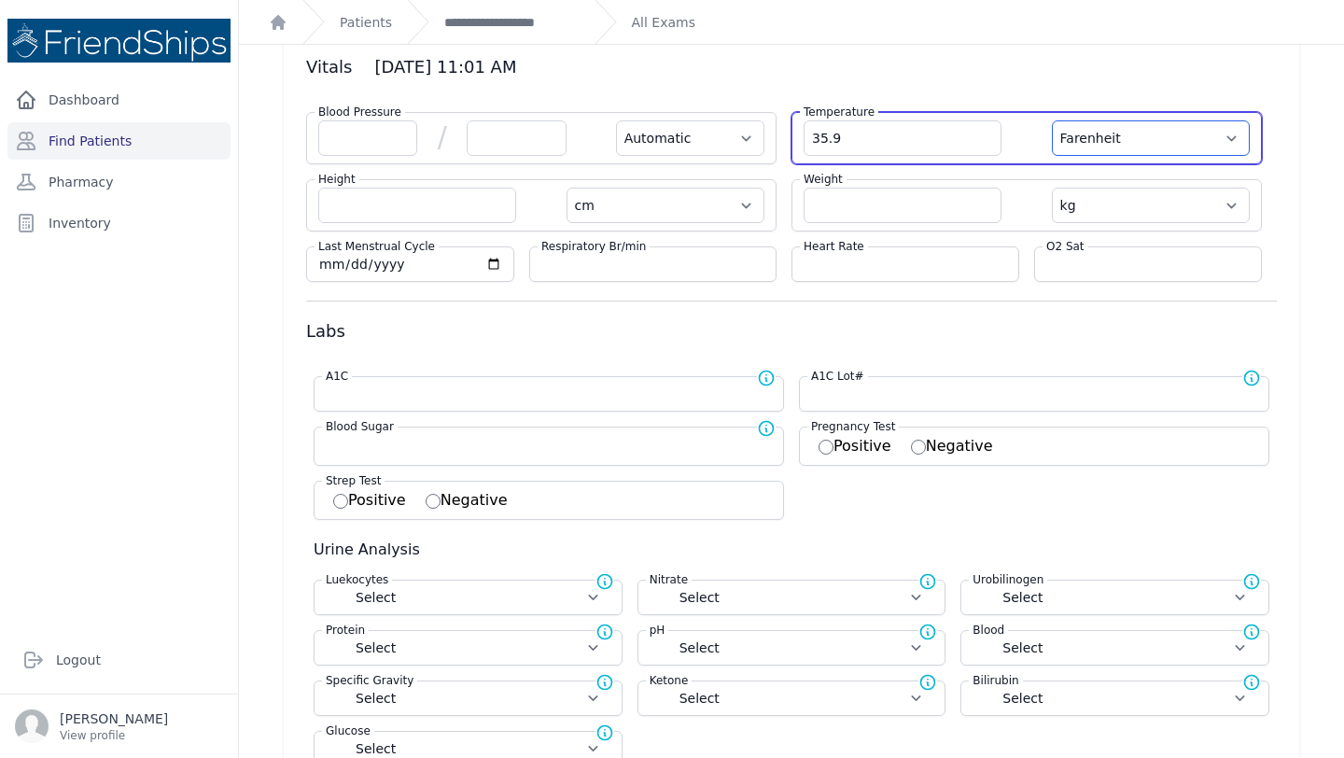
click at [1195, 141] on select "Farenheit [PERSON_NAME]" at bounding box center [1151, 137] width 198 height 35
select select "C"
select select "Automatic"
select select "cm"
select select "kg"
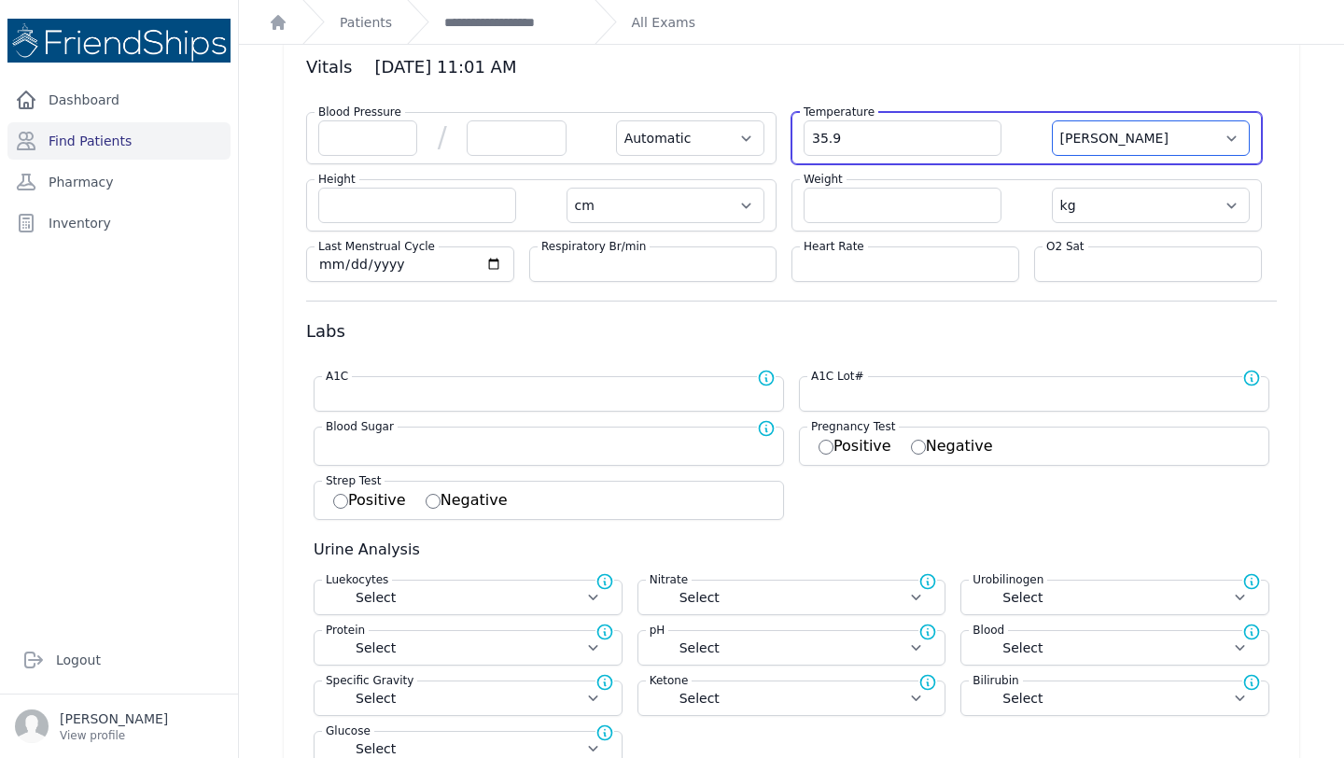
select select
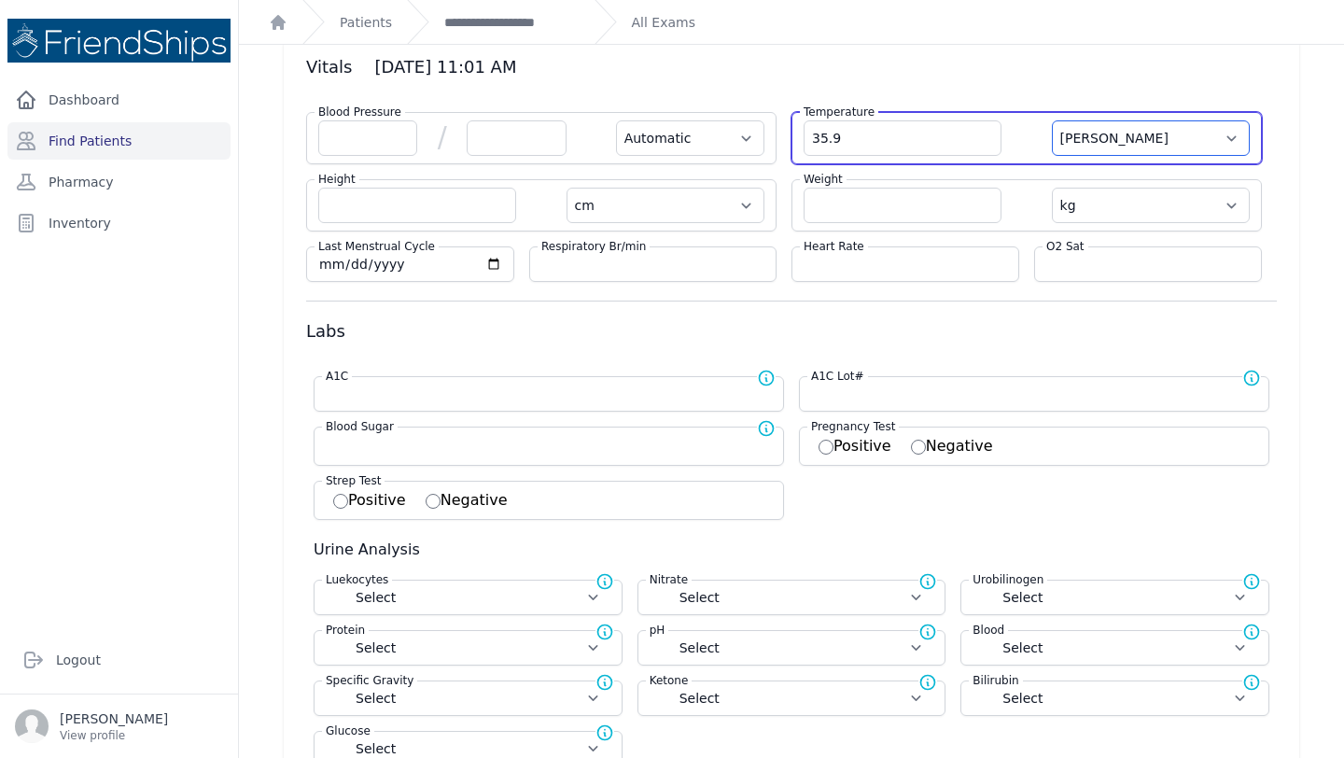
select select
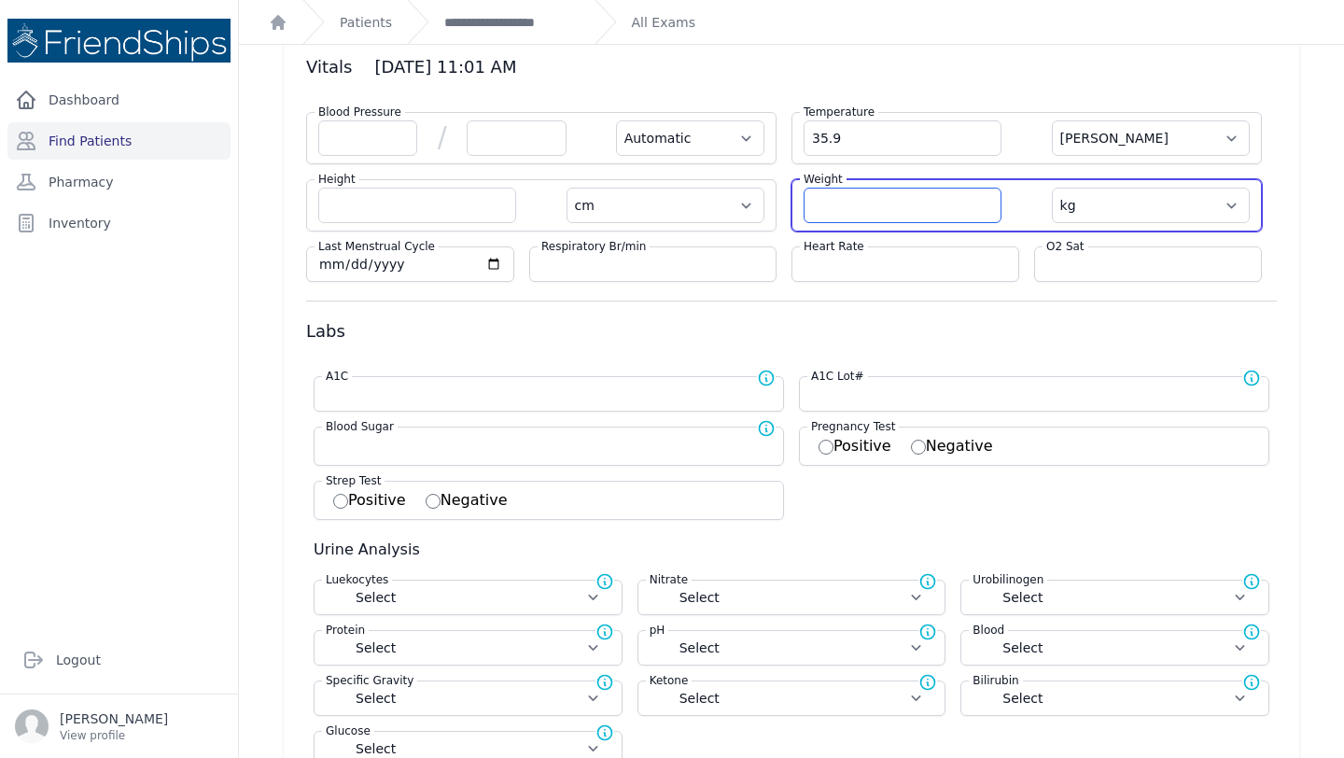
click at [857, 214] on input "number" at bounding box center [902, 205] width 198 height 35
type input "95.4"
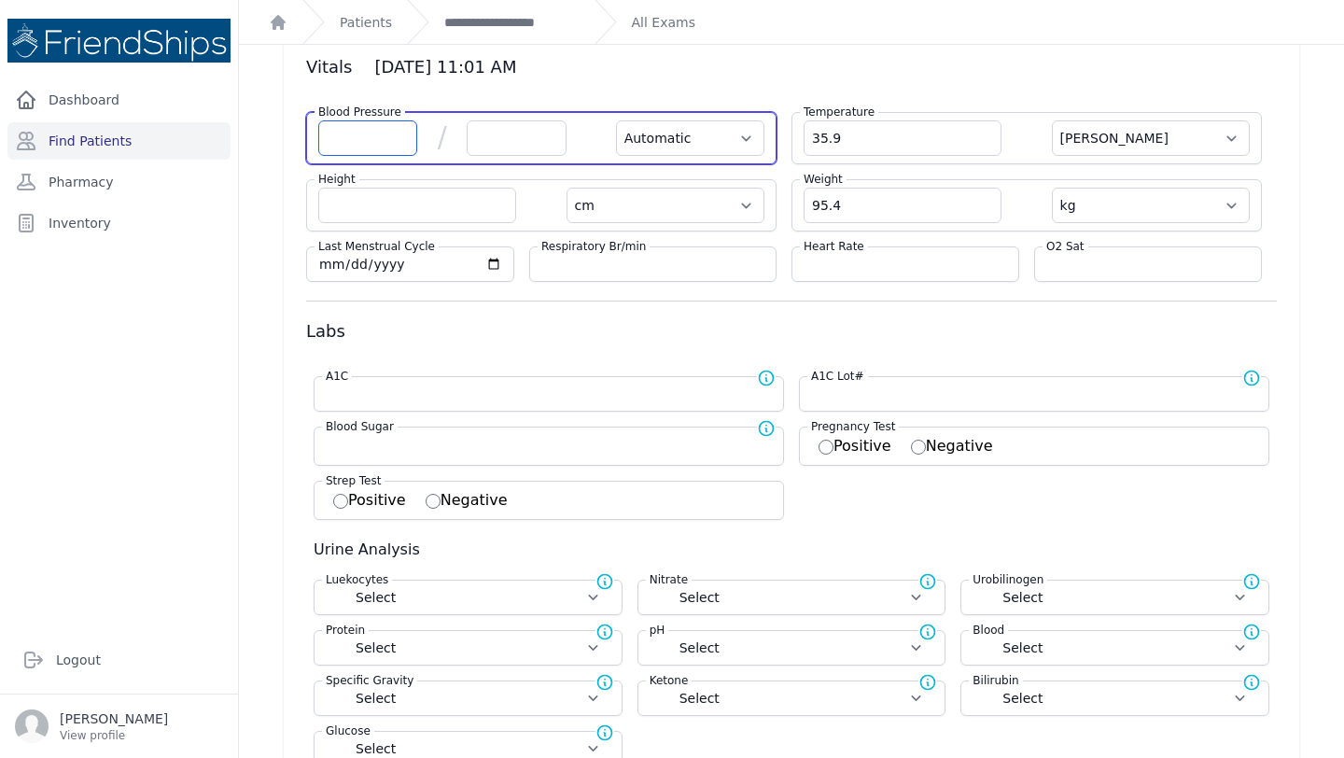
click at [370, 133] on input "number" at bounding box center [367, 137] width 99 height 35
select select "Automatic"
select select "C"
select select "cm"
select select "kg"
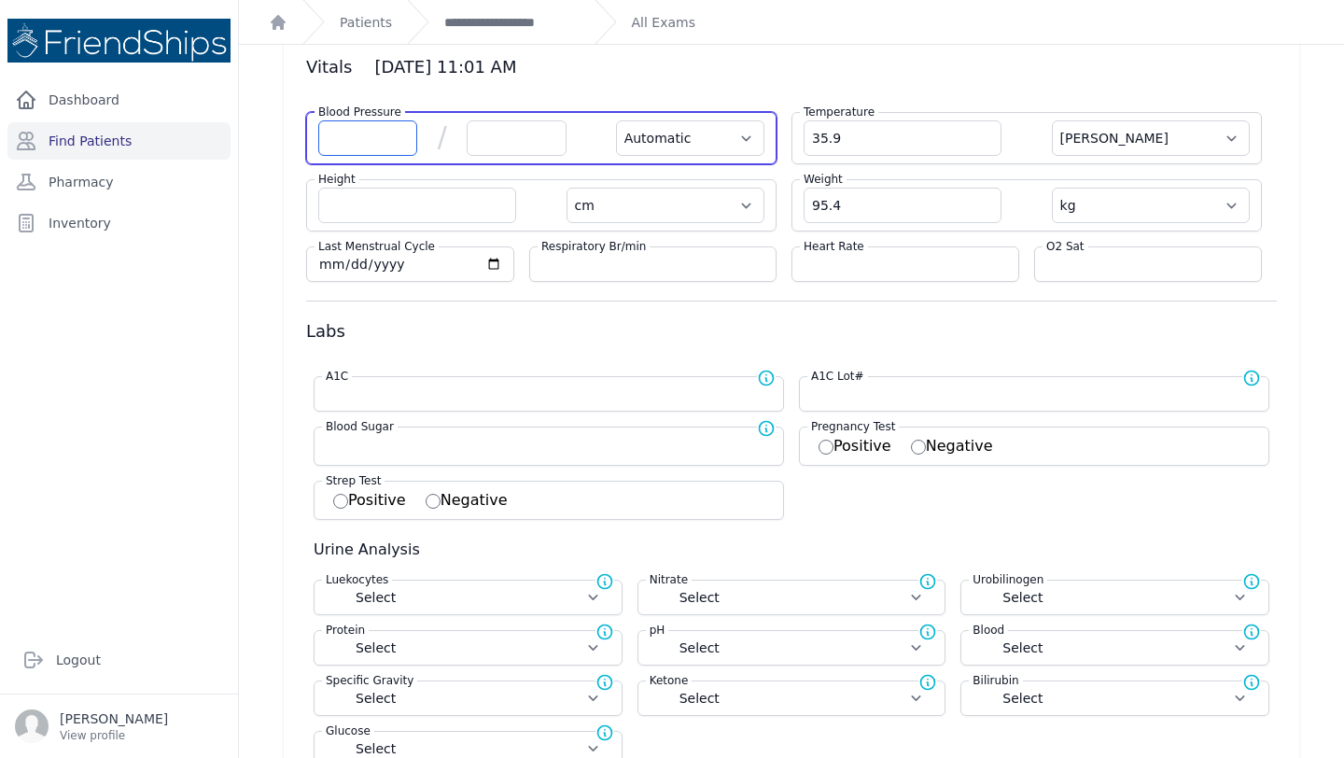
select select
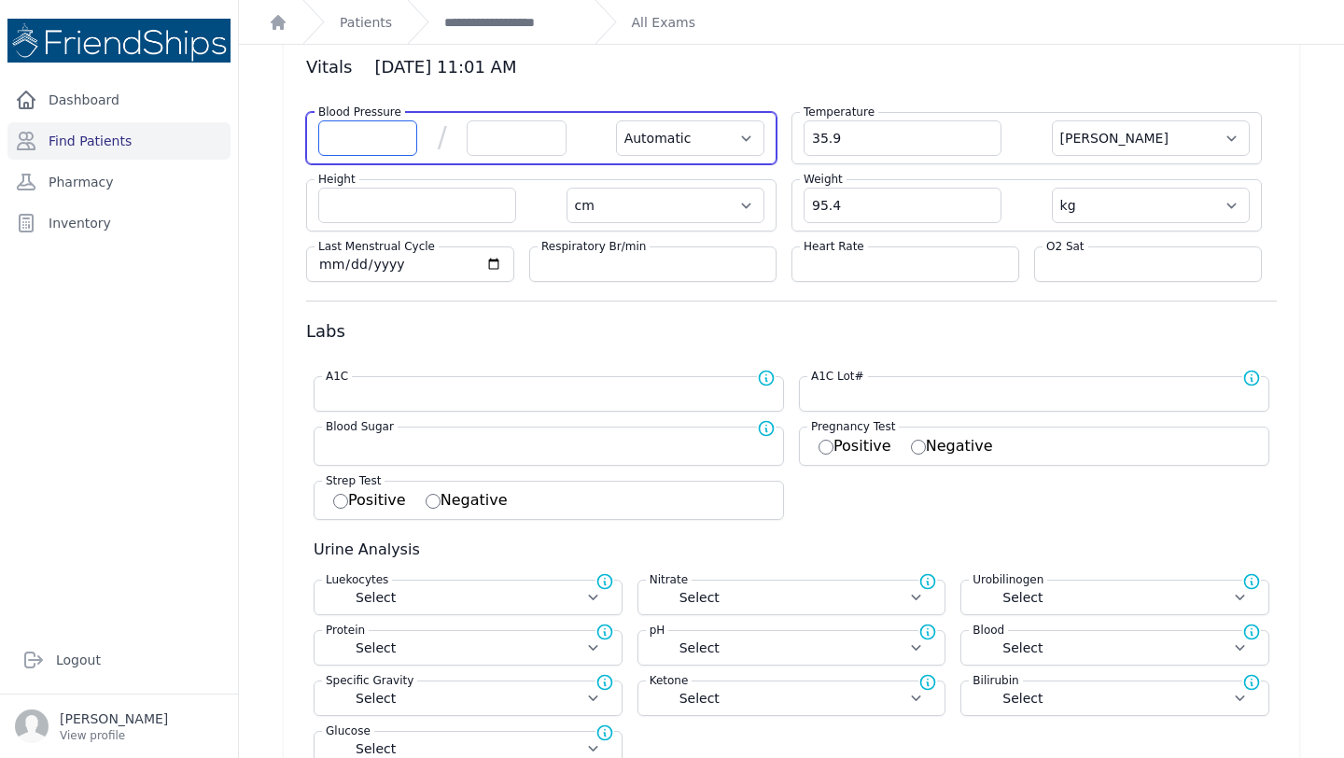
select select
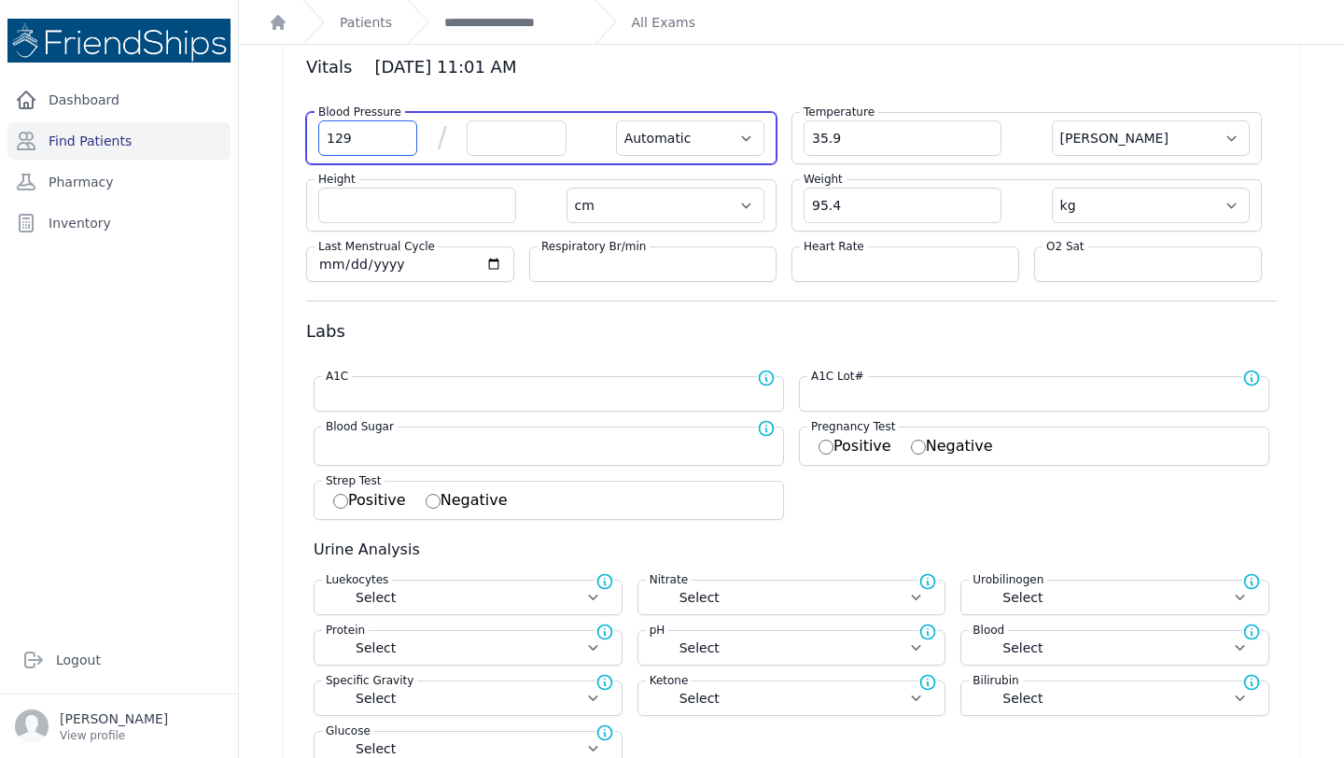
type input "129"
click at [522, 133] on input "number" at bounding box center [516, 137] width 99 height 35
select select "Automatic"
select select "C"
select select "cm"
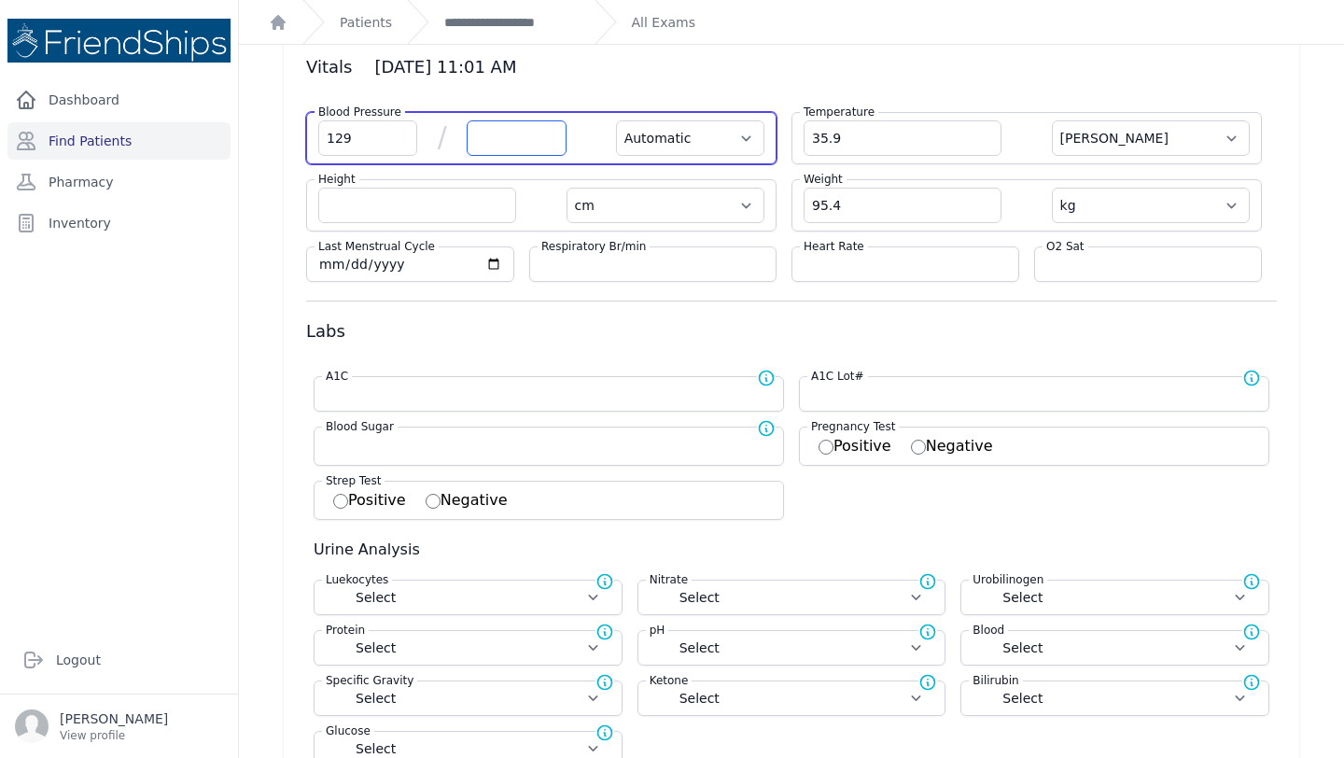
select select "kg"
select select
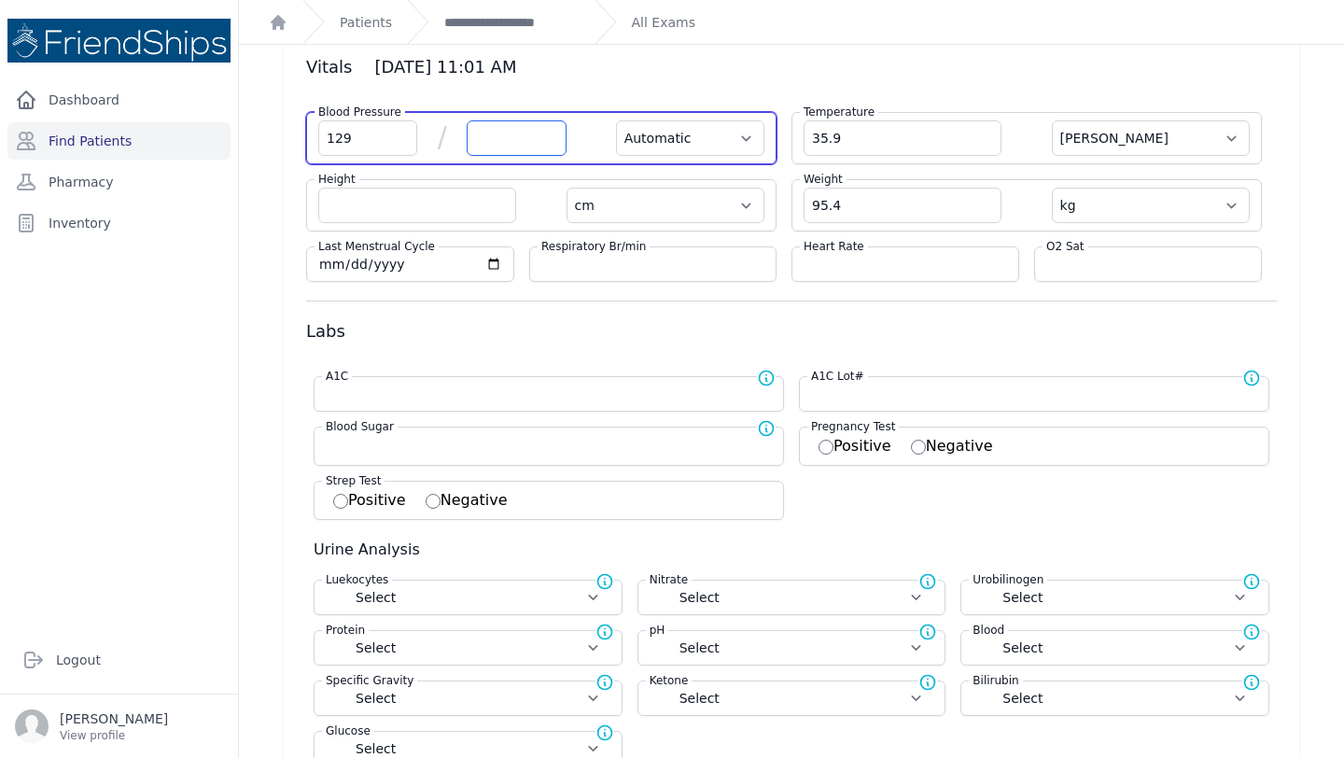
select select
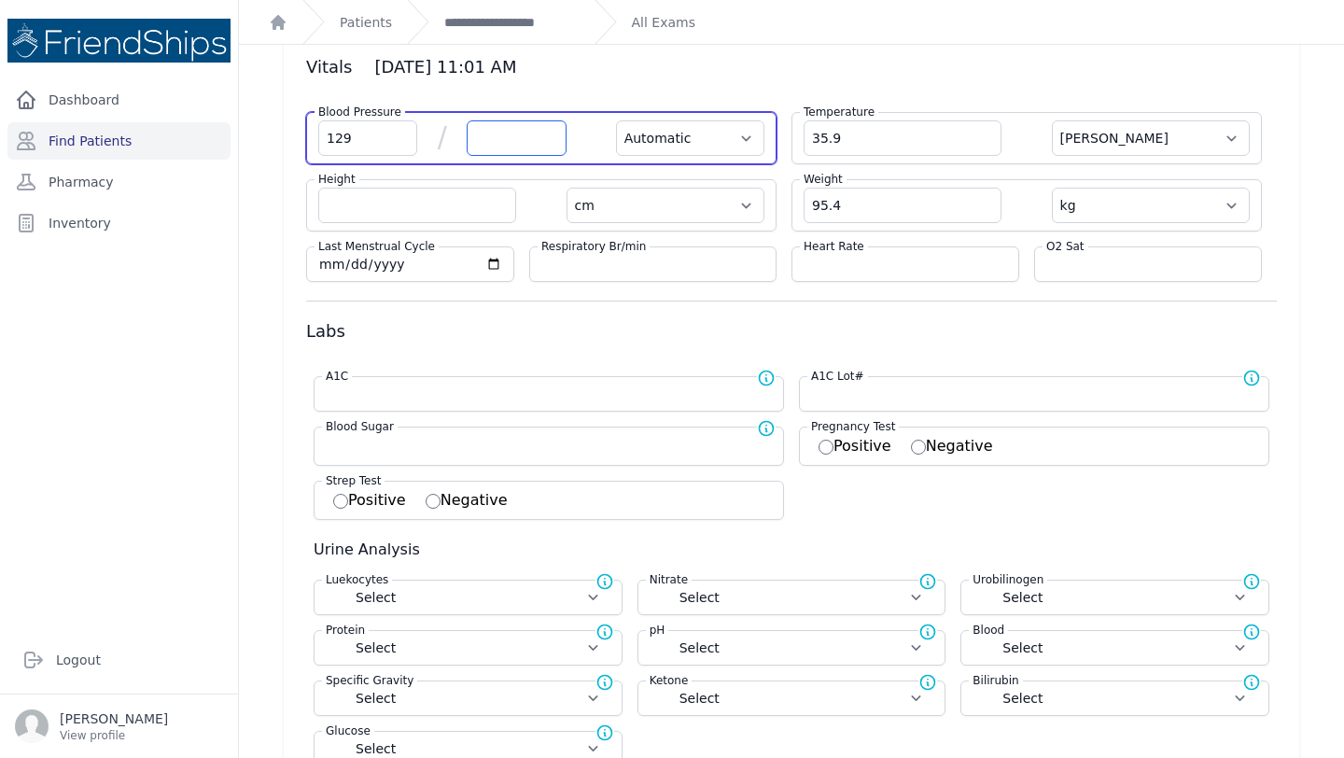
select select
type input "82"
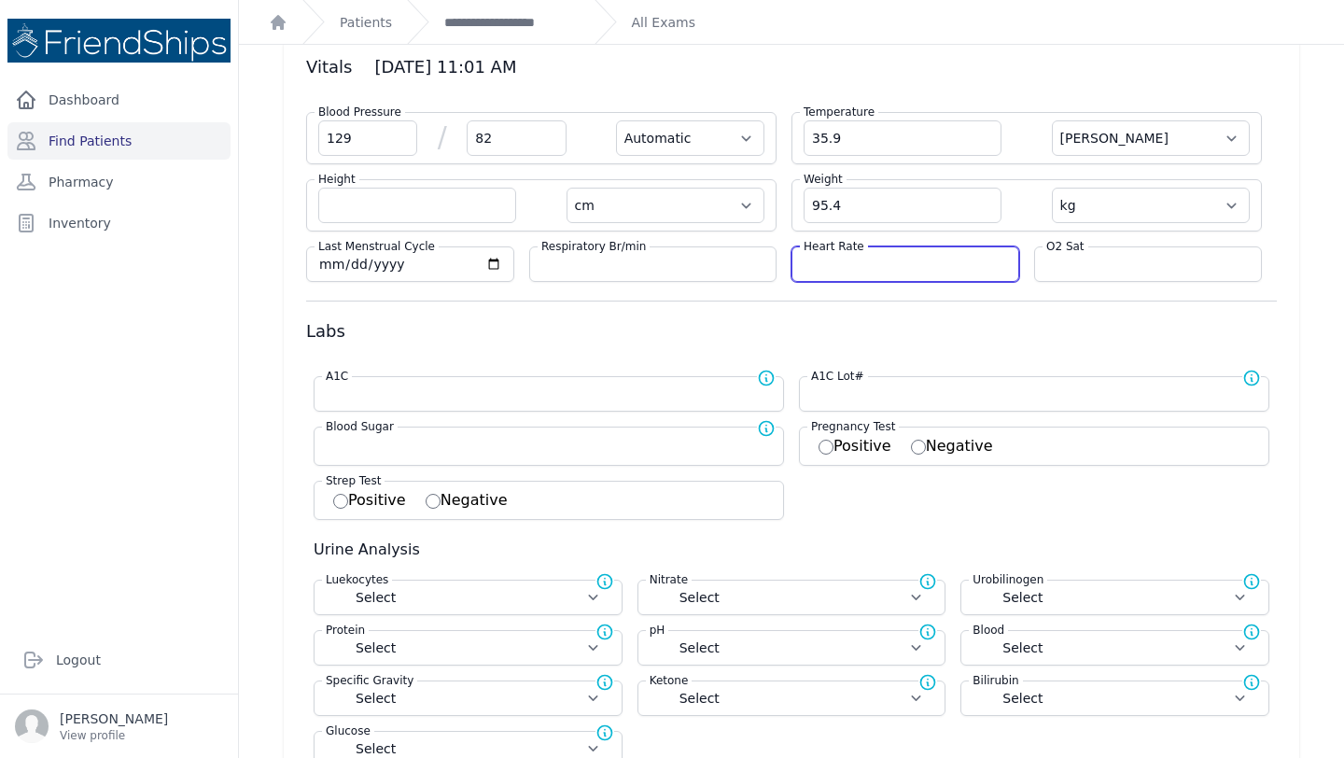
click at [887, 267] on input "number" at bounding box center [904, 264] width 203 height 19
select select "Automatic"
select select "C"
select select "cm"
select select "kg"
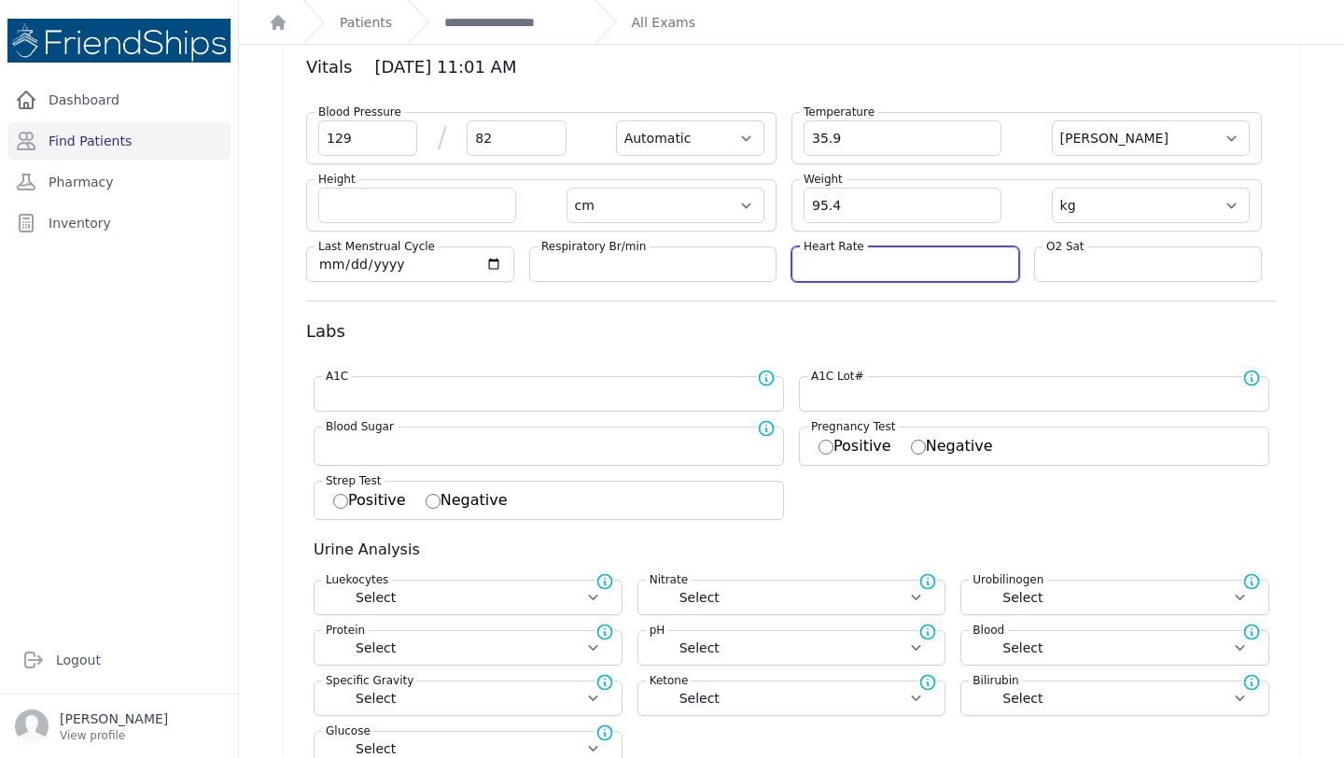
select select
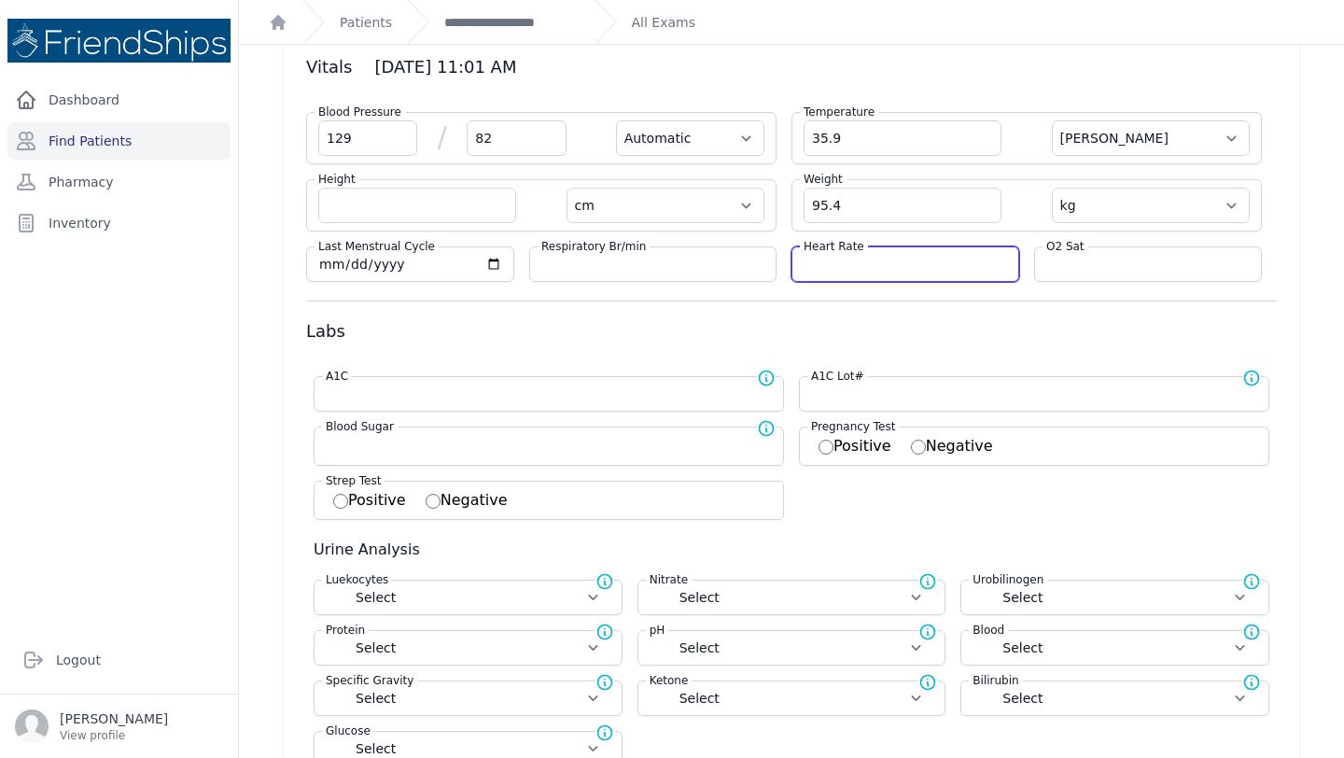
select select
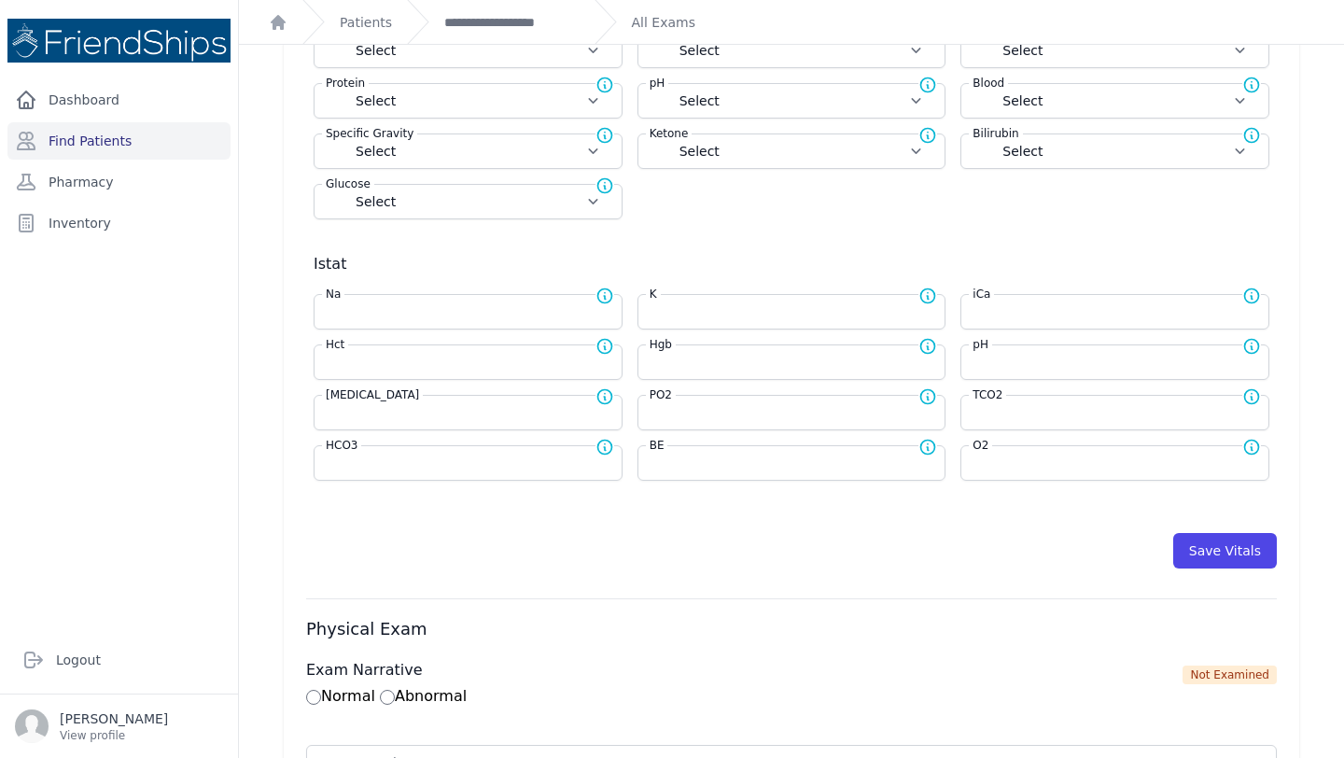
scroll to position [632, 0]
type input "73"
click at [1217, 557] on button "Save Vitals" at bounding box center [1225, 547] width 104 height 35
select select "Automatic"
select select "cm"
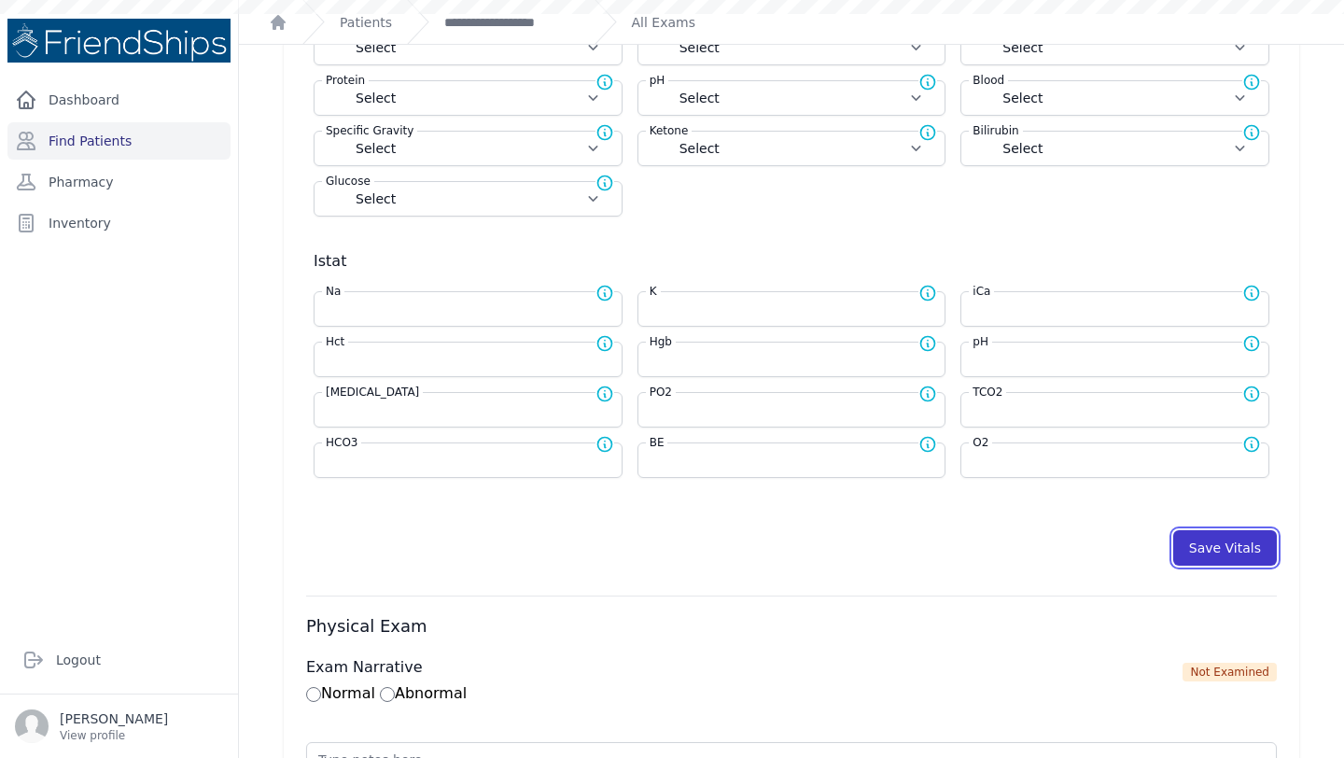
select select "kg"
select select
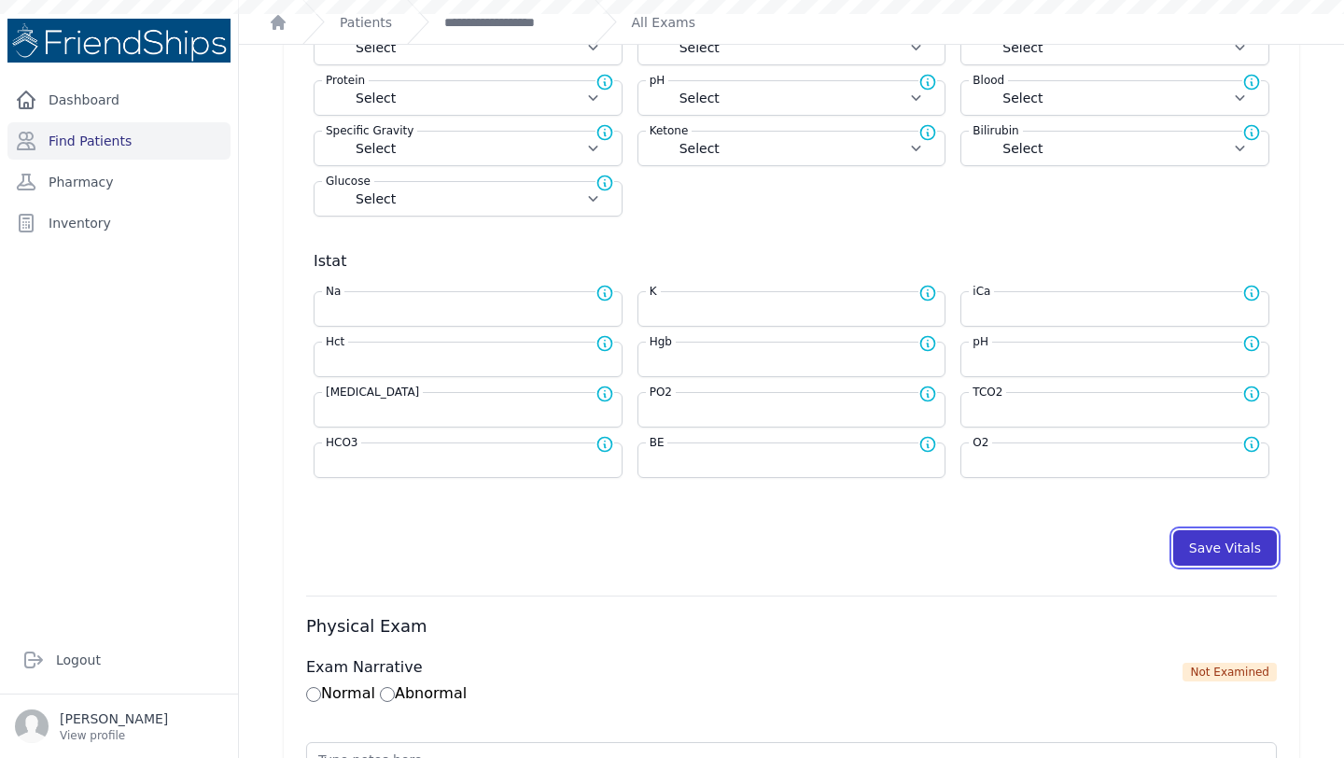
select select
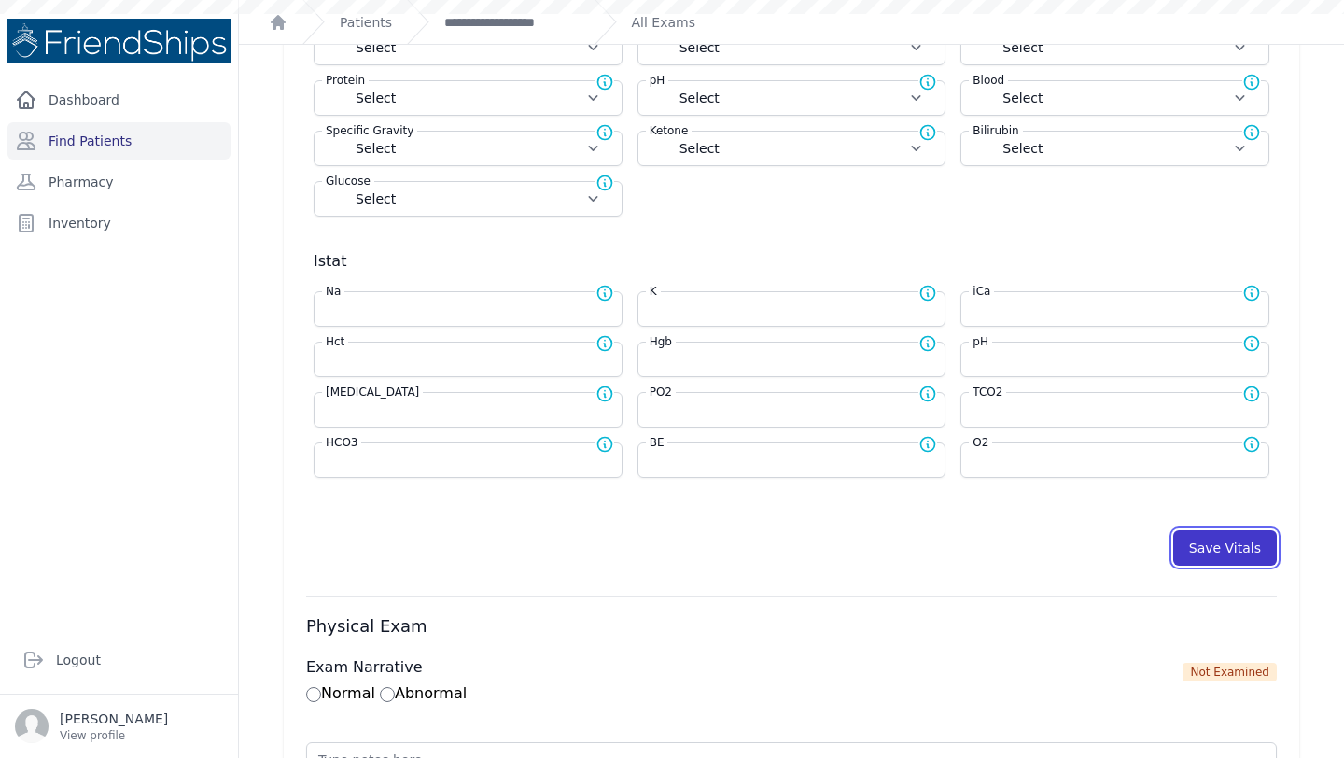
select select
click at [1223, 538] on button "Save Vitals" at bounding box center [1225, 547] width 104 height 35
click at [1207, 550] on button "Save Vitals" at bounding box center [1225, 547] width 104 height 35
click at [493, 20] on link "**********" at bounding box center [511, 22] width 135 height 19
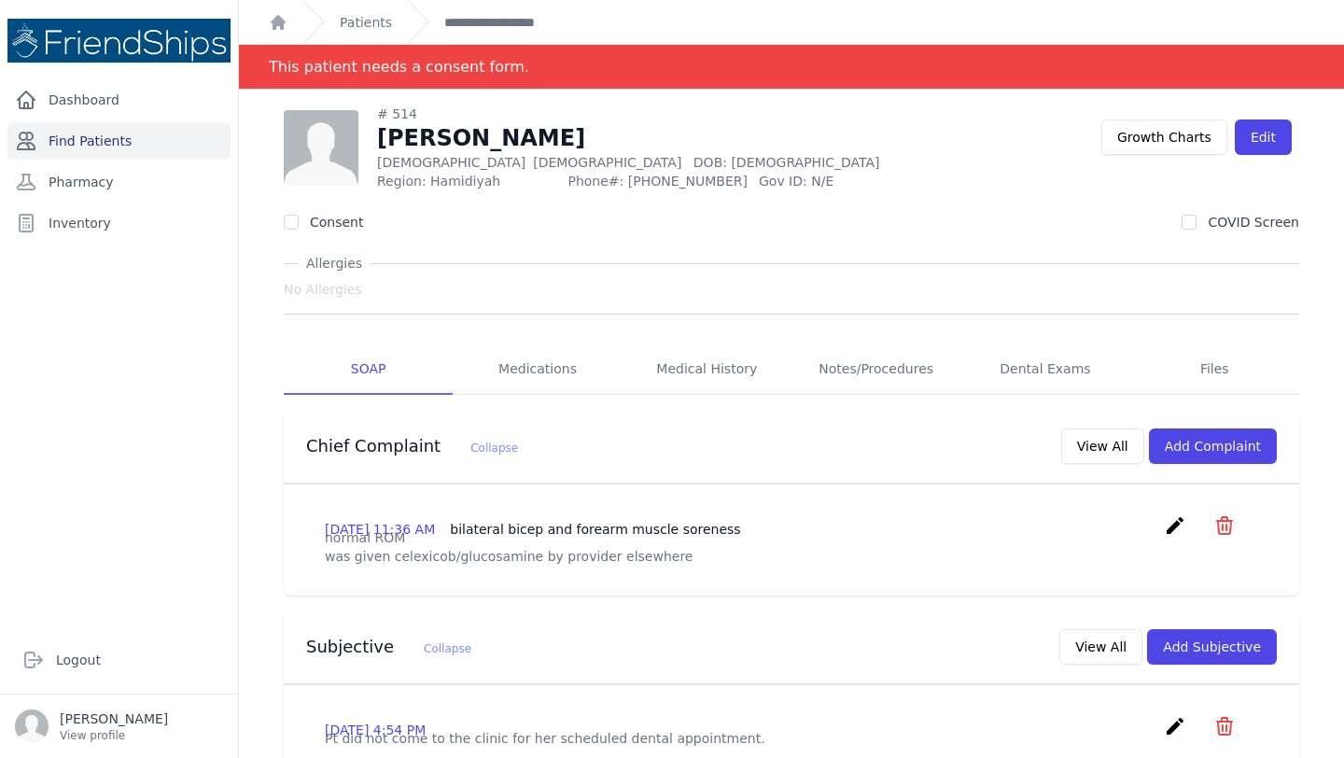
click at [89, 136] on link "Find Patients" at bounding box center [118, 140] width 223 height 37
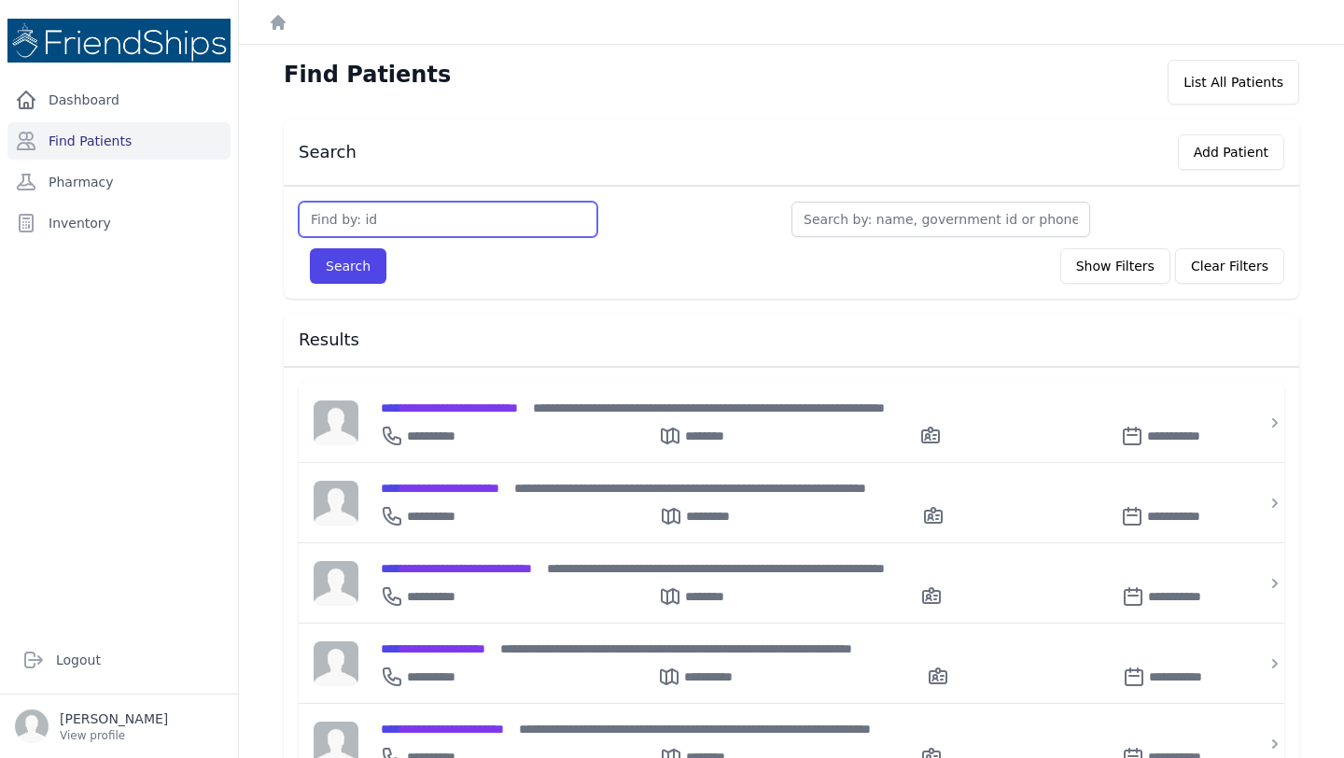
click at [427, 229] on input "text" at bounding box center [448, 219] width 299 height 35
type input "840"
click at [310, 248] on button "Search" at bounding box center [348, 265] width 77 height 35
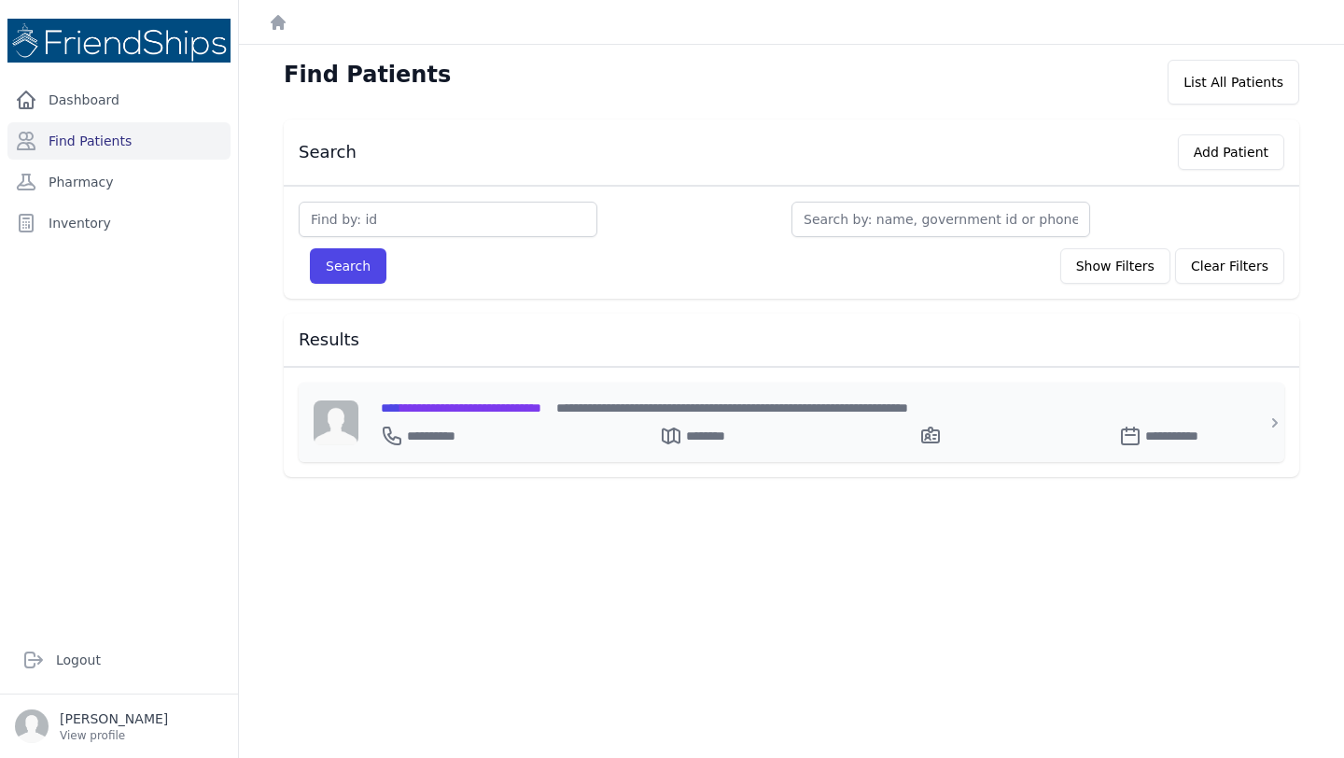
click at [496, 423] on div "**********" at bounding box center [803, 432] width 844 height 30
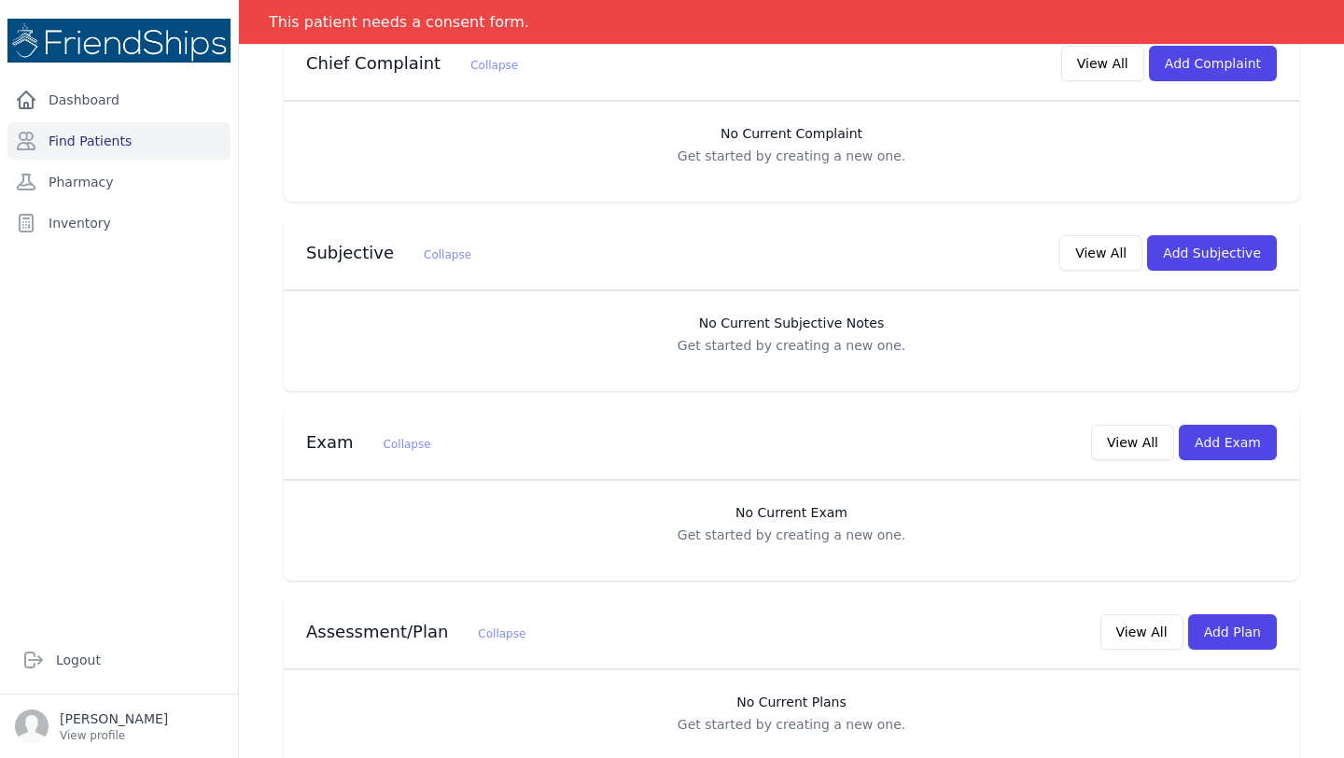
scroll to position [410, 0]
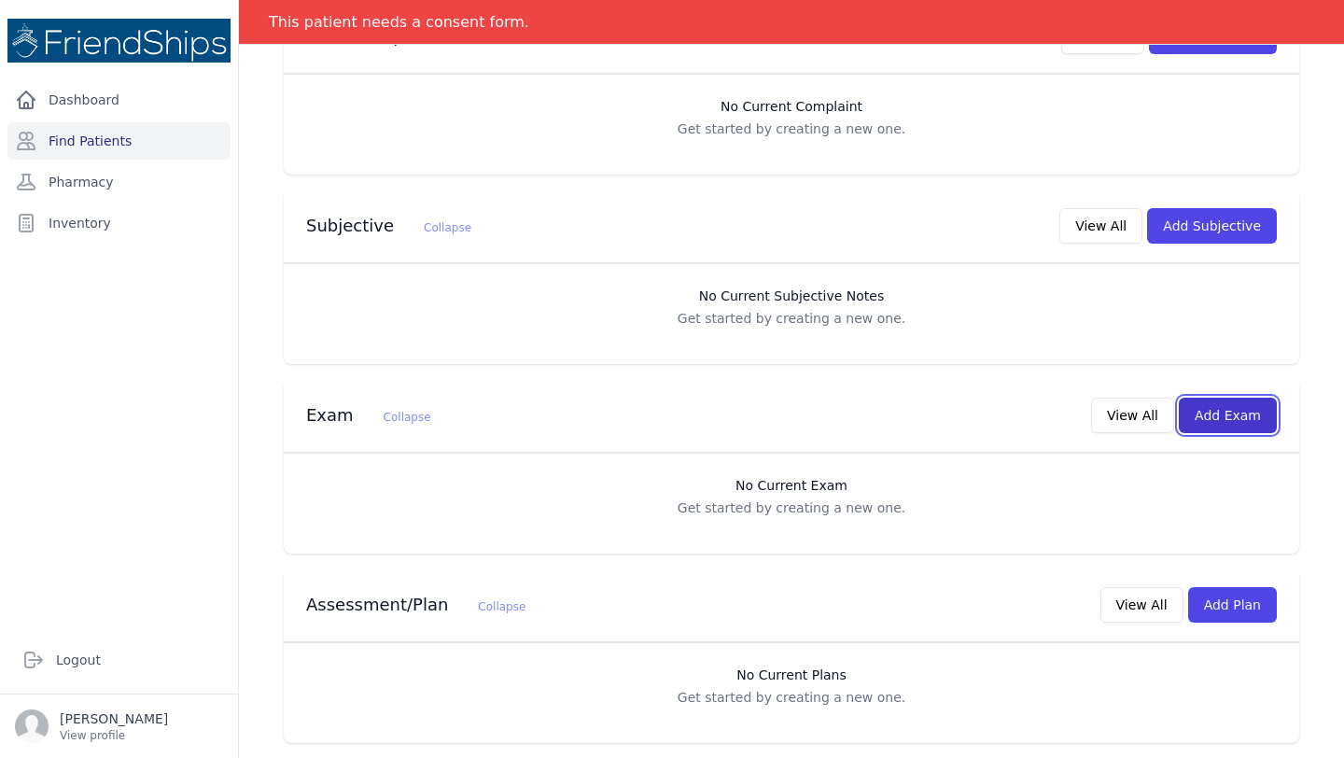
click at [1233, 411] on button "Add Exam" at bounding box center [1228, 415] width 98 height 35
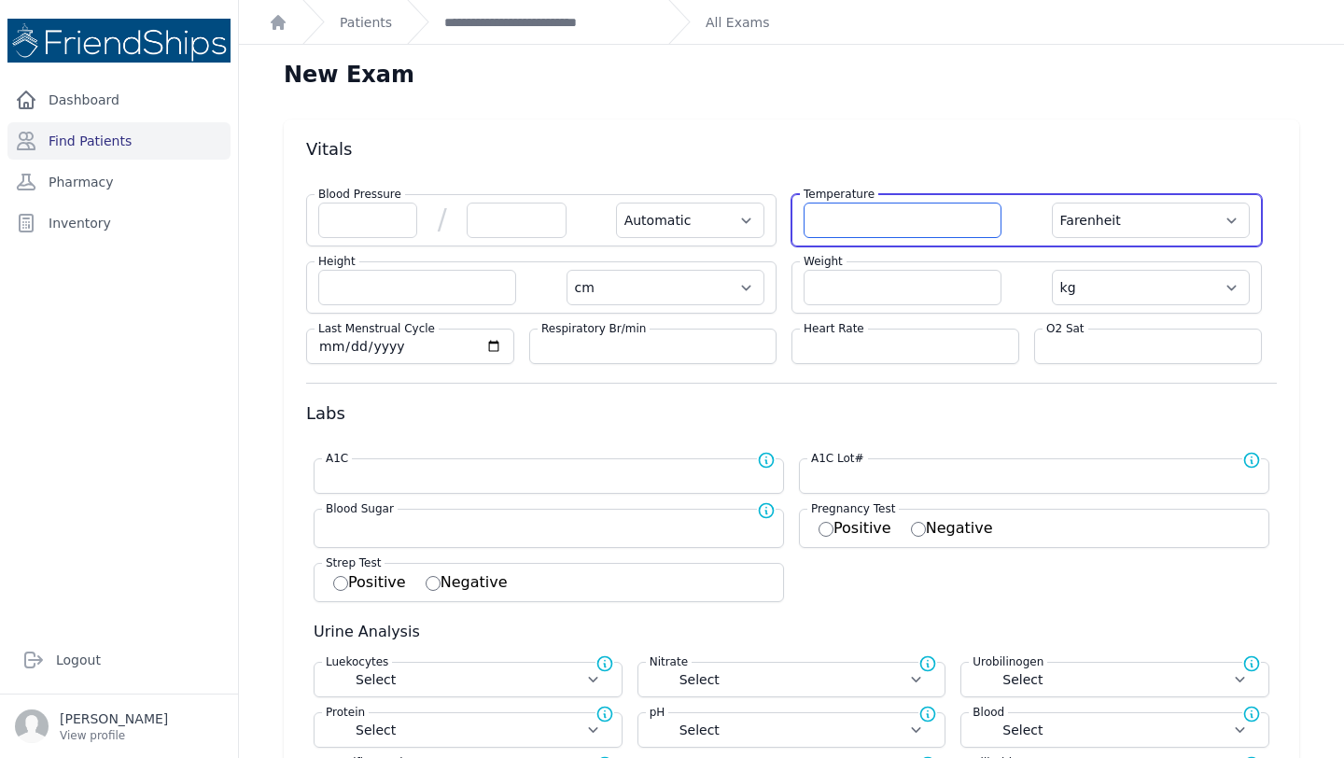
click at [829, 218] on input "number" at bounding box center [902, 220] width 198 height 35
type input "36.3"
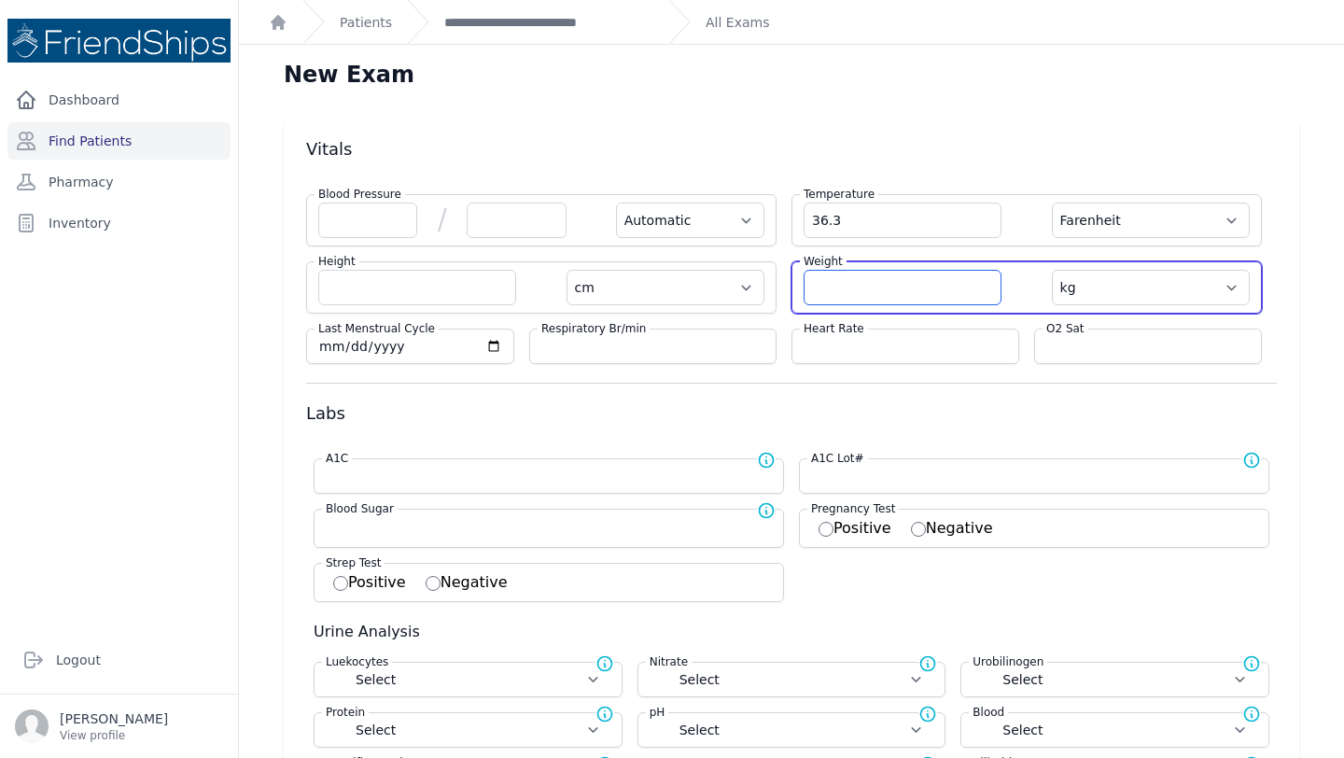
click at [827, 301] on input "number" at bounding box center [902, 287] width 198 height 35
select select "Automatic"
select select "F"
select select "cm"
select select "kg"
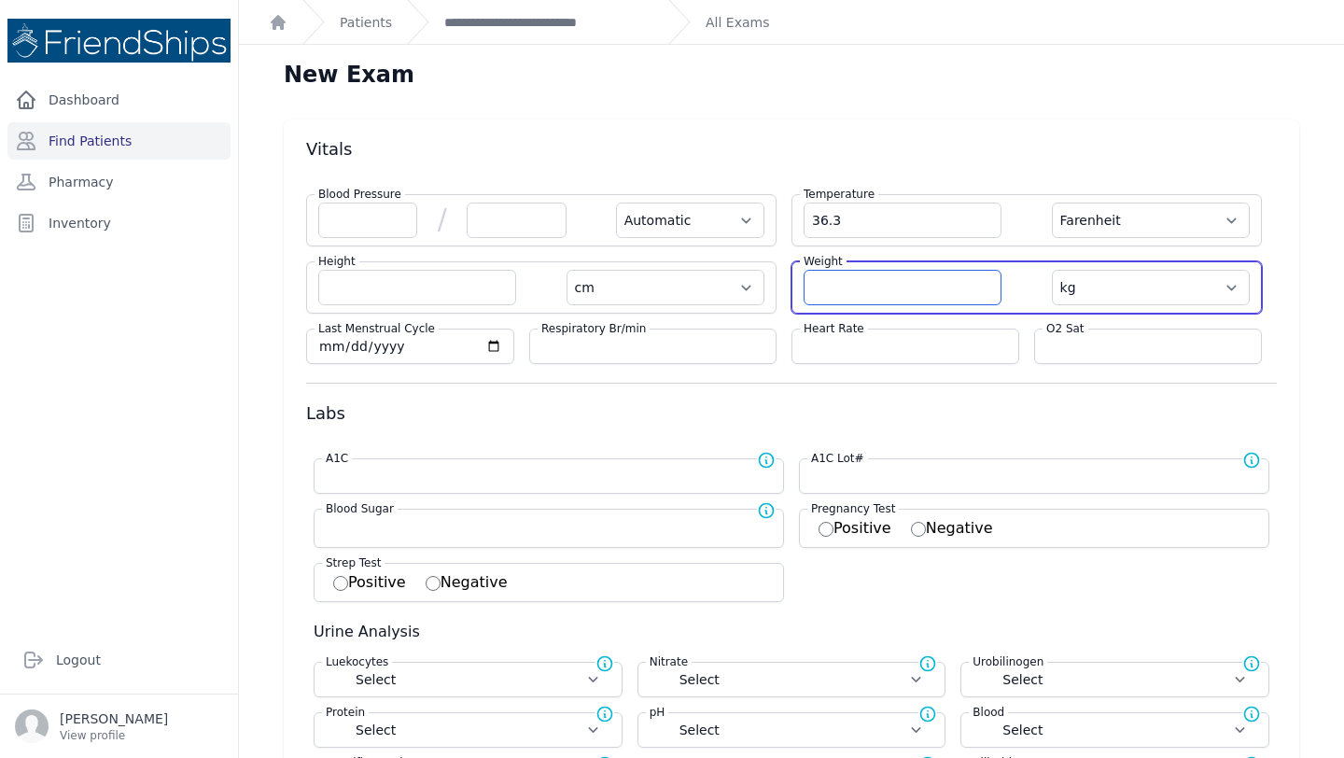
select select
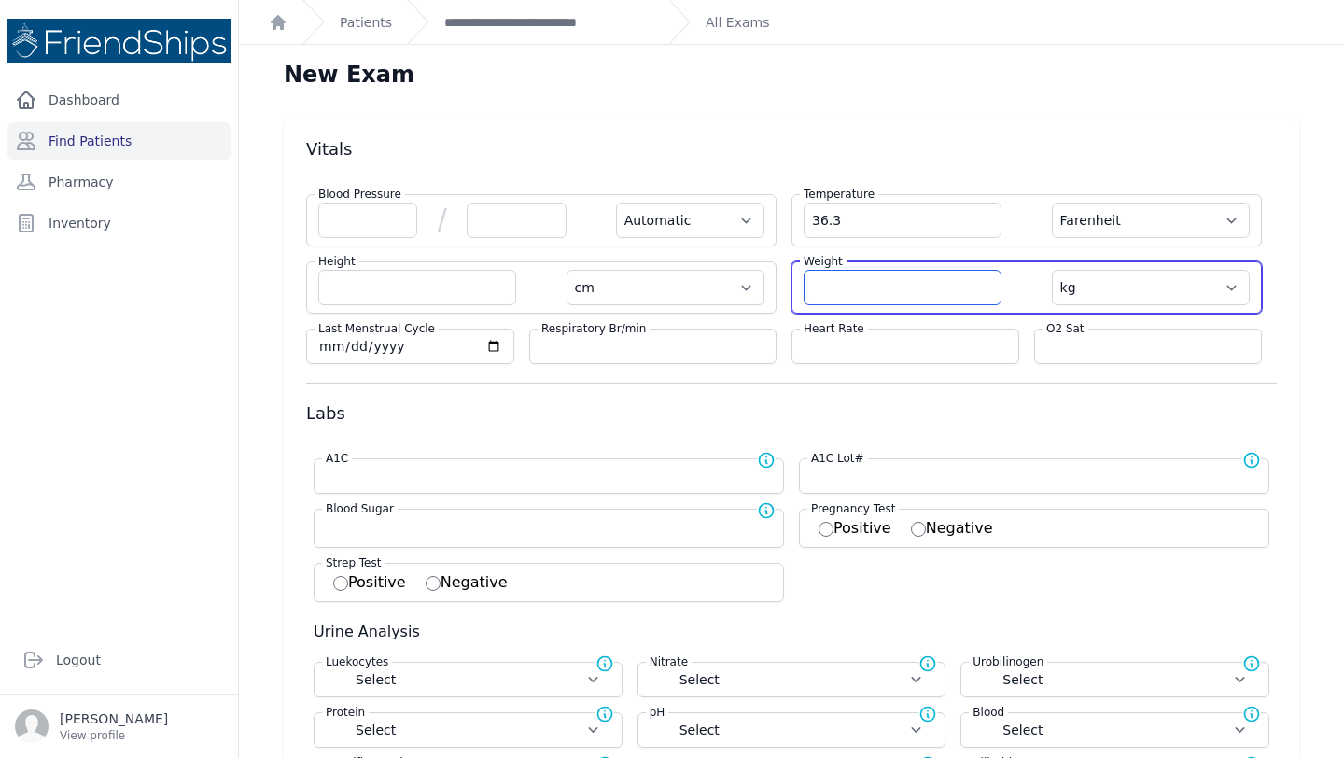
select select
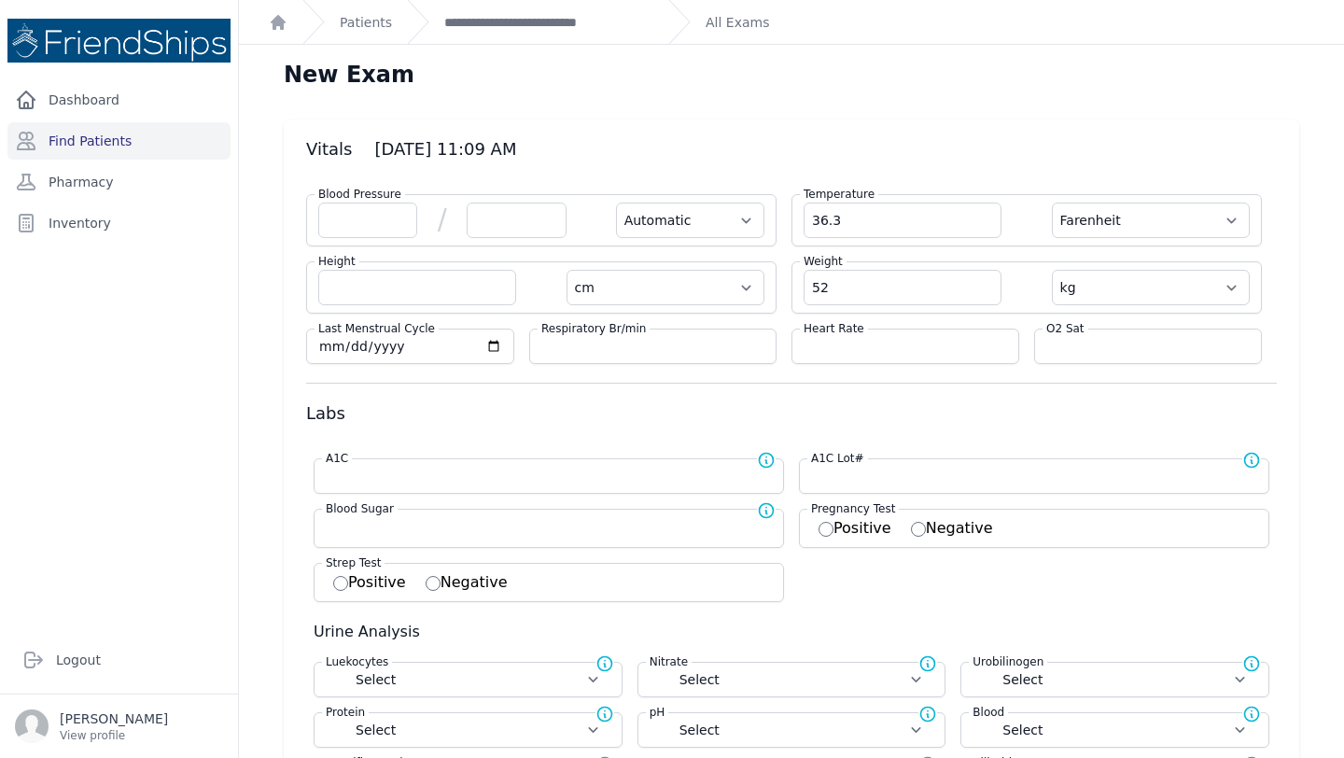
type input "52"
click at [840, 349] on input "number" at bounding box center [904, 346] width 203 height 19
select select "Automatic"
select select "F"
select select "cm"
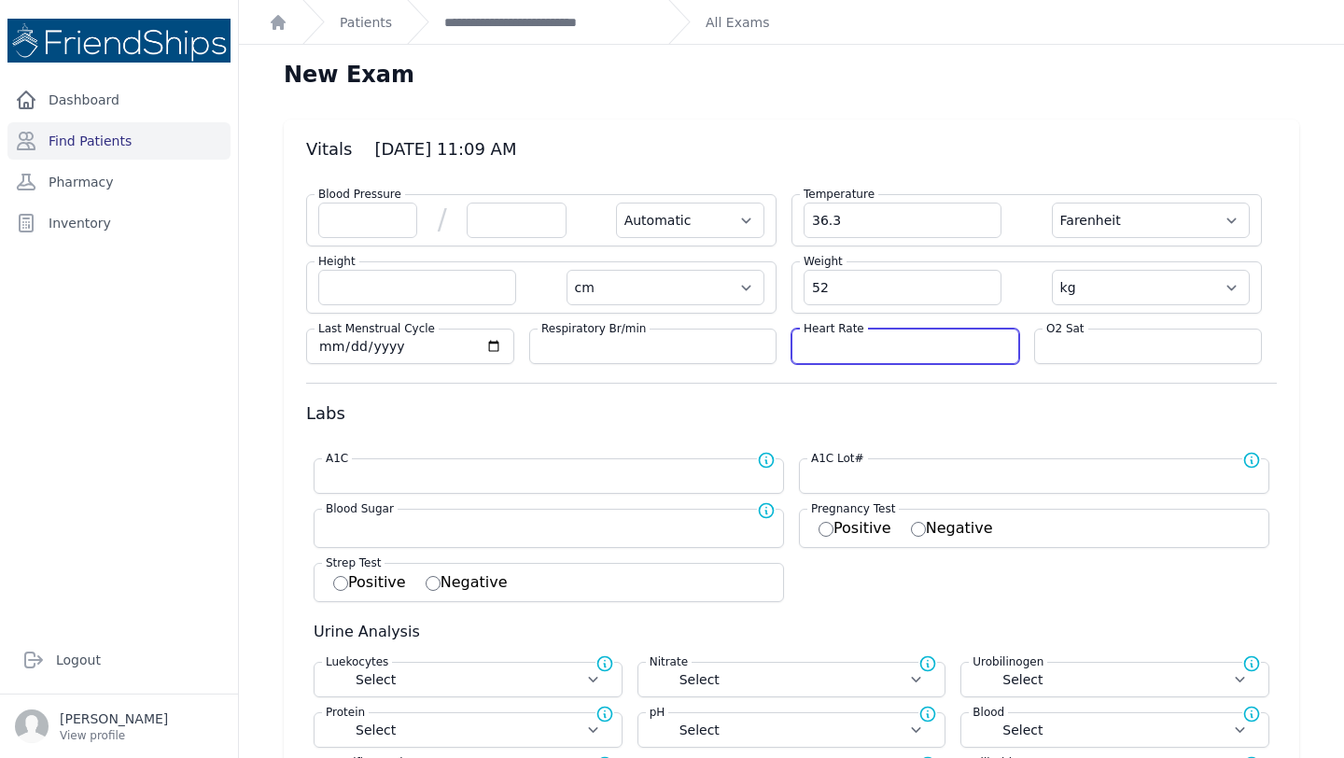
type input "52.0"
select select "kg"
select select
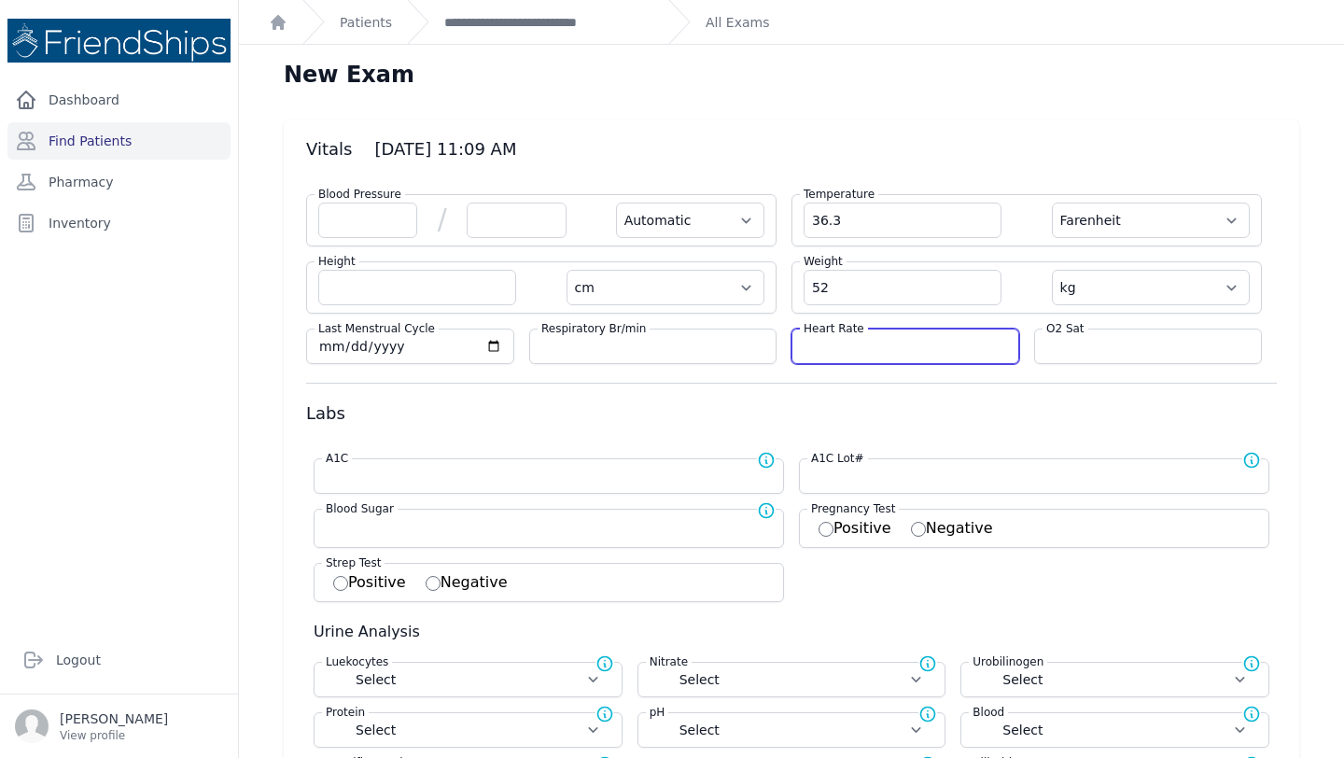
select select
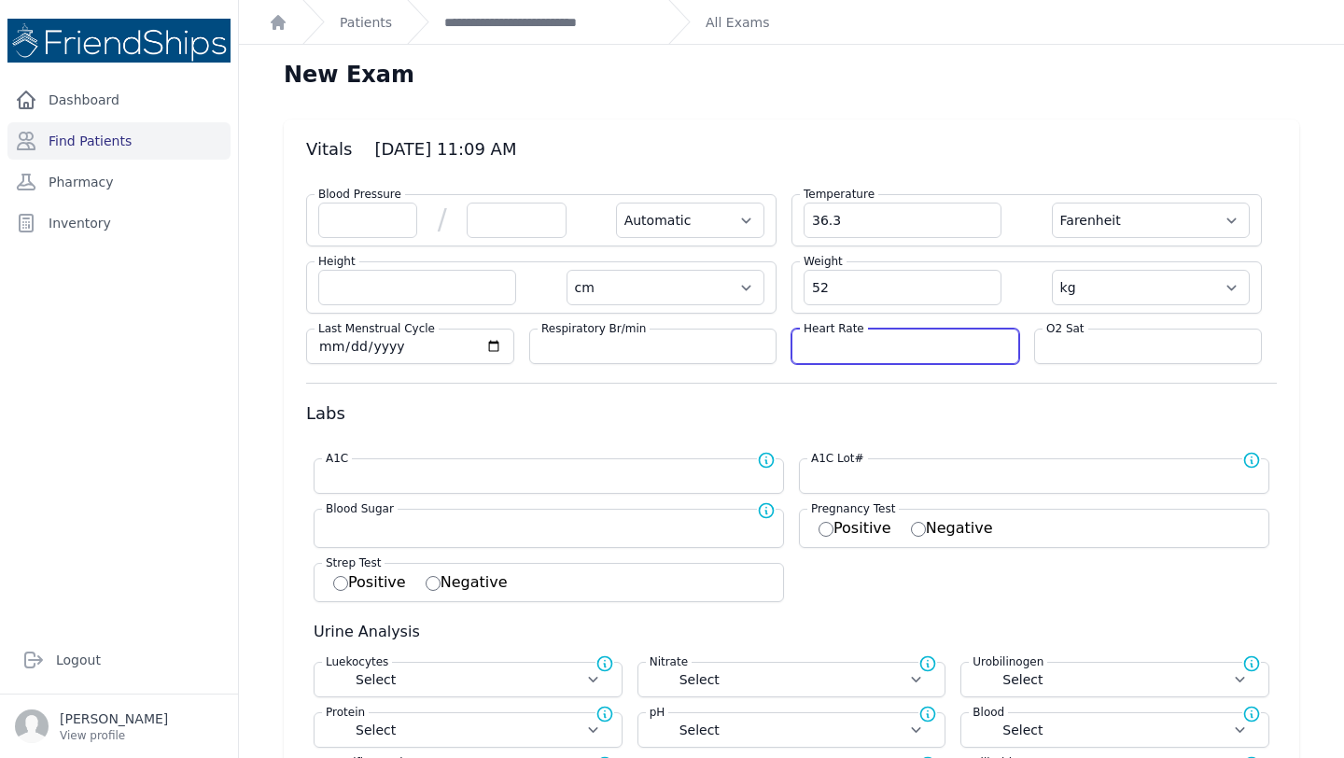
select select
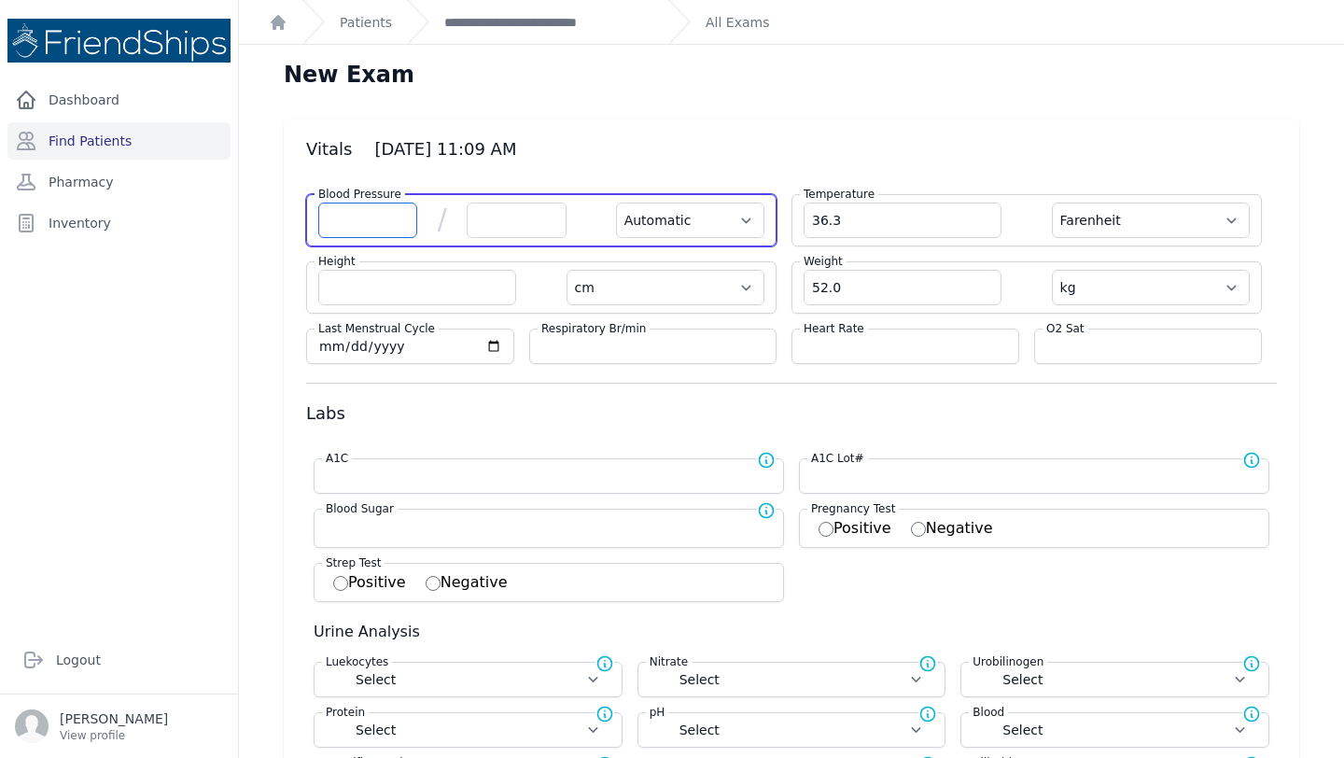
click at [368, 215] on input "number" at bounding box center [367, 220] width 99 height 35
type input "113"
click at [509, 231] on input "number" at bounding box center [516, 220] width 99 height 35
select select "Automatic"
select select "F"
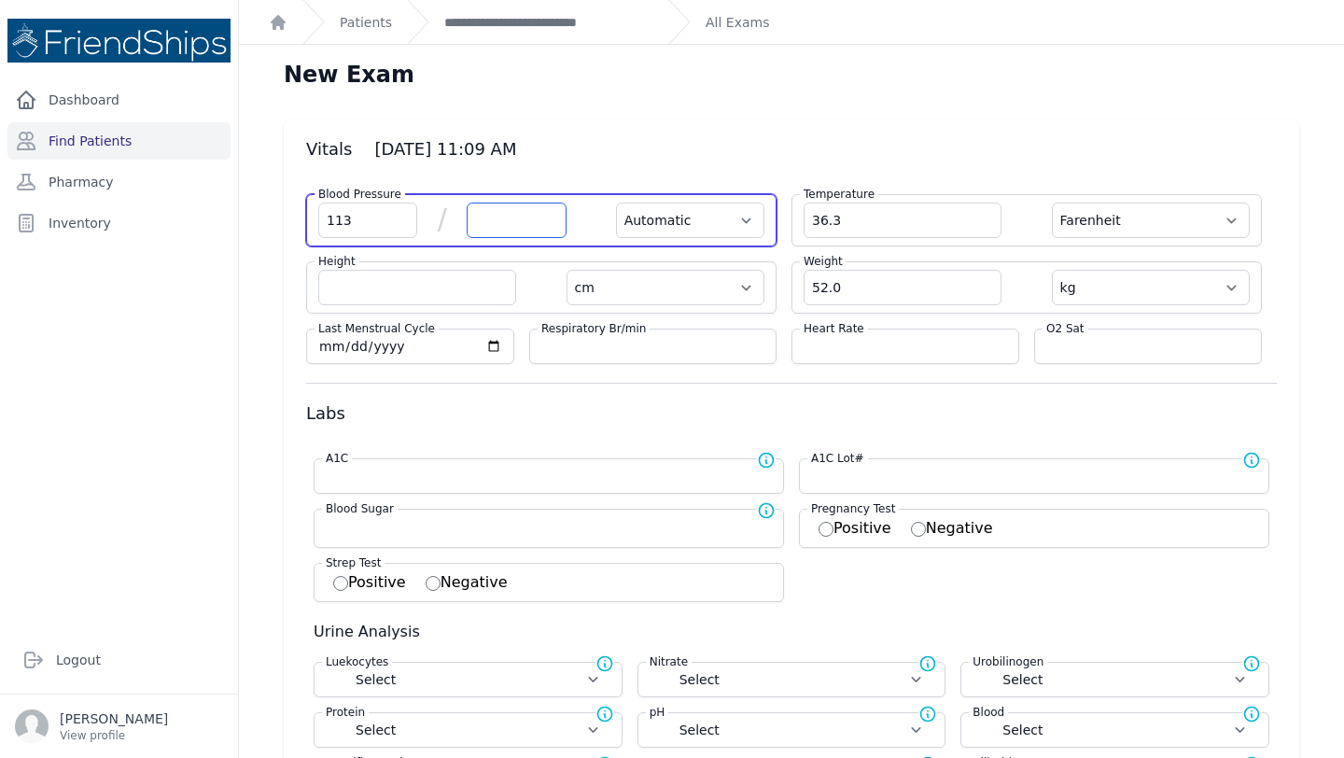
select select "cm"
select select "kg"
select select
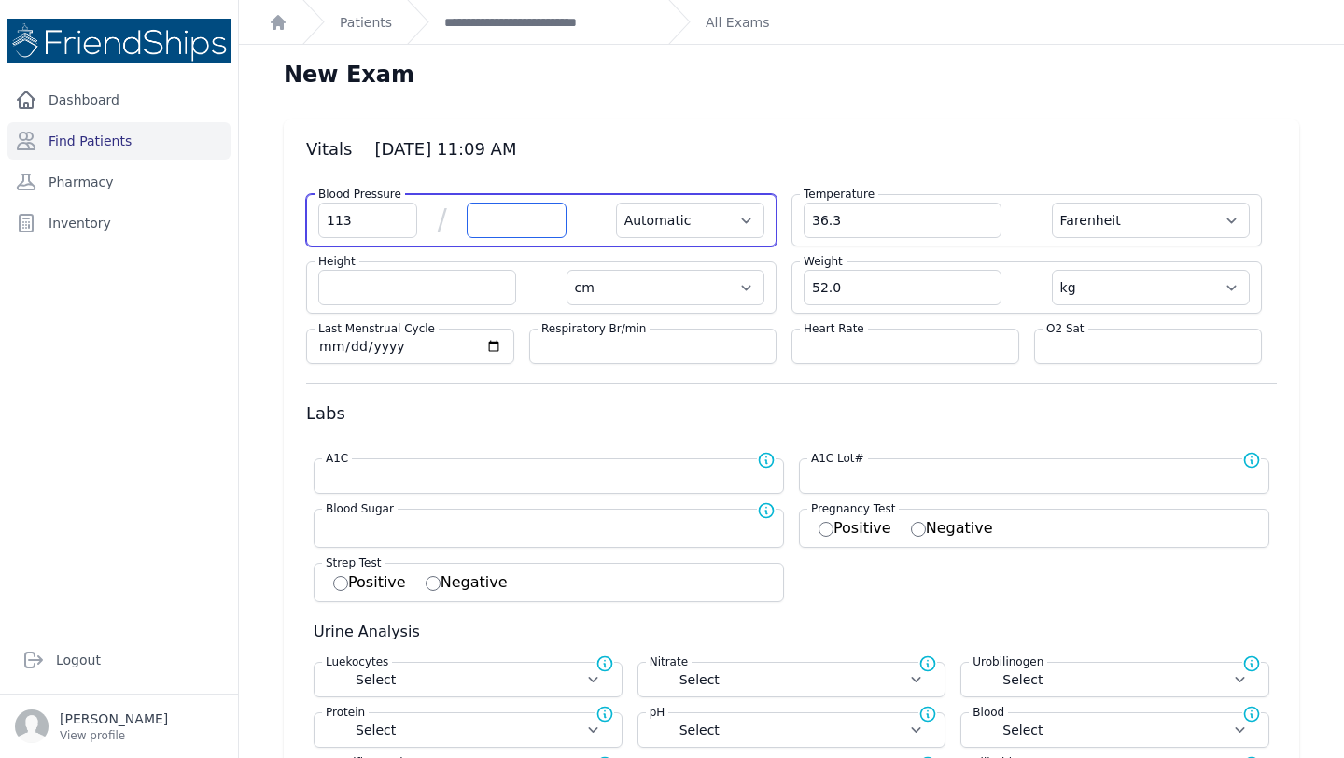
select select
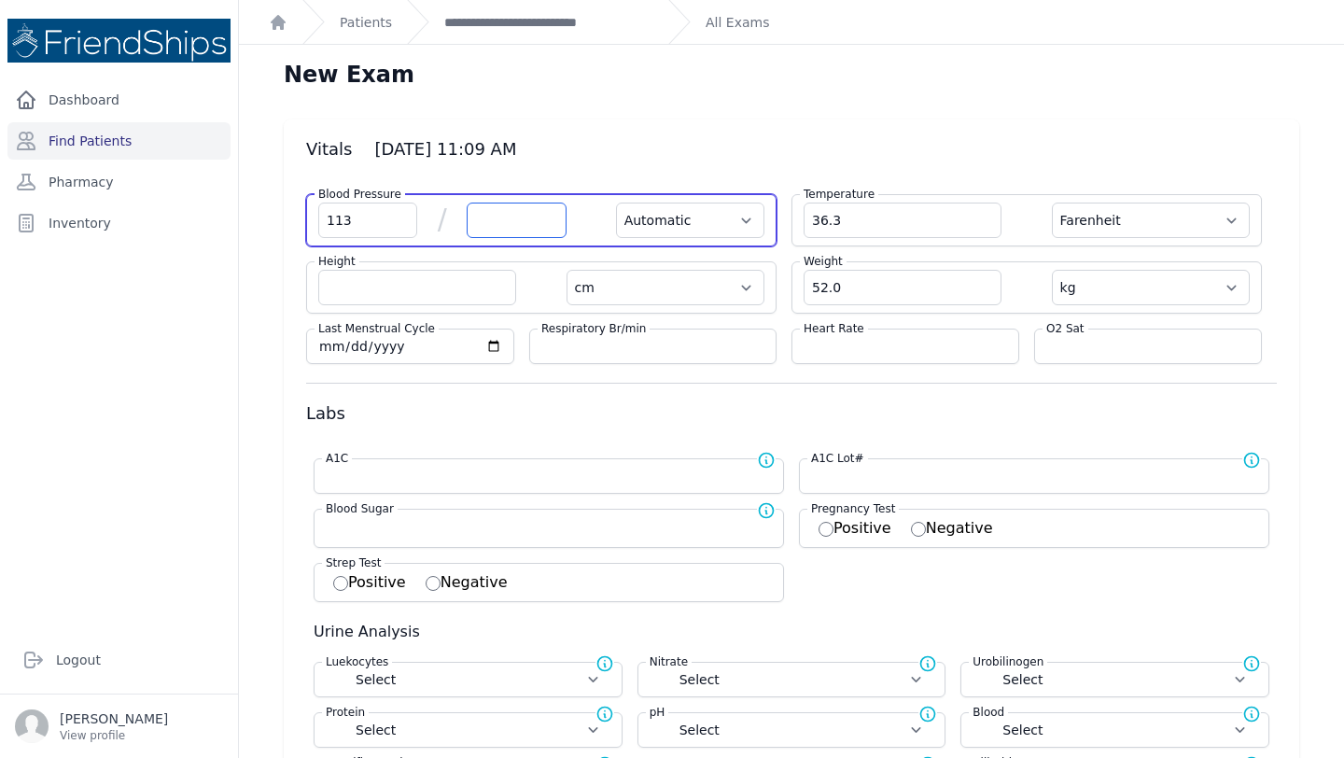
select select
type input "71"
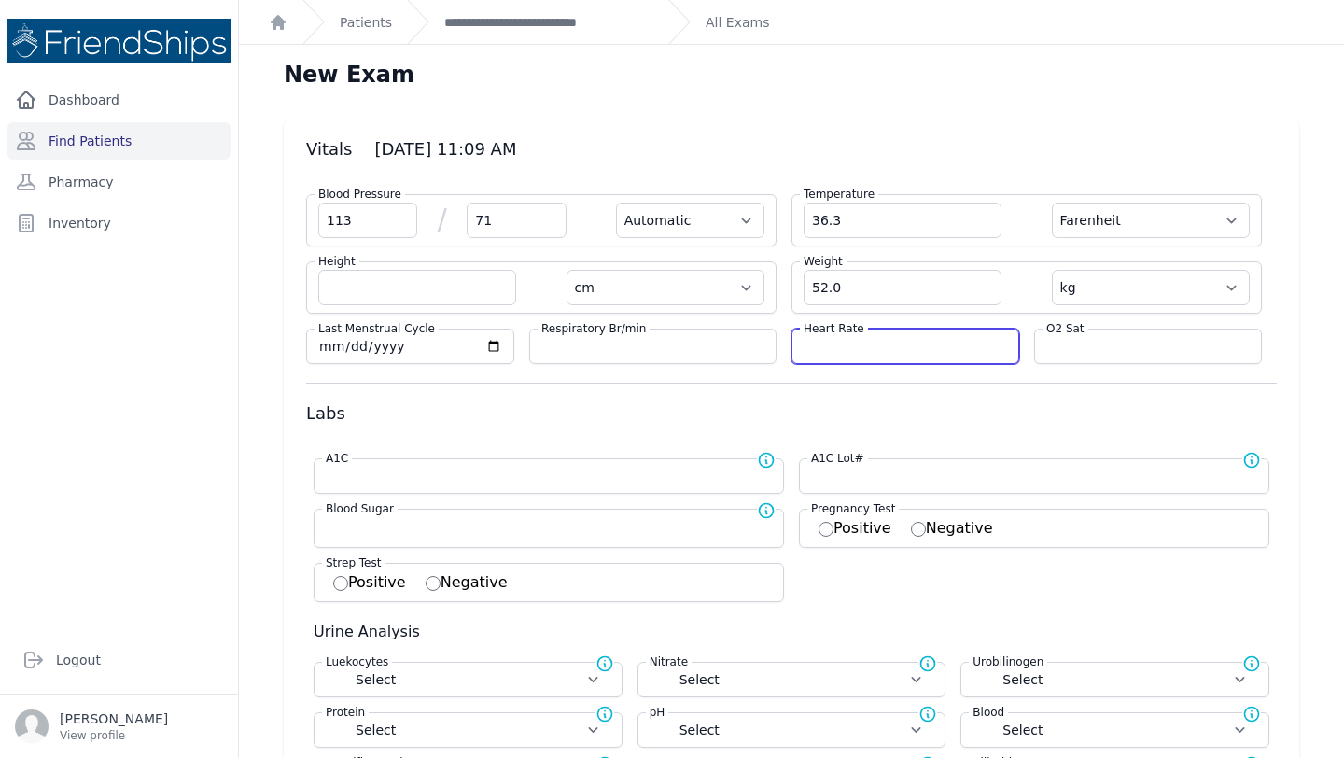
click at [816, 346] on input "number" at bounding box center [904, 346] width 203 height 19
select select "Automatic"
select select "F"
select select "cm"
select select "kg"
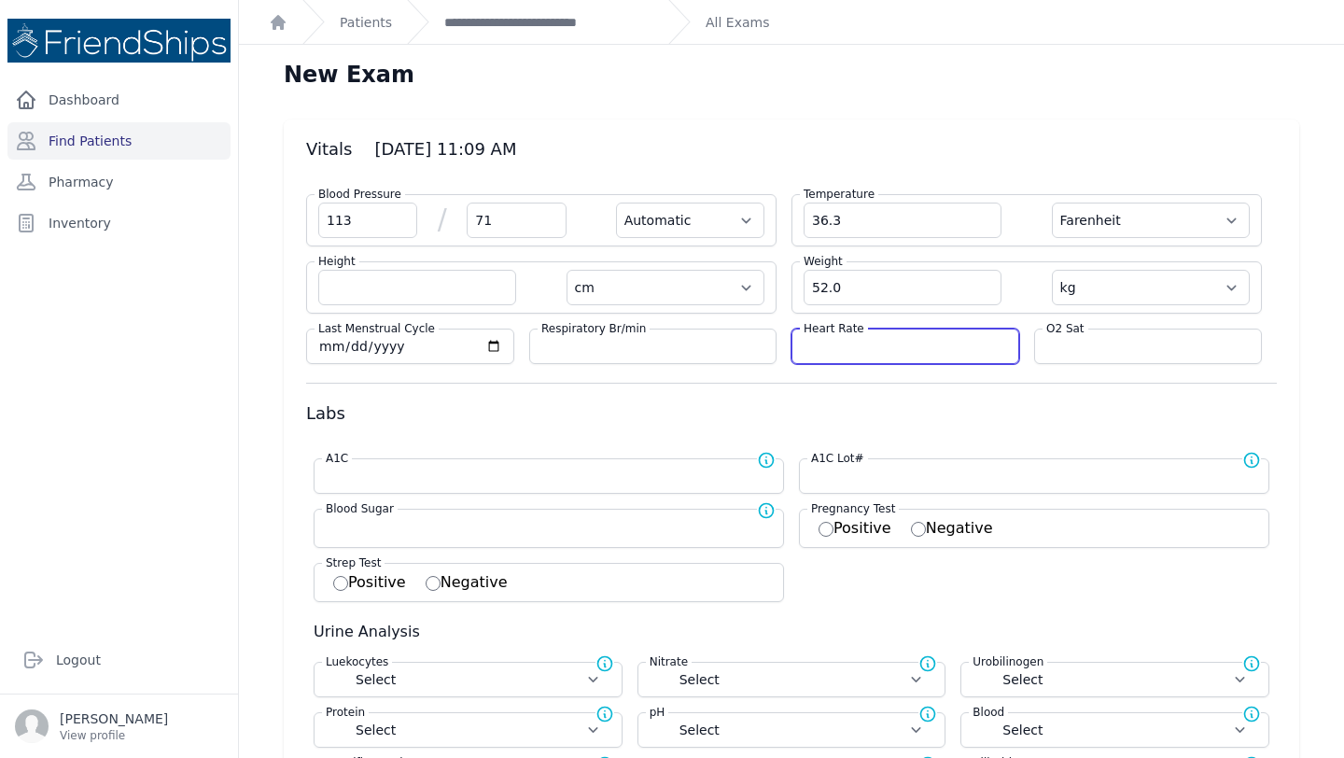
select select
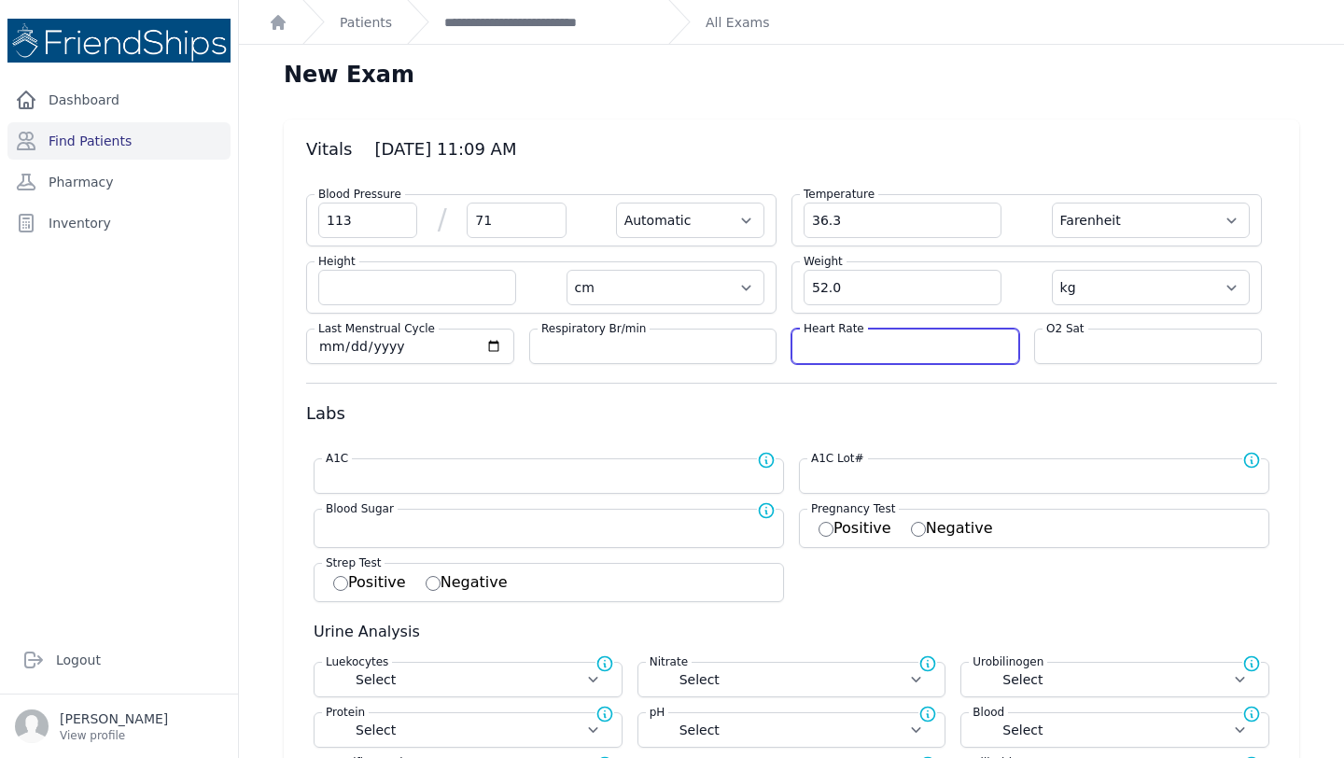
select select
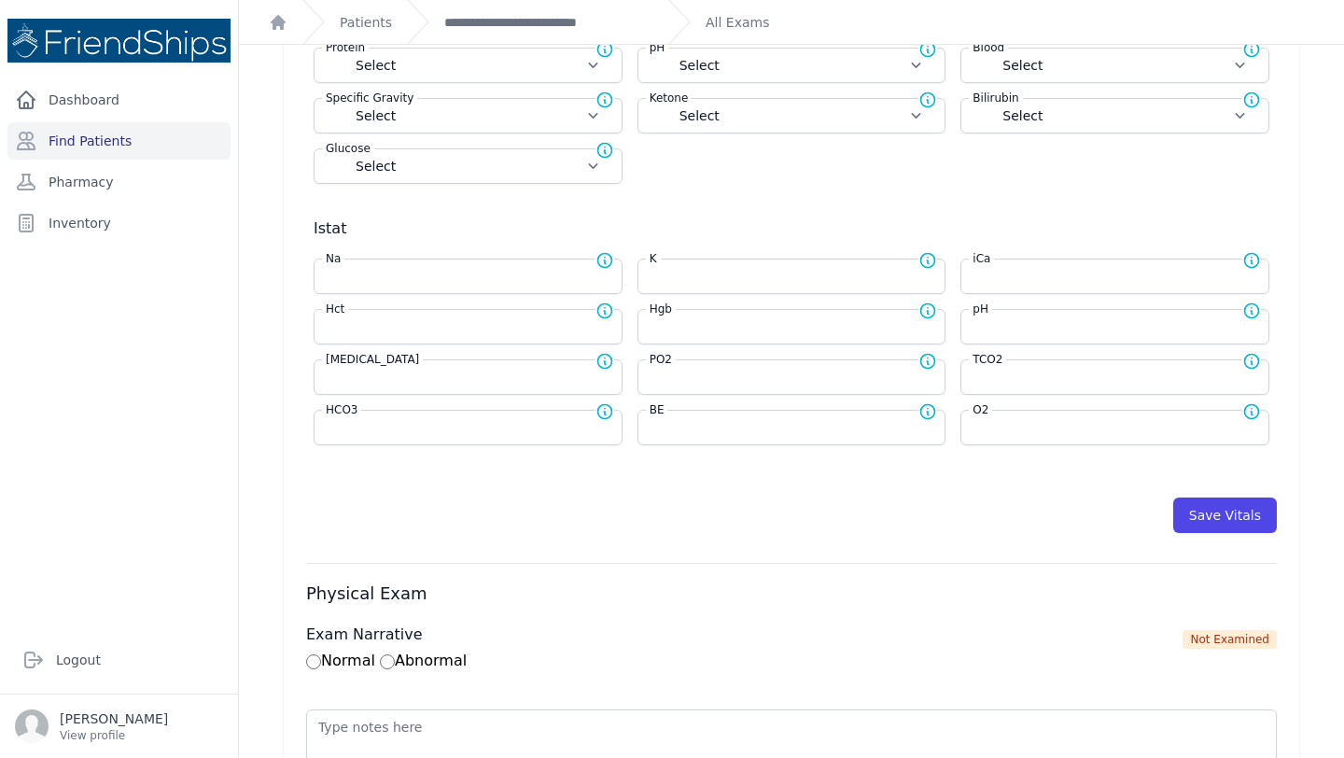
scroll to position [668, 0]
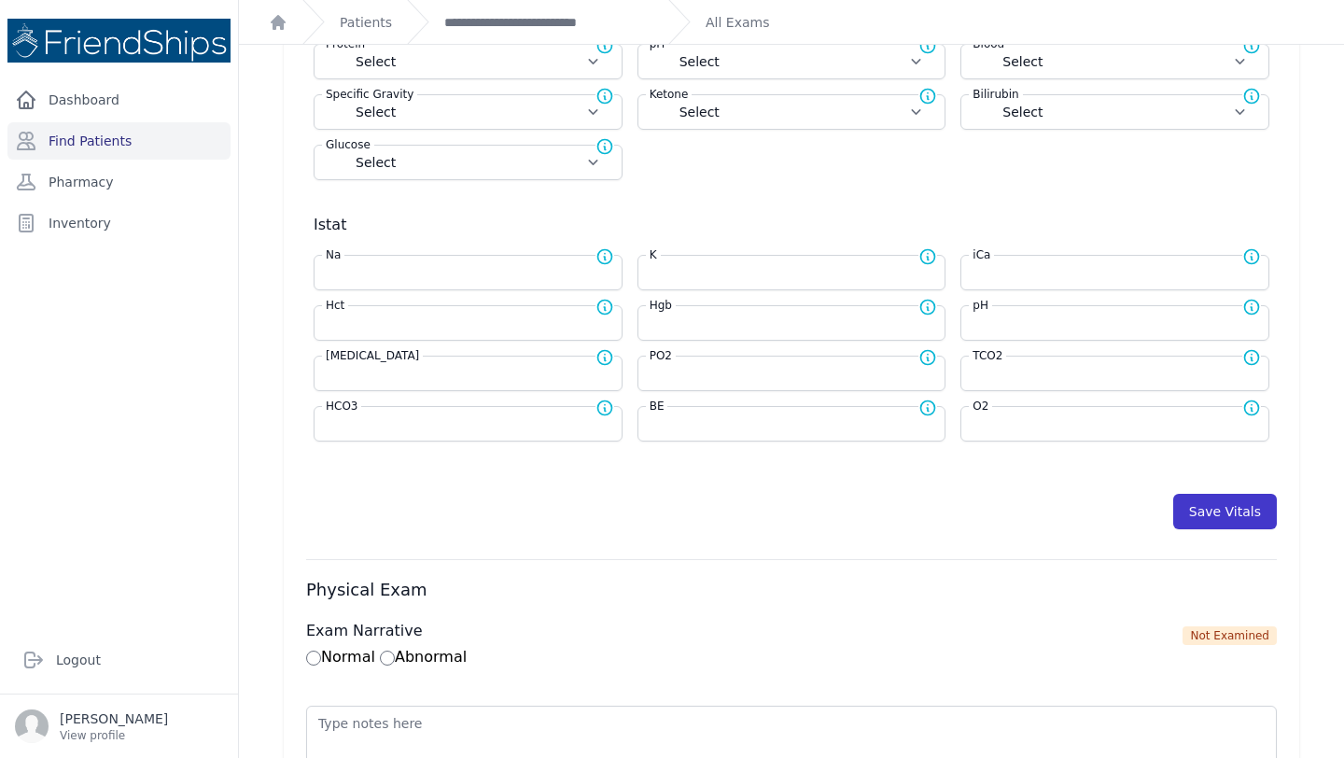
type input "90"
click at [1243, 506] on button "Save Vitals" at bounding box center [1225, 511] width 104 height 35
select select "Automatic"
select select "F"
select select "cm"
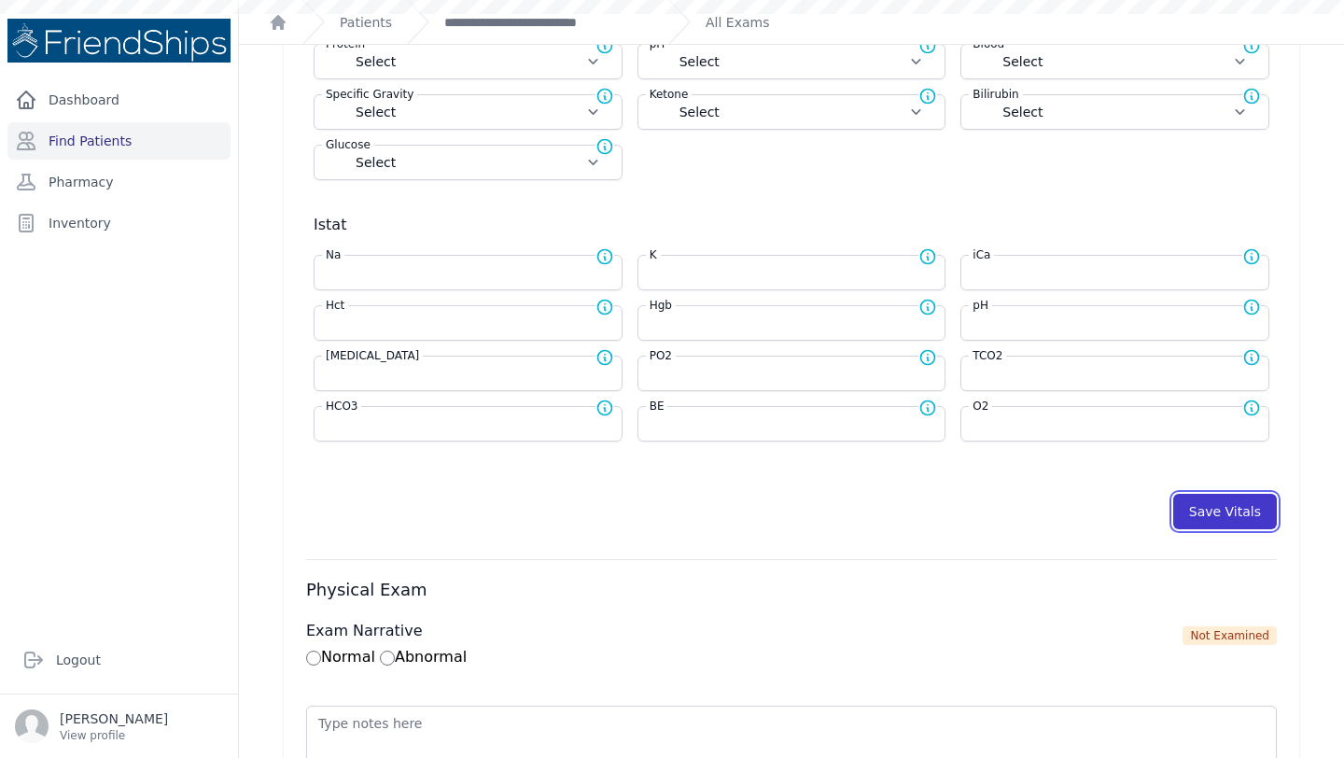
select select "kg"
select select
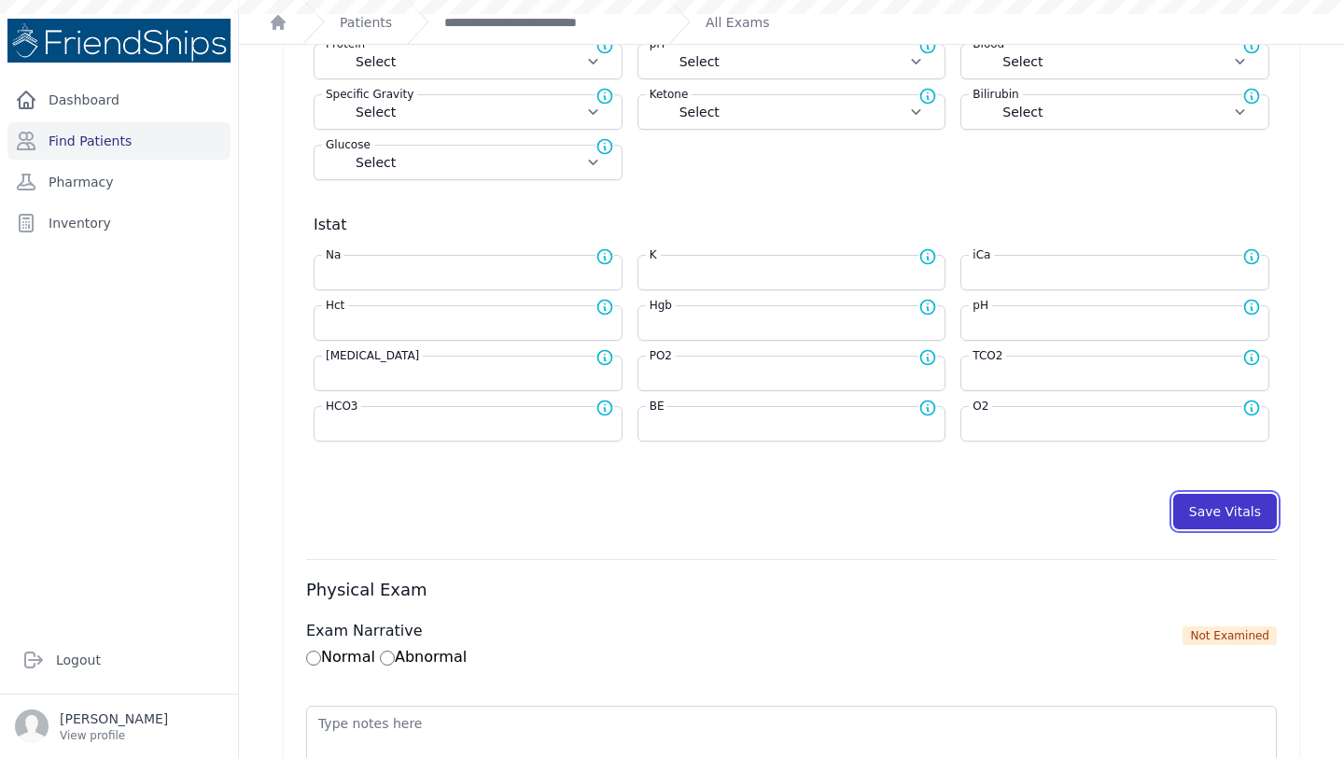
select select
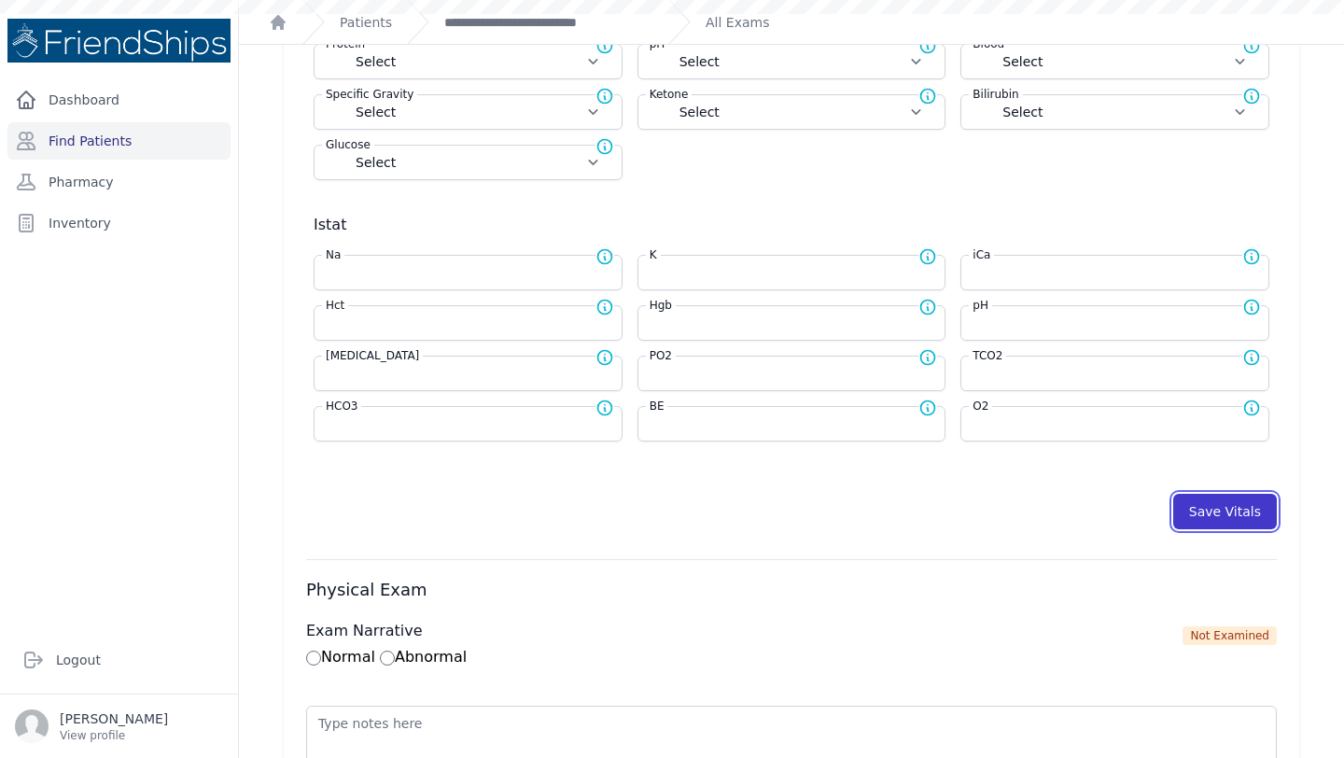
select select
click at [1229, 513] on button "Save Vitals" at bounding box center [1225, 511] width 104 height 35
click at [598, 18] on link "**********" at bounding box center [548, 22] width 209 height 19
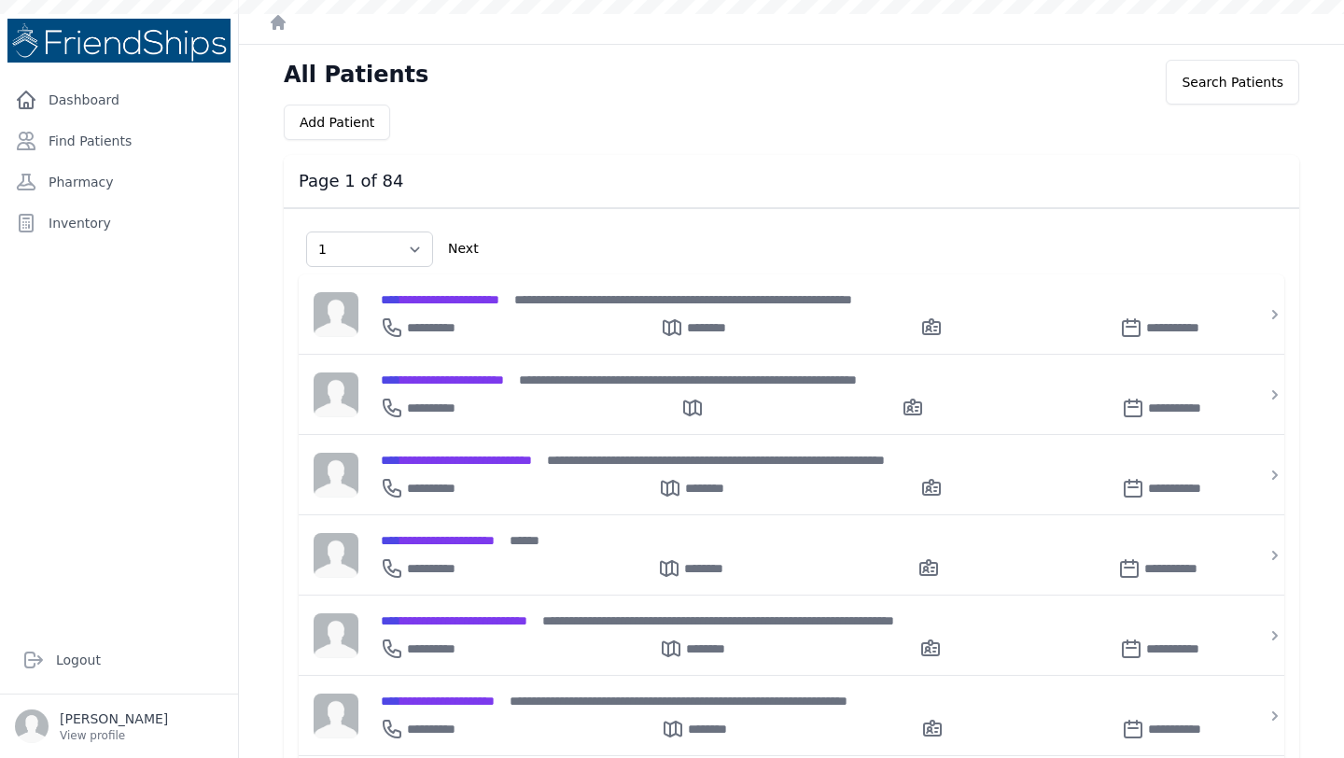
select select "1"
click at [96, 146] on link "Find Patients" at bounding box center [118, 140] width 223 height 37
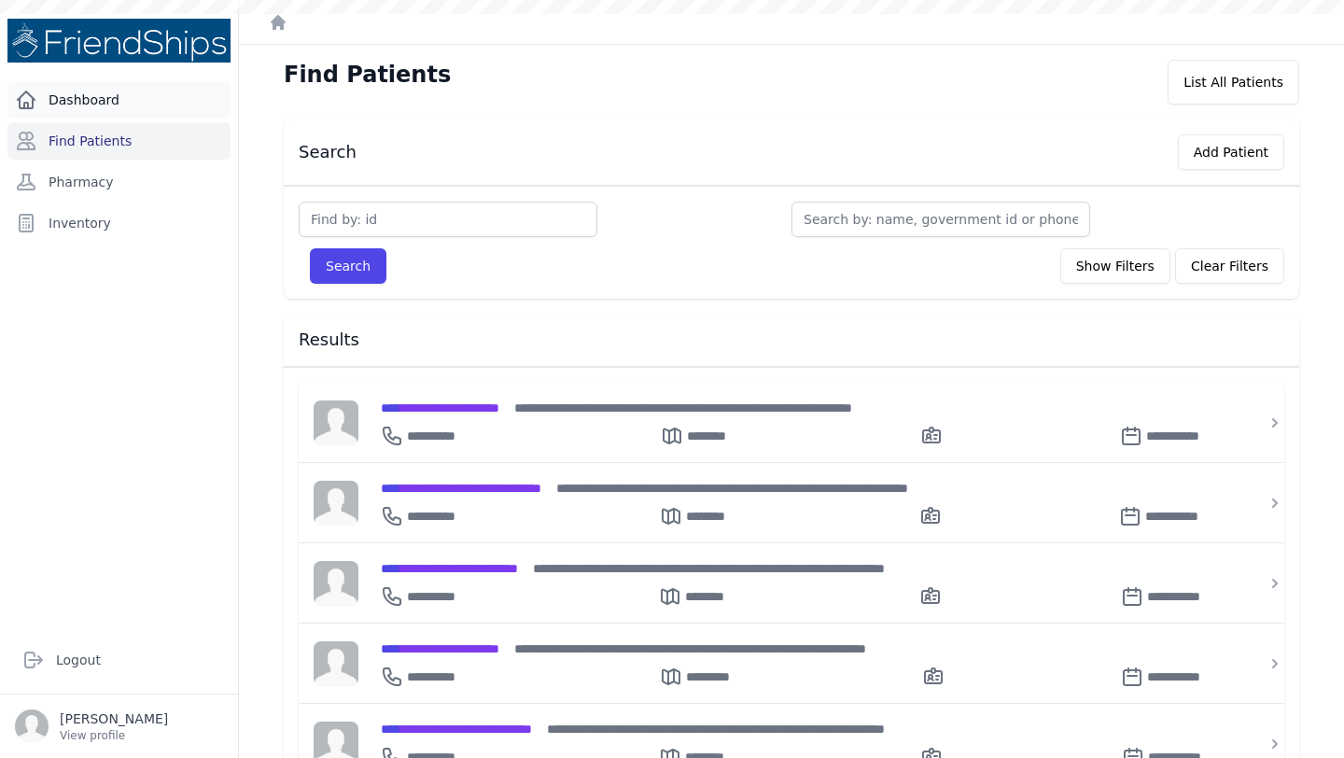
click at [173, 113] on link "Dashboard" at bounding box center [118, 99] width 223 height 37
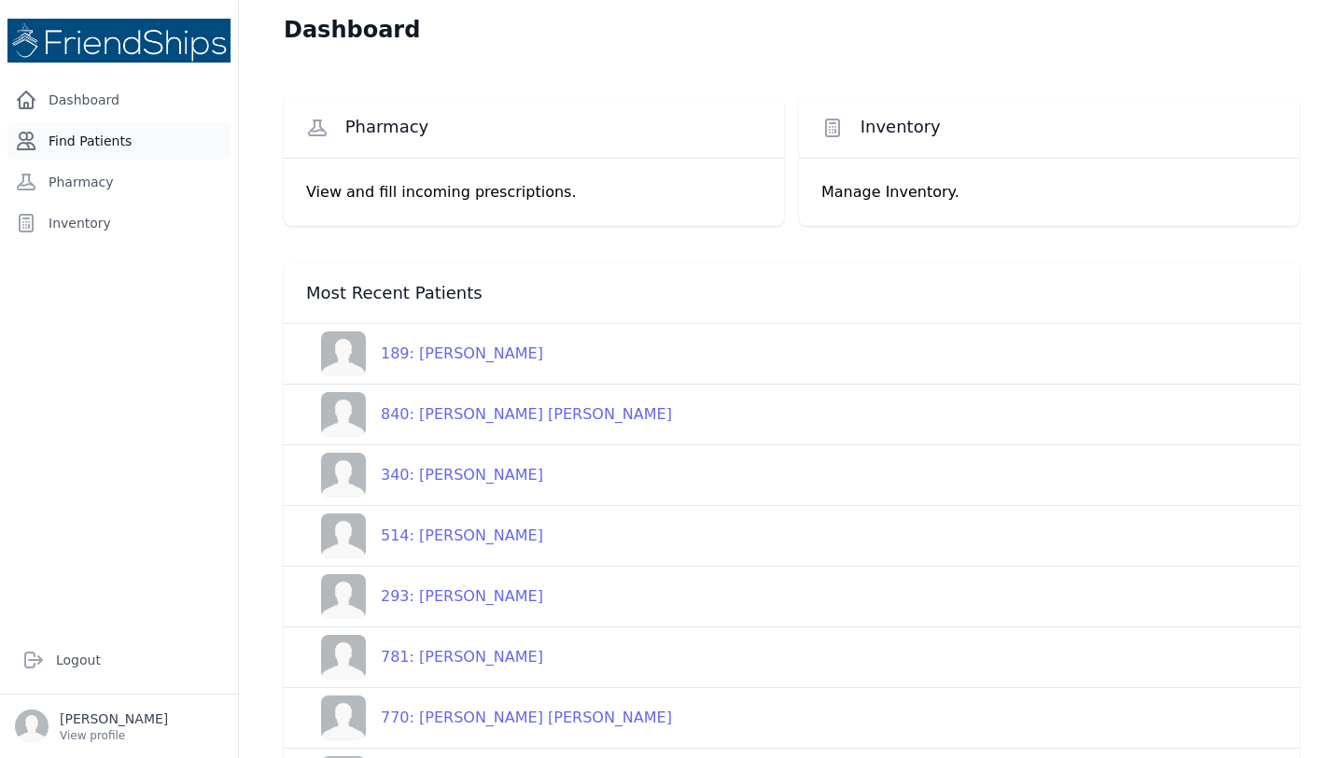
click at [60, 141] on link "Find Patients" at bounding box center [118, 140] width 223 height 37
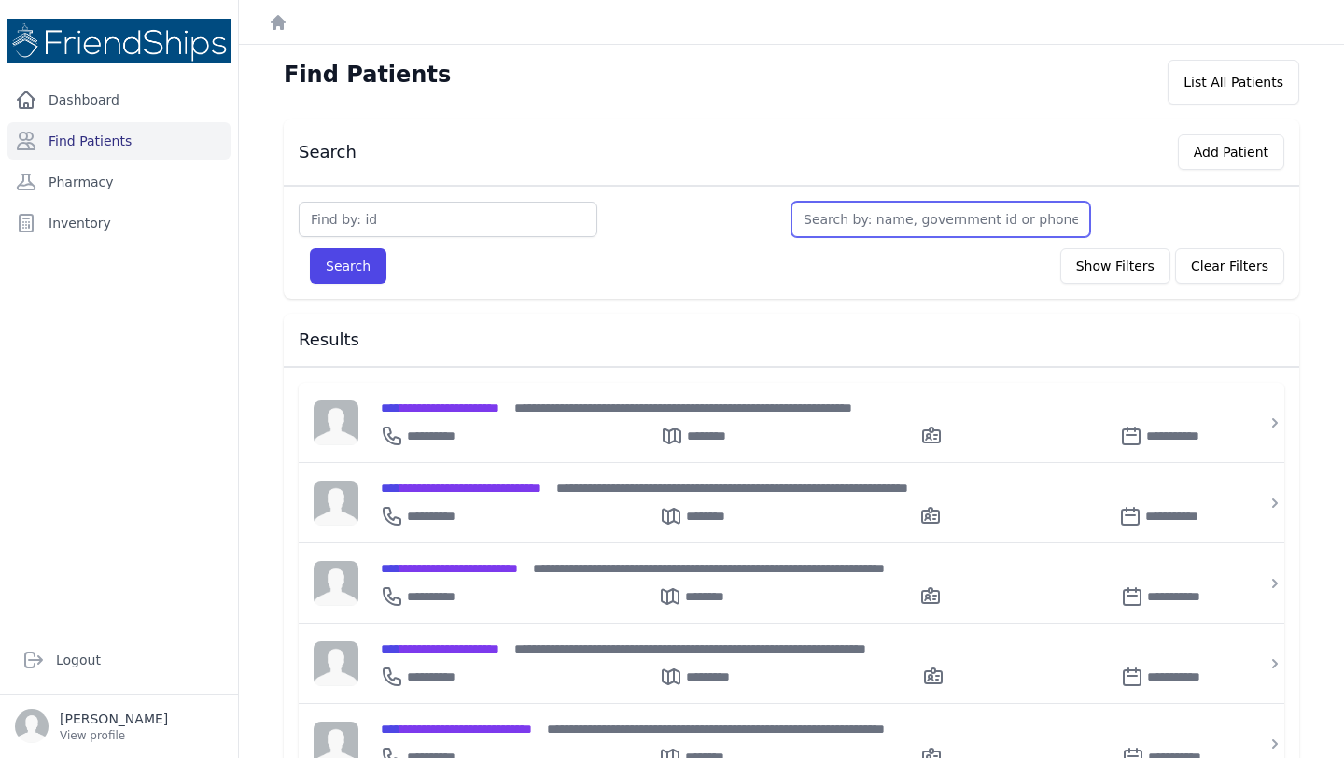
click at [896, 225] on input "text" at bounding box center [940, 219] width 299 height 35
type input "ja"
type input "jaw"
type input "jawar"
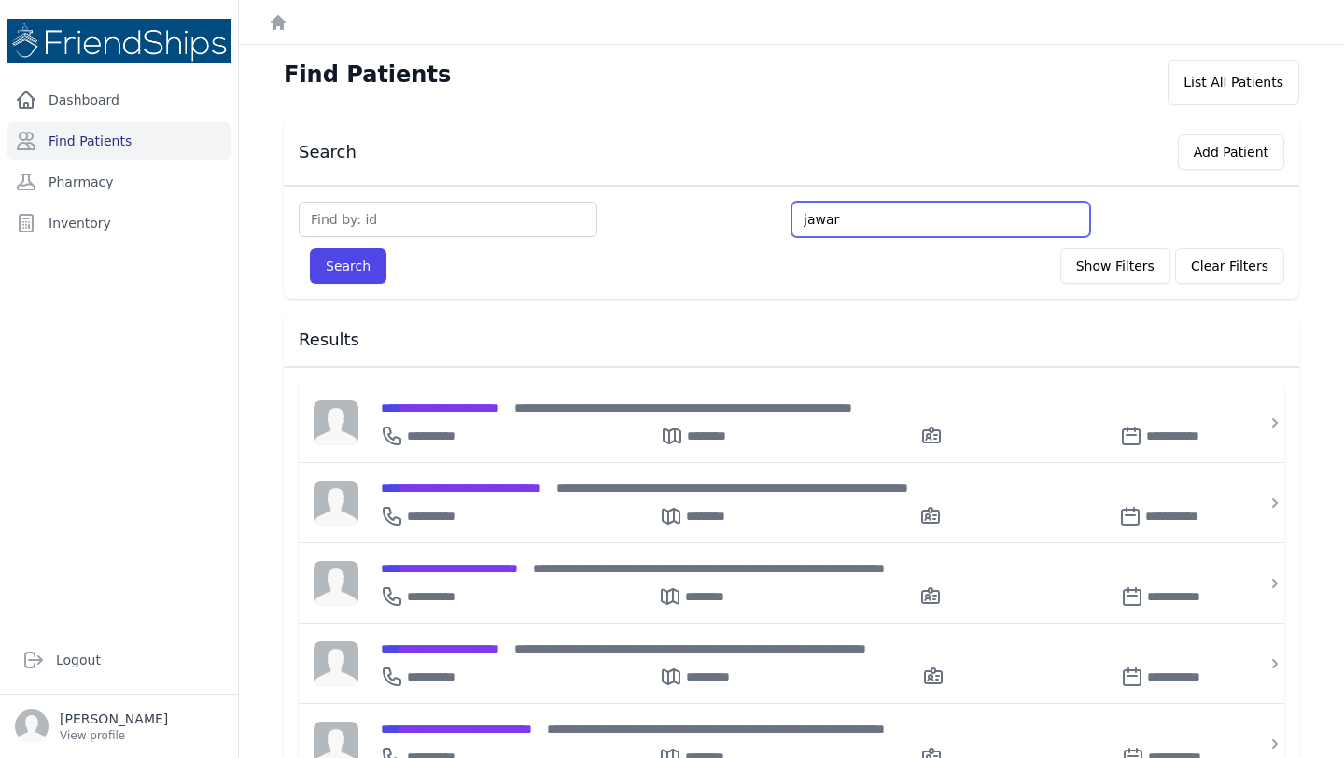
click at [310, 248] on button "Search" at bounding box center [348, 265] width 77 height 35
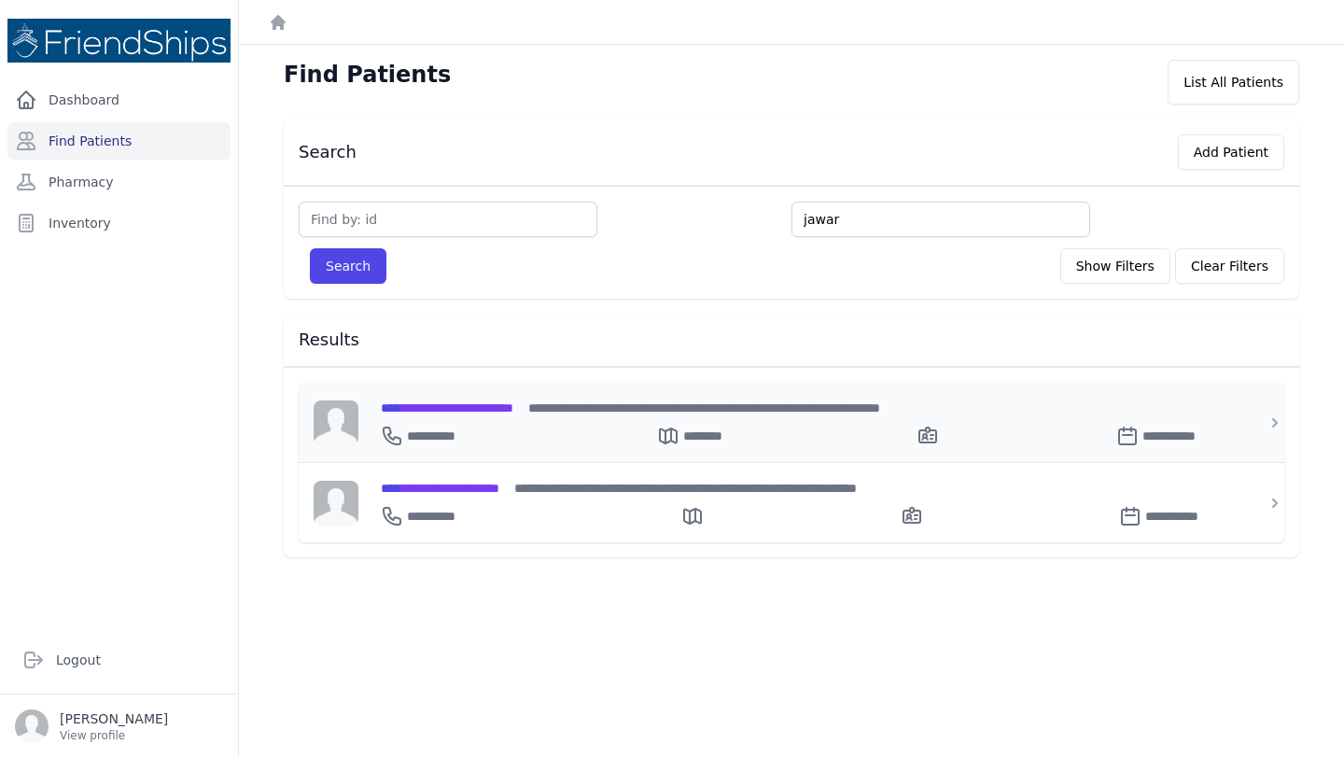
click at [568, 406] on span "**********" at bounding box center [704, 407] width 352 height 13
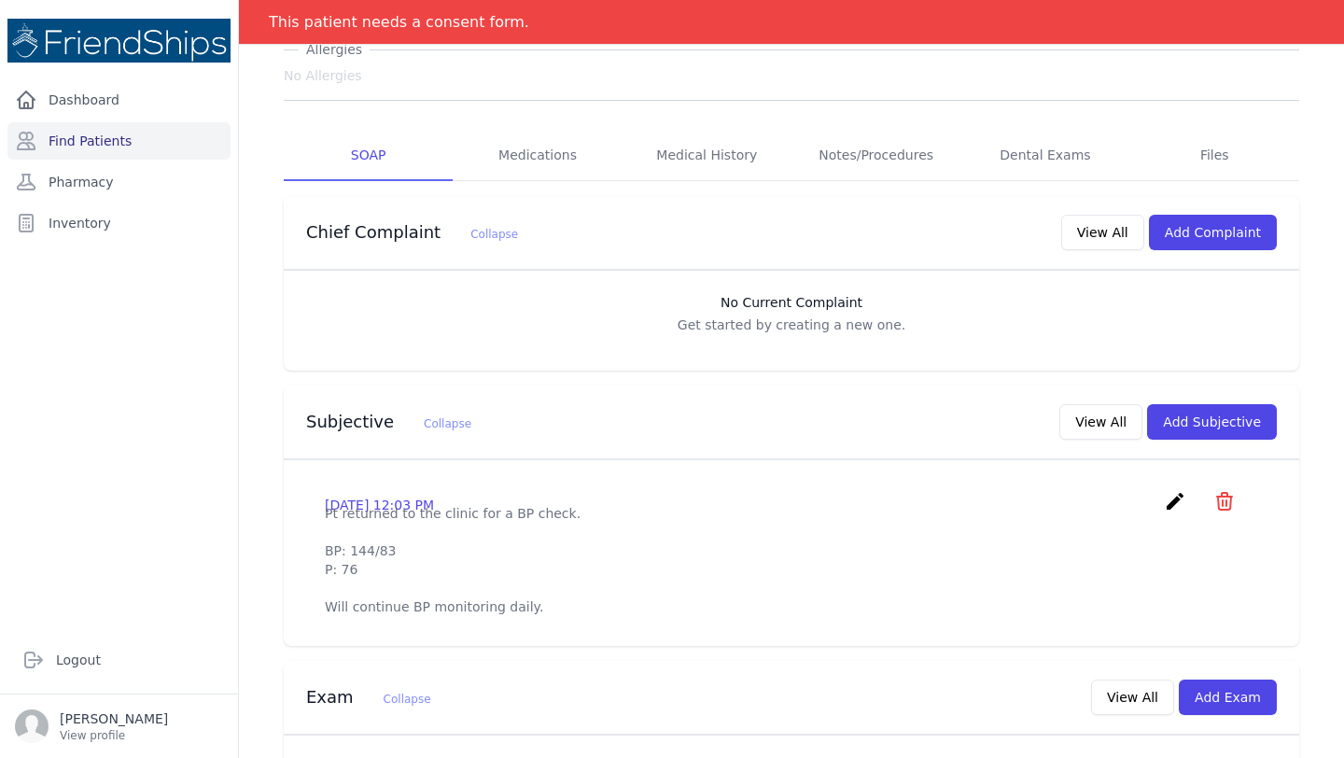
scroll to position [215, 0]
click at [821, 421] on div "Subjective Collapse View All Add Subjective" at bounding box center [783, 417] width 985 height 43
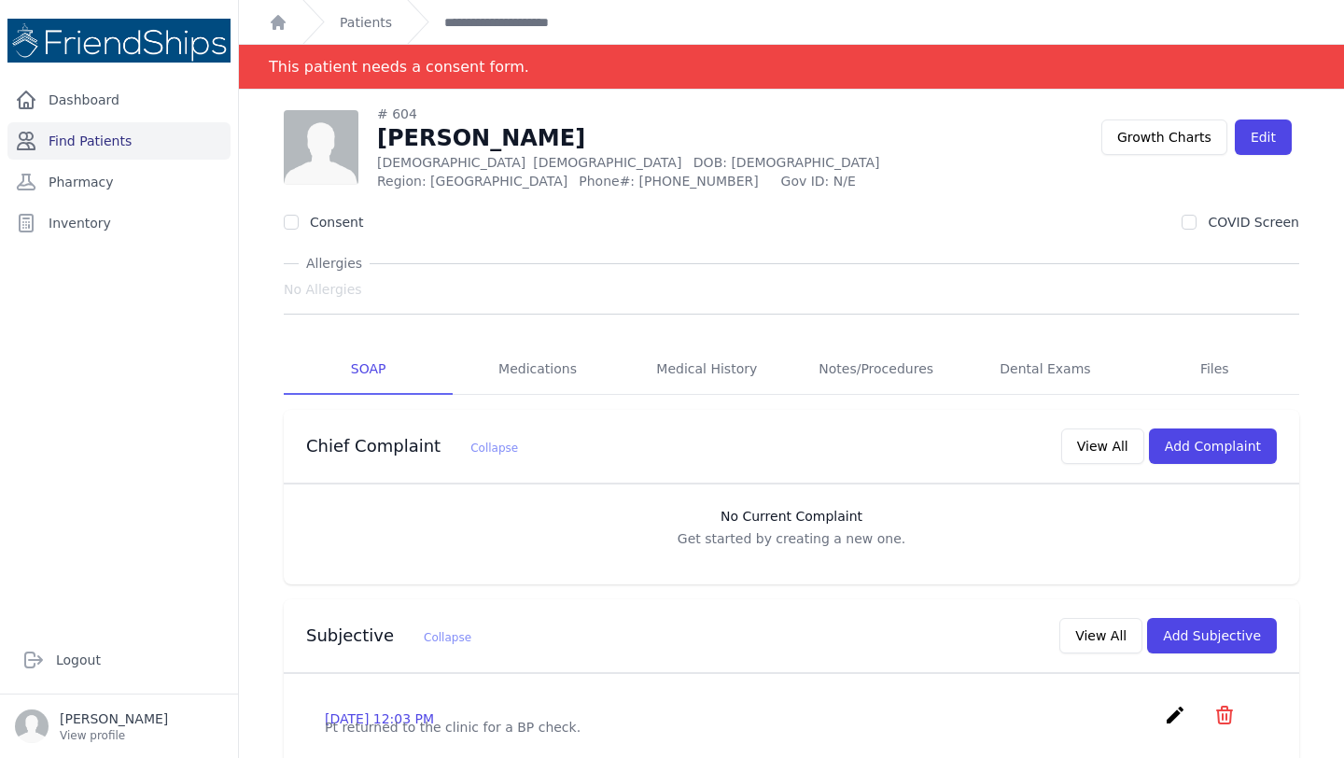
click at [114, 131] on link "Find Patients" at bounding box center [118, 140] width 223 height 37
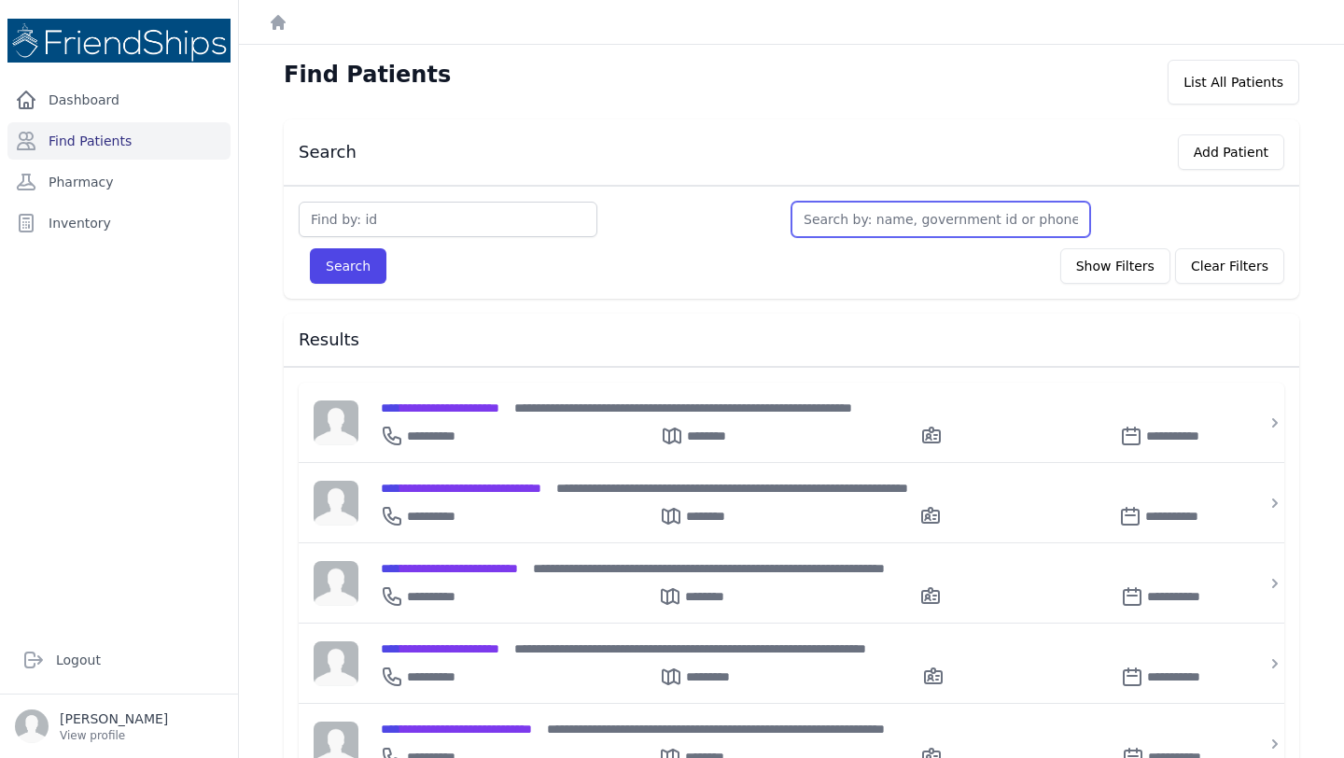
click at [858, 226] on input "text" at bounding box center [940, 219] width 299 height 35
type input "ha"
type input "ham"
type input "hama"
type input "hamad"
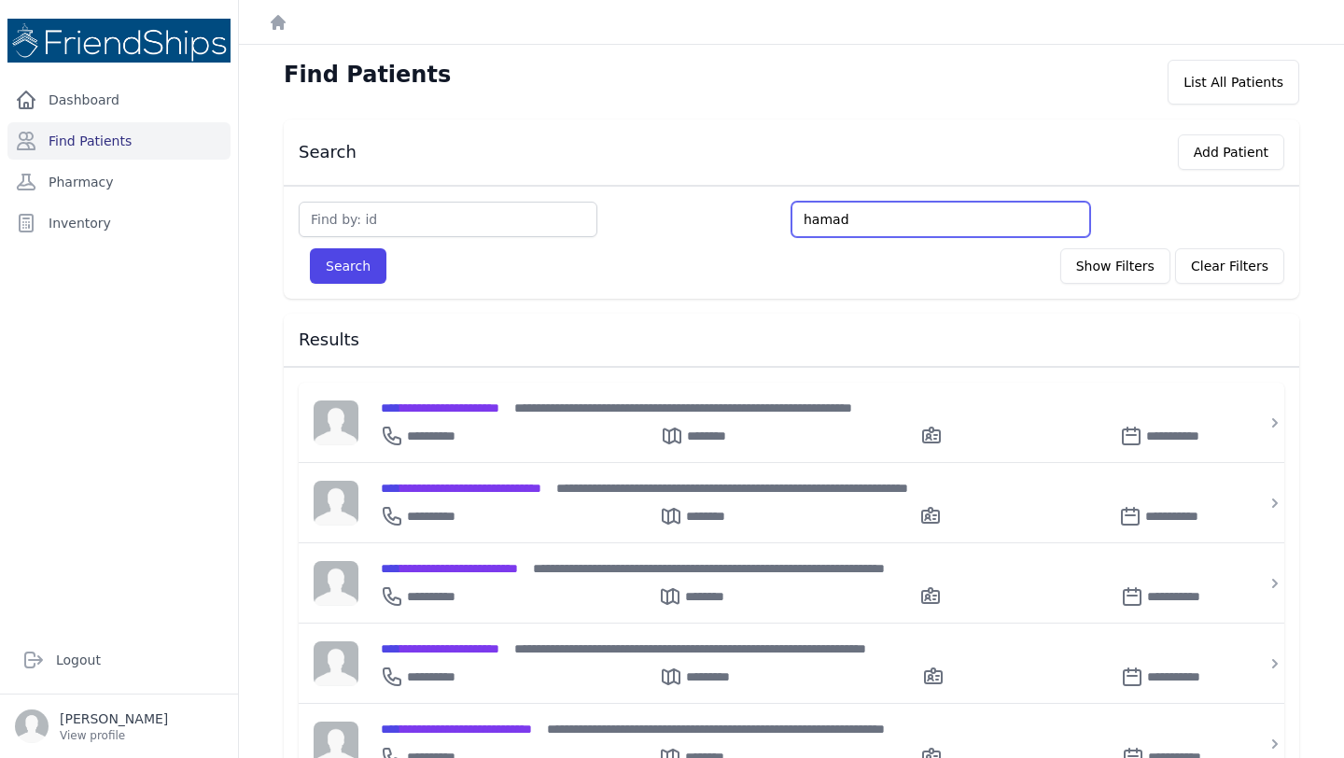
type input "hamad"
type input "hamad i"
type input "hamad iss"
type input "[PERSON_NAME]"
click at [310, 248] on button "Search" at bounding box center [348, 265] width 77 height 35
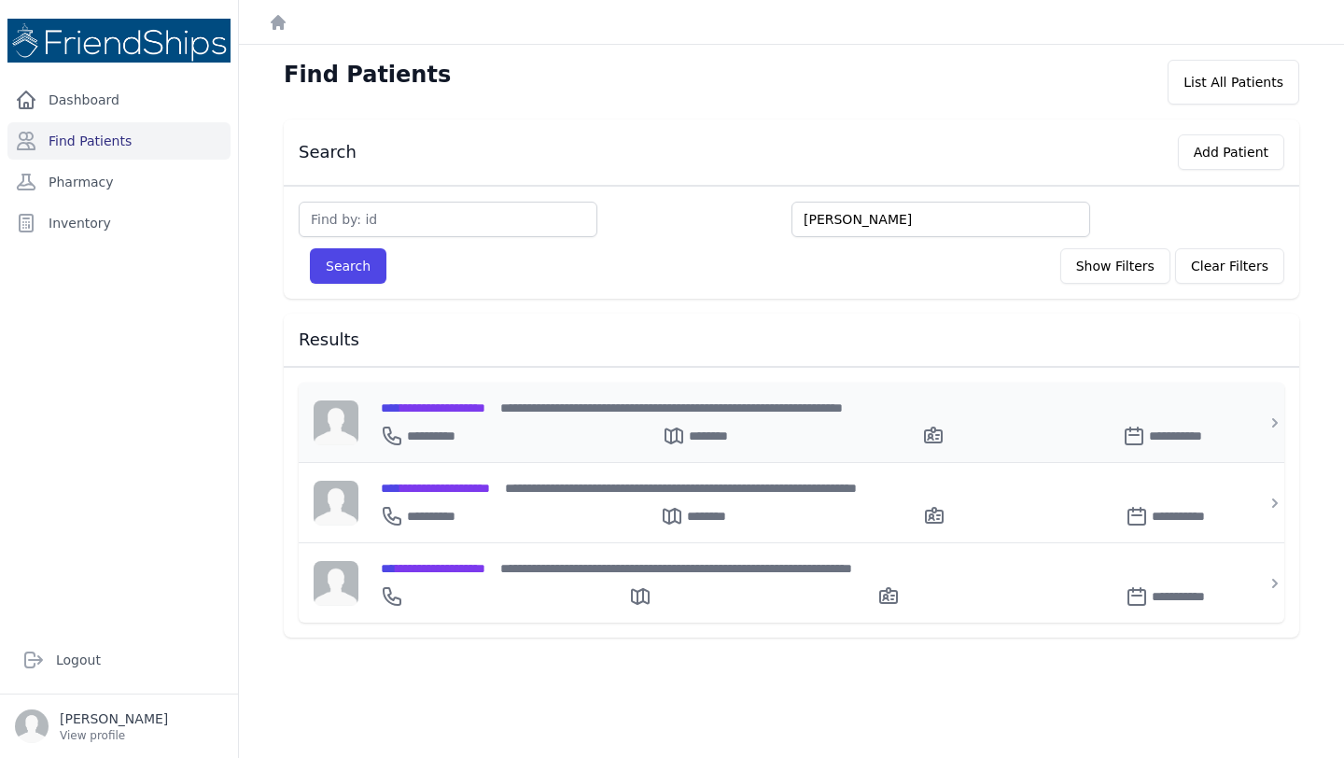
click at [485, 404] on span "**********" at bounding box center [433, 407] width 105 height 13
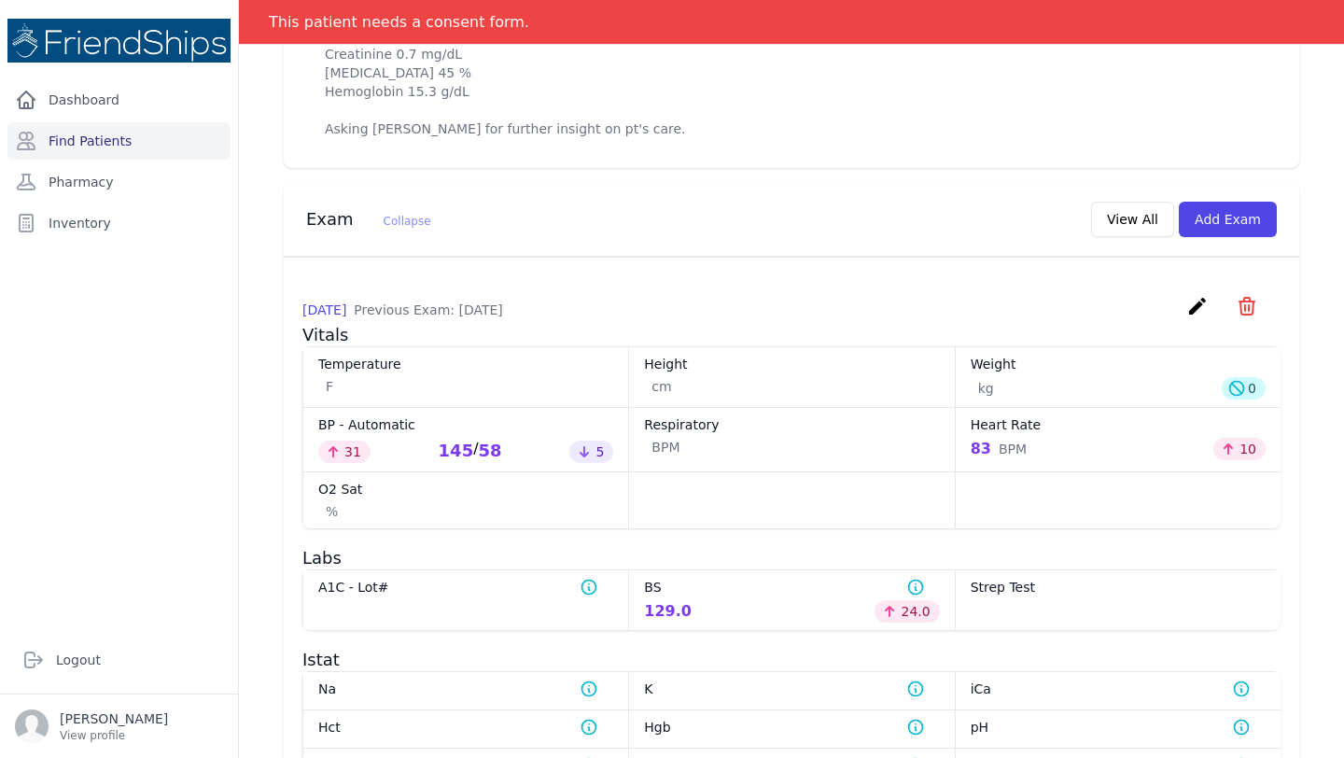
scroll to position [968, 0]
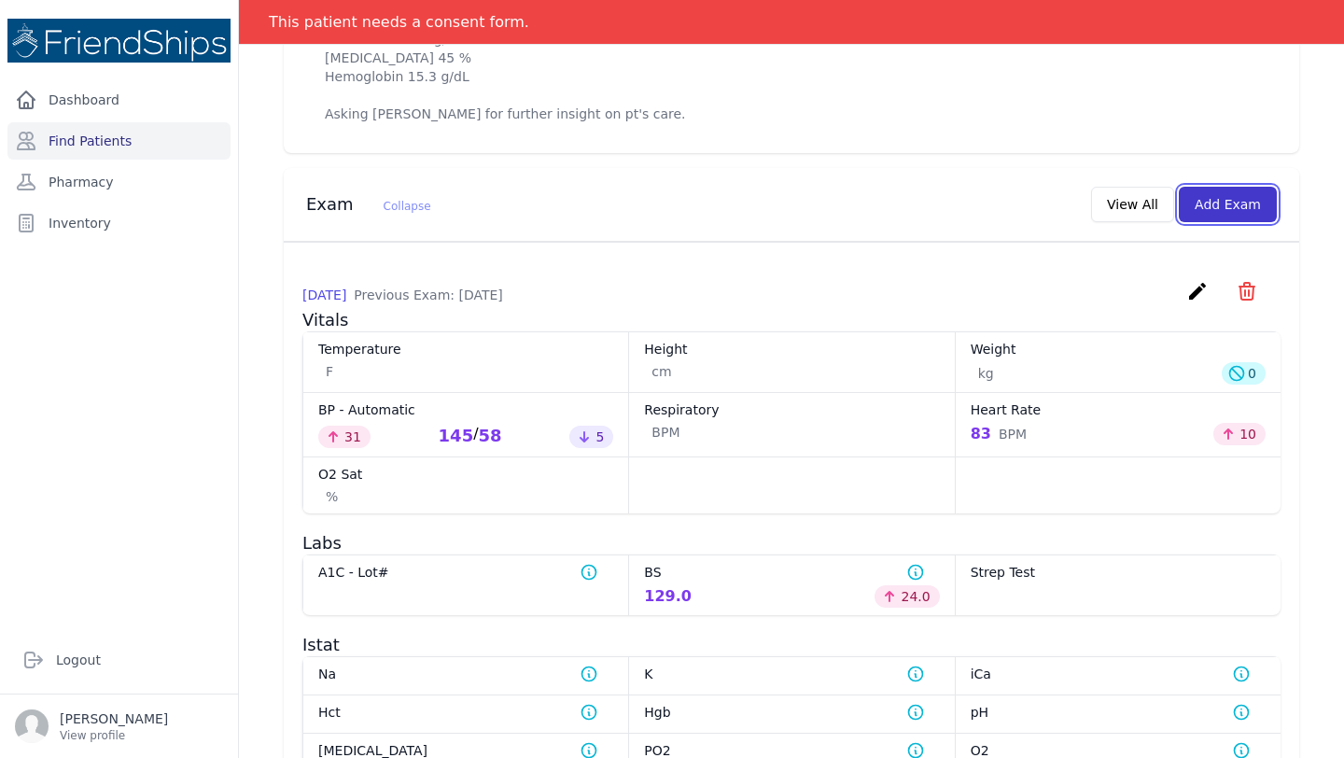
click at [1213, 222] on button "Add Exam" at bounding box center [1228, 204] width 98 height 35
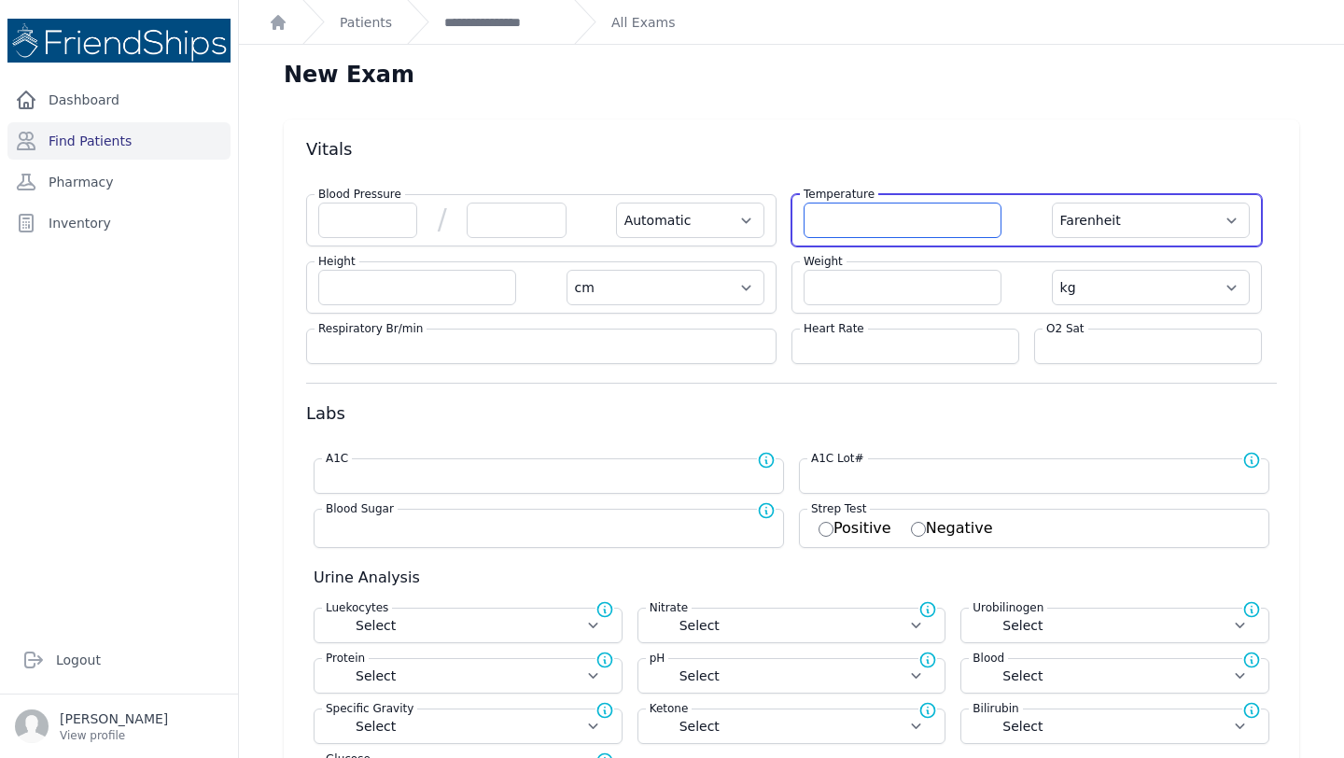
click at [901, 221] on input "number" at bounding box center [902, 220] width 198 height 35
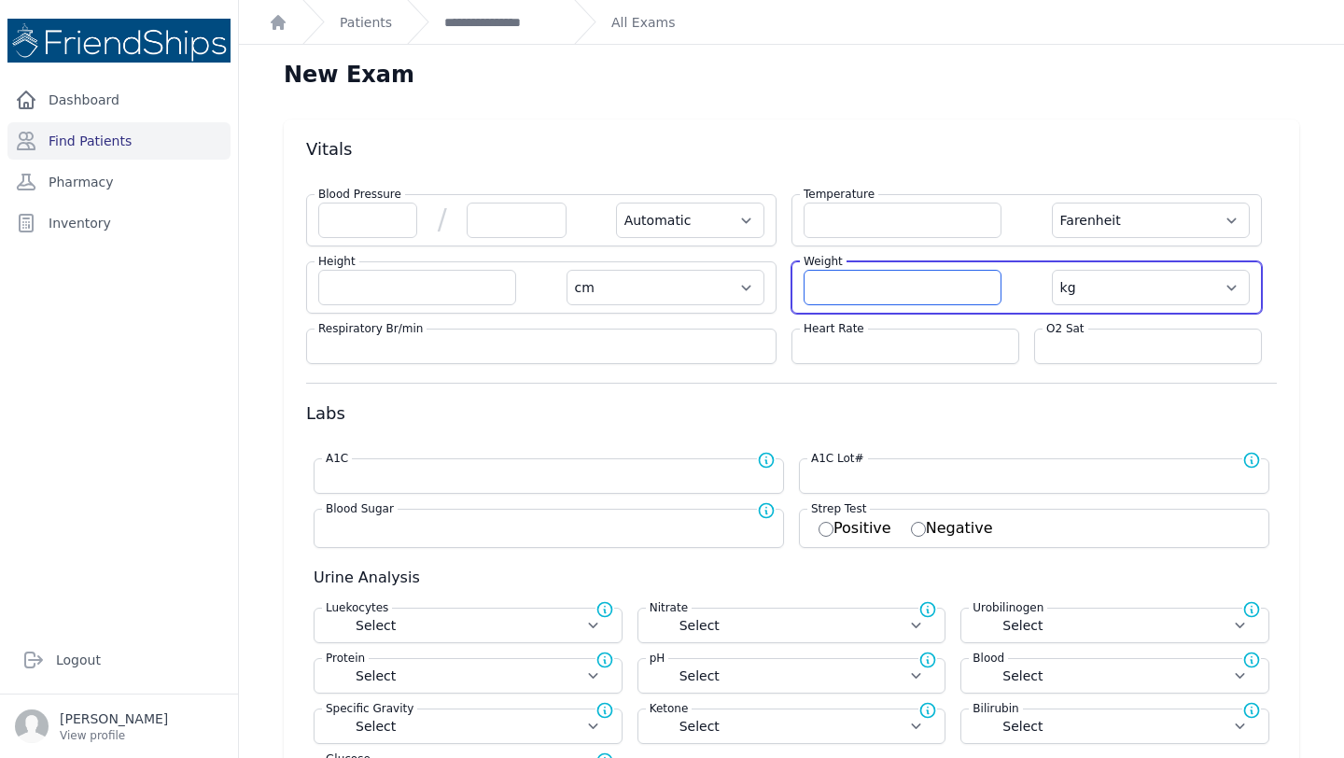
click at [832, 279] on input "number" at bounding box center [902, 287] width 198 height 35
type input "77.6"
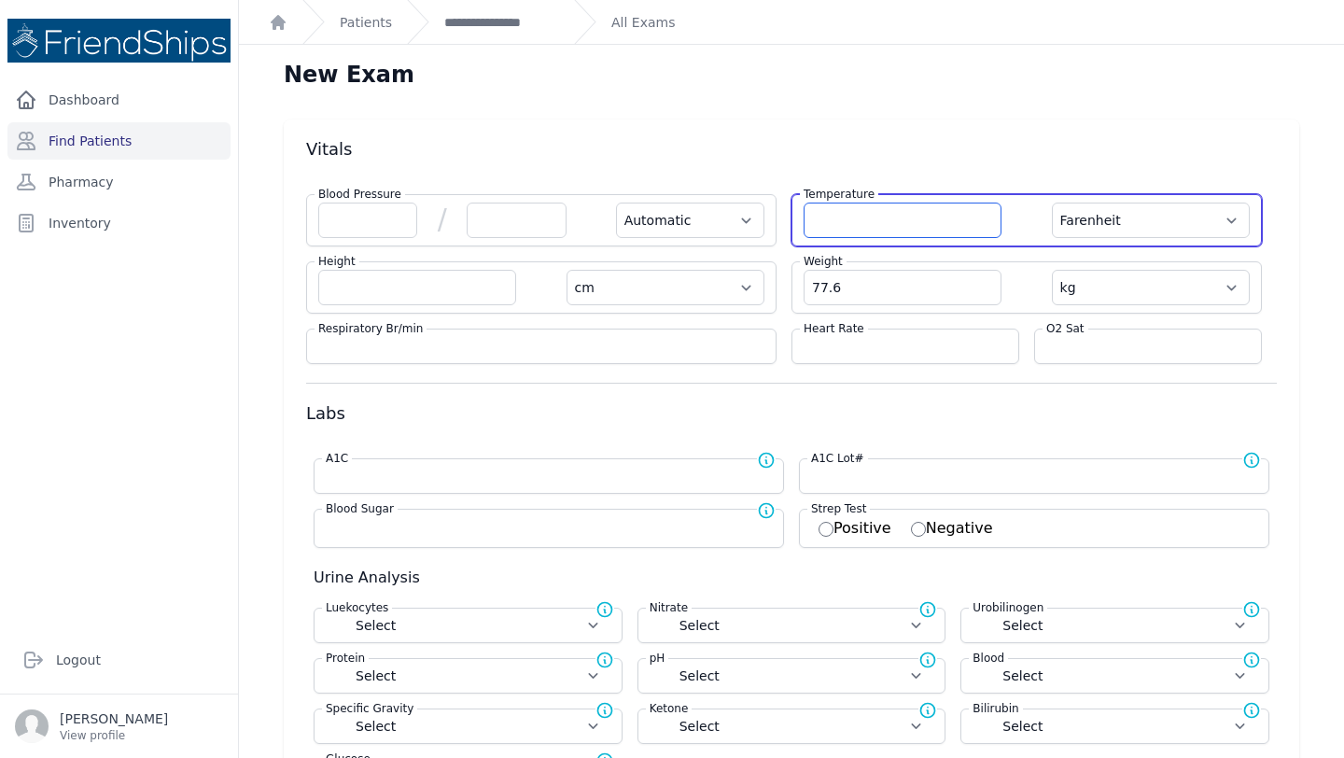
click at [885, 220] on input "number" at bounding box center [902, 220] width 198 height 35
select select "Automatic"
select select "F"
select select "cm"
select select "kg"
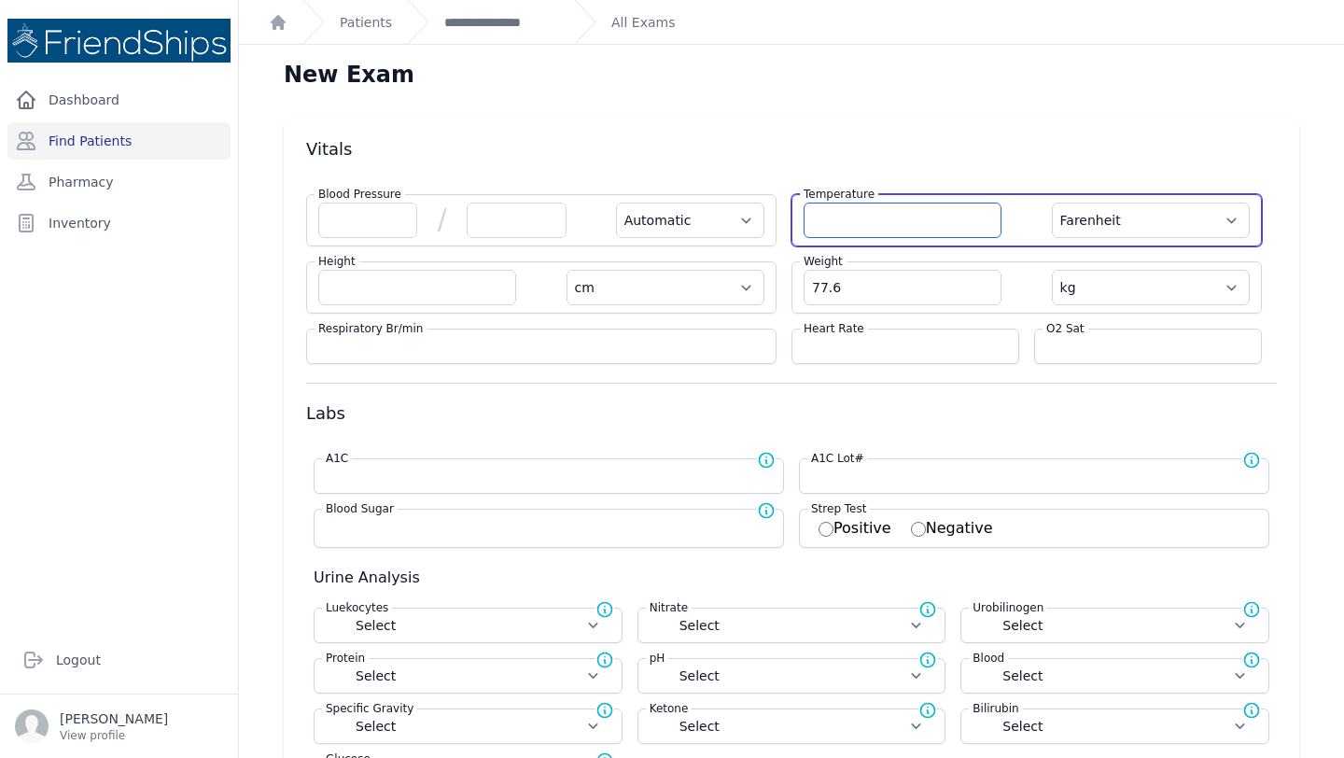
select select
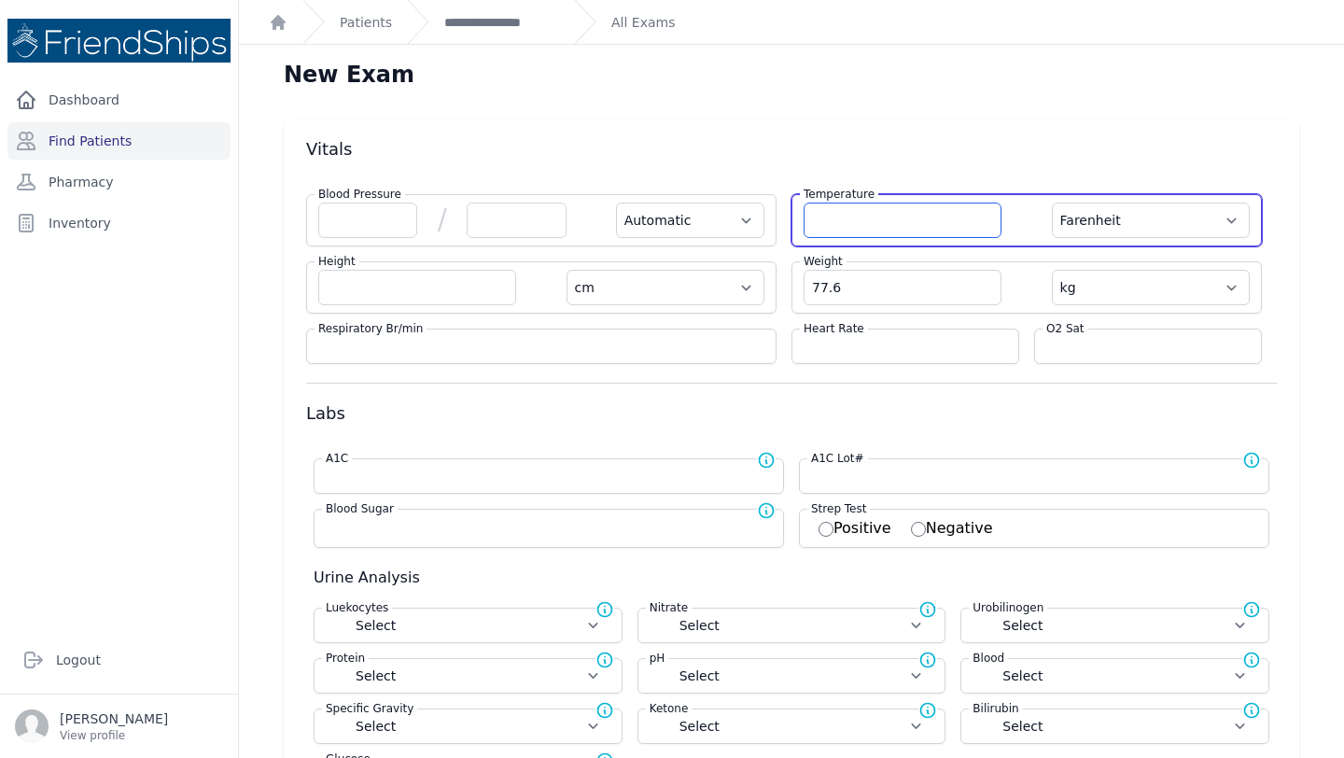
select select
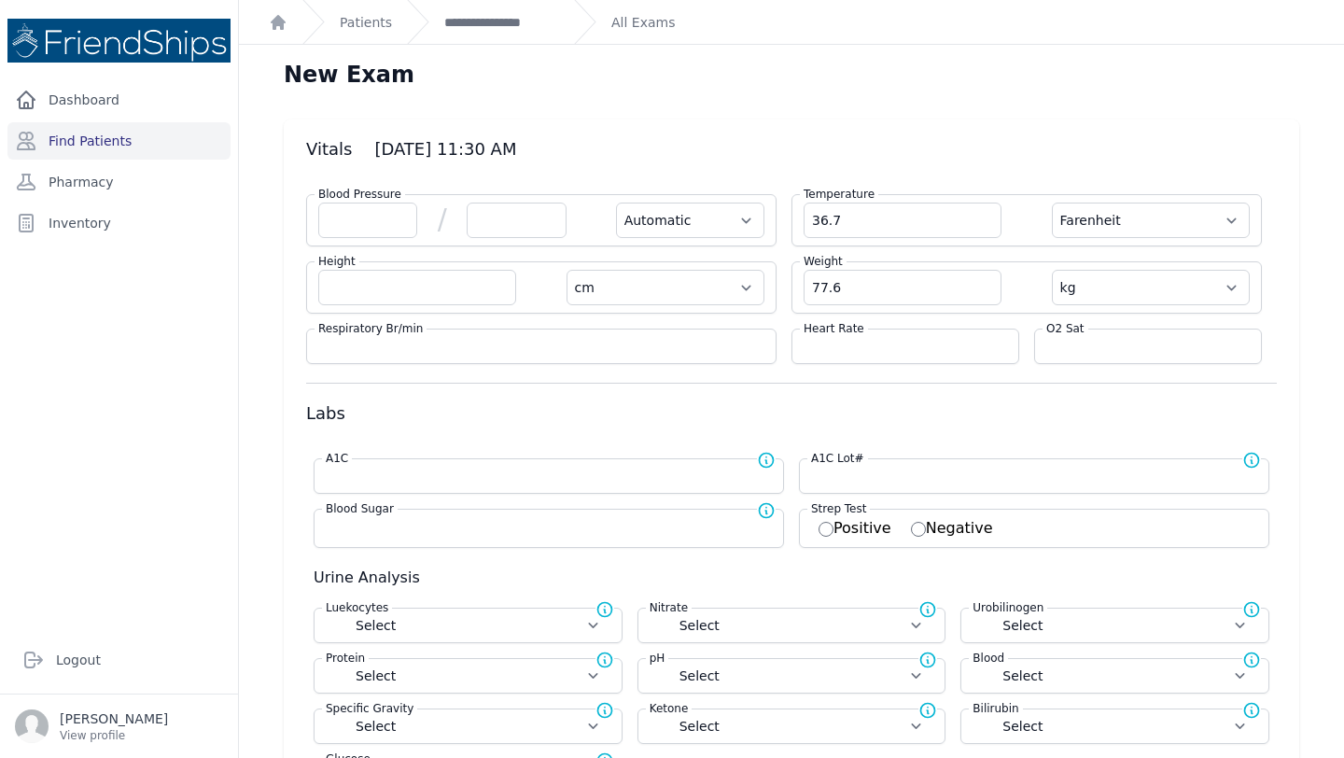
type input "36.7"
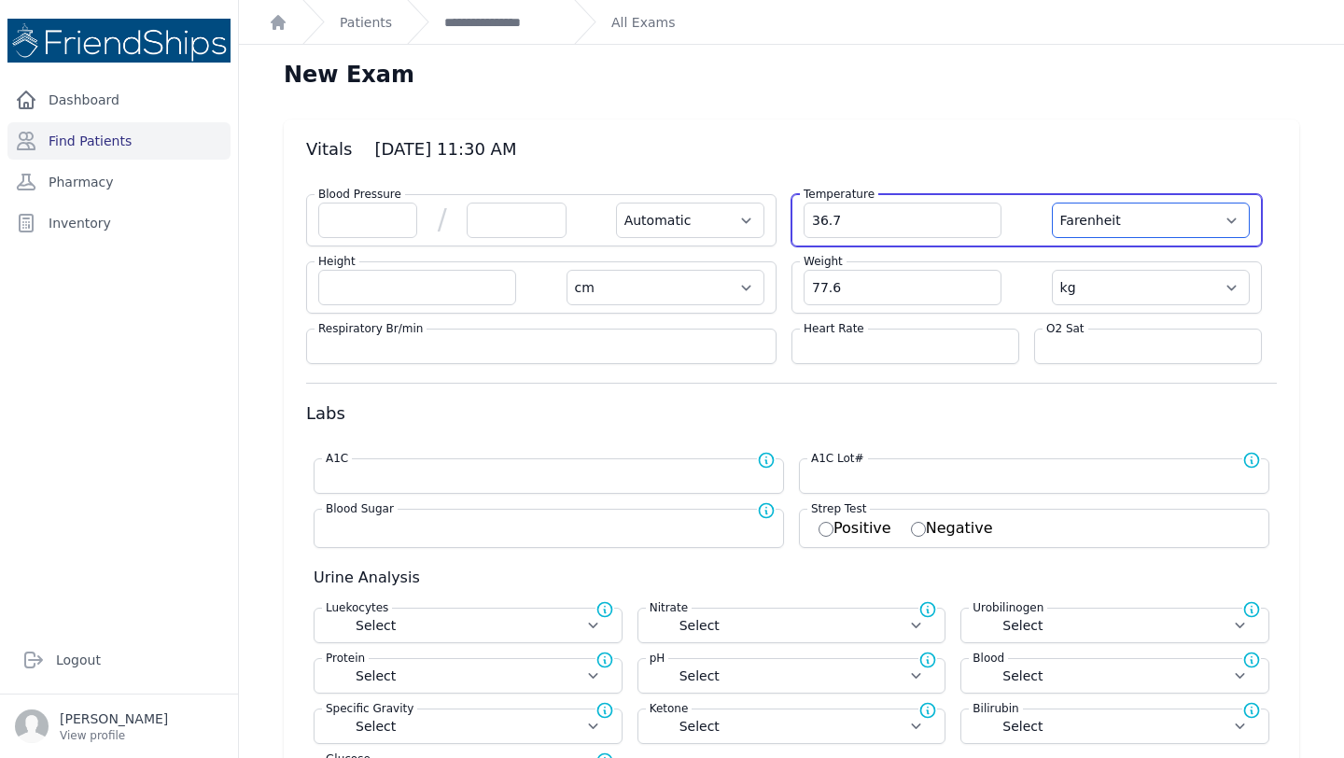
click at [1154, 225] on select "Farenheit [PERSON_NAME]" at bounding box center [1151, 220] width 198 height 35
select select "Automatic"
select select "cm"
select select "kg"
select select
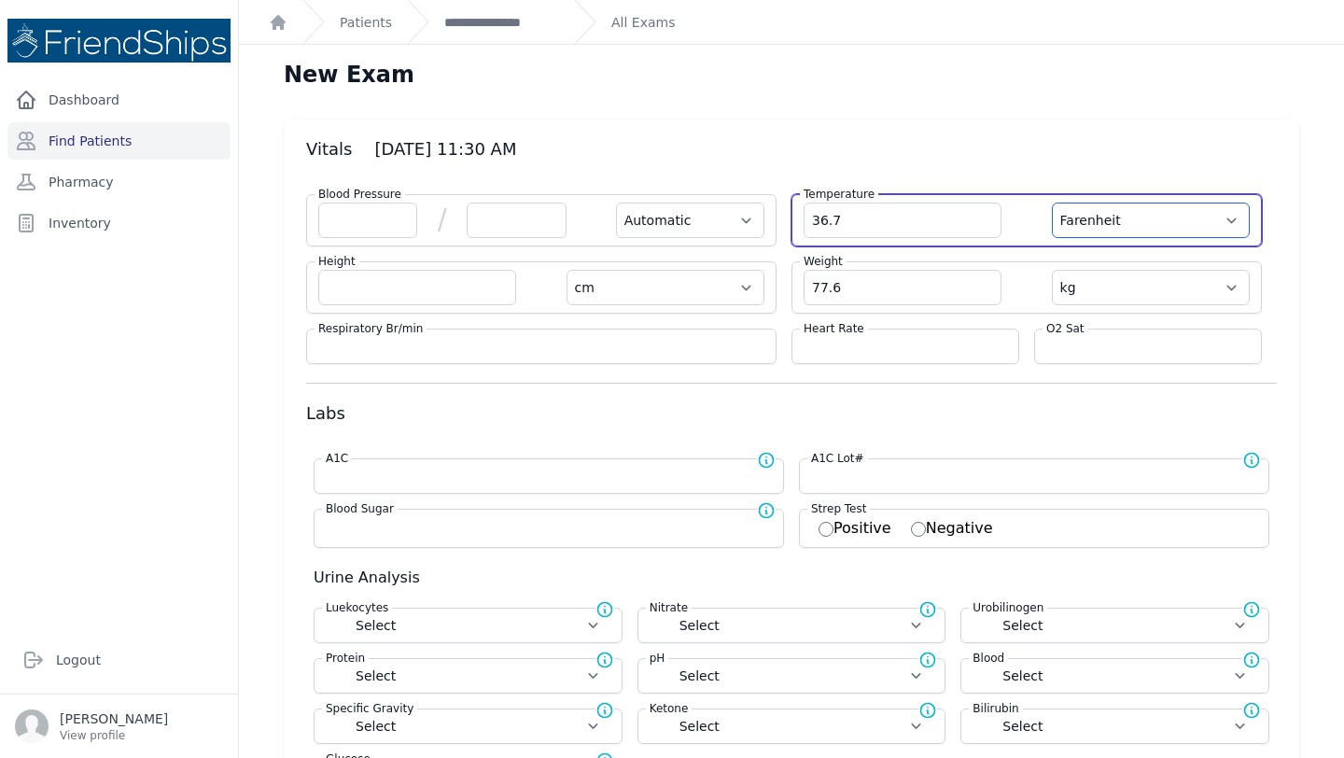
select select
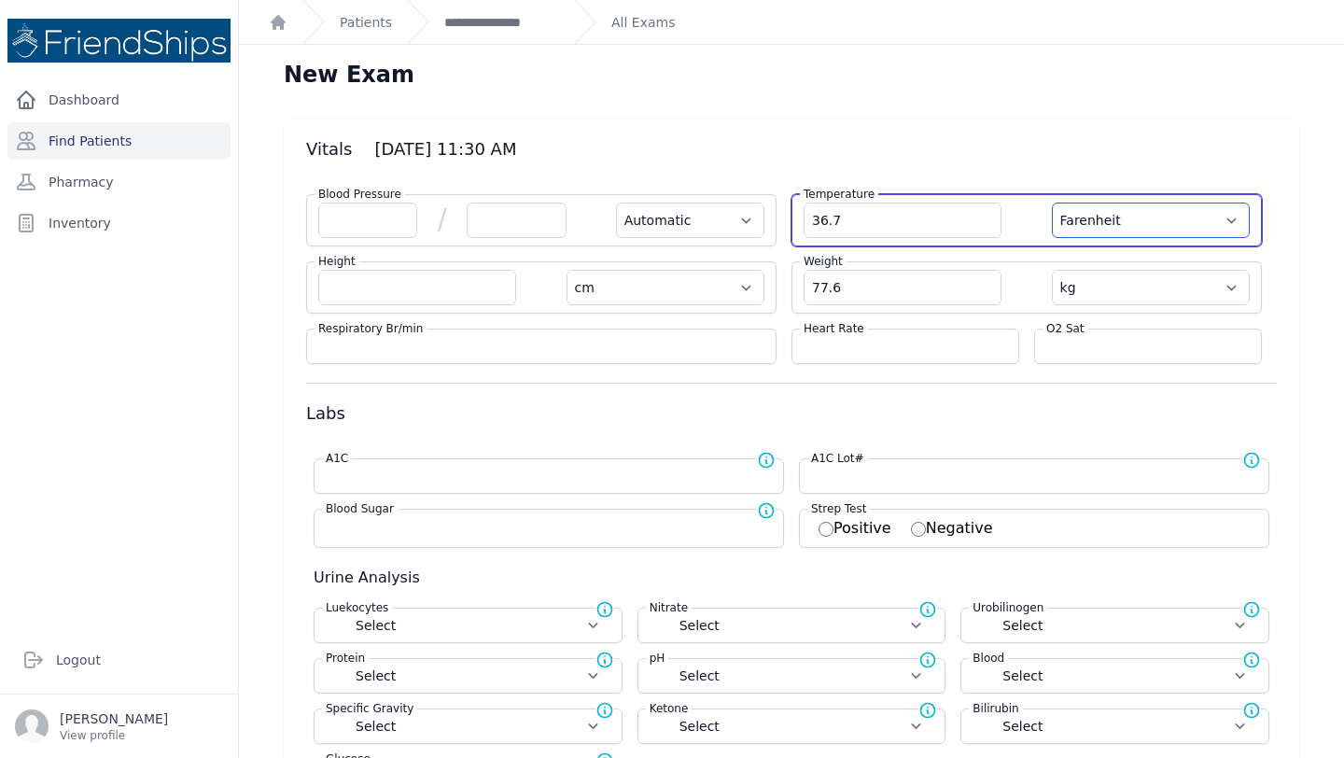
select select
select select "C"
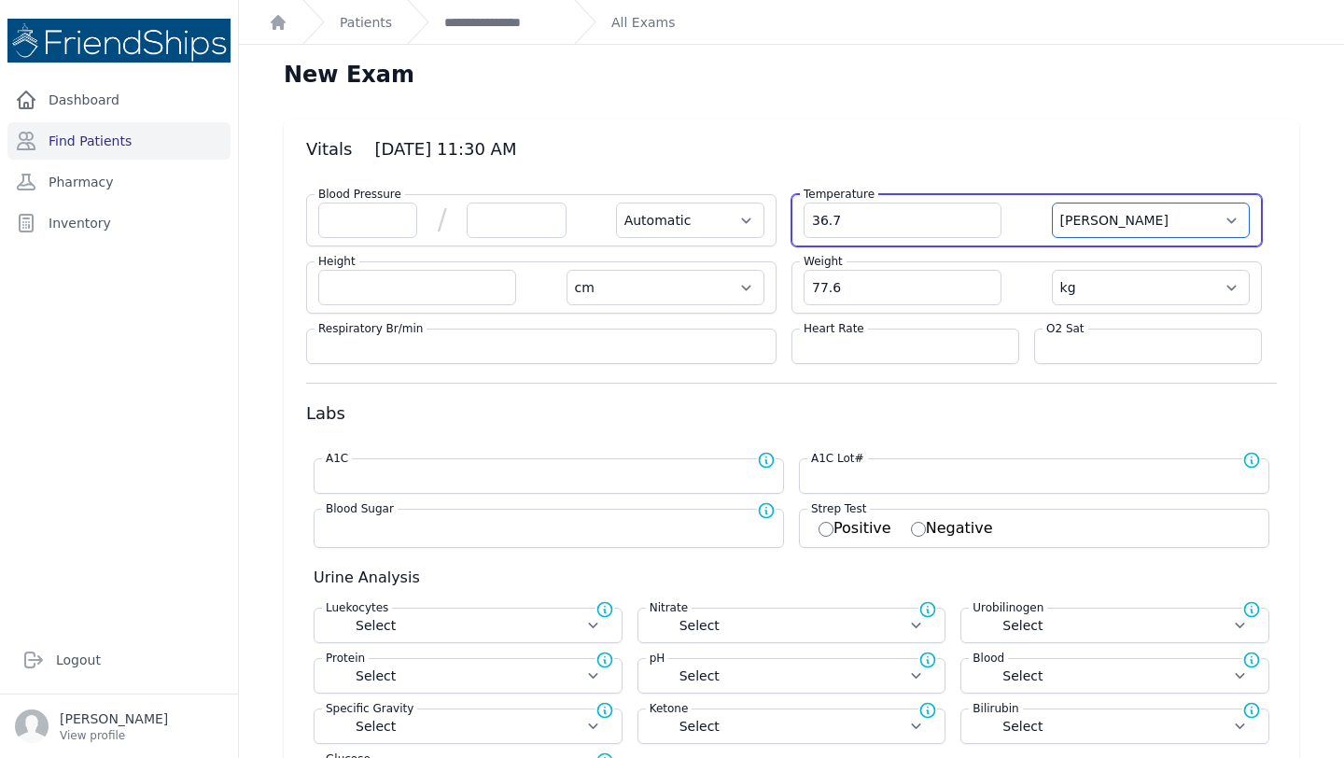
select select "Automatic"
select select "cm"
select select "kg"
select select
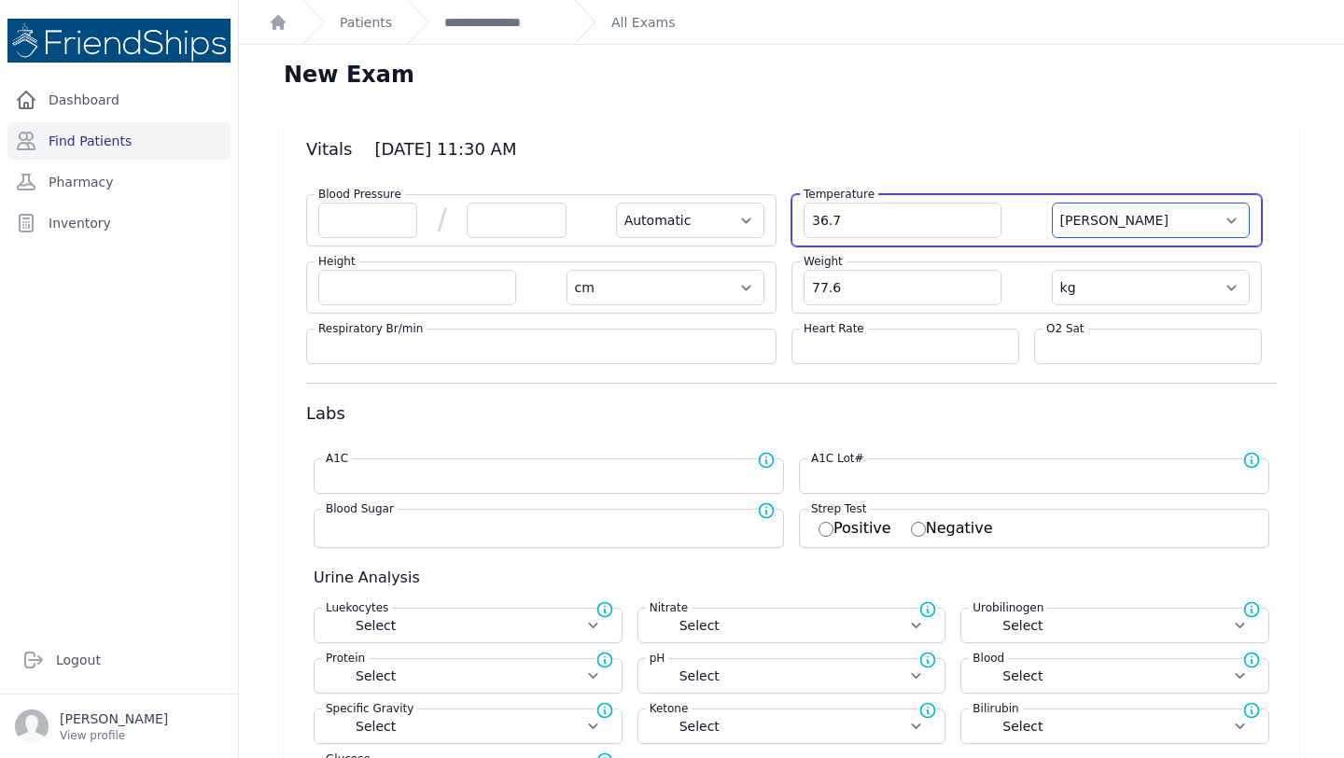
select select
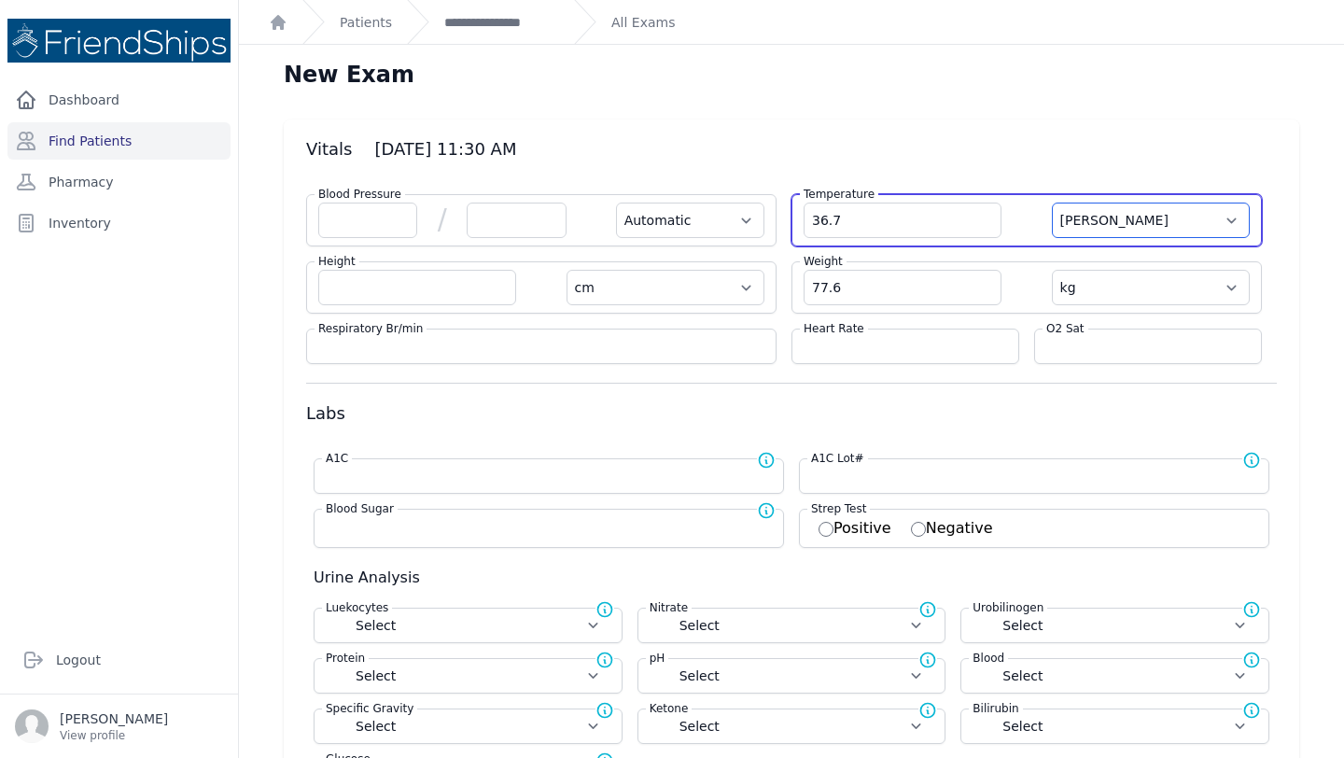
select select
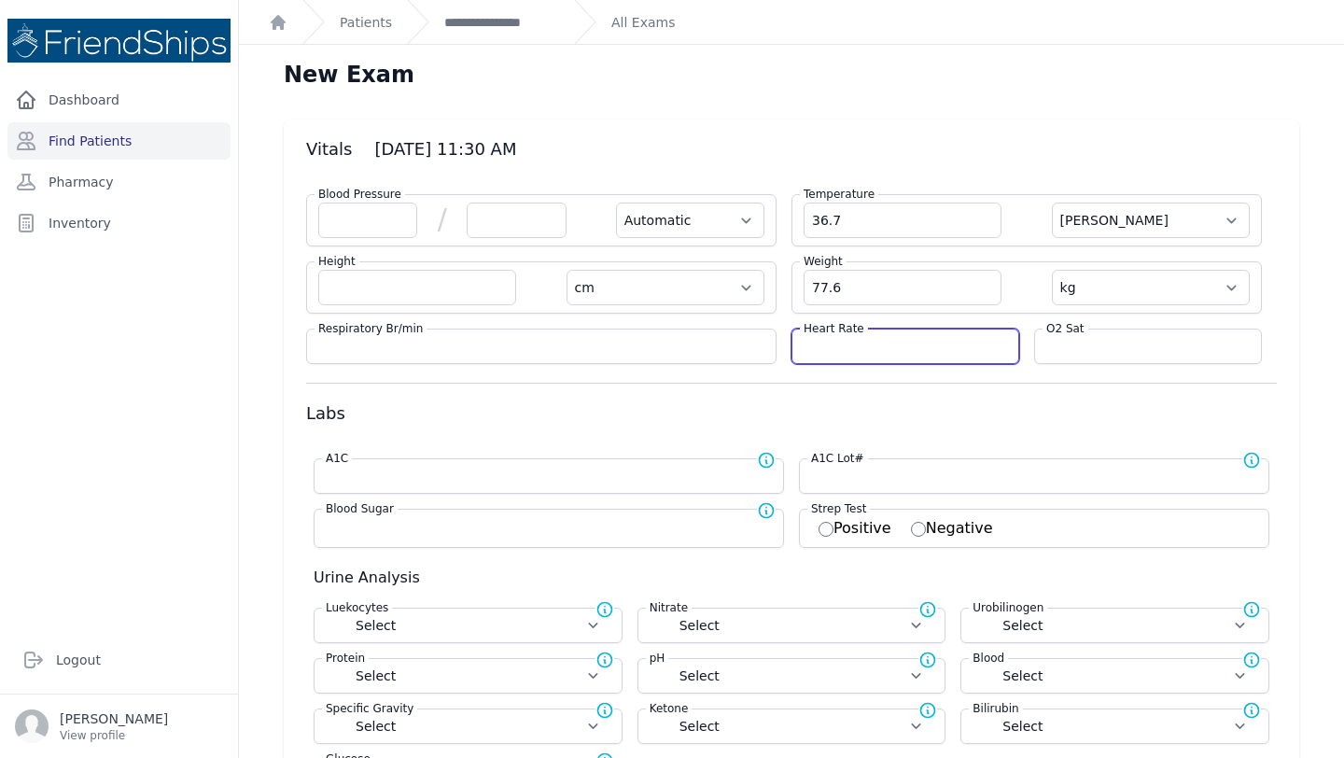
click at [841, 346] on input "number" at bounding box center [904, 346] width 203 height 19
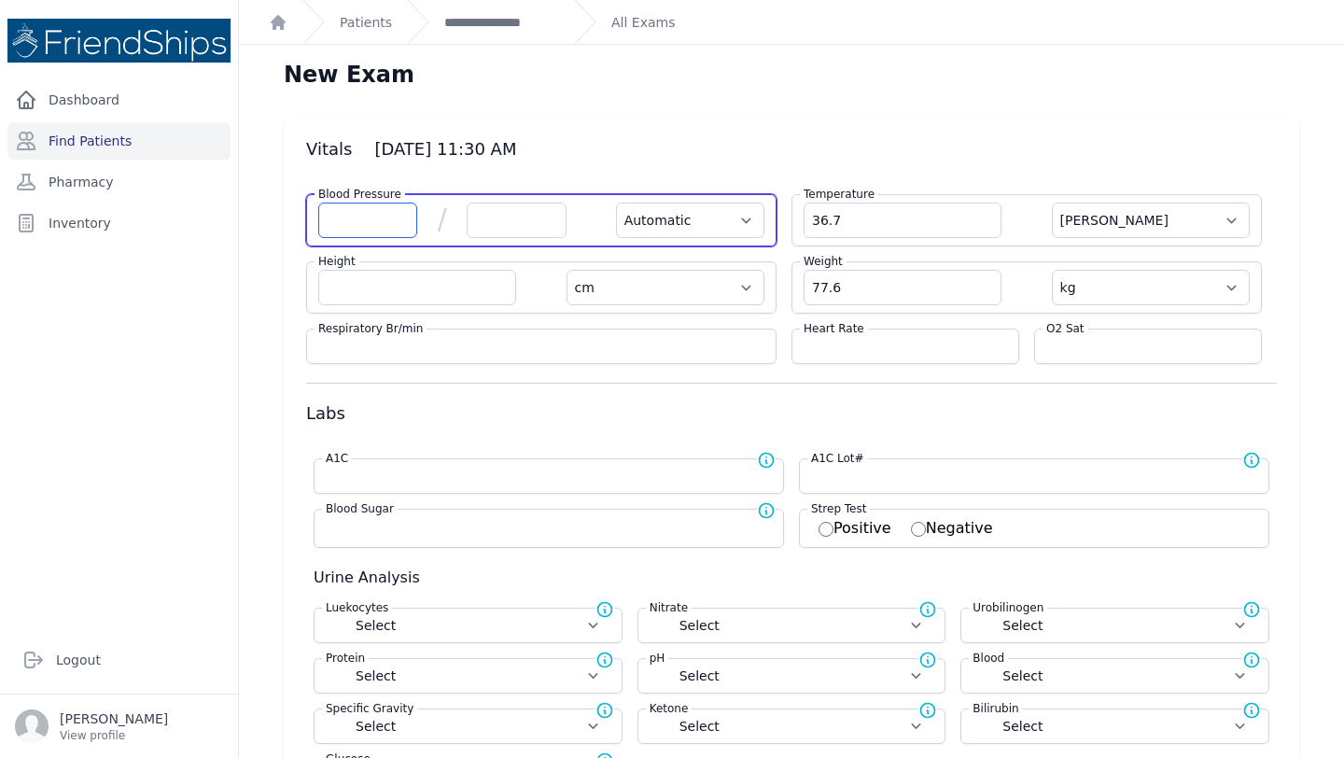
click at [352, 229] on input "number" at bounding box center [367, 220] width 99 height 35
type input "142"
click at [534, 213] on input "number" at bounding box center [516, 220] width 99 height 35
select select "Automatic"
select select "C"
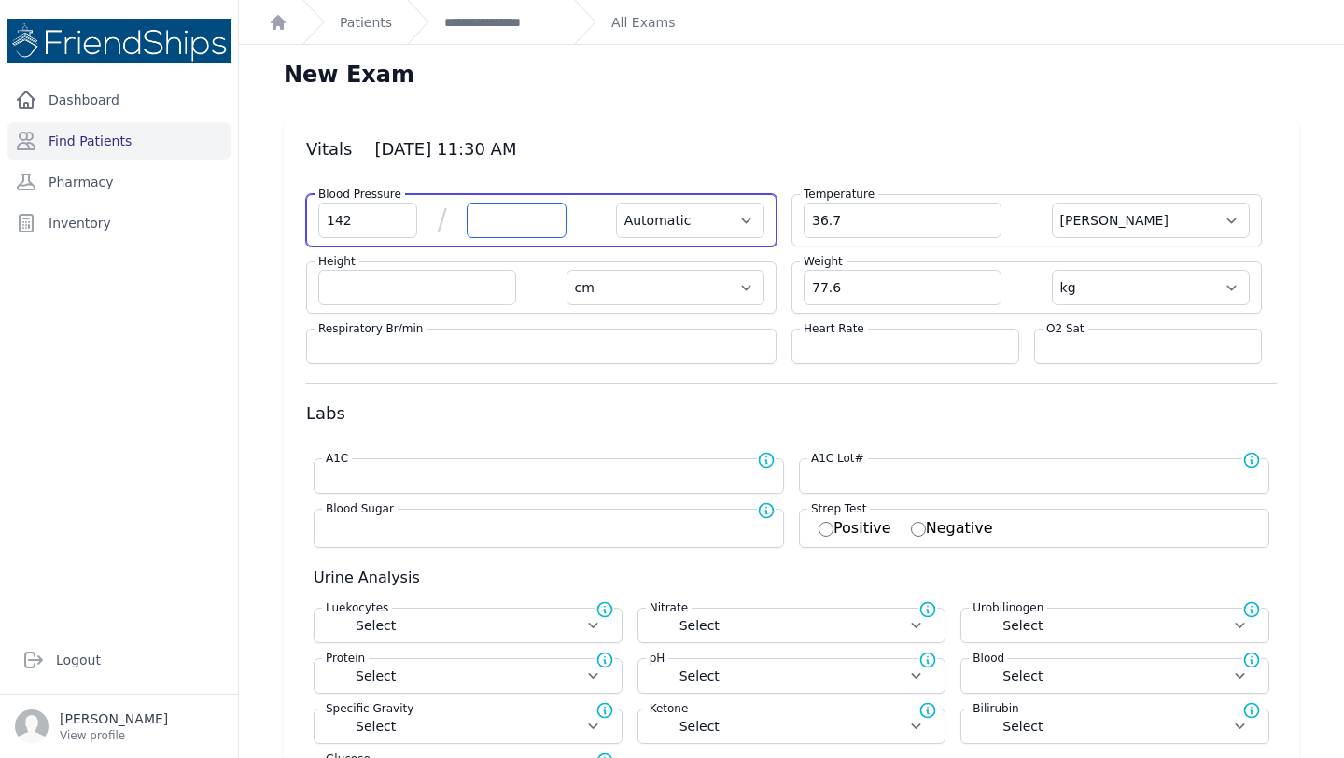
select select "cm"
select select "kg"
select select
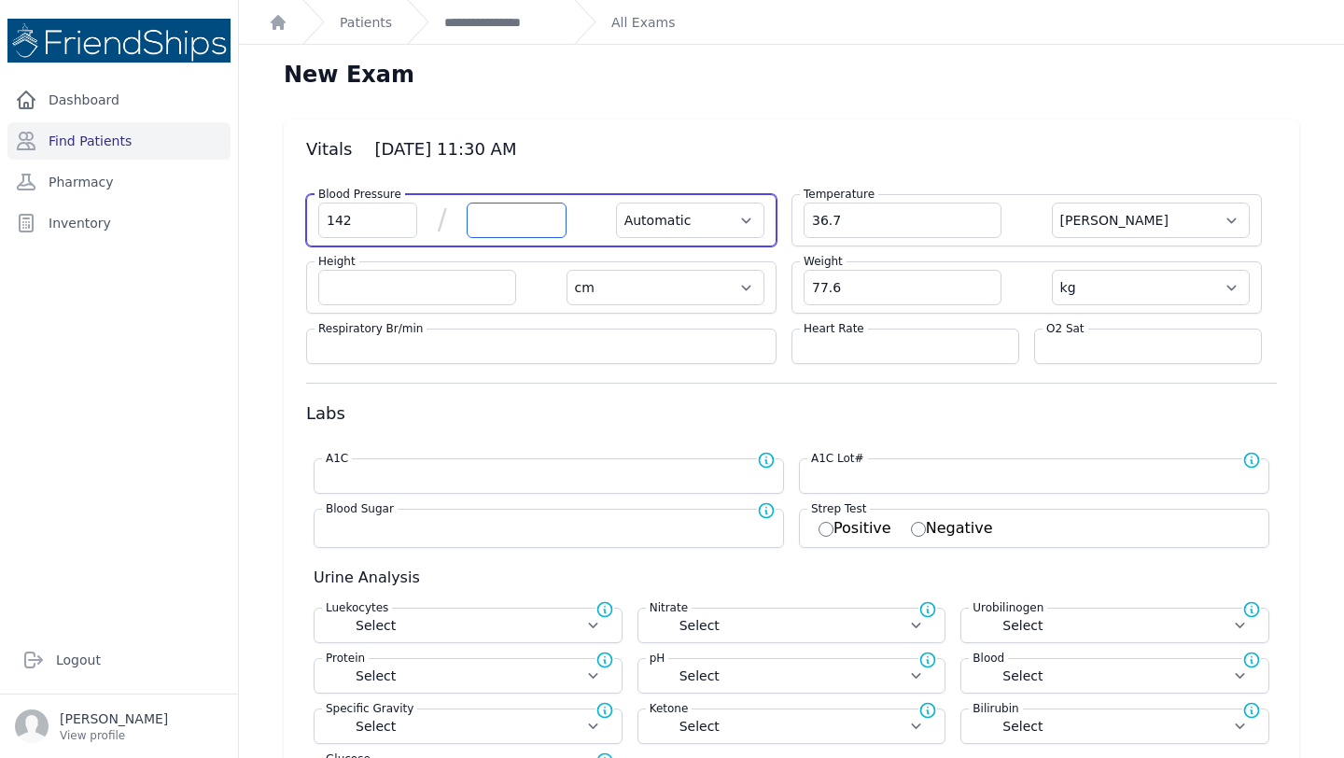
select select
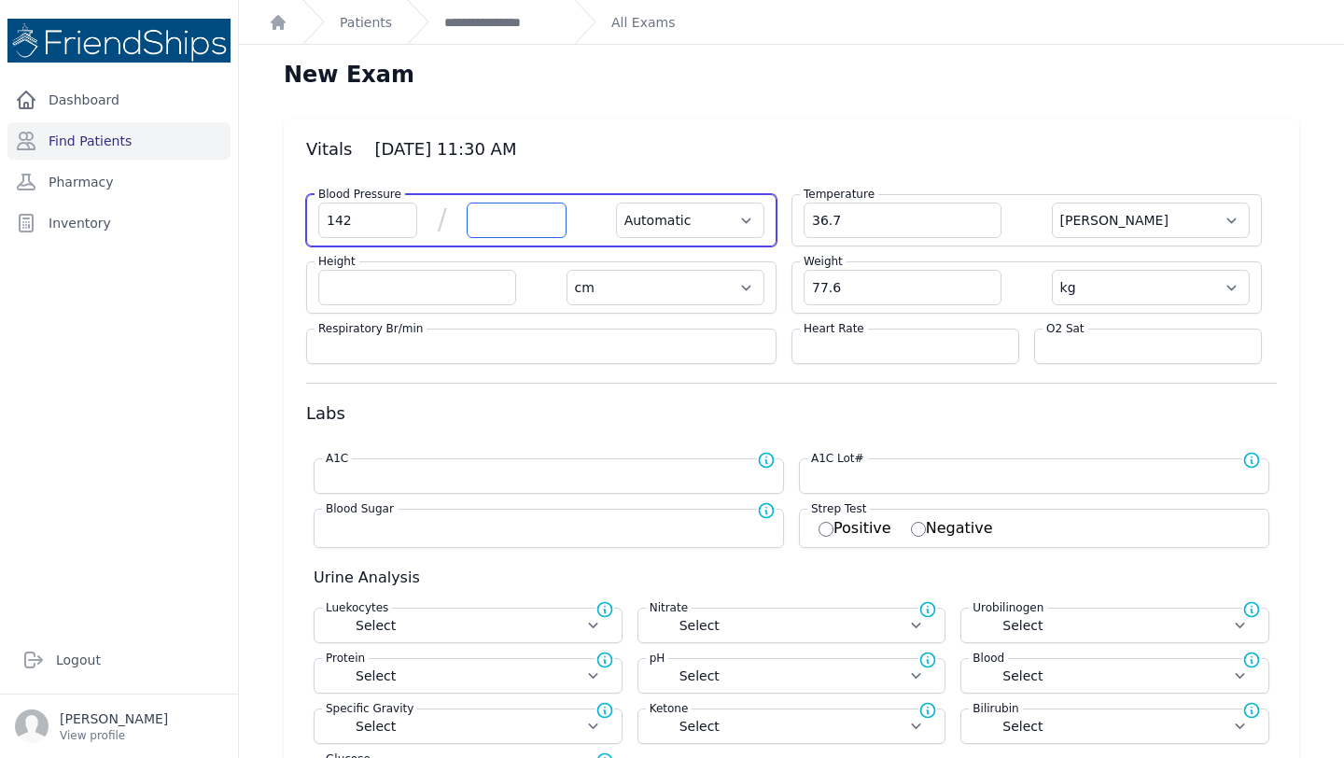
select select
type input "71"
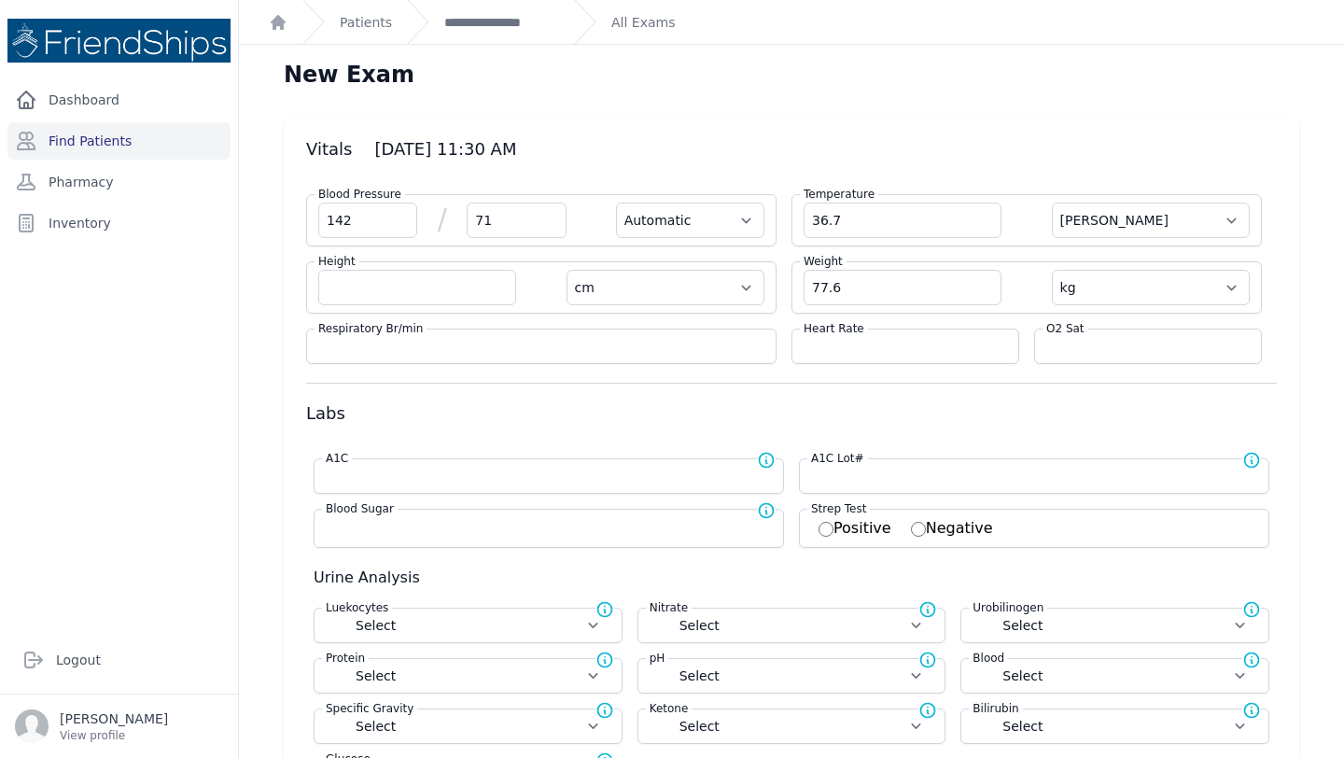
click at [857, 358] on div "Heart Rate" at bounding box center [905, 345] width 228 height 35
select select "Automatic"
select select "cm"
select select "kg"
select select
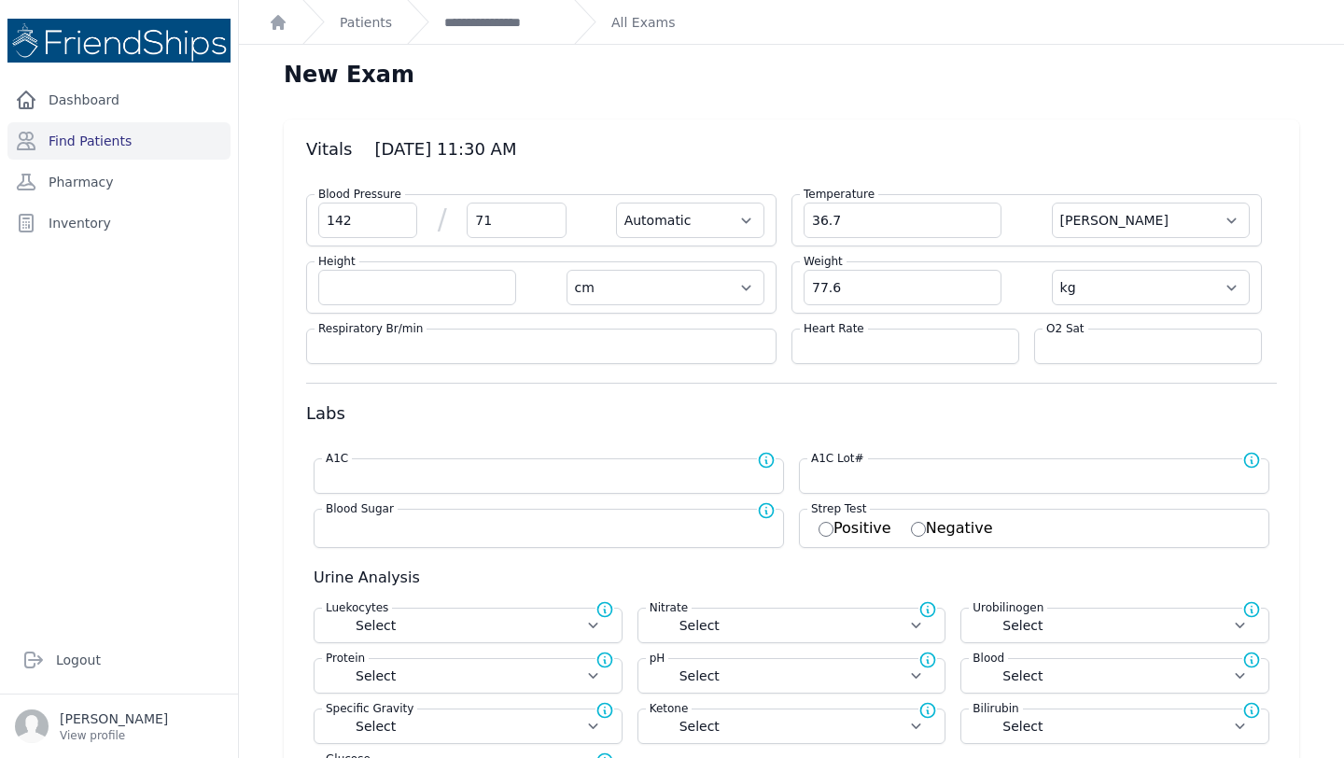
select select
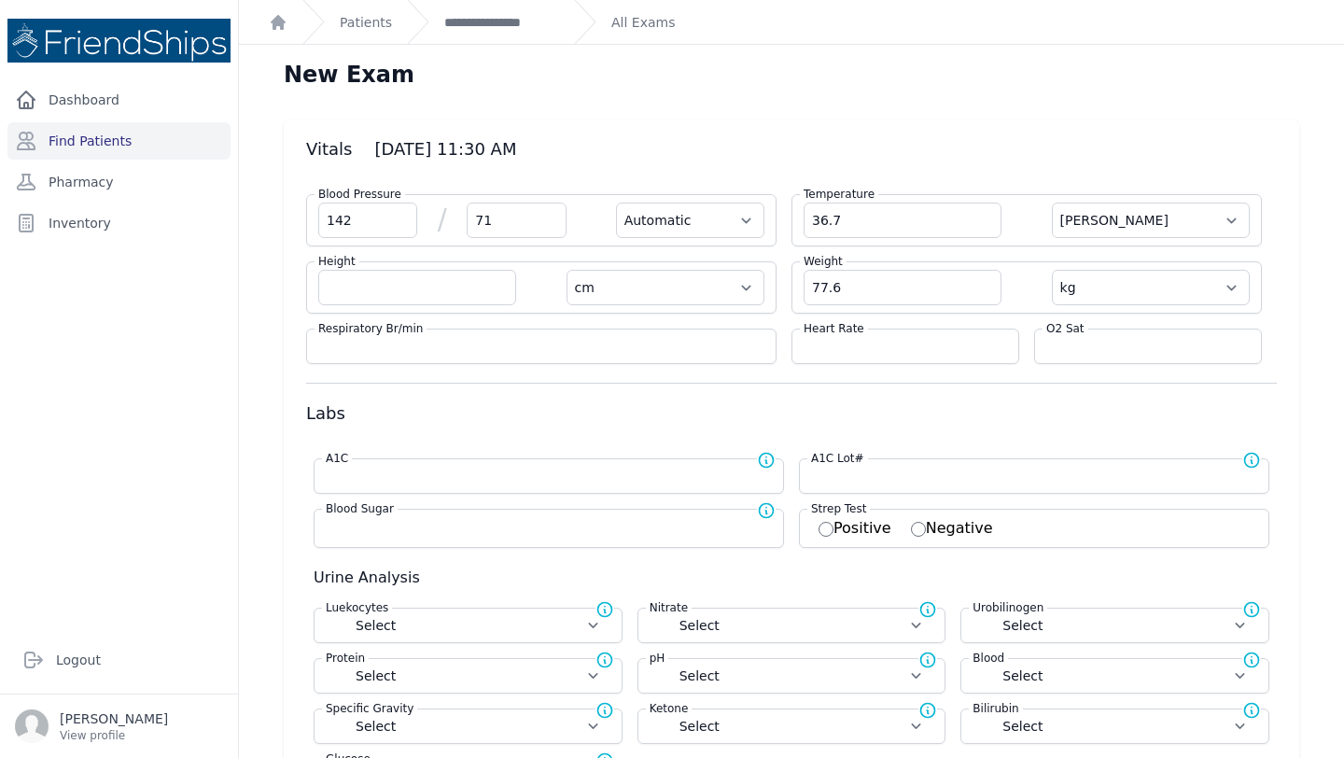
select select
click at [851, 336] on div "Heart Rate" at bounding box center [905, 345] width 228 height 35
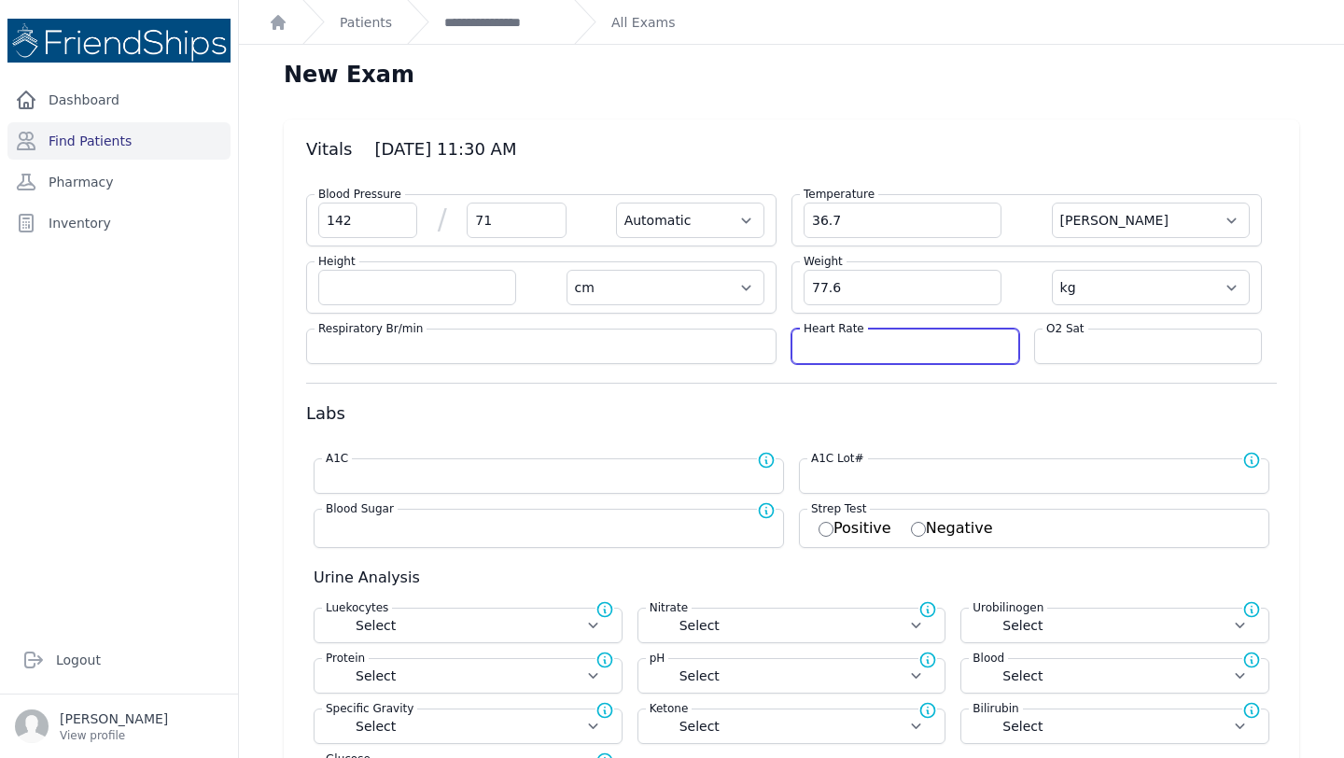
click at [855, 350] on input "number" at bounding box center [904, 346] width 203 height 19
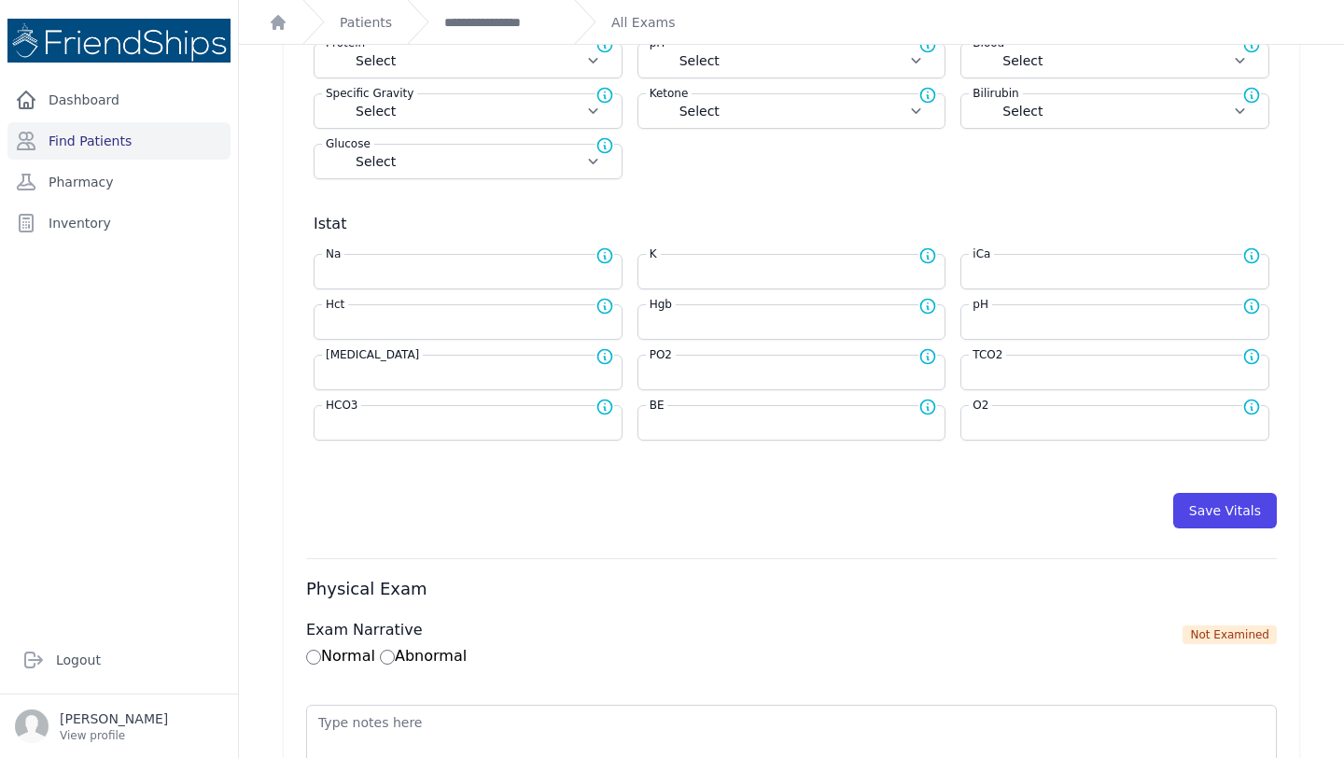
scroll to position [638, 0]
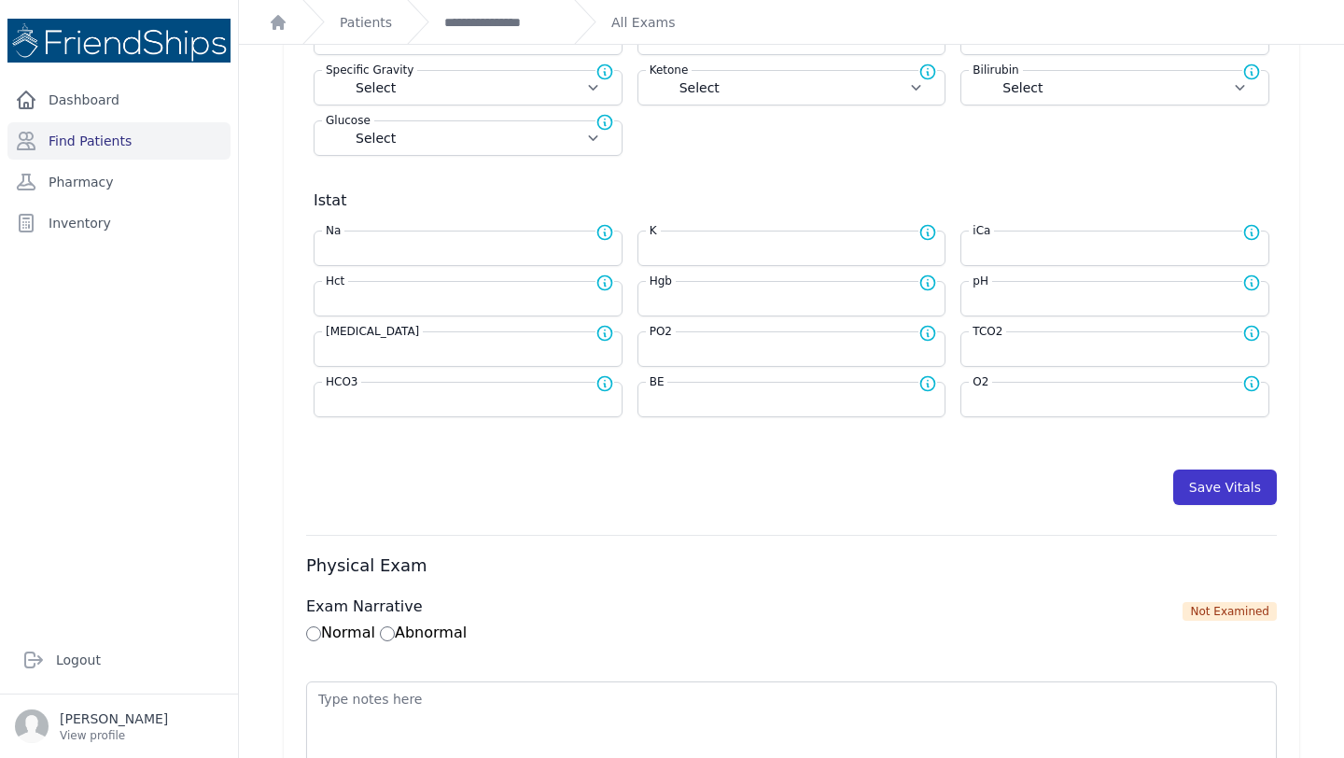
type input "86"
click at [1240, 496] on button "Save Vitals" at bounding box center [1225, 486] width 104 height 35
select select "Automatic"
select select "cm"
select select "kg"
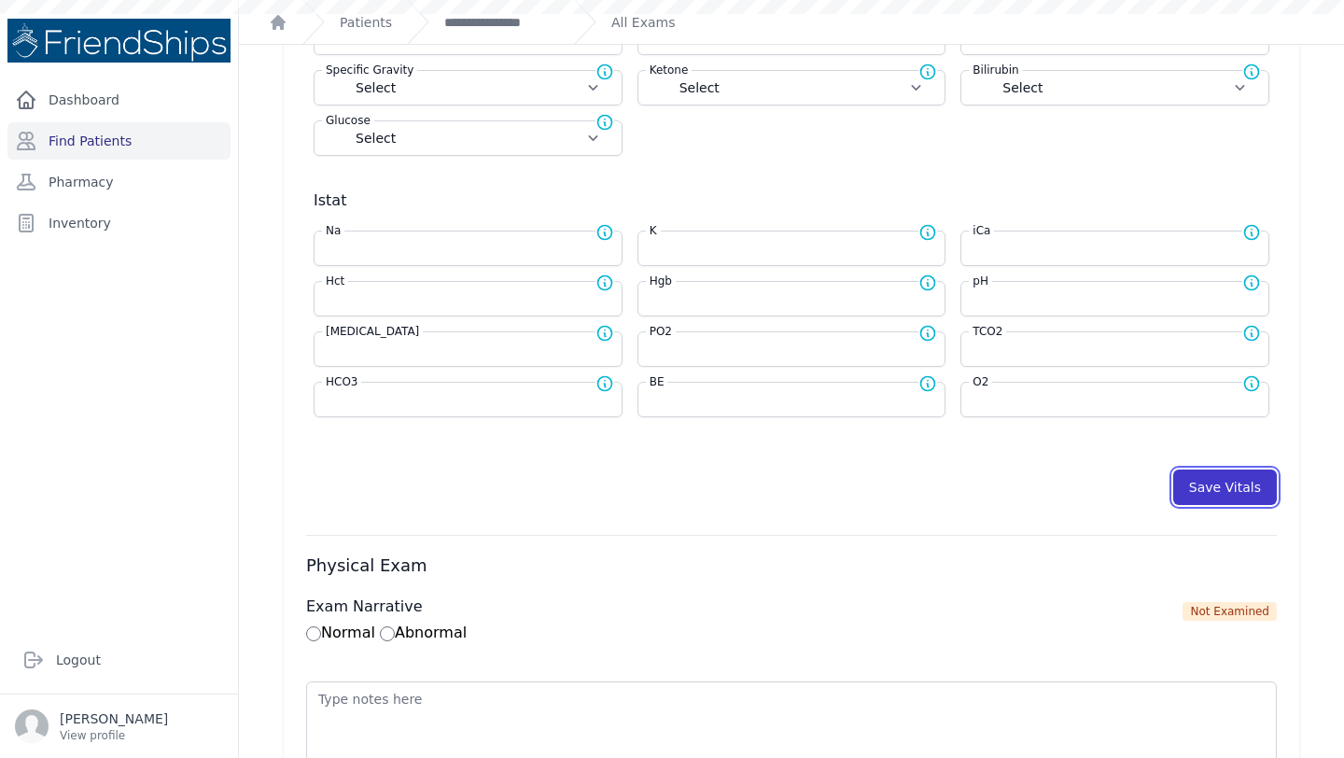
select select
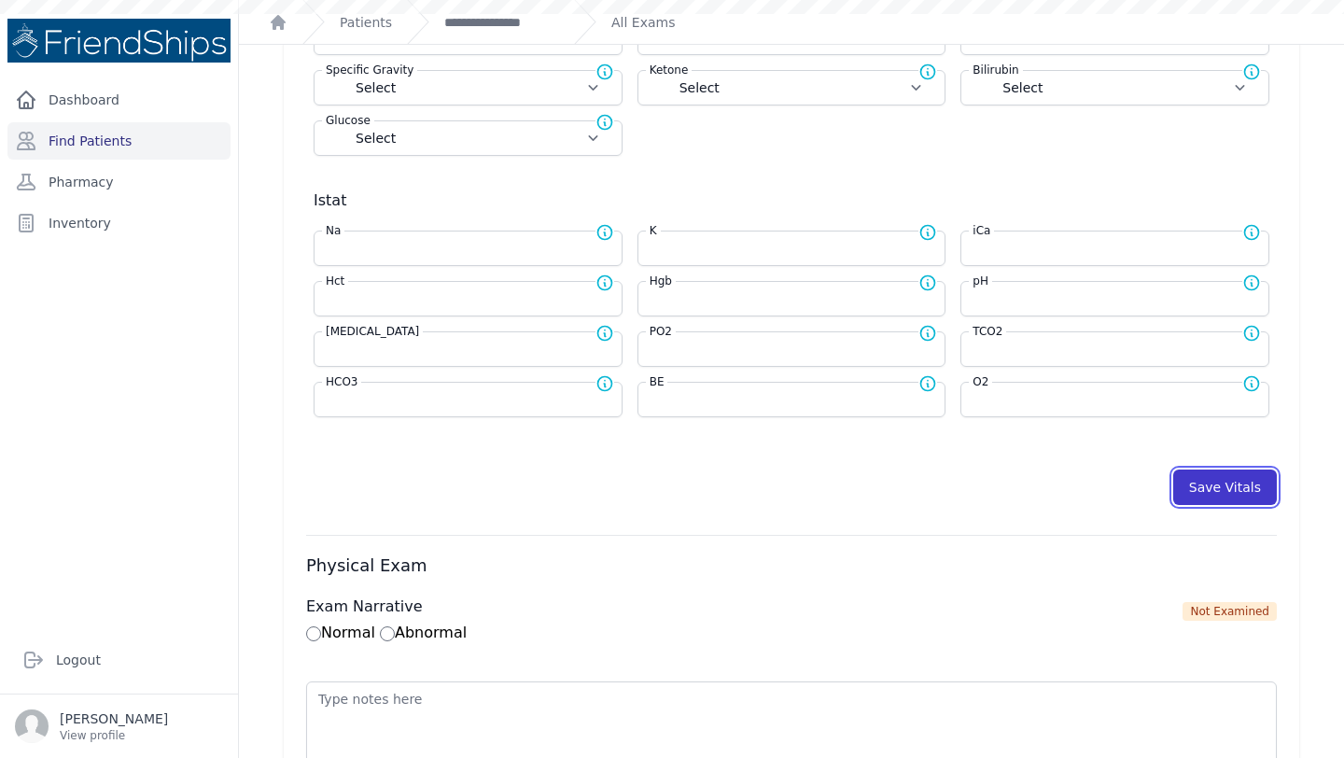
select select
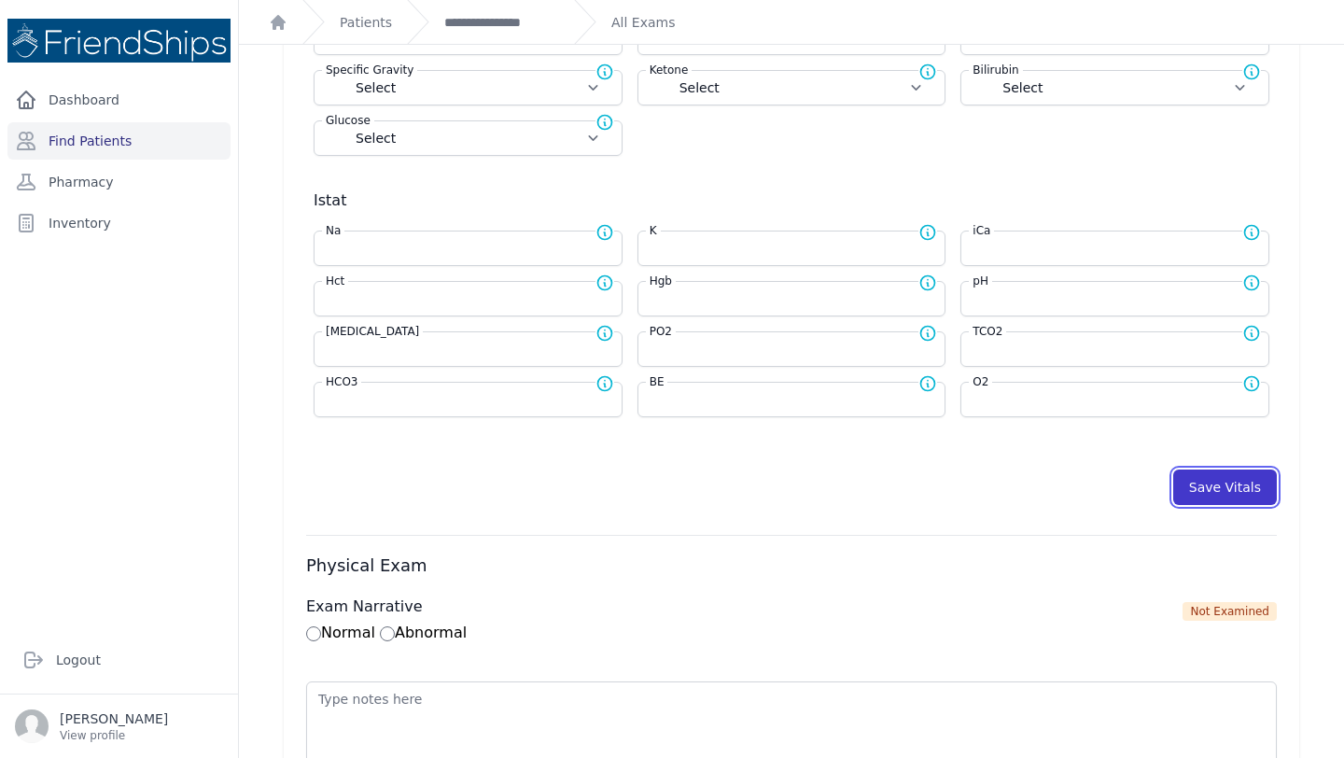
click at [1225, 491] on button "Save Vitals" at bounding box center [1225, 486] width 104 height 35
click at [1215, 480] on button "Save Vitals" at bounding box center [1225, 486] width 104 height 35
click at [509, 33] on div "**********" at bounding box center [483, 22] width 152 height 44
click at [507, 23] on link "**********" at bounding box center [501, 22] width 115 height 19
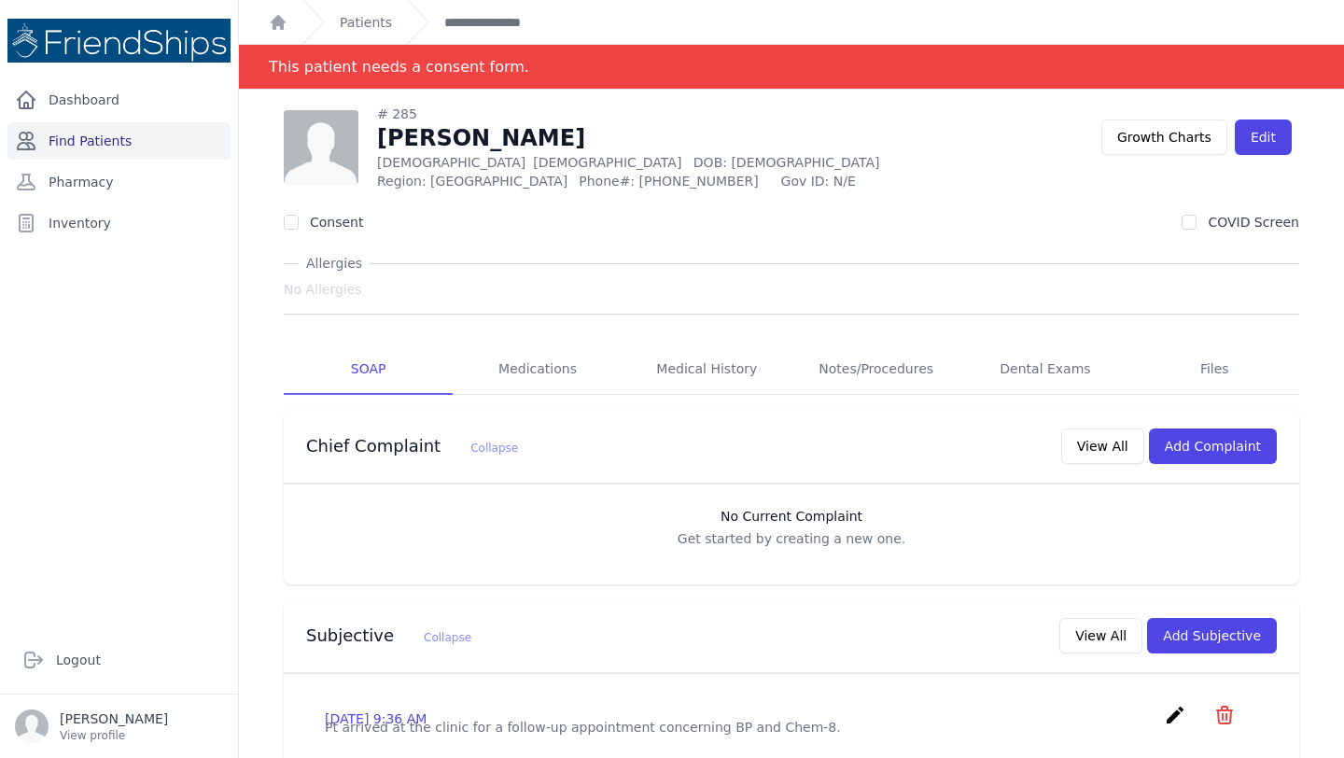
click at [93, 130] on link "Find Patients" at bounding box center [118, 140] width 223 height 37
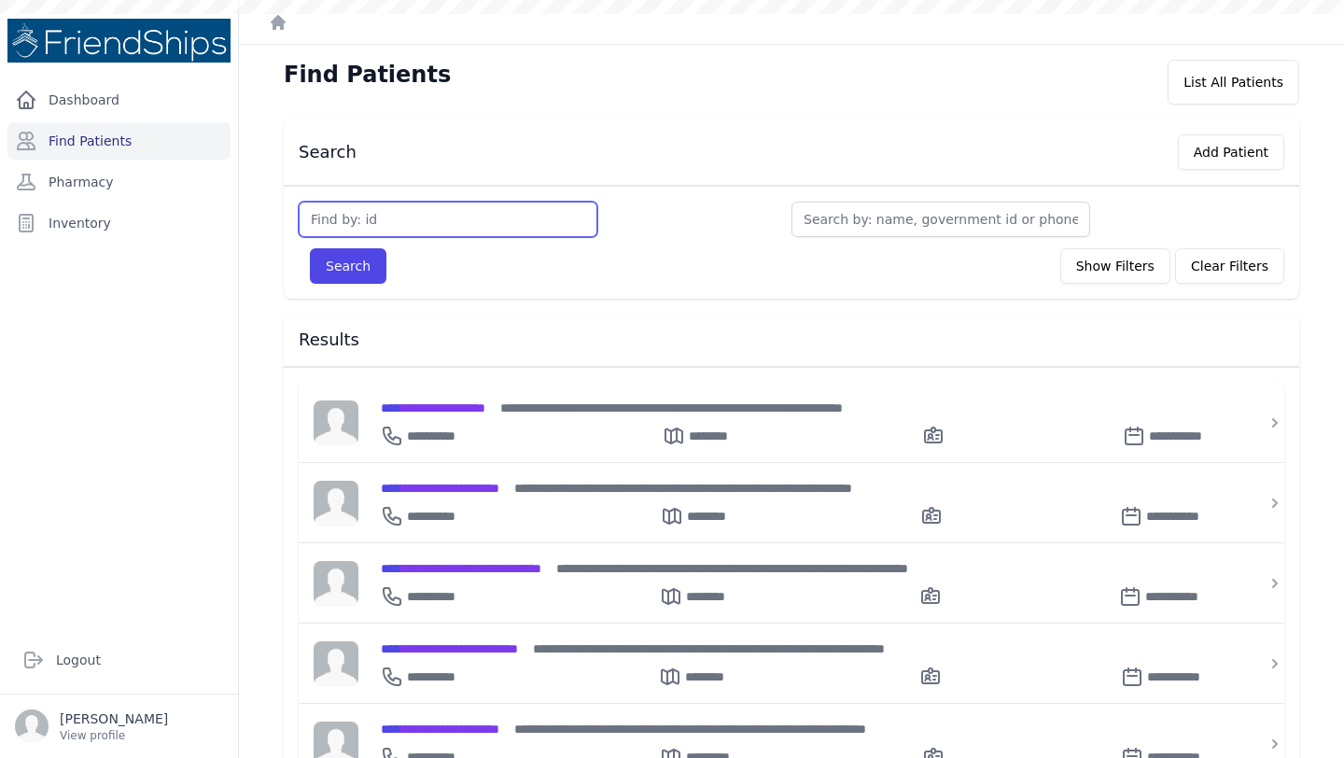
click at [445, 232] on input "text" at bounding box center [448, 219] width 299 height 35
type input "488"
click at [310, 248] on button "Search" at bounding box center [348, 265] width 77 height 35
click at [447, 401] on span "**********" at bounding box center [433, 407] width 105 height 13
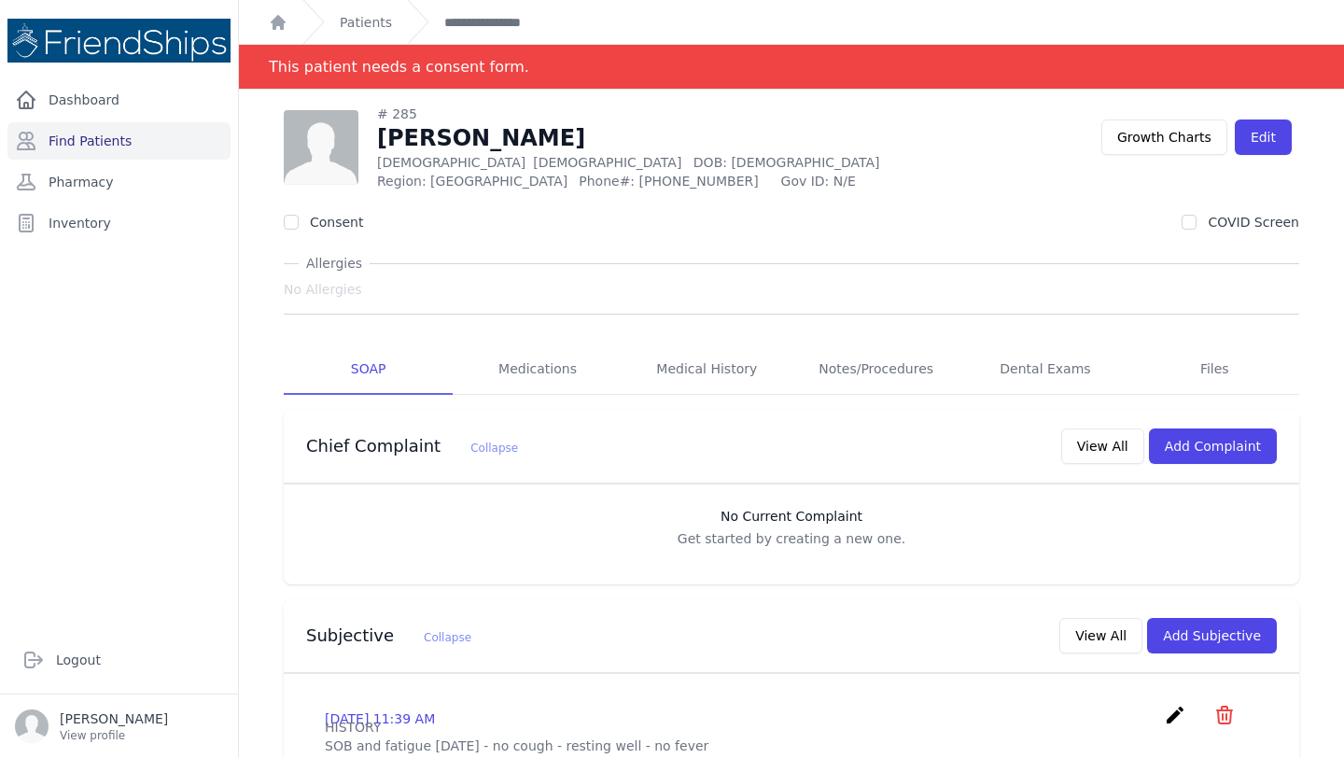
click at [843, 162] on div "# 285 Hamid Issa Hamad Male 64 Years Old DOB: 1961-Jan-01 Region: Hamadiya Phon…" at bounding box center [692, 148] width 817 height 86
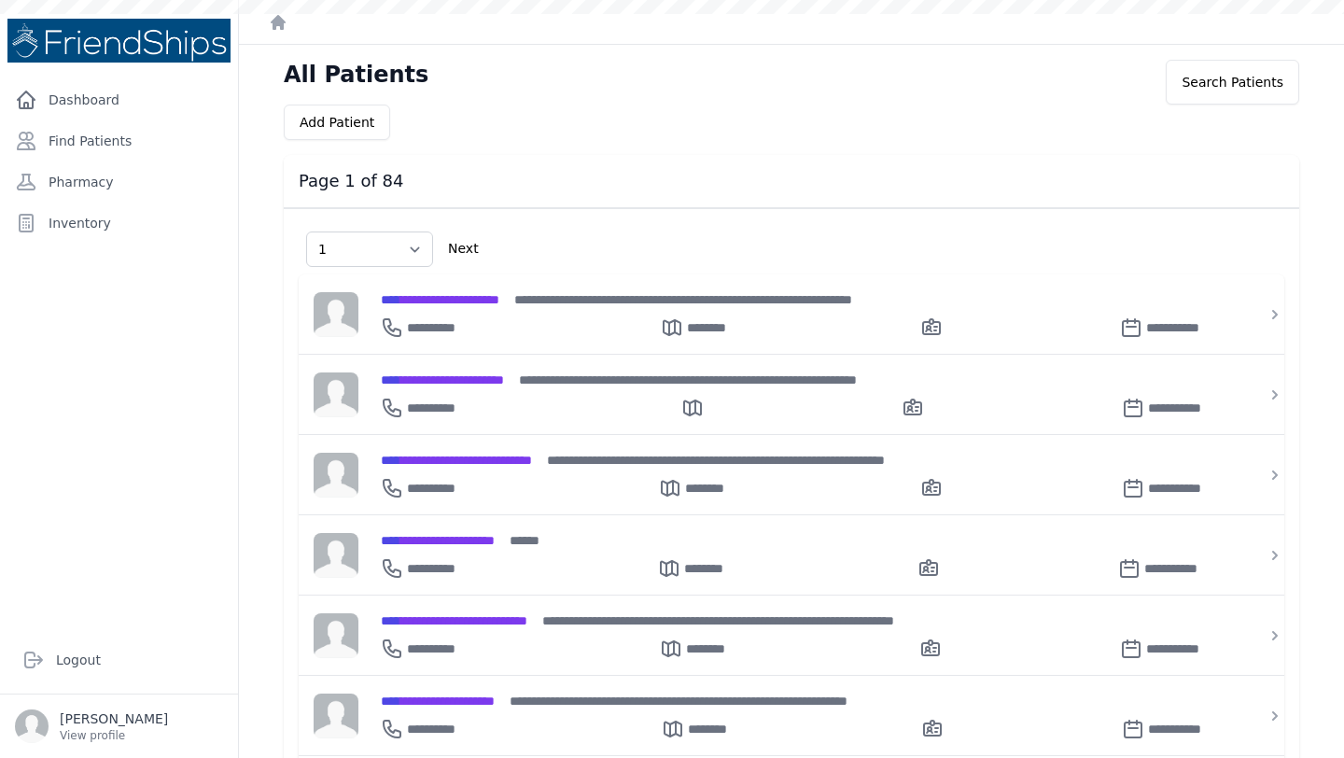
select select "1"
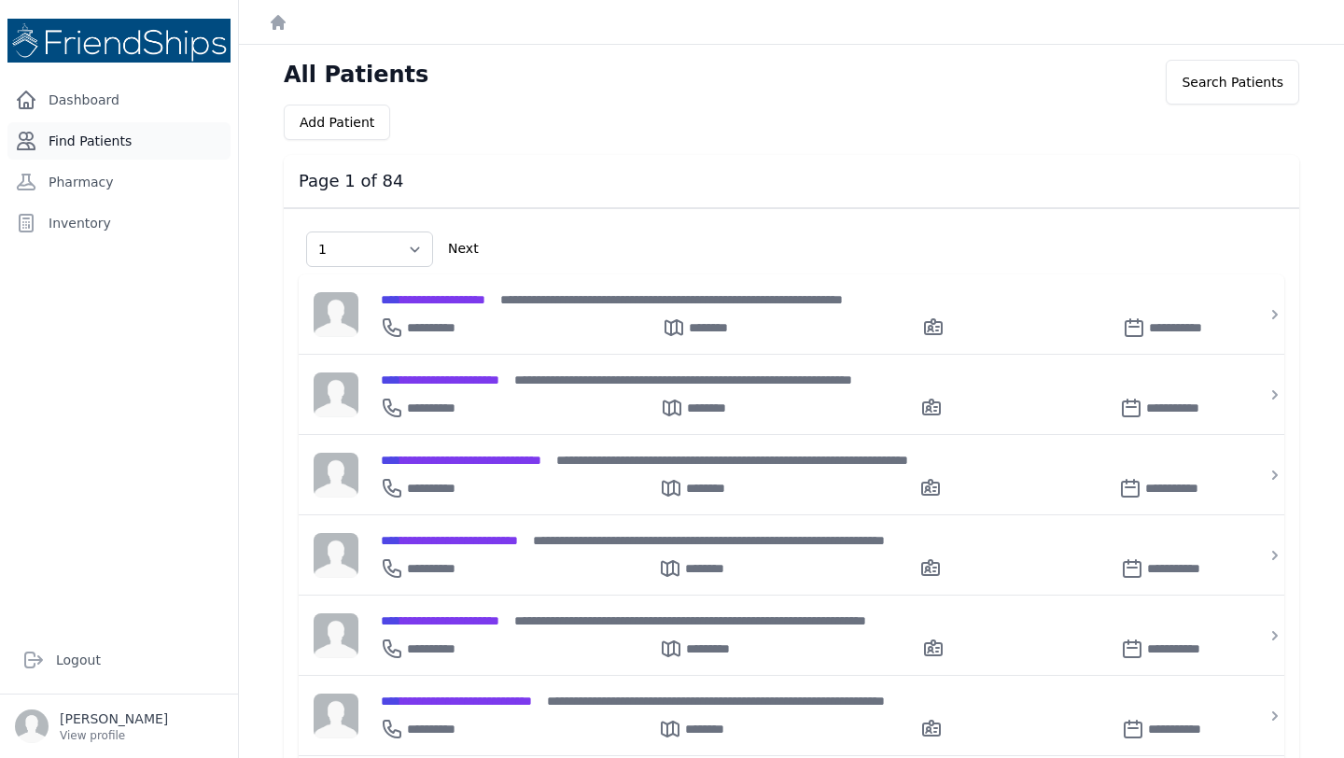
click at [95, 150] on link "Find Patients" at bounding box center [118, 140] width 223 height 37
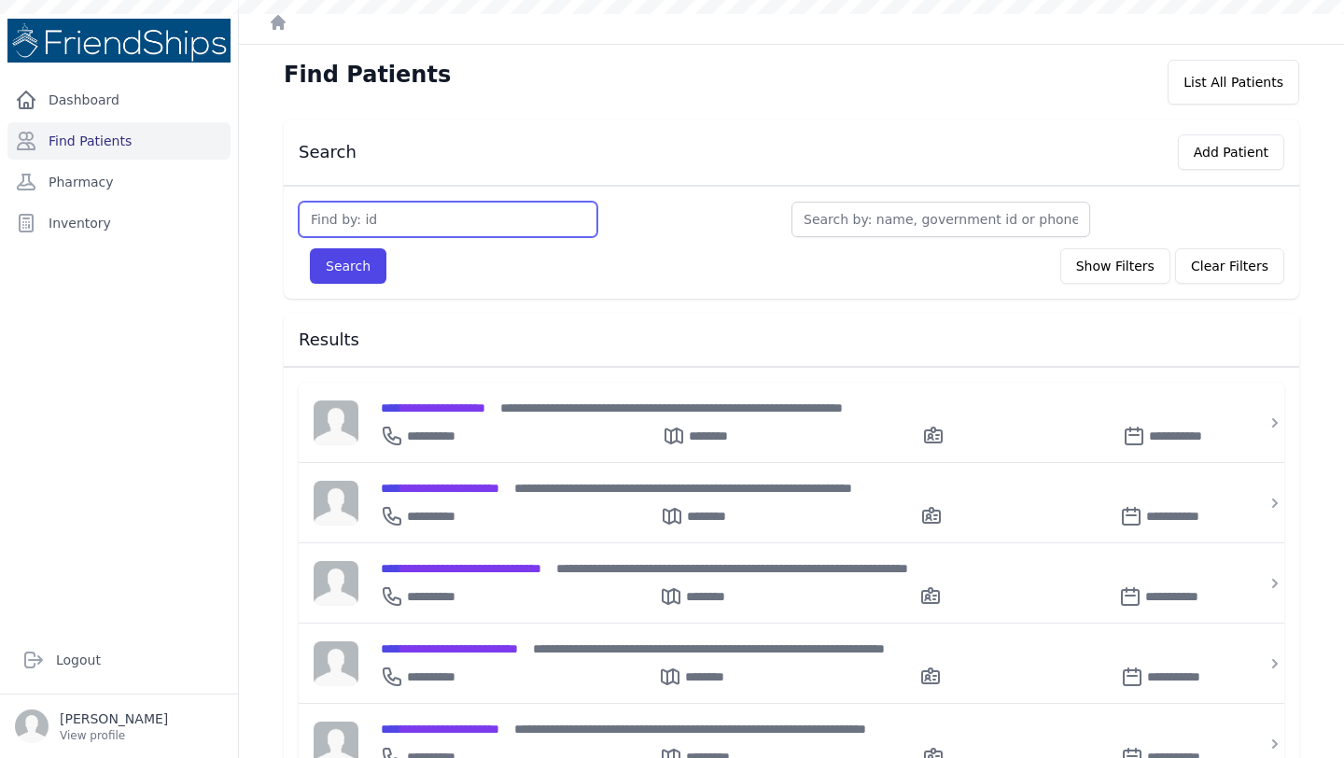
click at [439, 230] on input "text" at bounding box center [448, 219] width 299 height 35
type input "488"
click at [310, 248] on button "Search" at bounding box center [348, 265] width 77 height 35
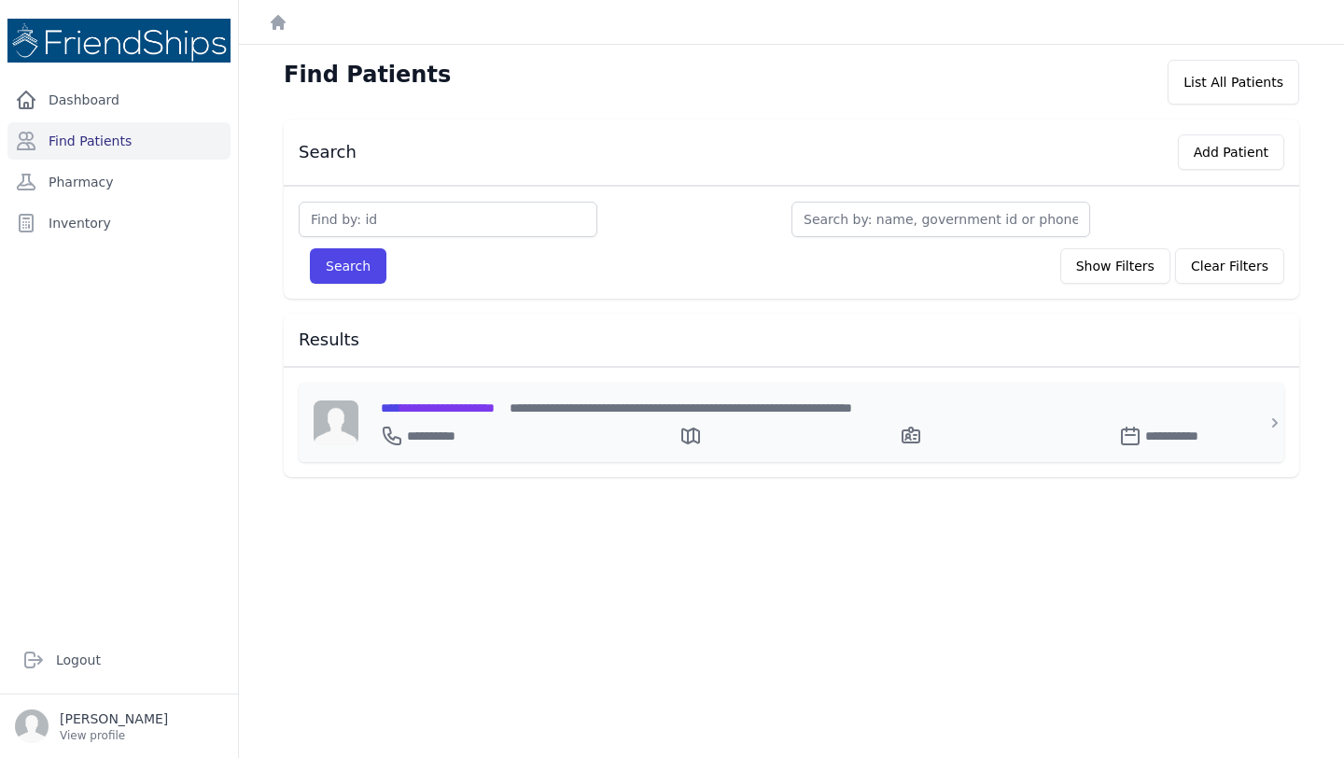
click at [455, 417] on div "**********" at bounding box center [803, 432] width 844 height 30
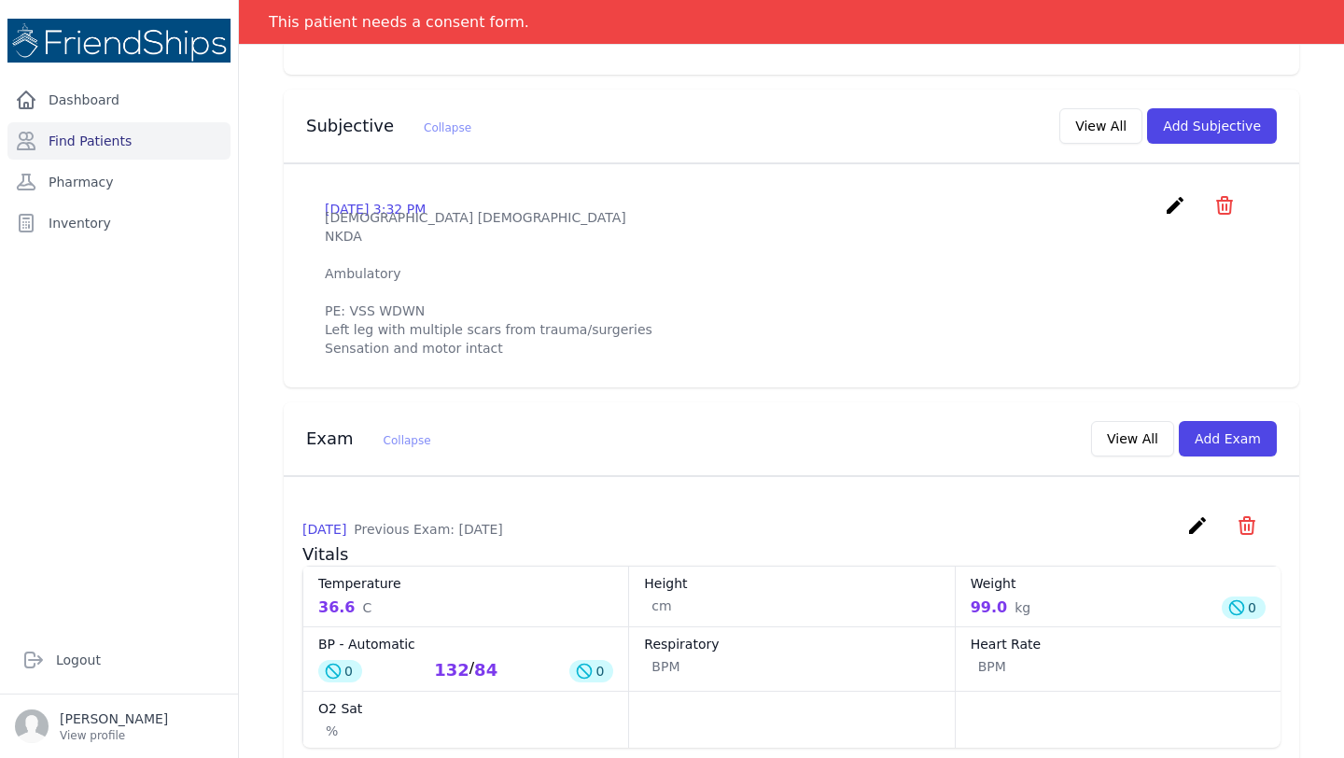
scroll to position [607, 0]
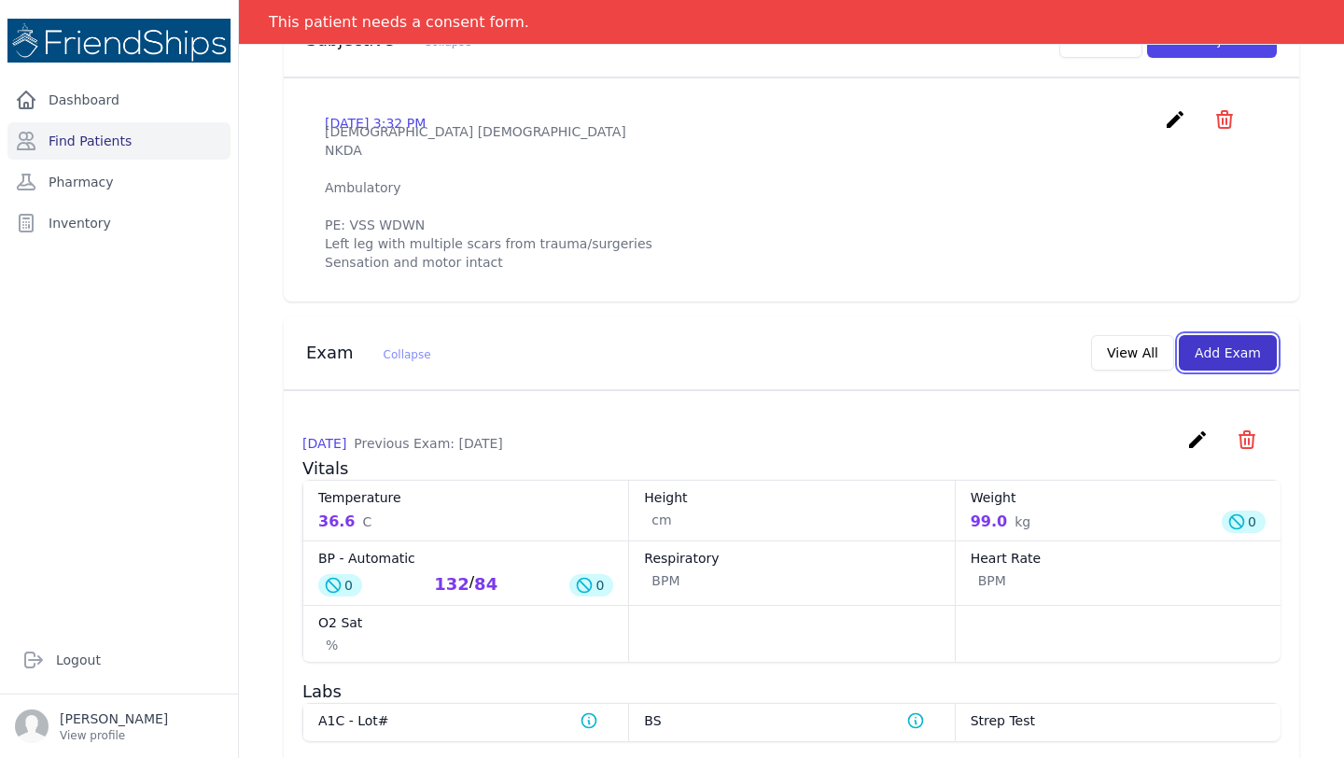
click at [1222, 370] on button "Add Exam" at bounding box center [1228, 352] width 98 height 35
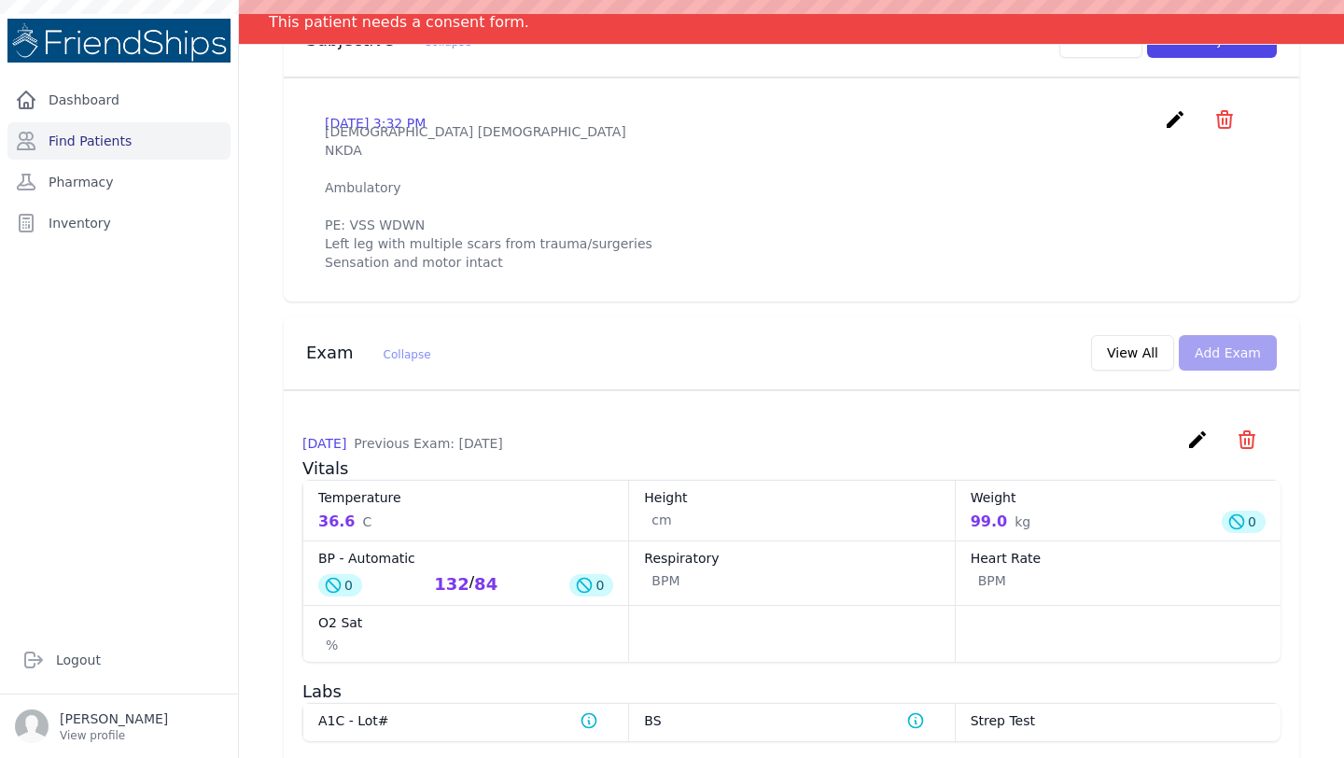
scroll to position [0, 0]
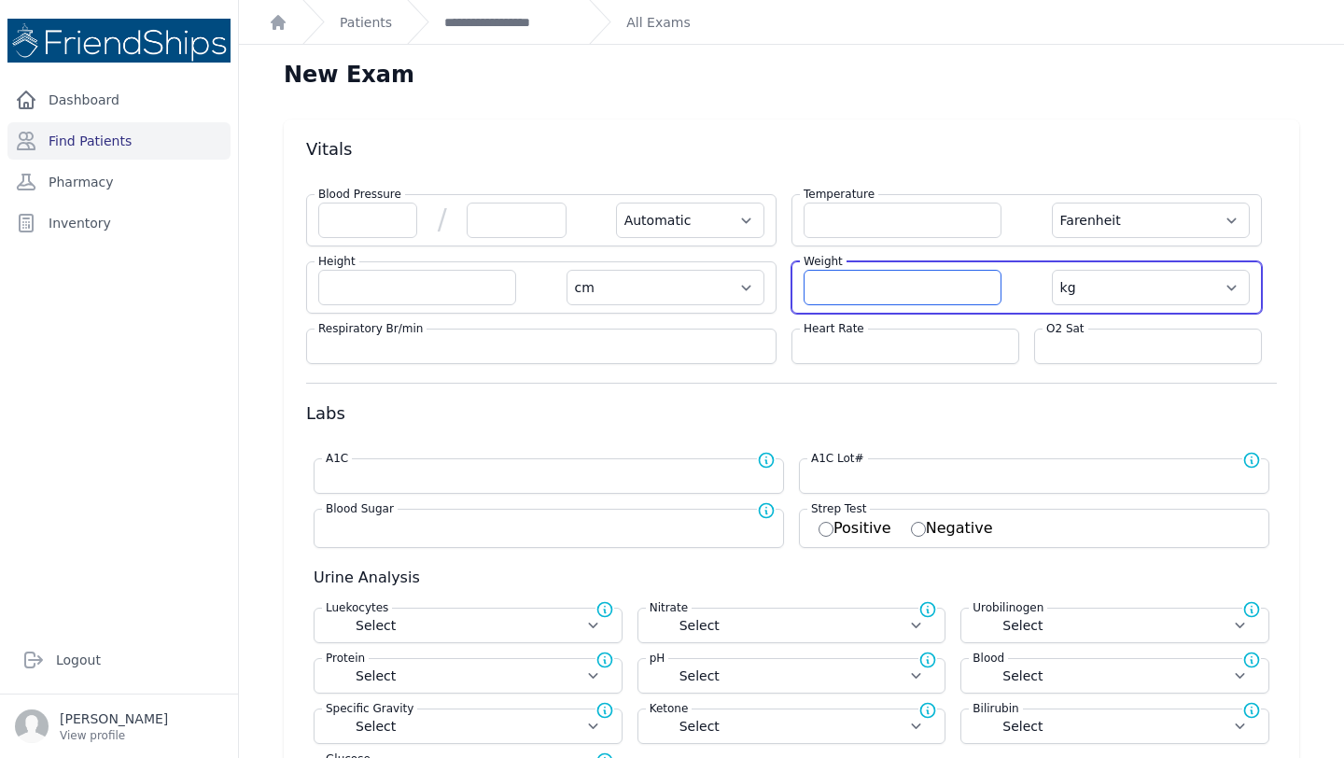
click at [866, 287] on input "number" at bounding box center [902, 287] width 198 height 35
type input "96.7"
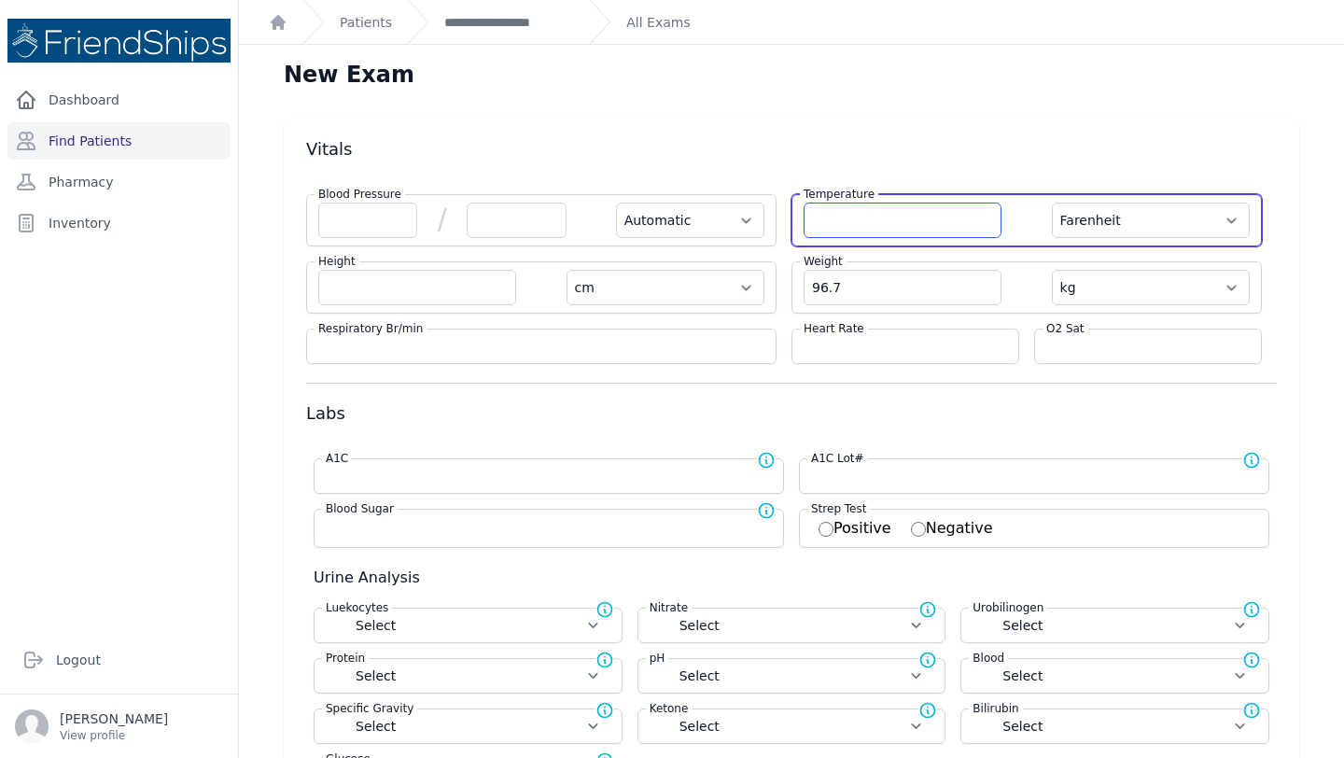
click at [835, 236] on input "number" at bounding box center [902, 220] width 198 height 35
select select "Automatic"
select select "F"
select select "cm"
select select "kg"
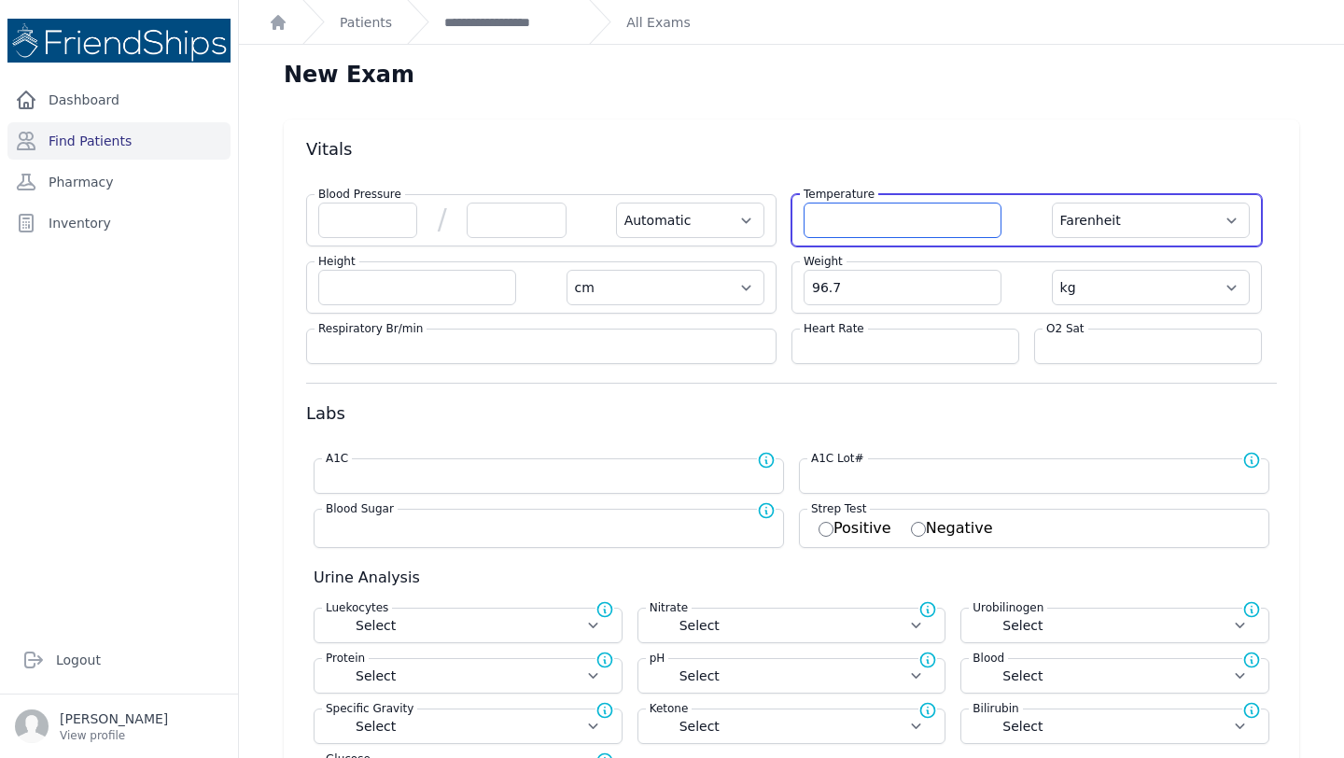
select select
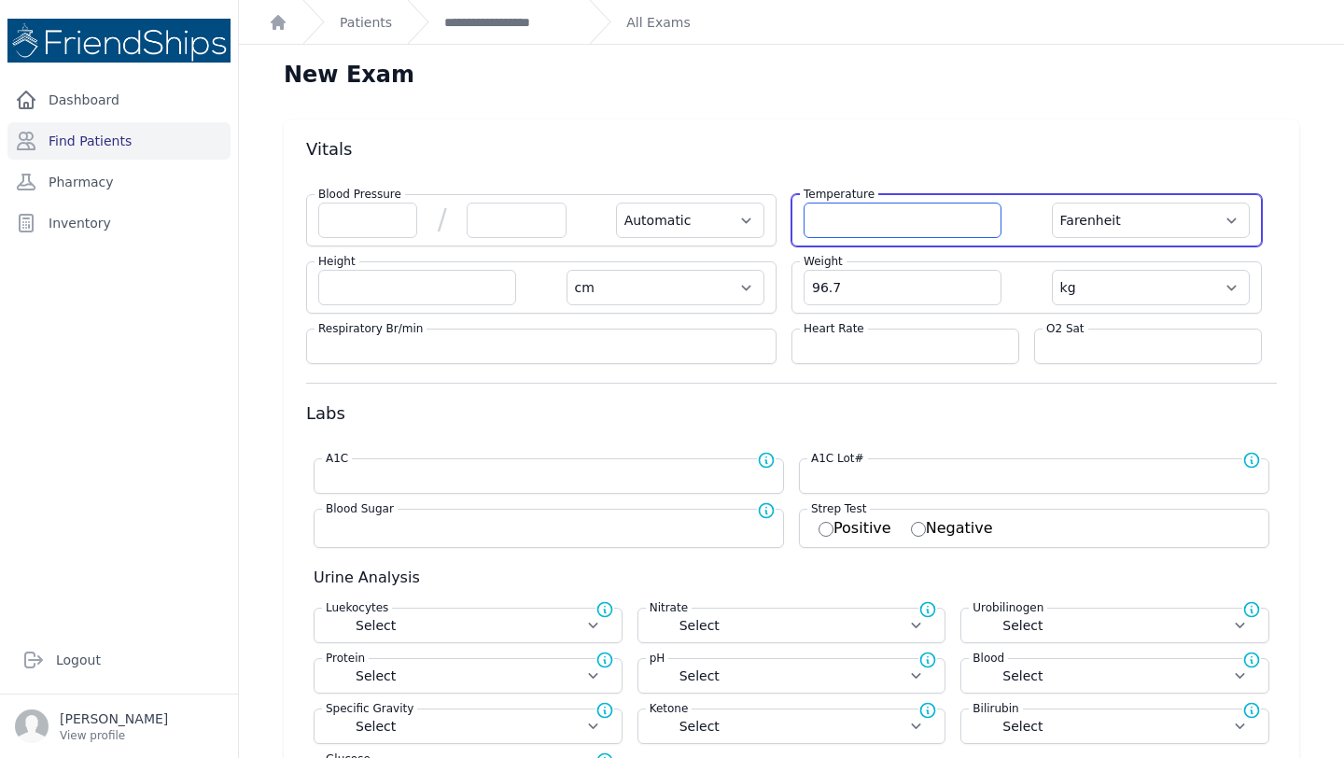
select select
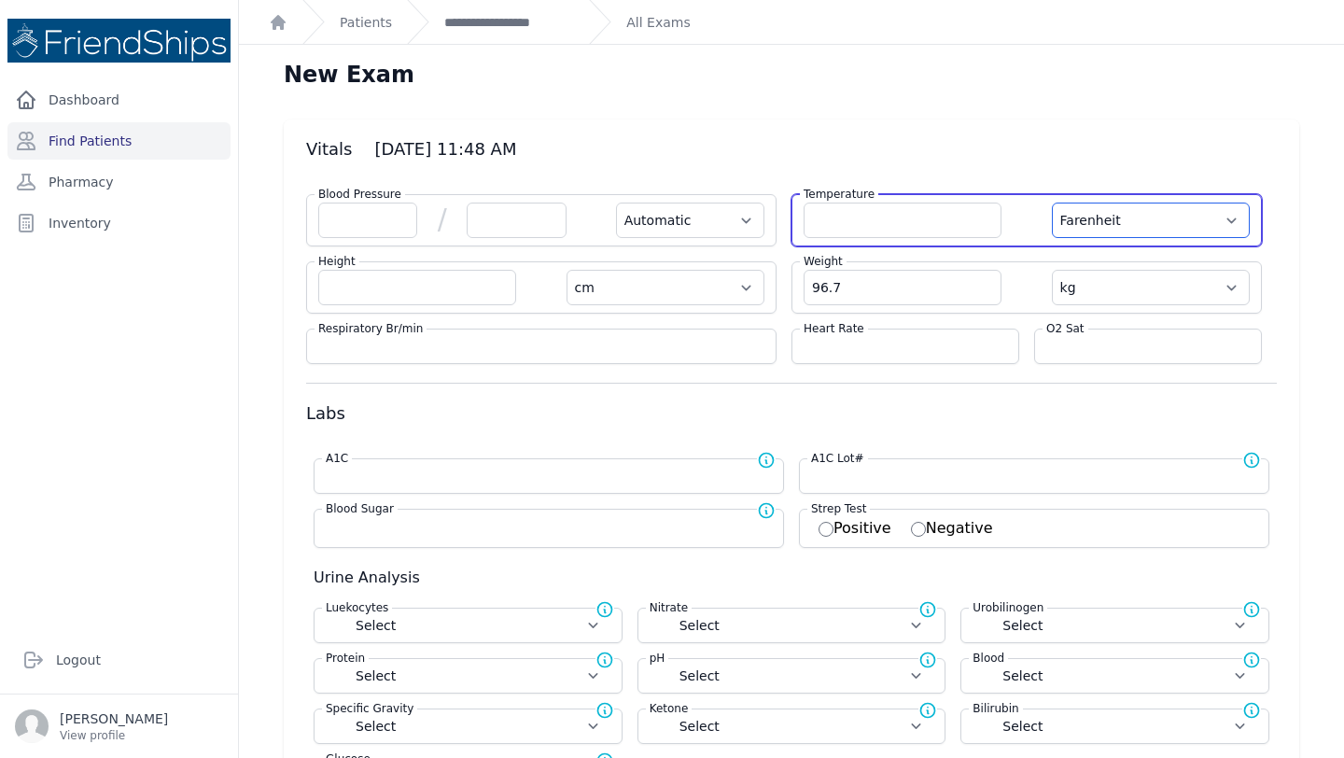
click at [1140, 222] on select "Farenheit Celcius" at bounding box center [1151, 220] width 198 height 35
select select "C"
select select "Automatic"
select select "cm"
select select "kg"
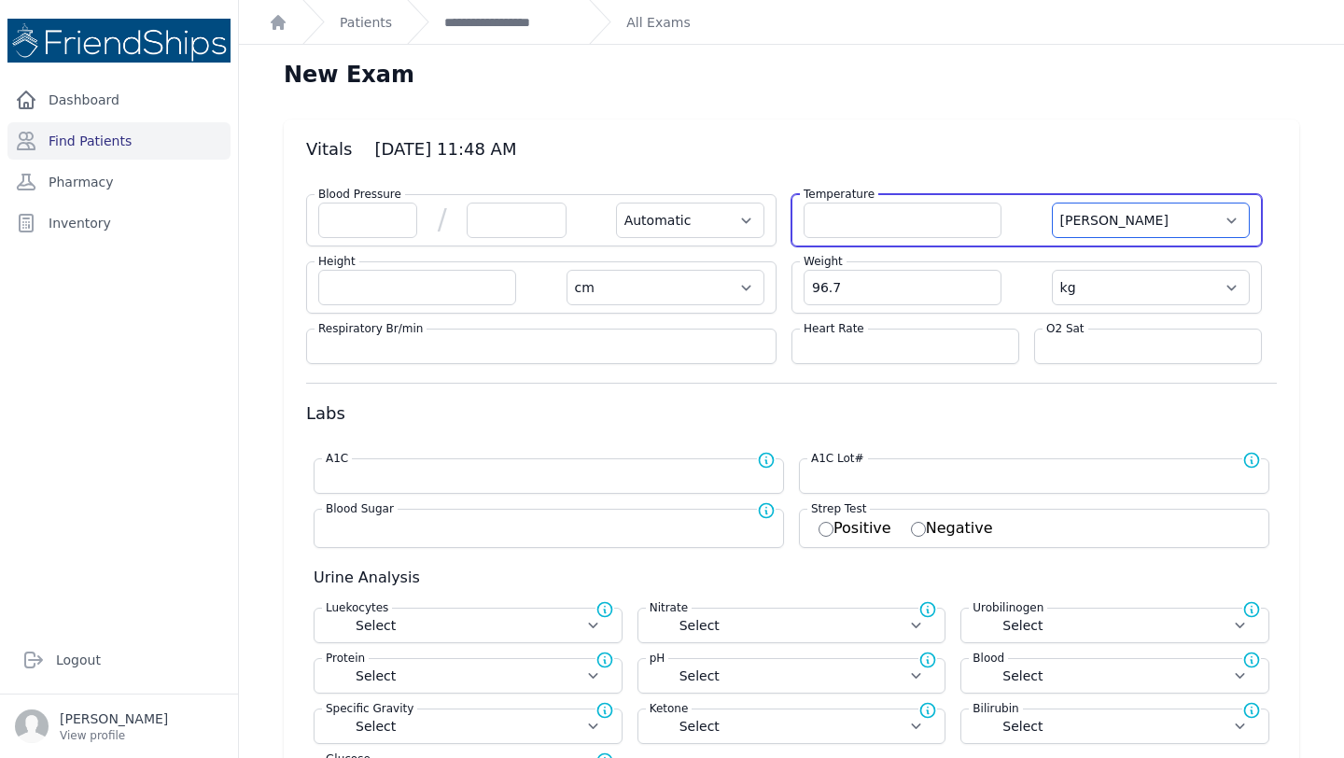
select select
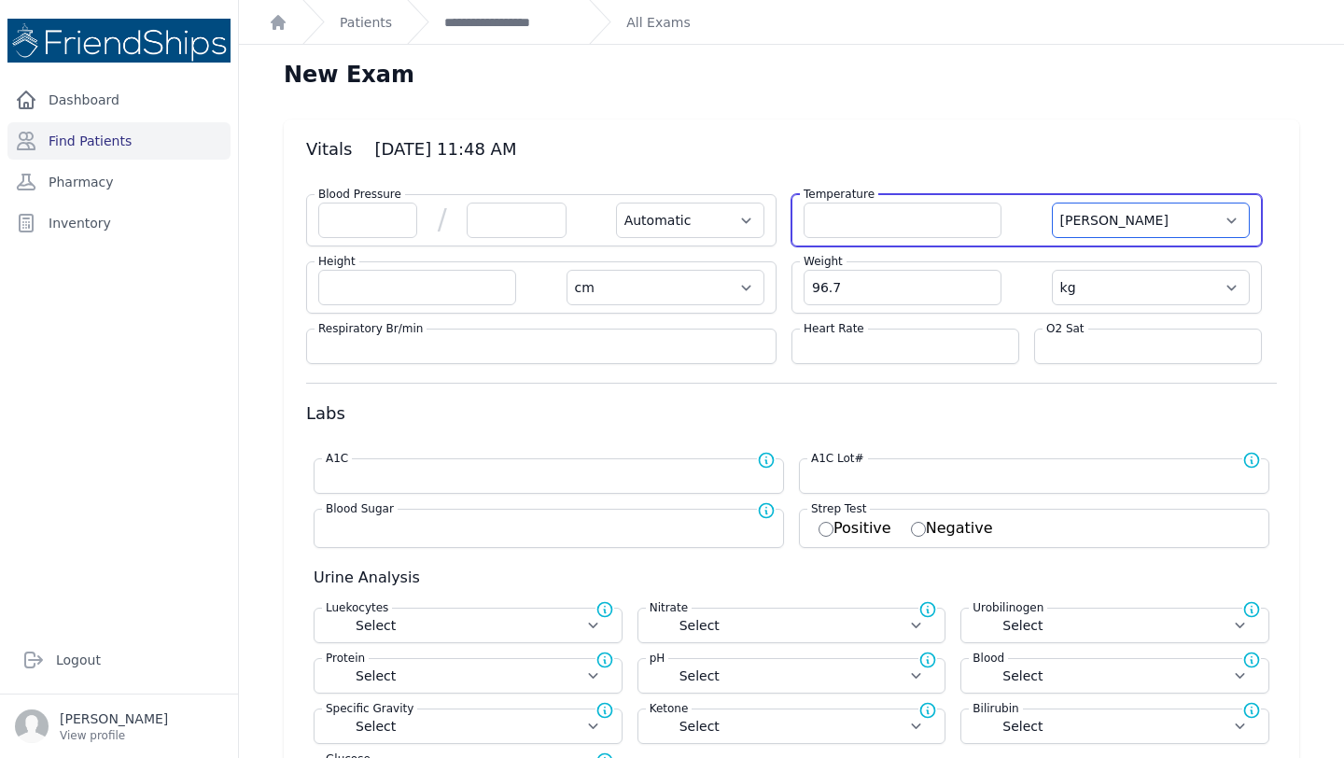
select select
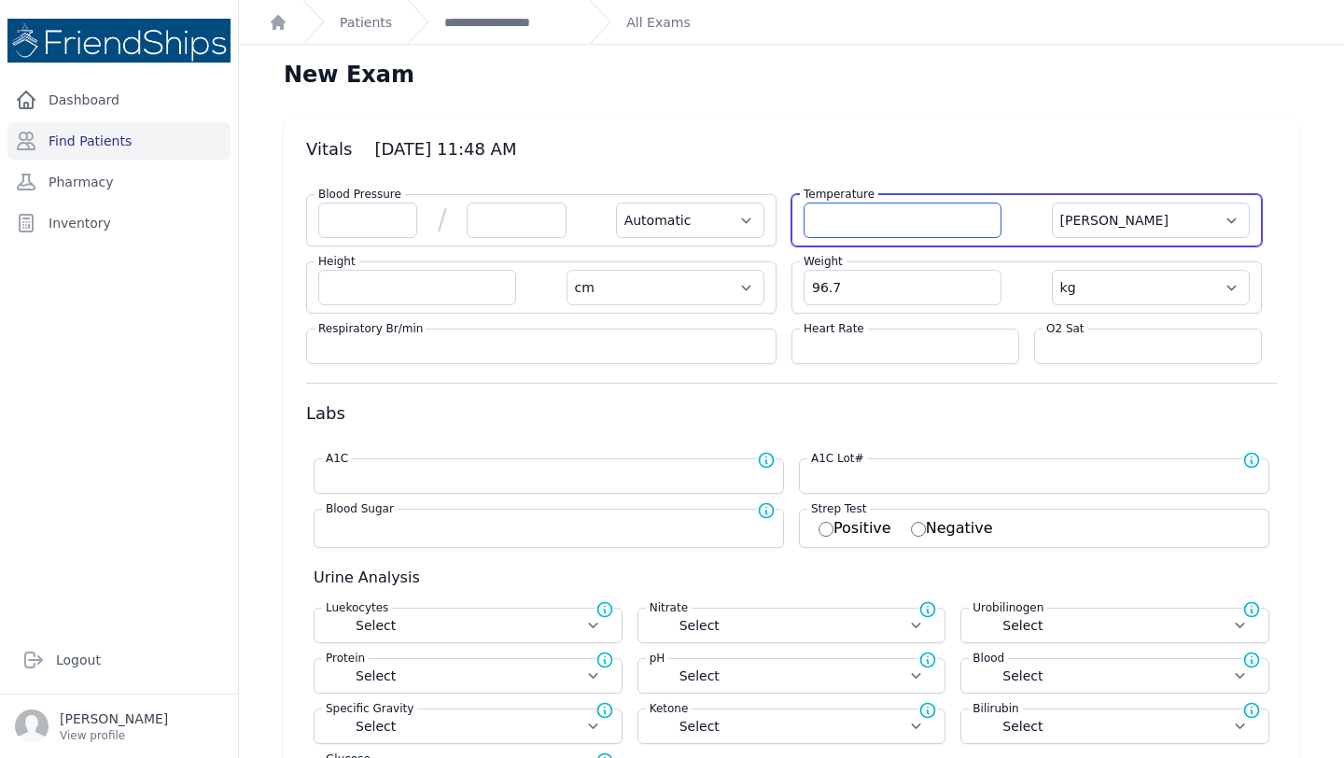
click at [918, 209] on input "number" at bounding box center [902, 220] width 198 height 35
type input "36.6"
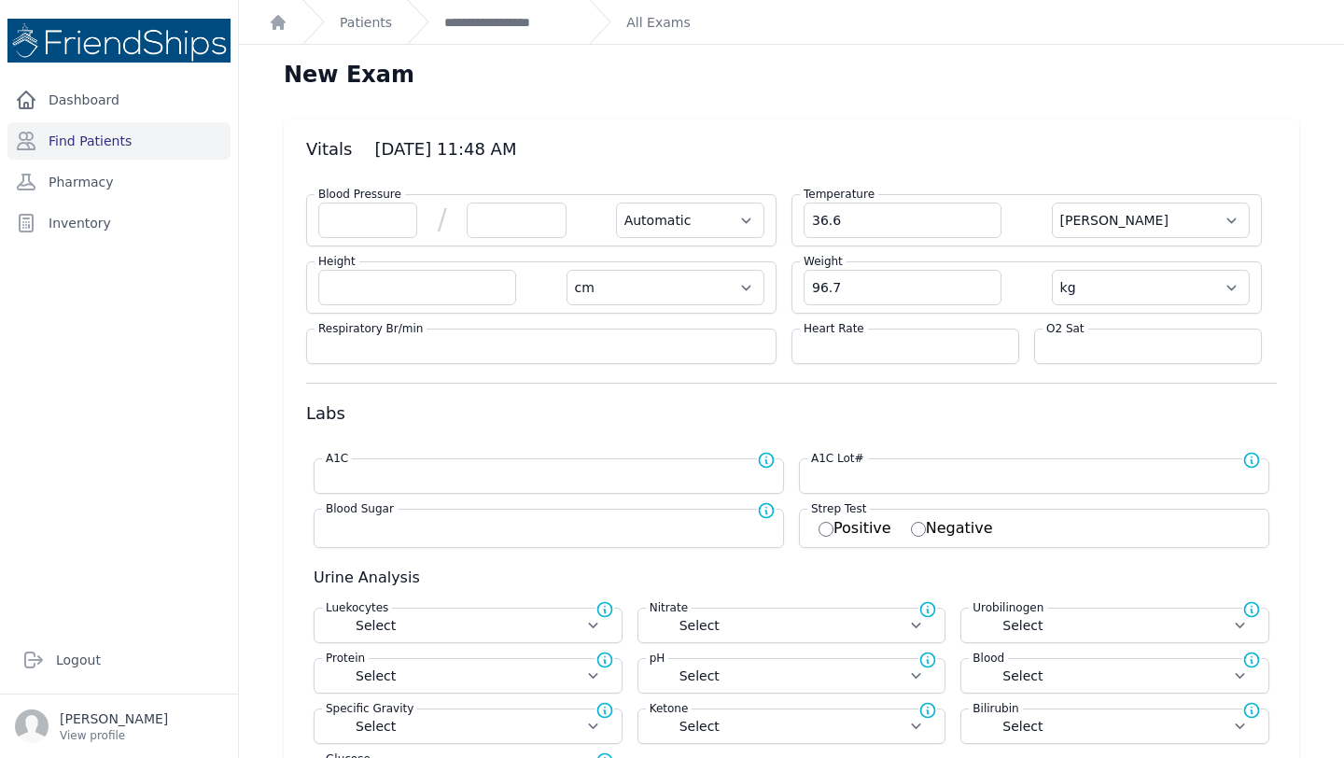
drag, startPoint x: 640, startPoint y: 188, endPoint x: 623, endPoint y: 189, distance: 16.8
click at [623, 189] on div "Blood Pressure / Automatic Manual Temperature 36.6 Farenheit Celcius Height cm …" at bounding box center [791, 271] width 971 height 185
select select "Automatic"
select select "cm"
select select "kg"
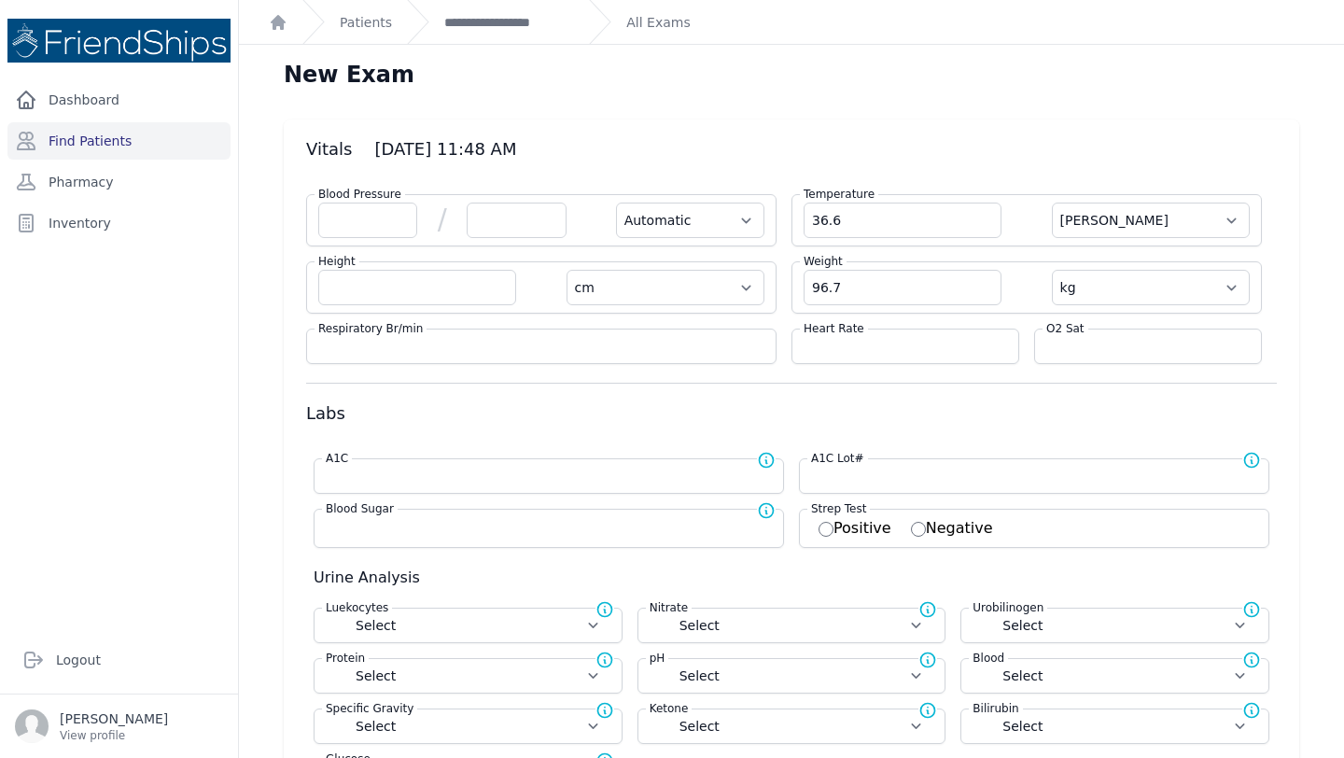
select select
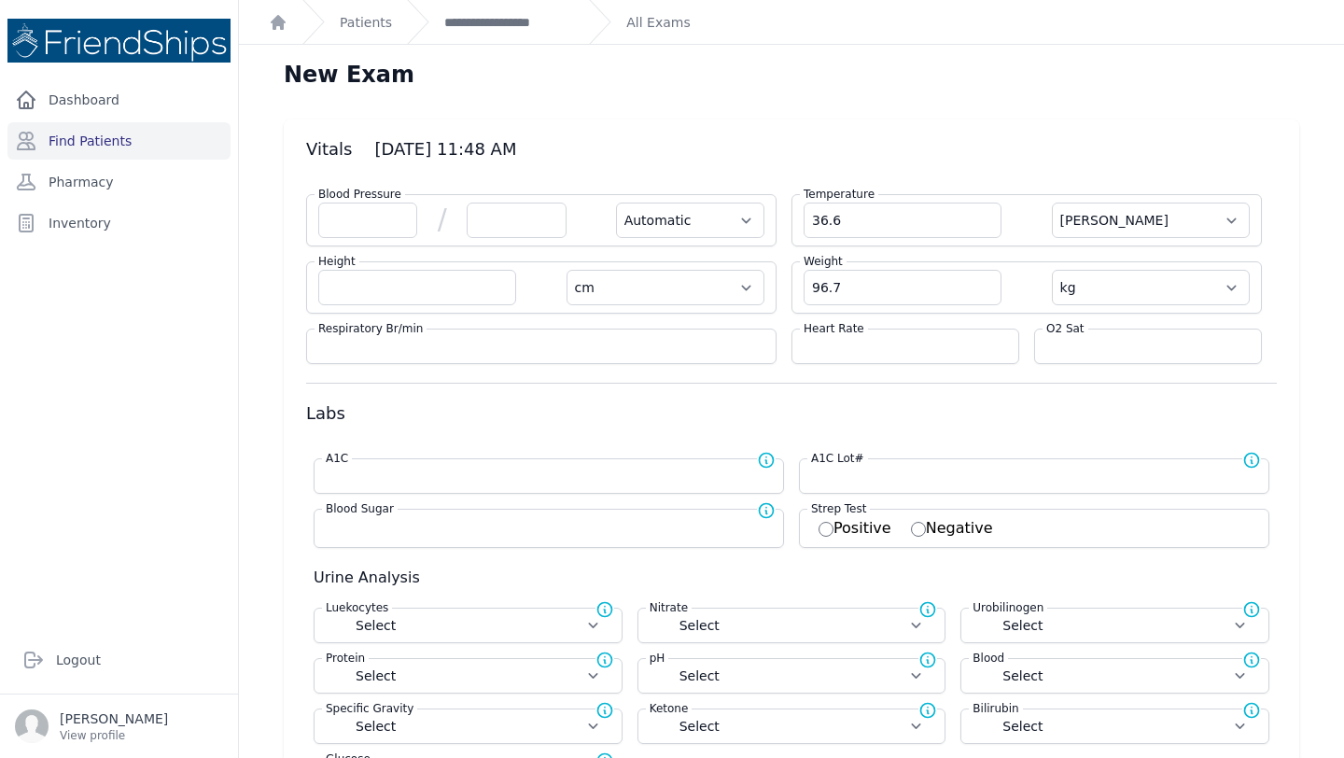
select select
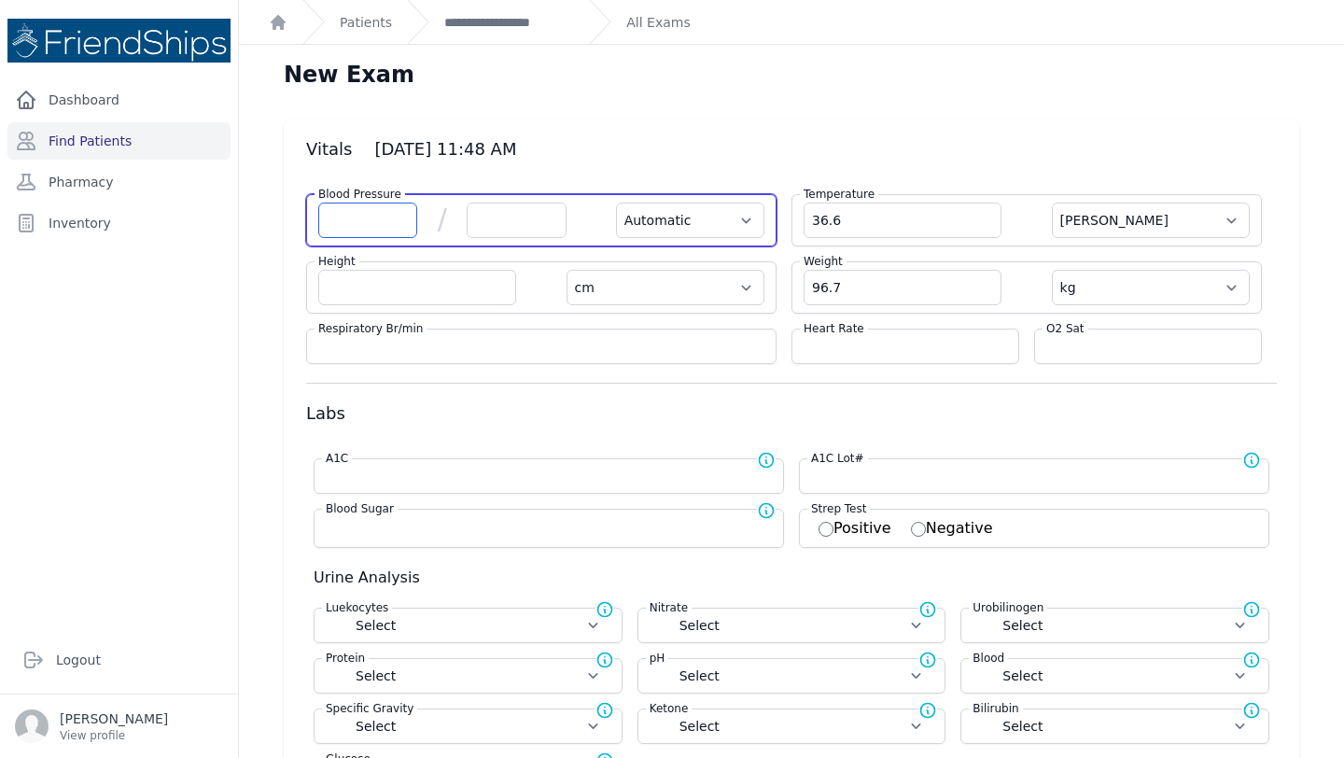
click at [345, 217] on input "number" at bounding box center [367, 220] width 99 height 35
type input "161"
click at [530, 231] on input "number" at bounding box center [516, 220] width 99 height 35
select select "Automatic"
select select "C"
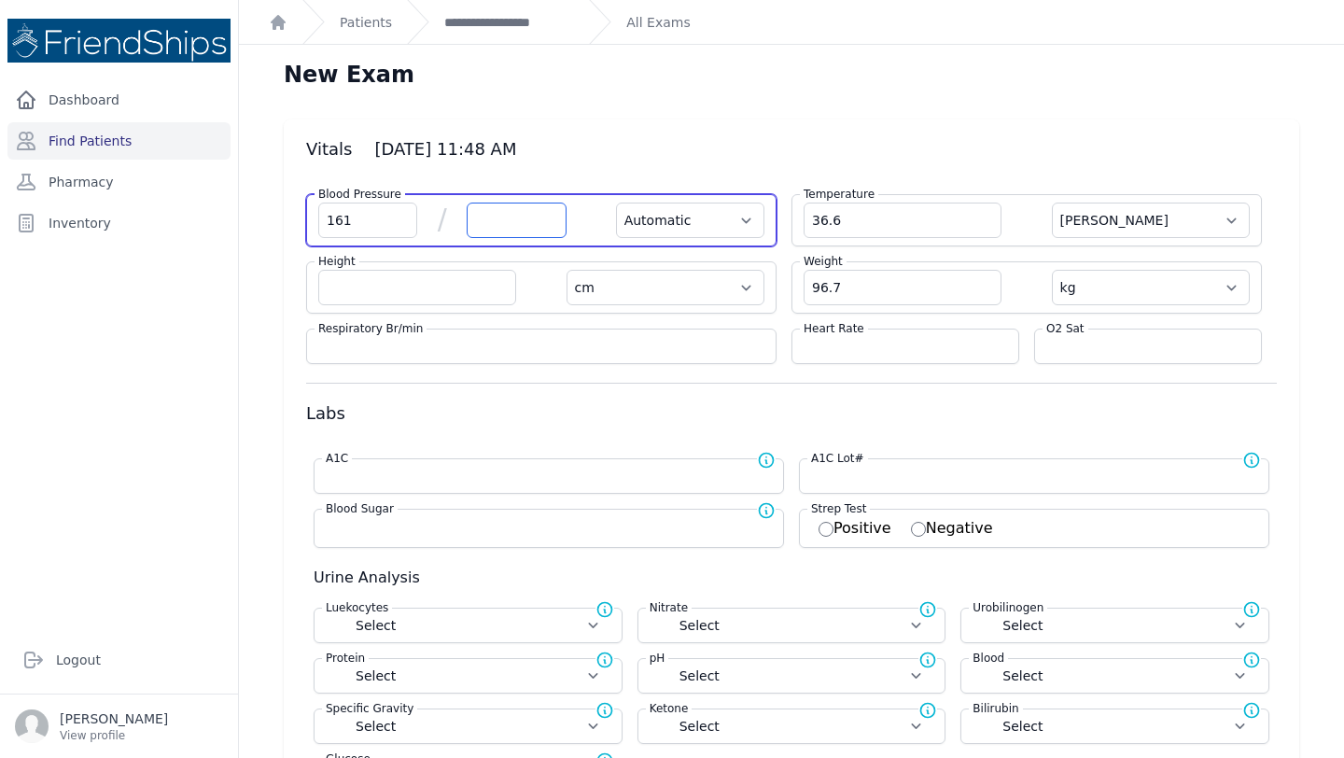
select select "cm"
select select "kg"
select select
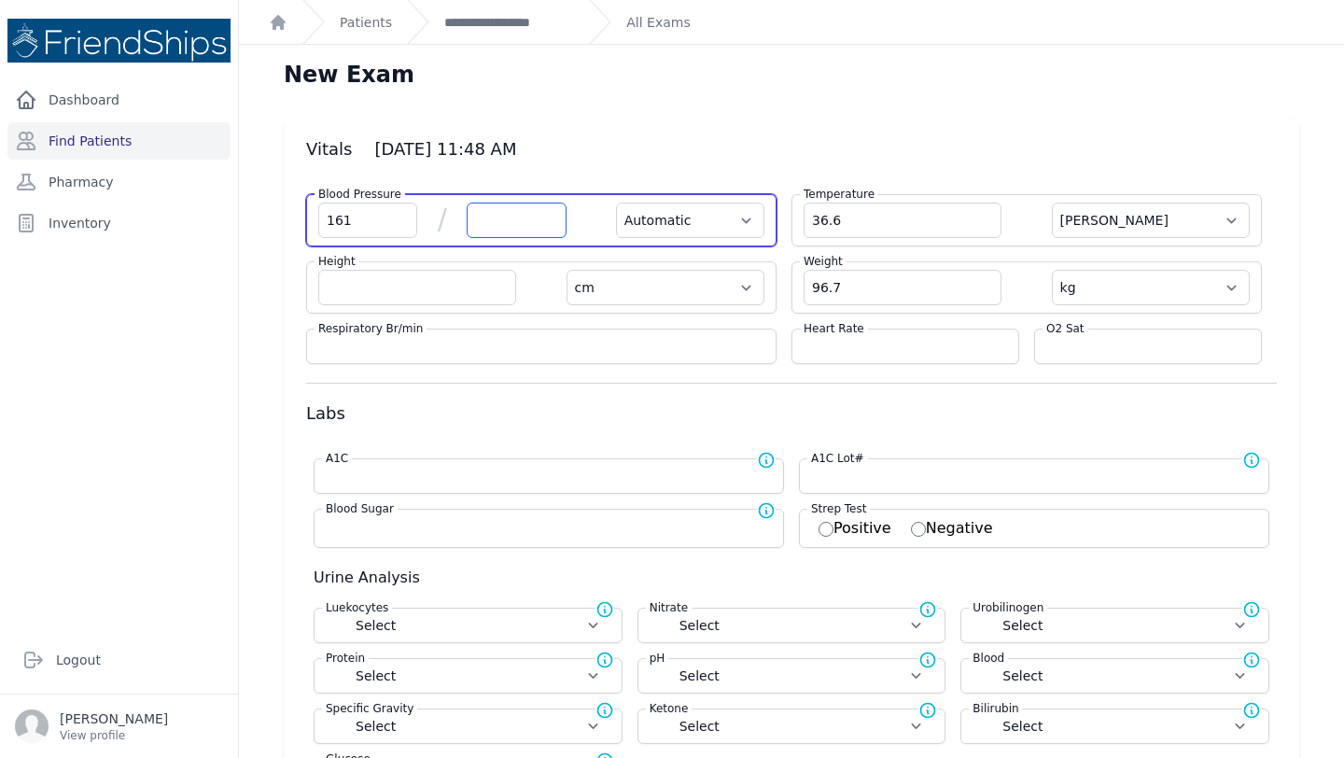
select select
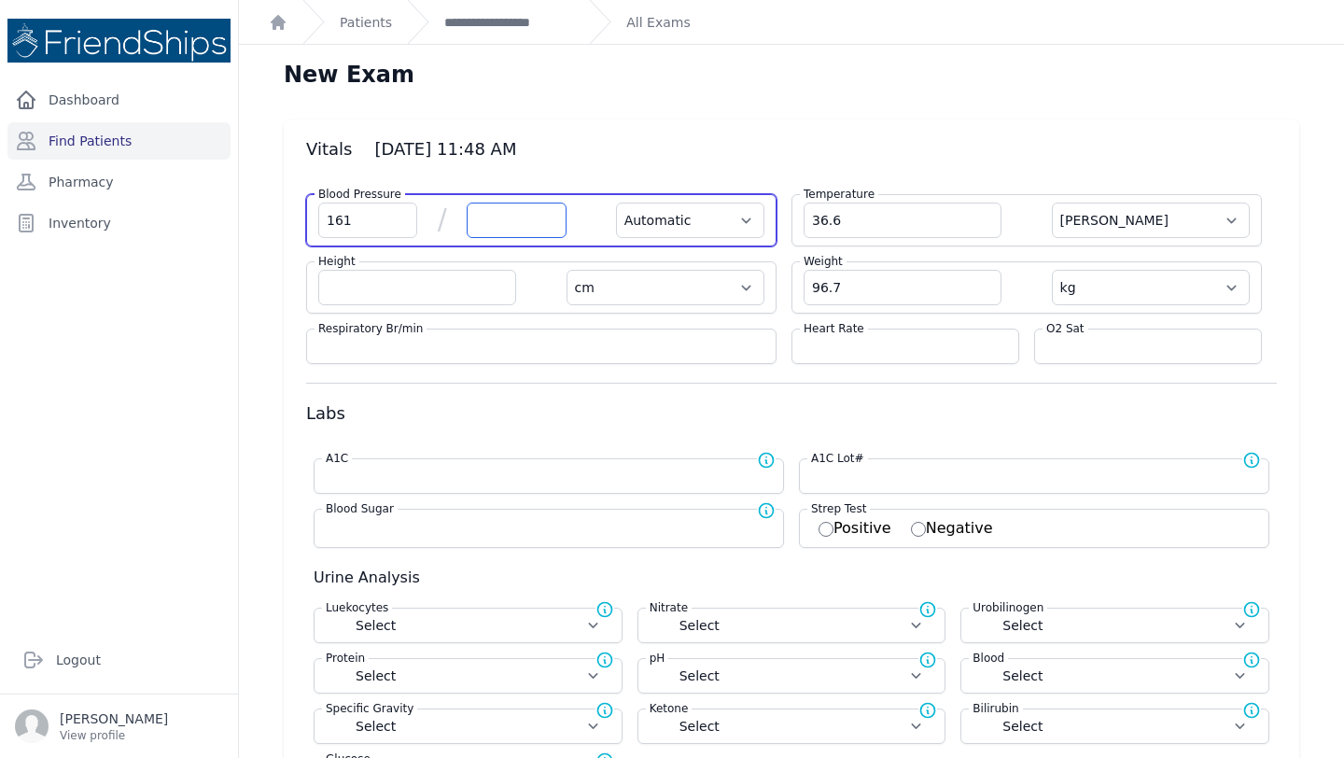
select select
type input "100"
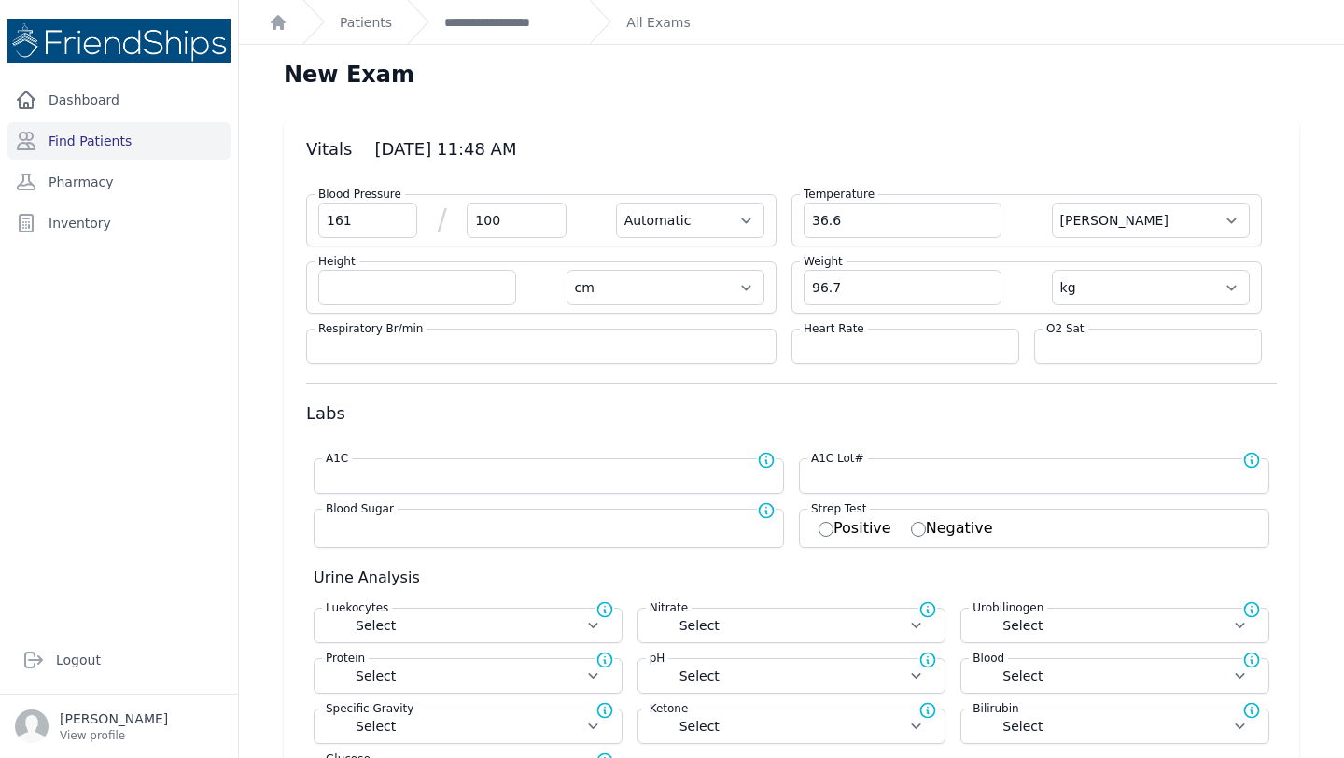
click at [863, 334] on label "Heart Rate" at bounding box center [834, 328] width 68 height 15
select select "Automatic"
select select "cm"
select select "kg"
select select
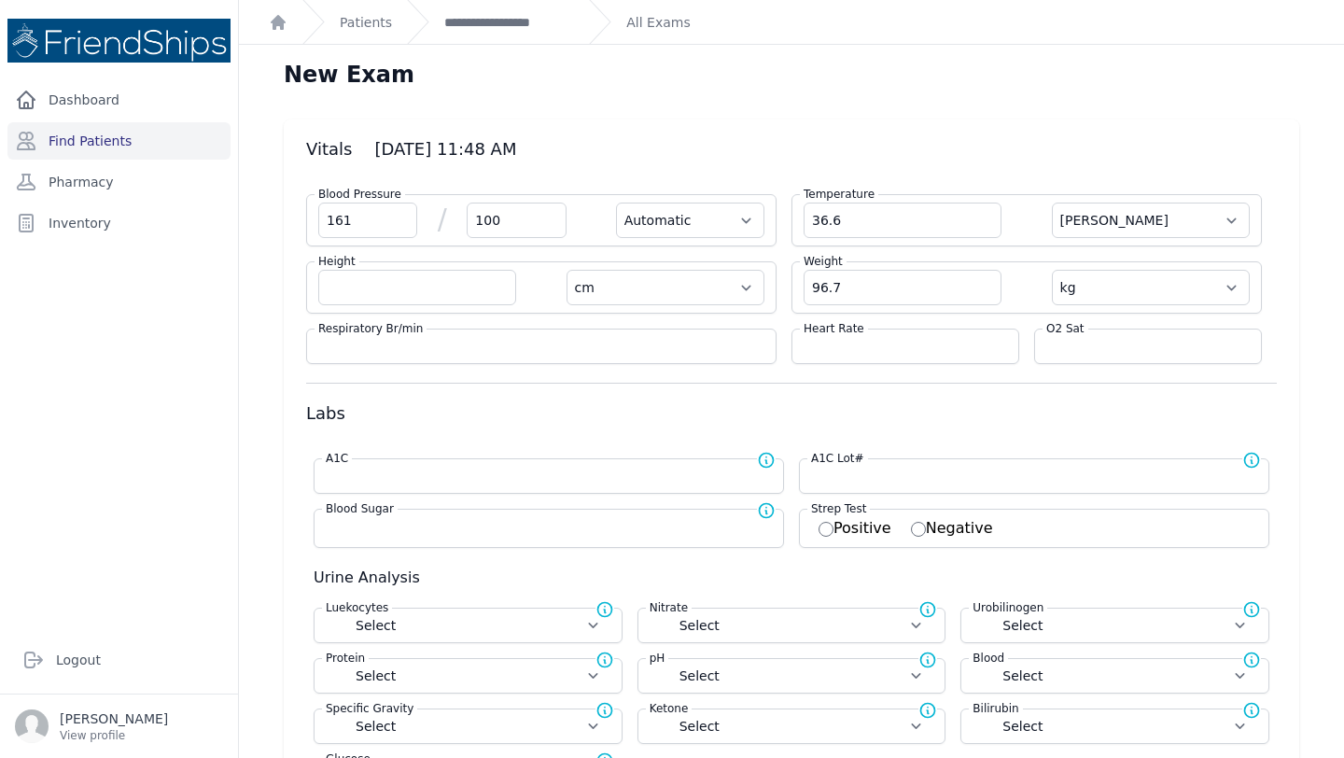
select select
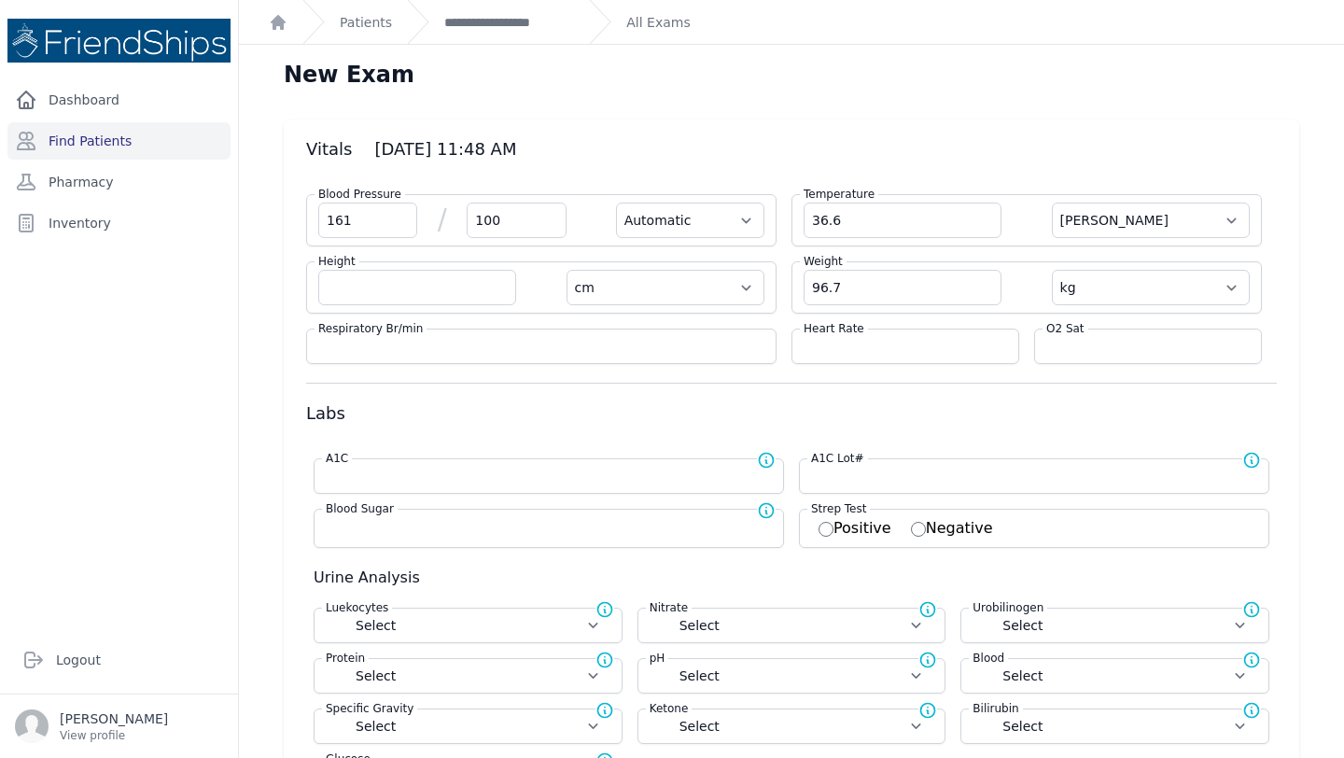
select select
click at [856, 344] on input "number" at bounding box center [904, 346] width 203 height 19
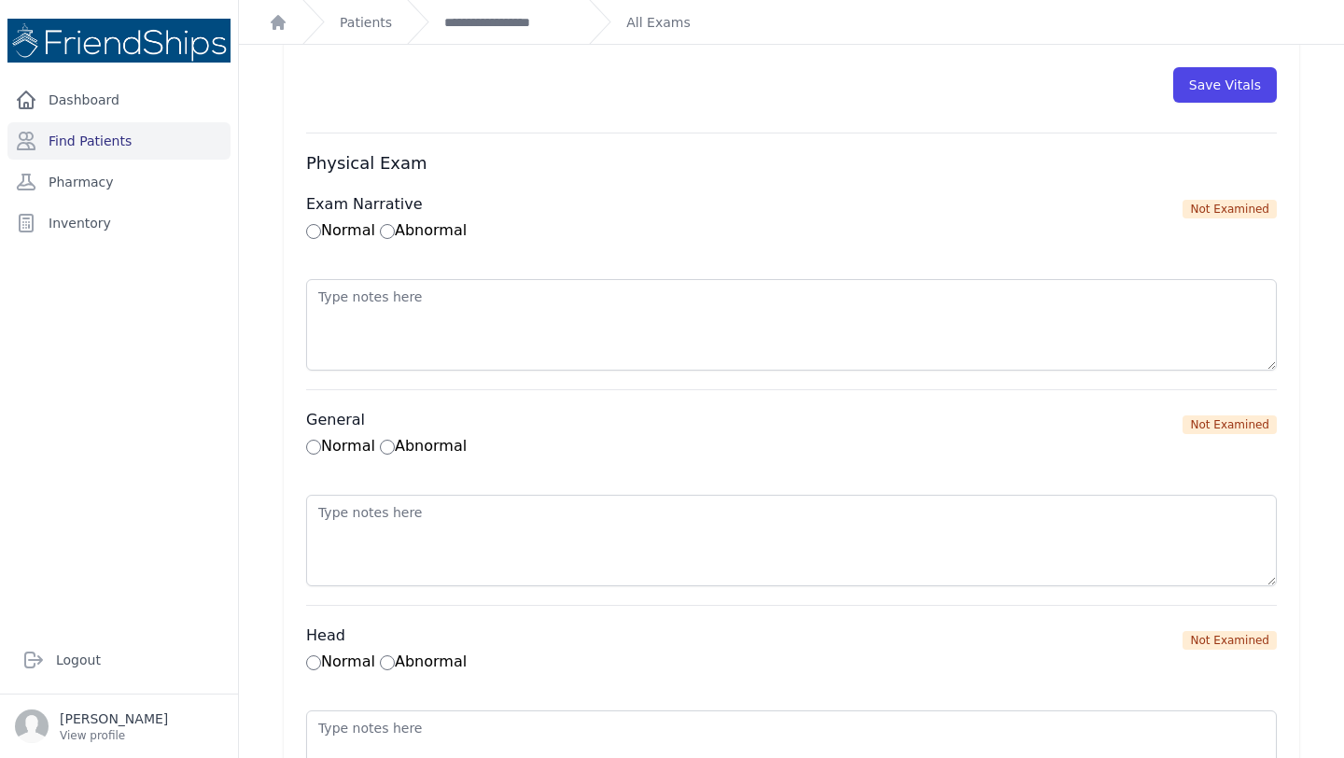
scroll to position [1005, 0]
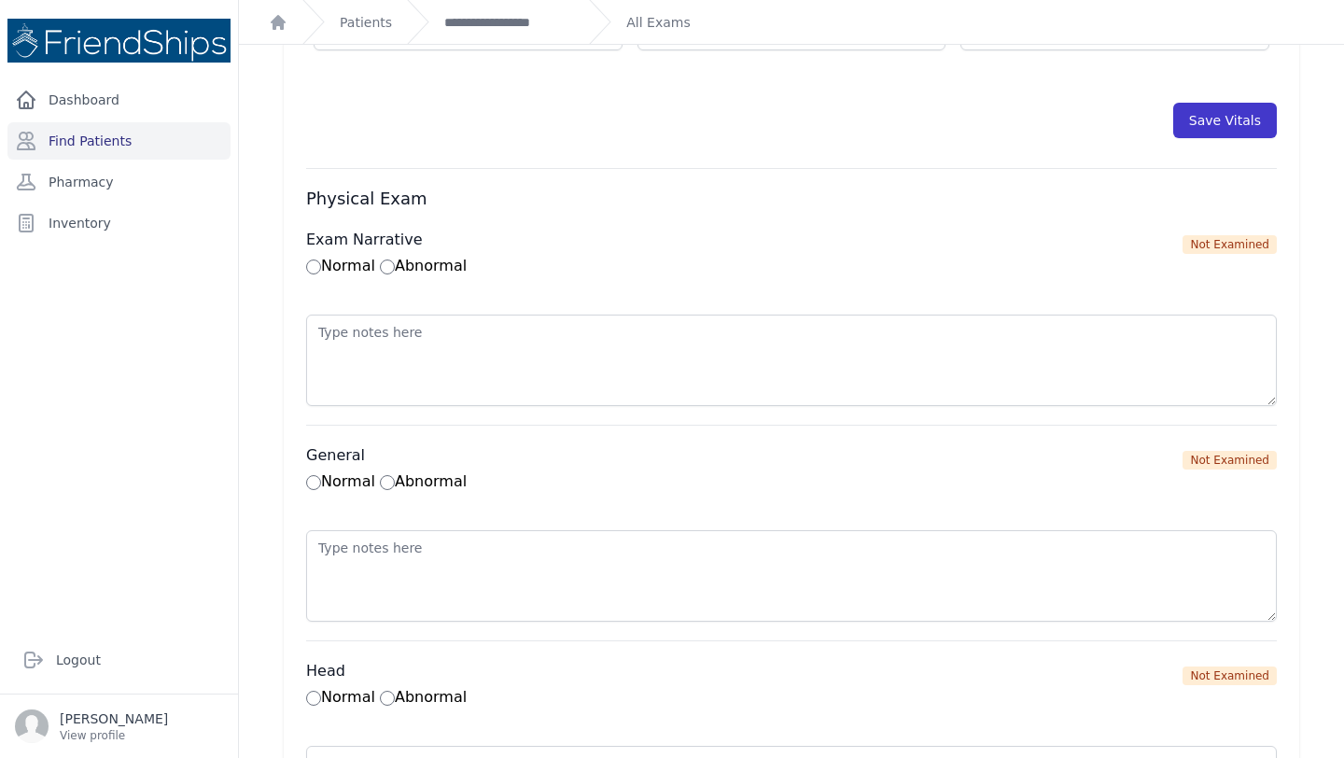
type input "73"
click at [1223, 119] on button "Save Vitals" at bounding box center [1225, 120] width 104 height 35
select select "Automatic"
select select "cm"
select select "kg"
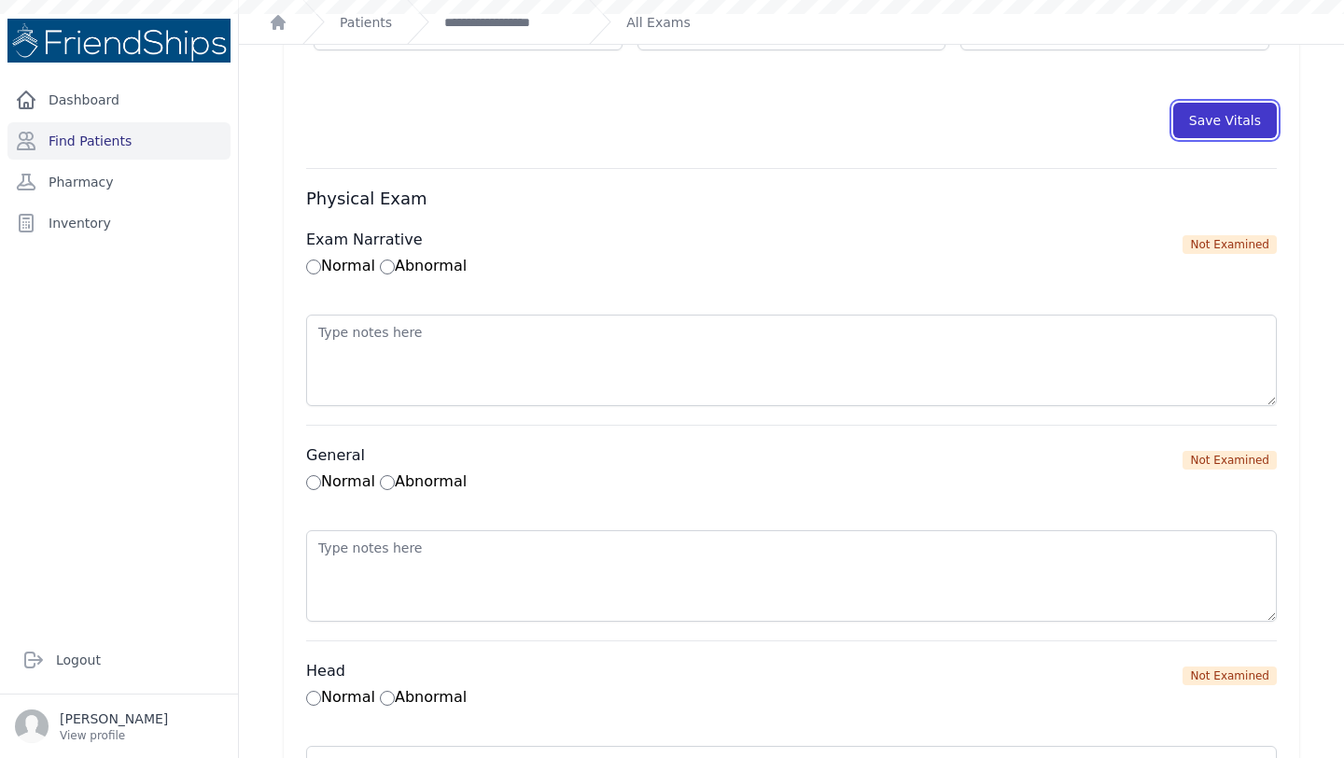
select select
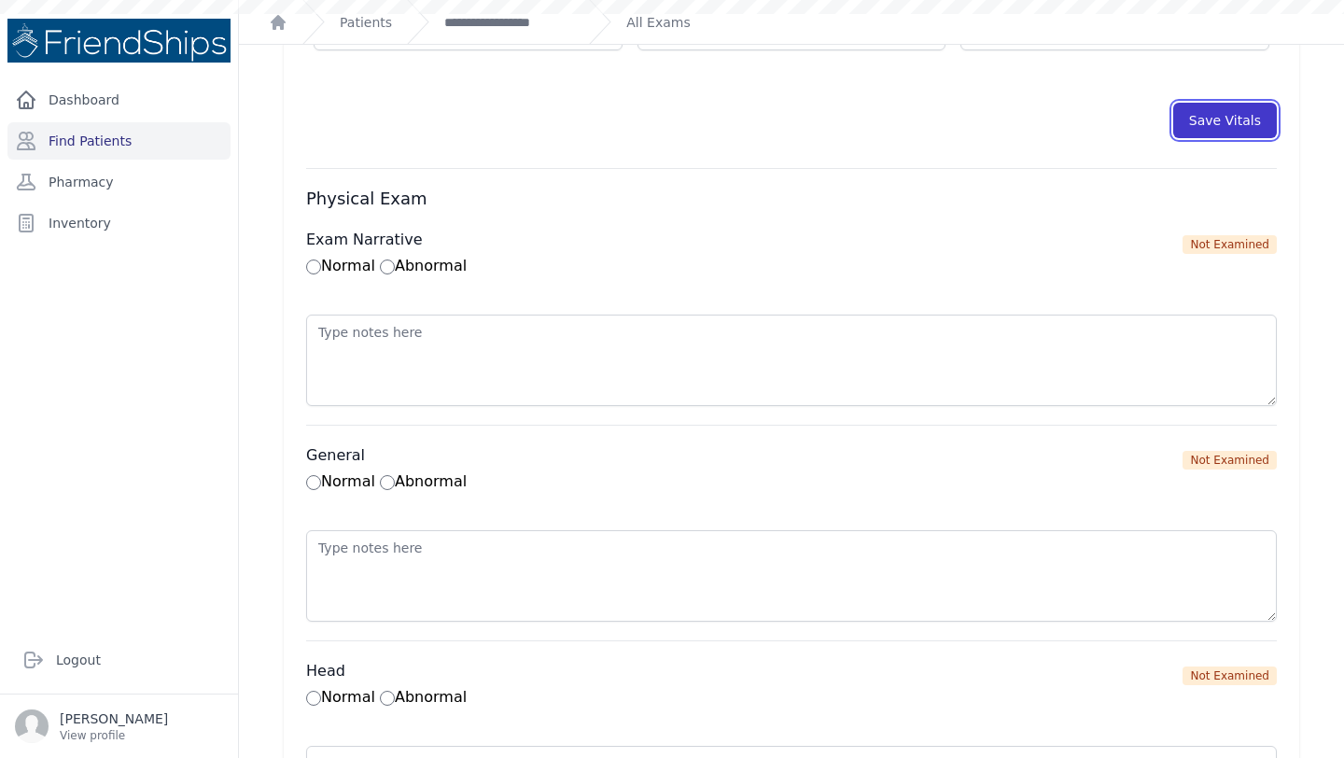
select select
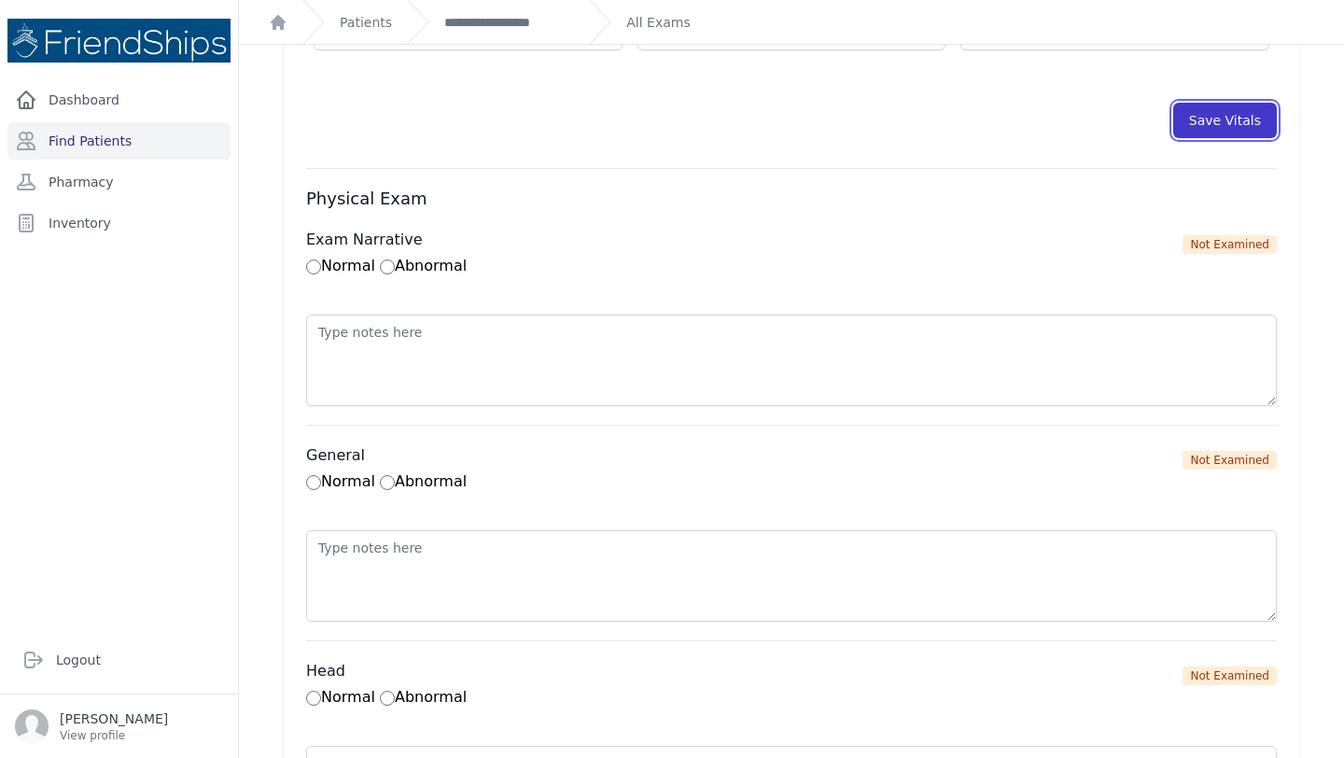
click at [1235, 107] on button "Save Vitals" at bounding box center [1225, 120] width 104 height 35
click at [471, 30] on link "**********" at bounding box center [509, 22] width 130 height 19
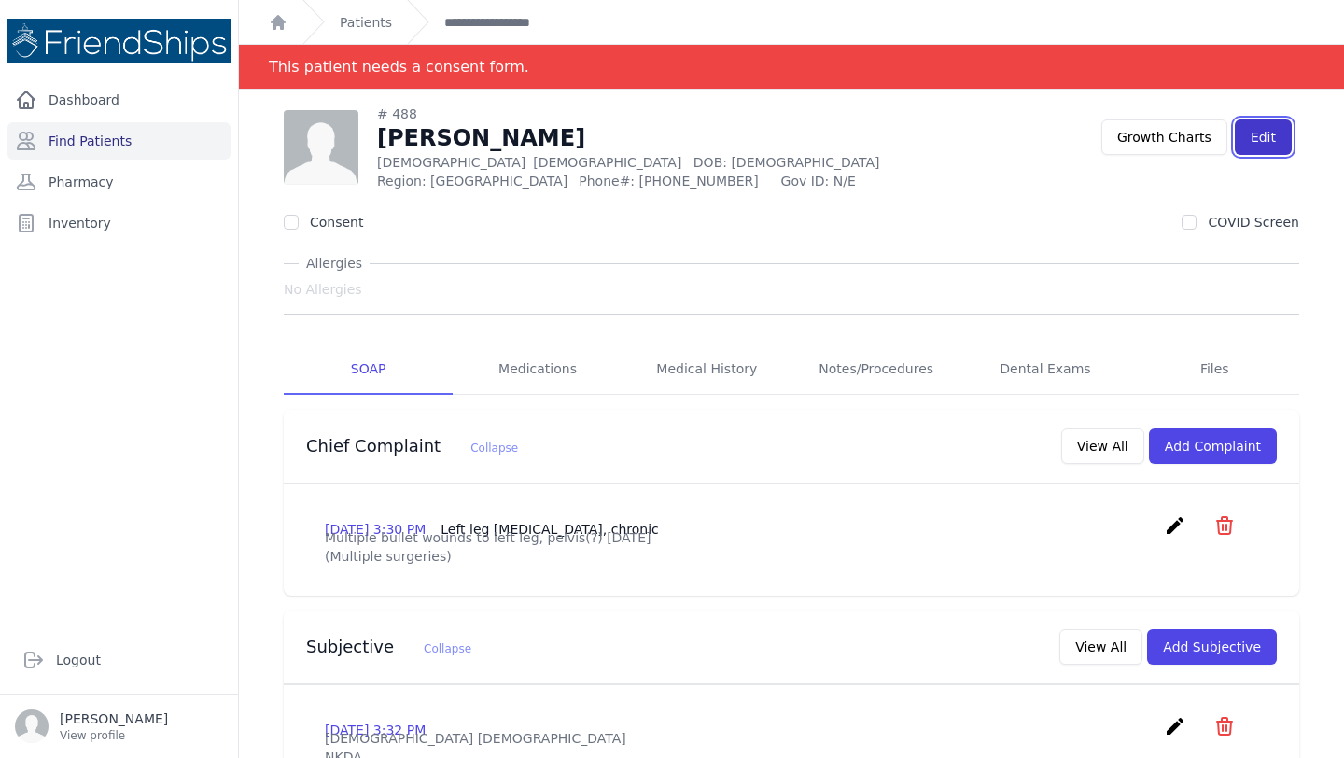
click at [1257, 144] on link "Edit" at bounding box center [1263, 136] width 57 height 35
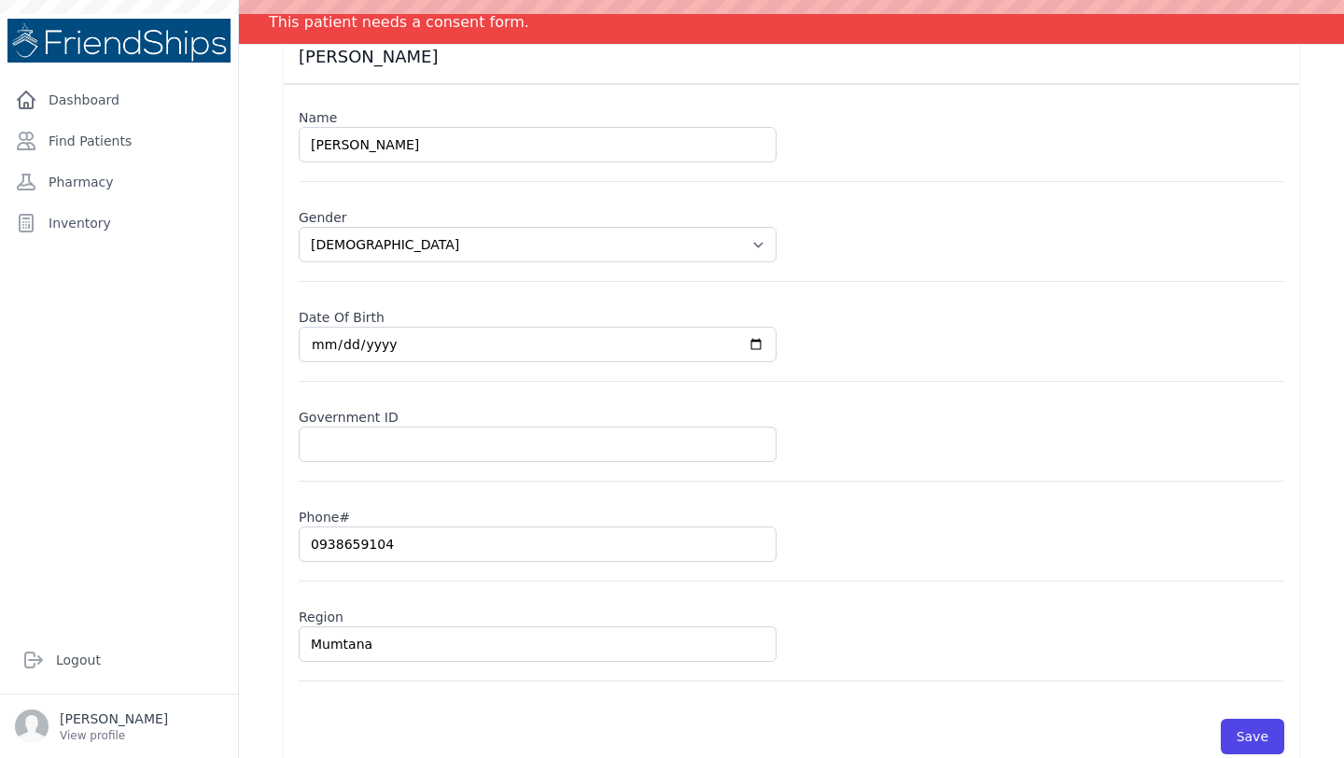
select select "[DEMOGRAPHIC_DATA]"
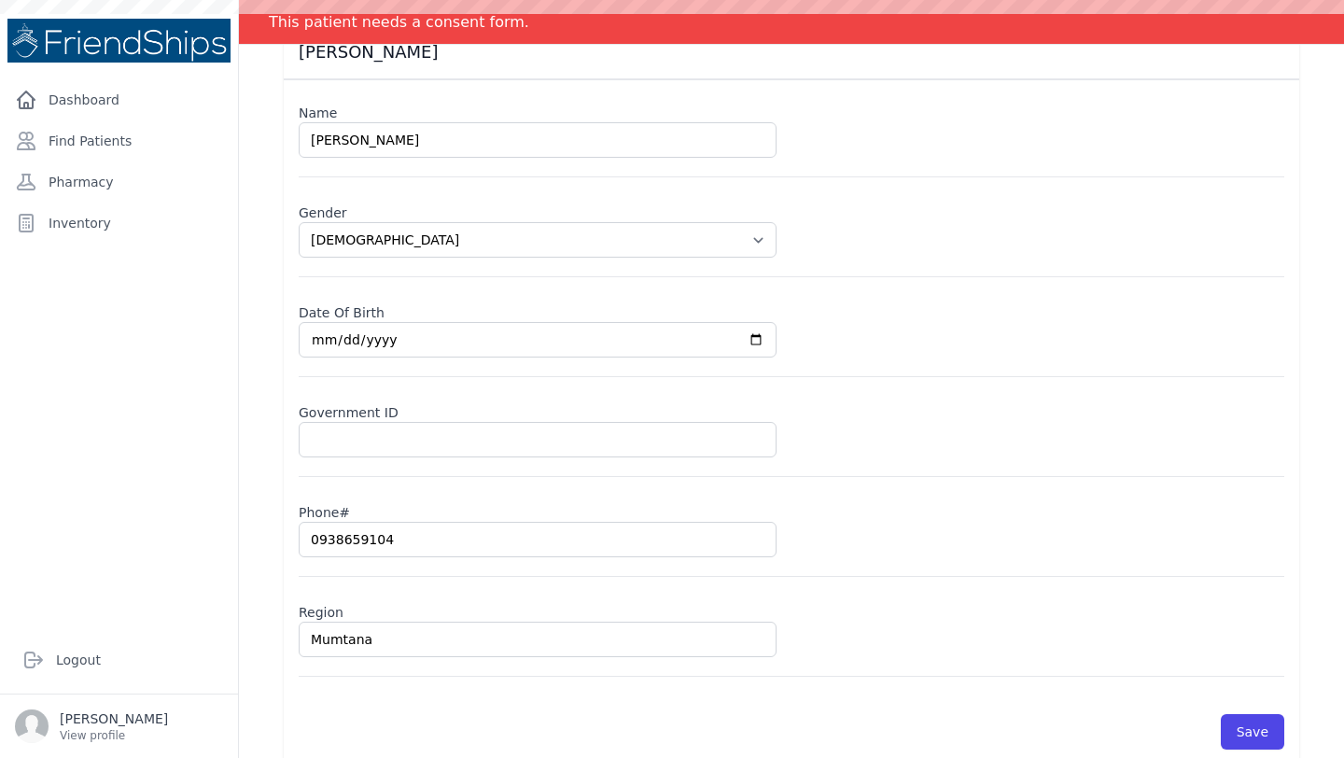
scroll to position [160, 0]
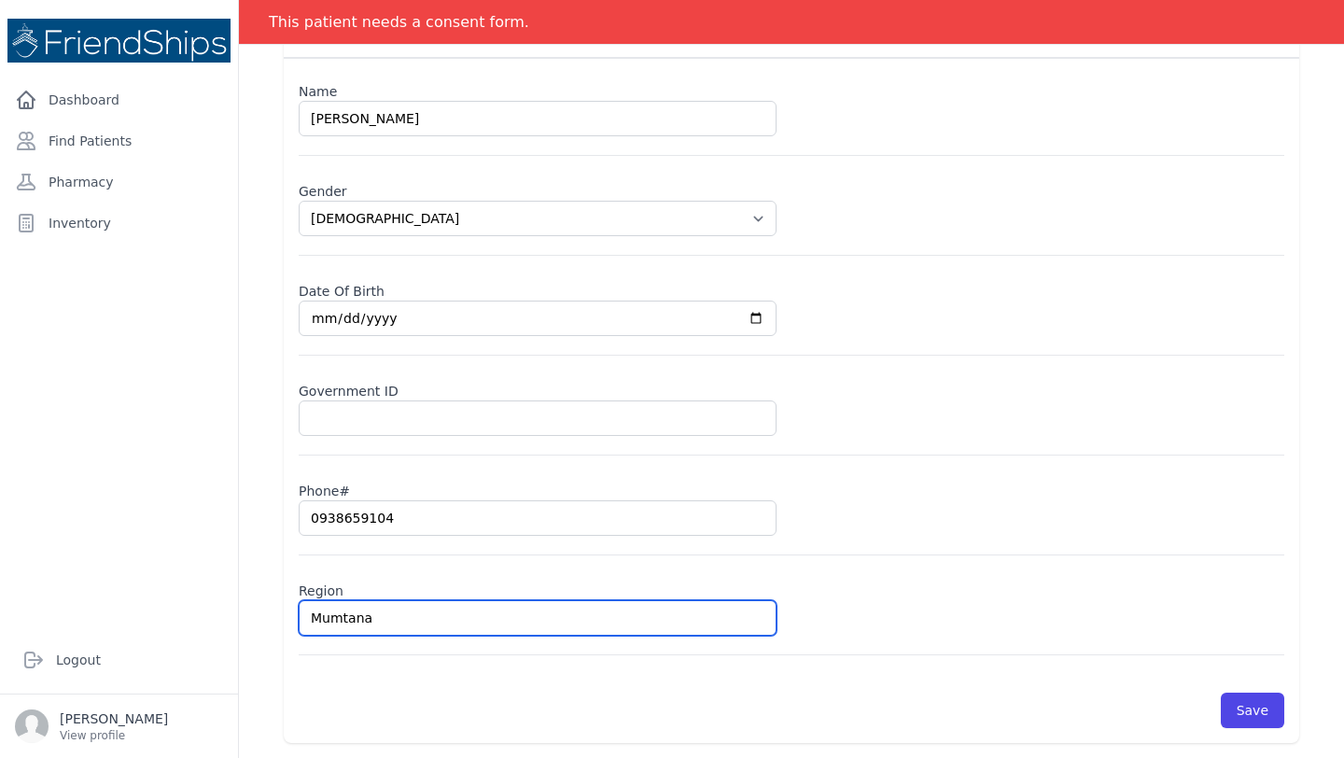
click at [325, 610] on input "Mumtana" at bounding box center [538, 617] width 478 height 35
type input "M"
select select "[DEMOGRAPHIC_DATA]"
type input "Ma"
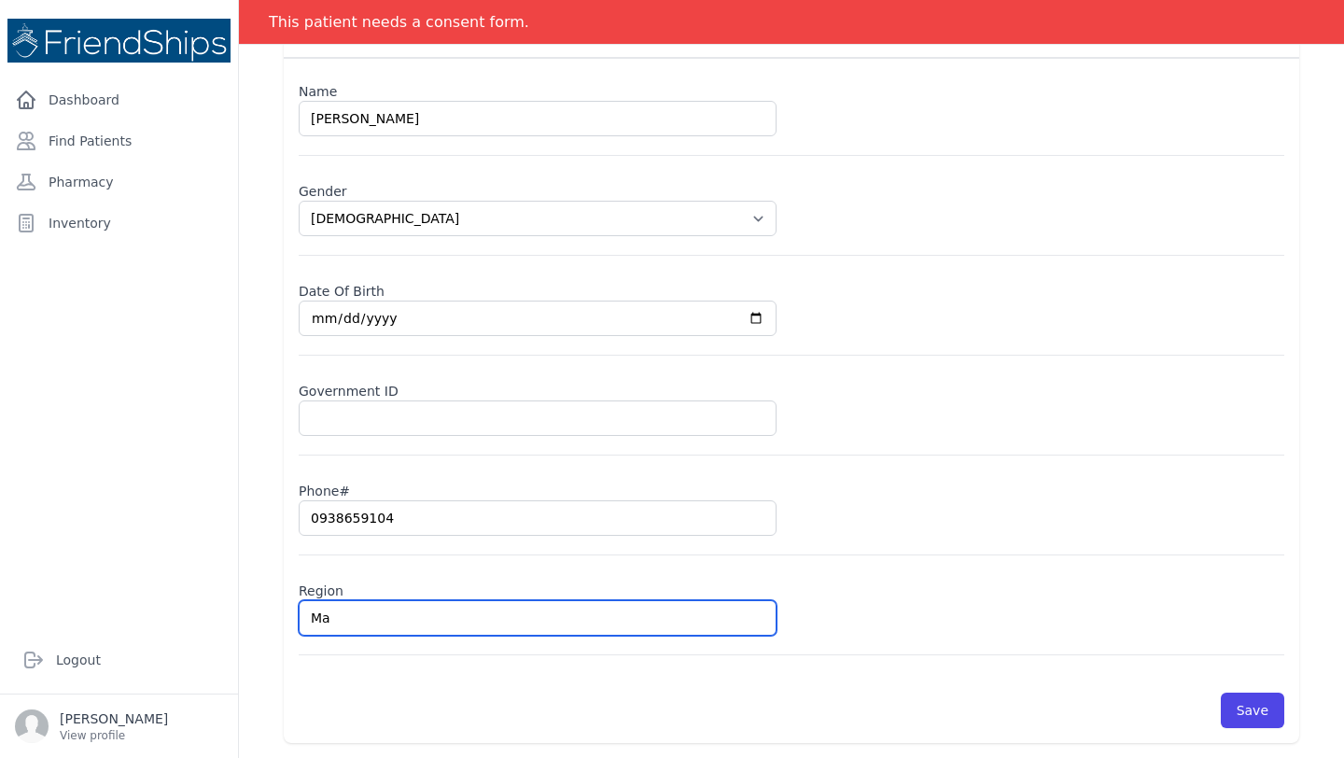
select select "[DEMOGRAPHIC_DATA]"
type input "Mam"
select select "[DEMOGRAPHIC_DATA]"
type input "Mamti"
select select "[DEMOGRAPHIC_DATA]"
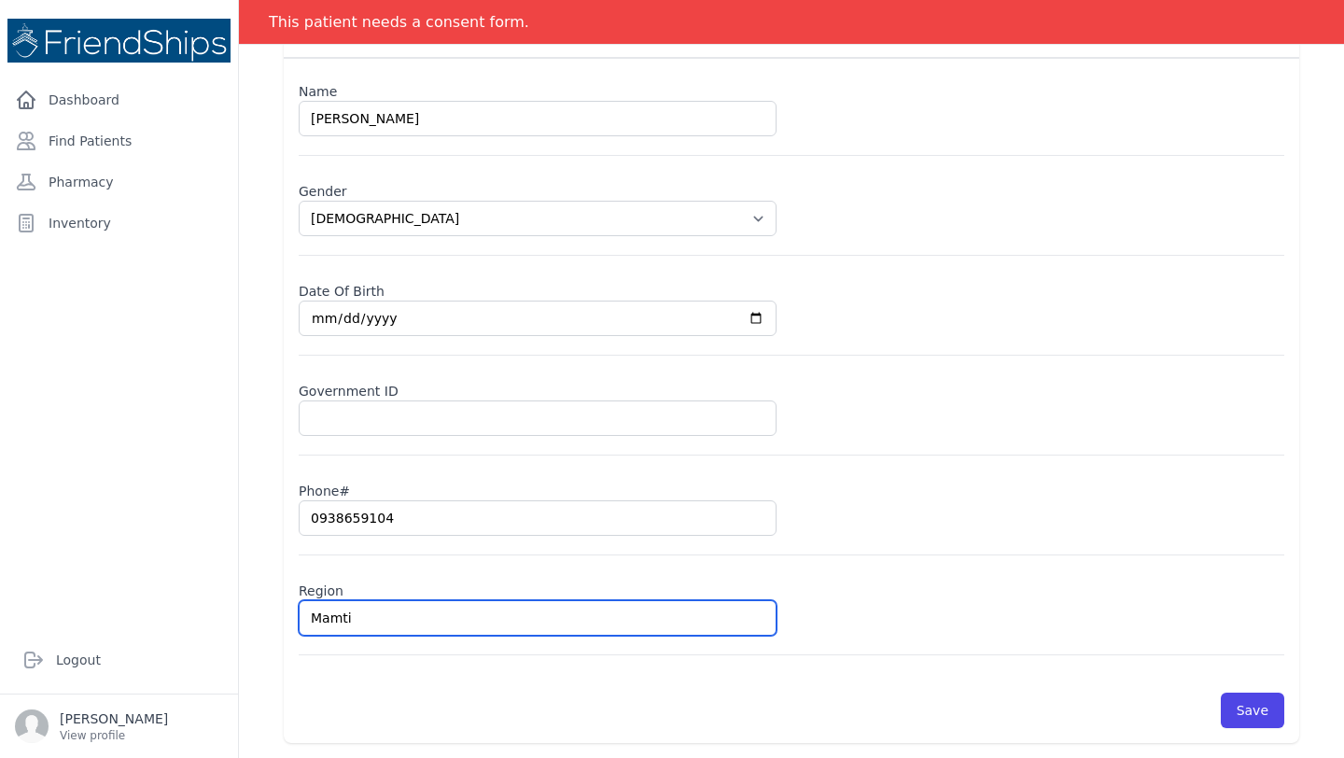
type input "Mamtin"
select select "[DEMOGRAPHIC_DATA]"
type input "Mamtina"
select select "[DEMOGRAPHIC_DATA]"
type input "Mamtinah"
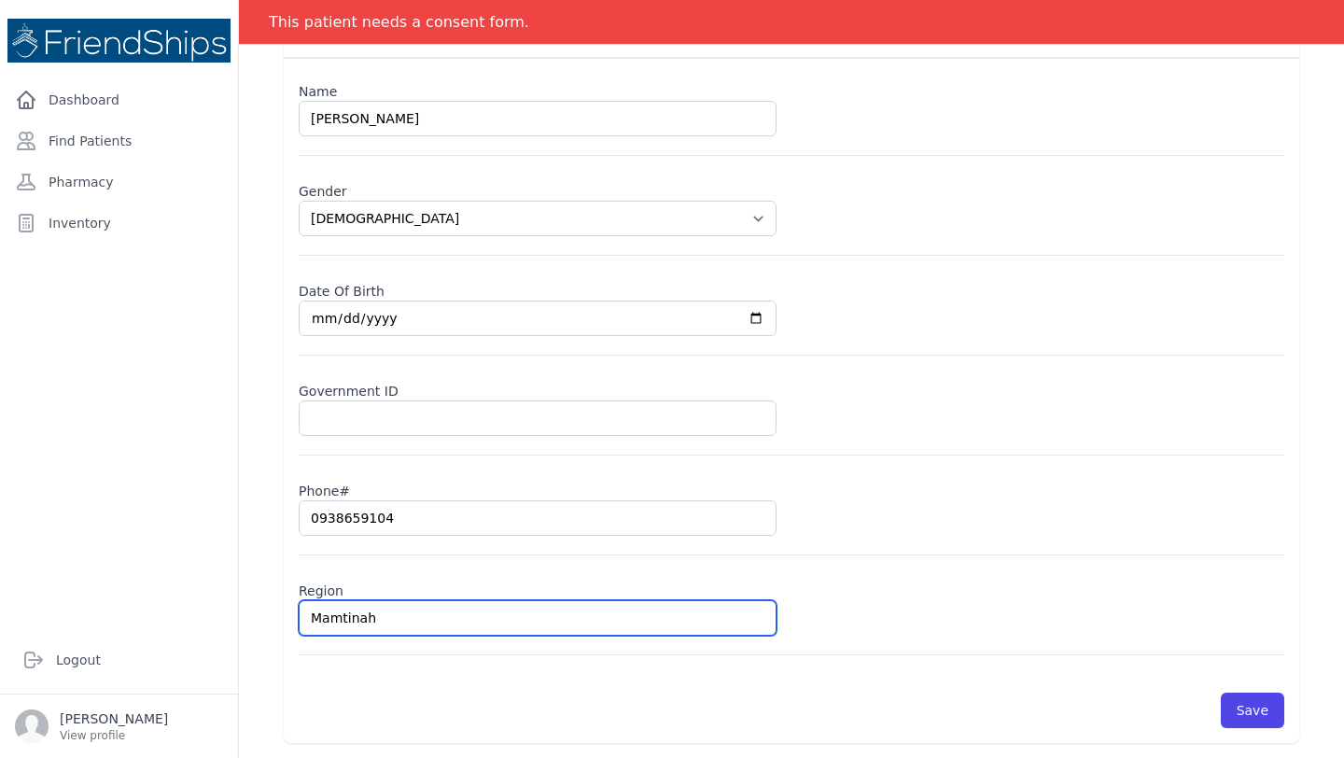
select select "[DEMOGRAPHIC_DATA]"
type input "Mamtinah"
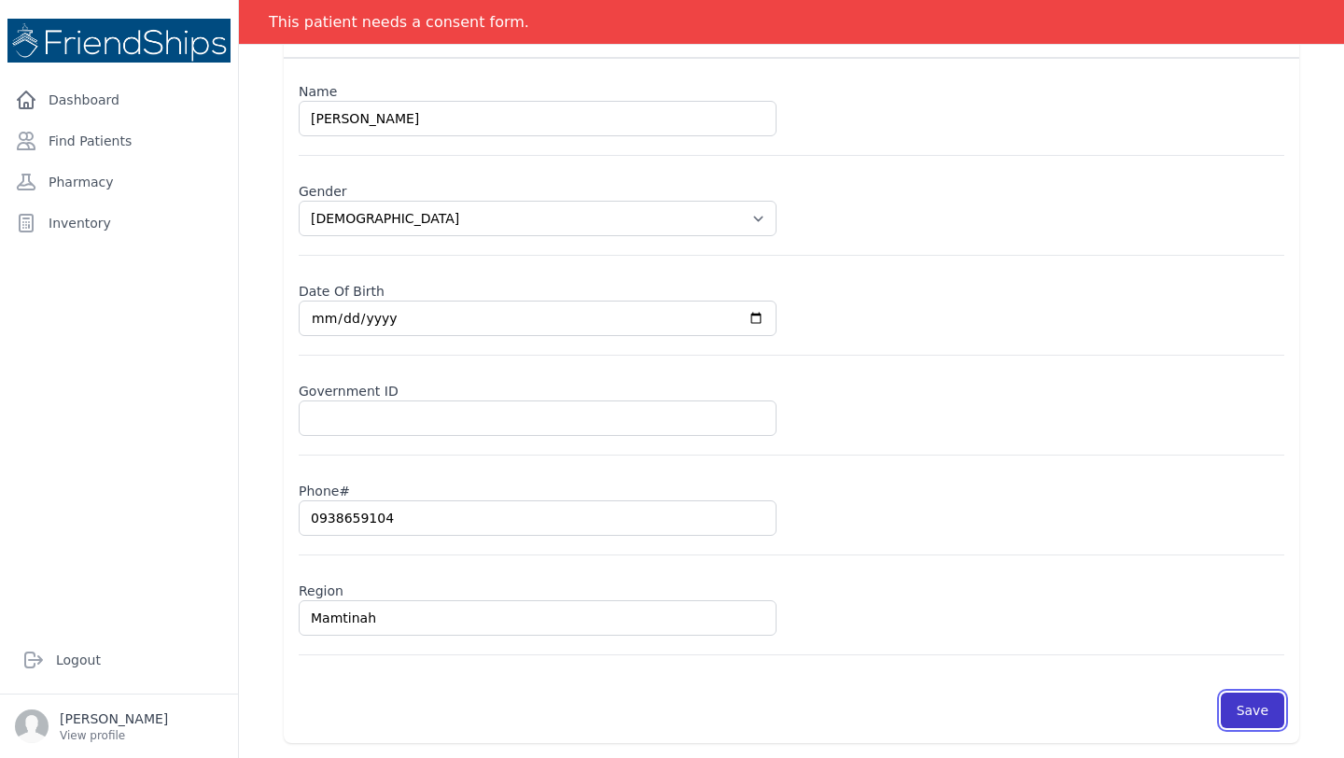
click at [1255, 696] on button "Save" at bounding box center [1252, 709] width 63 height 35
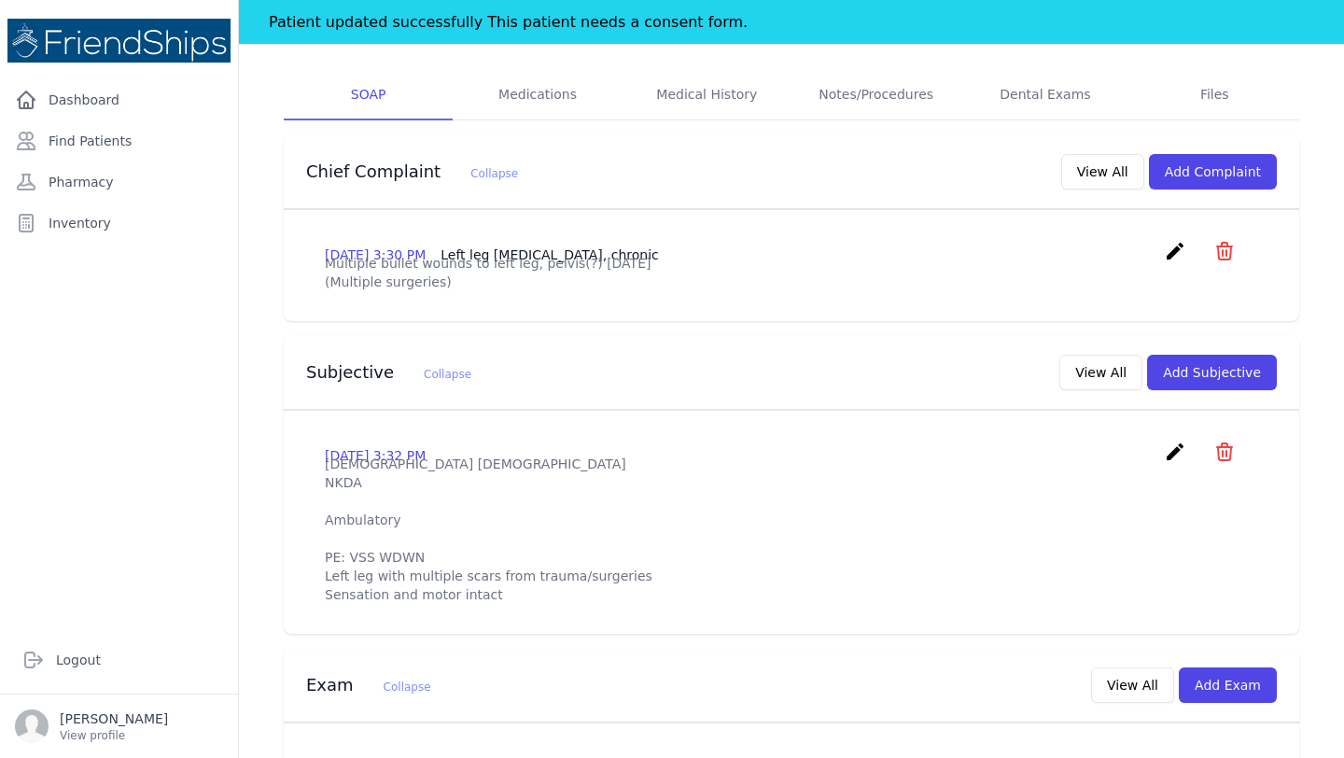
scroll to position [281, 0]
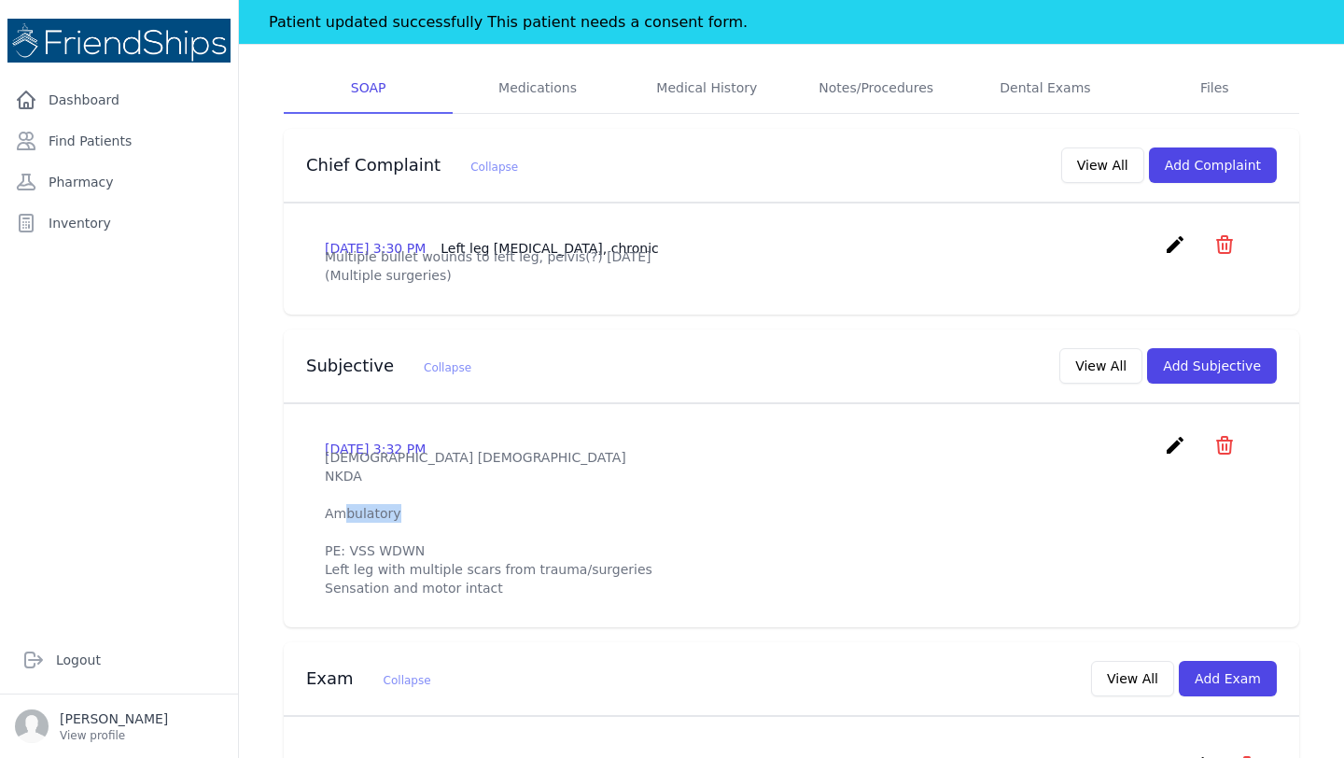
drag, startPoint x: 431, startPoint y: 582, endPoint x: 349, endPoint y: 576, distance: 82.4
click at [349, 576] on p "[DEMOGRAPHIC_DATA] [DEMOGRAPHIC_DATA] NKDA Ambulatory PE: VSS WDWN Left leg wit…" at bounding box center [791, 522] width 933 height 149
copy p "VSS WDWN"
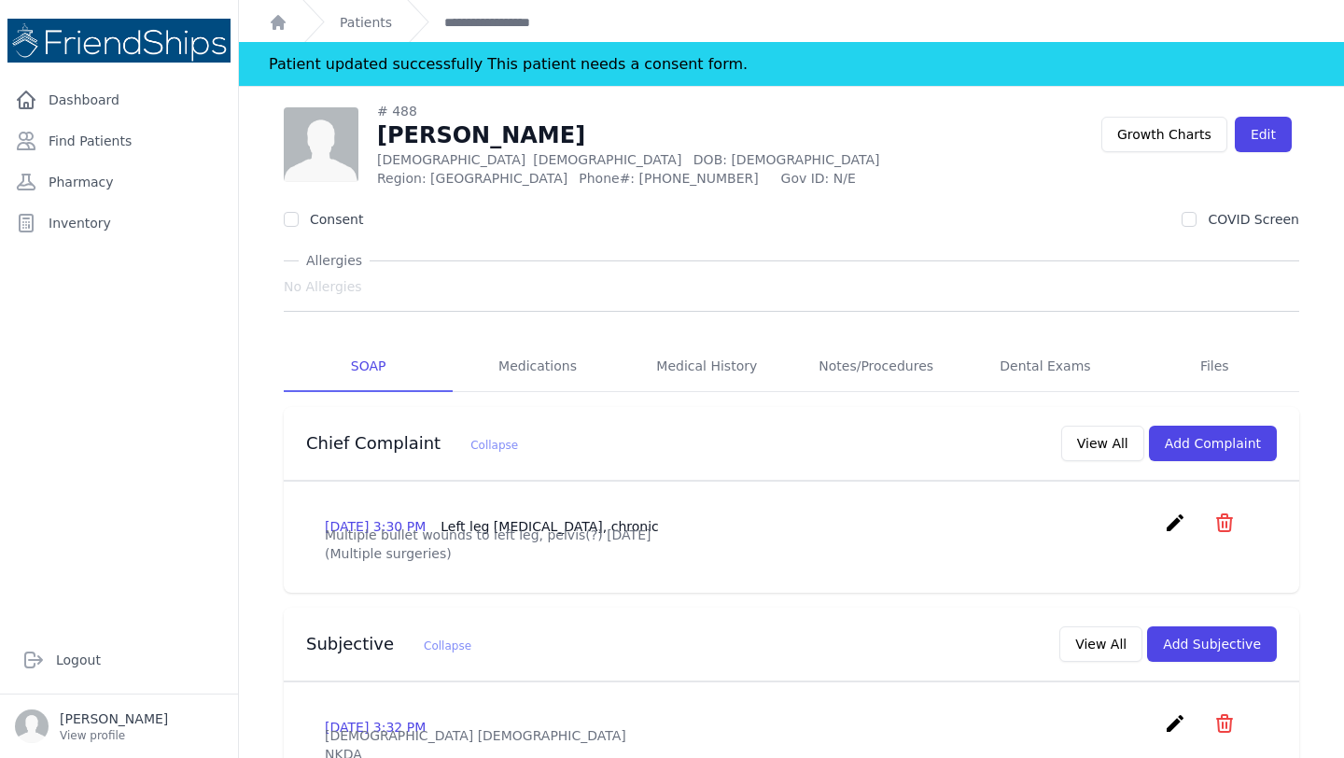
scroll to position [2, 0]
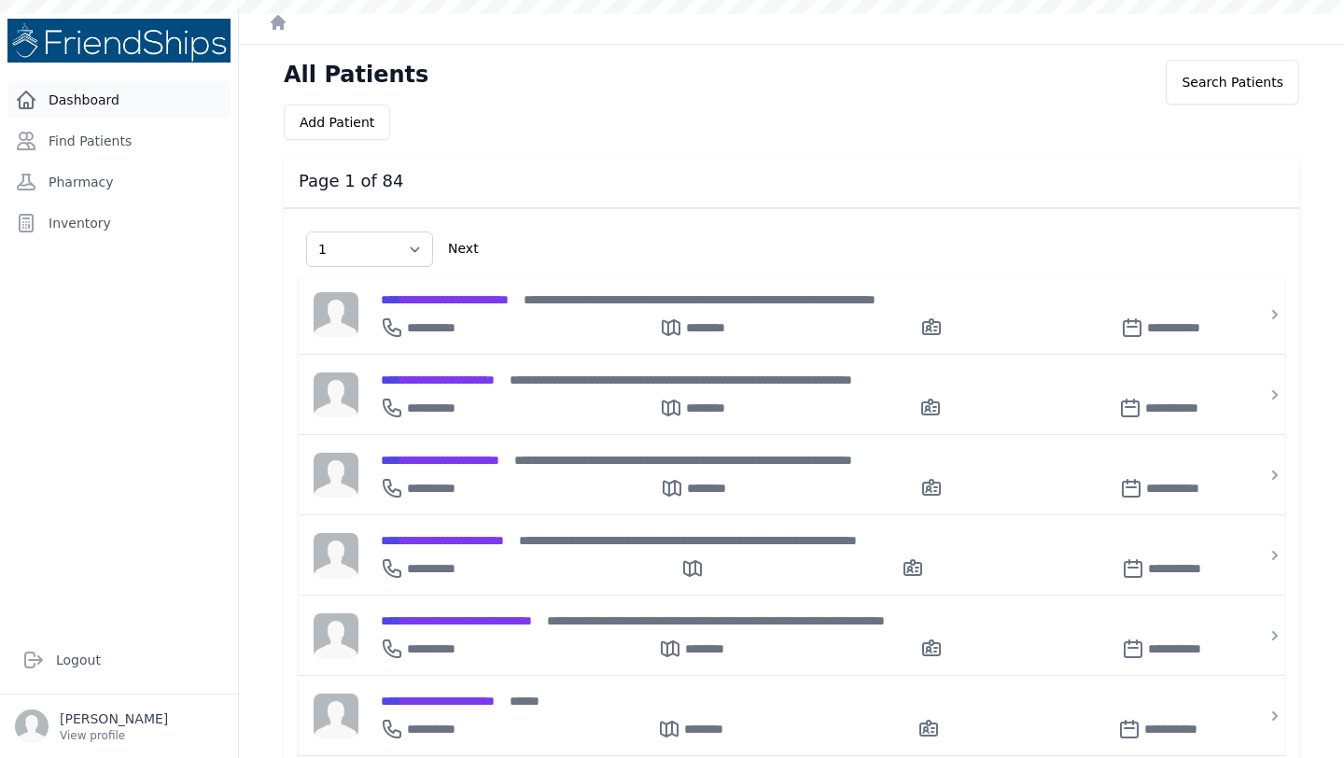
select select "1"
click at [80, 144] on link "Find Patients" at bounding box center [118, 140] width 223 height 37
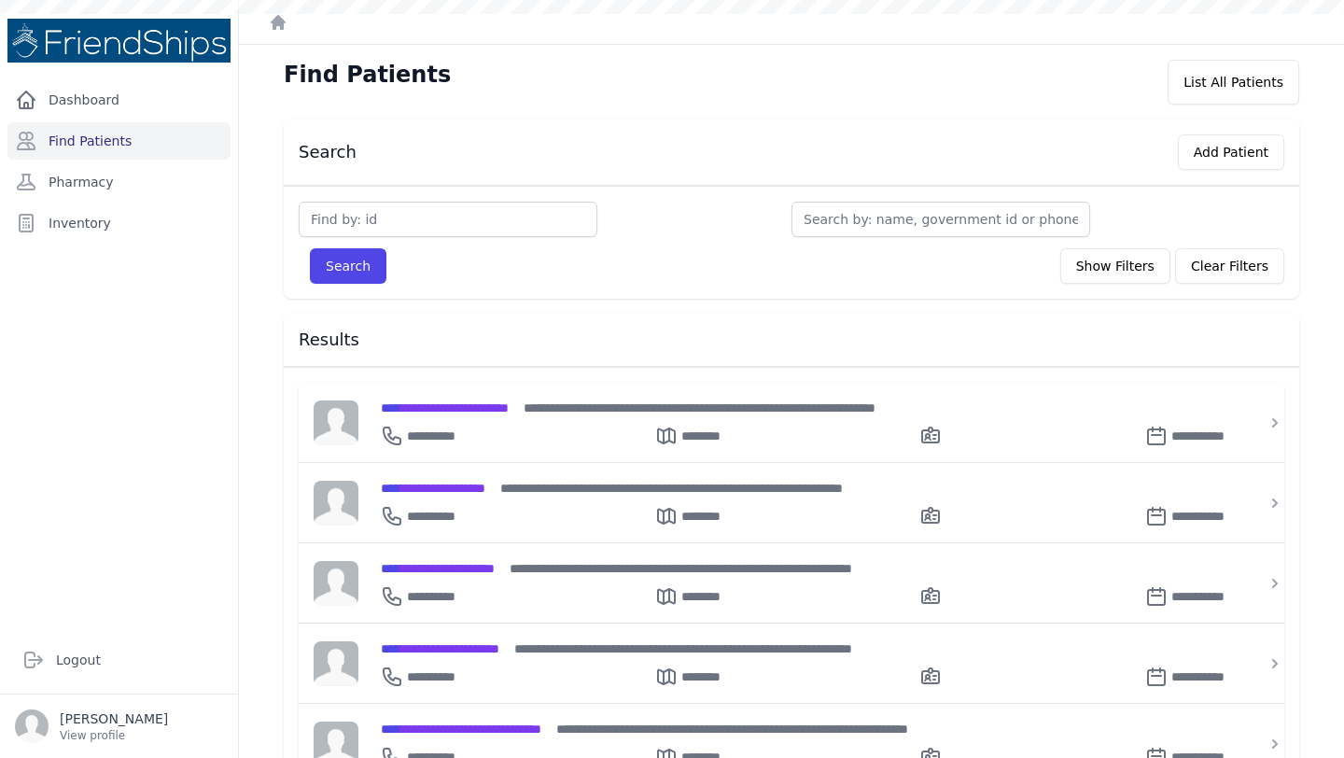
click at [433, 401] on span "**********" at bounding box center [445, 407] width 128 height 13
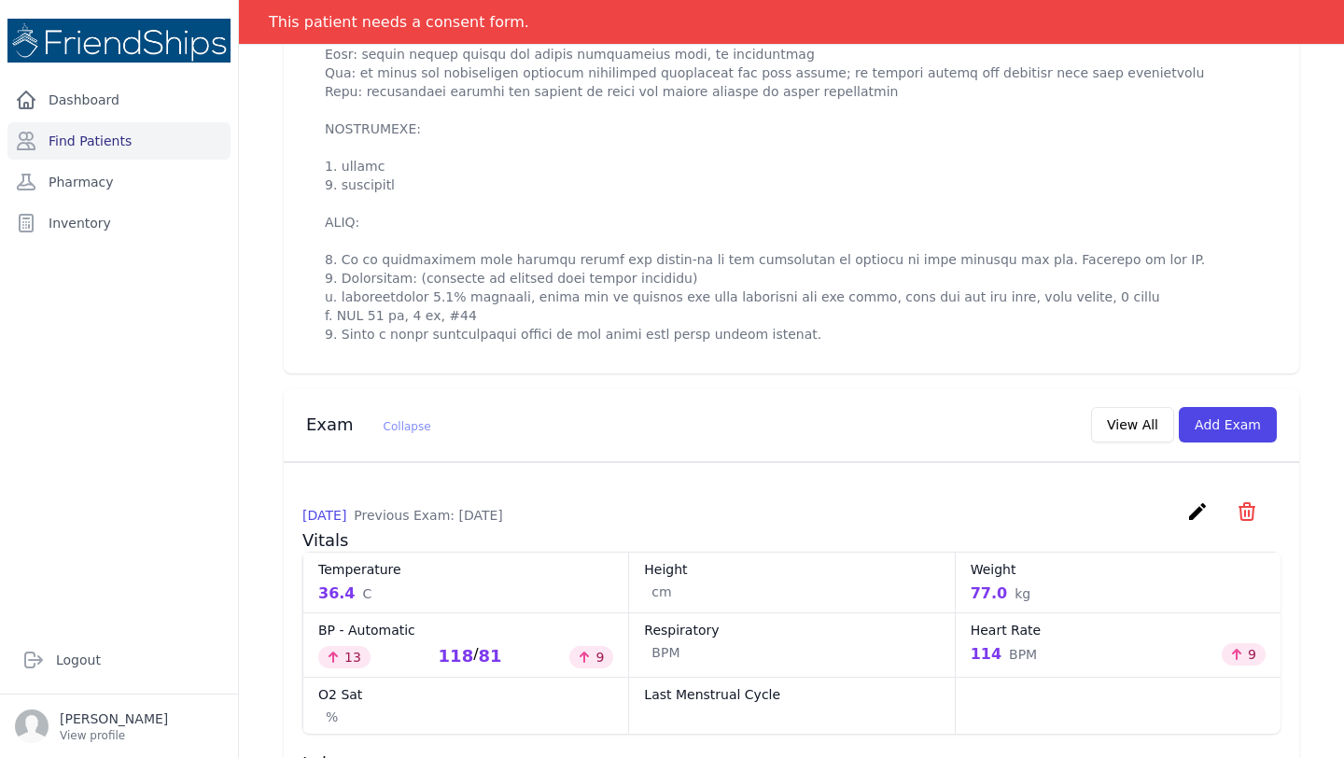
scroll to position [823, 0]
click at [1231, 441] on button "Add Exam" at bounding box center [1228, 423] width 98 height 35
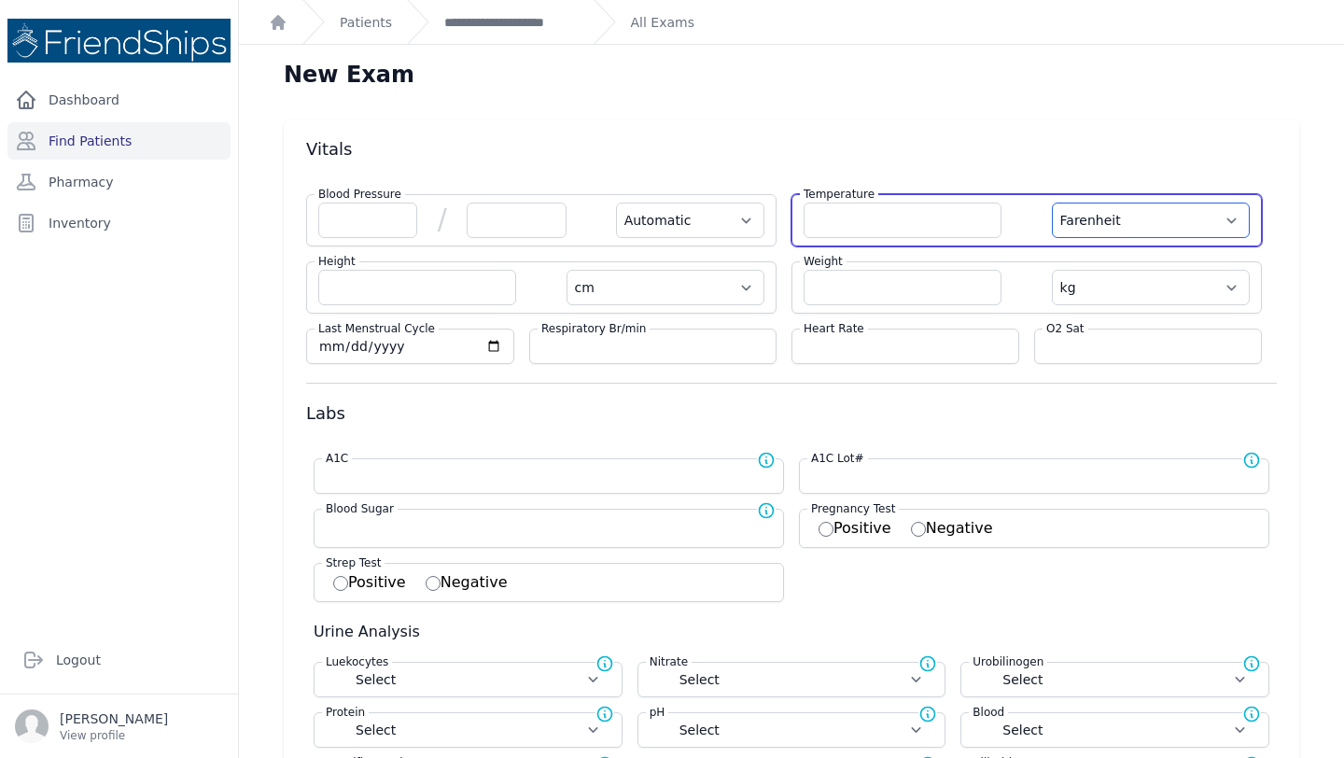
click at [1120, 221] on select "Farenheit [PERSON_NAME]" at bounding box center [1151, 220] width 198 height 35
select select "C"
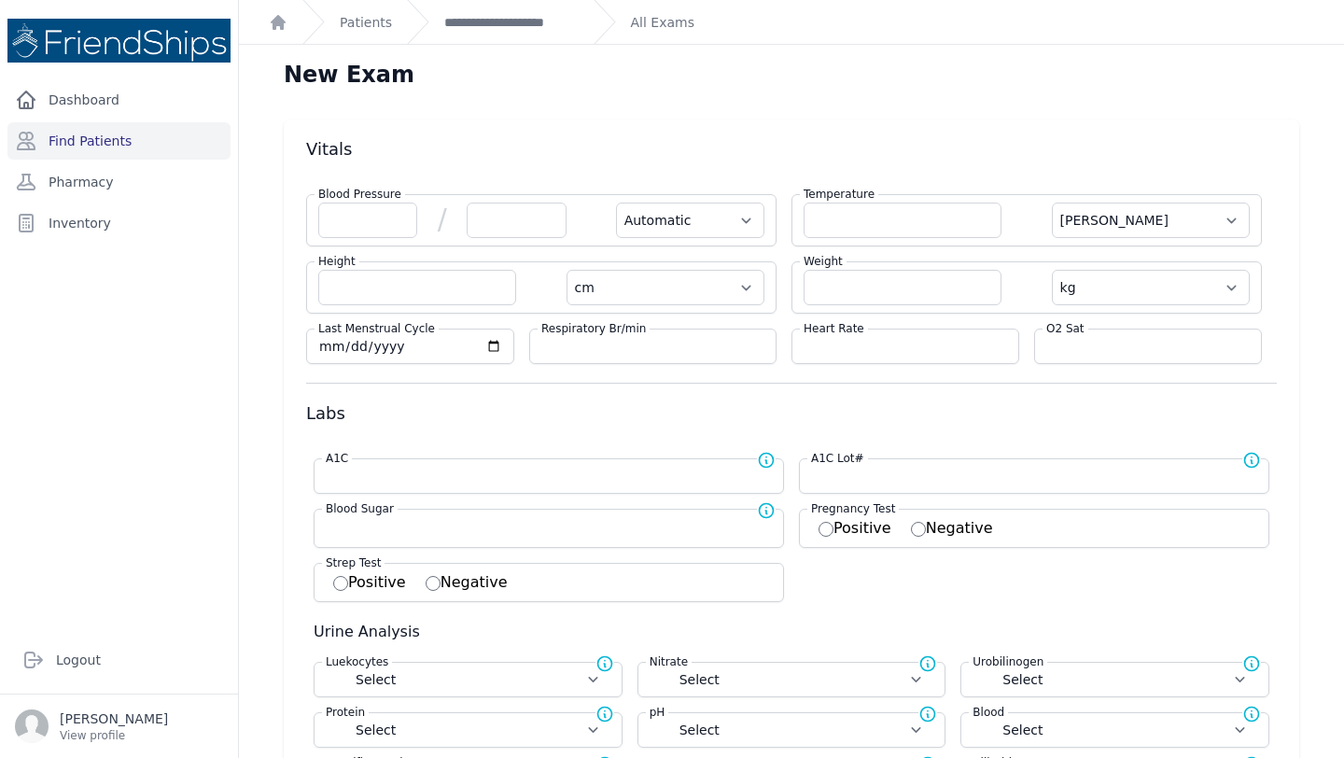
select select "Automatic"
select select "cm"
select select "kg"
select select
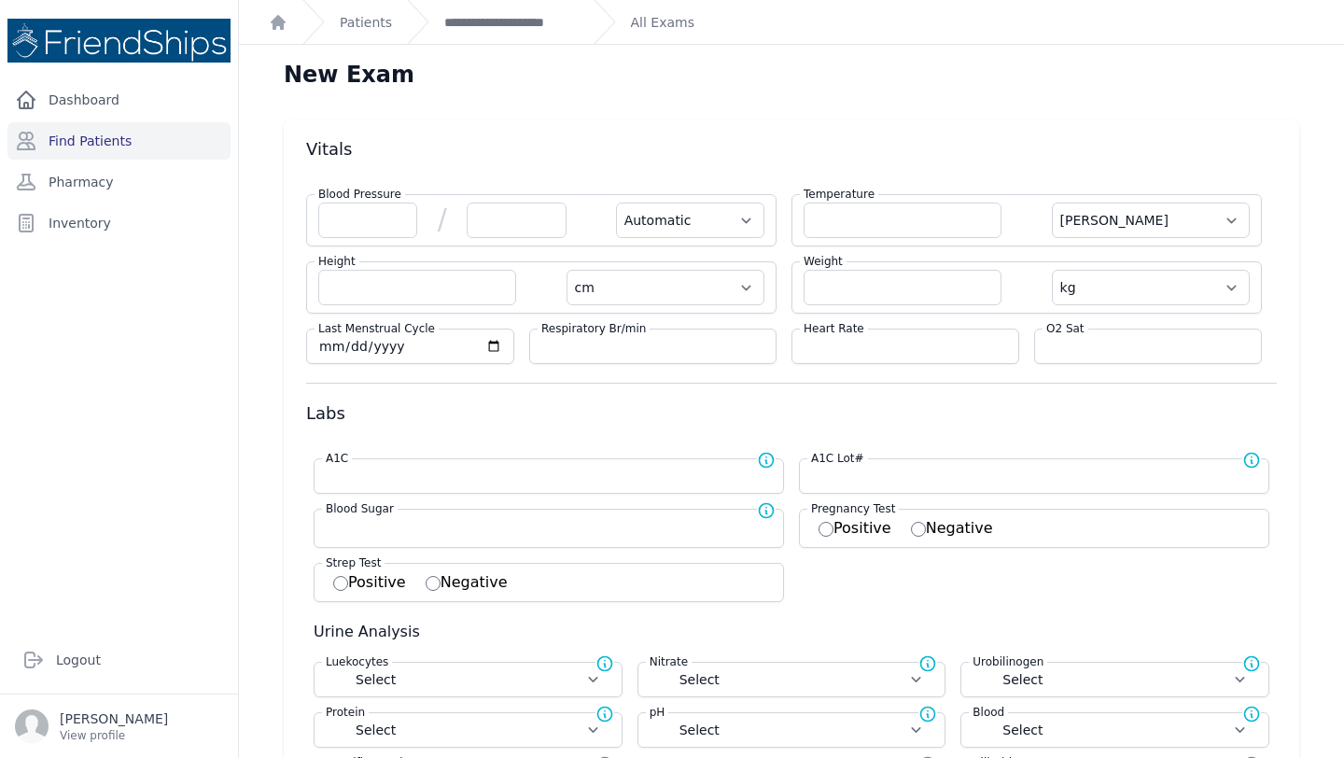
select select
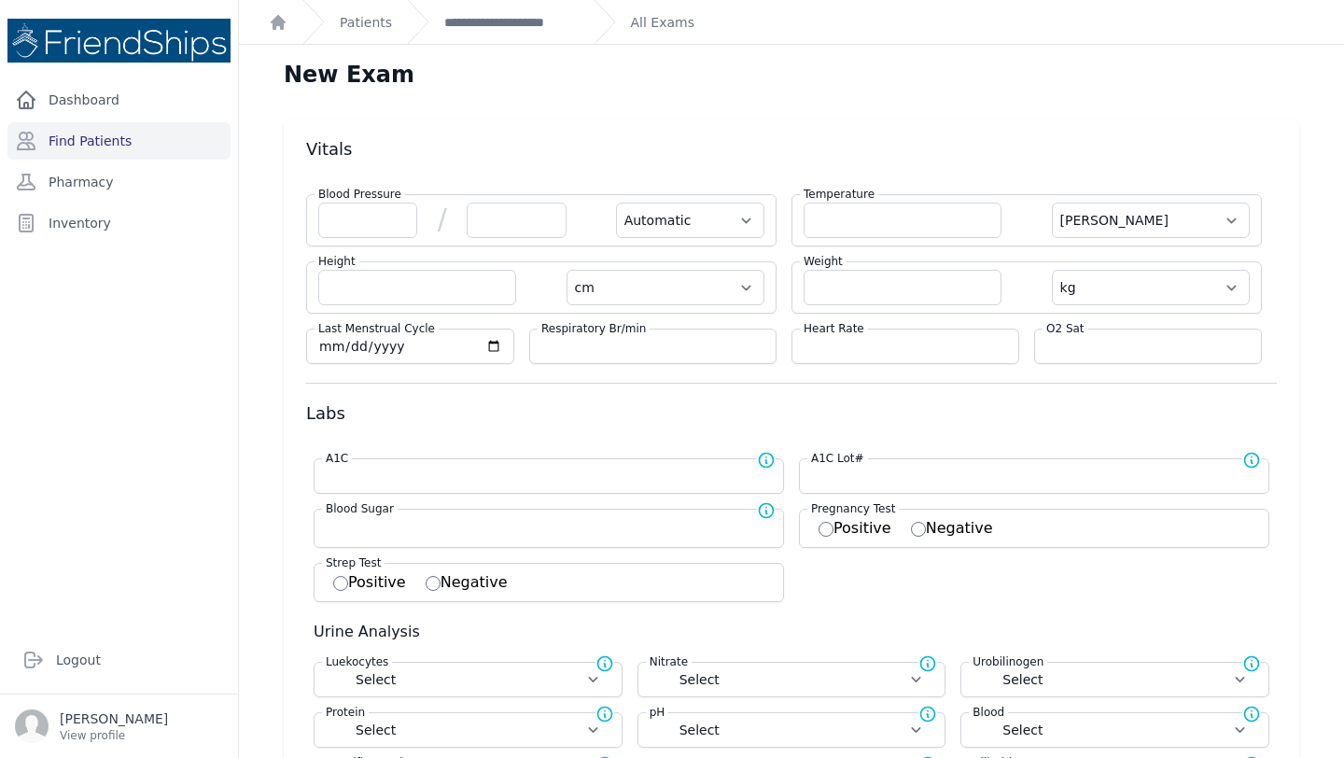
select select
select select "C"
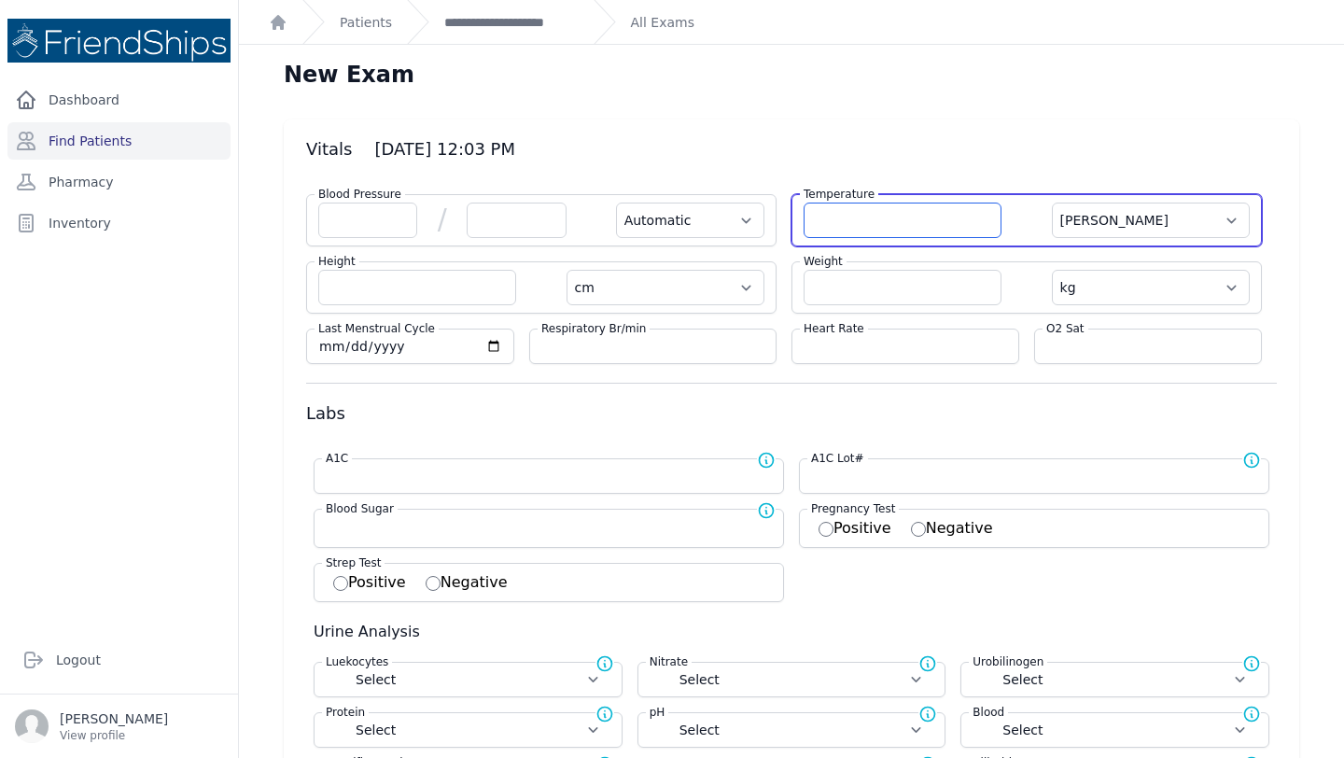
click at [852, 208] on input "number" at bounding box center [902, 220] width 198 height 35
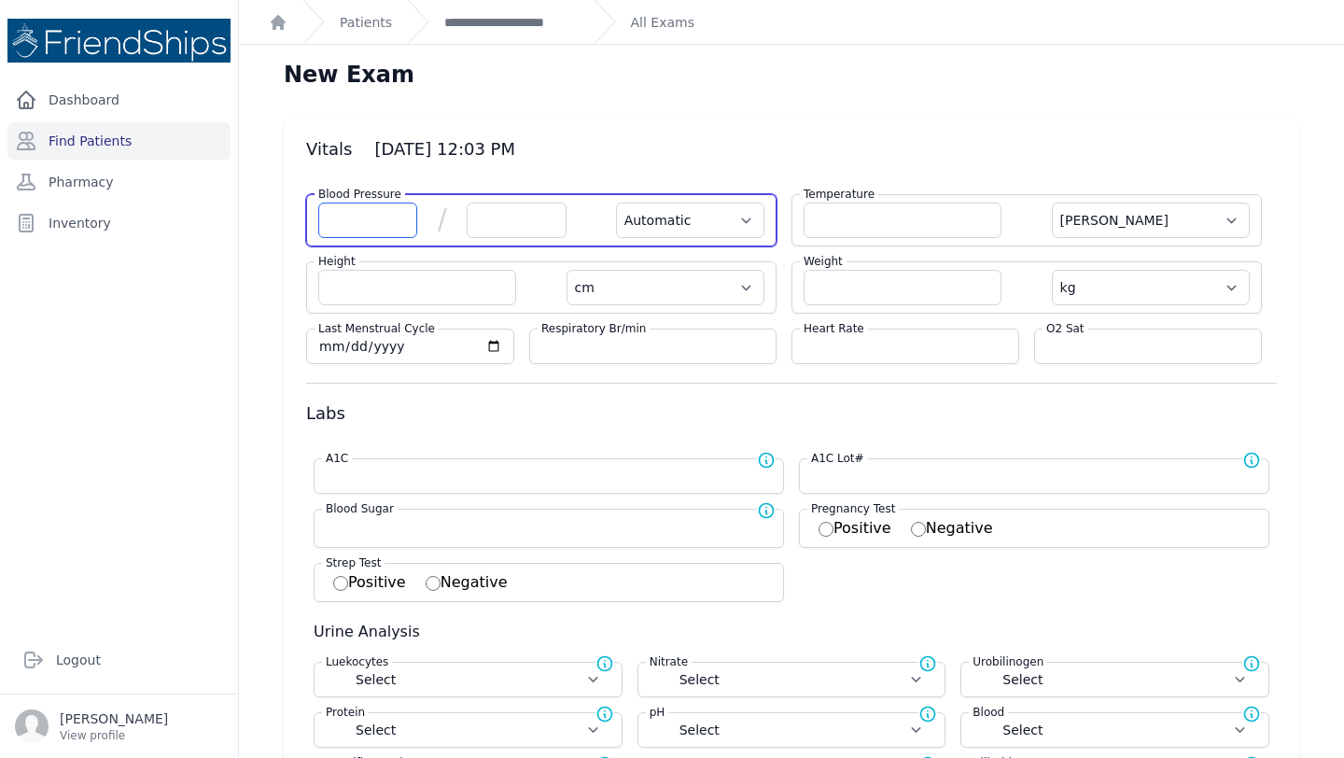
click at [382, 222] on input "number" at bounding box center [367, 220] width 99 height 35
type input "116"
click at [502, 225] on input "number" at bounding box center [516, 220] width 99 height 35
select select "Automatic"
select select "C"
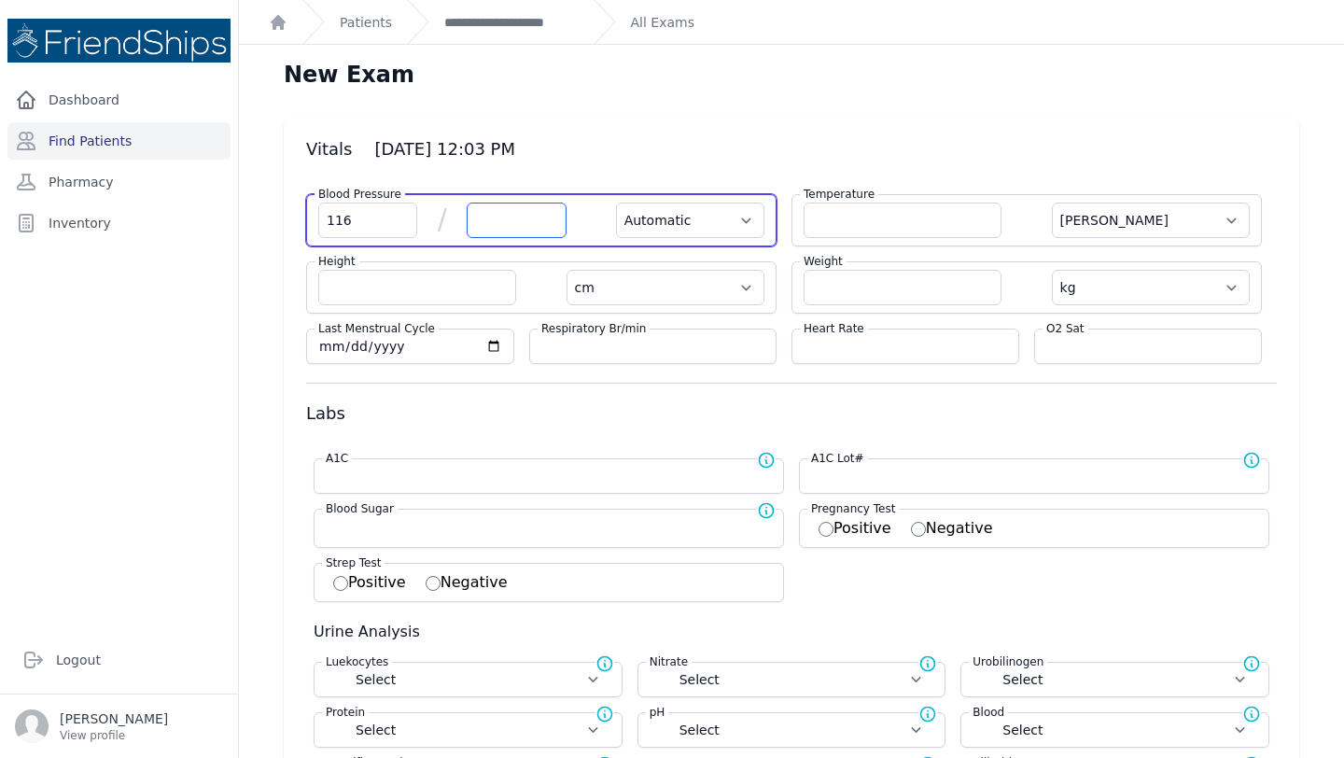
select select "cm"
select select "kg"
select select
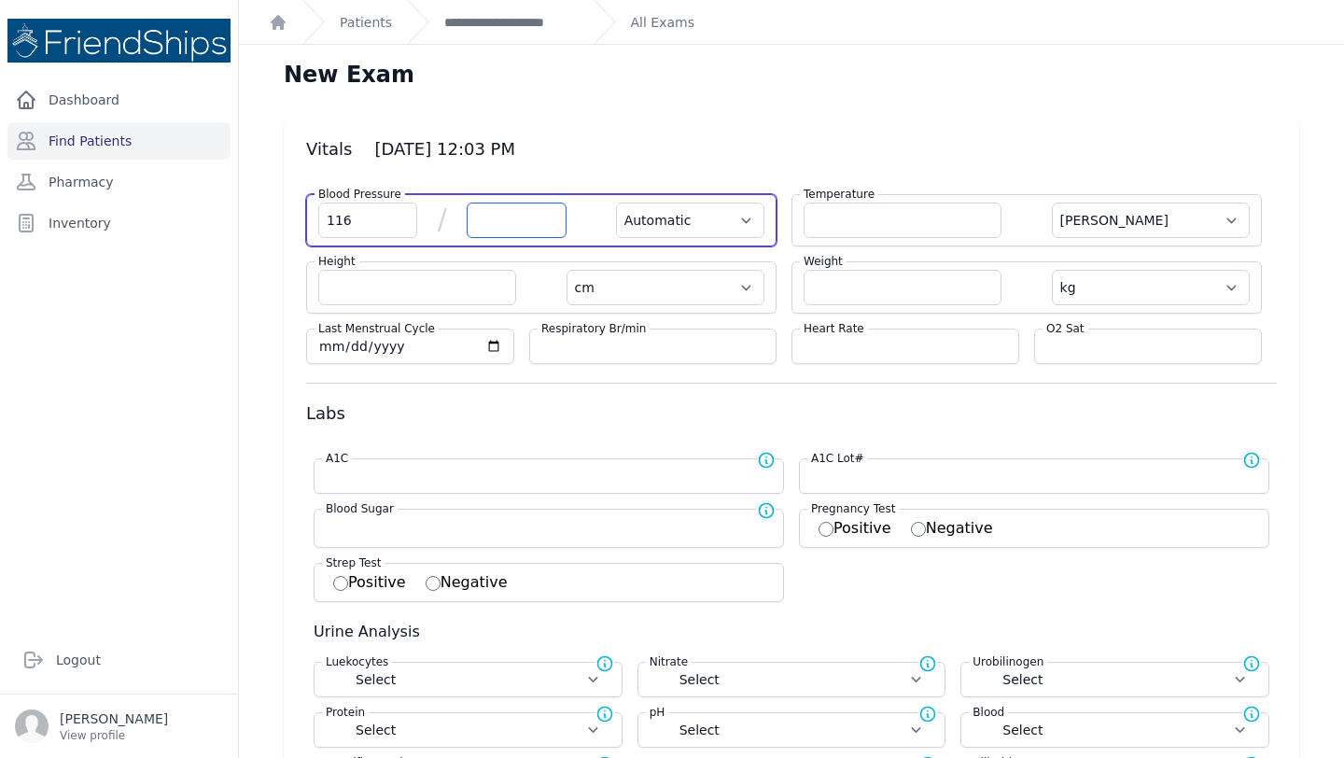
select select
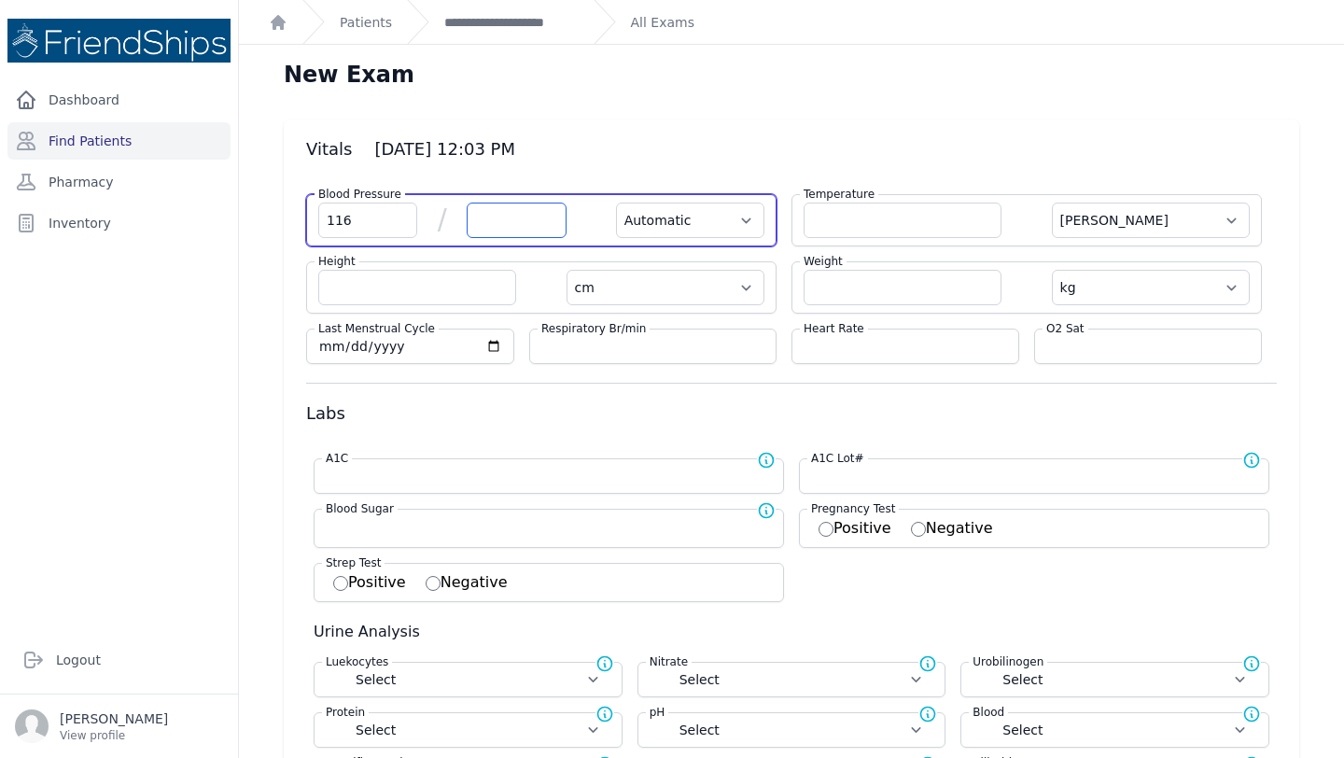
select select
type input "83"
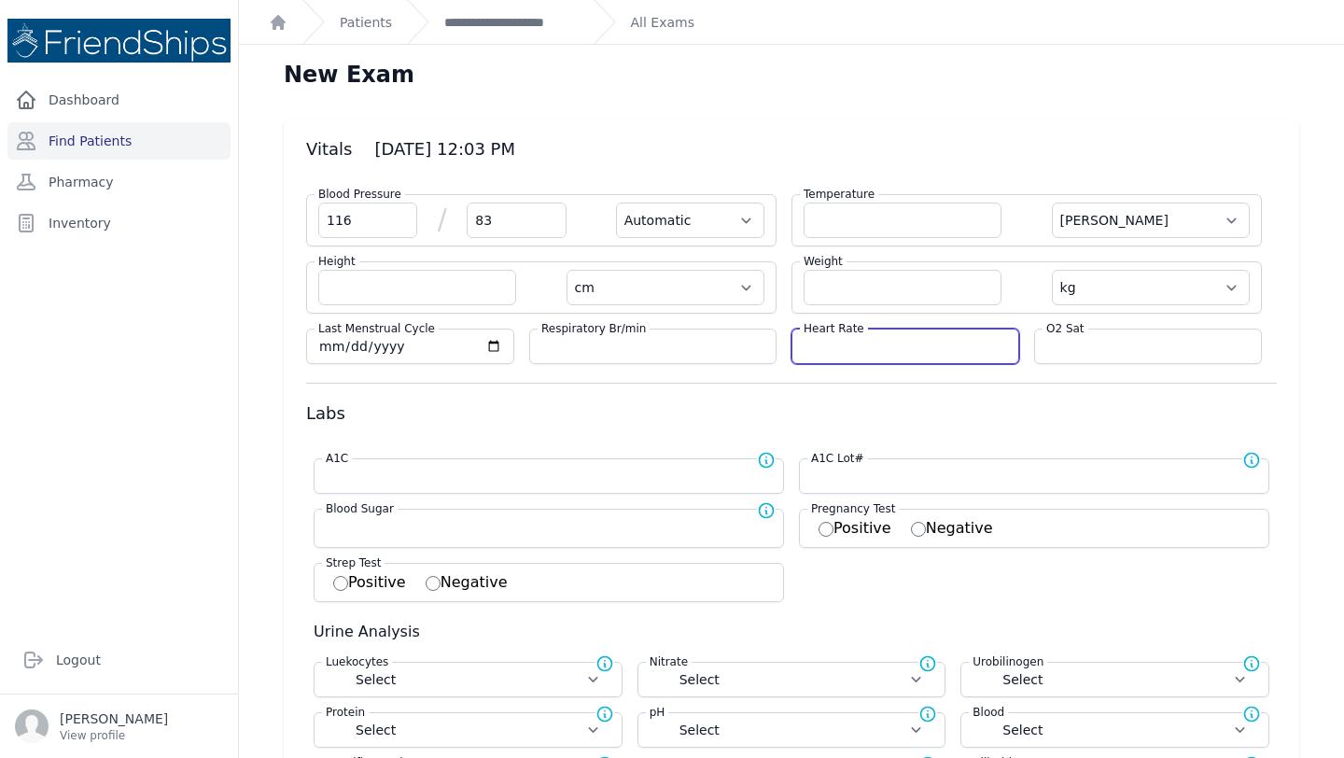
click at [886, 345] on input "number" at bounding box center [904, 346] width 203 height 19
select select "Automatic"
select select "C"
select select "cm"
select select "kg"
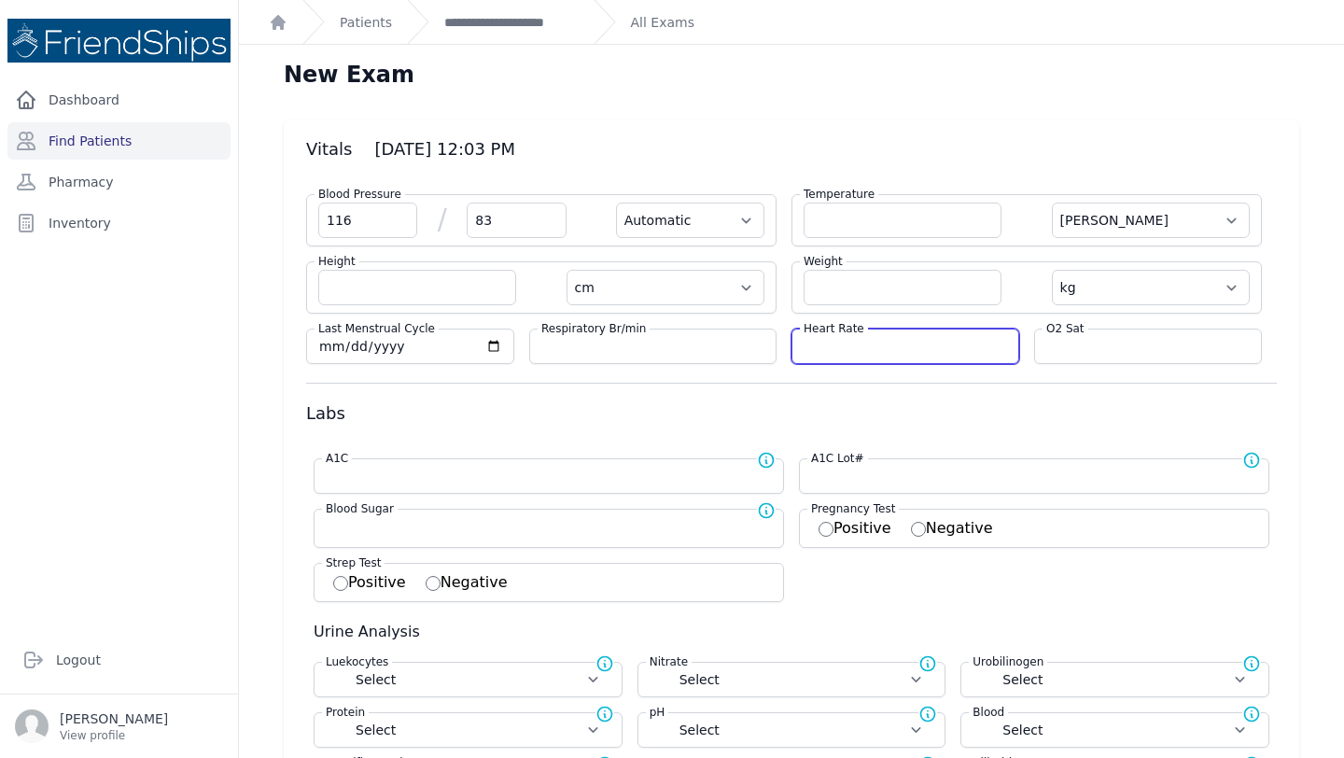
select select
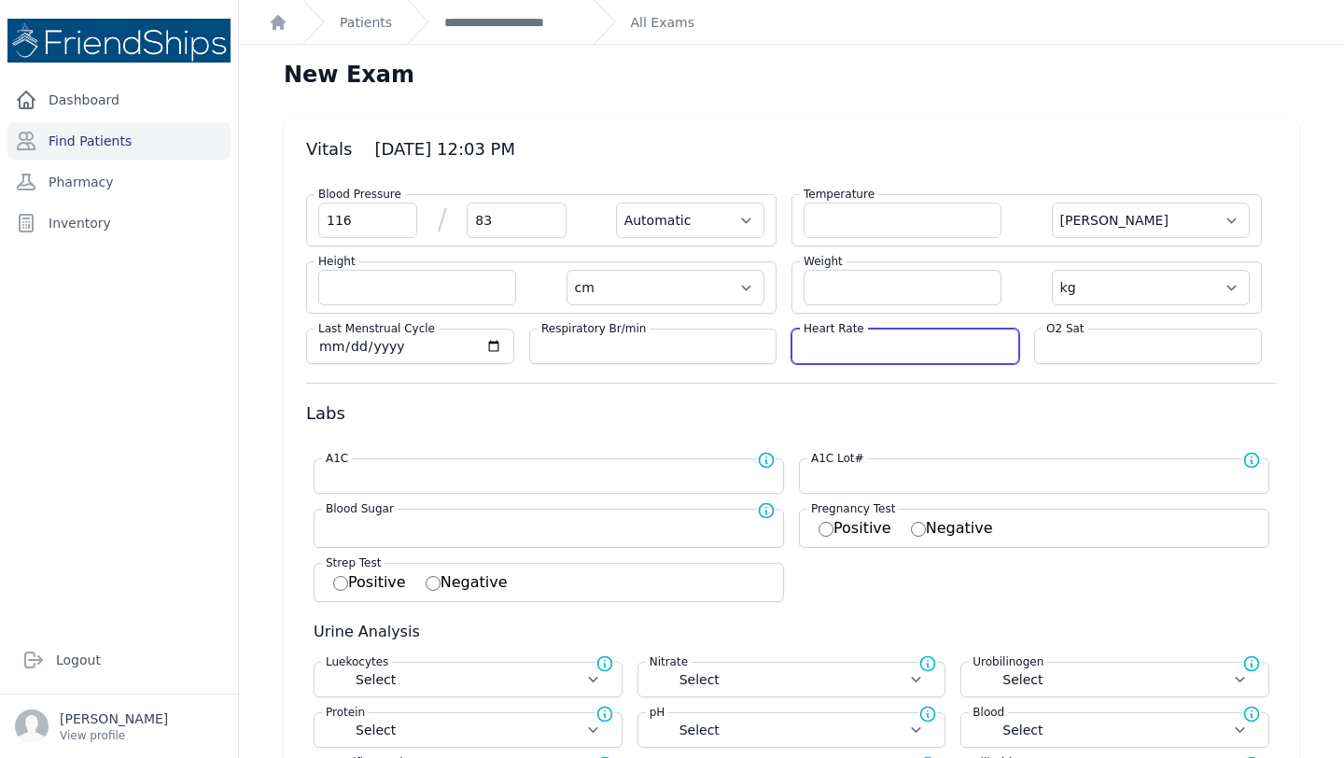
select select
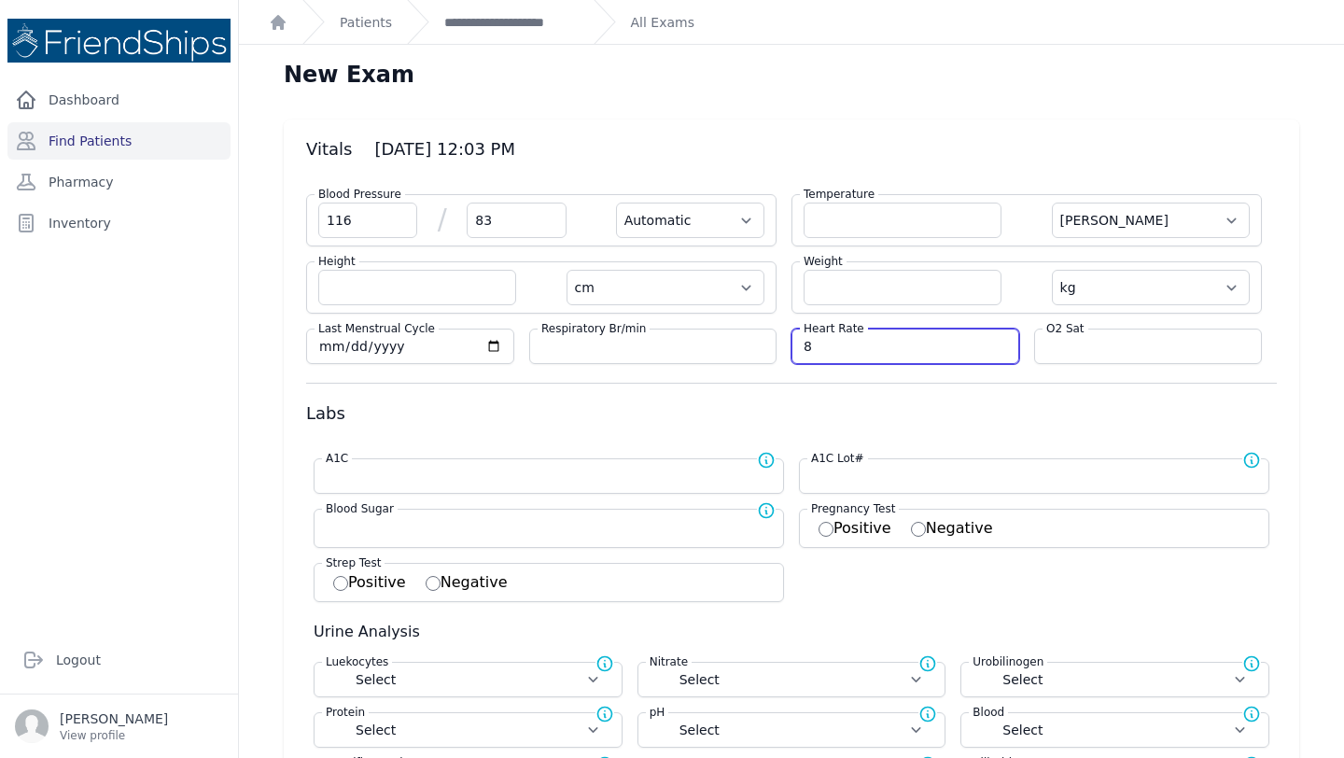
type input "86"
click at [818, 344] on input "86" at bounding box center [904, 346] width 203 height 19
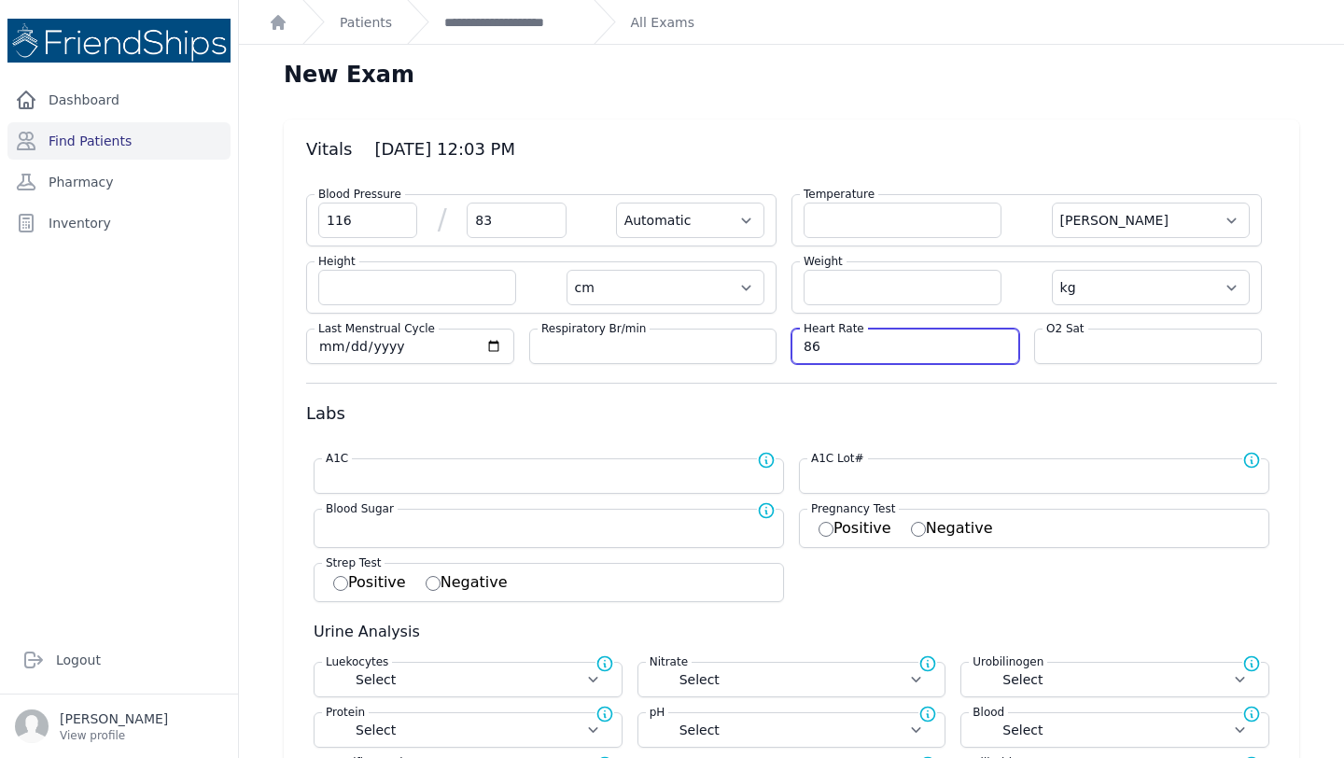
click at [818, 344] on input "86" at bounding box center [904, 346] width 203 height 19
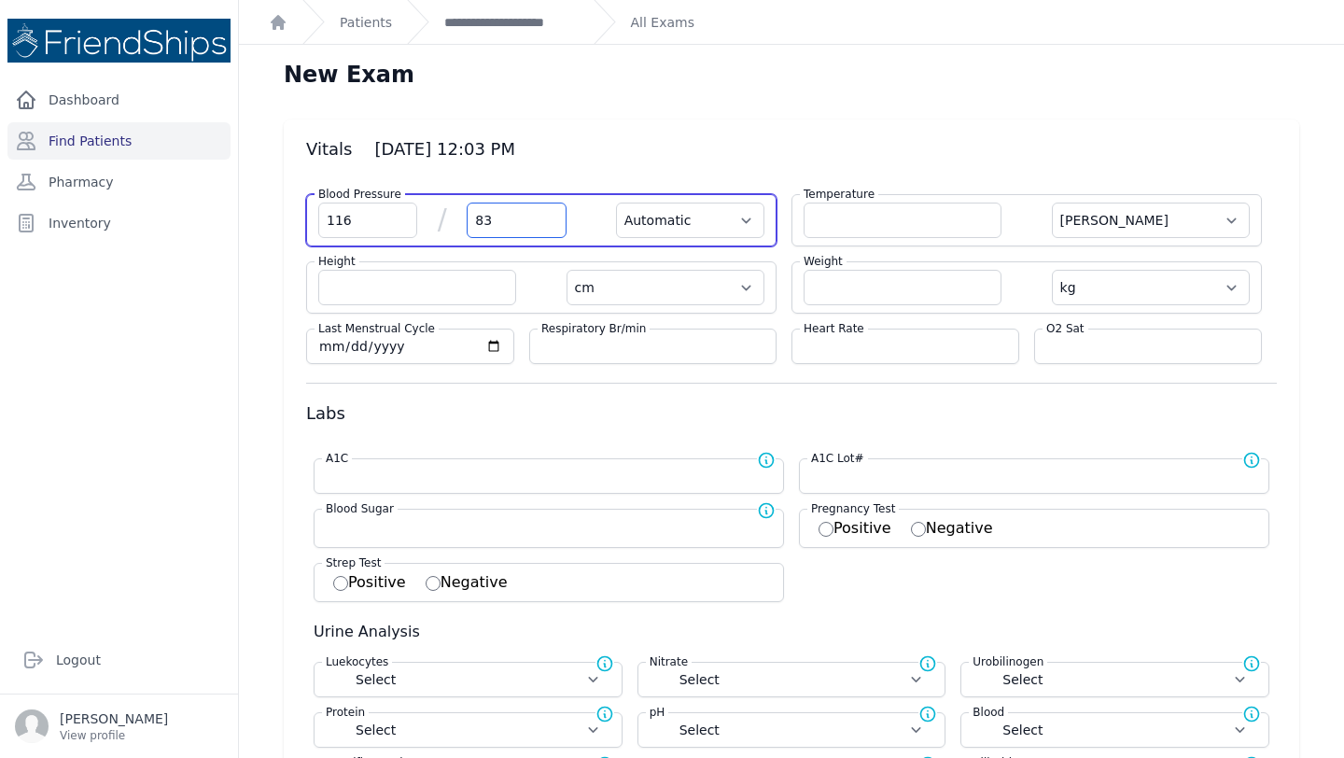
click at [507, 222] on input "83" at bounding box center [516, 220] width 99 height 35
type input "86"
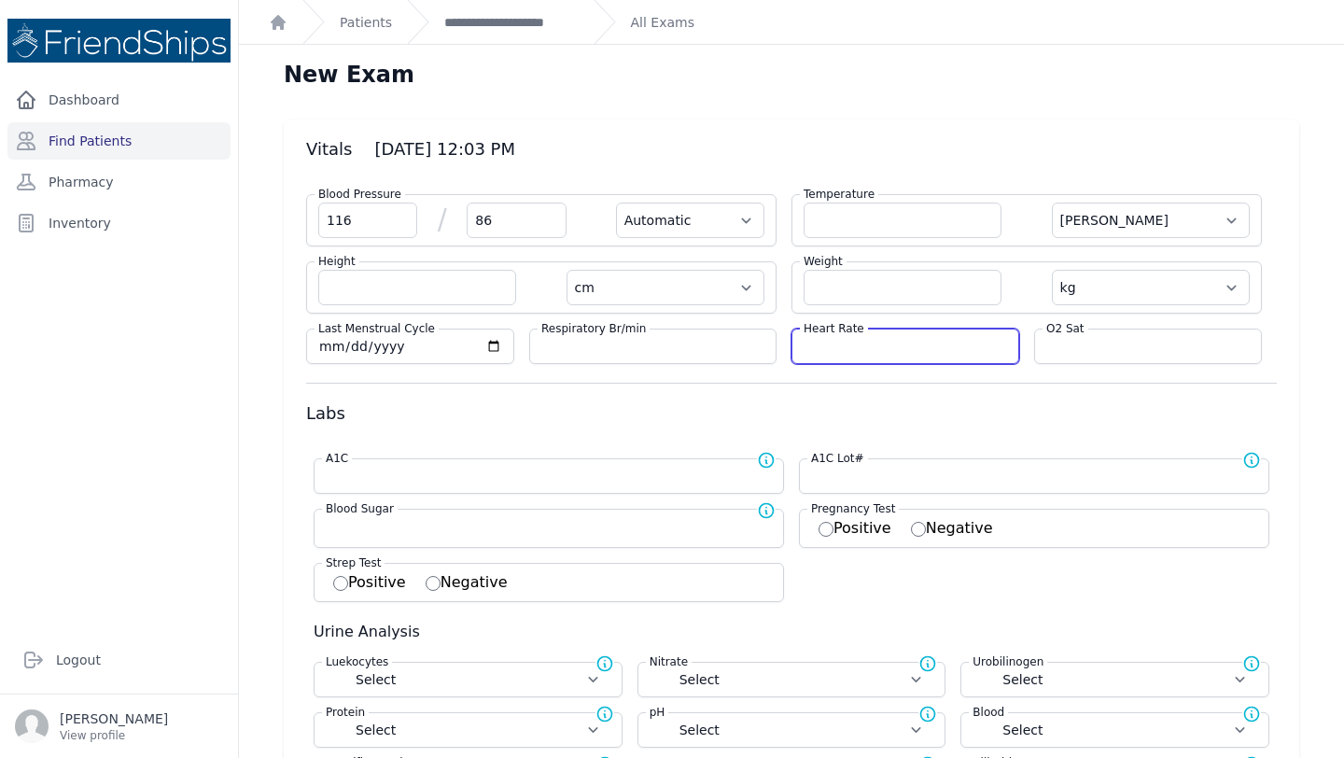
click at [822, 347] on input "number" at bounding box center [904, 346] width 203 height 19
type input "1"
select select "Automatic"
select select "C"
select select "cm"
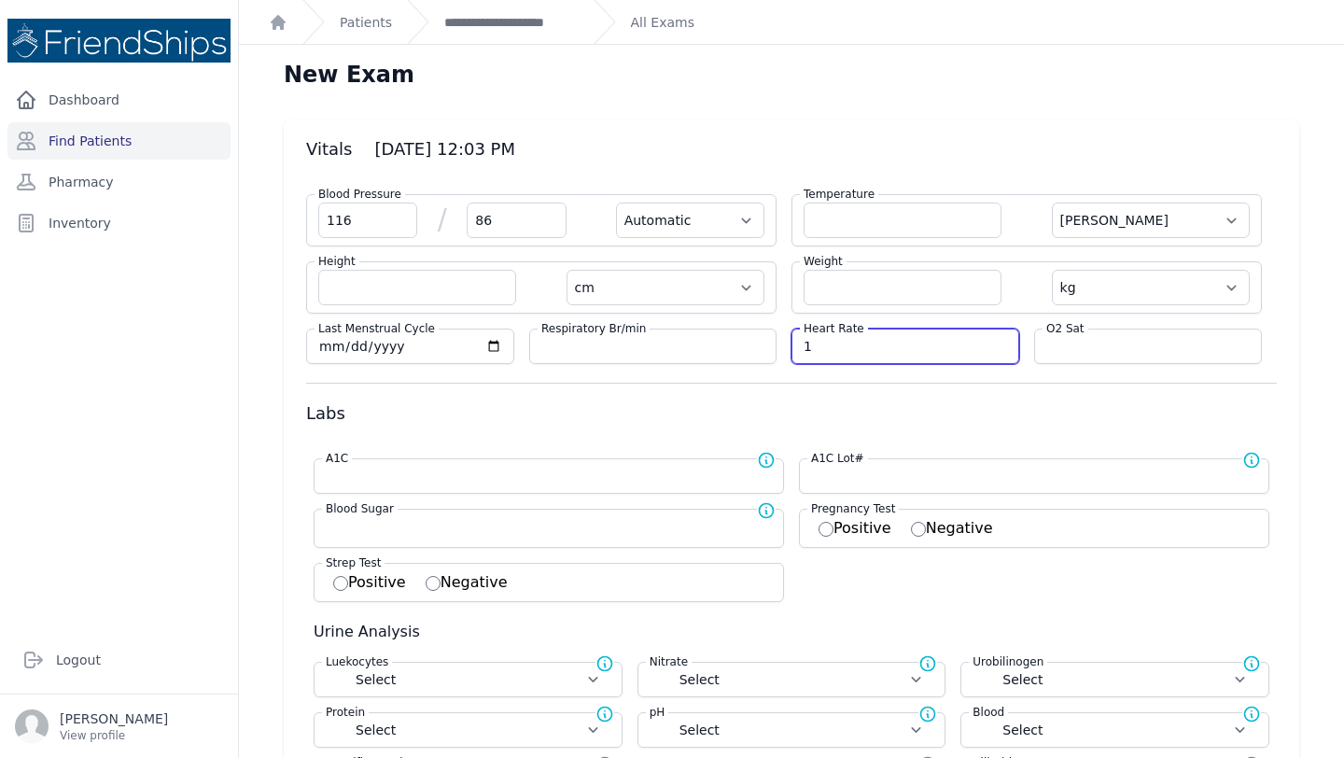
select select "kg"
select select
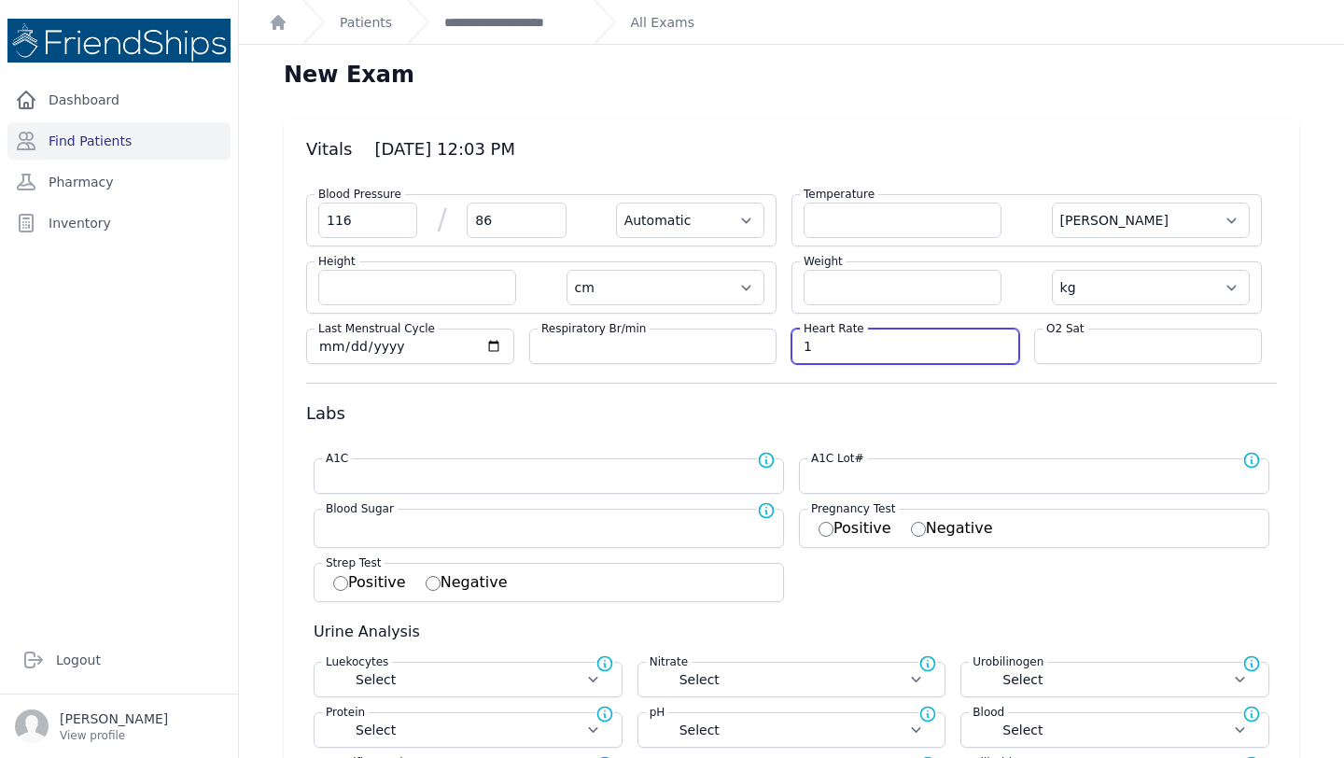
select select
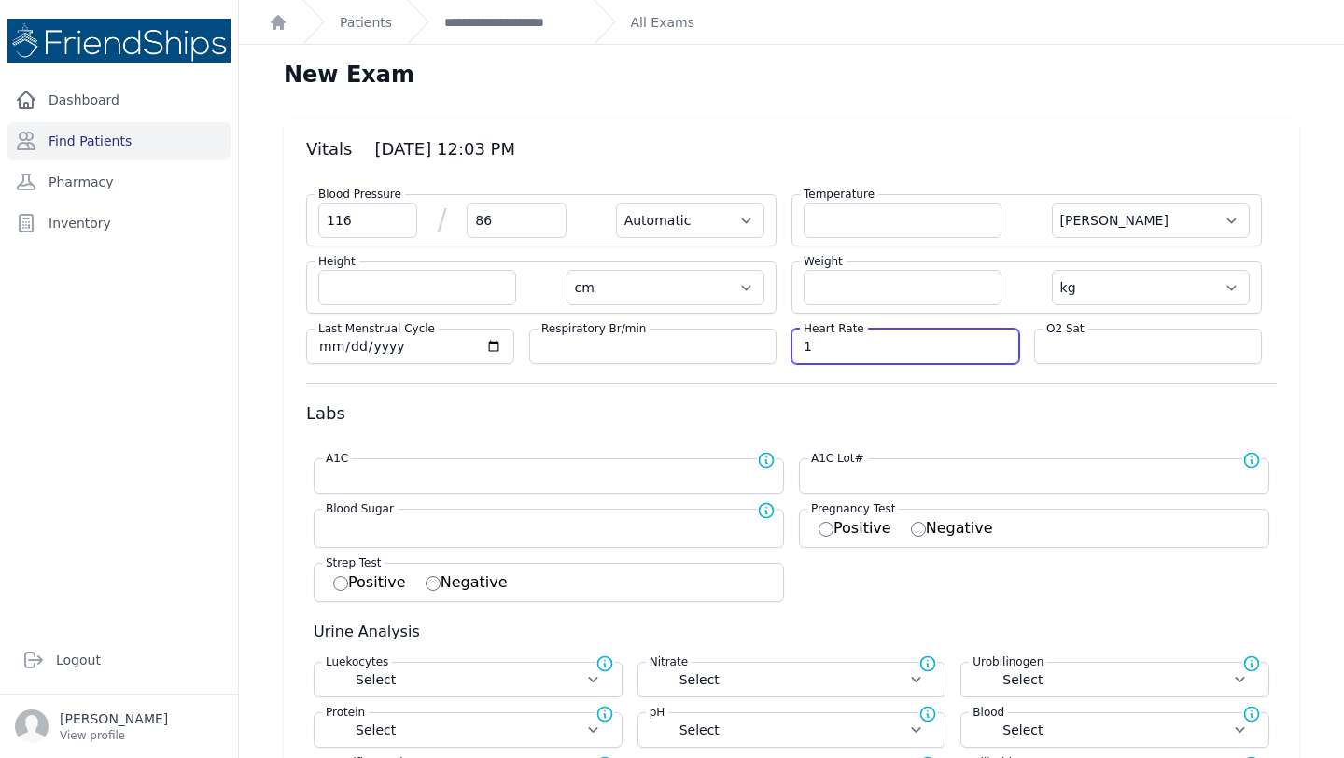
select select
type input "113"
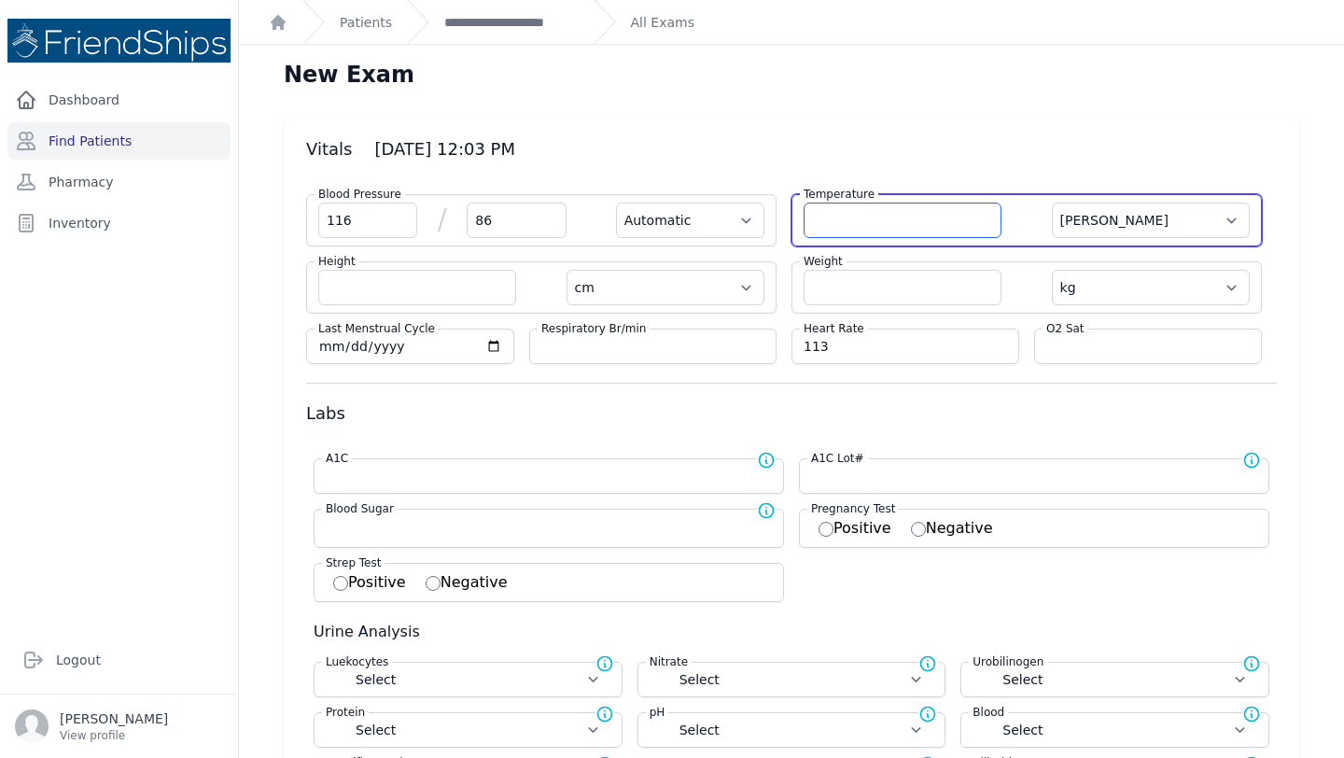
click at [873, 231] on input "number" at bounding box center [902, 220] width 198 height 35
select select "Automatic"
select select "C"
select select "cm"
select select "kg"
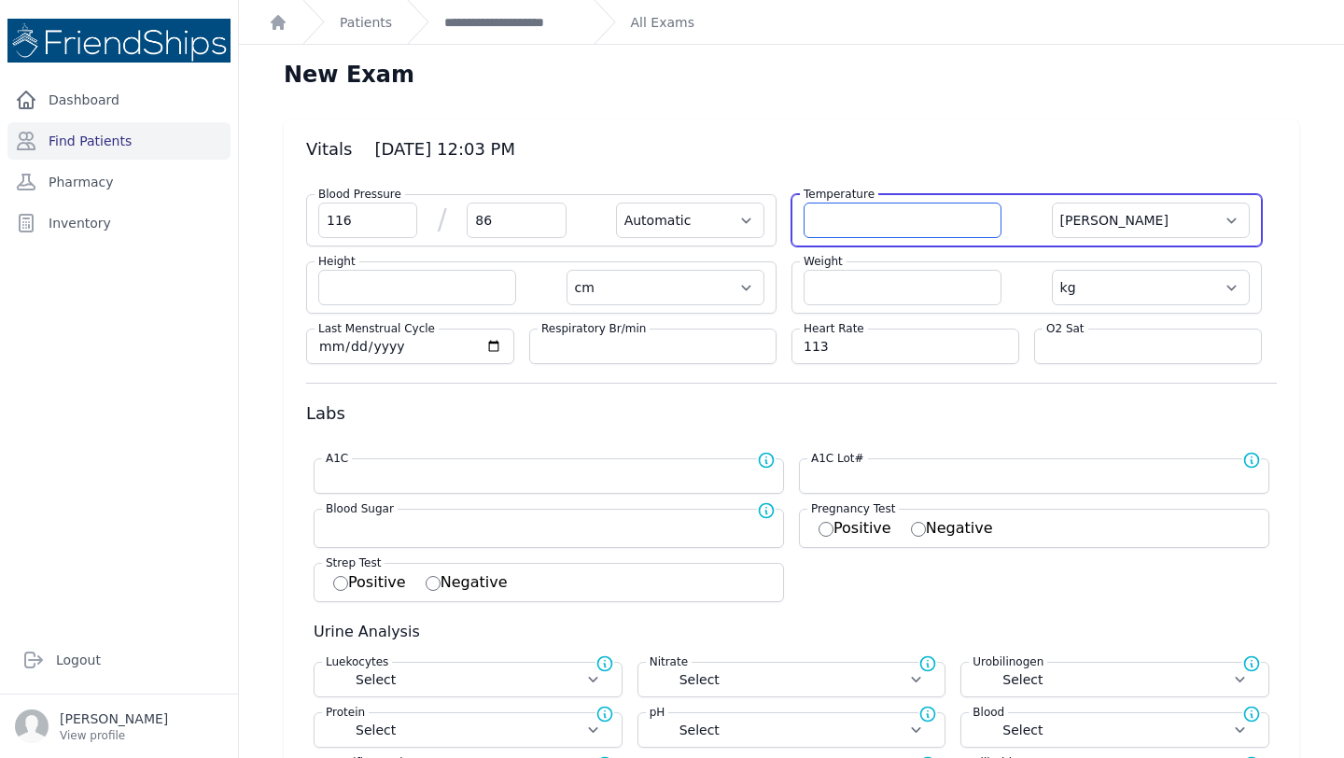
select select
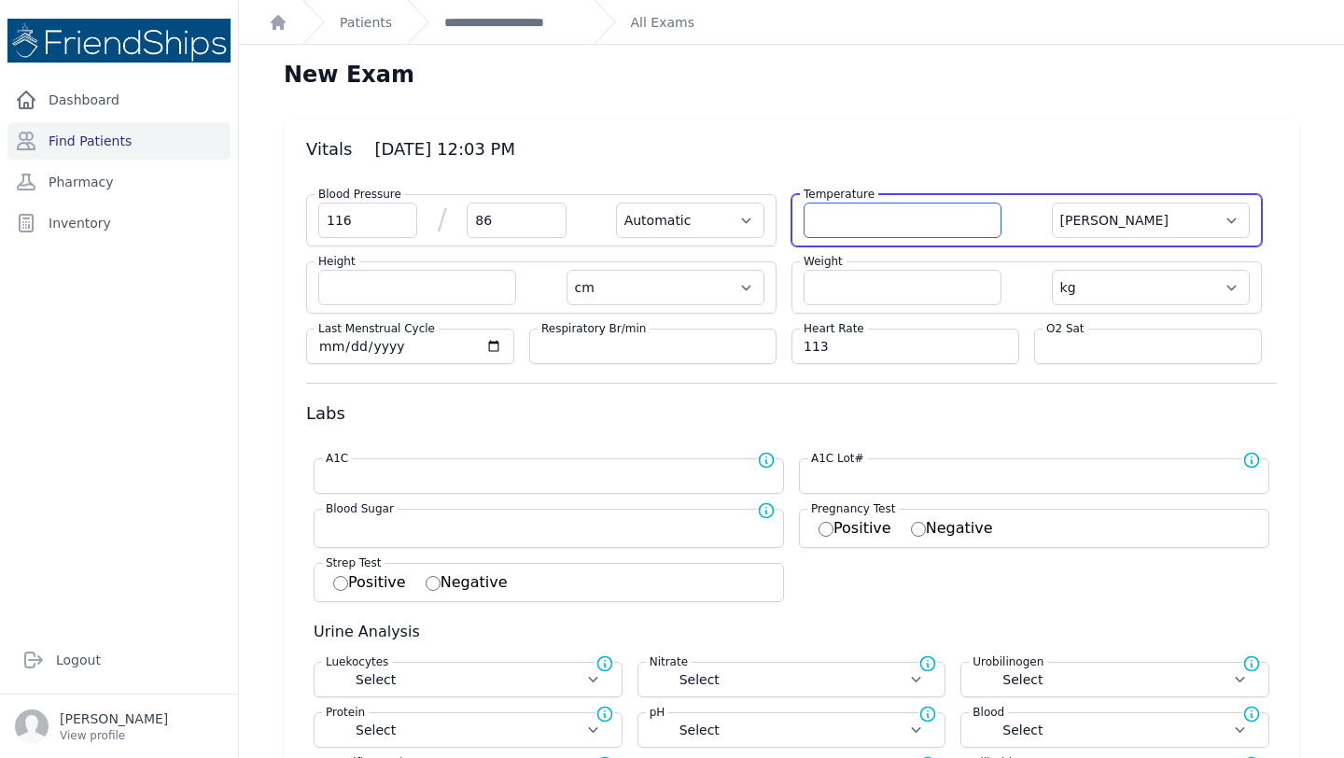
select select
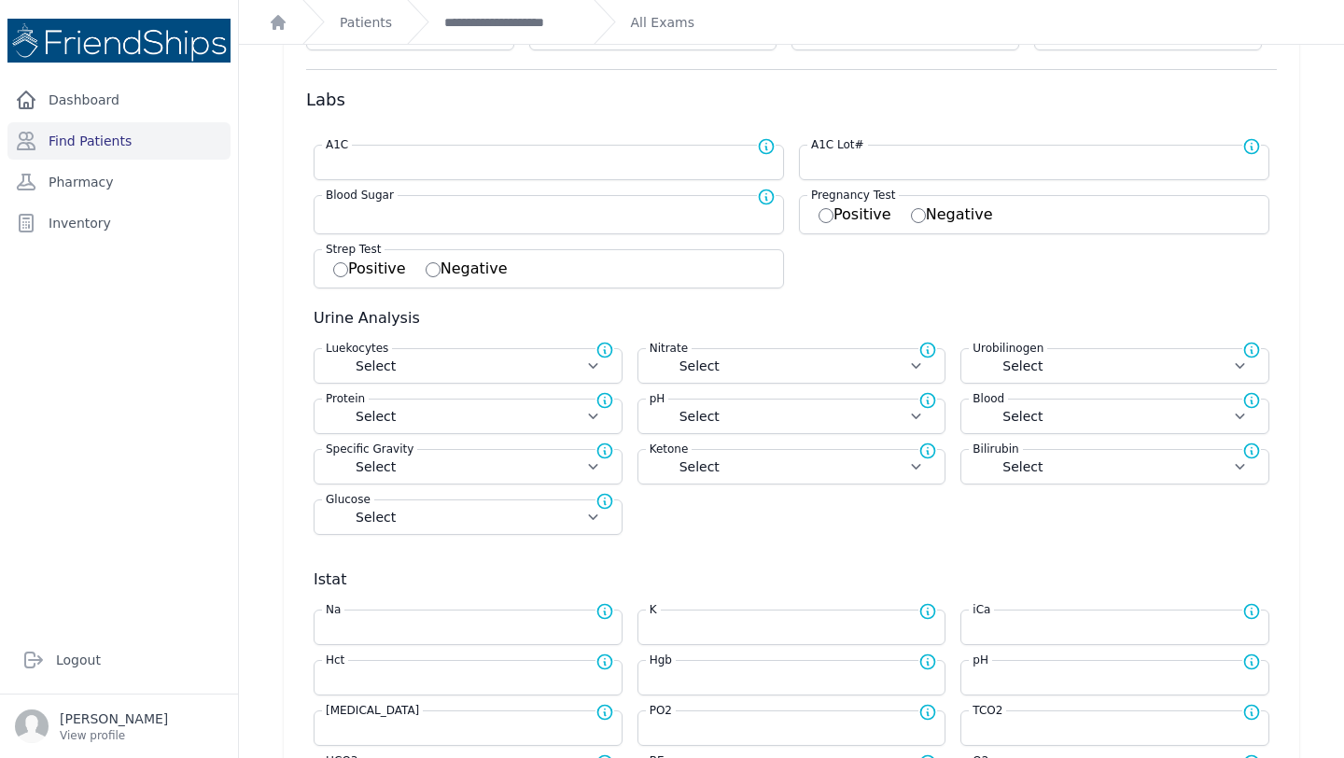
scroll to position [696, 0]
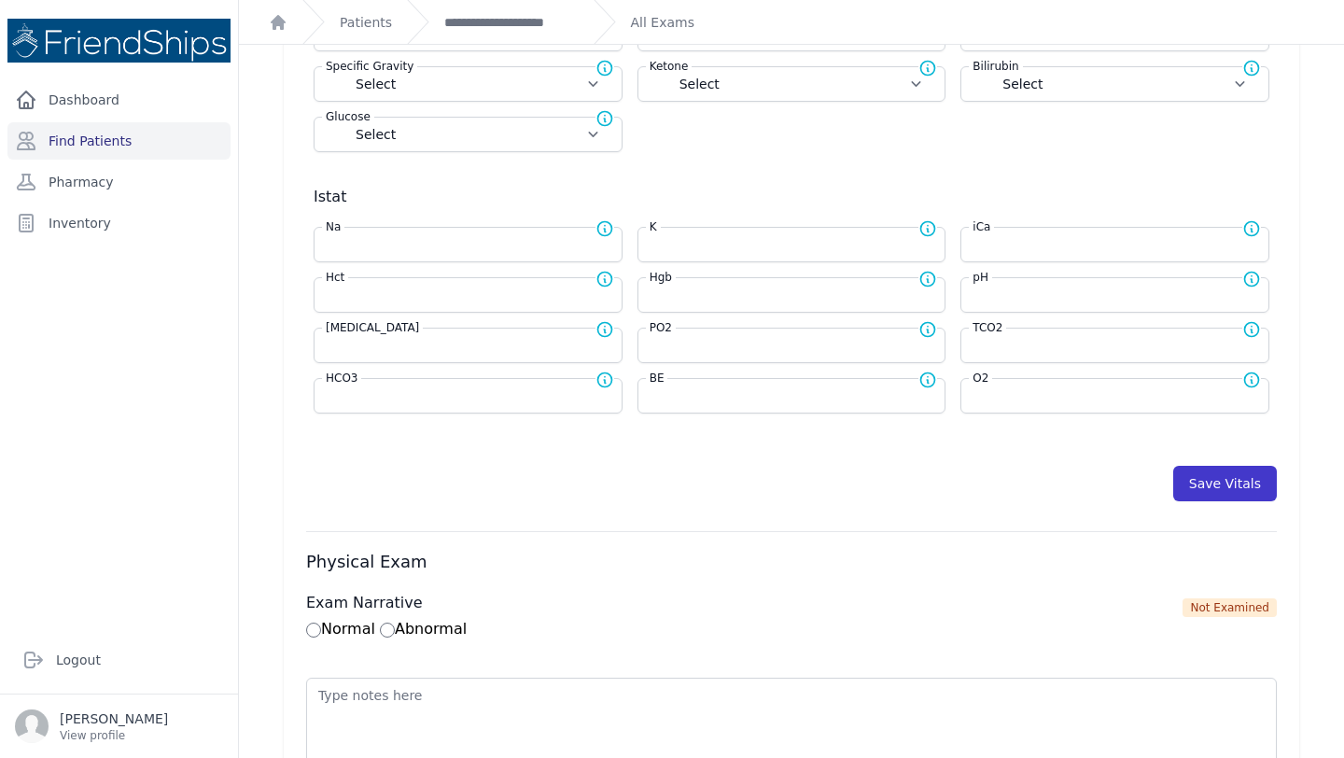
type input "36.6"
click at [1229, 483] on button "Save Vitals" at bounding box center [1225, 483] width 104 height 35
select select "Automatic"
select select "cm"
select select "kg"
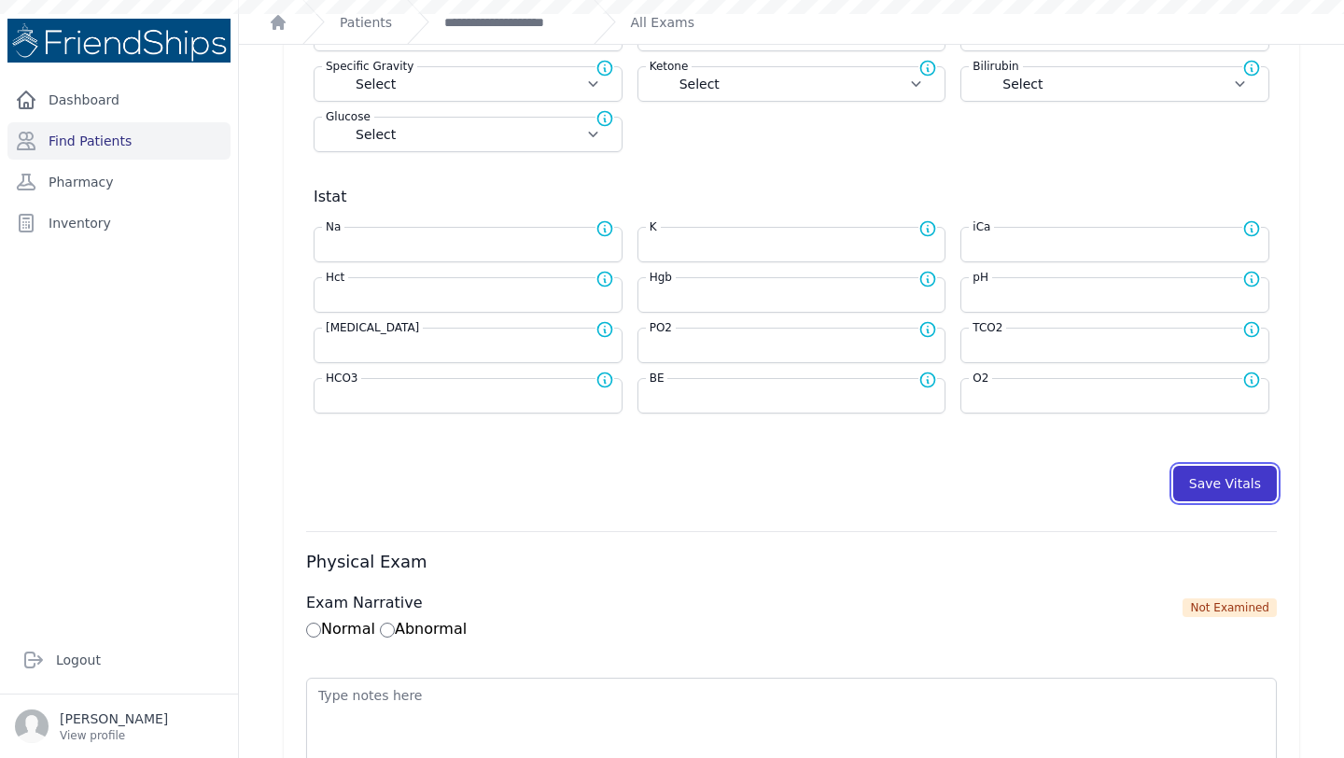
select select
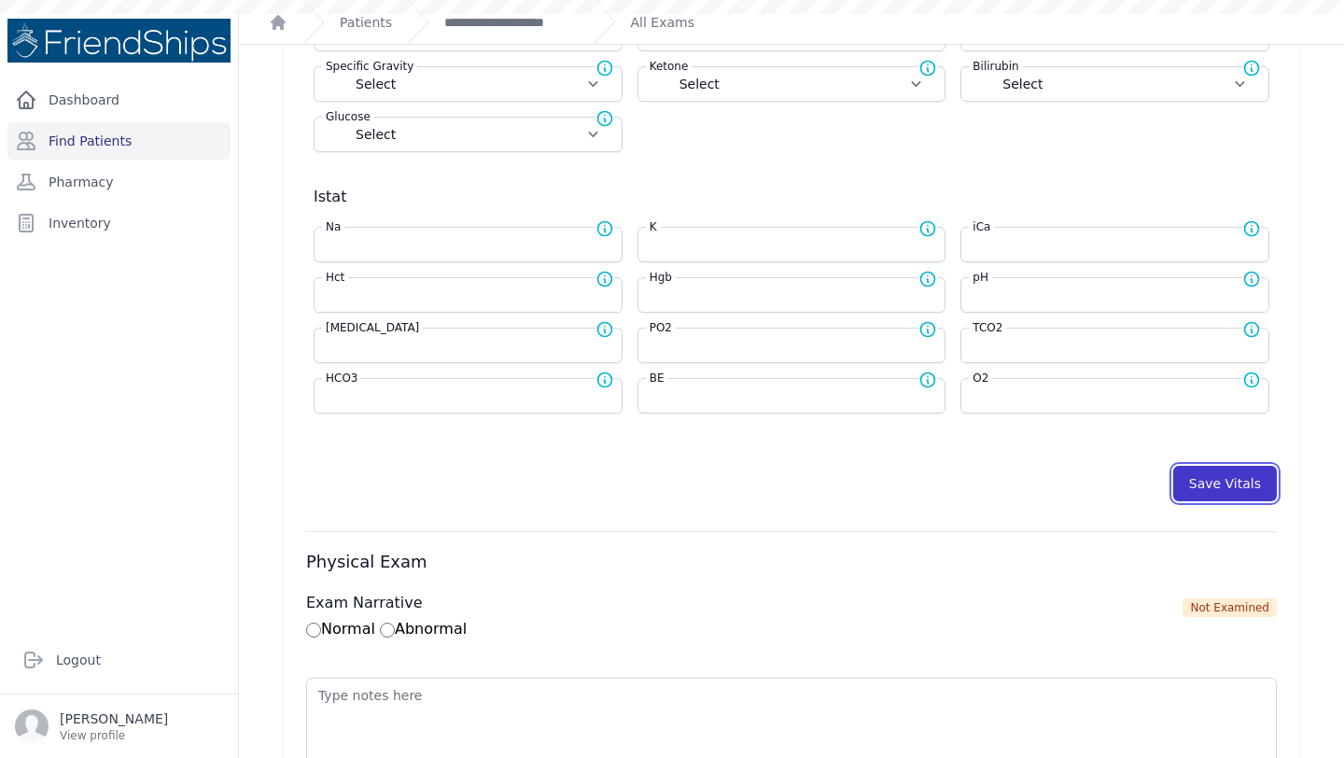
select select
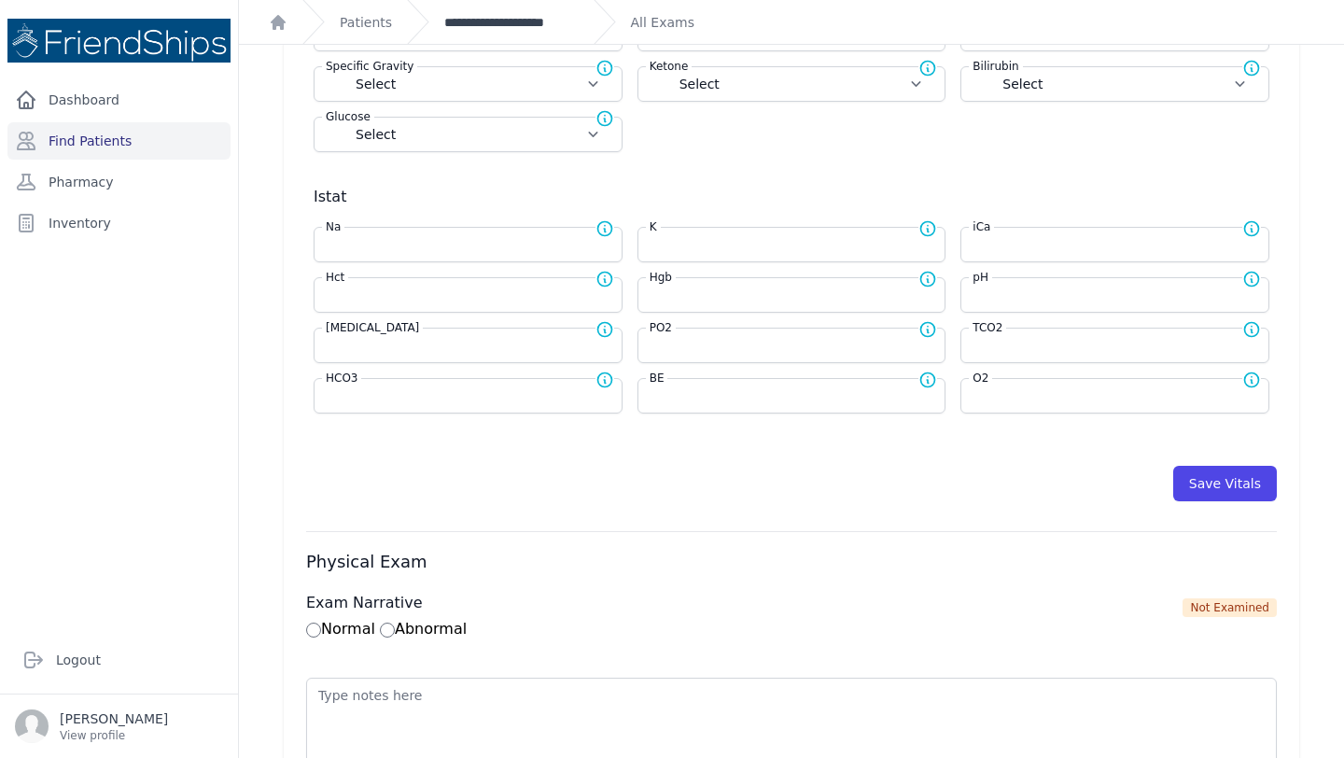
click at [527, 29] on link "**********" at bounding box center [511, 22] width 134 height 19
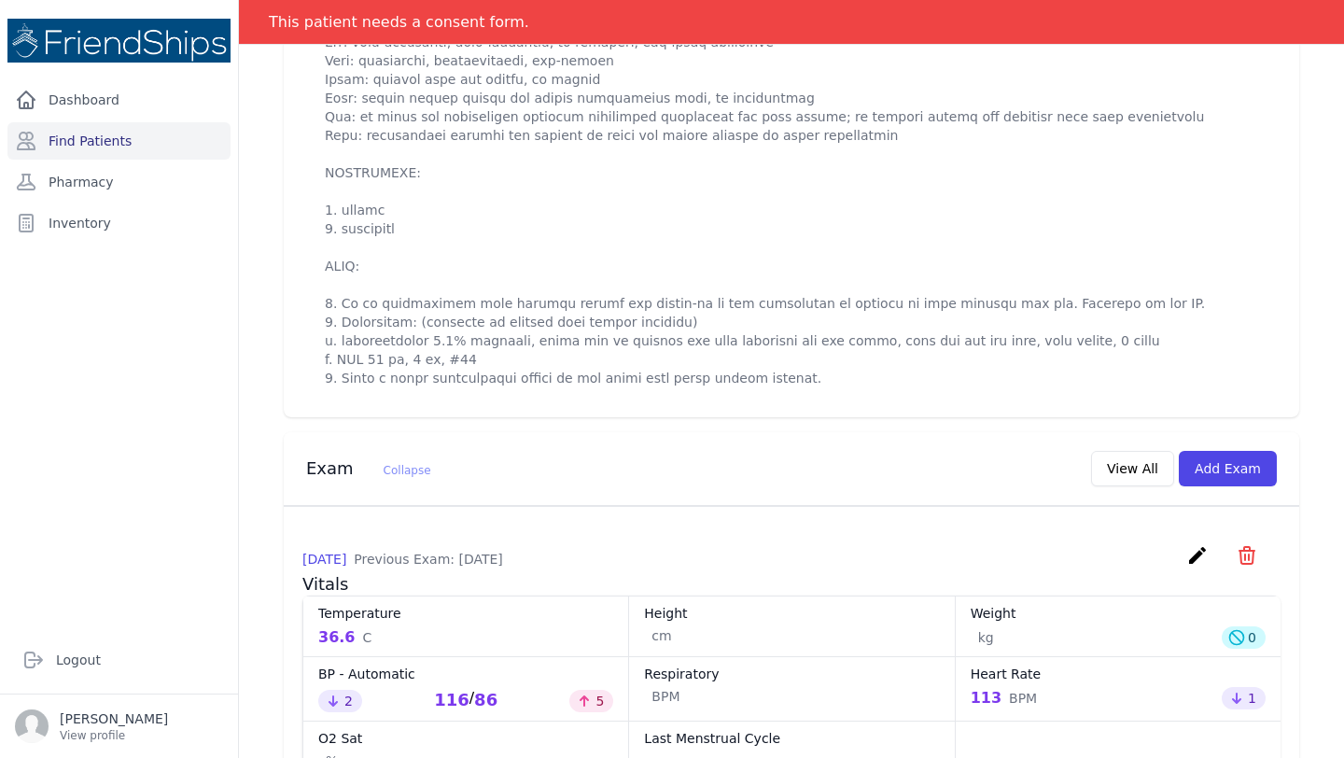
scroll to position [788, 0]
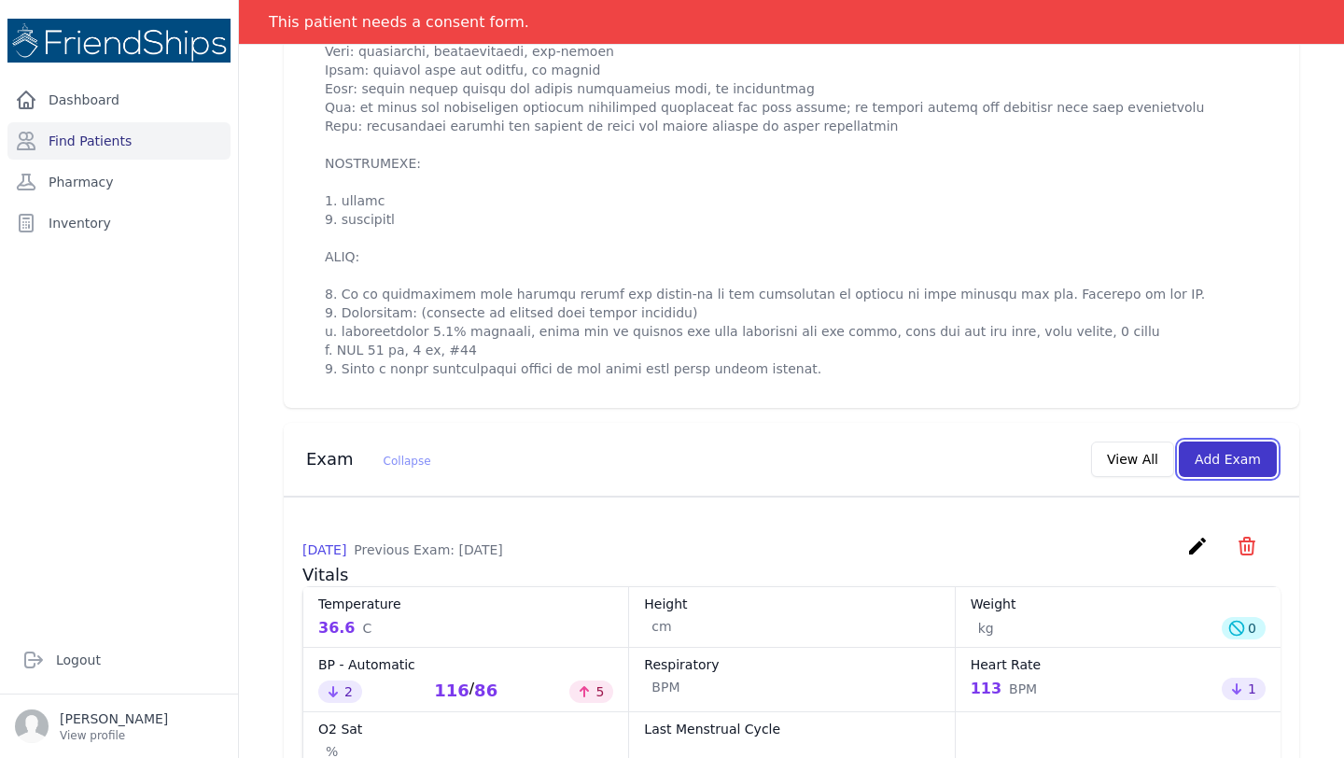
click at [1217, 470] on button "Add Exam" at bounding box center [1228, 458] width 98 height 35
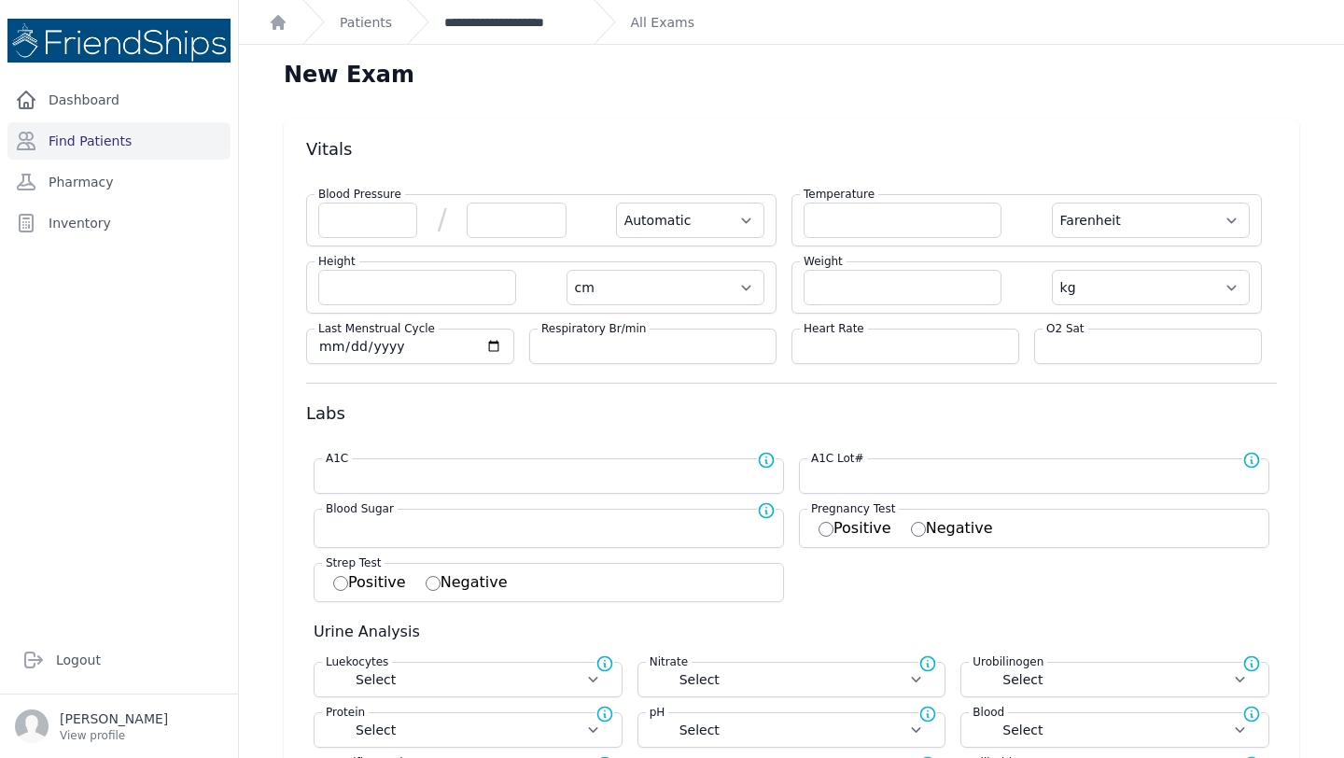
click at [520, 18] on link "**********" at bounding box center [511, 22] width 134 height 19
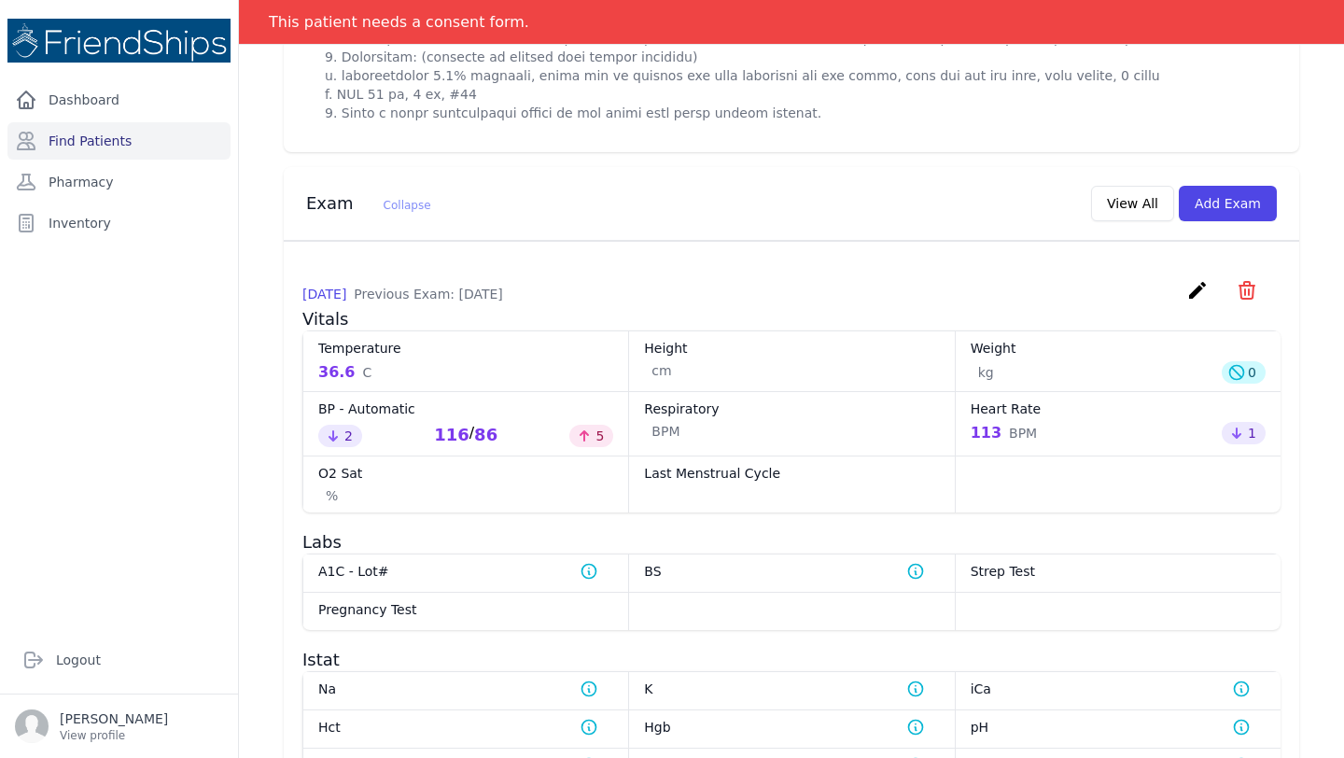
scroll to position [1057, 0]
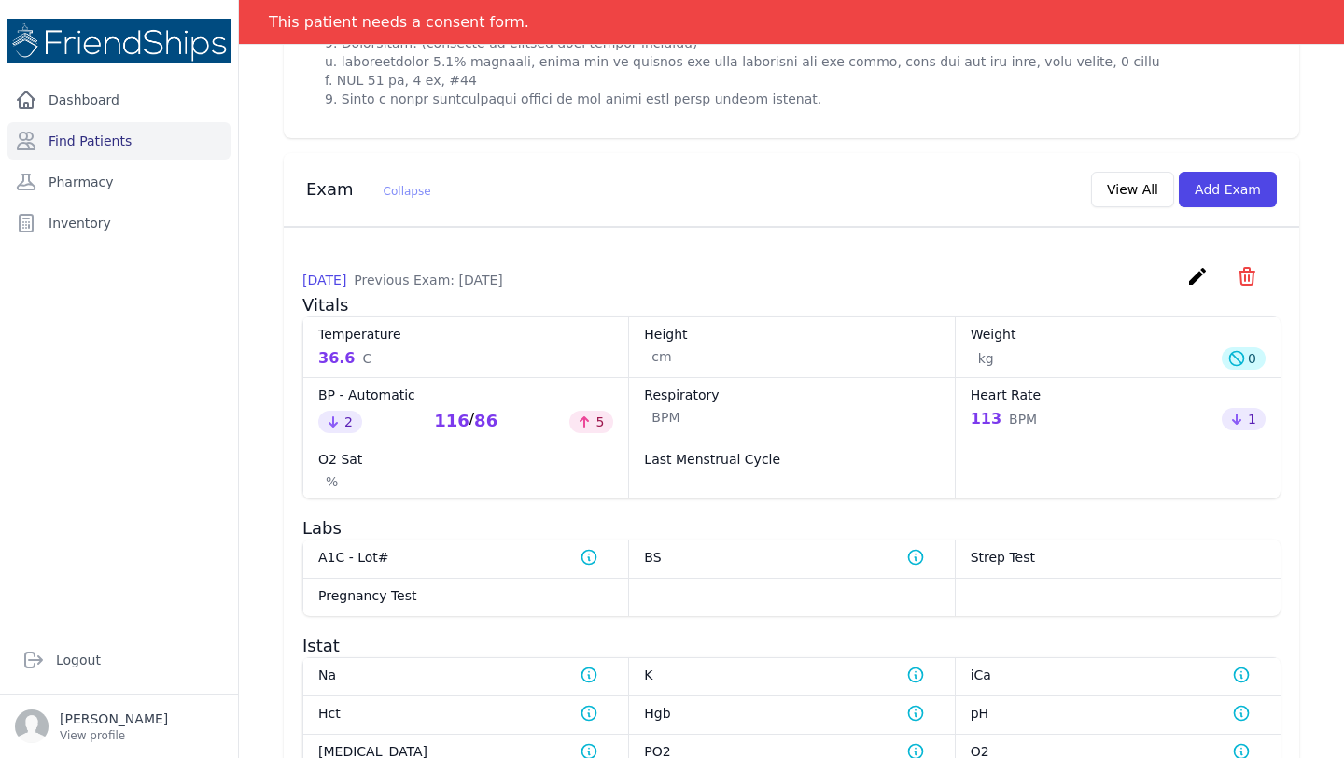
click at [1196, 287] on icon "create" at bounding box center [1197, 276] width 22 height 22
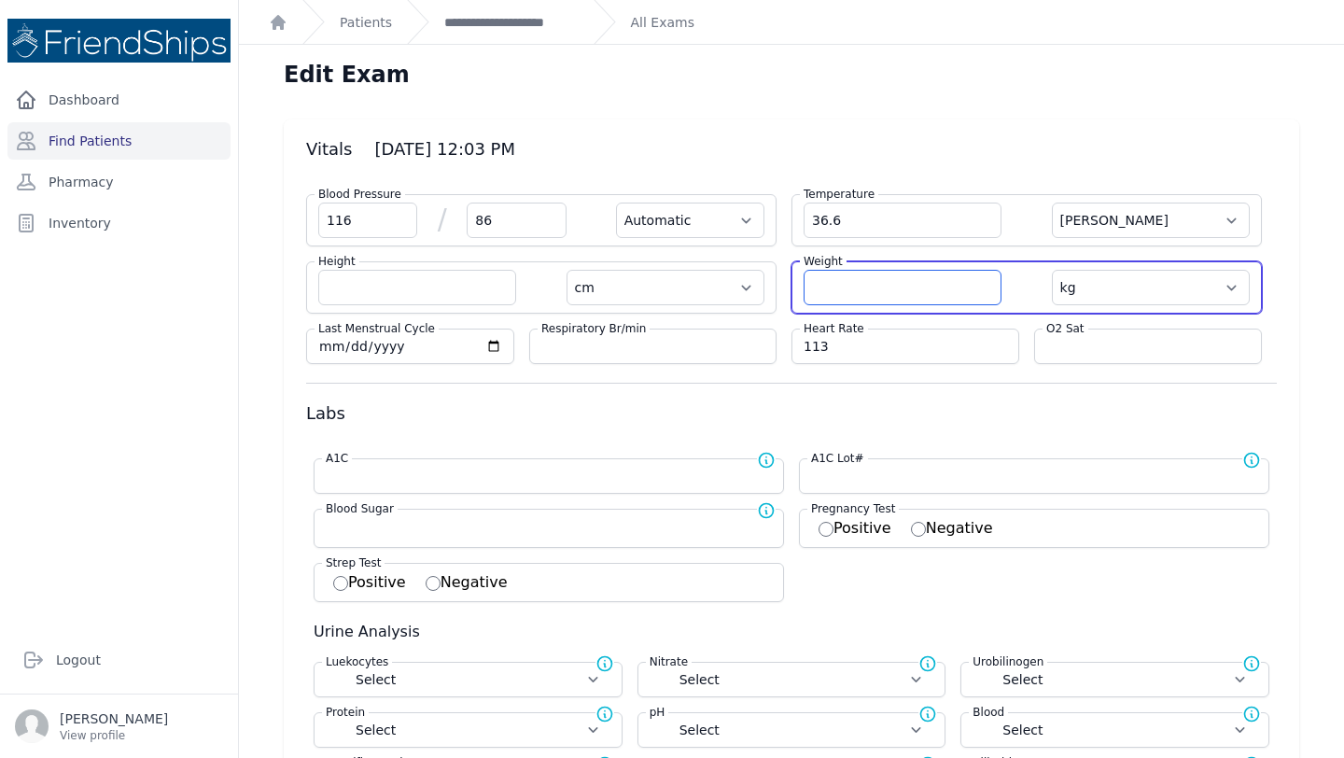
click at [864, 272] on input "number" at bounding box center [902, 287] width 198 height 35
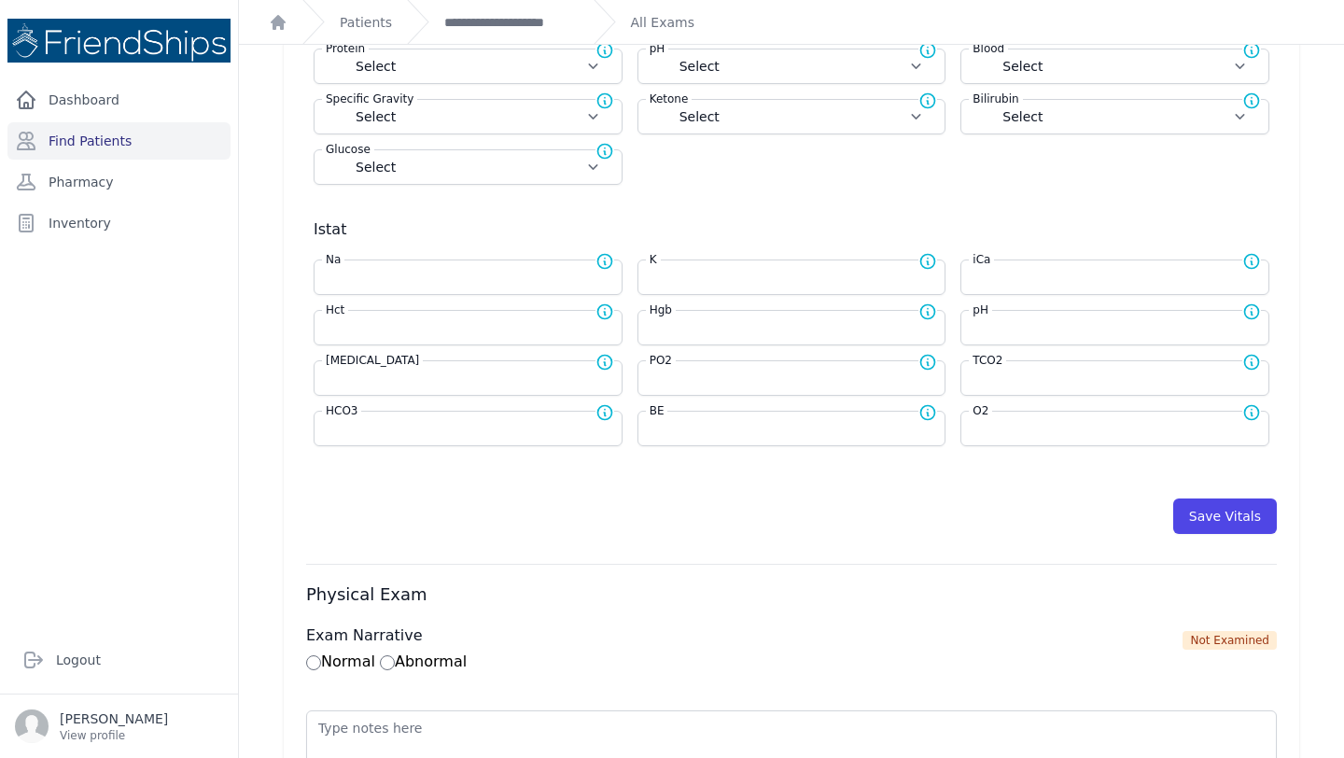
scroll to position [668, 0]
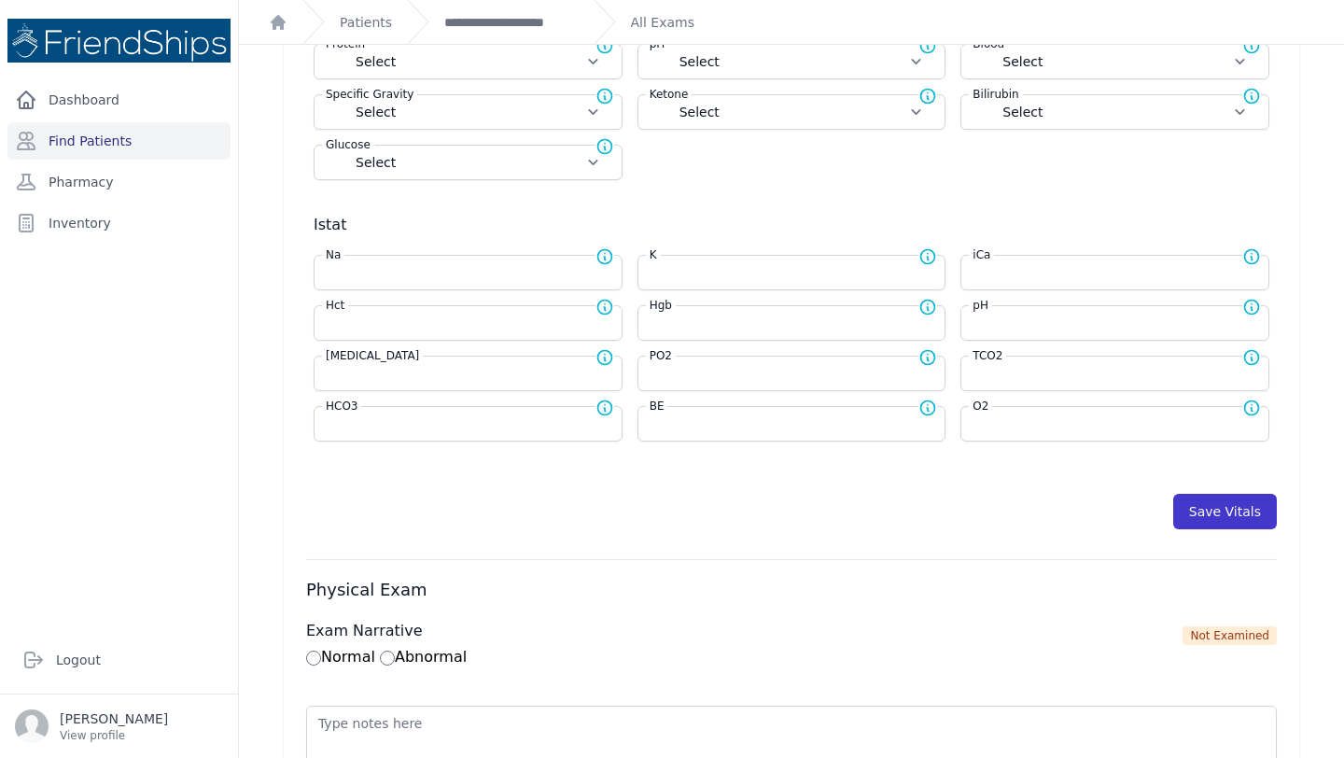
type input "84.4"
click at [1229, 507] on button "Save Vitals" at bounding box center [1225, 511] width 104 height 35
select select "Automatic"
select select "C"
select select "cm"
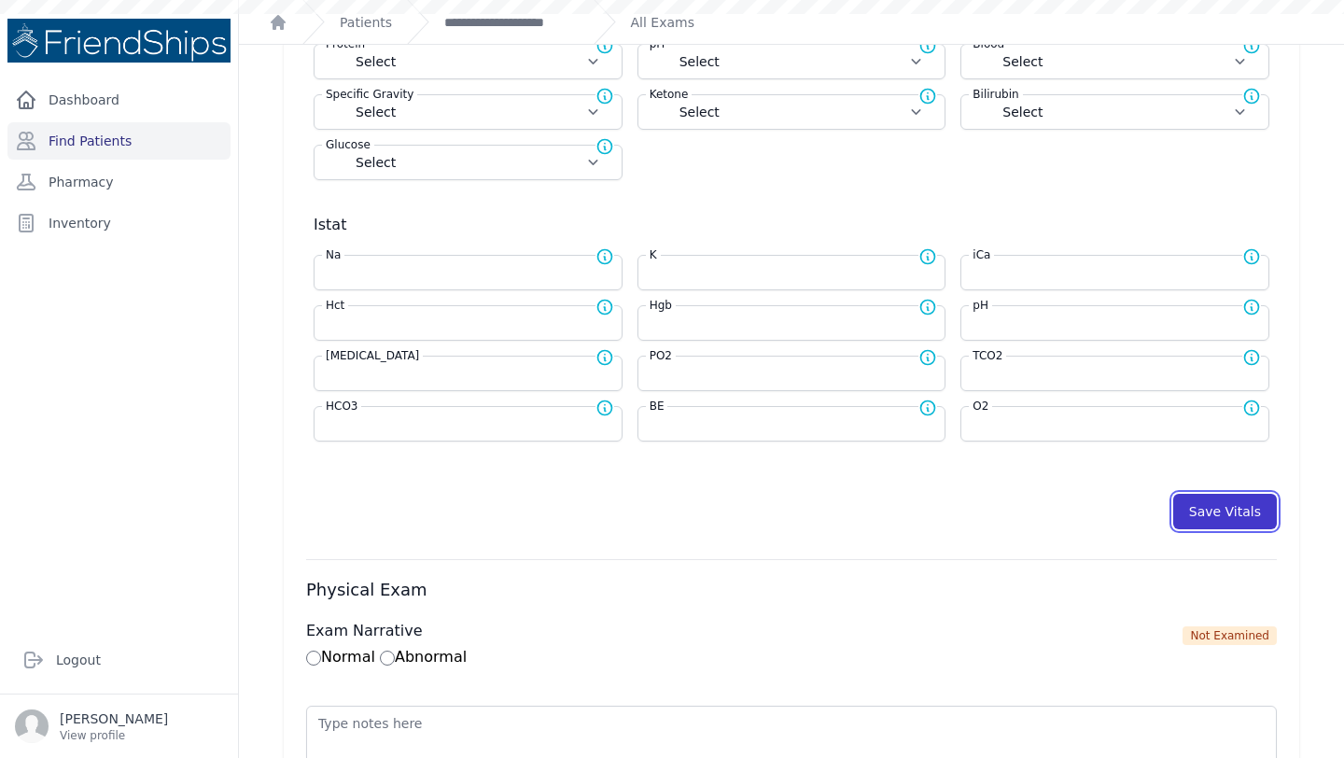
select select "kg"
select select
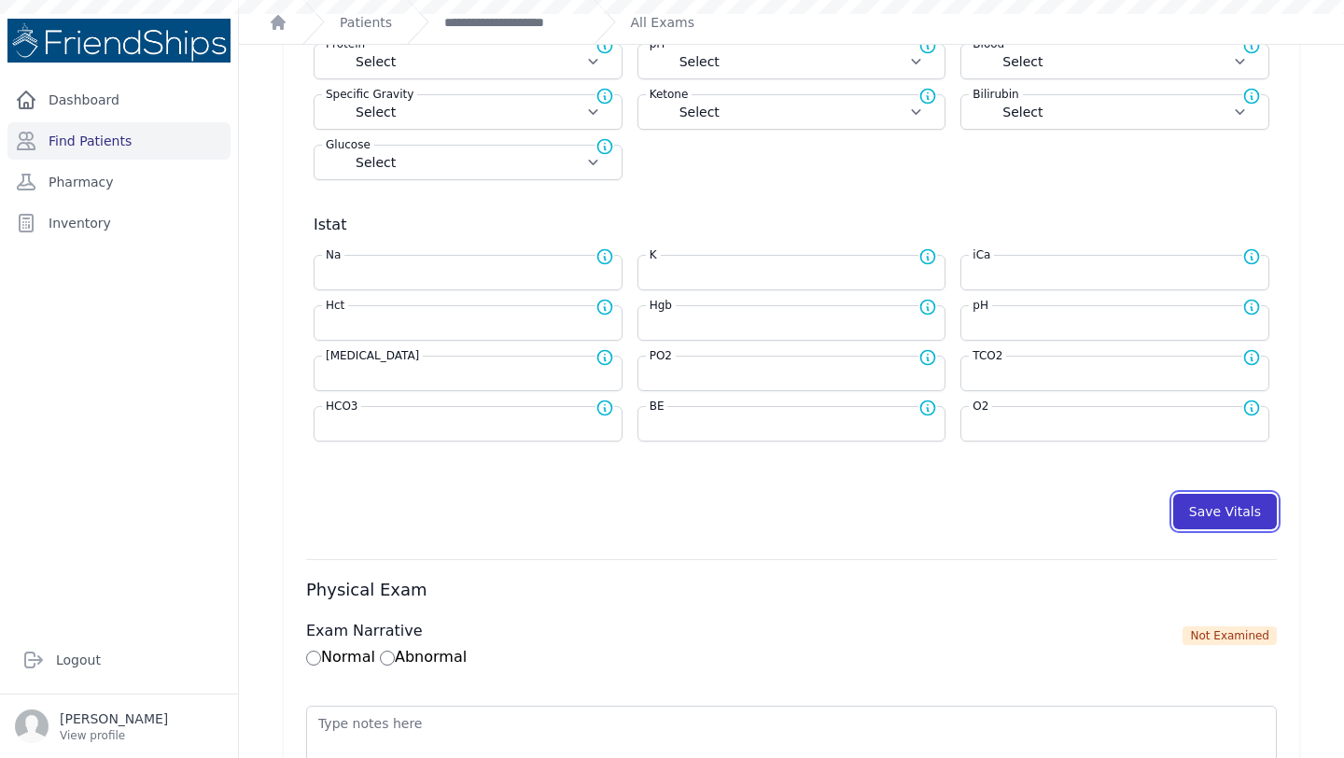
select select
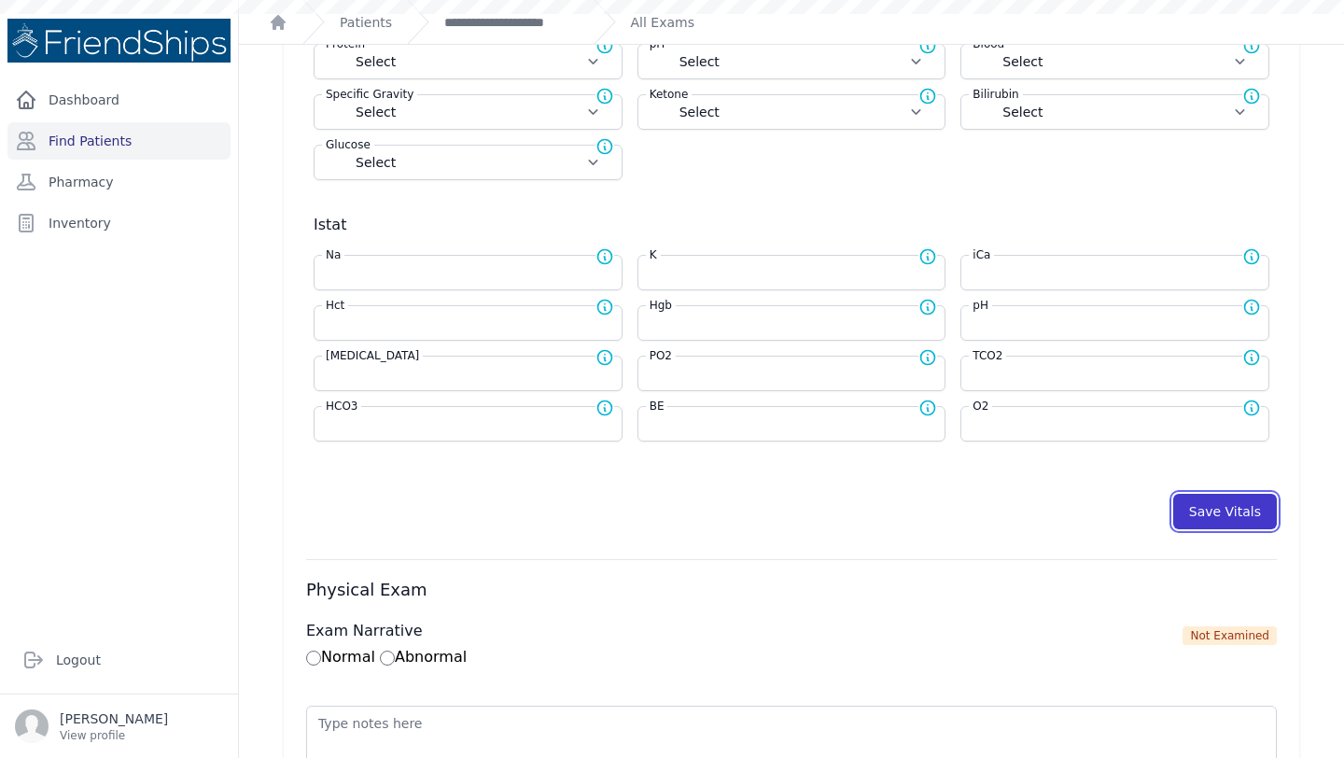
select select
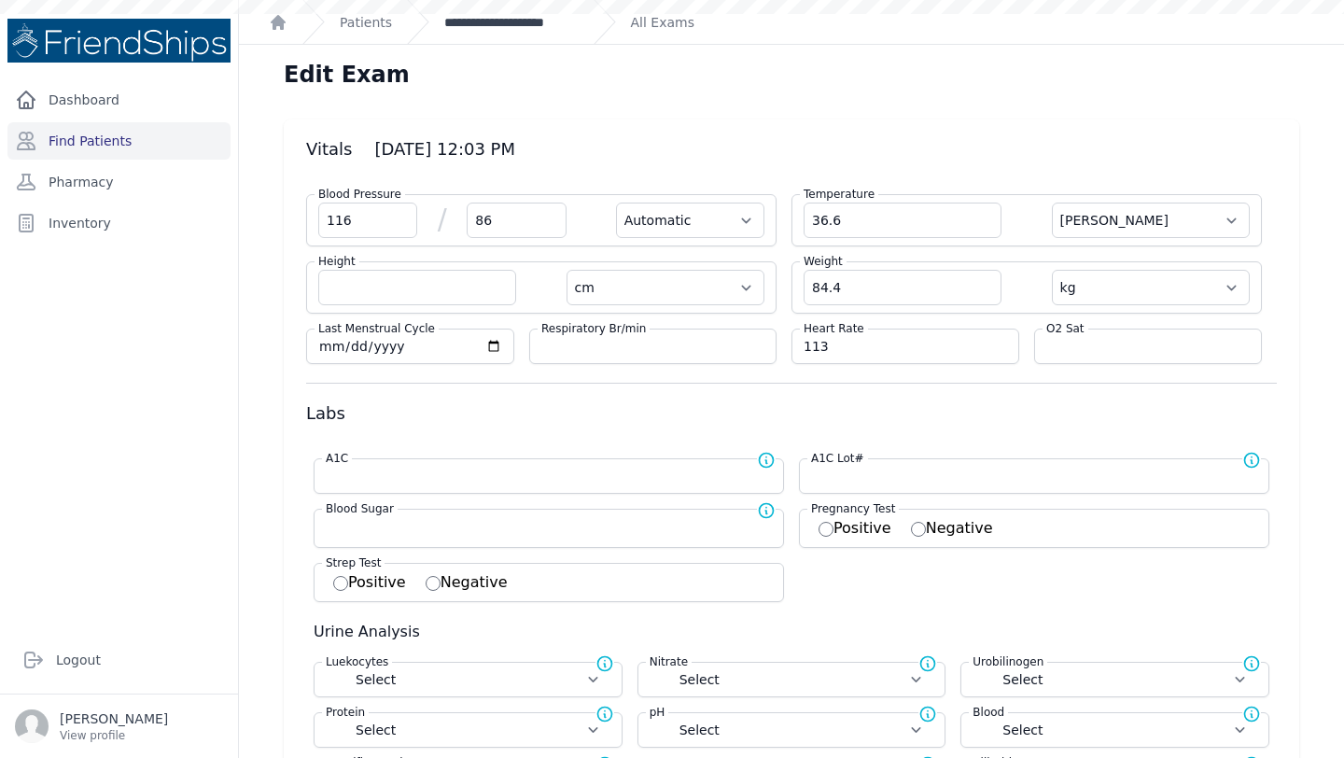
click at [517, 21] on link "**********" at bounding box center [511, 22] width 134 height 19
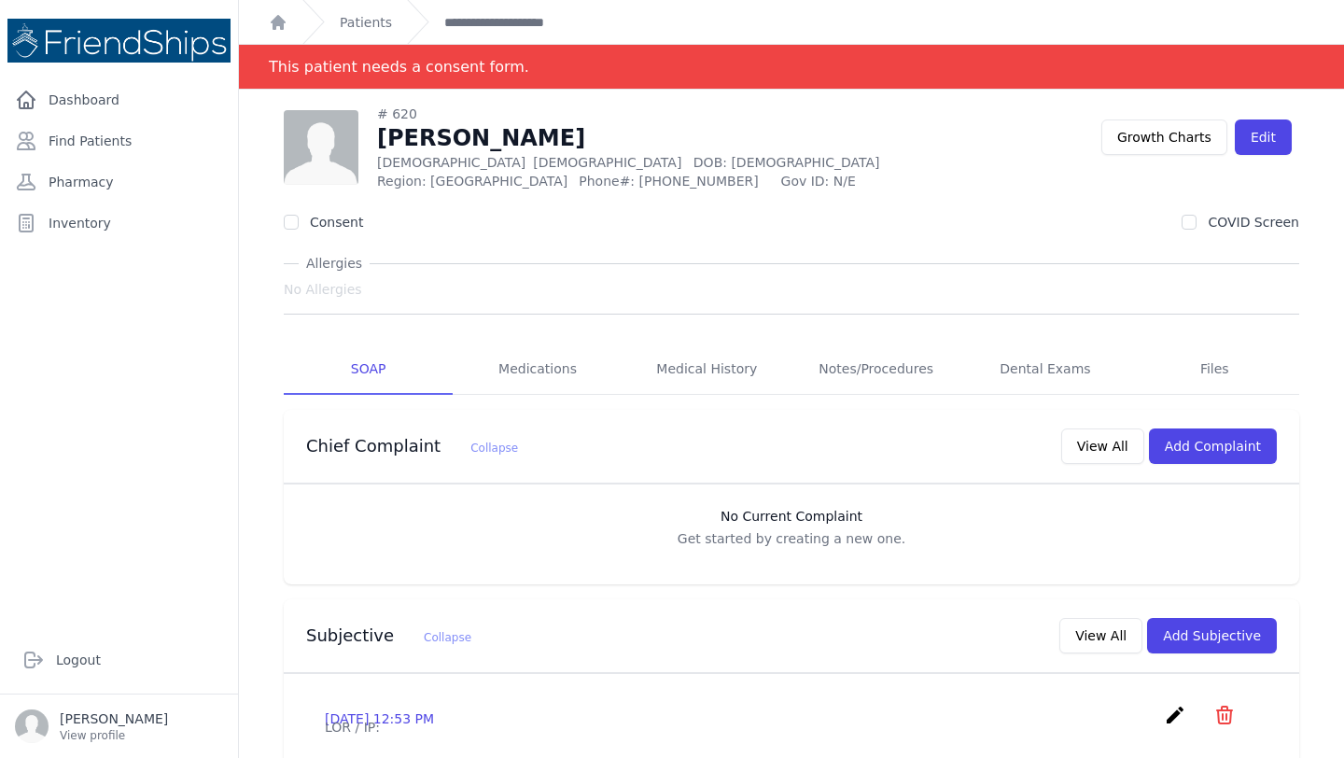
click at [875, 151] on div "# 620 [PERSON_NAME] [DEMOGRAPHIC_DATA] [DEMOGRAPHIC_DATA] DOB: [DEMOGRAPHIC_DAT…" at bounding box center [692, 148] width 817 height 86
click at [83, 155] on link "Find Patients" at bounding box center [118, 140] width 223 height 37
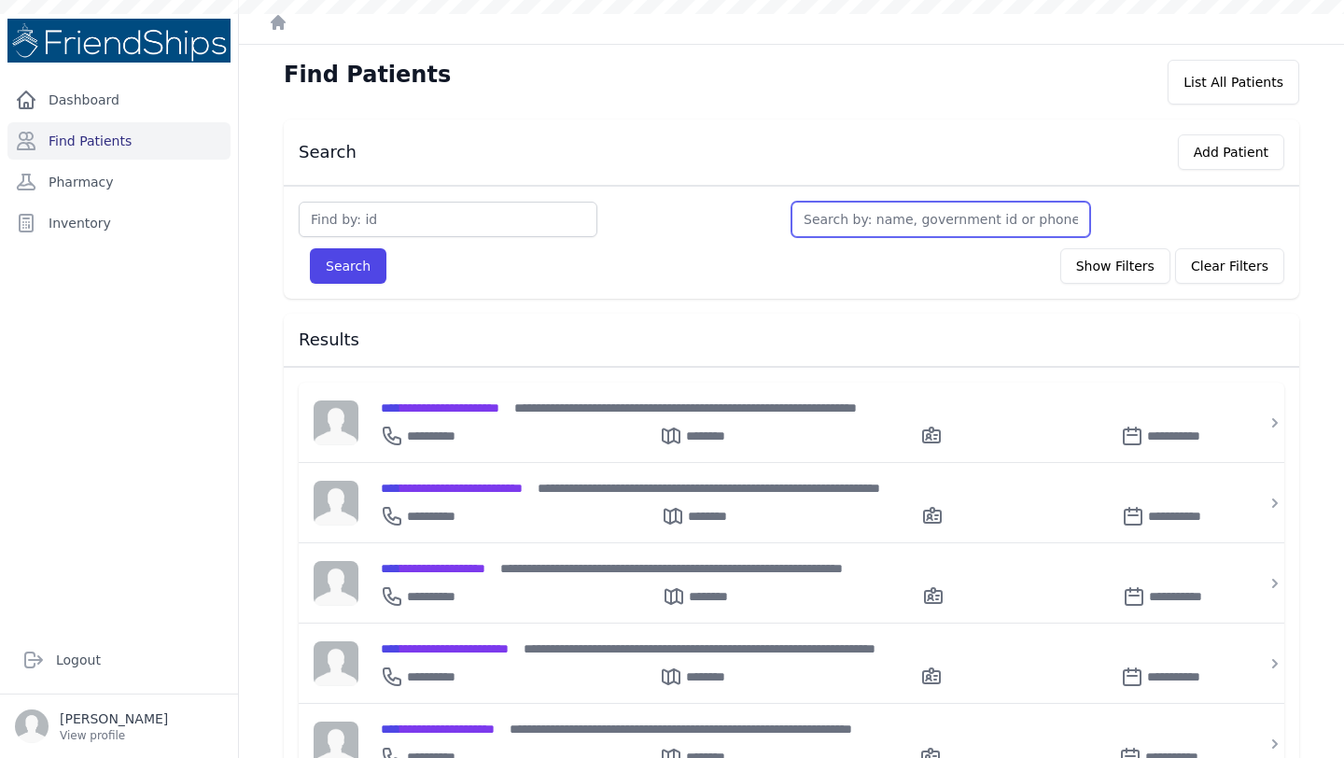
click at [874, 211] on input "text" at bounding box center [940, 219] width 299 height 35
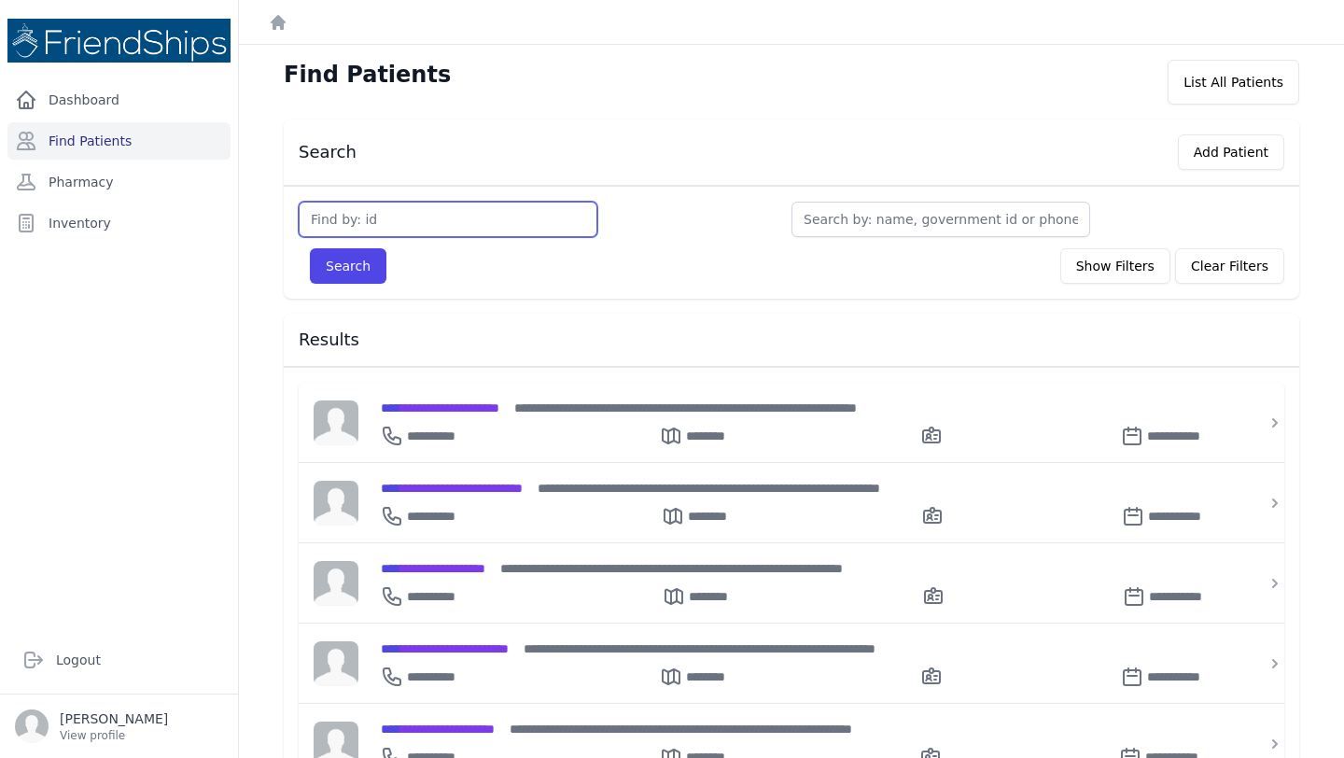
click at [362, 233] on input "text" at bounding box center [448, 219] width 299 height 35
type input "839"
click at [310, 248] on button "Search" at bounding box center [348, 265] width 77 height 35
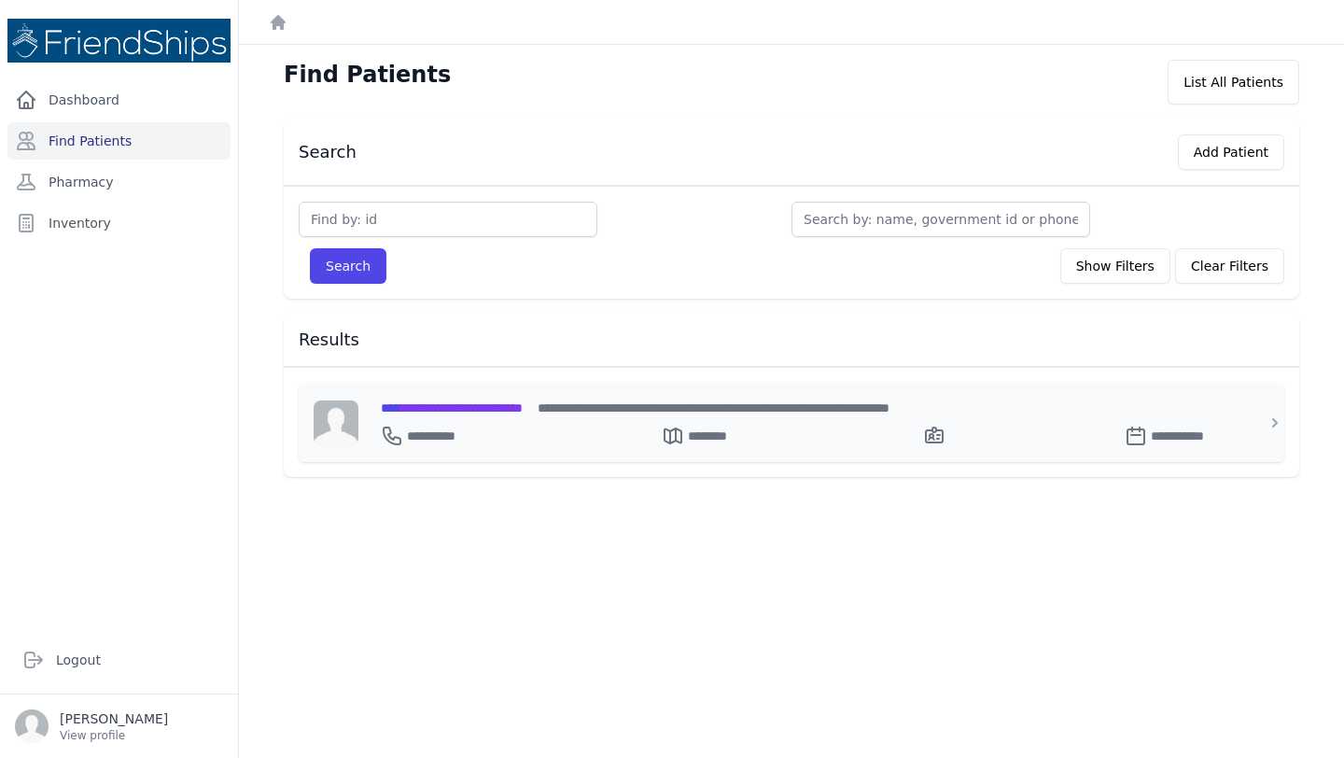
click at [492, 418] on div "**********" at bounding box center [803, 432] width 844 height 30
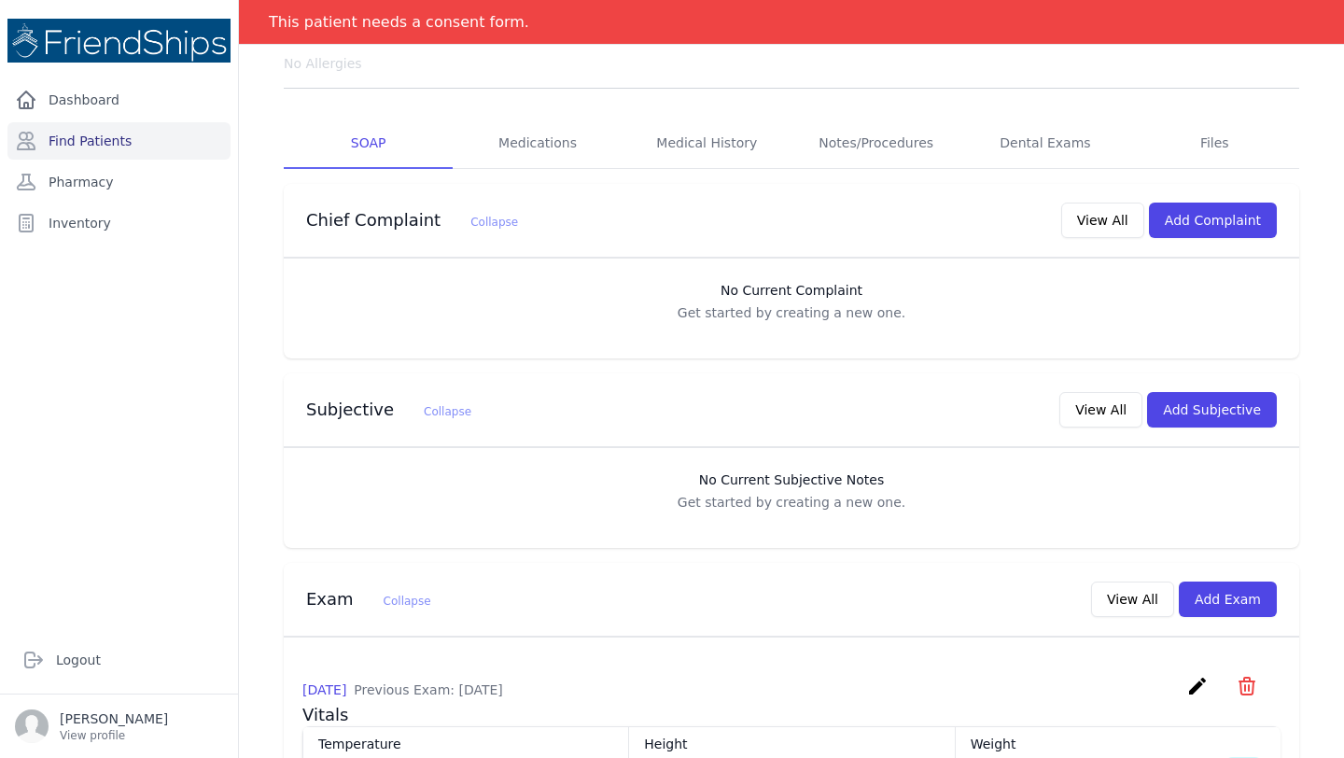
scroll to position [370, 0]
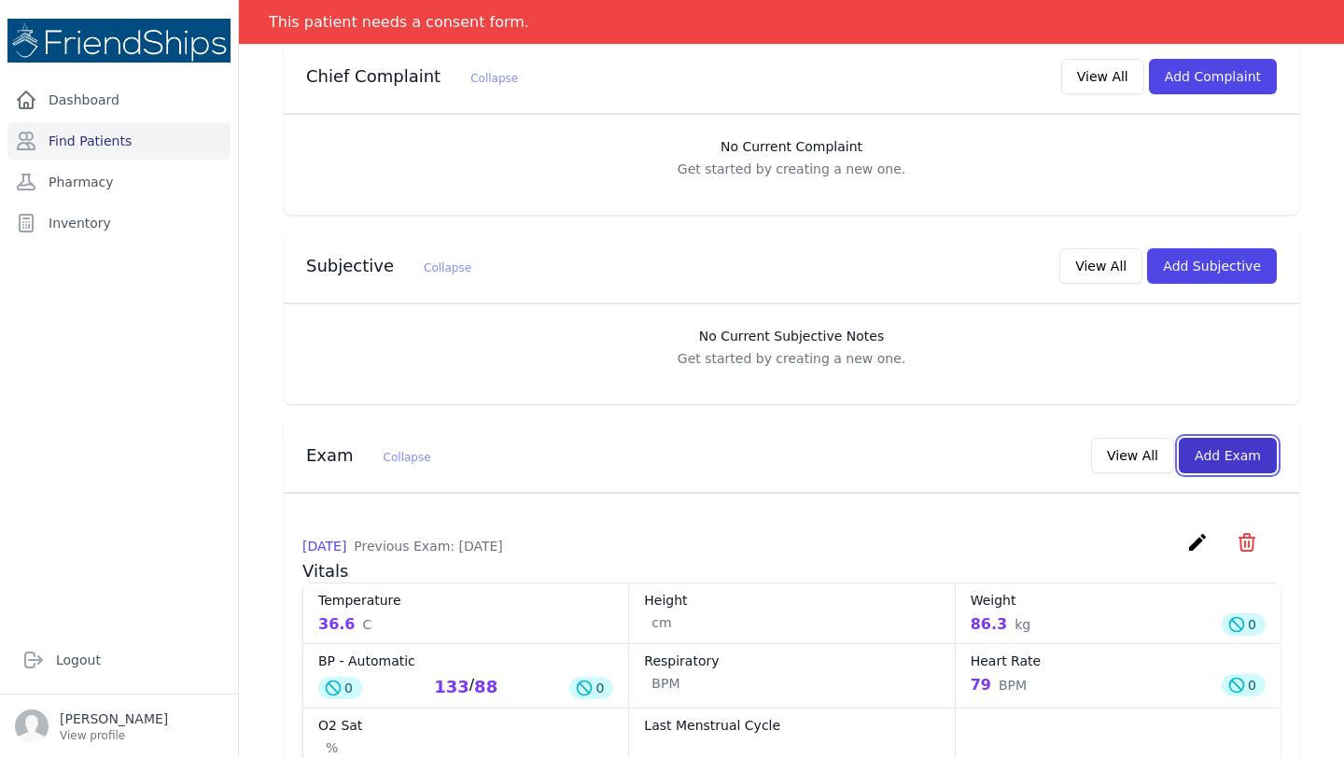
click at [1245, 454] on button "Add Exam" at bounding box center [1228, 455] width 98 height 35
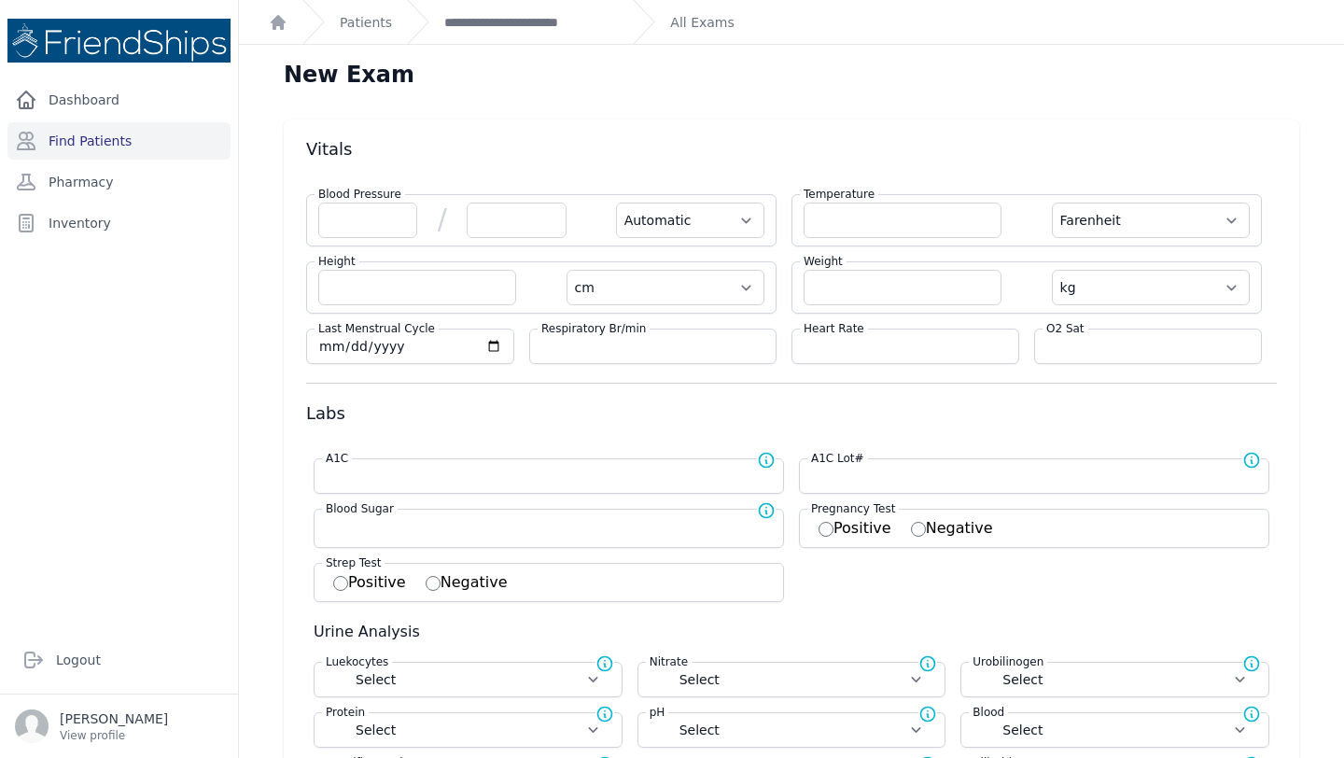
scroll to position [80, 0]
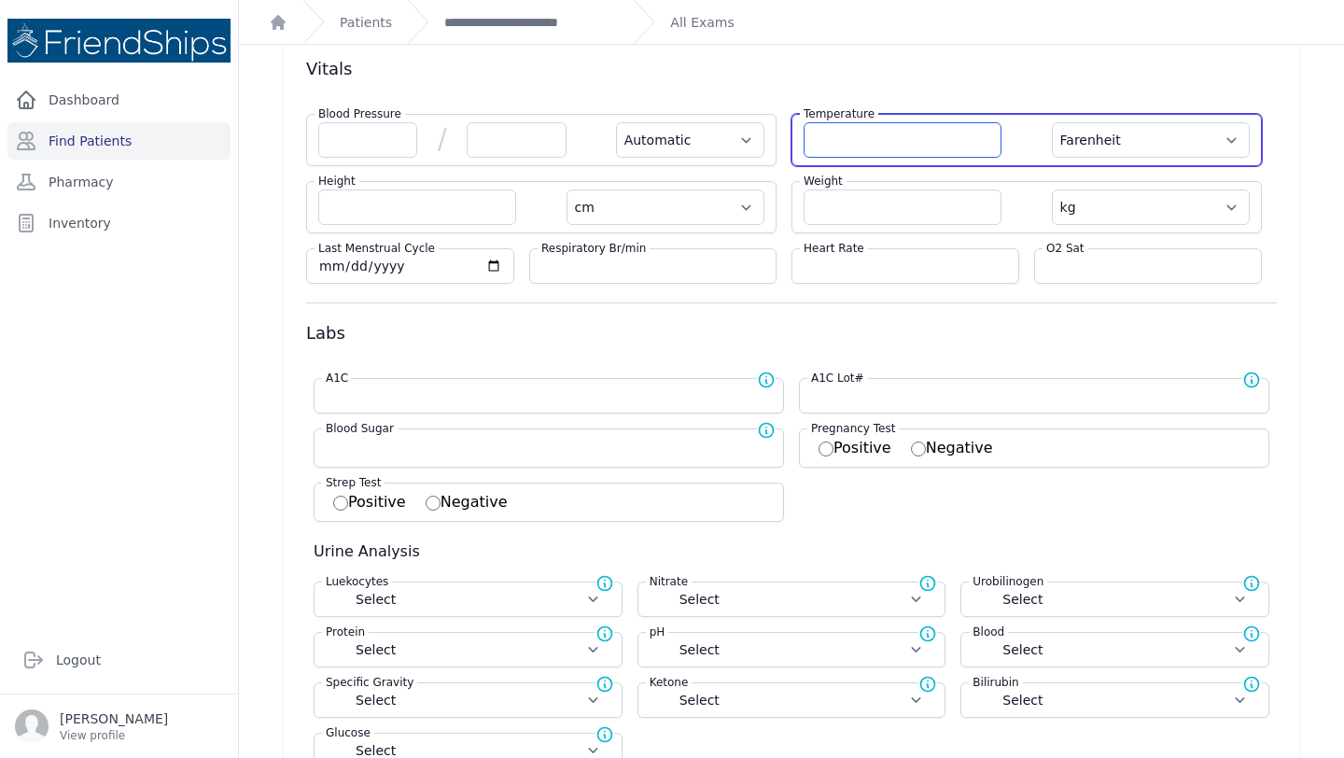
click at [855, 146] on input "number" at bounding box center [902, 139] width 198 height 35
type input "36.5"
click at [1139, 123] on select "Farenheit [PERSON_NAME]" at bounding box center [1151, 139] width 198 height 35
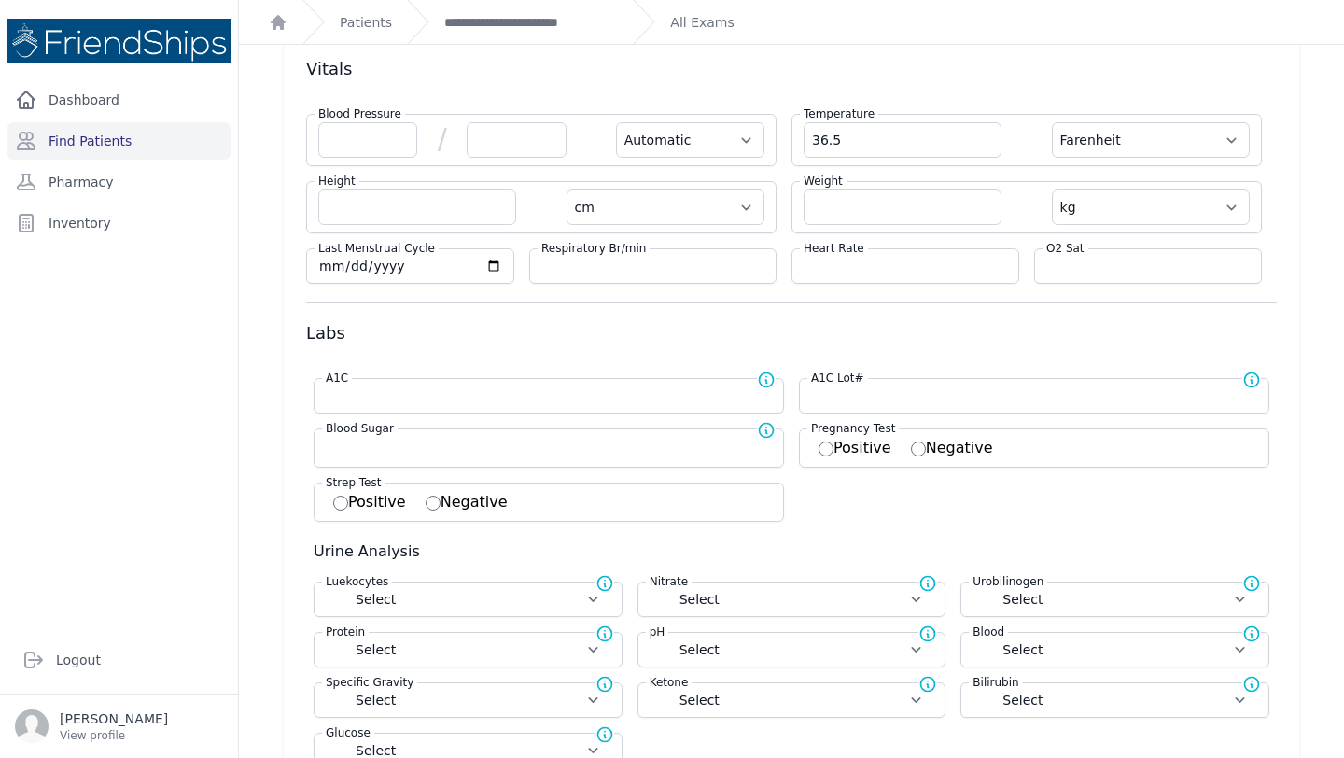
select select "Automatic"
select select "cm"
select select "kg"
select select
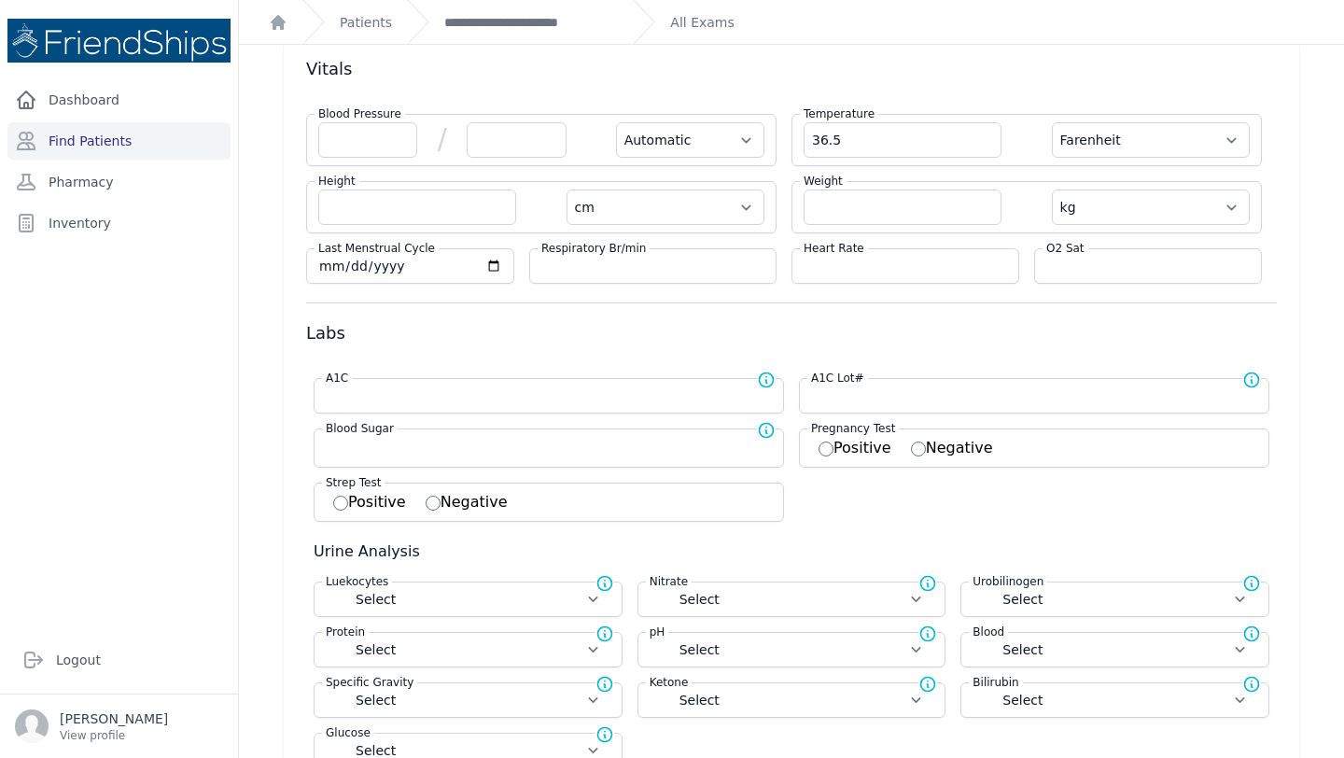
select select
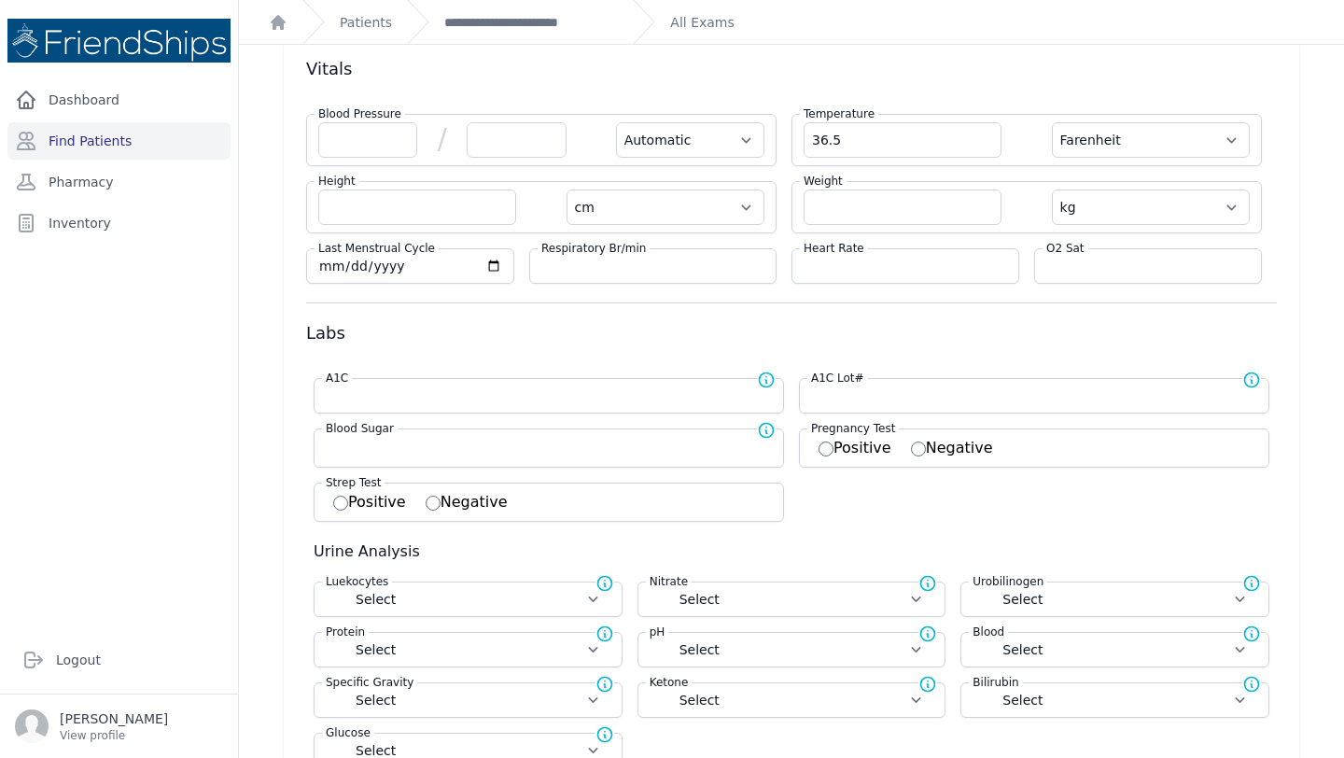
select select
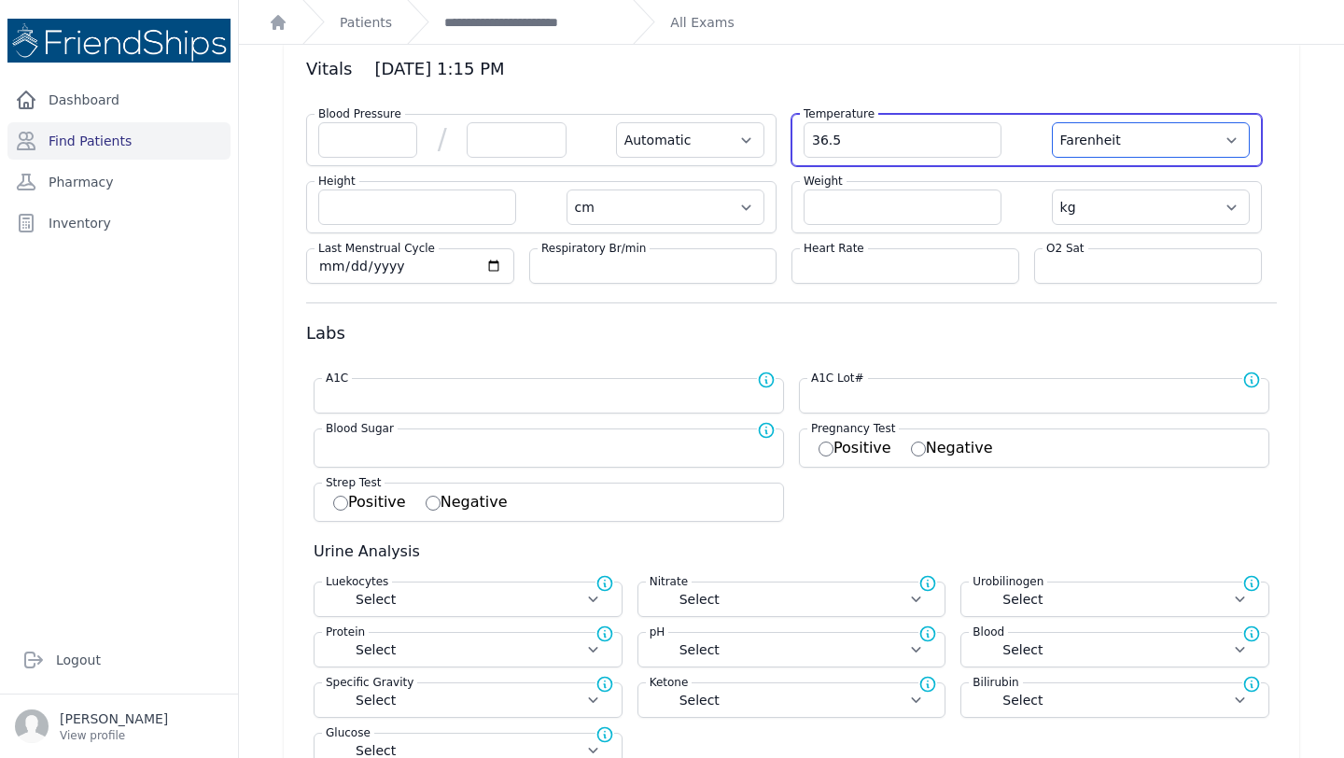
click at [1132, 146] on select "Farenheit [PERSON_NAME]" at bounding box center [1151, 139] width 198 height 35
select select "C"
select select "Automatic"
select select "cm"
select select "kg"
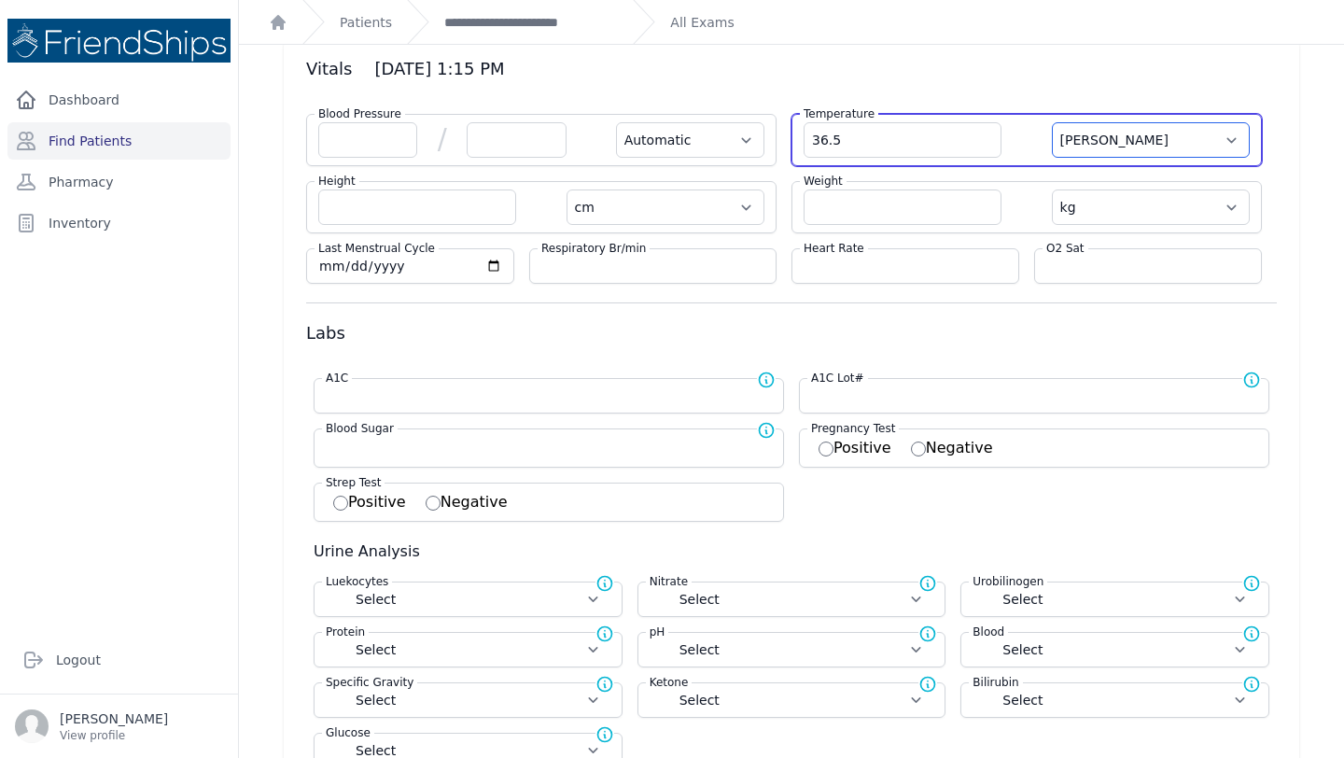
select select
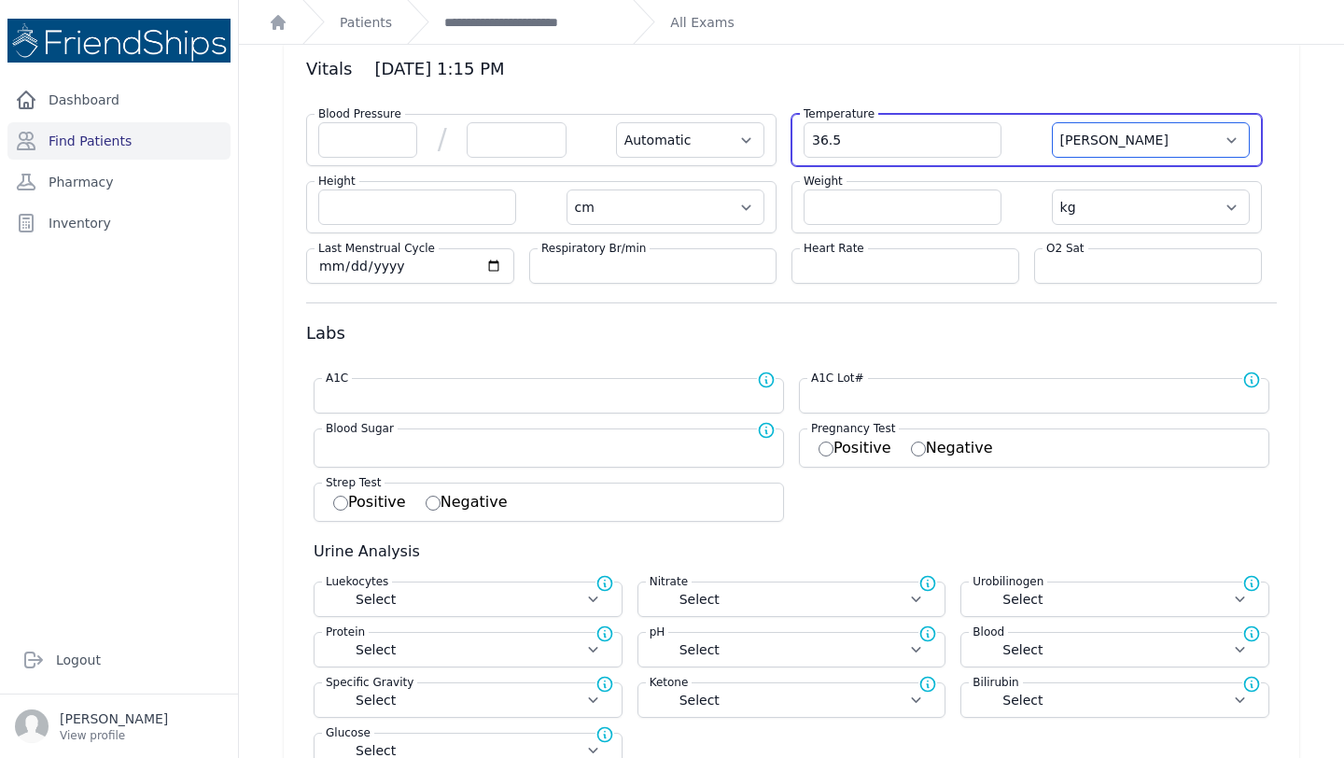
select select
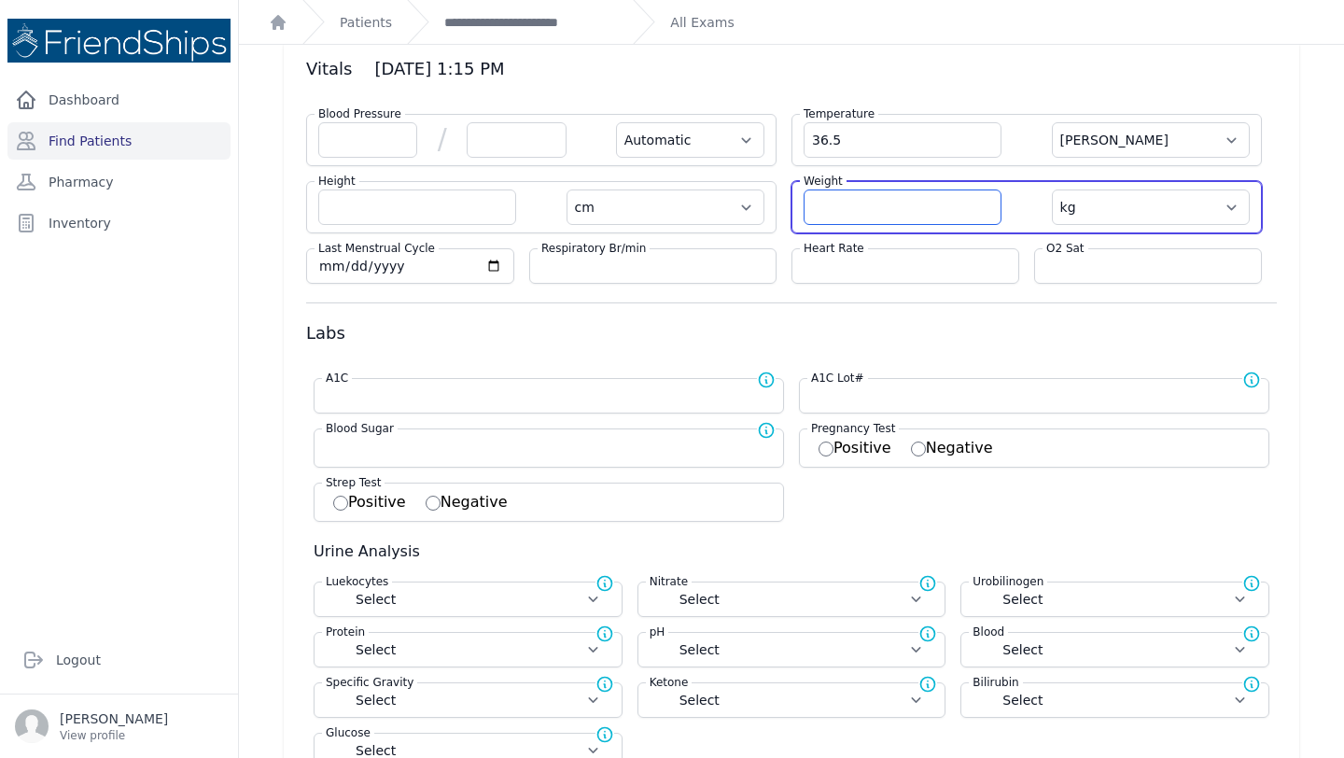
click at [898, 223] on input "number" at bounding box center [902, 206] width 198 height 35
type input "86.7"
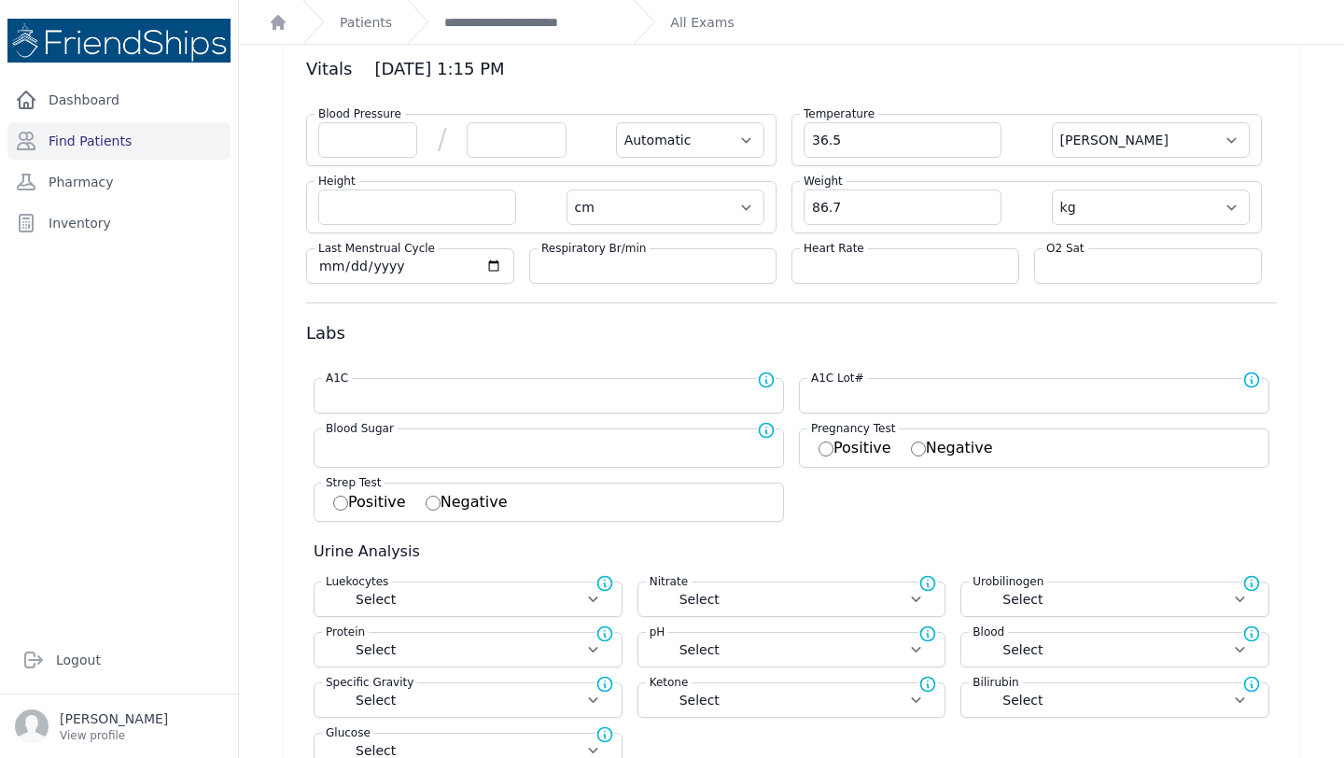
select select "Automatic"
select select "cm"
select select "kg"
select select
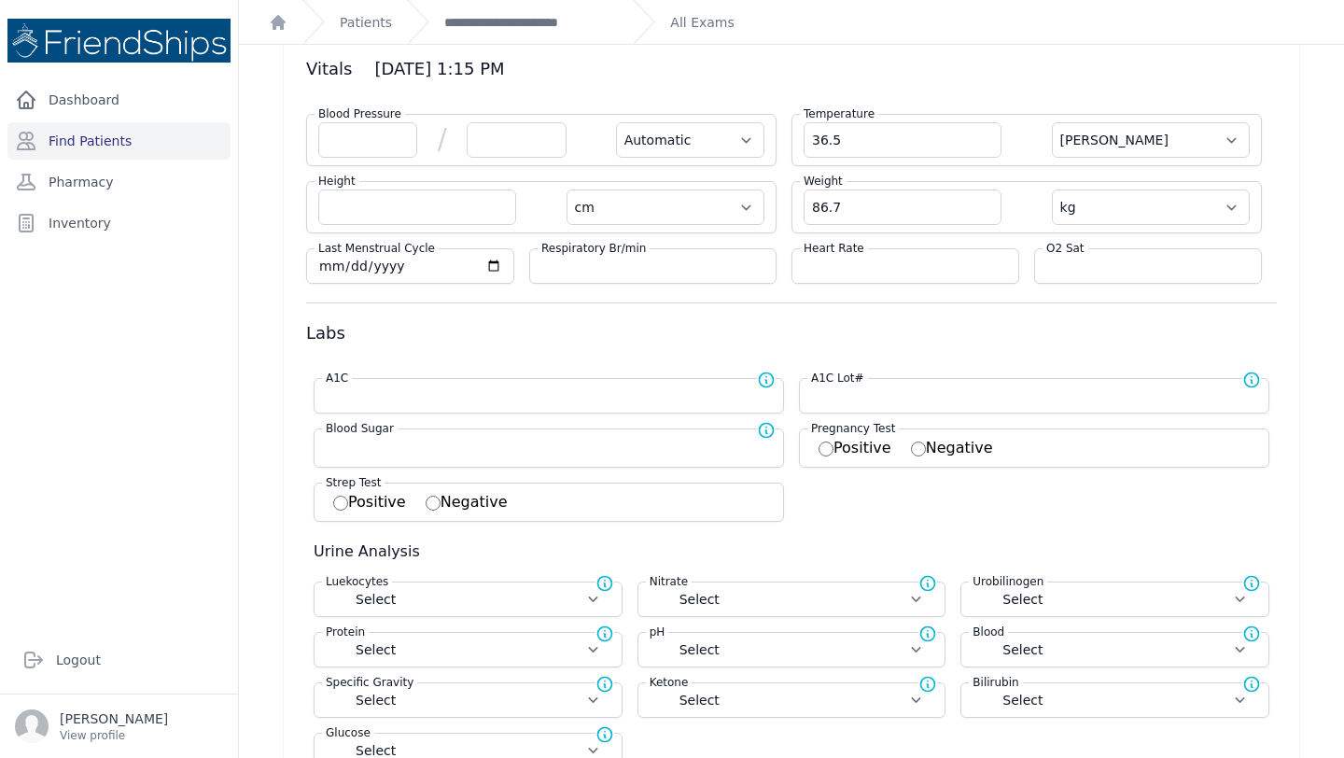
select select
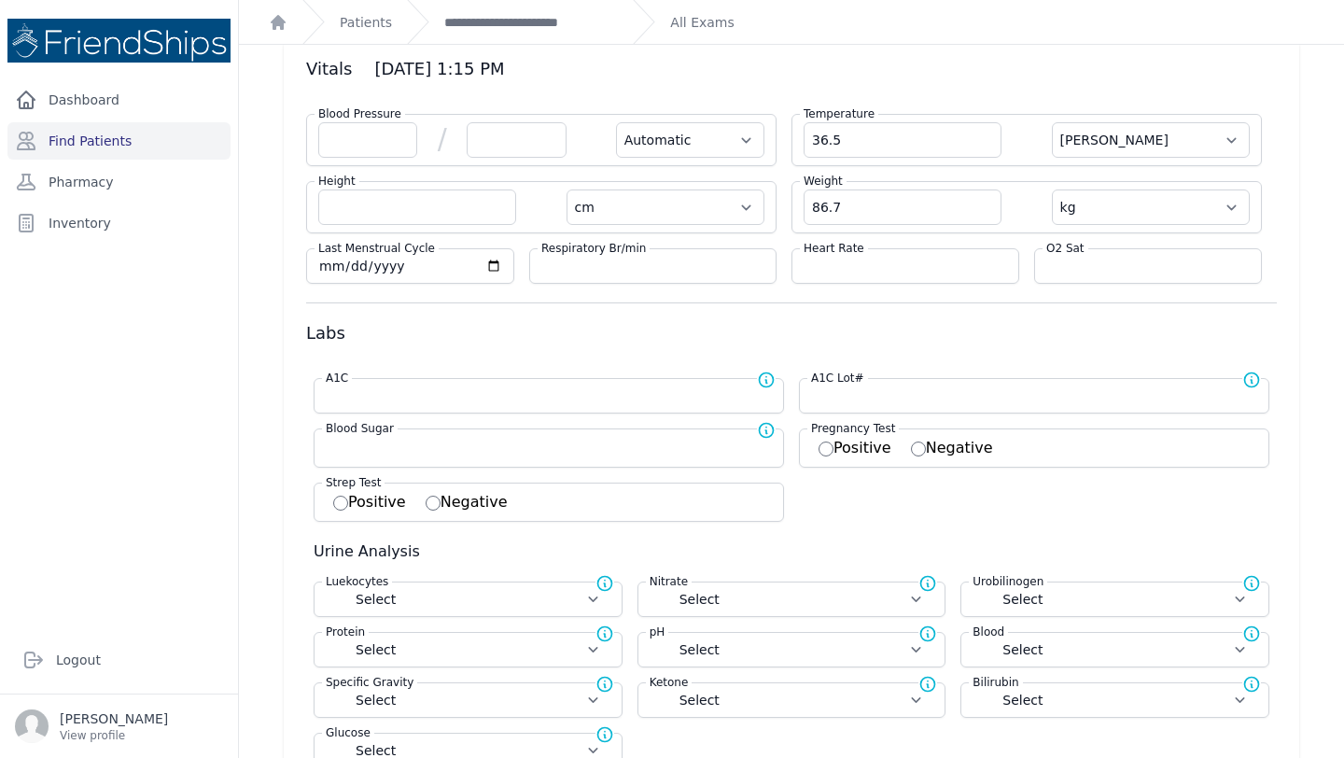
select select
click at [859, 260] on input "number" at bounding box center [904, 266] width 203 height 19
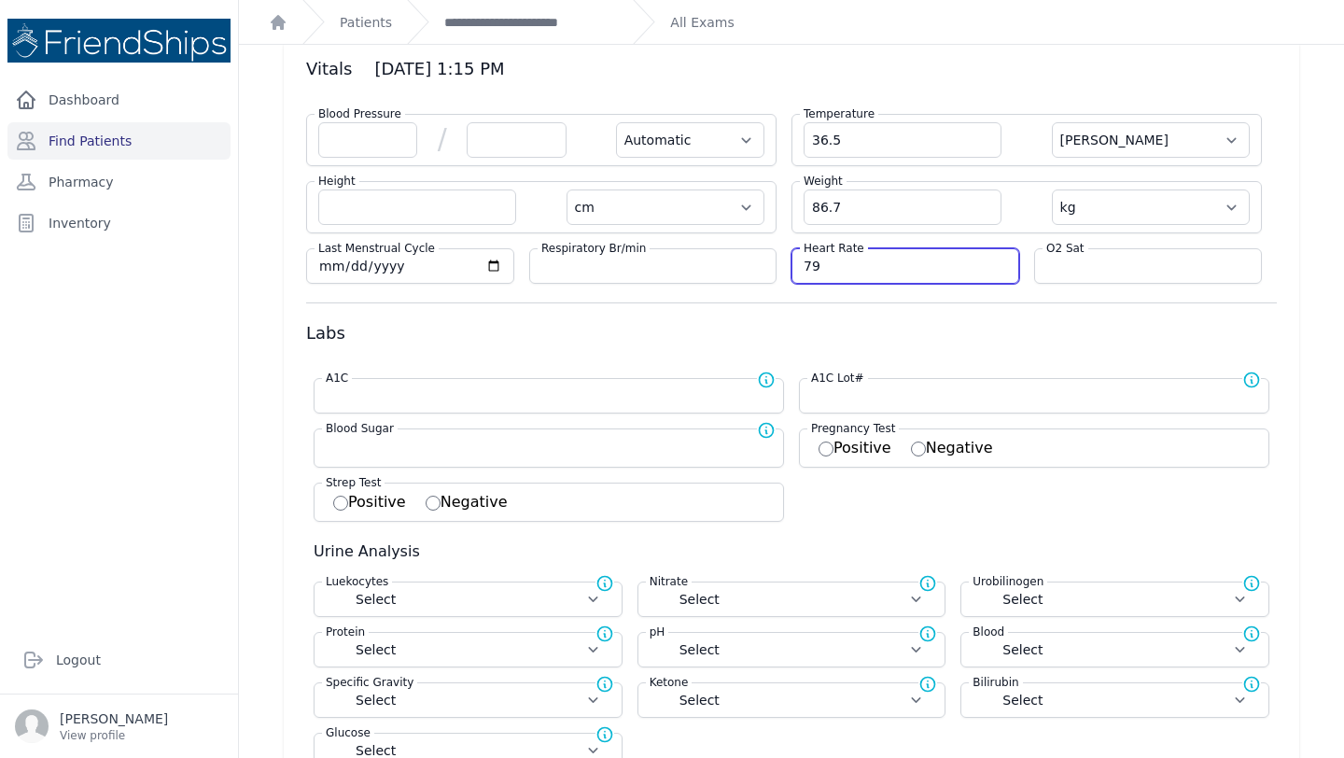
type input "79"
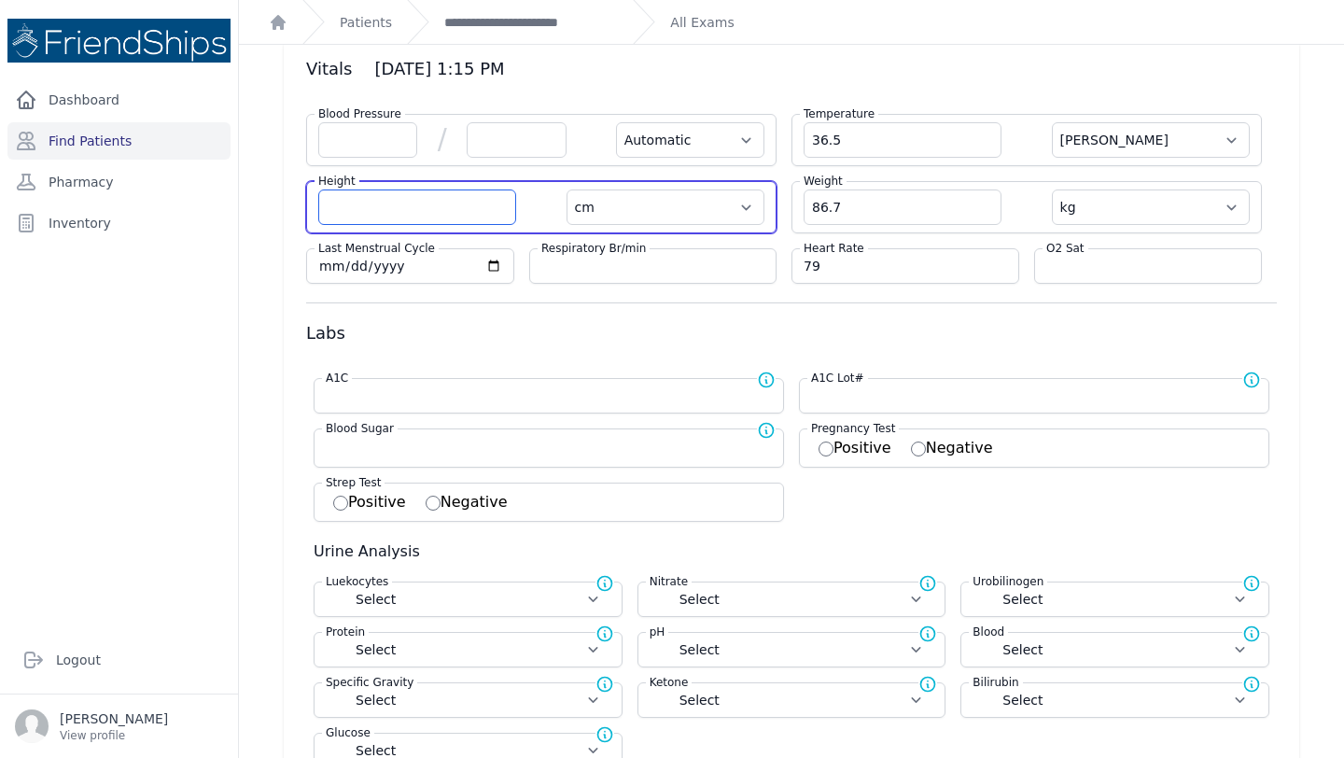
click at [369, 205] on input "number" at bounding box center [417, 206] width 198 height 35
select select "Automatic"
select select "C"
select select "cm"
select select "kg"
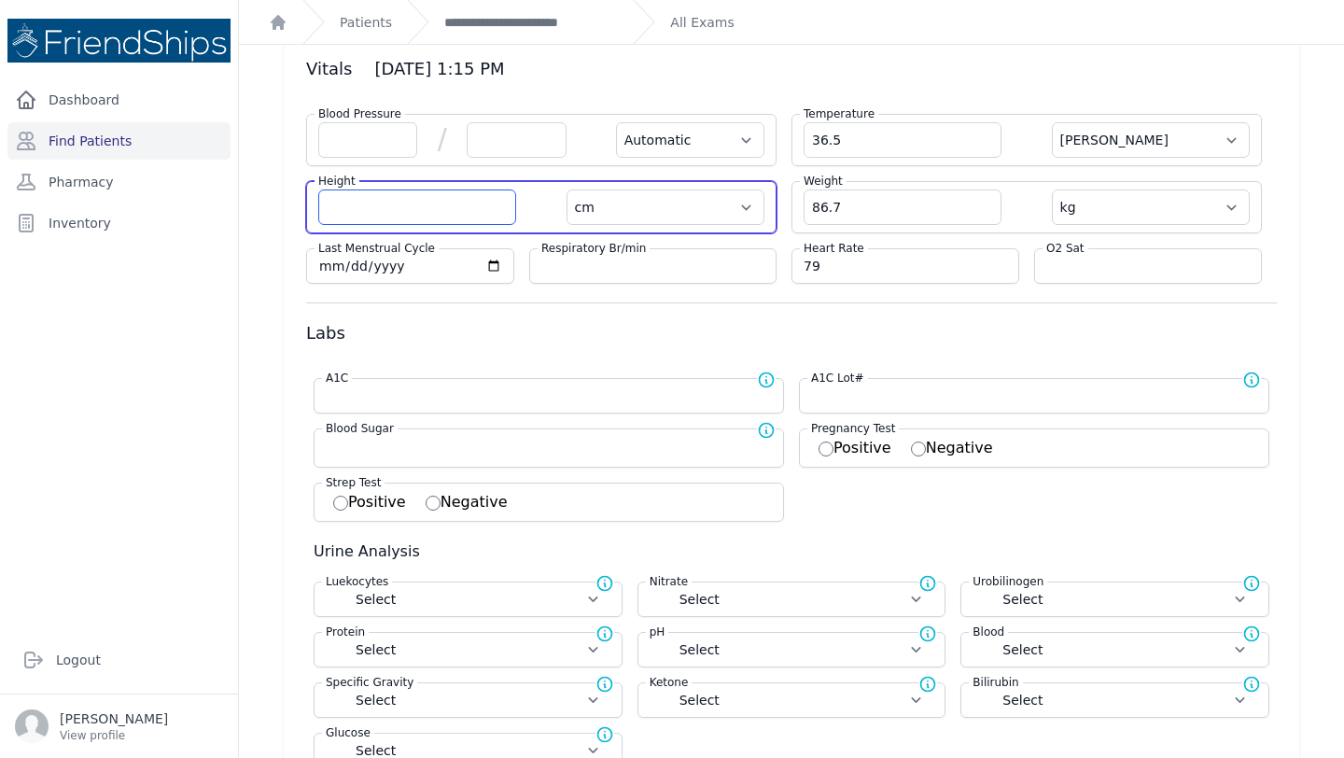
select select
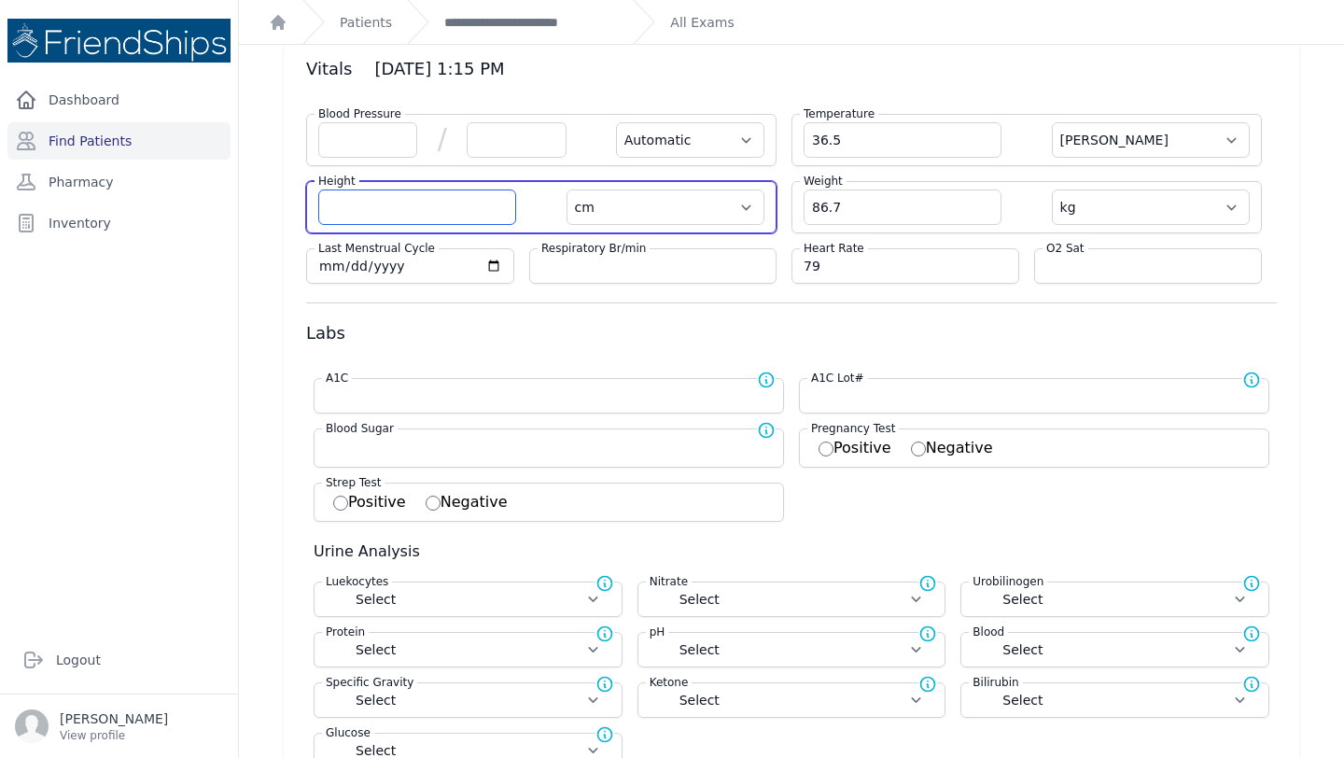
select select
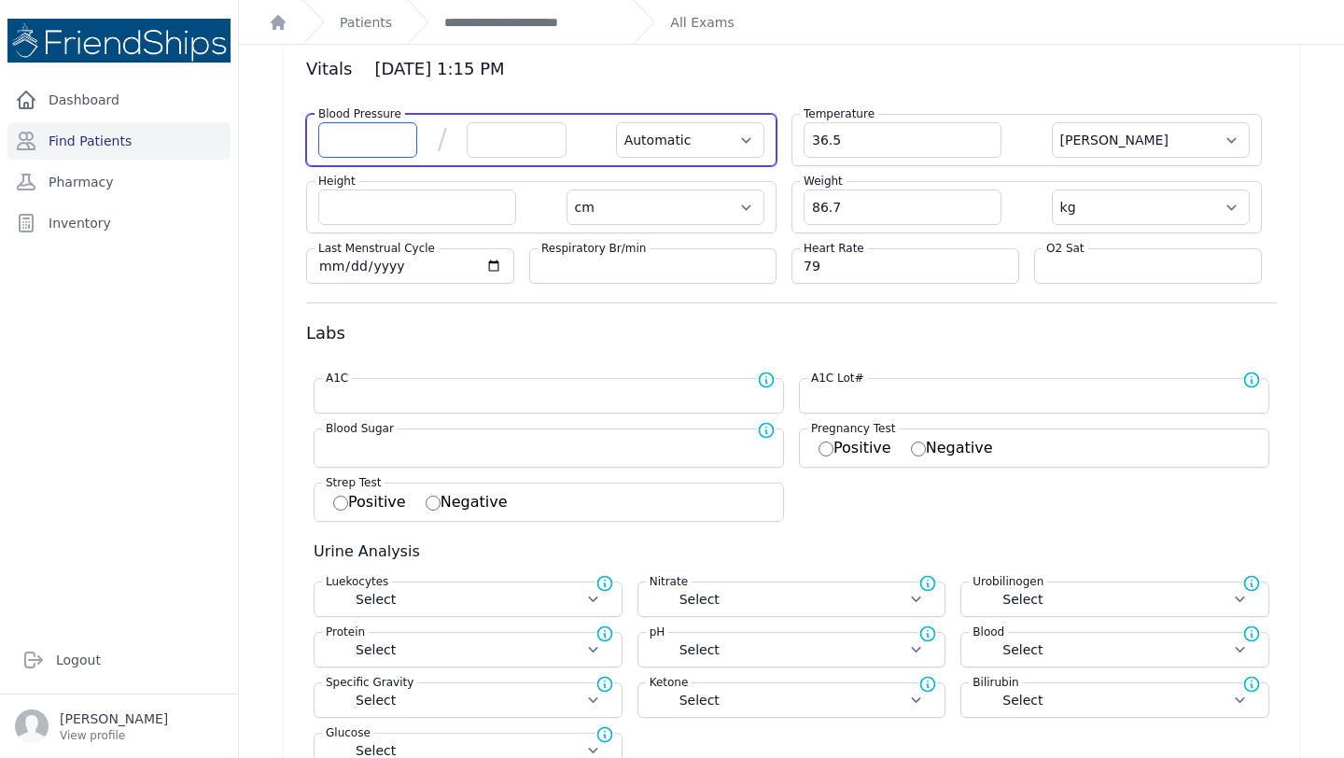
click at [355, 134] on input "number" at bounding box center [367, 139] width 99 height 35
type input "122"
click at [530, 144] on input "number" at bounding box center [516, 139] width 99 height 35
select select "Automatic"
select select "C"
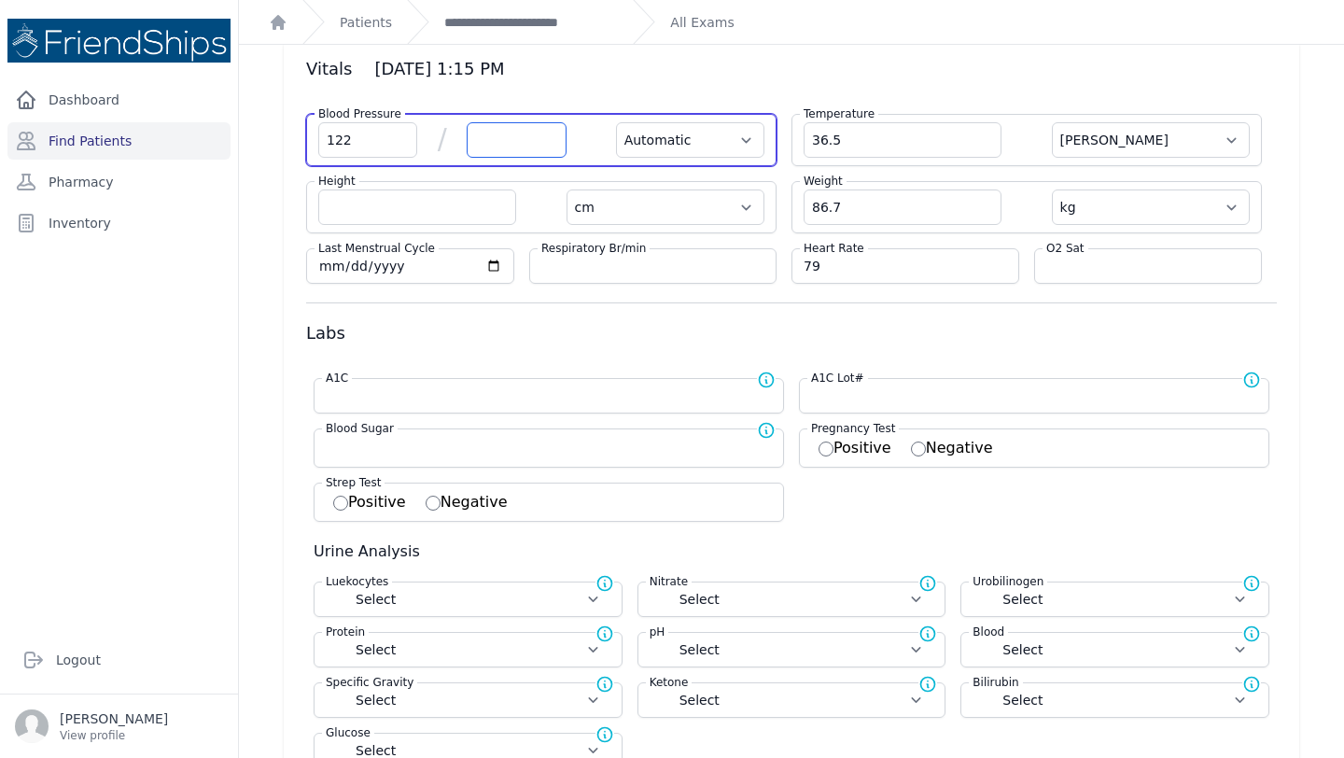
select select "cm"
select select "kg"
select select
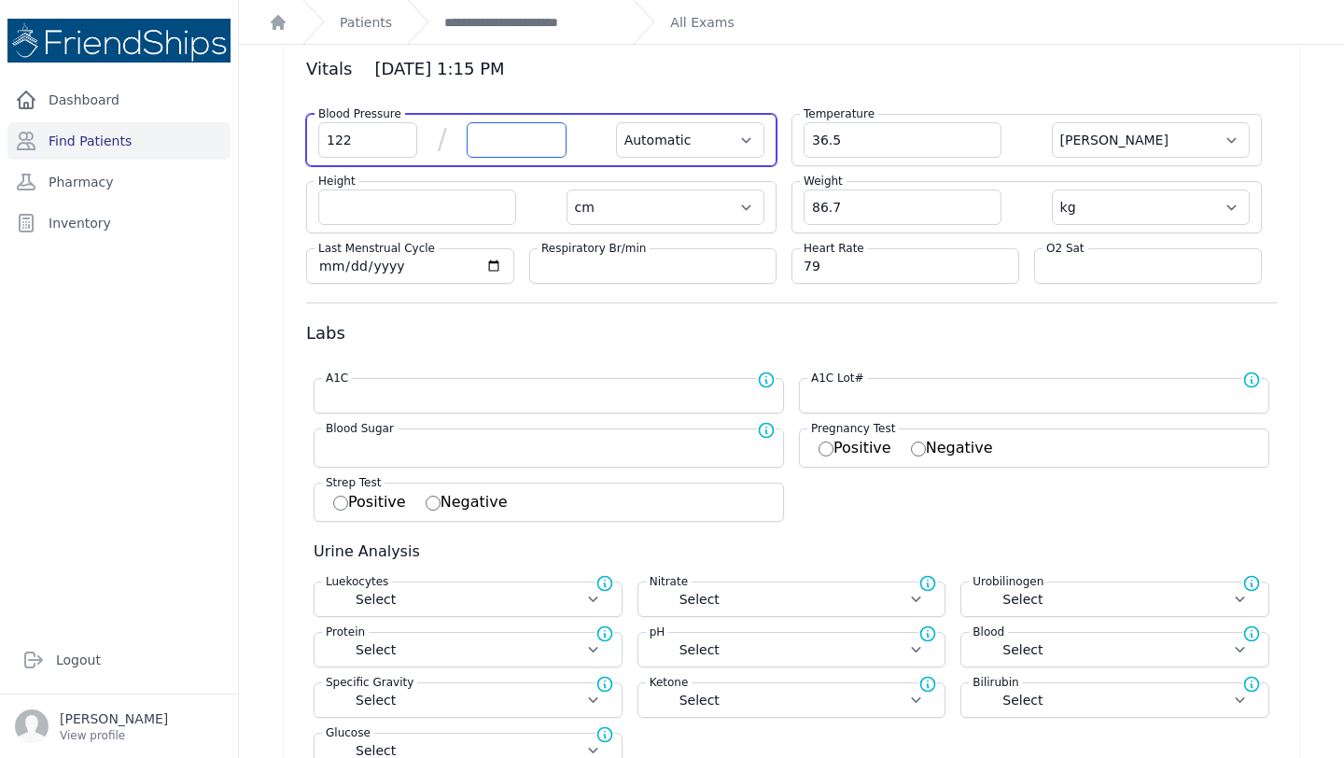
select select
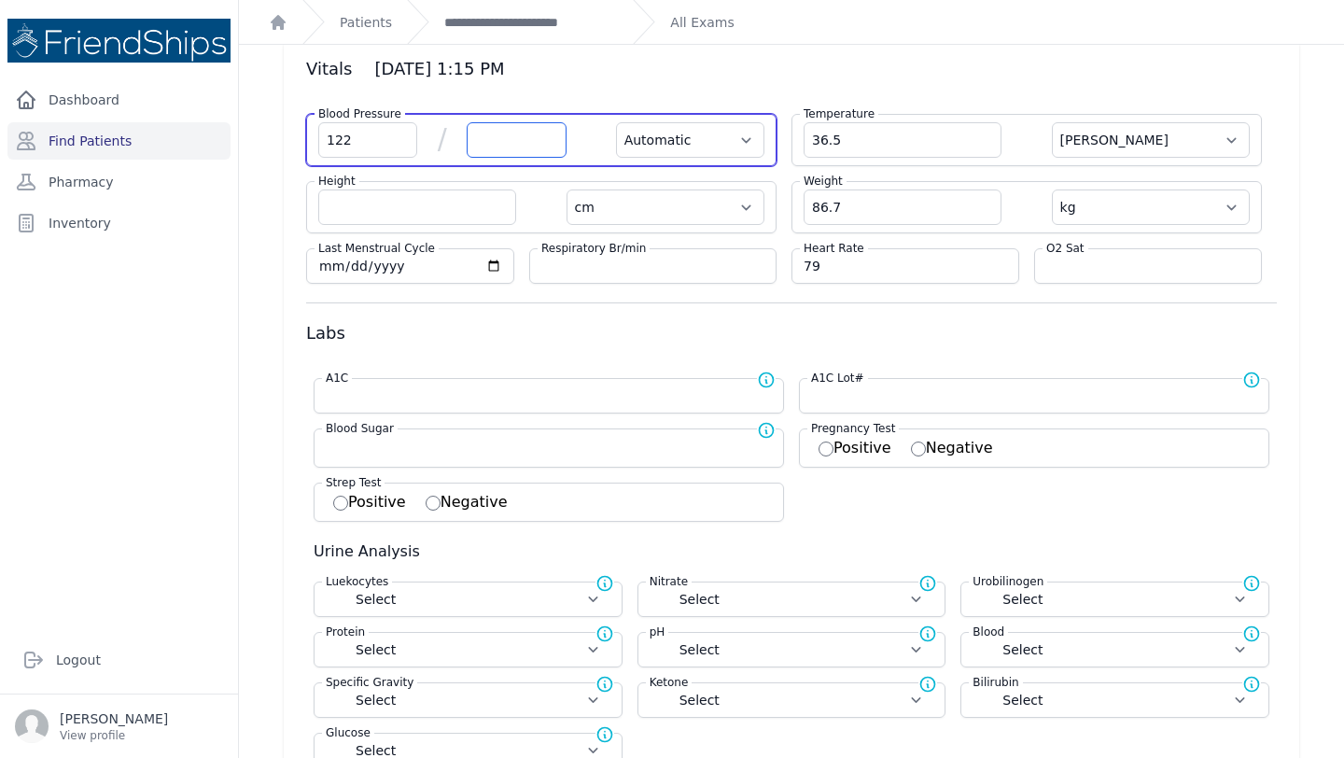
select select
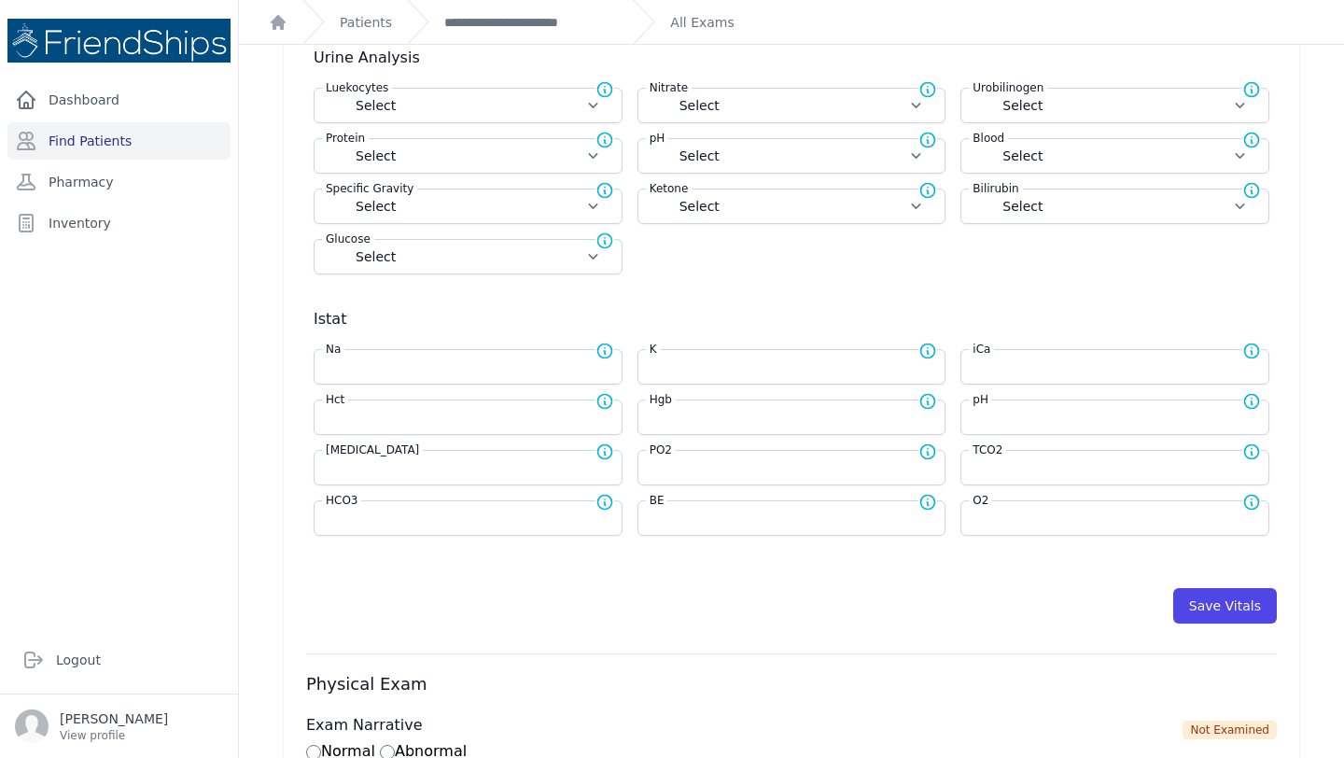
scroll to position [612, 0]
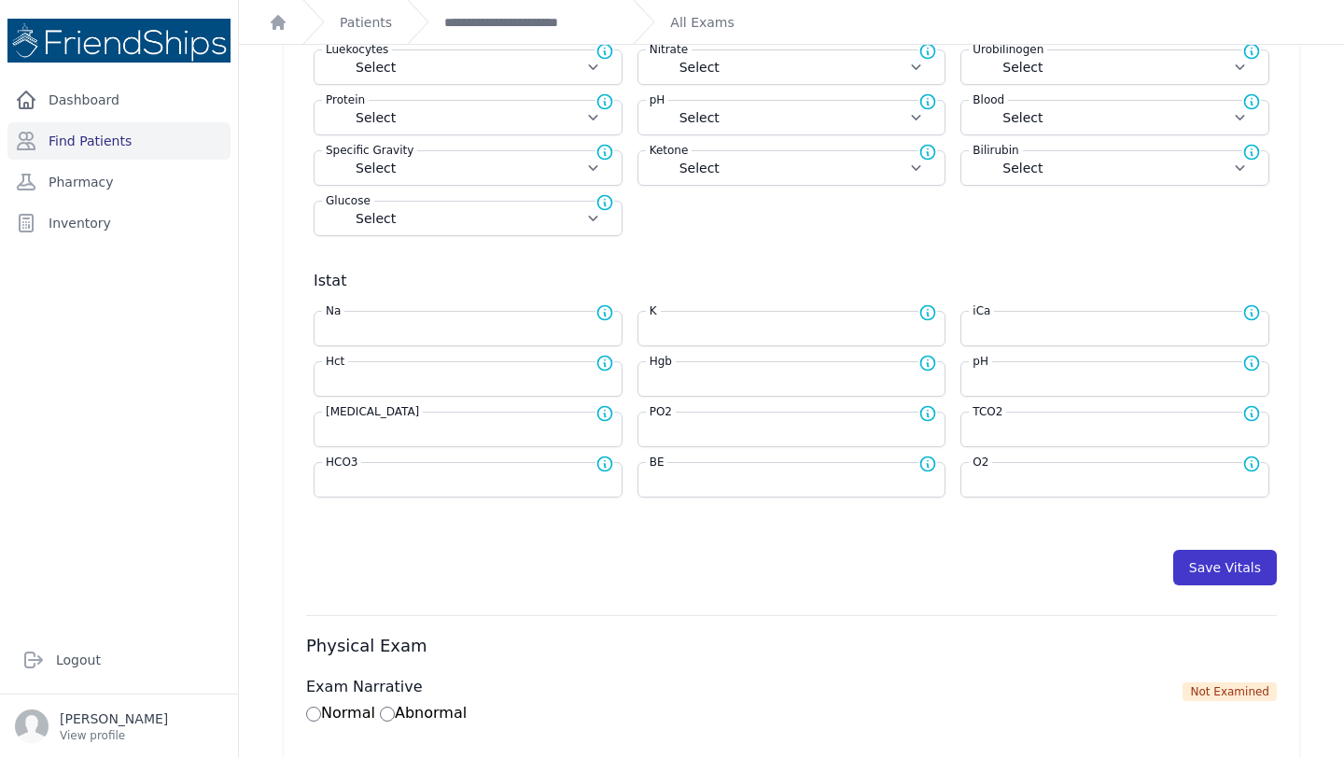
type input "82"
click at [1229, 561] on button "Save Vitals" at bounding box center [1225, 567] width 104 height 35
select select "Automatic"
select select "cm"
select select "kg"
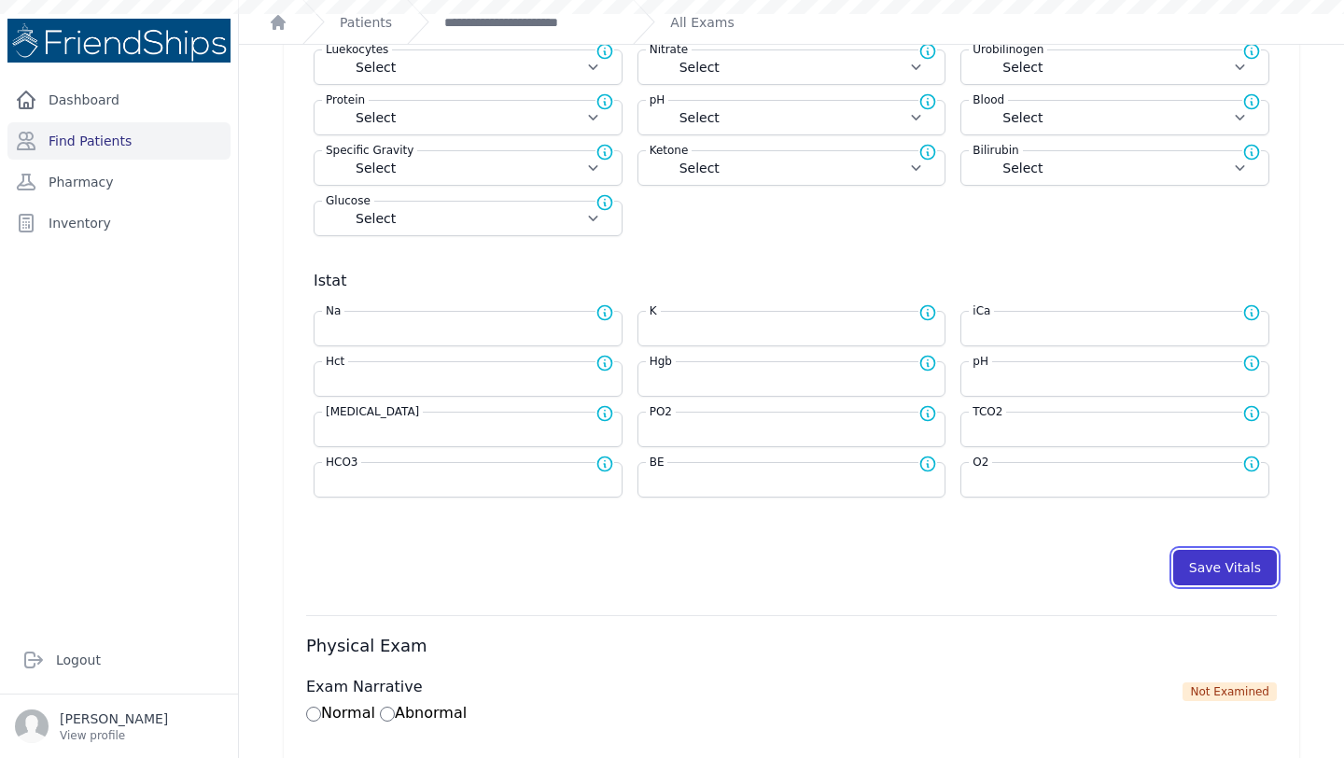
select select
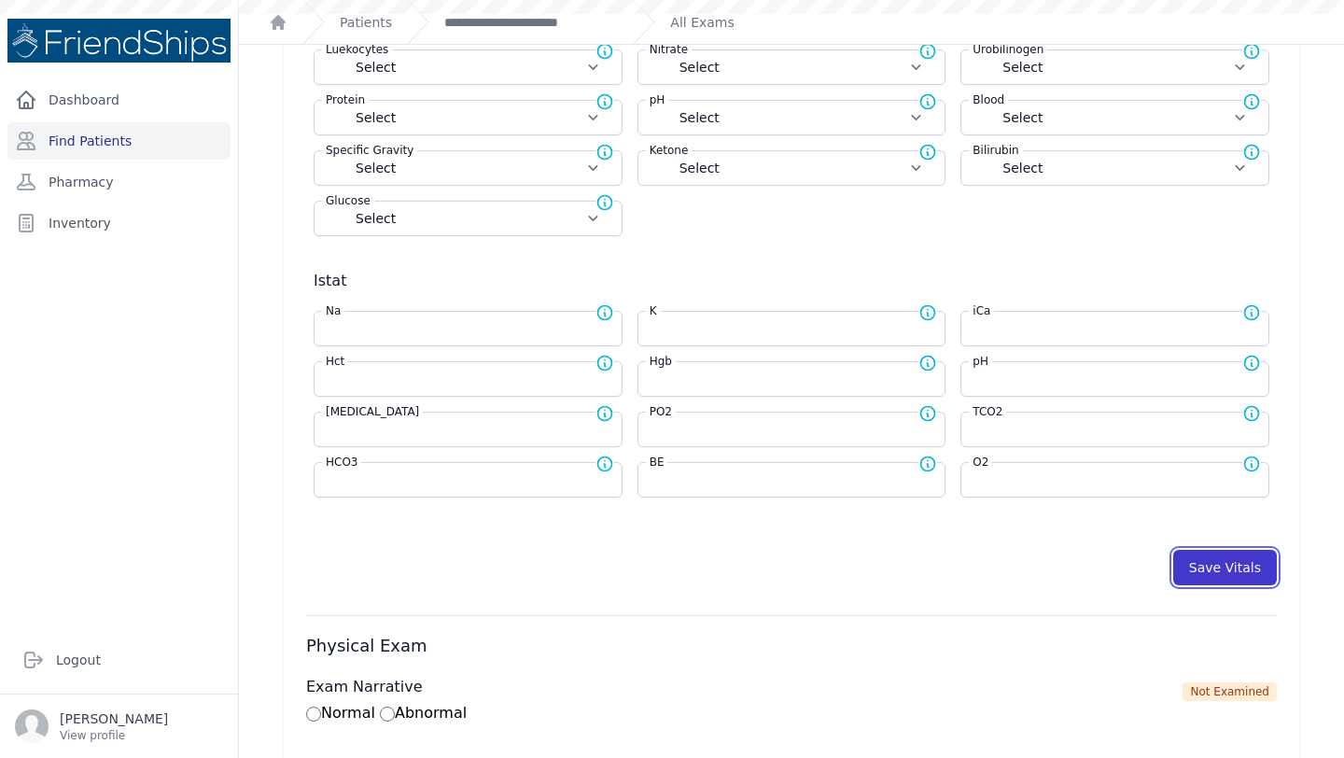
select select
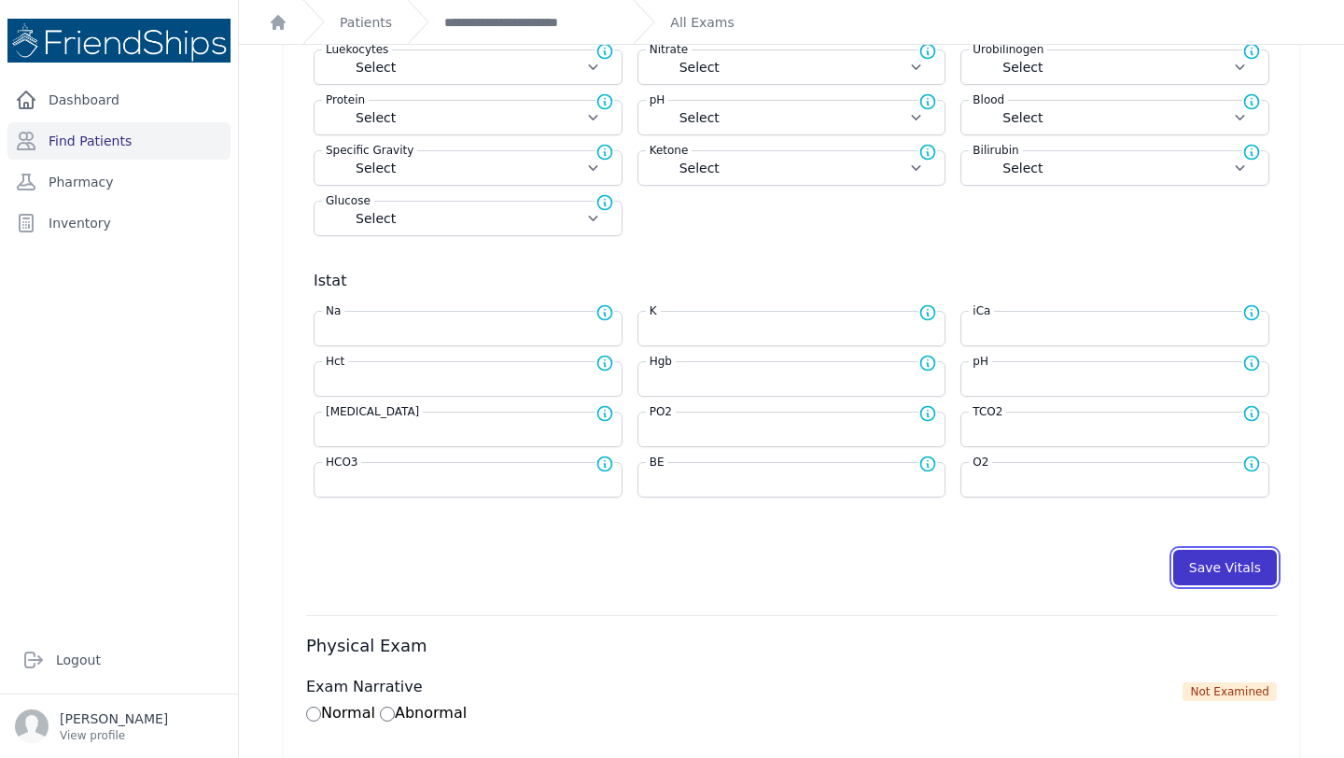
click at [1229, 561] on button "Save Vitals" at bounding box center [1225, 567] width 104 height 35
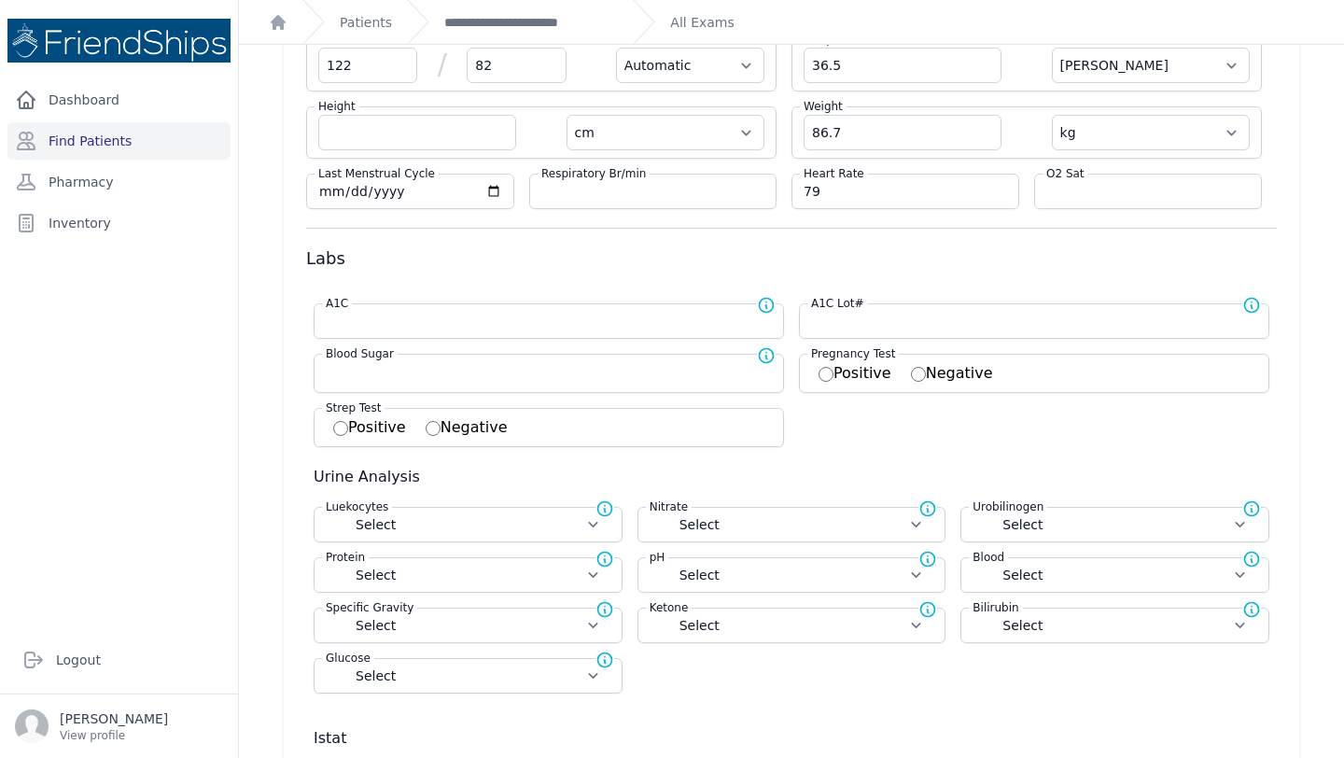
scroll to position [0, 0]
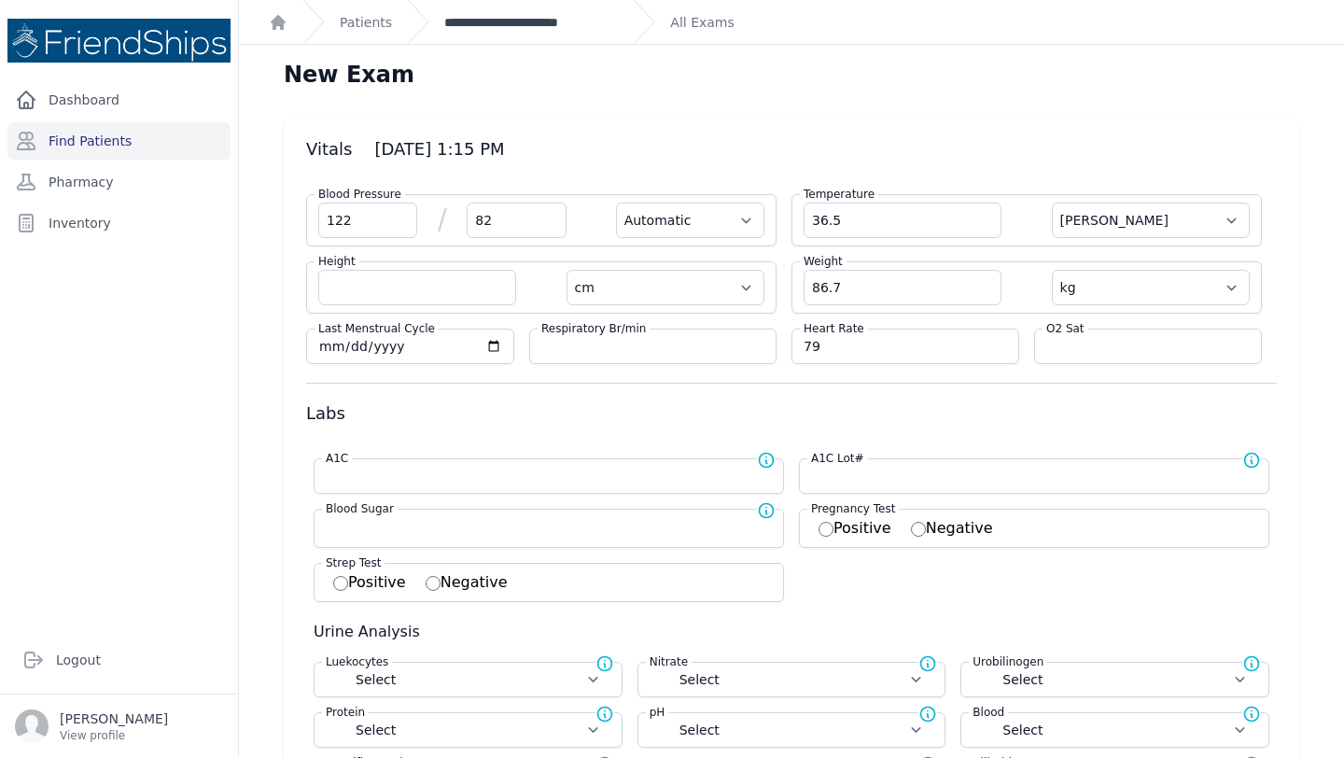
click at [498, 13] on link "**********" at bounding box center [531, 22] width 174 height 19
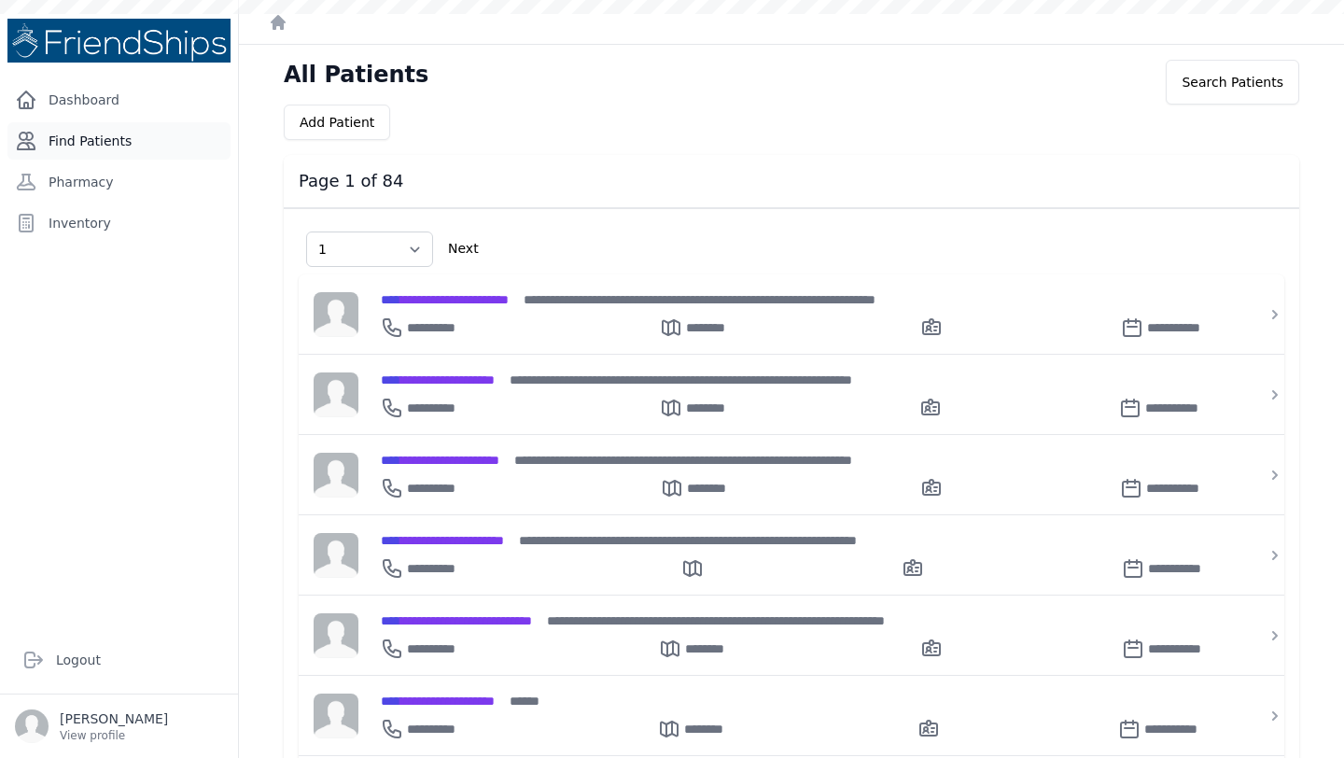
select select "1"
click at [70, 141] on link "Find Patients" at bounding box center [118, 140] width 223 height 37
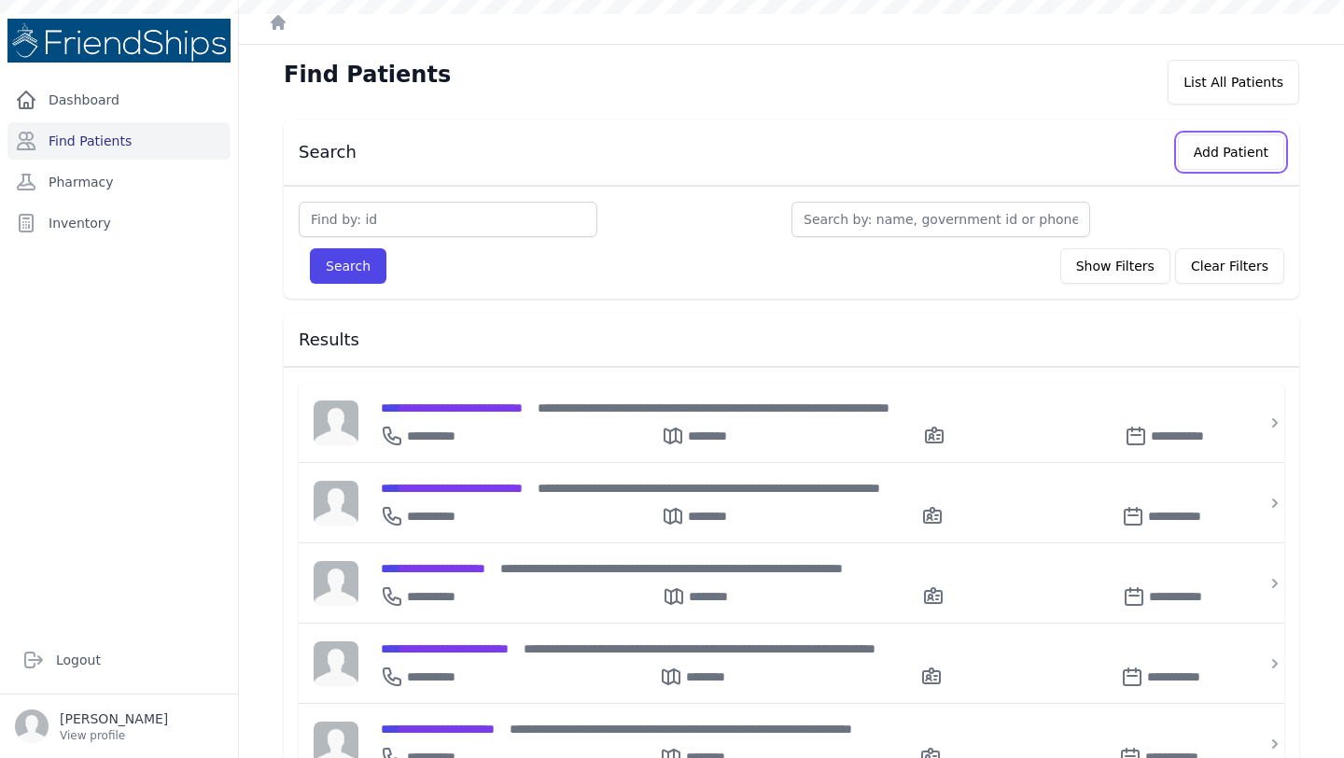
click at [1251, 150] on button "Add Patient" at bounding box center [1231, 151] width 106 height 35
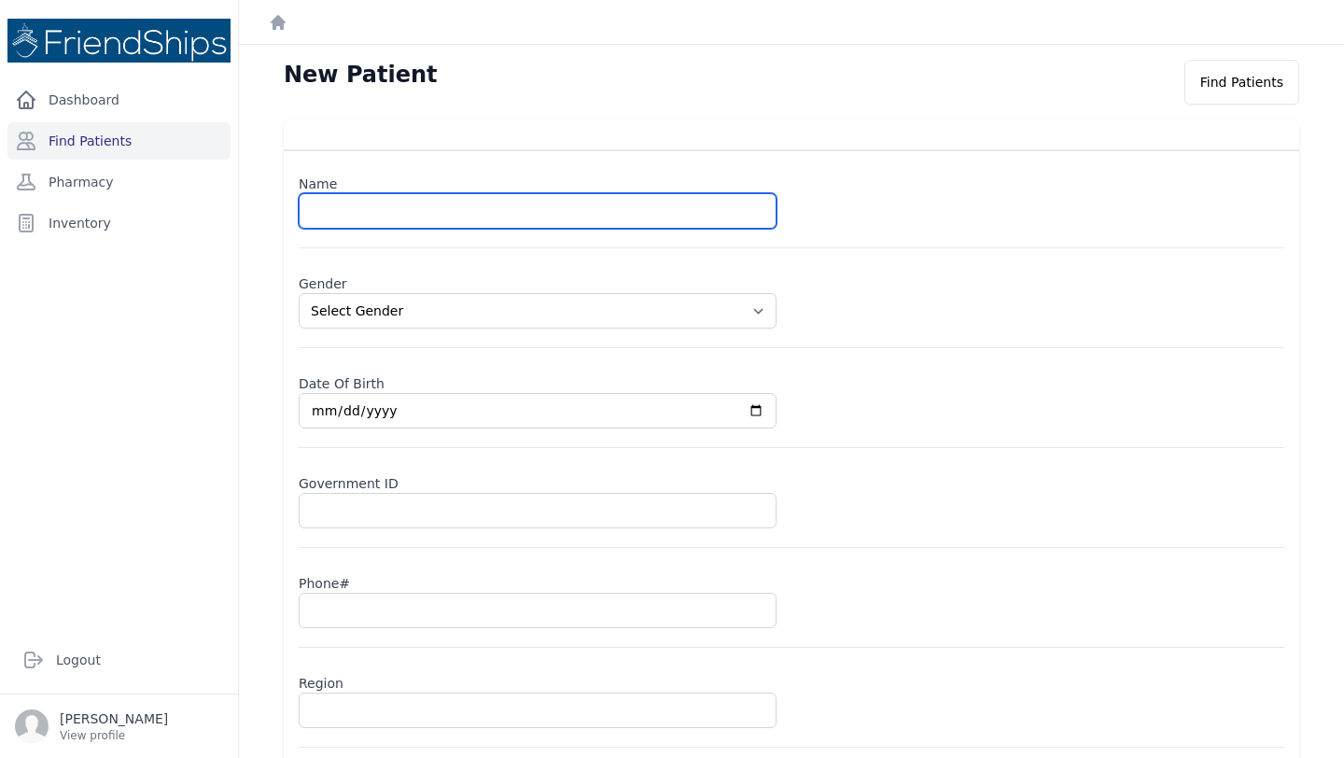
click at [519, 209] on input "text" at bounding box center [538, 210] width 478 height 35
type input "[PERSON_NAME]"
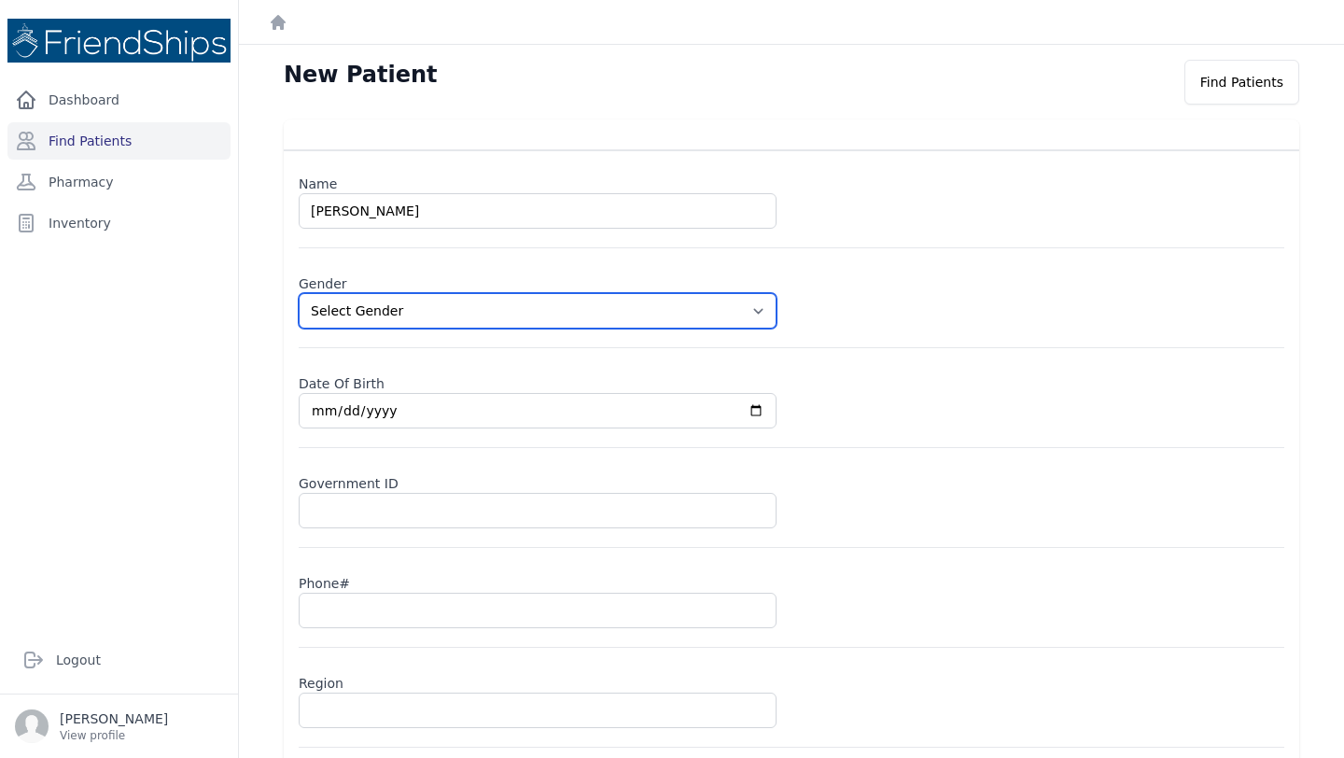
click at [736, 314] on select "Select Gender [DEMOGRAPHIC_DATA] [DEMOGRAPHIC_DATA]" at bounding box center [538, 310] width 478 height 35
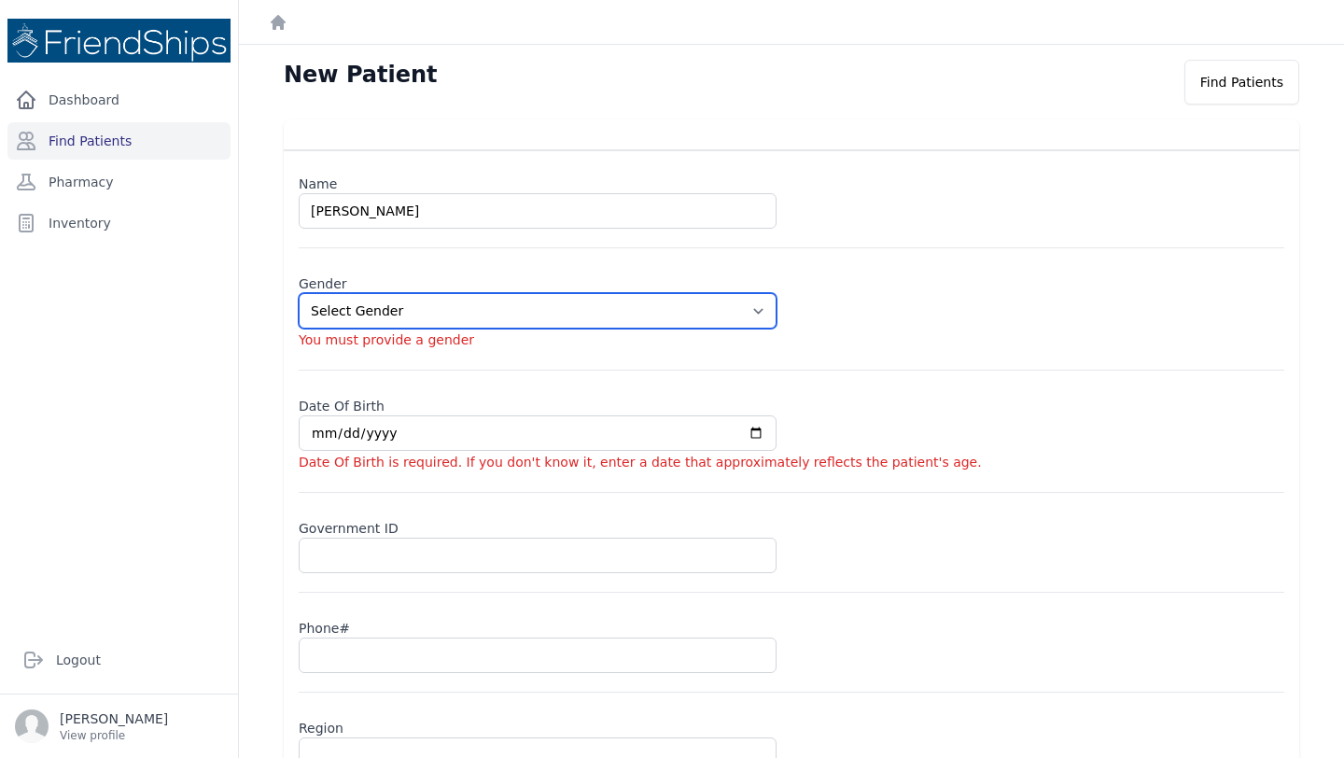
select select "[DEMOGRAPHIC_DATA]"
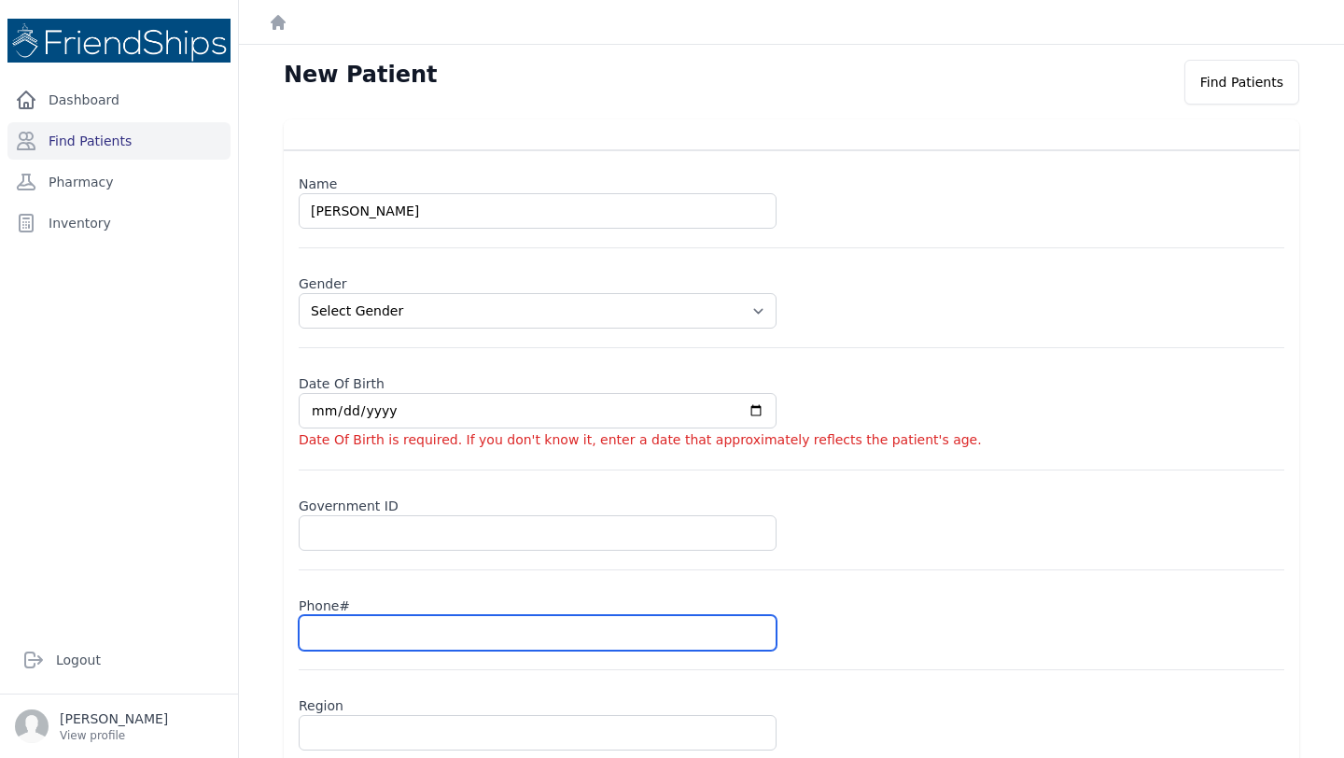
click at [362, 633] on input "text" at bounding box center [538, 632] width 478 height 35
type input "0"
select select "[DEMOGRAPHIC_DATA]"
type input "099"
select select "[DEMOGRAPHIC_DATA]"
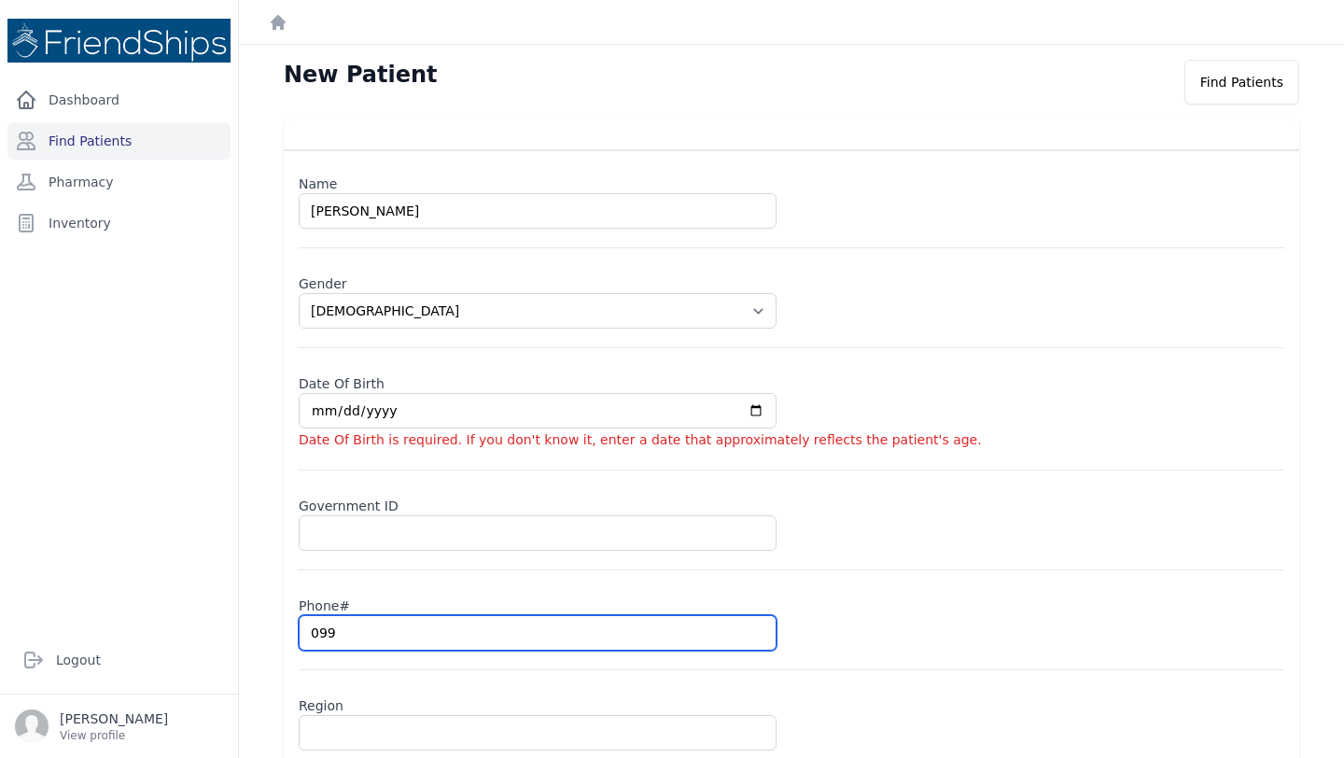
type input "0995"
select select "[DEMOGRAPHIC_DATA]"
type input "09952"
select select "[DEMOGRAPHIC_DATA]"
type input "09952"
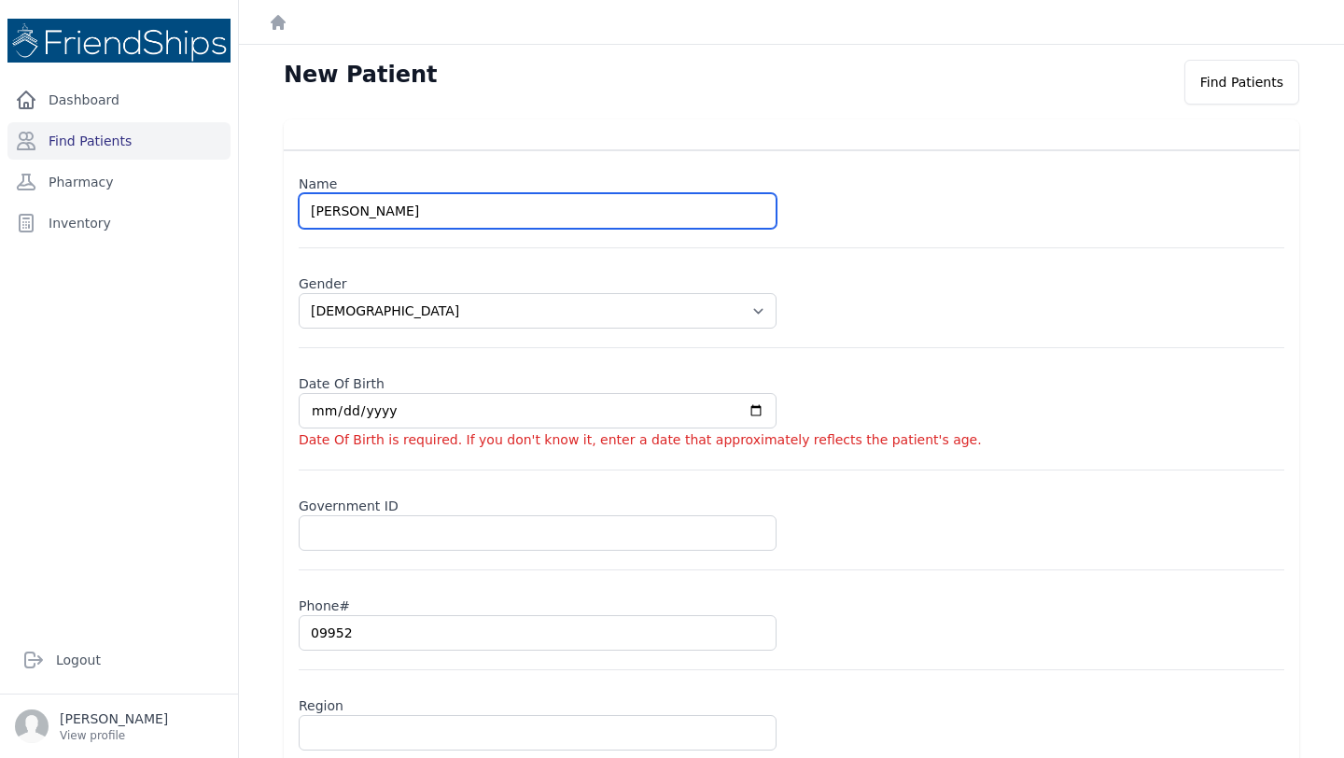
click at [309, 203] on input "[PERSON_NAME]" at bounding box center [538, 210] width 478 height 35
click at [357, 209] on input "[PERSON_NAME] [PERSON_NAME]" at bounding box center [538, 210] width 478 height 35
type input "[PERSON_NAME] [PERSON_NAME]"
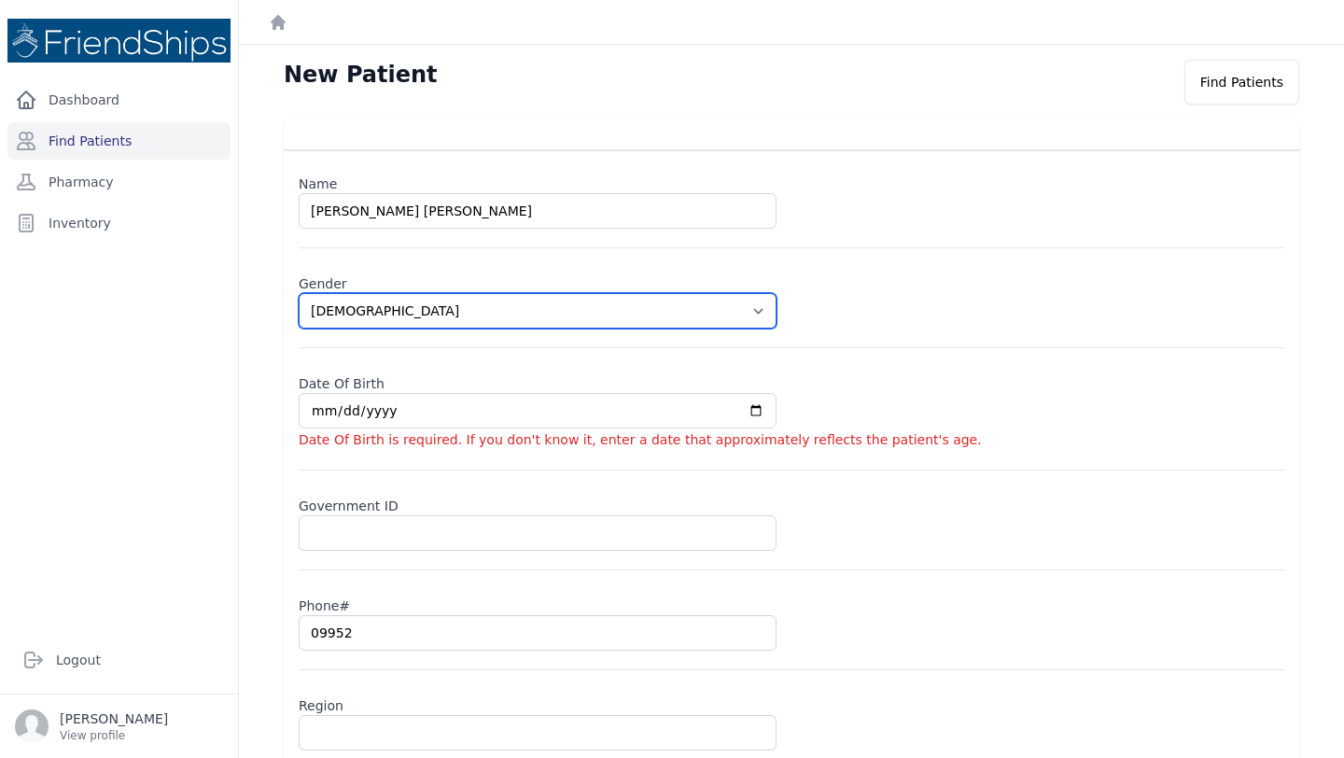
click at [428, 306] on select "Select Gender [DEMOGRAPHIC_DATA] [DEMOGRAPHIC_DATA]" at bounding box center [538, 310] width 478 height 35
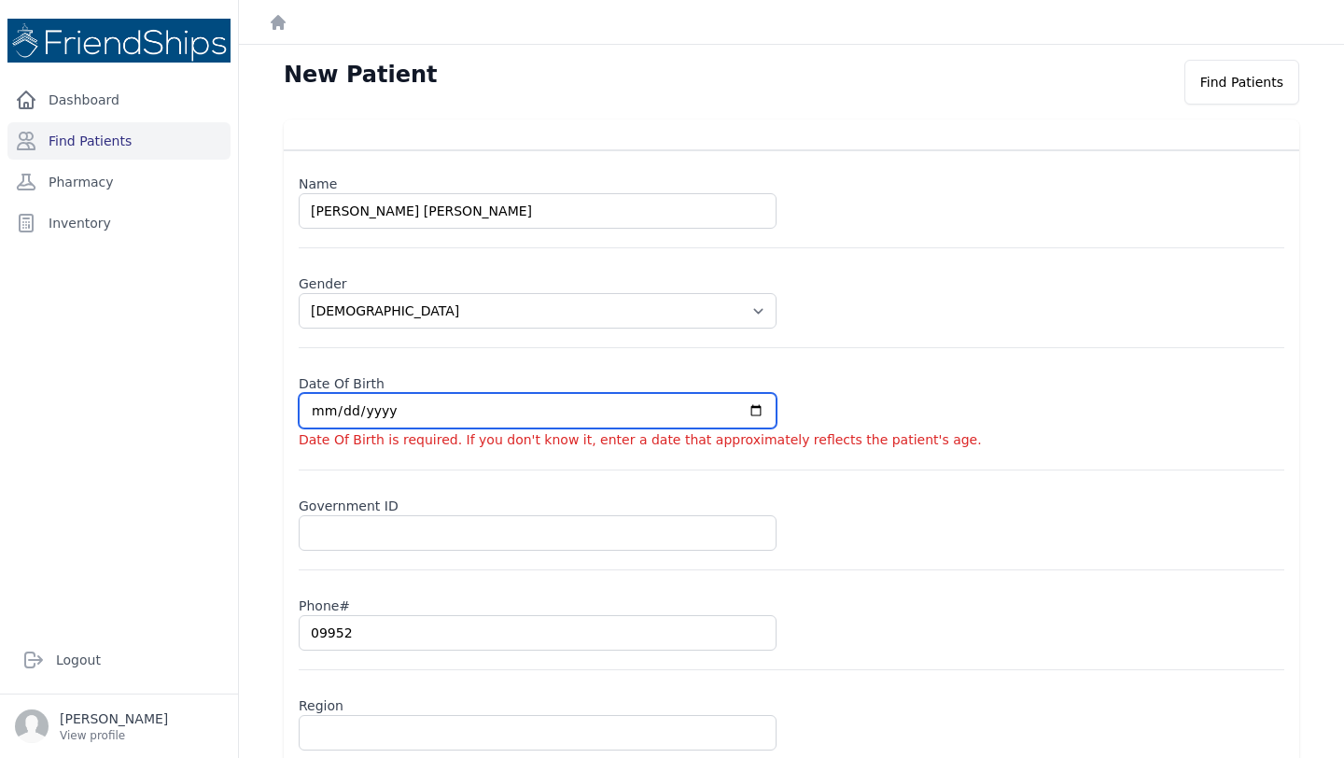
click at [379, 411] on input "date" at bounding box center [538, 410] width 478 height 35
click at [316, 416] on input "date" at bounding box center [538, 410] width 478 height 35
type input "[DATE]"
select select "[DEMOGRAPHIC_DATA]"
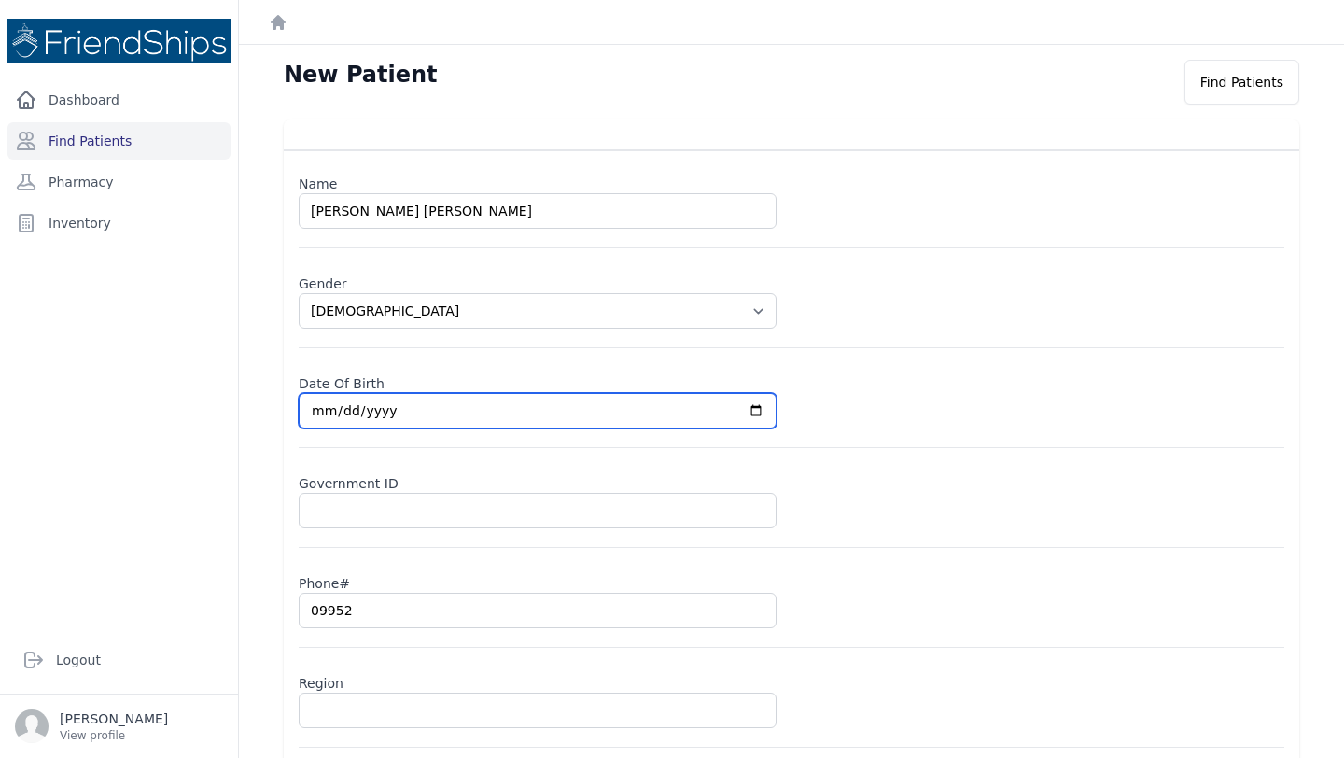
type input "[DATE]"
select select "[DEMOGRAPHIC_DATA]"
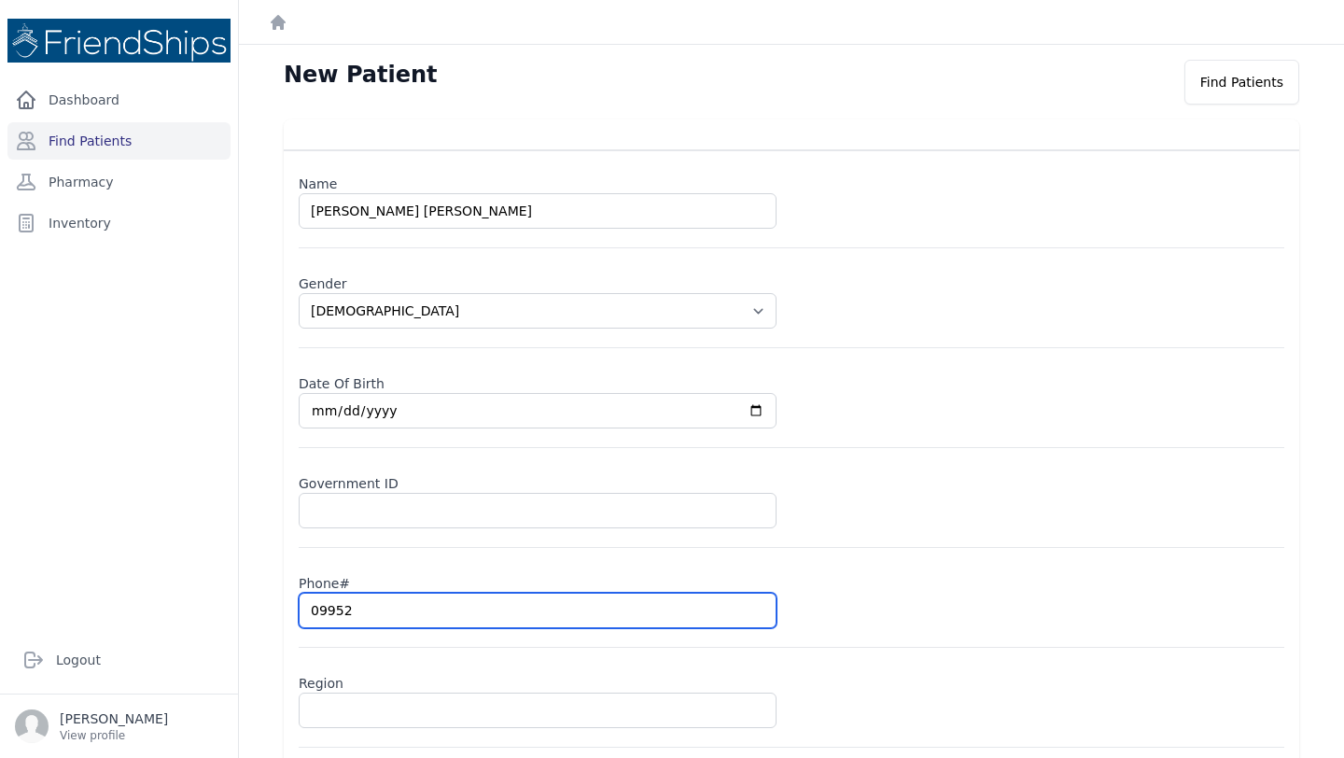
click at [366, 607] on input "09952" at bounding box center [538, 610] width 478 height 35
type input "099527"
select select "[DEMOGRAPHIC_DATA]"
type input "0995270"
select select "[DEMOGRAPHIC_DATA]"
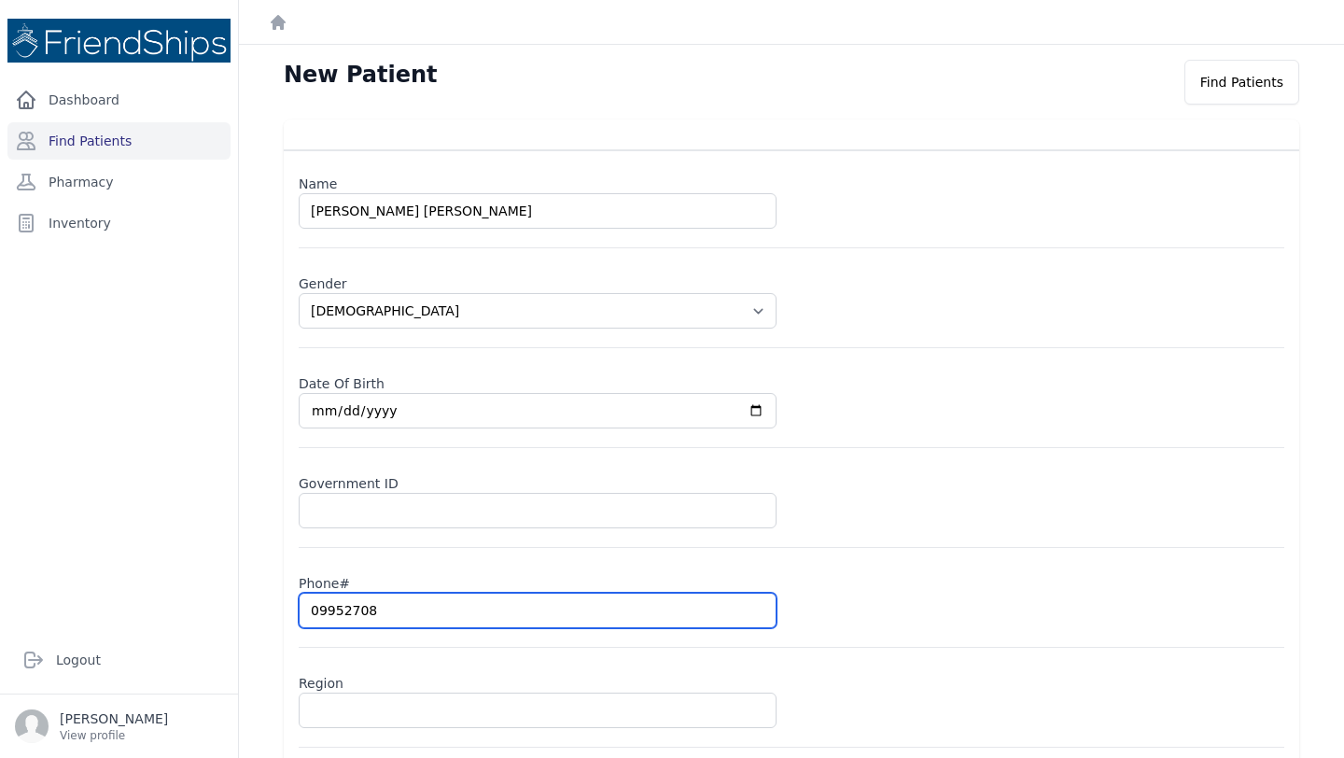
type input "099527088"
select select "[DEMOGRAPHIC_DATA]"
type input "0995270881"
select select "[DEMOGRAPHIC_DATA]"
type input "0995270881"
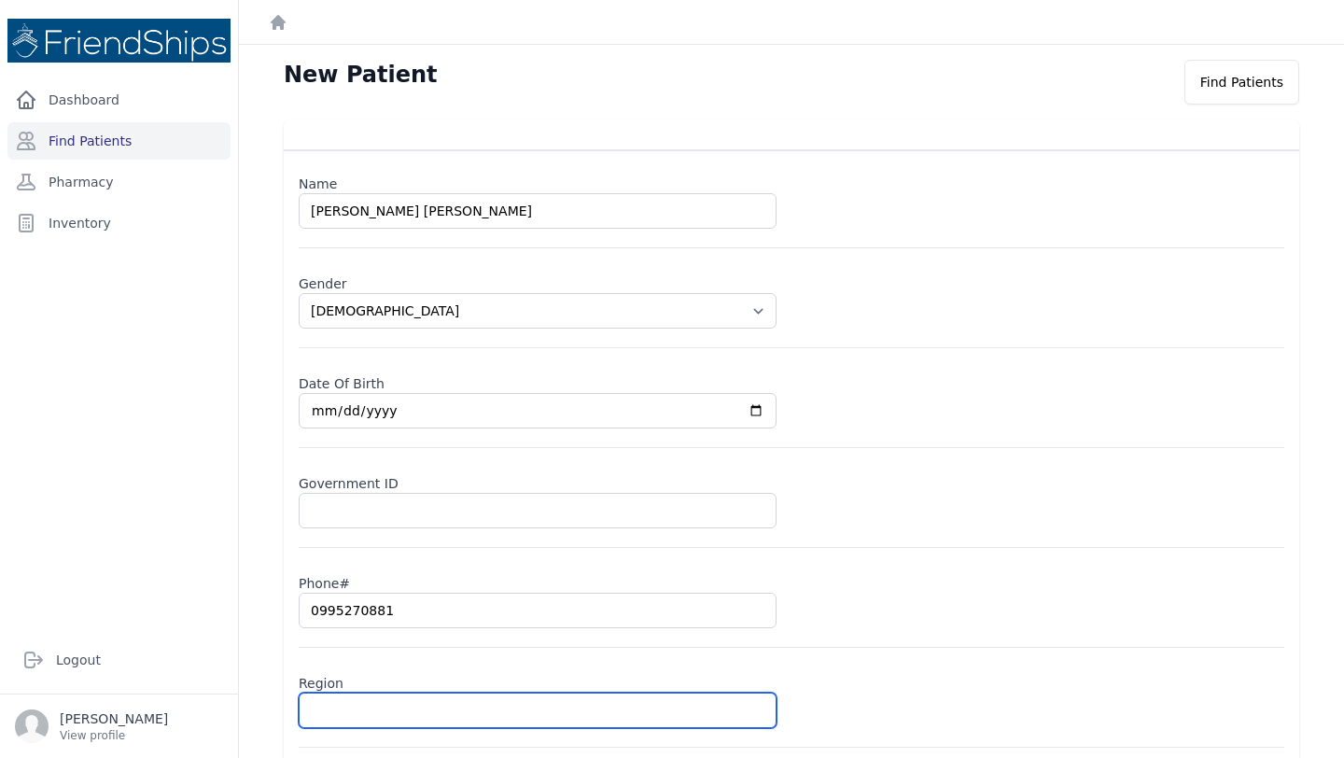
click at [348, 714] on input "text" at bounding box center [538, 709] width 478 height 35
type input "Ha"
select select "[DEMOGRAPHIC_DATA]"
type input "Ham"
select select "[DEMOGRAPHIC_DATA]"
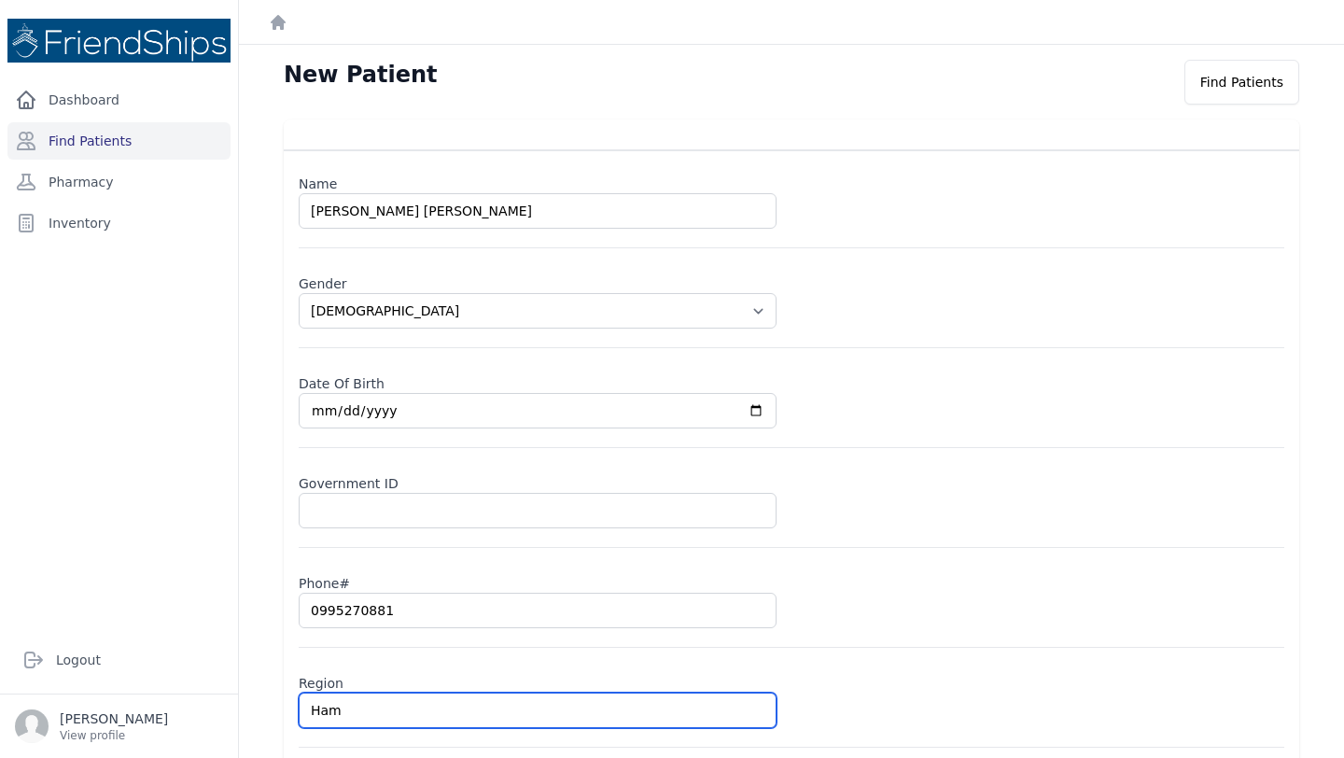
type input "Hama"
select select "[DEMOGRAPHIC_DATA]"
type input "Hamad"
select select "[DEMOGRAPHIC_DATA]"
type input "Hamadi"
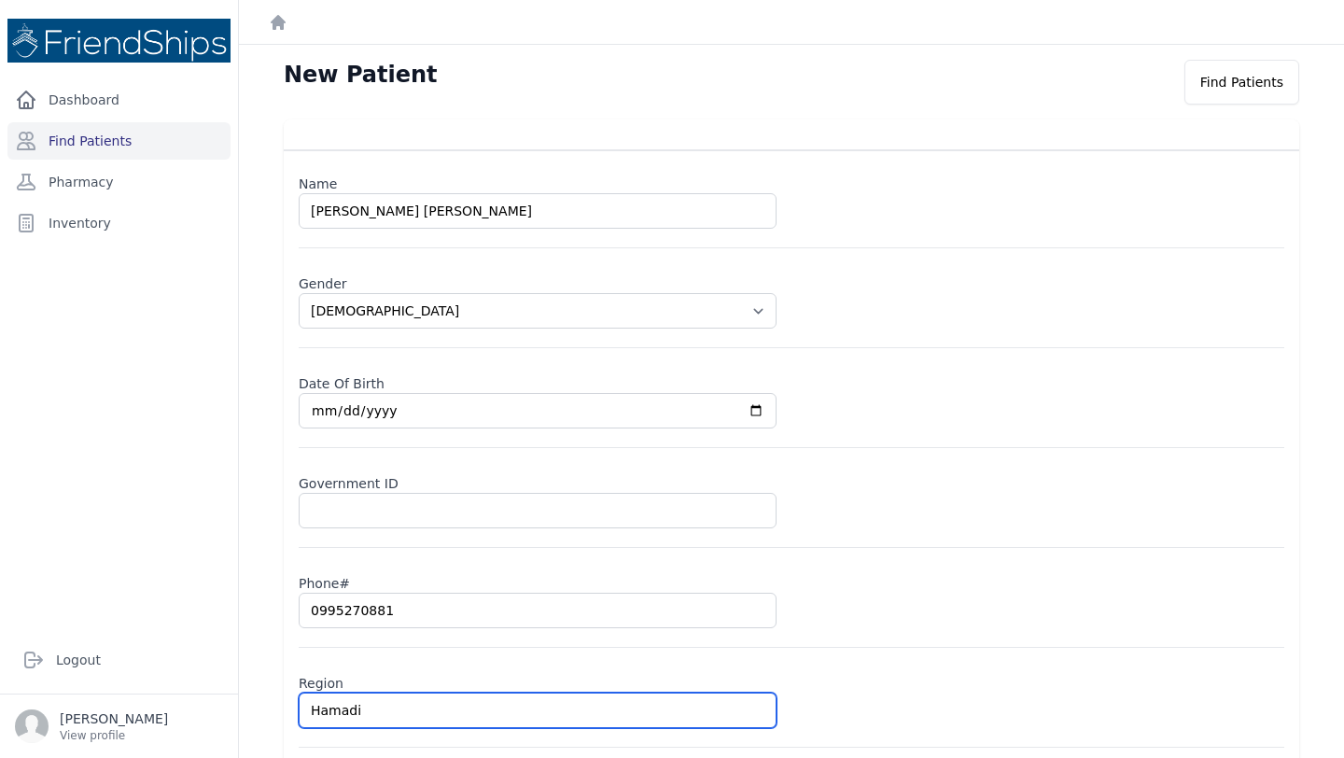
select select "[DEMOGRAPHIC_DATA]"
type input "Hamadiya"
select select "[DEMOGRAPHIC_DATA]"
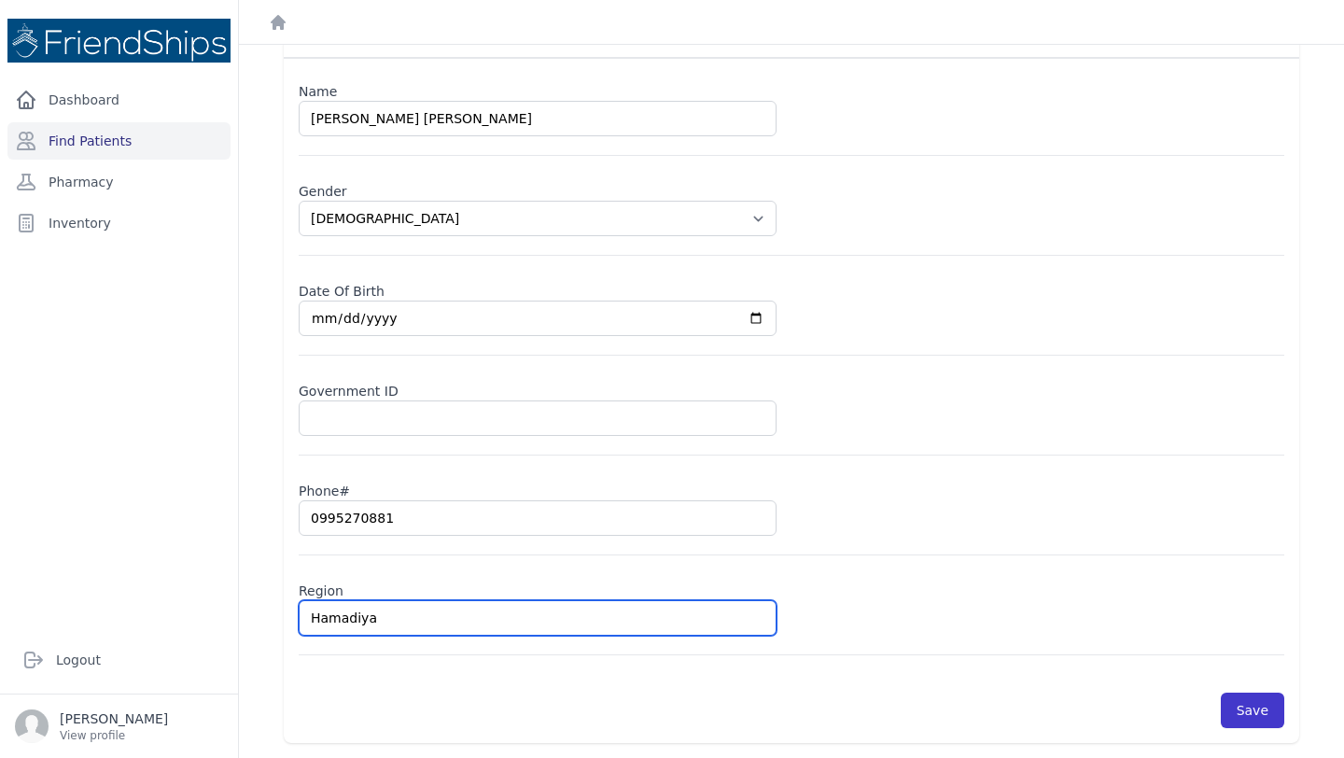
type input "Hamadiya"
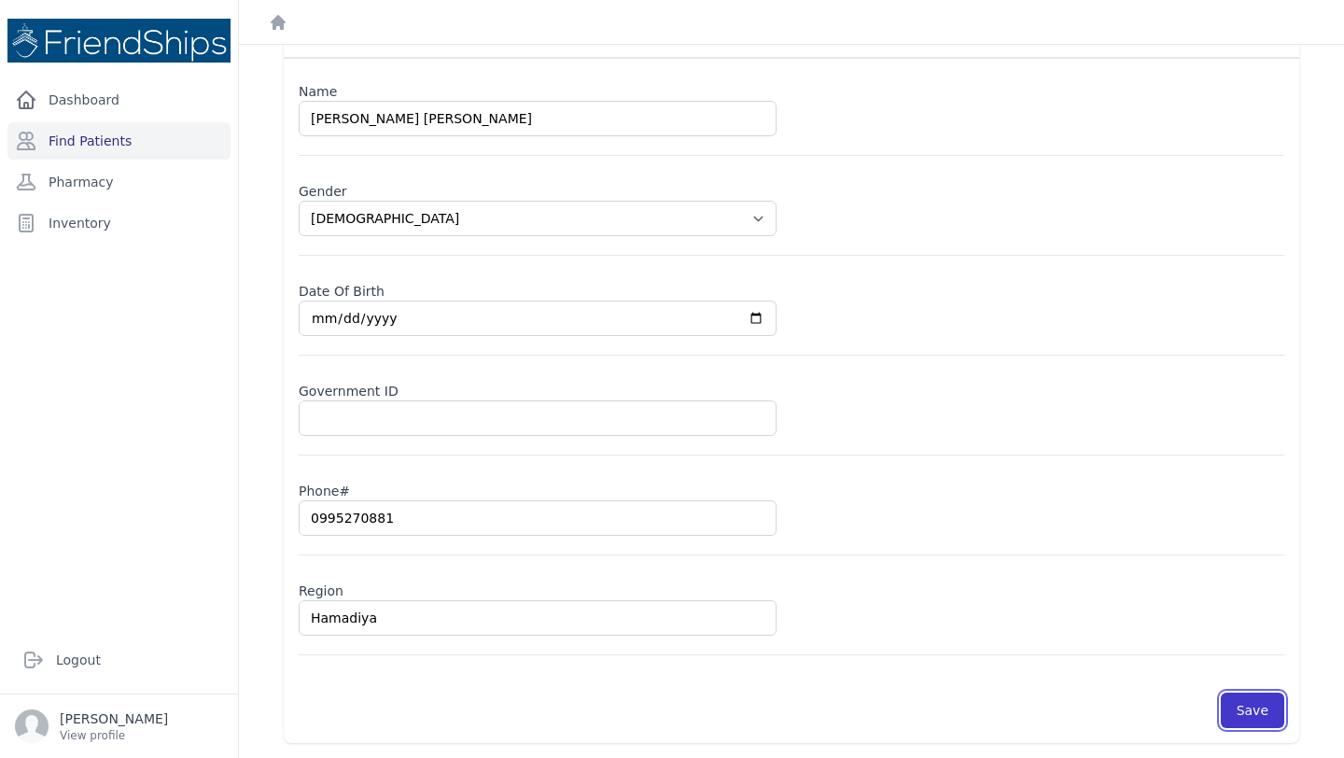
click at [1262, 698] on button "Save" at bounding box center [1252, 709] width 63 height 35
